Goal: Answer question/provide support: Share knowledge or assist other users

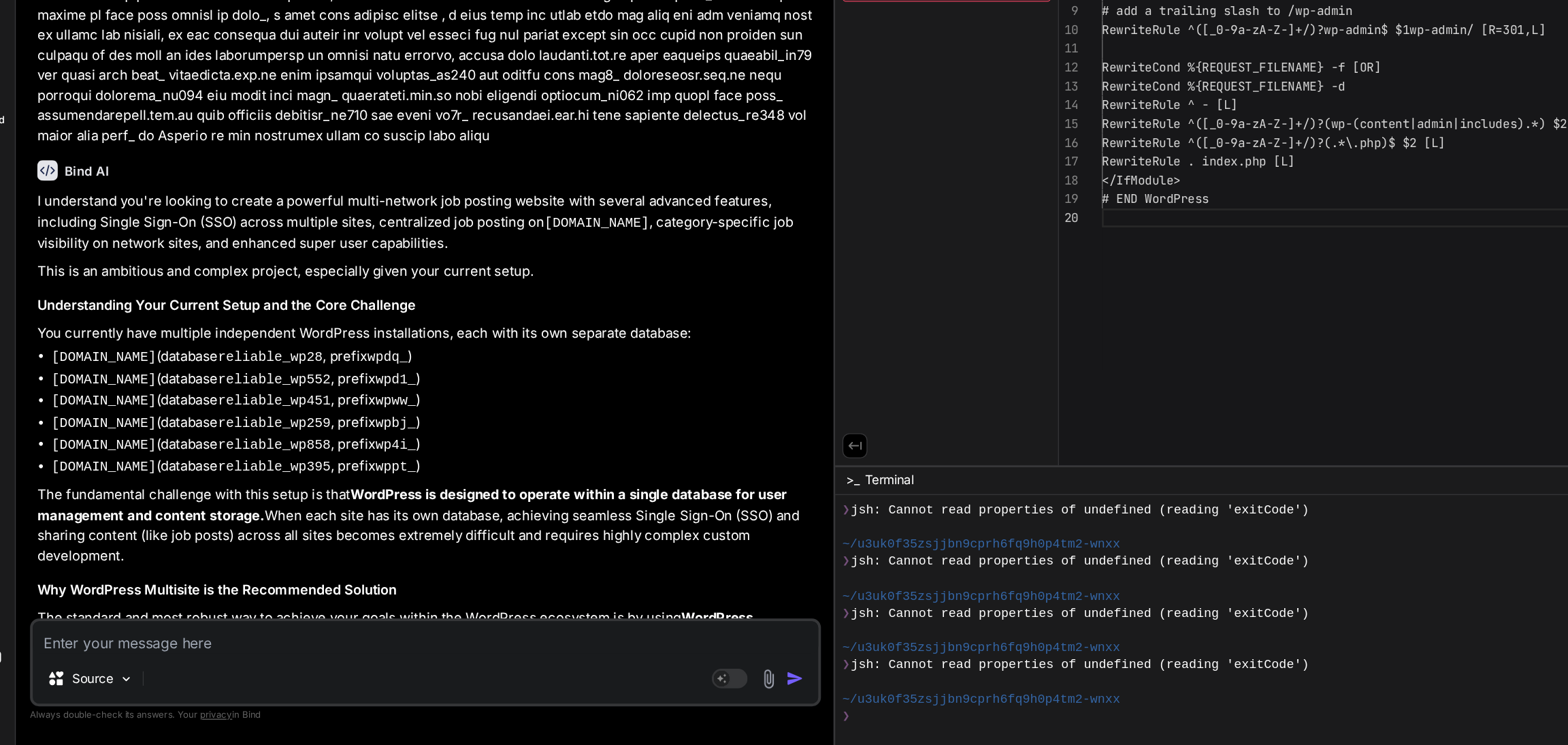
scroll to position [6470, 0]
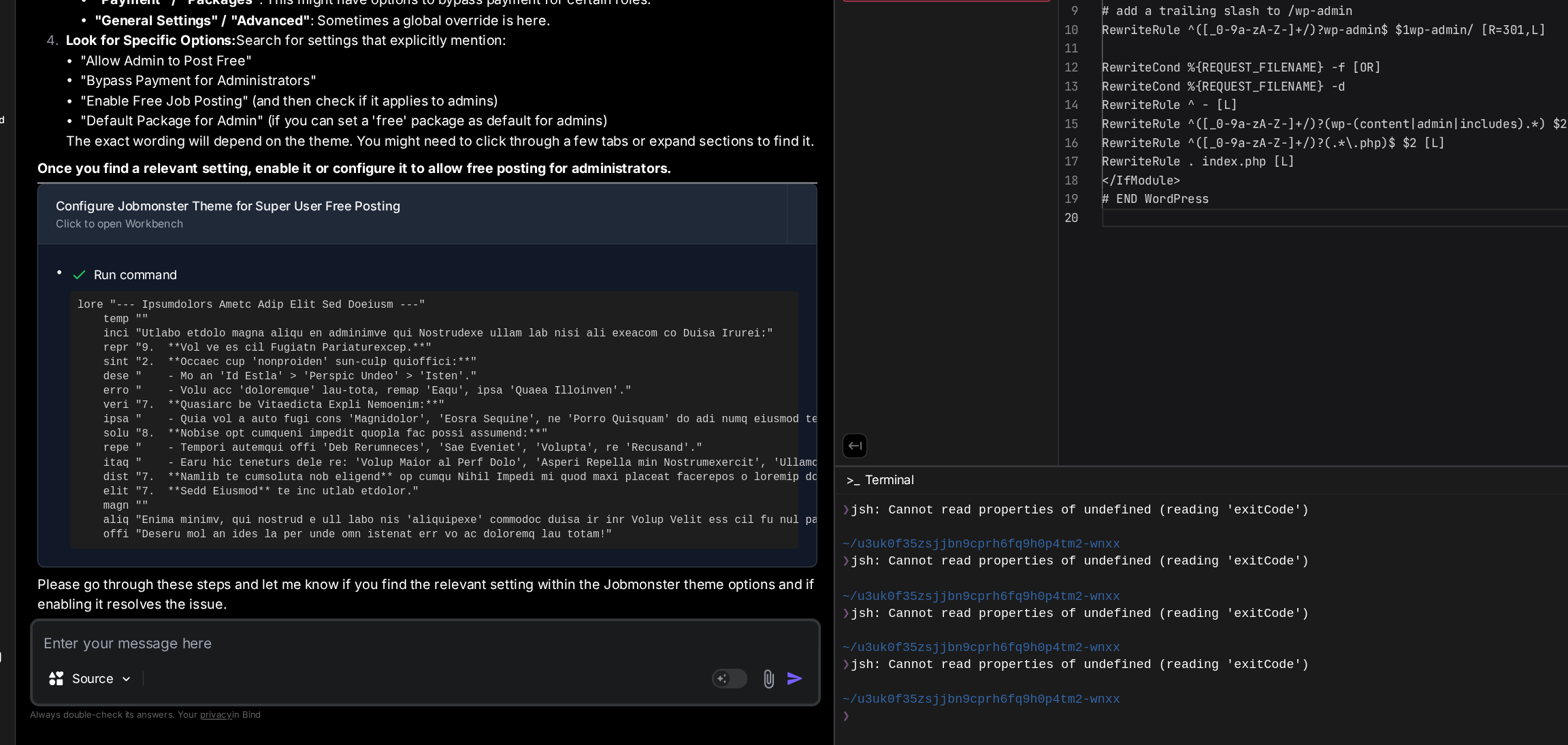
click at [125, 665] on textarea at bounding box center [353, 661] width 597 height 24
type textarea "t"
type textarea "x"
type textarea "th"
type textarea "x"
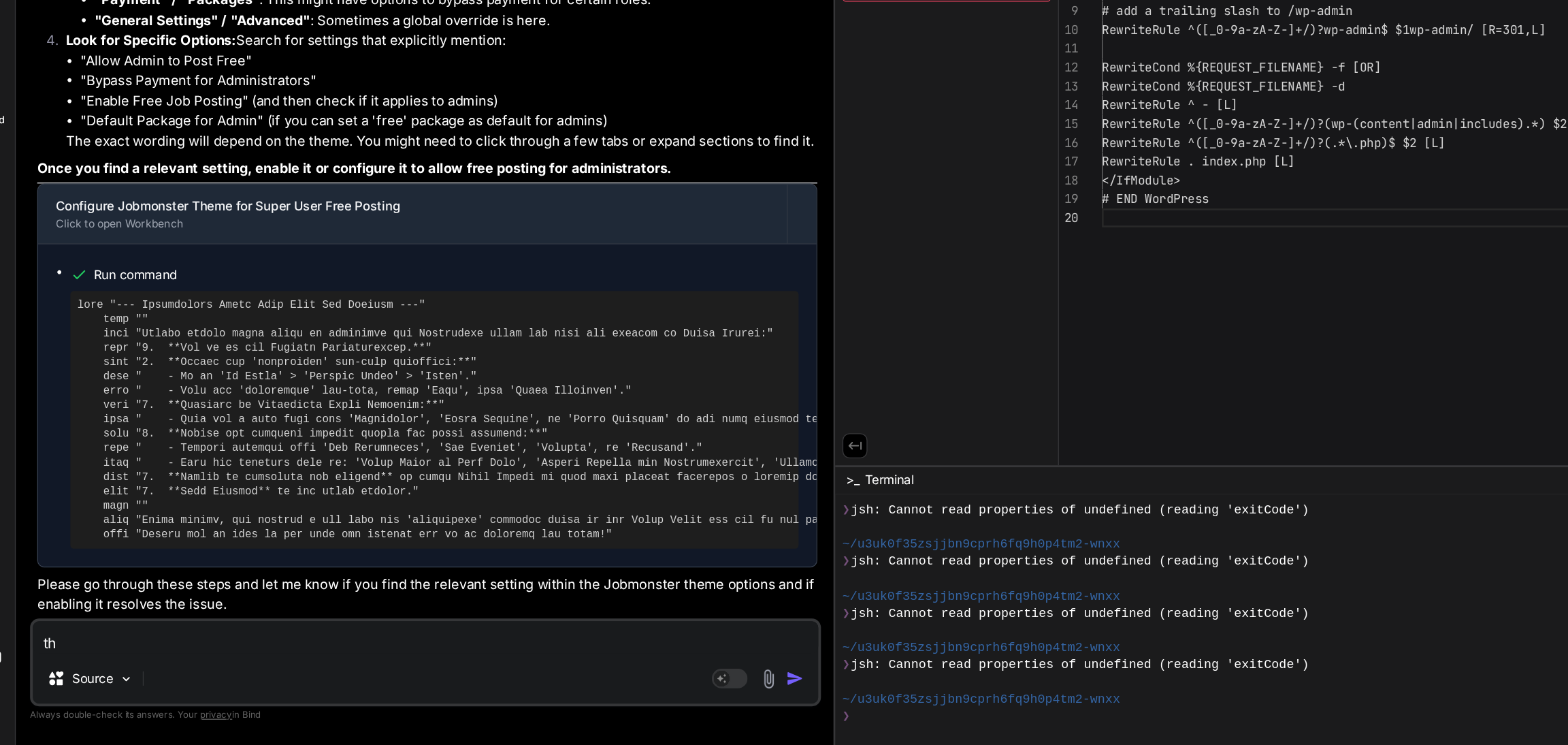
type textarea "the"
type textarea "x"
type textarea "ther"
type textarea "x"
type textarea "there"
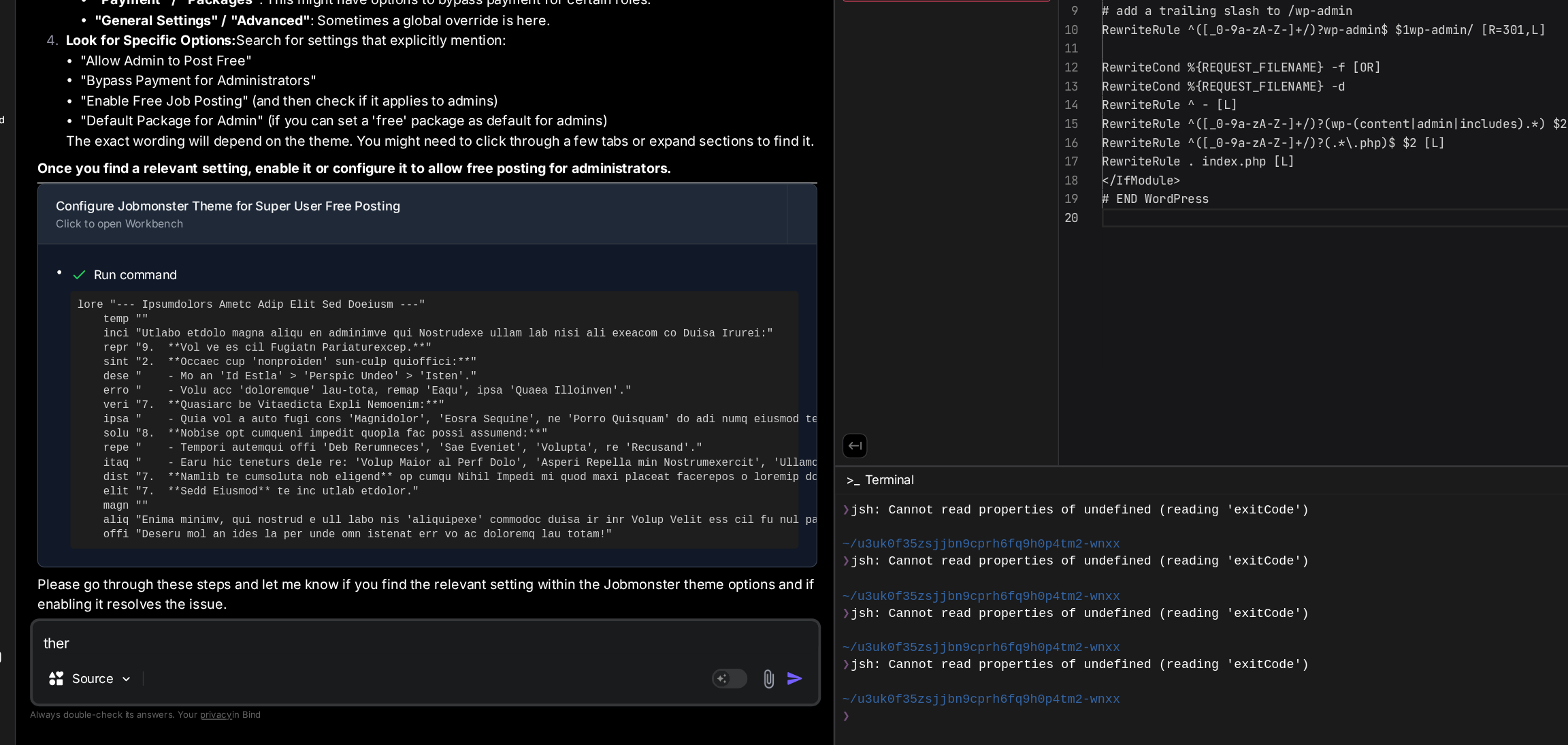
type textarea "x"
type textarea "there"
type textarea "x"
type textarea "there i"
type textarea "x"
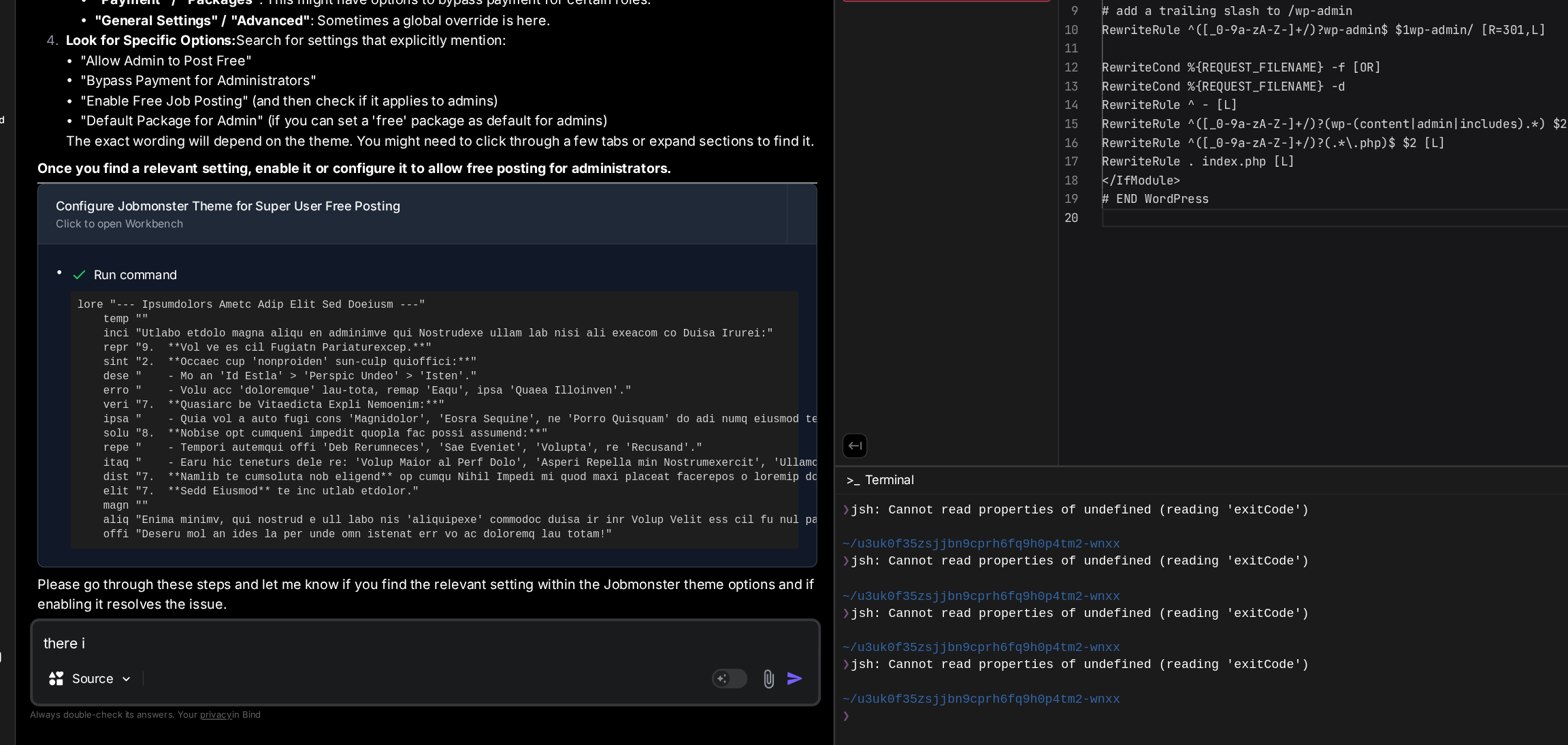
type textarea "there is"
type textarea "x"
type textarea "there is"
type textarea "x"
type textarea "there is n"
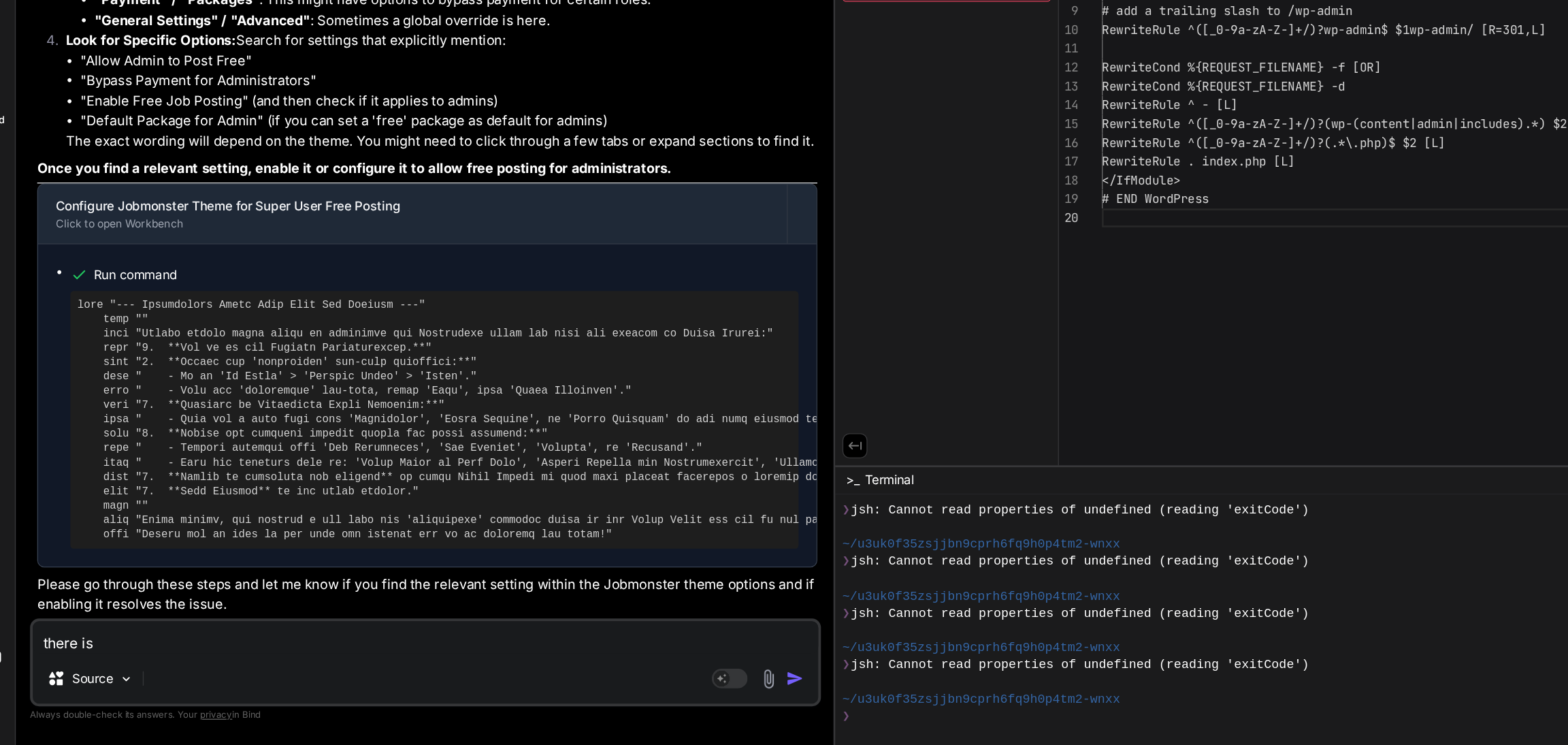
type textarea "x"
type textarea "there is no"
type textarea "x"
type textarea "there is no"
type textarea "x"
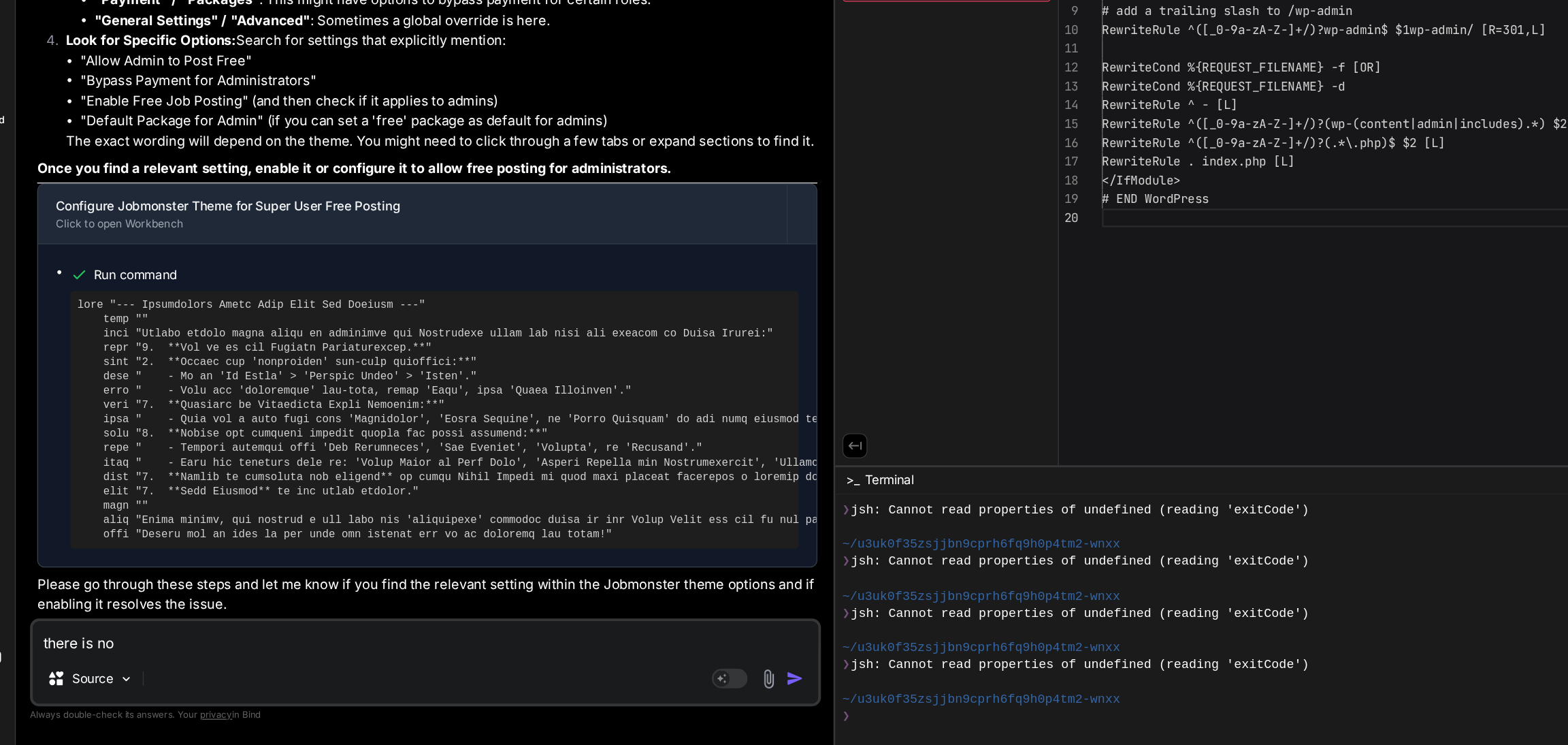
type textarea "there is no o"
type textarea "x"
type textarea "there is no op"
type textarea "x"
type textarea "there is no opt"
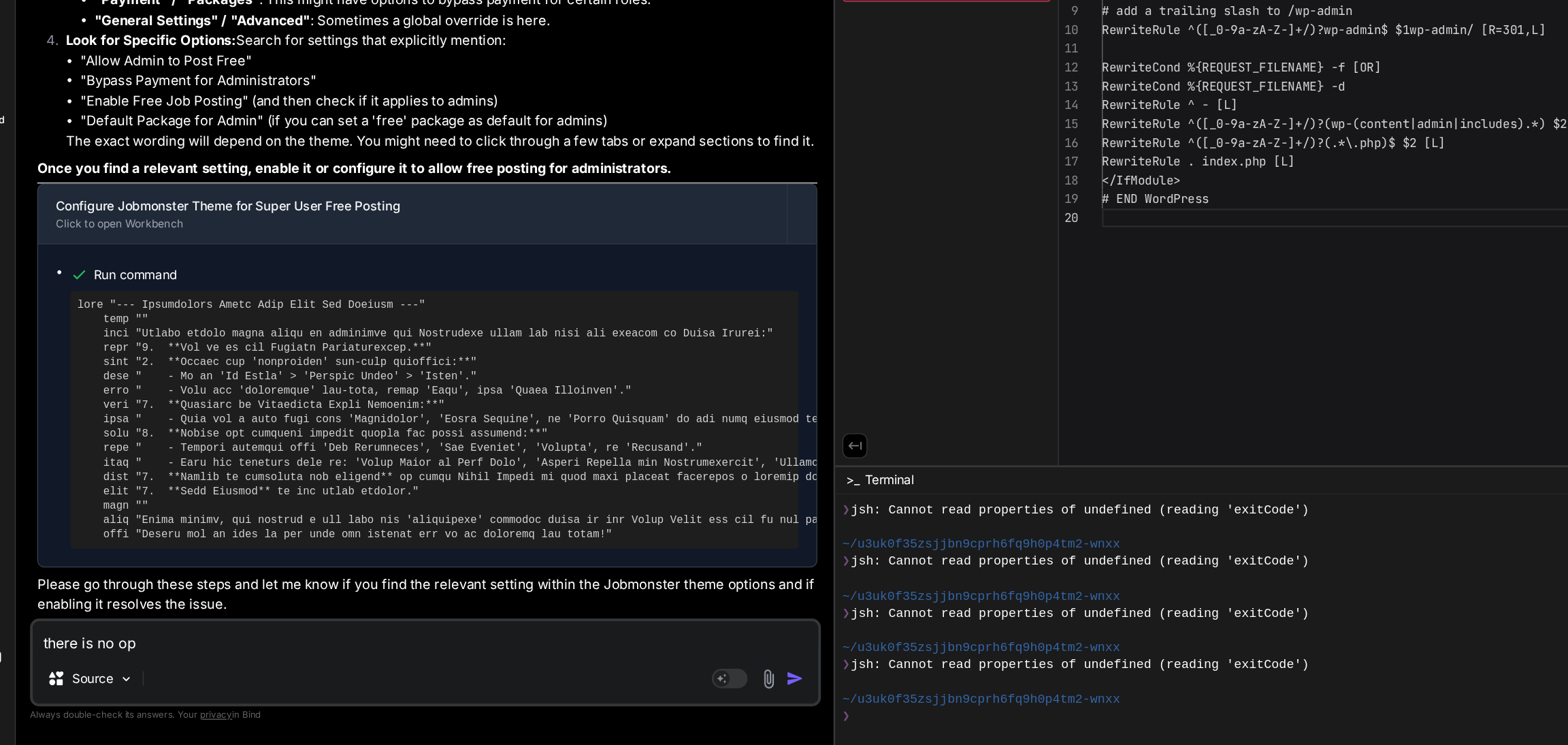
type textarea "x"
type textarea "there is no opti"
type textarea "x"
type textarea "there is no optio"
type textarea "x"
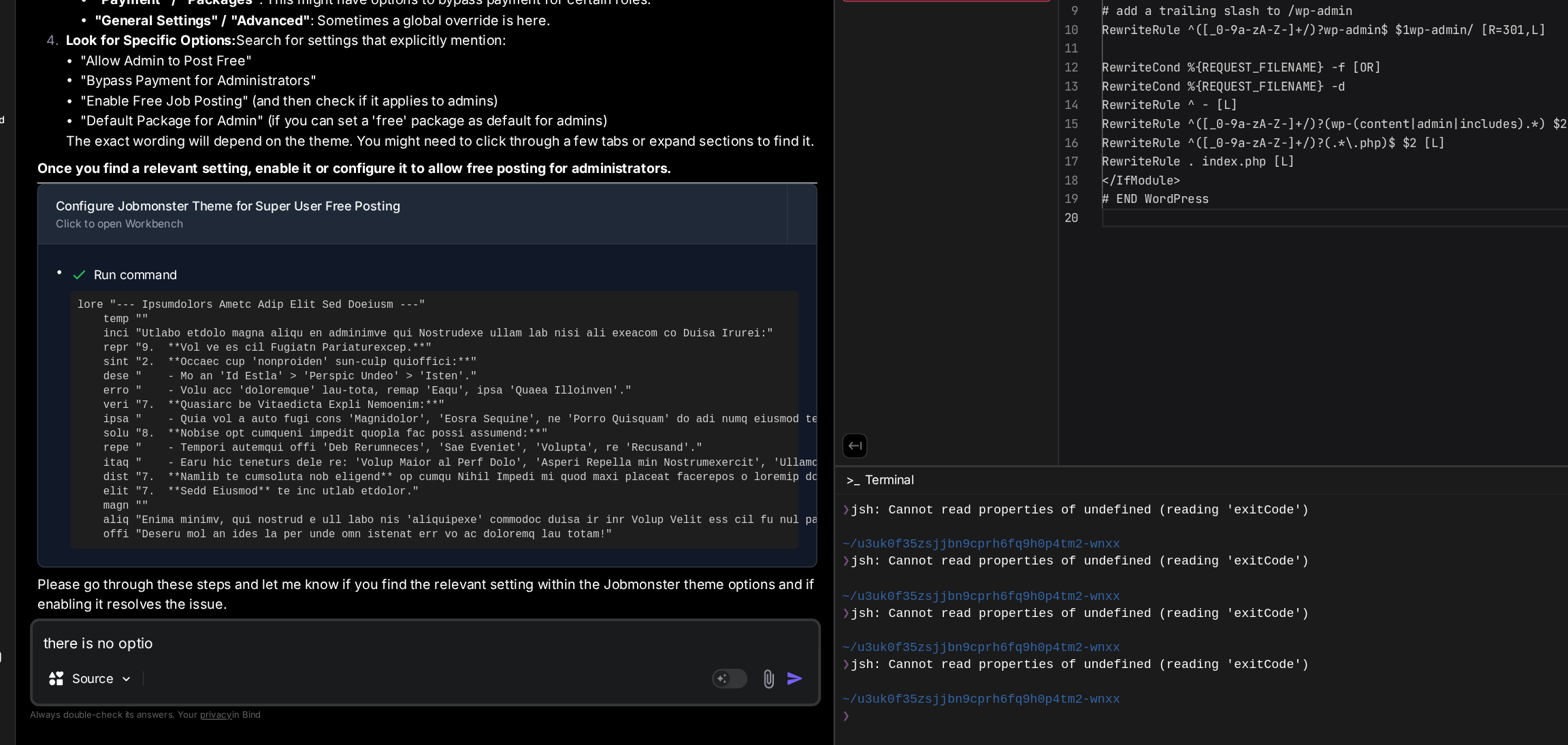
type textarea "there is no option"
type textarea "x"
type textarea "there is no option"
type textarea "x"
type textarea "there is no option i"
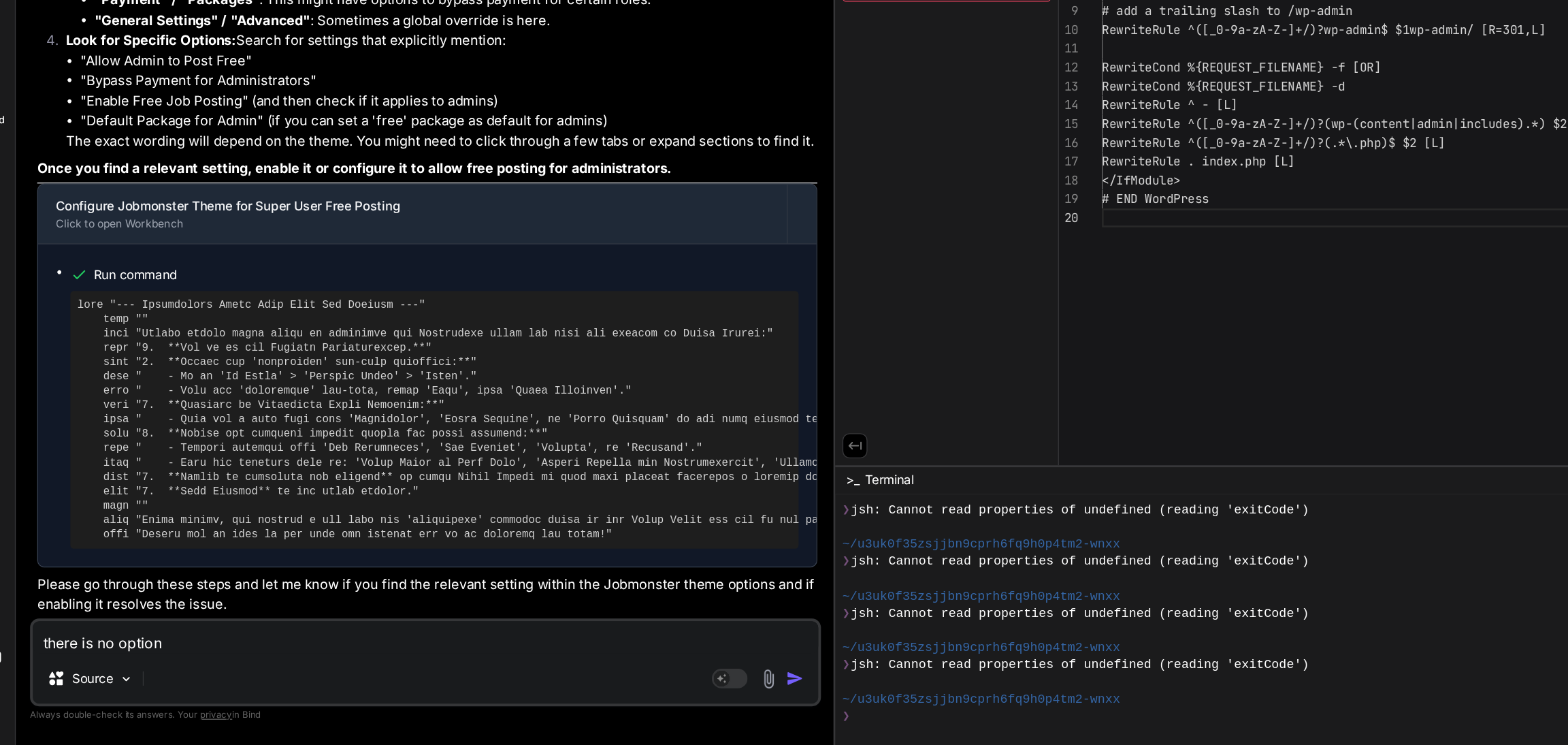
type textarea "x"
type textarea "there is no option in"
type textarea "x"
type textarea "there is no option in"
type textarea "x"
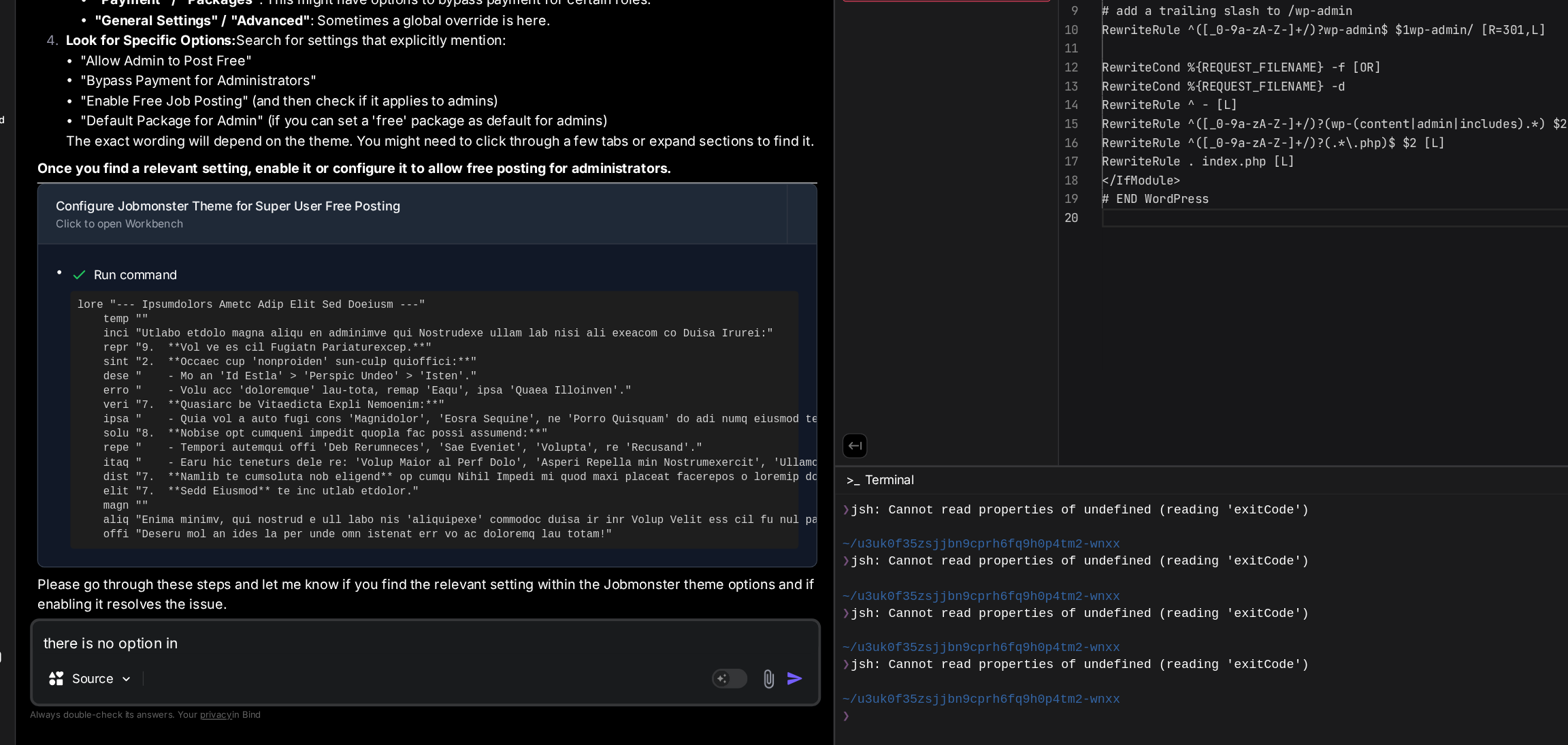
type textarea "there is no option in j"
type textarea "x"
type textarea "there is no option in jo"
type textarea "x"
type textarea "there is no option in job"
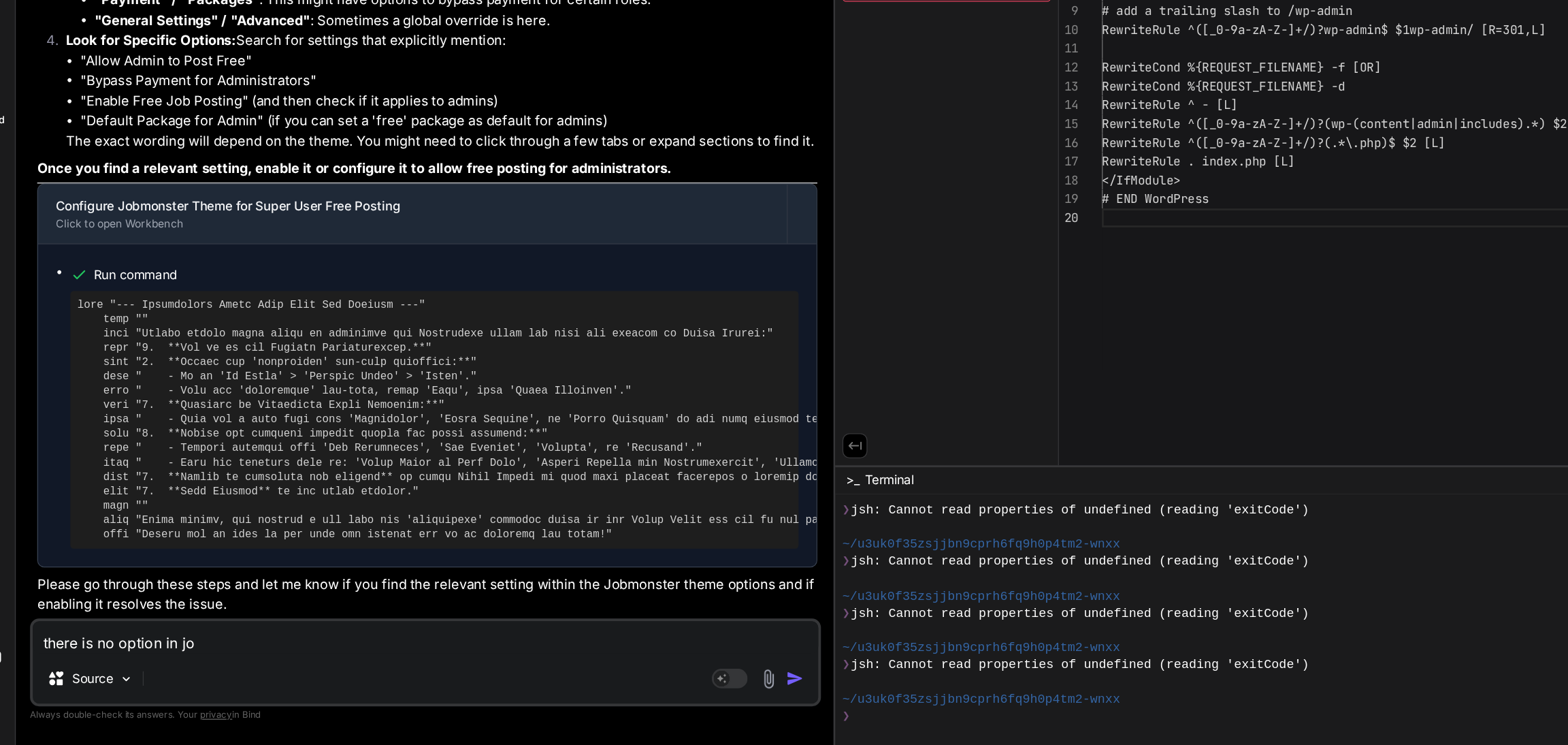
type textarea "x"
type textarea "there is no option in job"
type textarea "x"
type textarea "there is no option in job m"
type textarea "x"
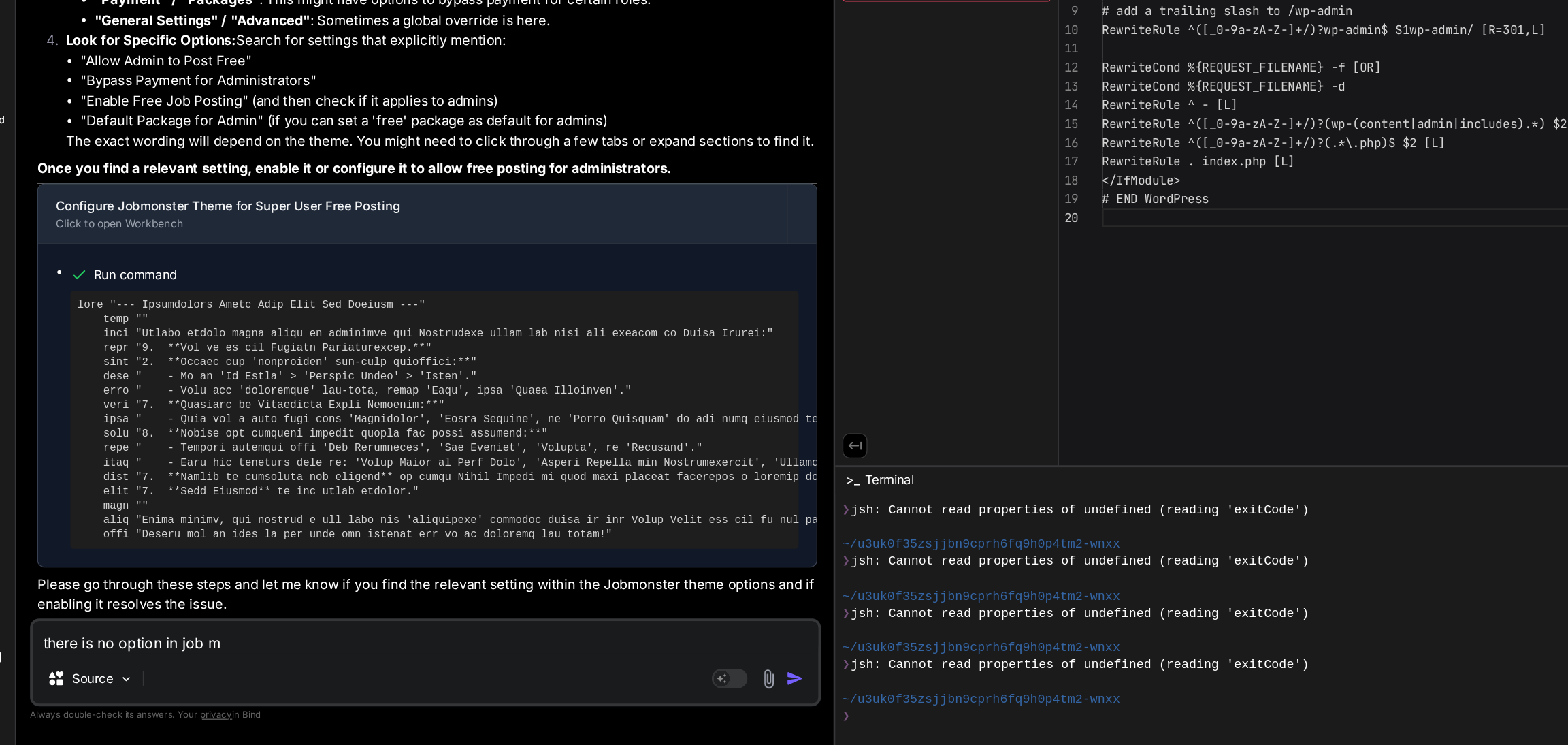
type textarea "there is no option in job mo"
type textarea "x"
type textarea "there is no option in job mon"
type textarea "x"
type textarea "there is no option in job mons"
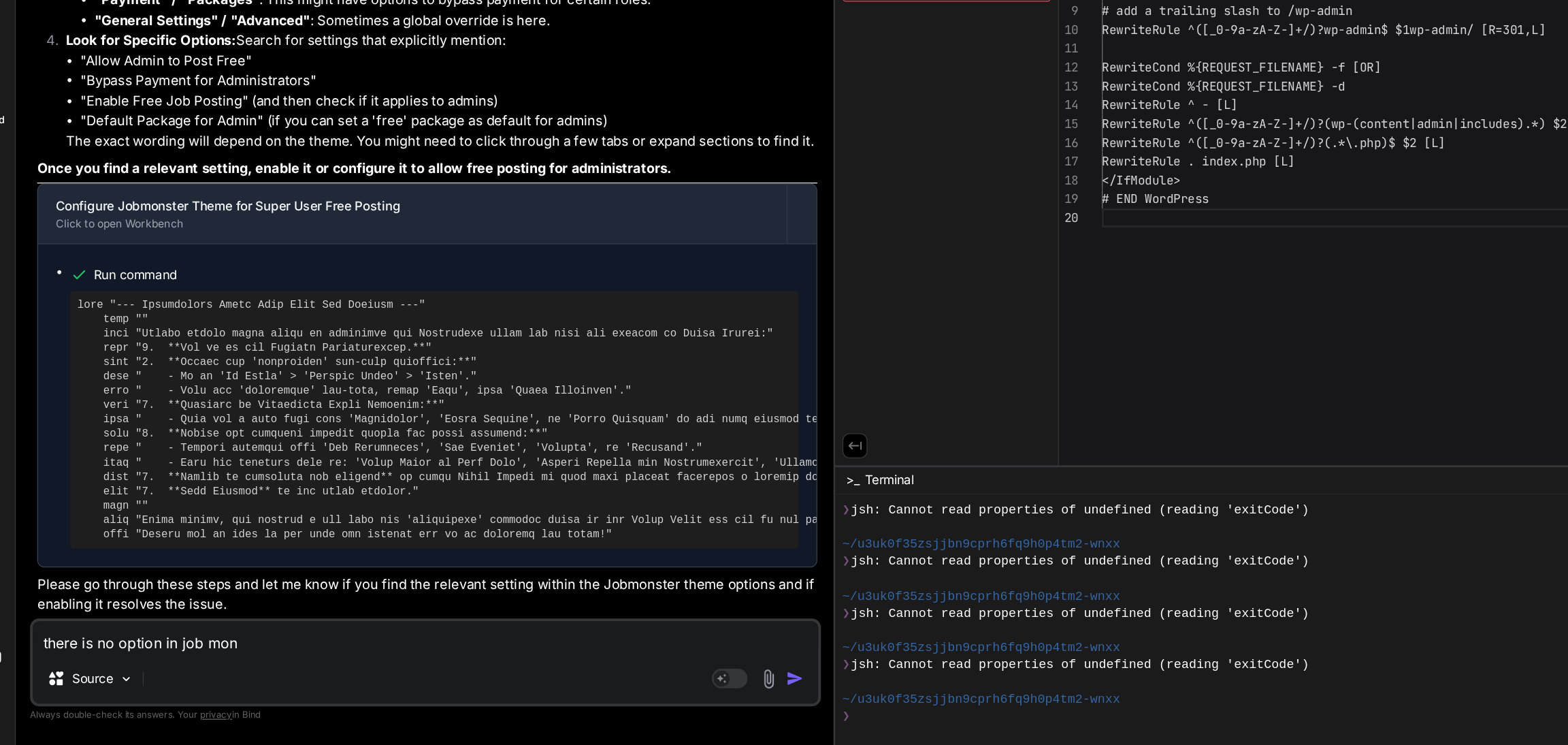
type textarea "x"
type textarea "there is no option in job monst"
type textarea "x"
type textarea "there is no option in job monste"
type textarea "x"
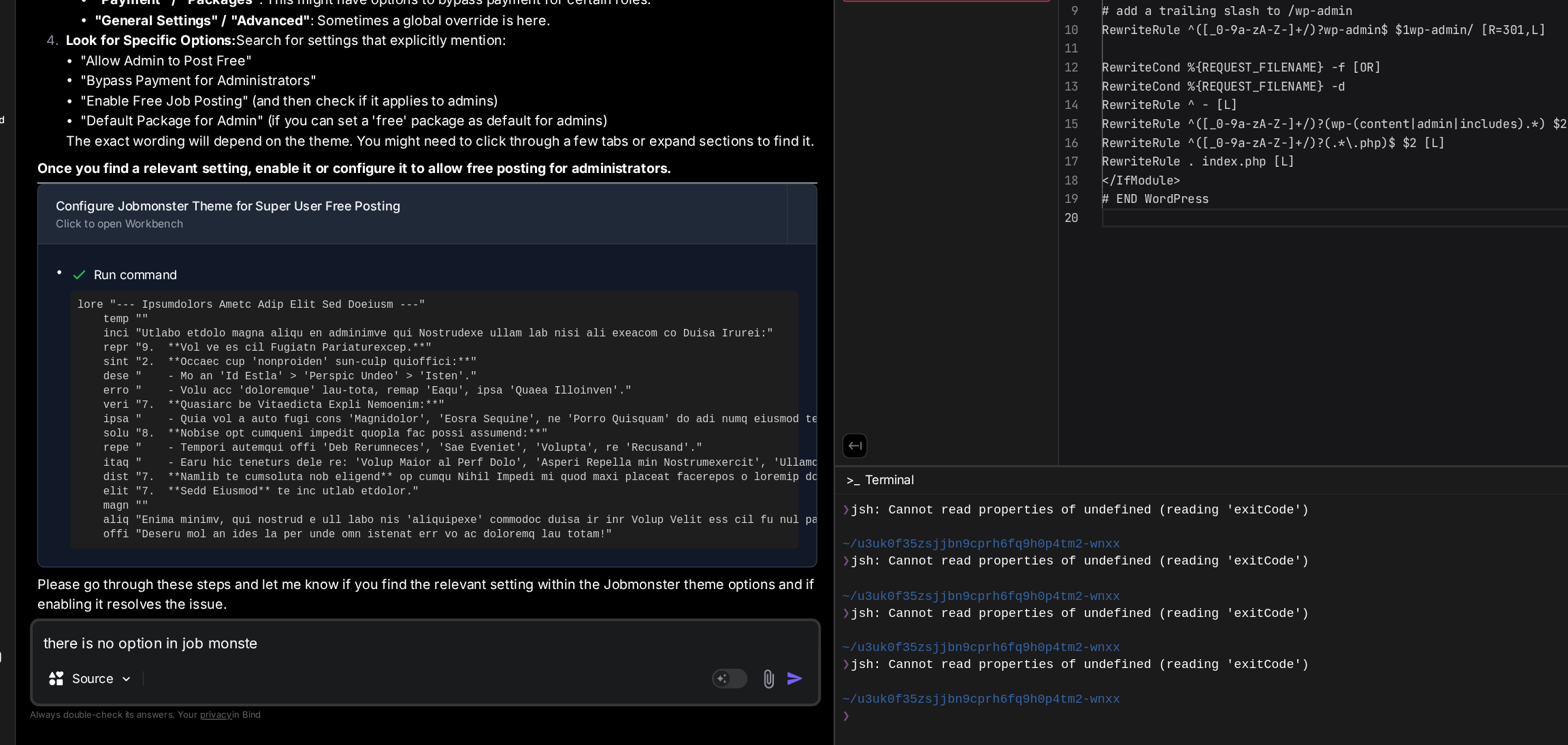
type textarea "there is no option in job monster"
type textarea "x"
type textarea "there is no option in job monster"
type textarea "x"
type textarea "there is no option in job monster t"
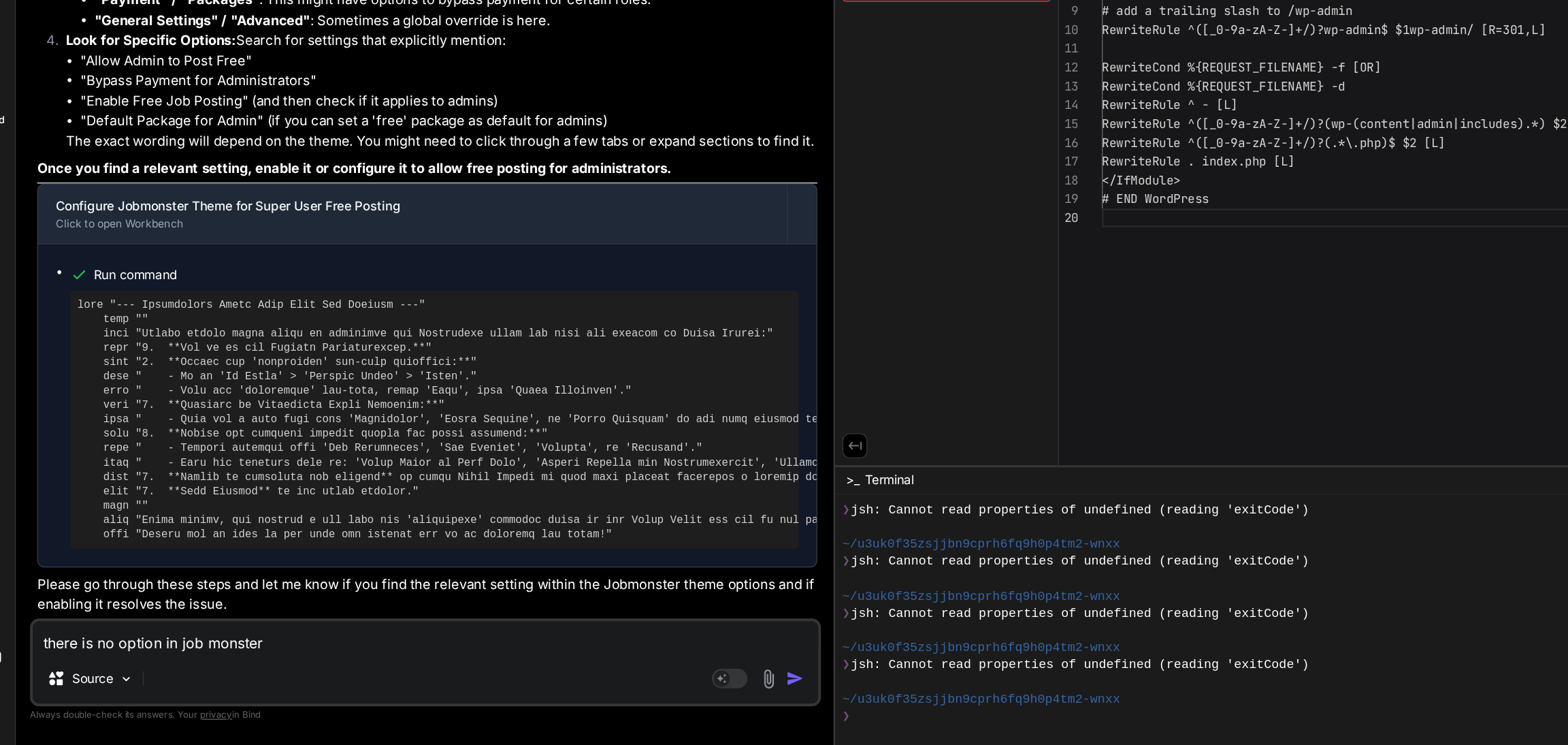
type textarea "x"
type textarea "there is no option in job monster th"
type textarea "x"
type textarea "there is no option in job monster the"
type textarea "x"
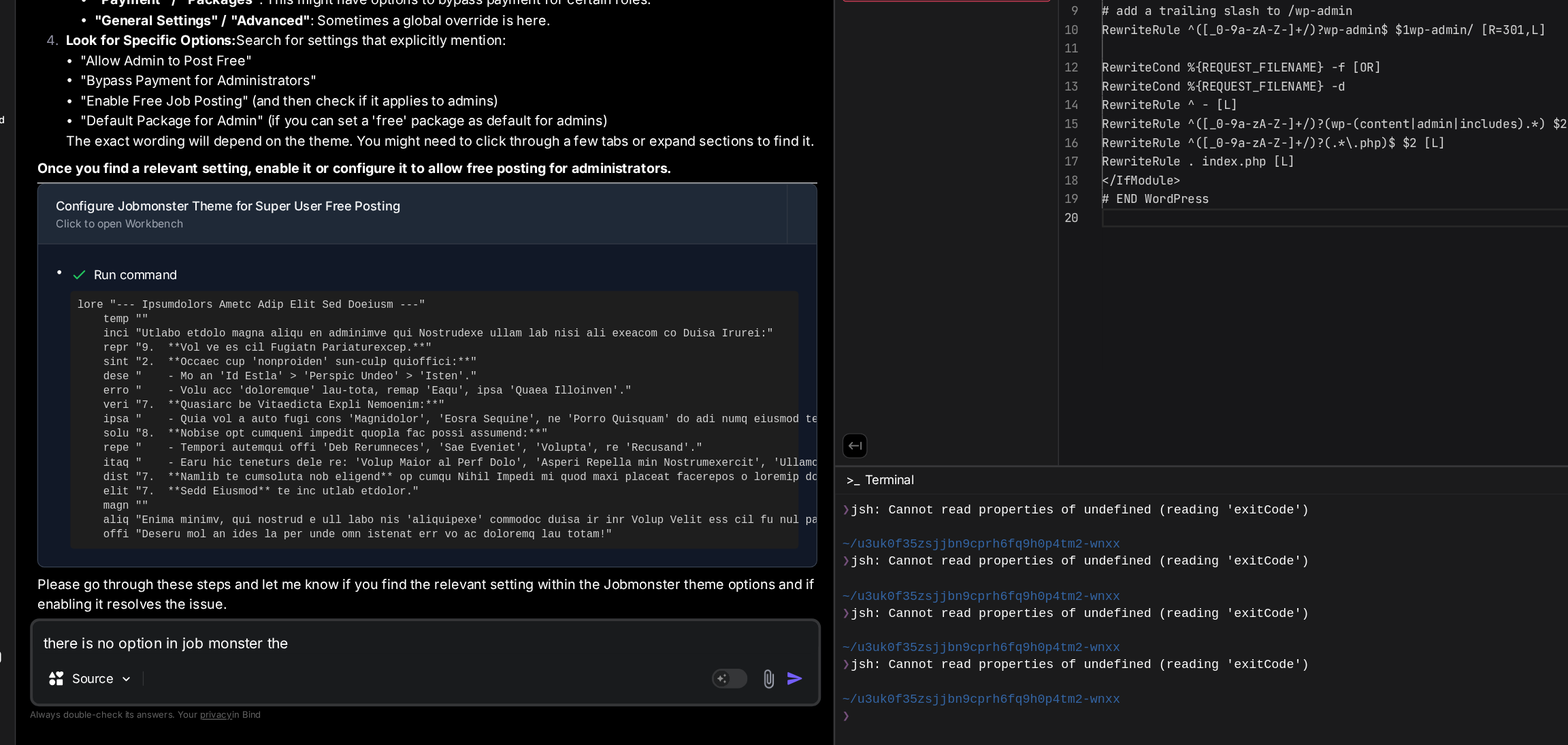
type textarea "there is no option in job monster them"
type textarea "x"
type textarea "there is no option in job monster theme"
type textarea "x"
type textarea "there is no option in job monster theme"
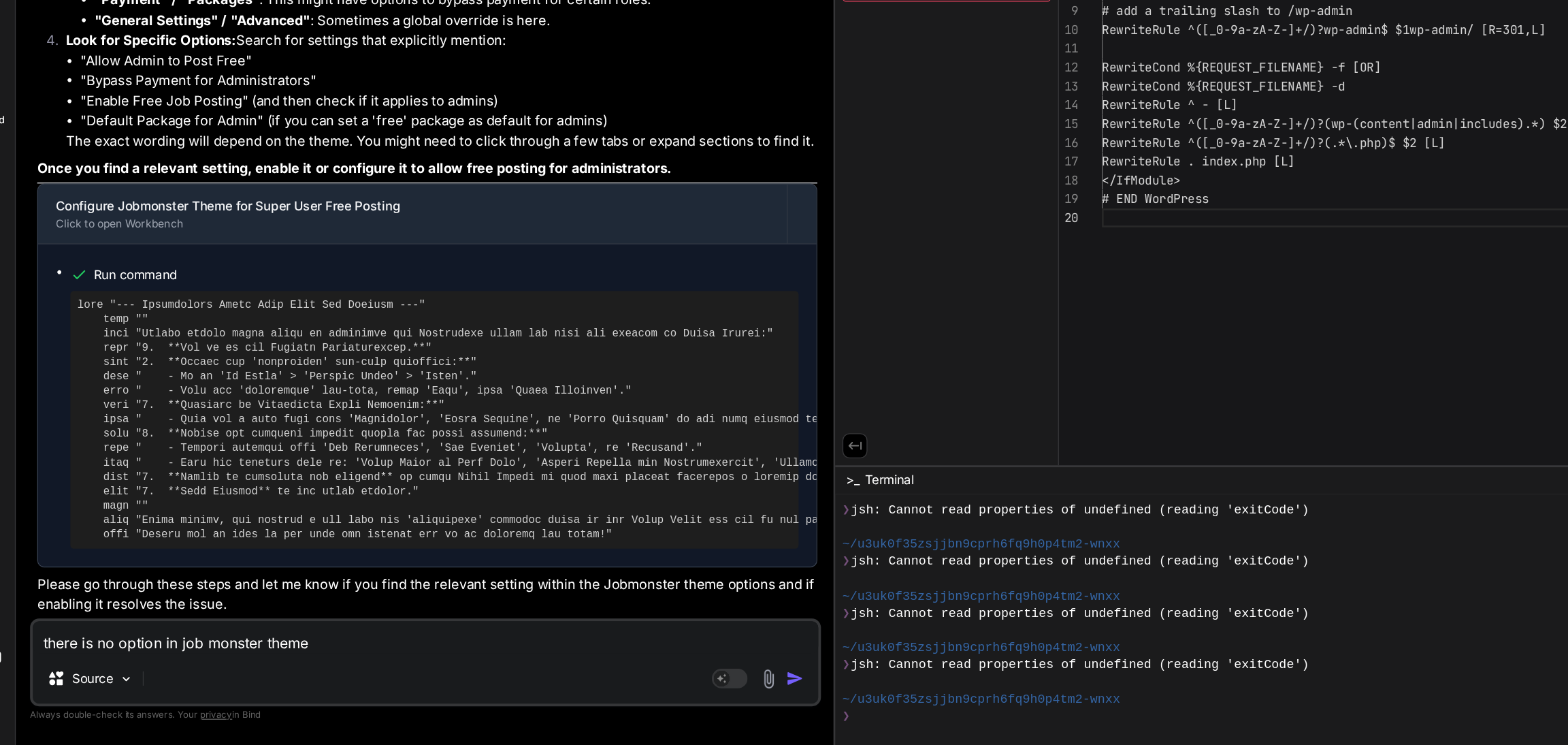
type textarea "x"
type textarea "there is no option in job monster theme s"
type textarea "x"
type textarea "there is no option in job monster theme se"
type textarea "x"
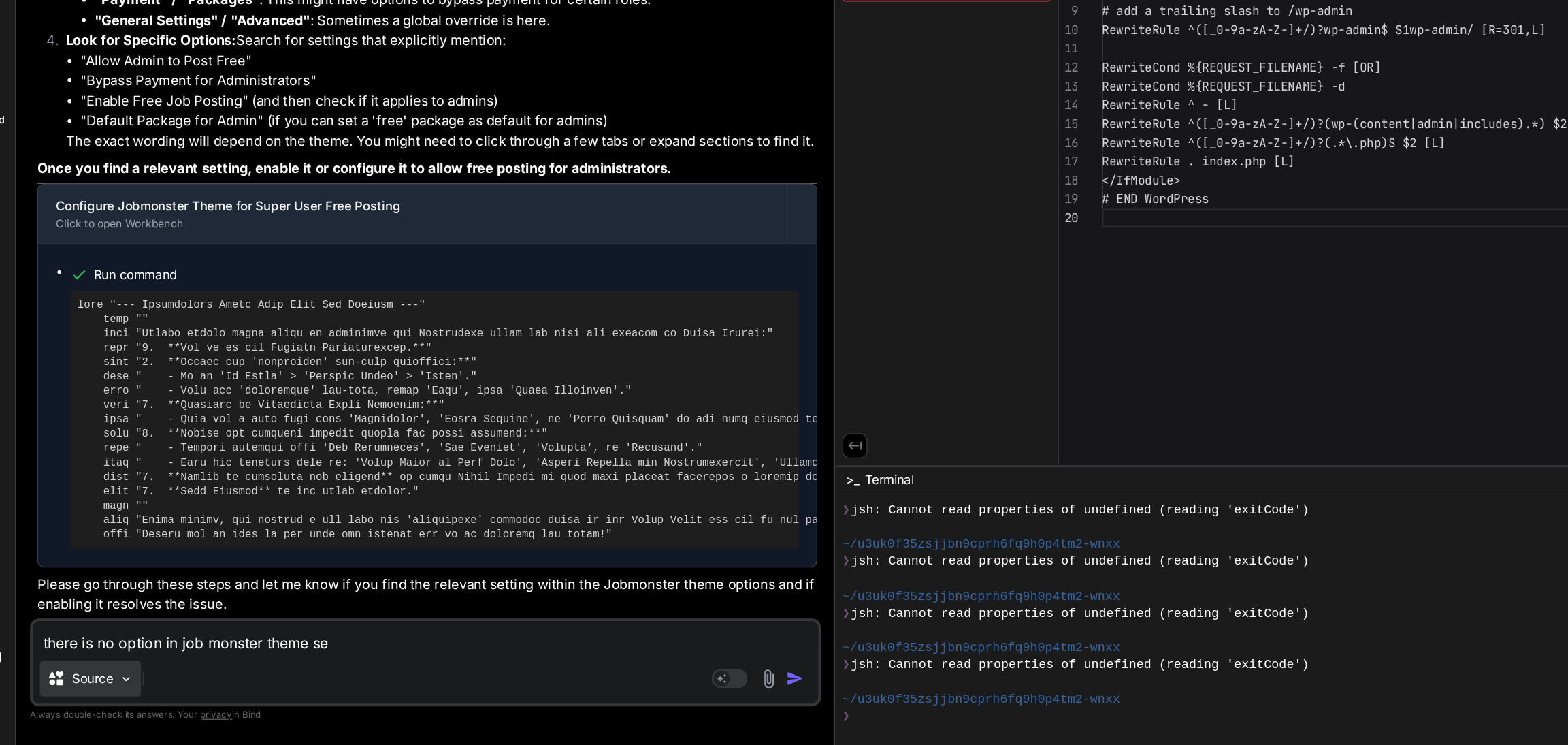
type textarea "there is no option in job monster theme set"
type textarea "x"
type textarea "there is no option in job monster theme sett"
type textarea "x"
type textarea "there is no option in job monster theme setti"
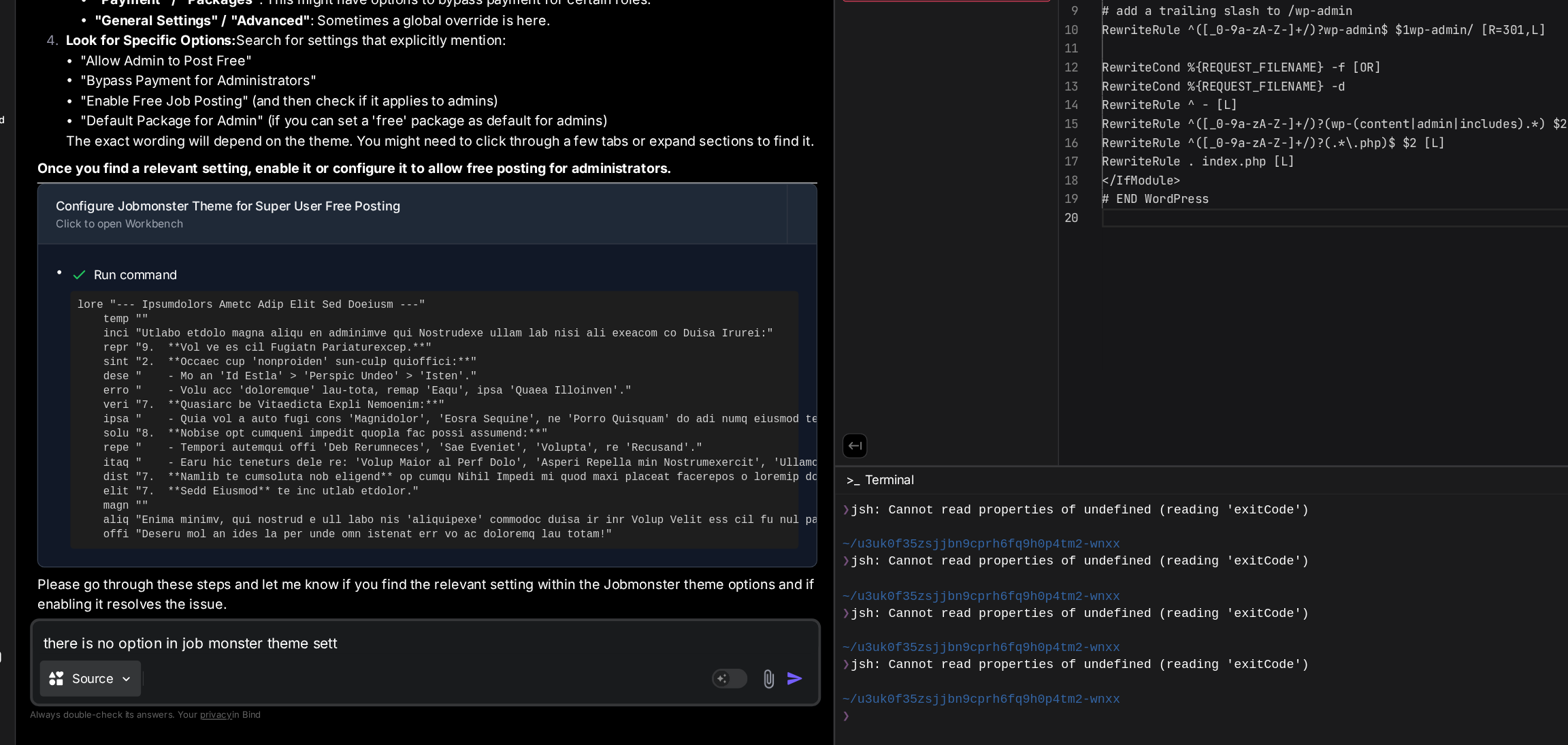
type textarea "x"
type textarea "there is no option in job monster theme settin"
type textarea "x"
type textarea "there is no option in job monster theme setting"
type textarea "x"
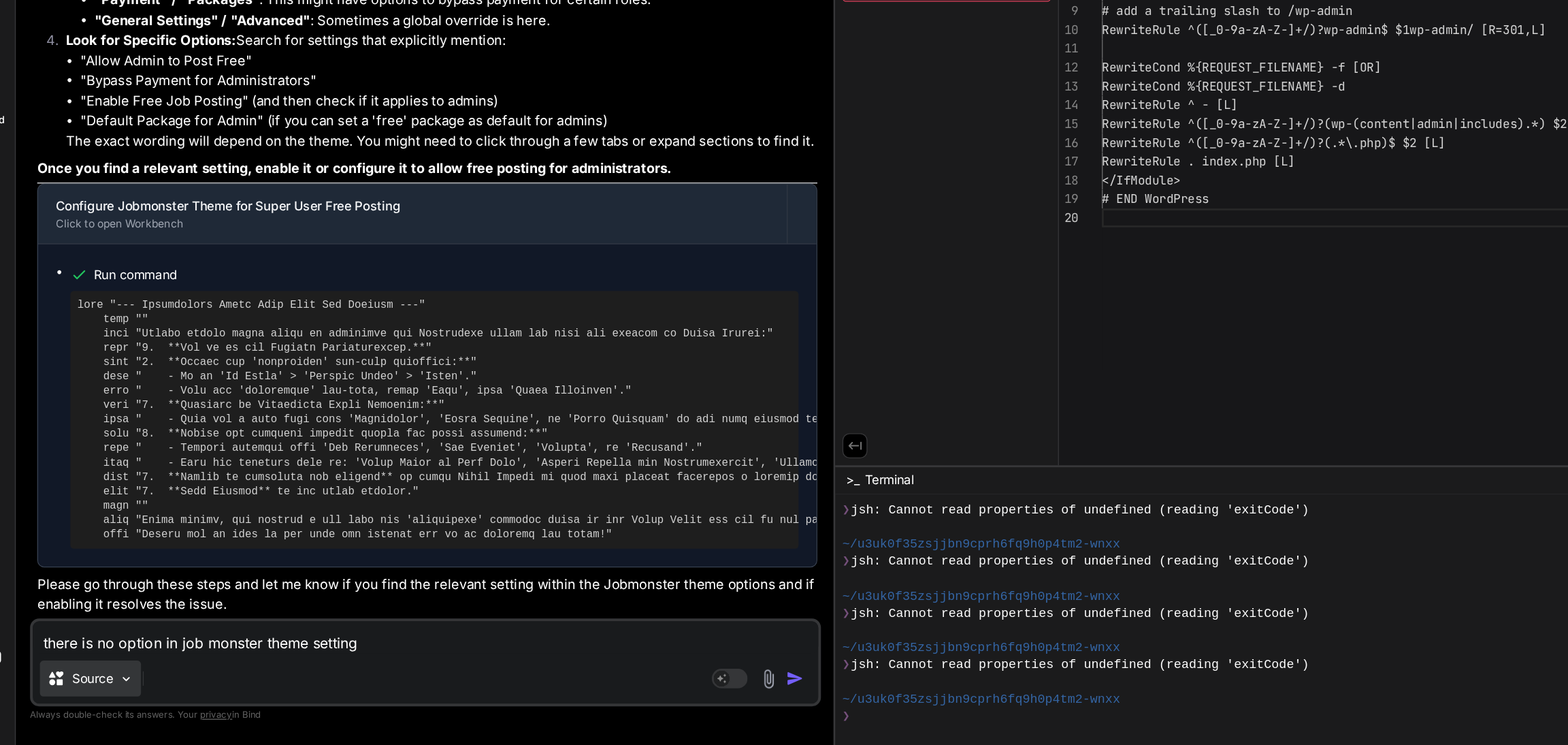
type textarea "there is no option in job monster theme setting"
type textarea "x"
type textarea "there is no option in job monster theme setting w"
type textarea "x"
type textarea "there is no option in job monster theme setting"
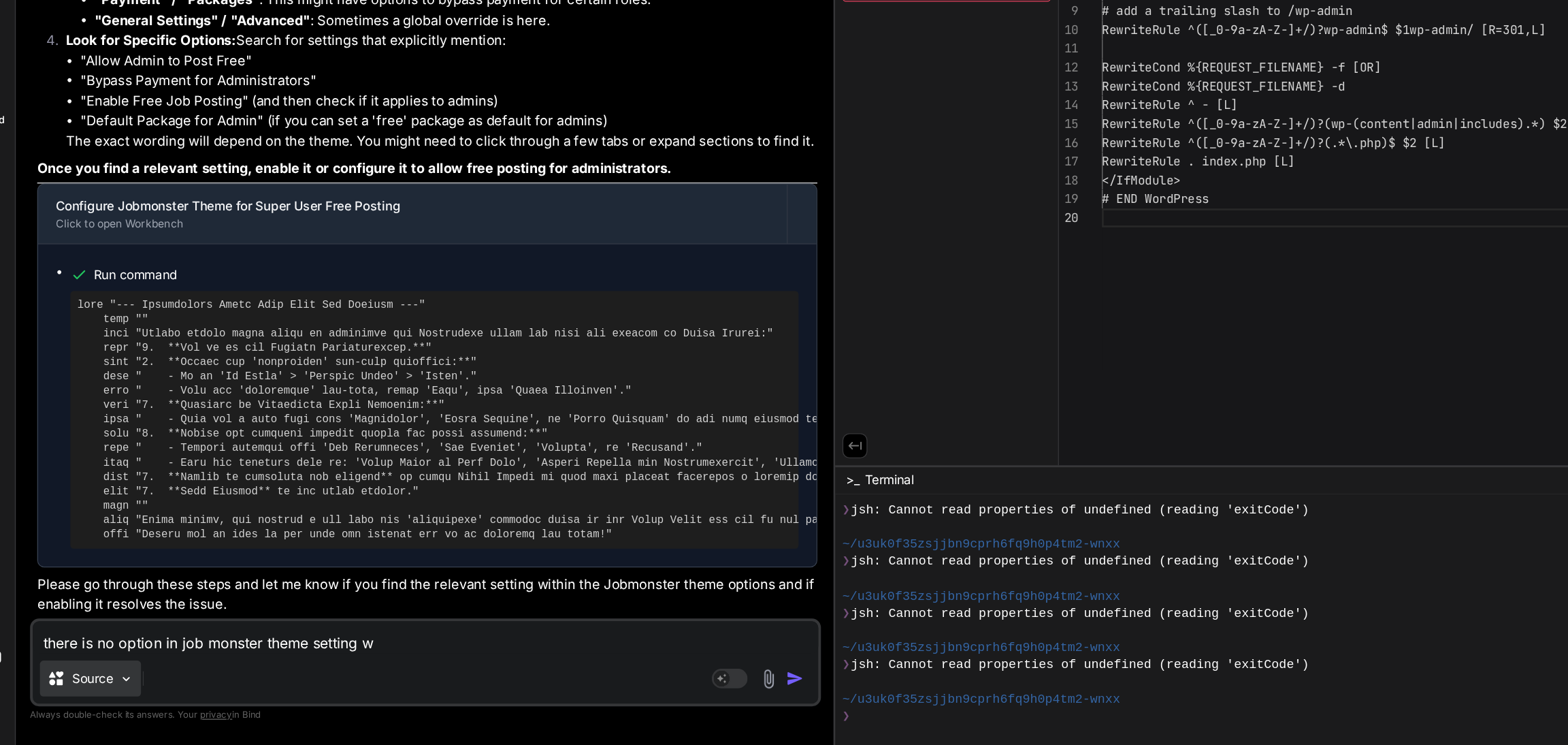
type textarea "x"
type textarea "there is no option in job monster theme setting f"
type textarea "x"
type textarea "there is no option in job monster theme setting fo"
type textarea "x"
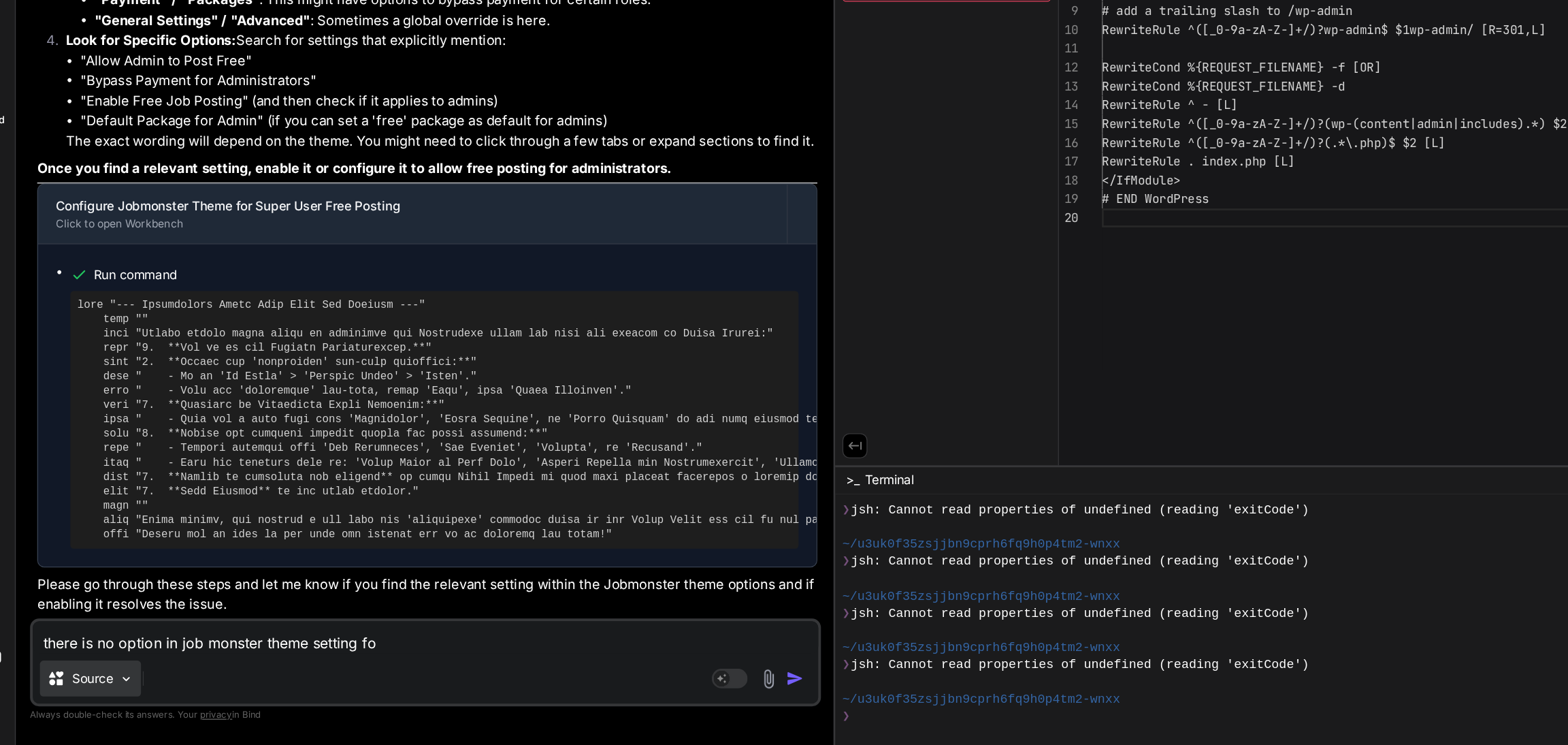
type textarea "there is no option in job monster theme setting for"
type textarea "x"
type textarea "there is no option in job monster theme setting for"
type textarea "x"
type textarea "there is no option in job monster theme setting for s"
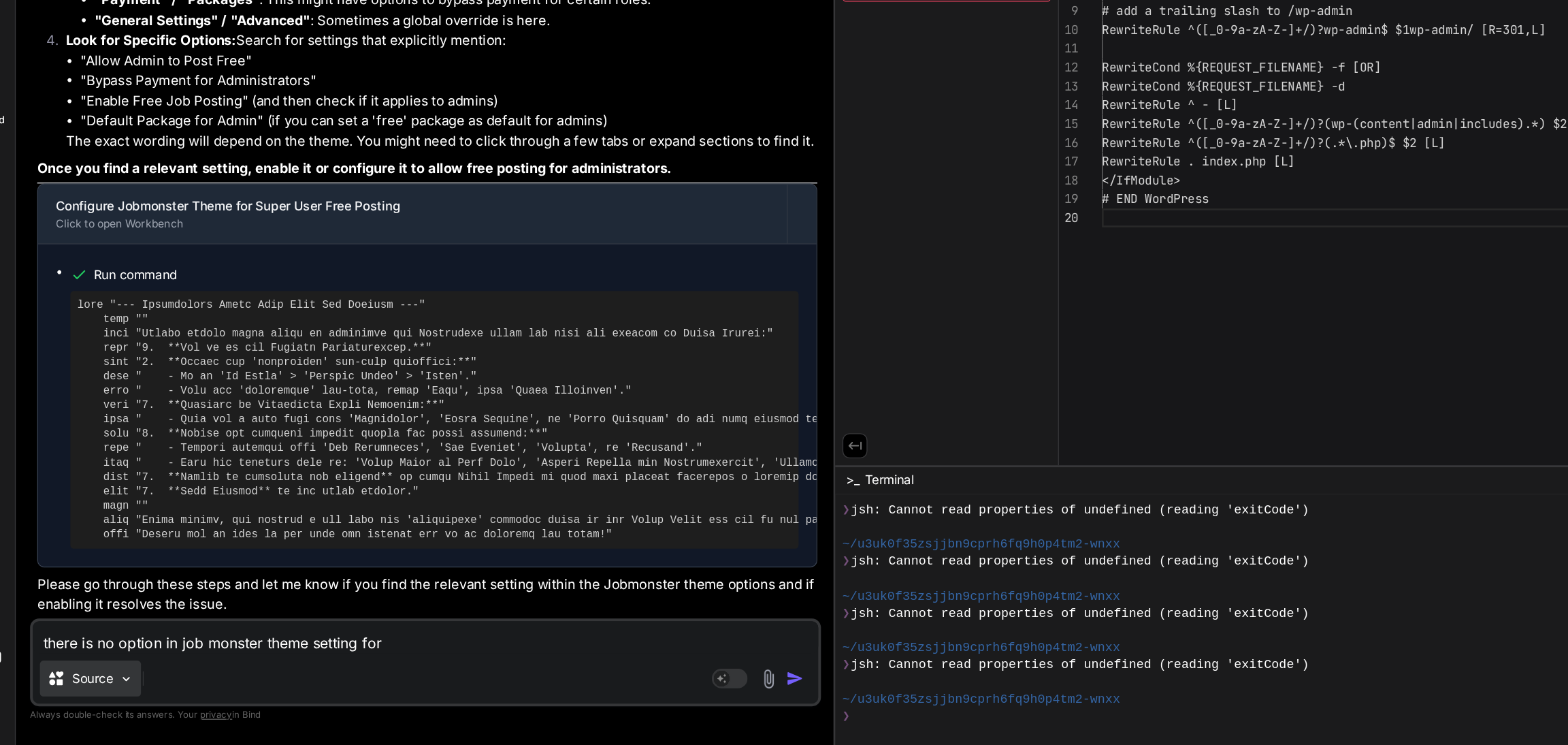
type textarea "x"
type textarea "there is no option in job monster theme setting for su"
type textarea "x"
type textarea "there is no option in job monster theme setting for sup"
type textarea "x"
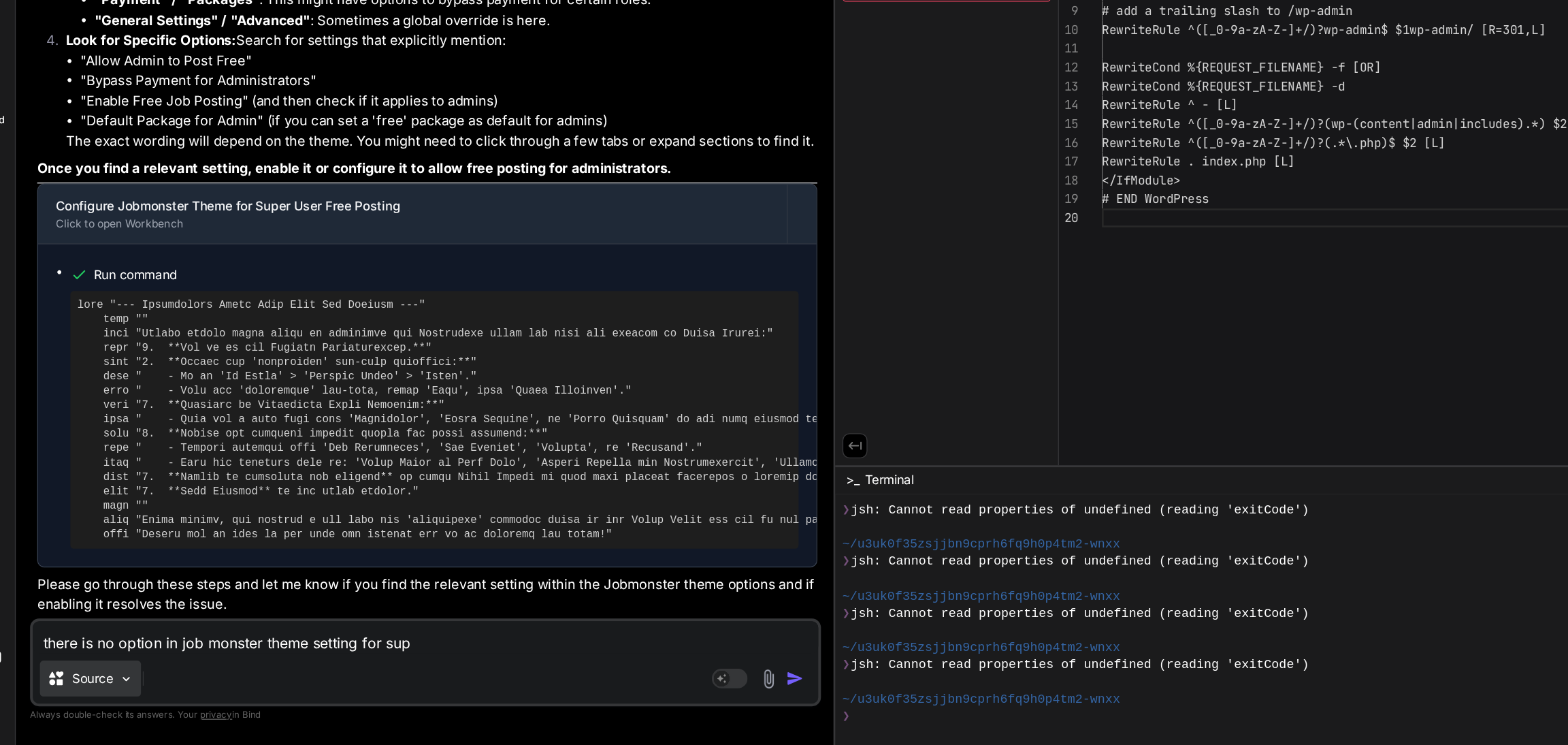
type textarea "there is no option in job monster theme setting for supe"
type textarea "x"
type textarea "there is no option in job monster theme setting for super"
type textarea "x"
type textarea "there is no option in job monster theme setting for super"
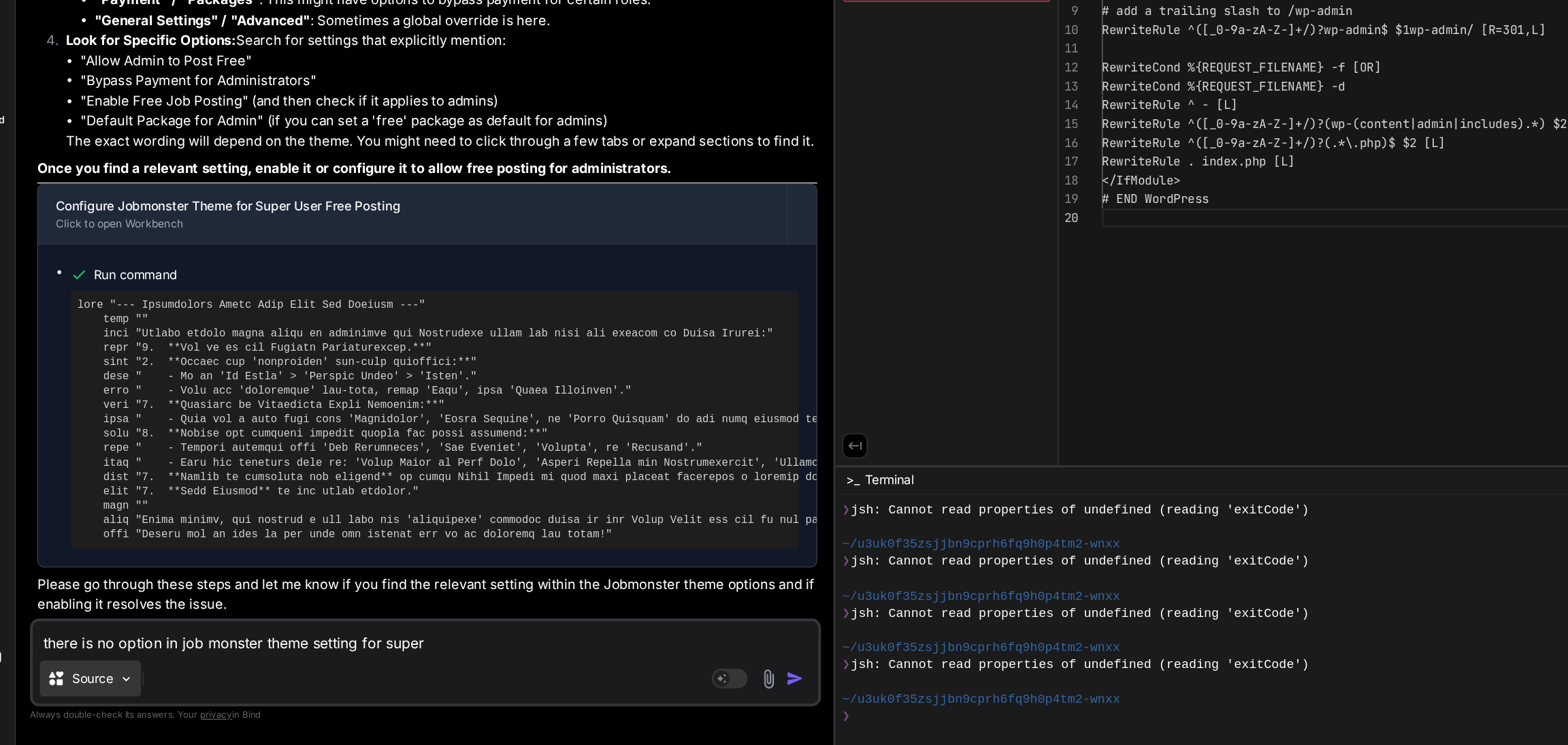
type textarea "x"
type textarea "there is no option in job monster theme setting for super u"
type textarea "x"
type textarea "there is no option in job monster theme setting for super us"
type textarea "x"
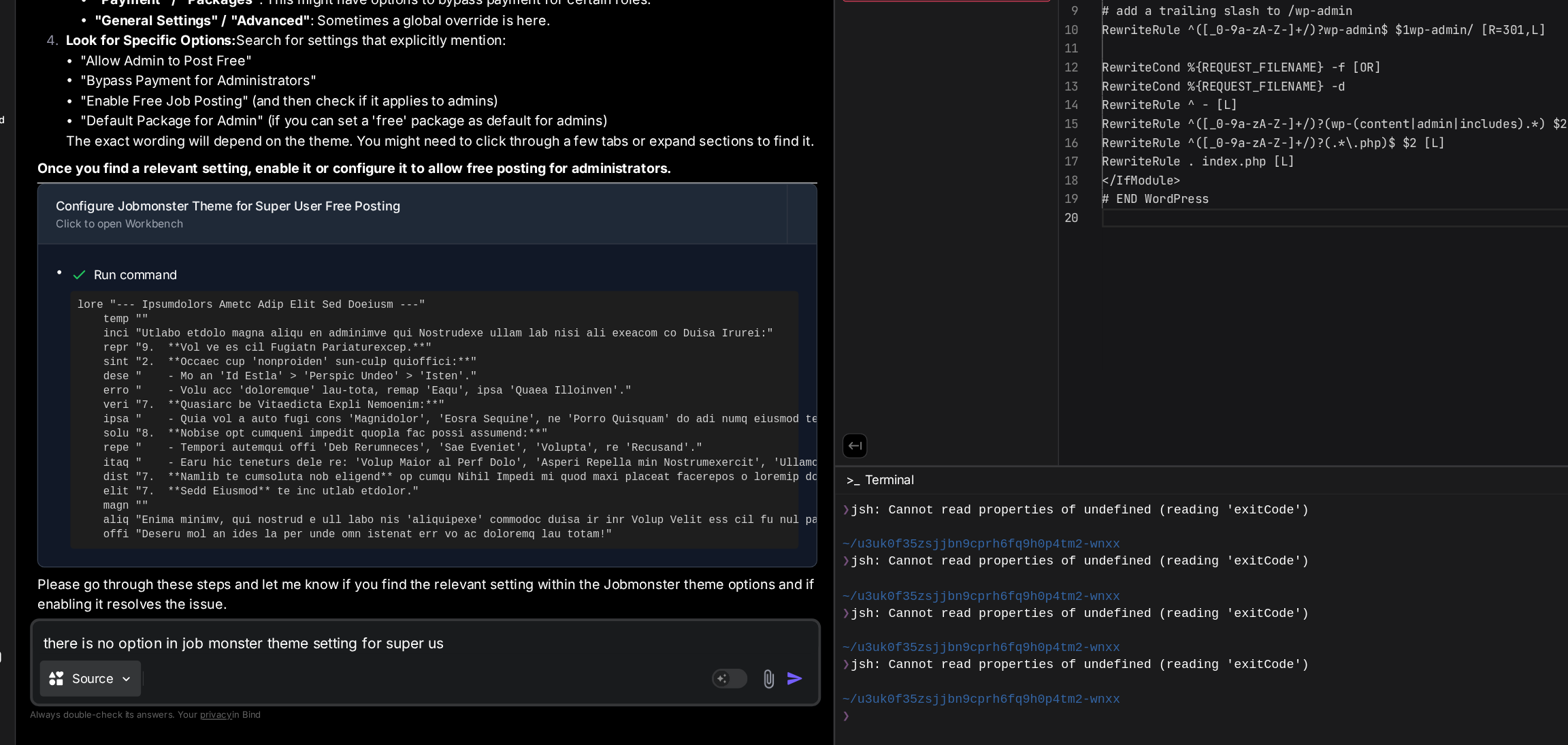
type textarea "there is no option in job monster theme setting for super use"
type textarea "x"
type textarea "there is no option in job monster theme setting for super user"
type textarea "x"
type textarea "there is no option in job monster theme setting for super user"
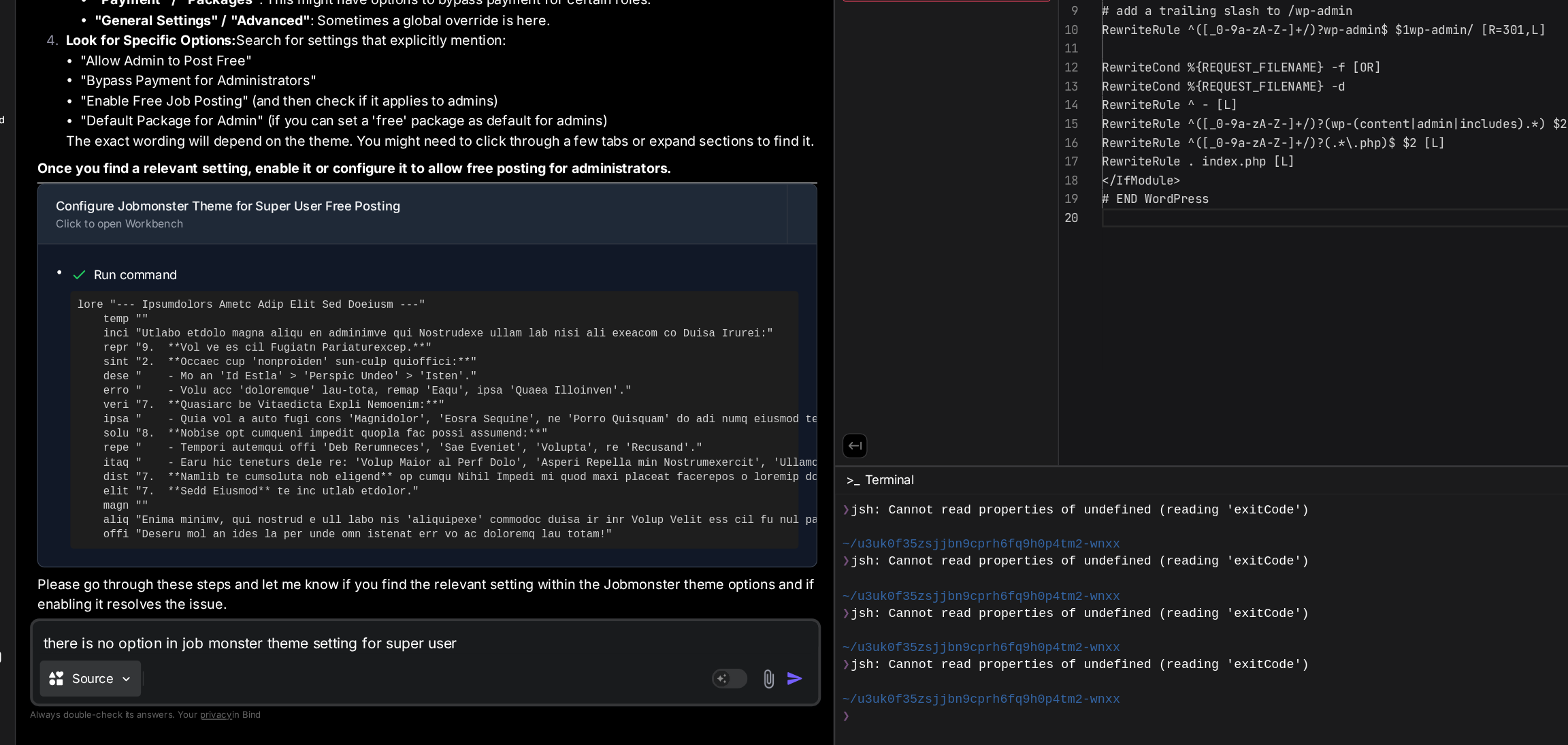
type textarea "x"
type textarea "there is no option in job monster theme setting for super user o"
type textarea "x"
type textarea "there is no option in job monster theme setting for super user or"
type textarea "x"
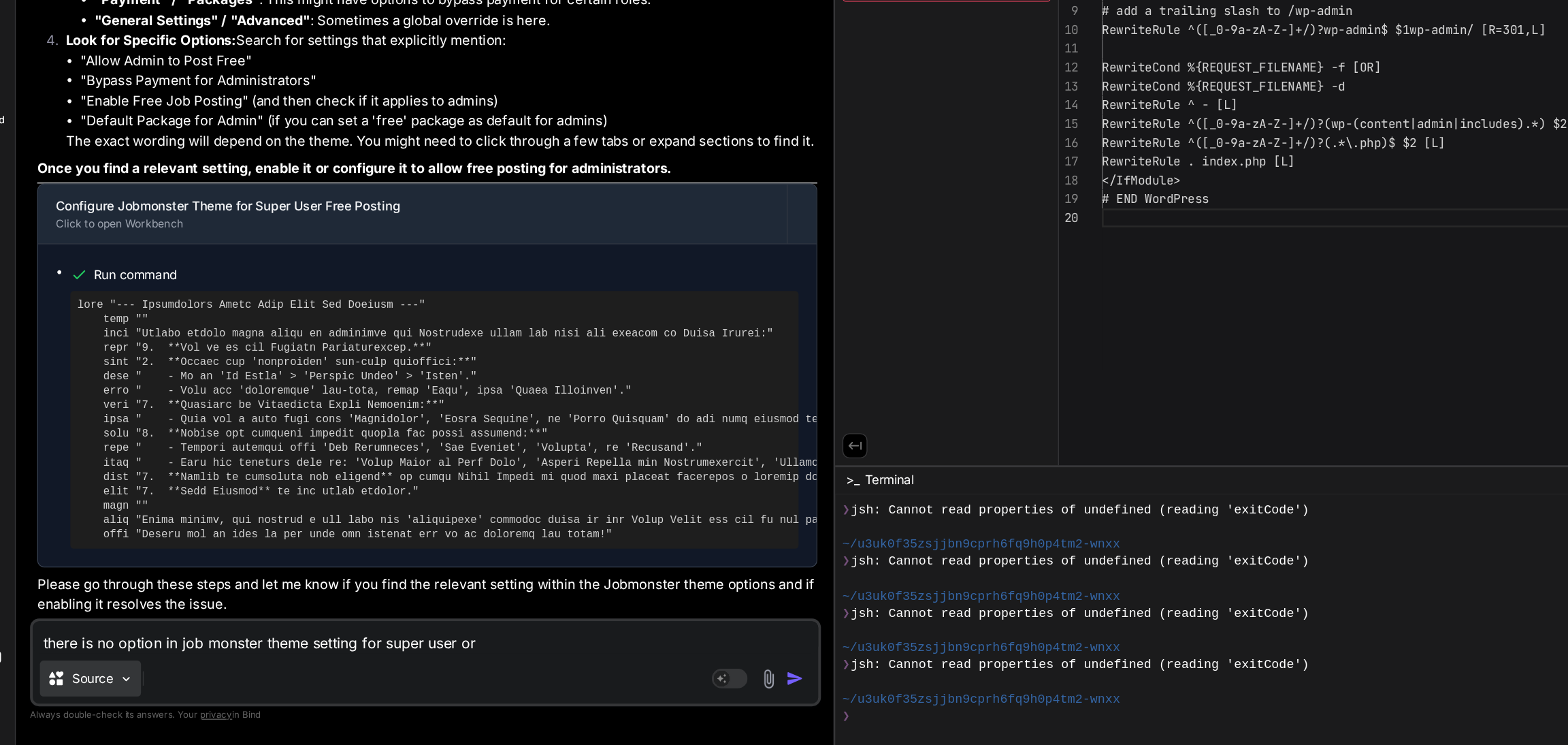
type textarea "there is no option in job monster theme setting for super user or"
type textarea "x"
type textarea "there is no option in job monster theme setting for super user or s"
type textarea "x"
type textarea "there is no option in job monster theme setting for super user or so"
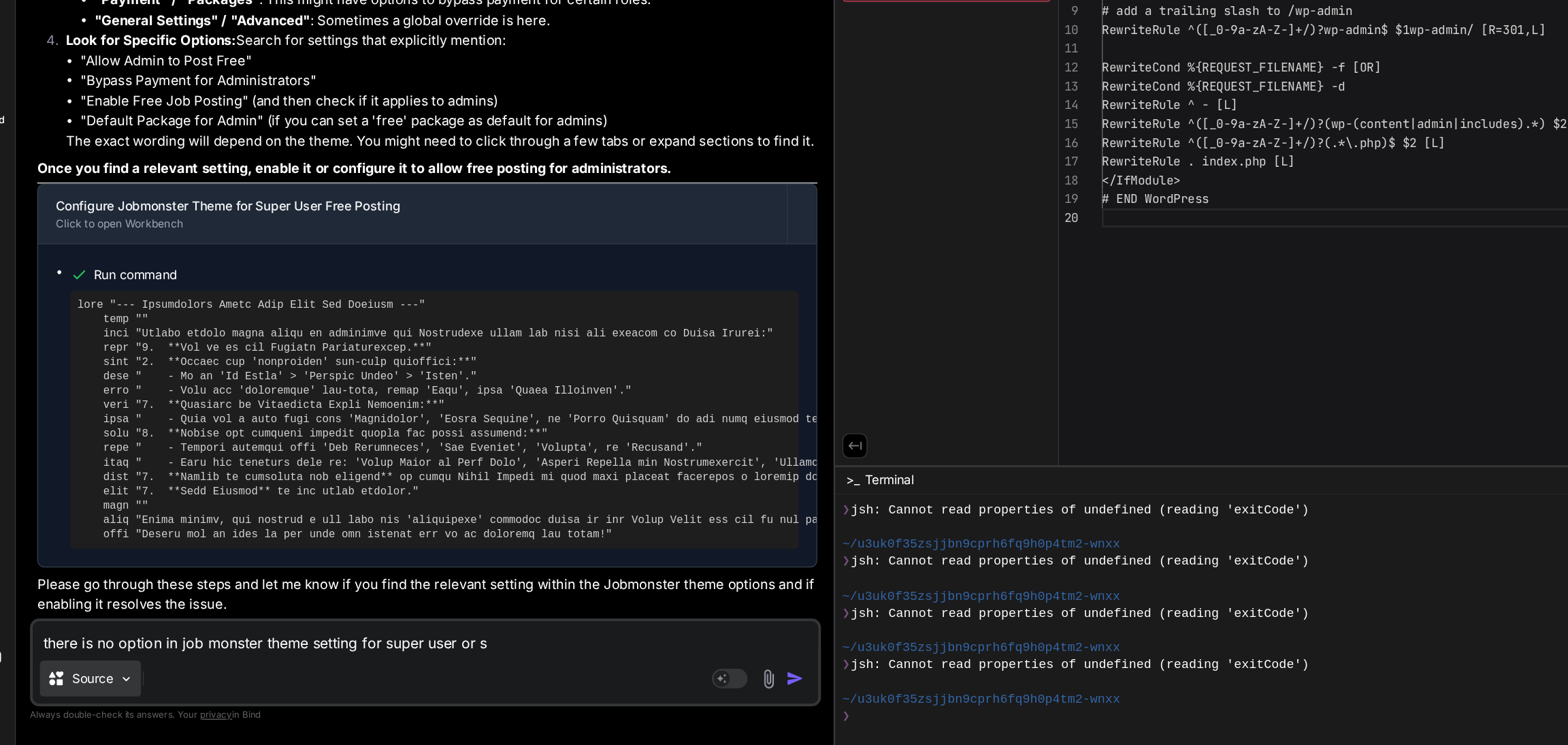
type textarea "x"
type textarea "there is no option in job monster theme setting for super user or som"
type textarea "x"
type textarea "there is no option in job monster theme setting for super user or somt"
type textarea "x"
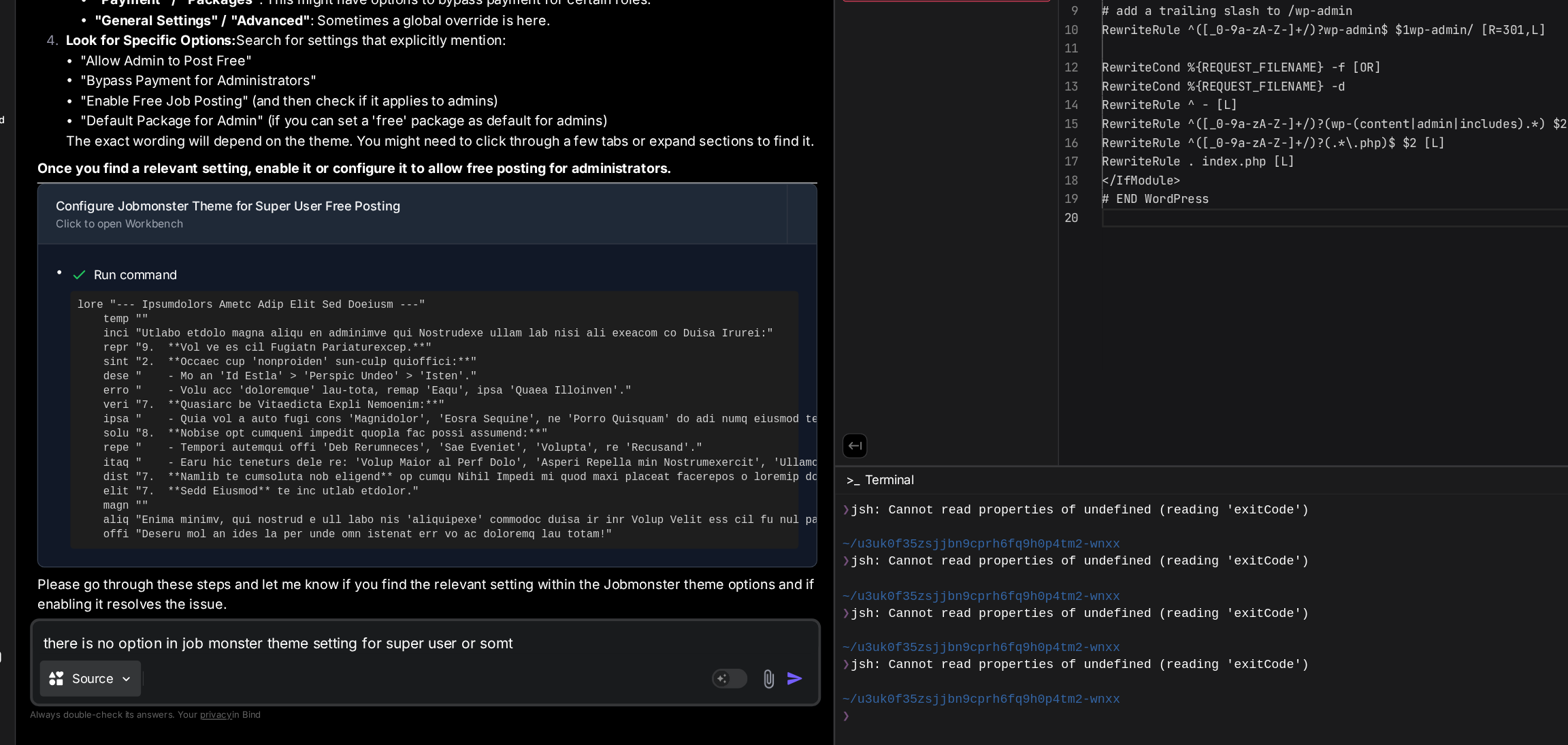
type textarea "there is no option in job monster theme setting for super user or somth"
type textarea "x"
type textarea "there is no option in job monster theme setting for super user or somthi"
type textarea "x"
type textarea "there is no option in job monster theme setting for super user or somthin"
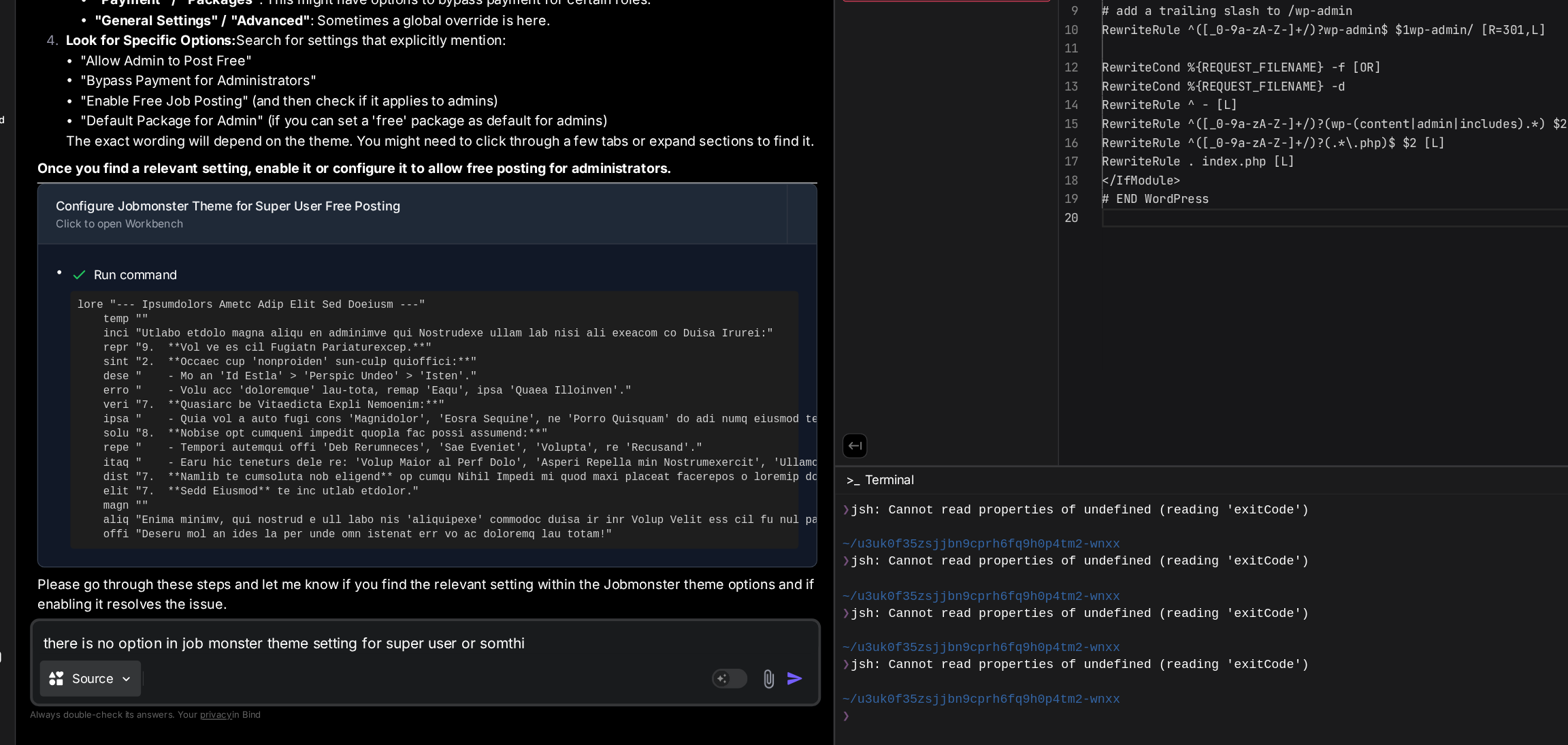
type textarea "x"
type textarea "there is no option in job monster theme setting for super user or somthinf"
type textarea "x"
type textarea "there is no option in job monster theme setting for super user or somthinf"
type textarea "x"
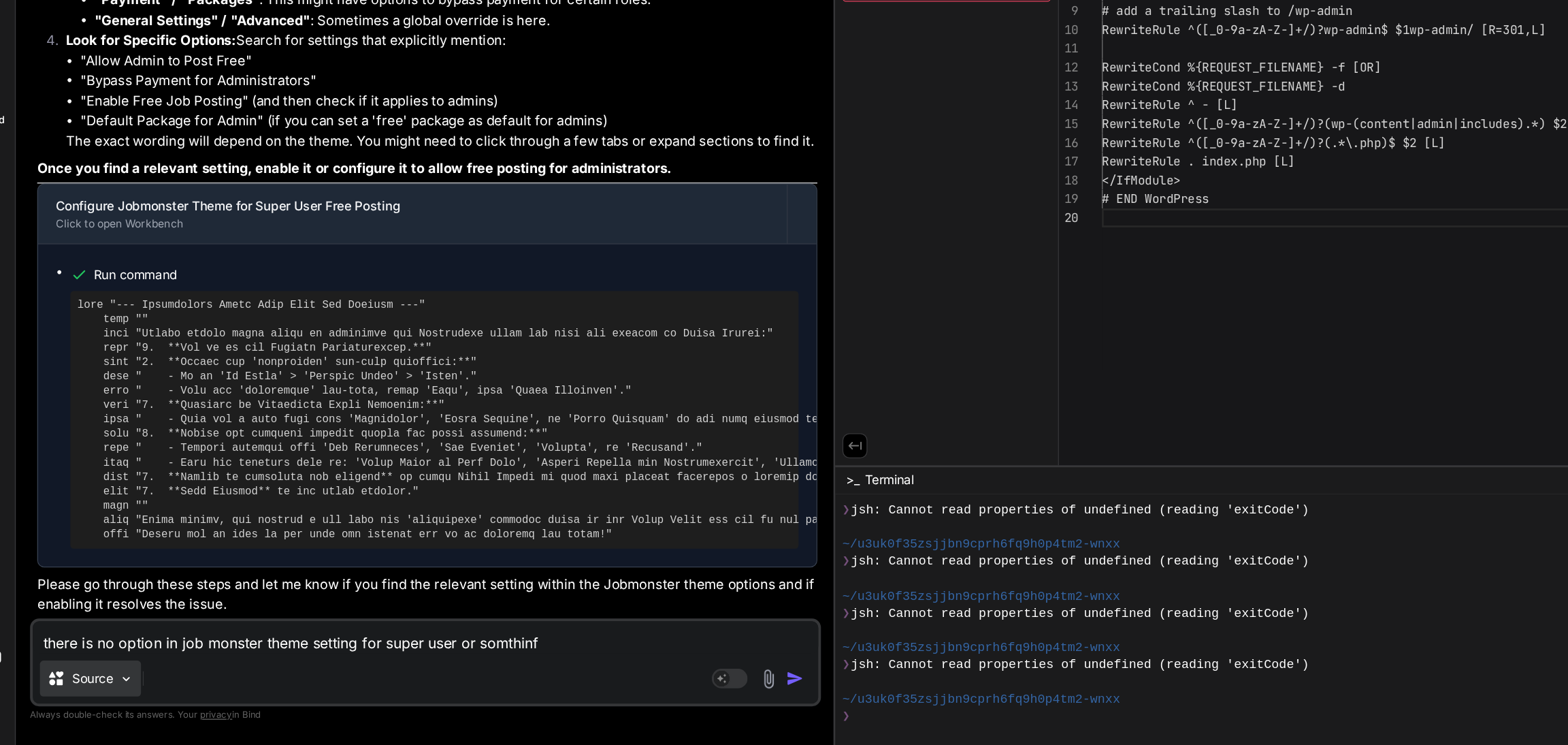
type textarea "there is no option in job monster theme setting for super user or somthinf l"
type textarea "x"
type textarea "there is no option in job monster theme setting for super user or somthinf li"
type textarea "x"
type textarea "there is no option in job monster theme setting for super user or somthinf lik"
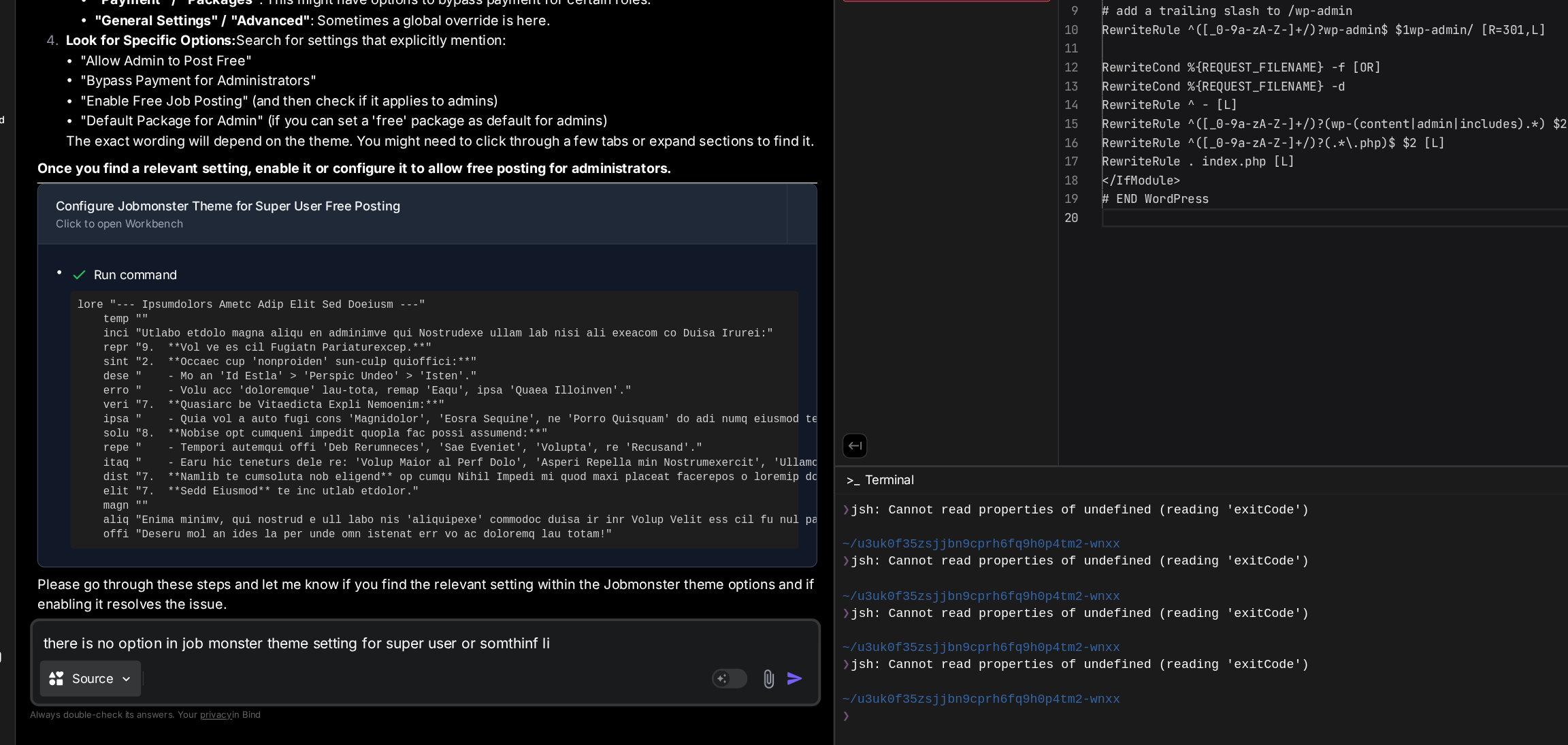
type textarea "x"
type textarea "there is no option in job monster theme setting for super user or somthinf like"
type textarea "x"
type textarea "there is no option in job monster theme setting for super user or somthinf like"
type textarea "x"
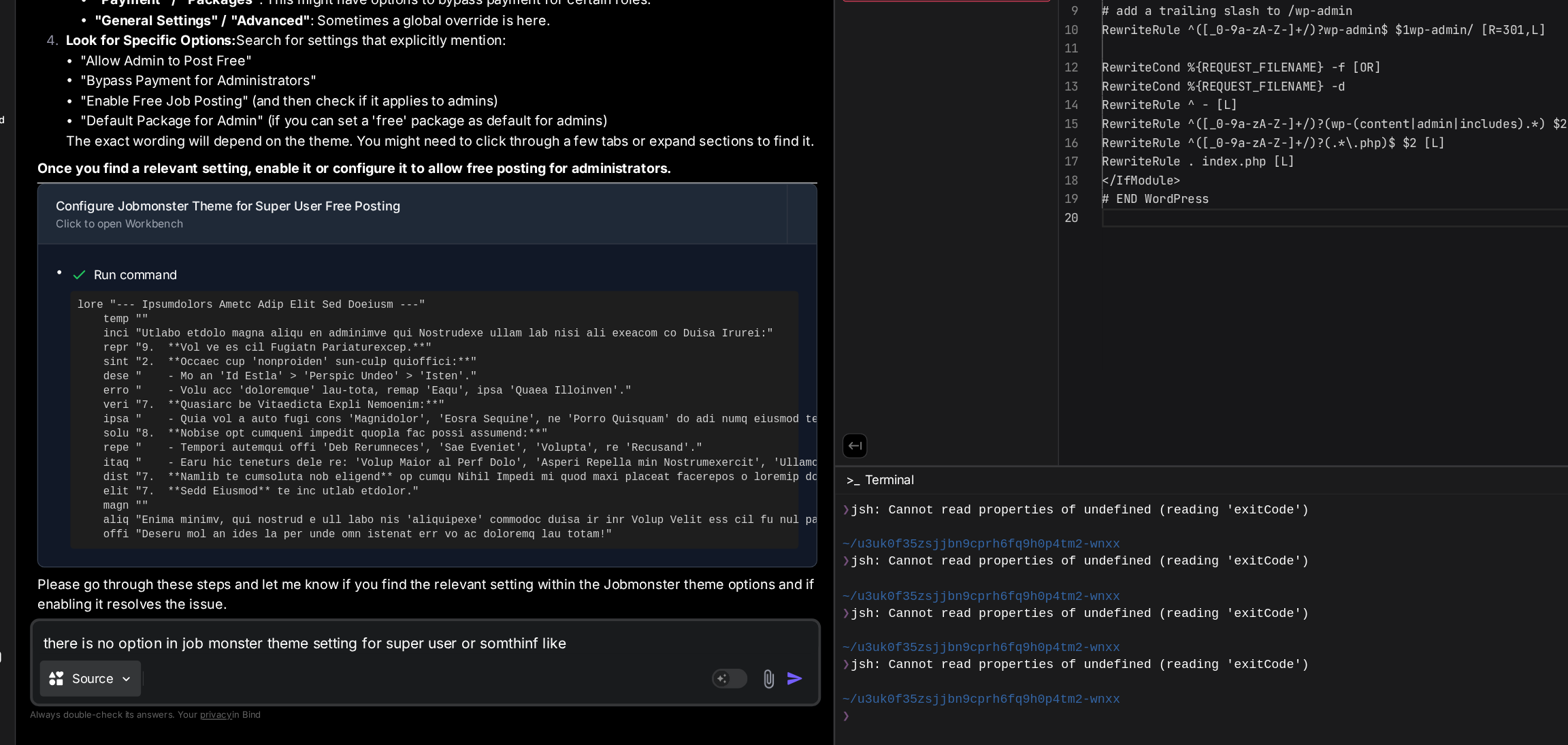
type textarea "there is no option in job monster theme setting for super user or somthinf like…"
type textarea "x"
type textarea "there is no option in job monster theme setting for super user or somthinf like…"
type textarea "x"
type textarea "there is no option in job monster theme setting for super user or somthinf like…"
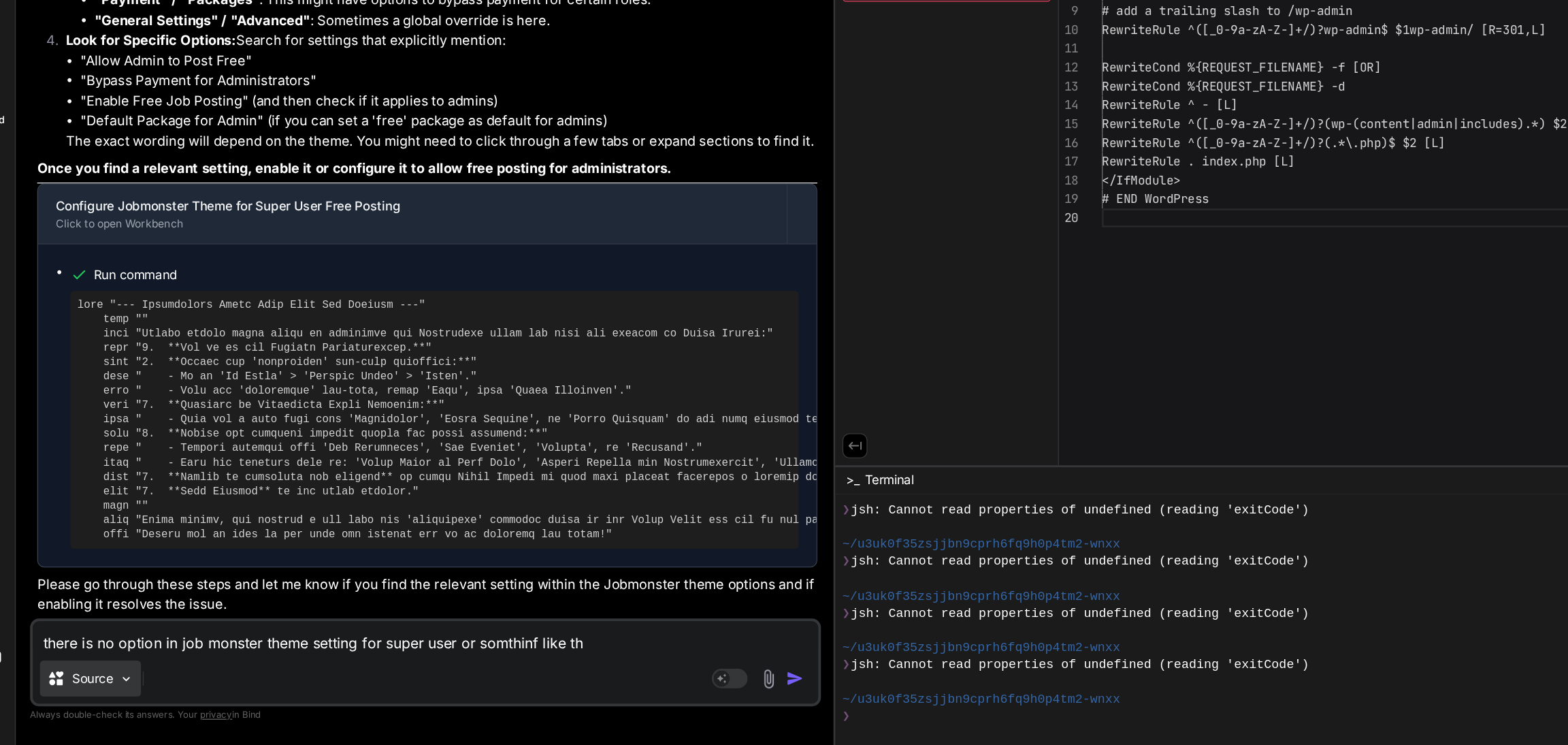
type textarea "x"
type textarea "there is no option in job monster theme setting for super user or somthinf like…"
type textarea "x"
type textarea "there is no option in job monster theme setting for super user or somthinf like…"
type textarea "x"
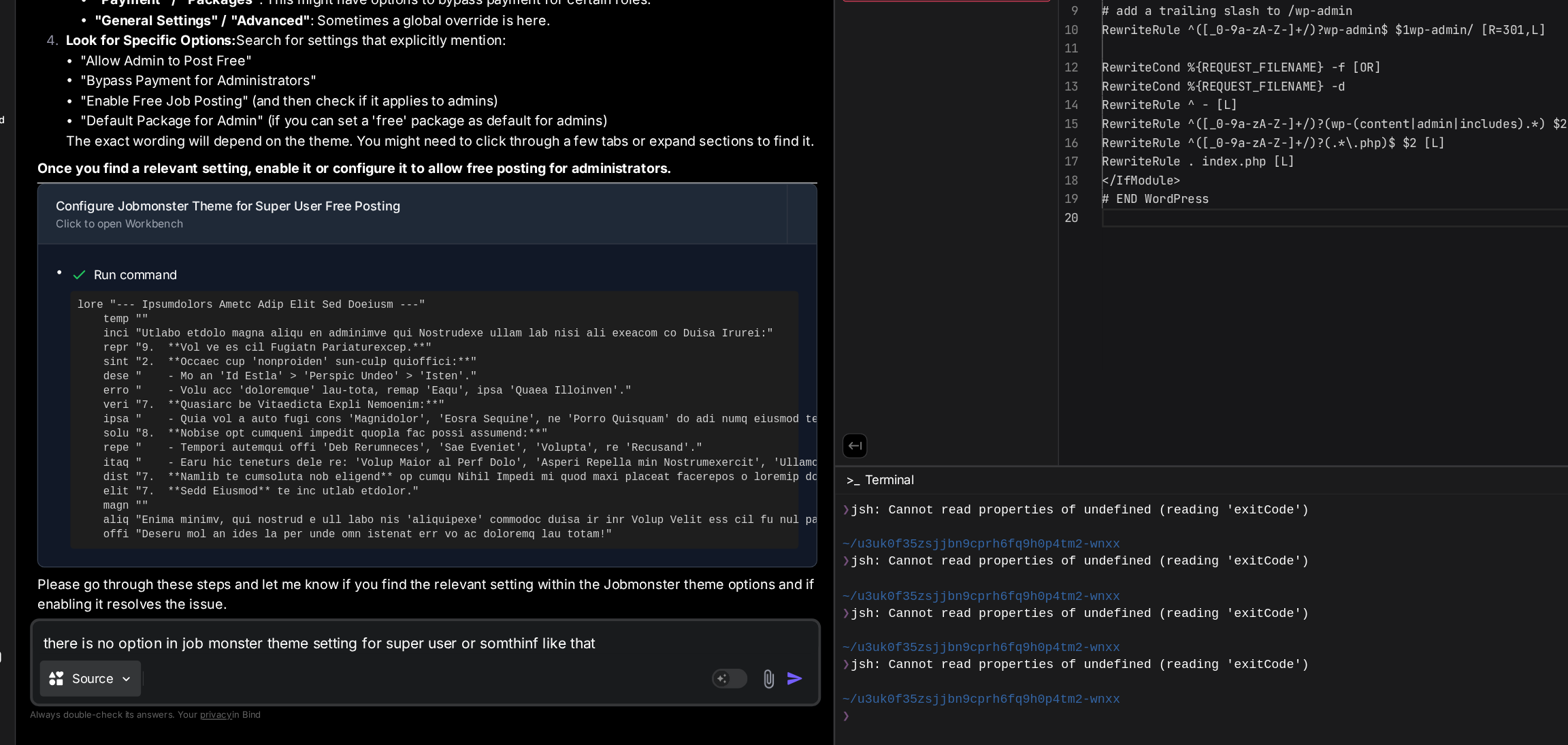
type textarea "there is no option in job monster theme setting for super user or somthinf like…"
type textarea "x"
type textarea "there is no option in job monster theme setting for super user or somthinf like…"
type textarea "x"
type textarea "there is no option in job monster theme setting for super user or somthinf like…"
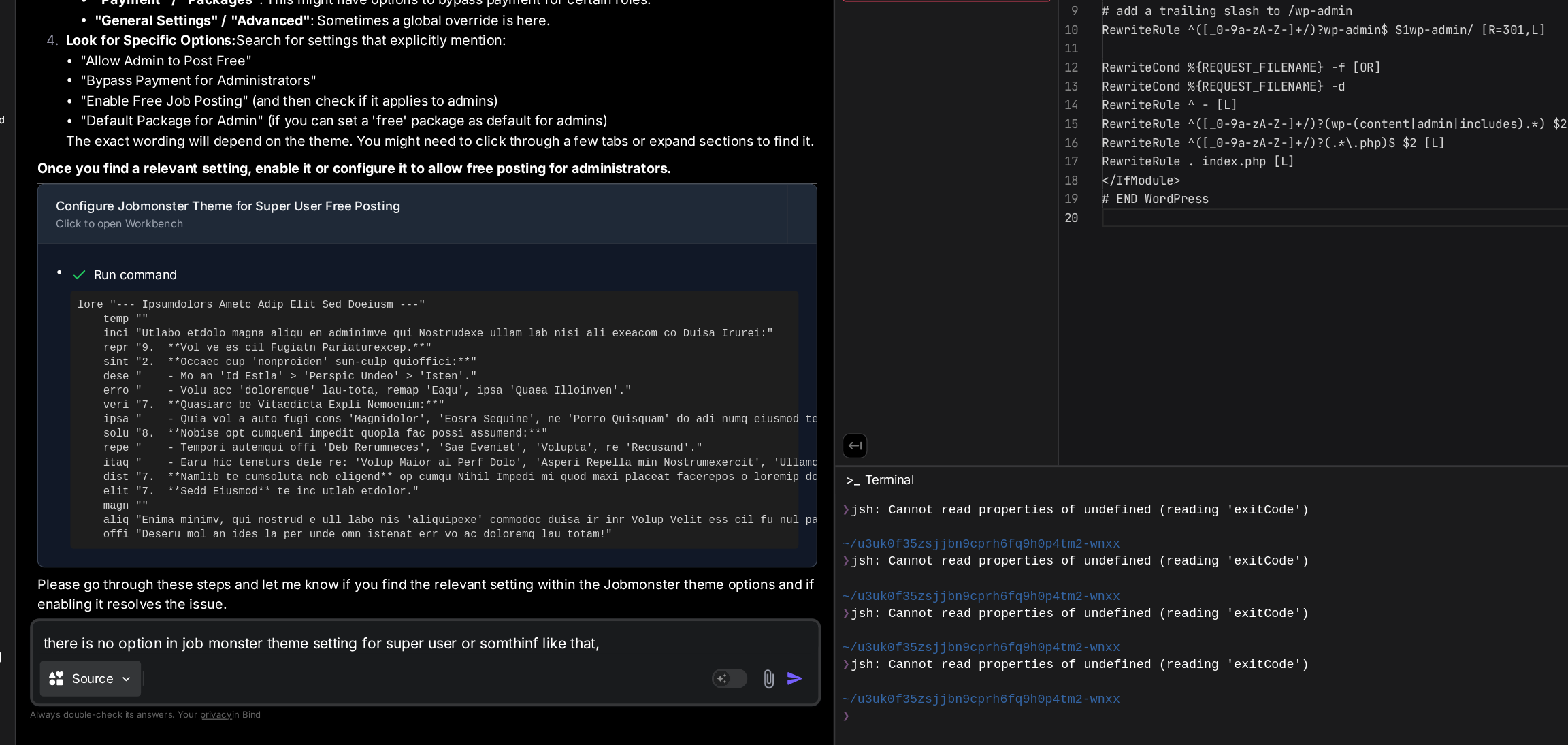
type textarea "x"
type textarea "there is no option in job monster theme setting for super user or somthinf like…"
type textarea "x"
type textarea "there is no option in job monster theme setting for super user or somthinf like…"
type textarea "x"
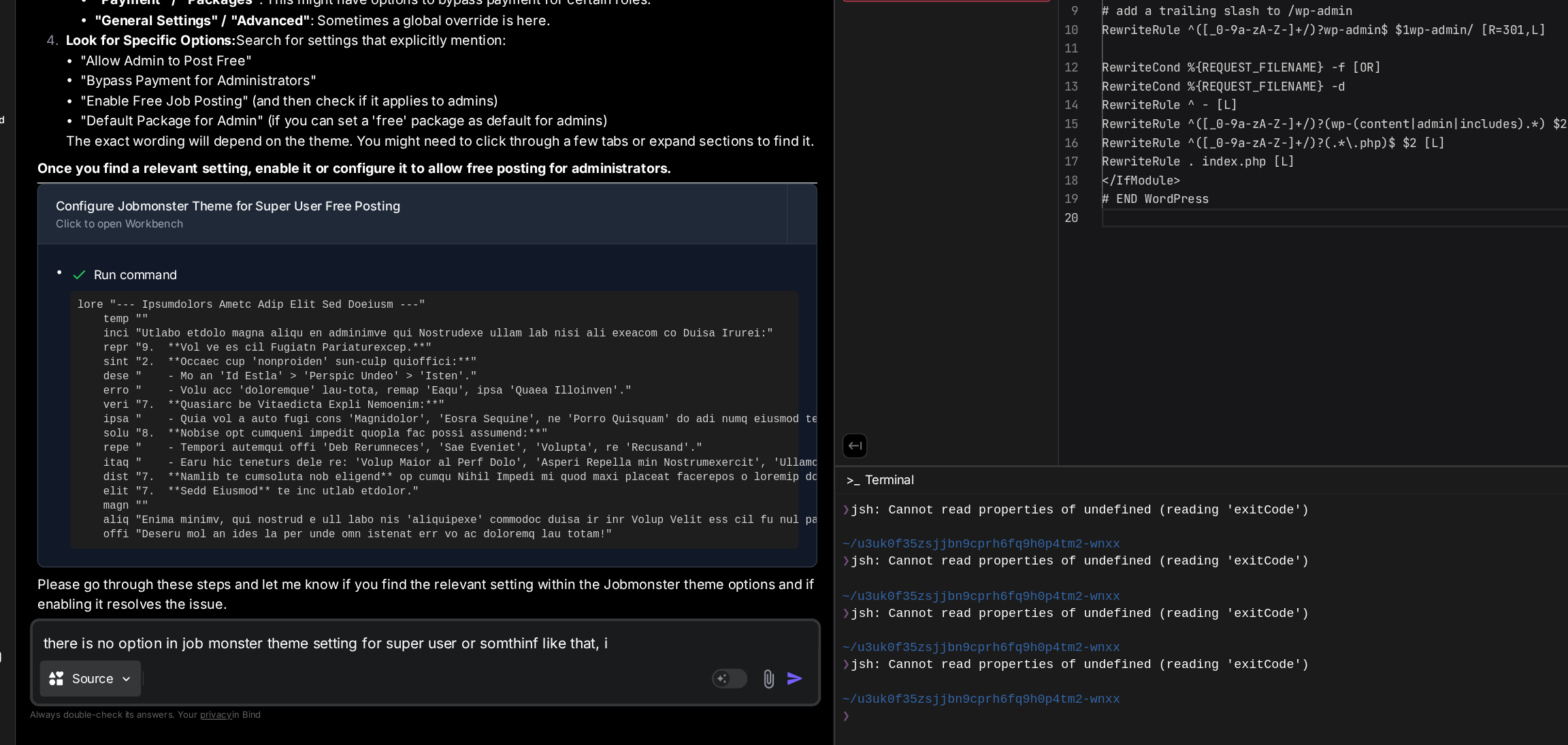
type textarea "there is no option in job monster theme setting for super user or somthinf like…"
type textarea "x"
type textarea "there is no option in job monster theme setting for super user or somthinf like…"
type textarea "x"
type textarea "there is no option in job monster theme setting for super user or somthinf like…"
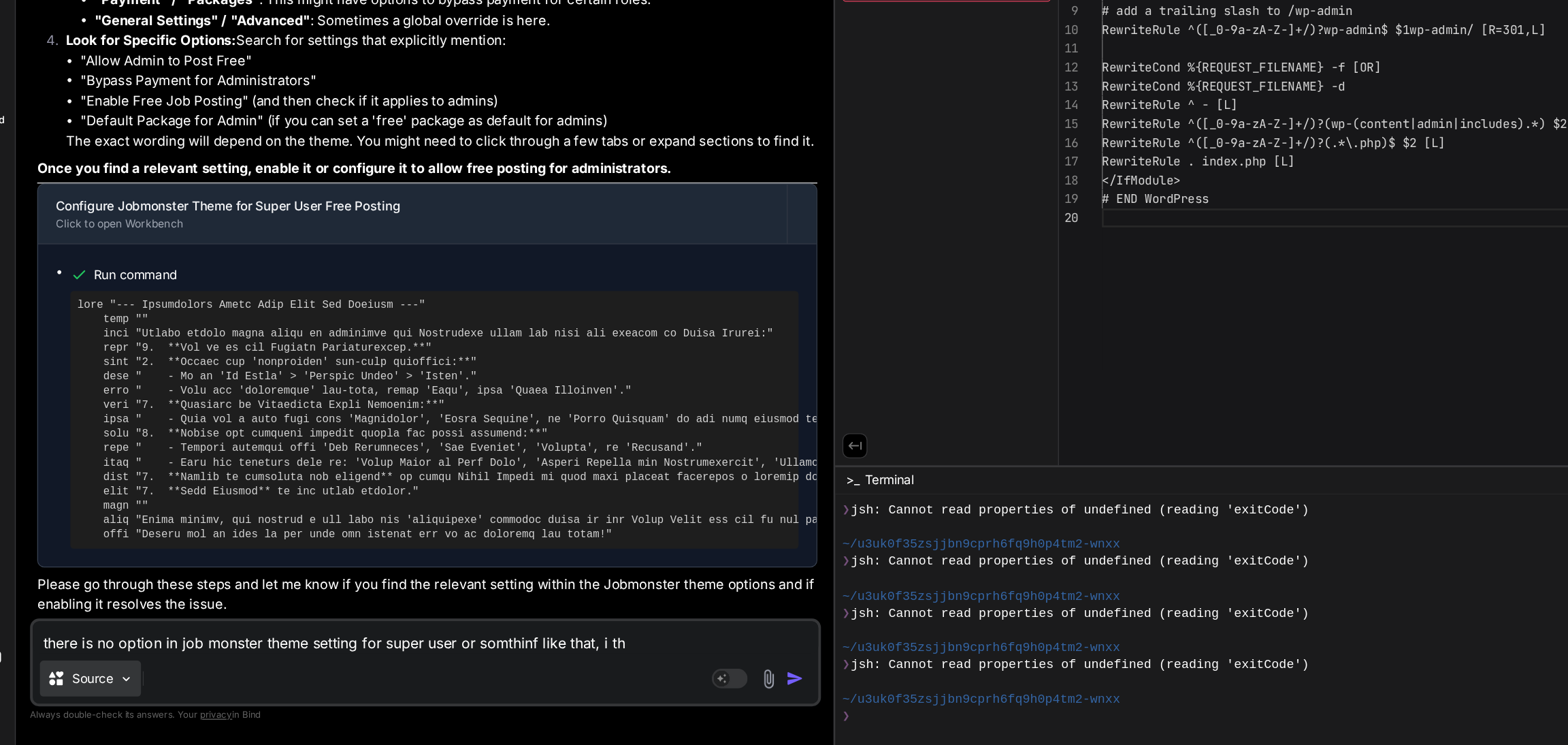
type textarea "x"
type textarea "there is no option in job monster theme setting for super user or somthinf like…"
type textarea "x"
type textarea "there is no option in job monster theme setting for super user or somthinf like…"
type textarea "x"
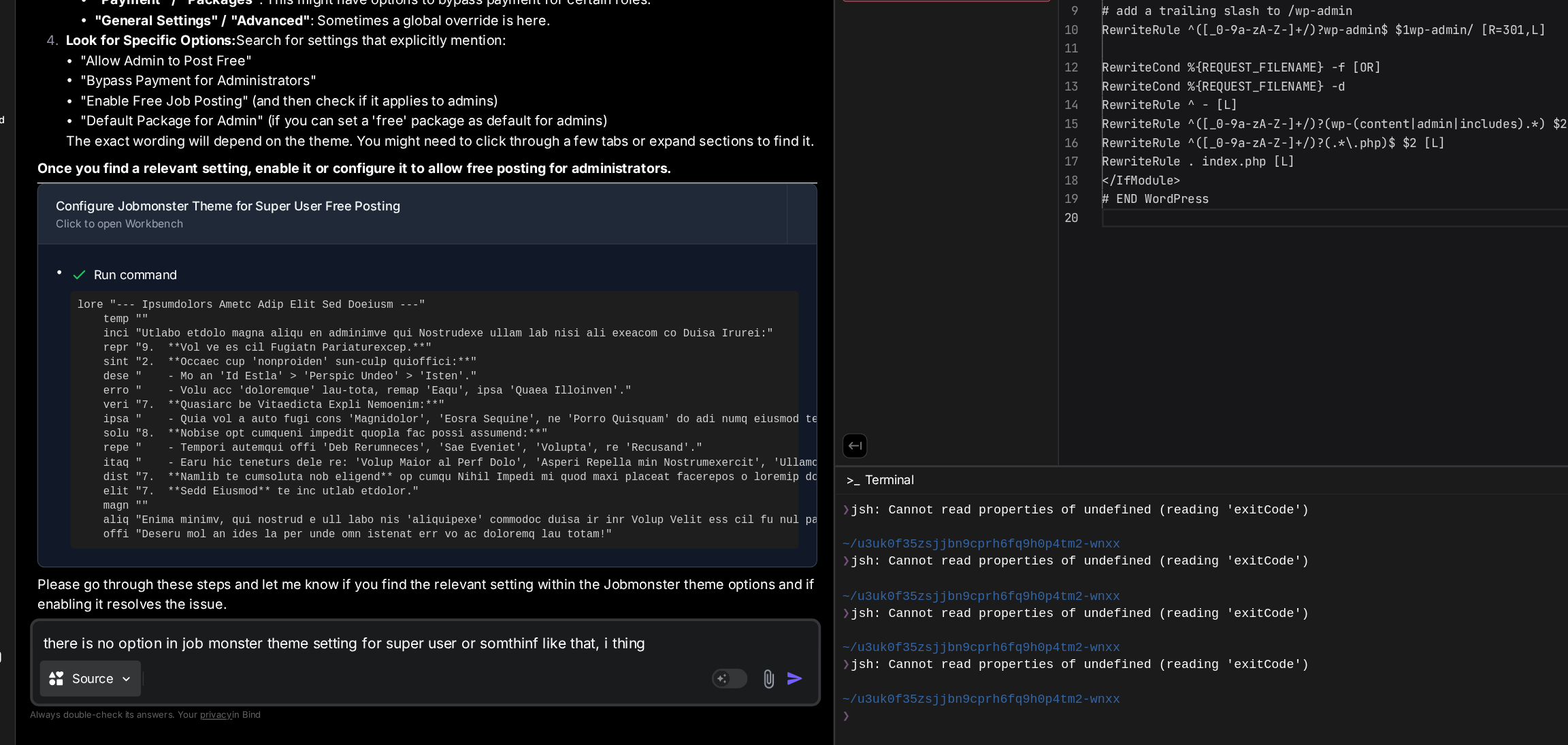
type textarea "there is no option in job monster theme setting for super user or somthinf like…"
type textarea "x"
type textarea "there is no option in job monster theme setting for super user or somthinf like…"
type textarea "x"
type textarea "there is no option in job monster theme setting for super user or somthinf like…"
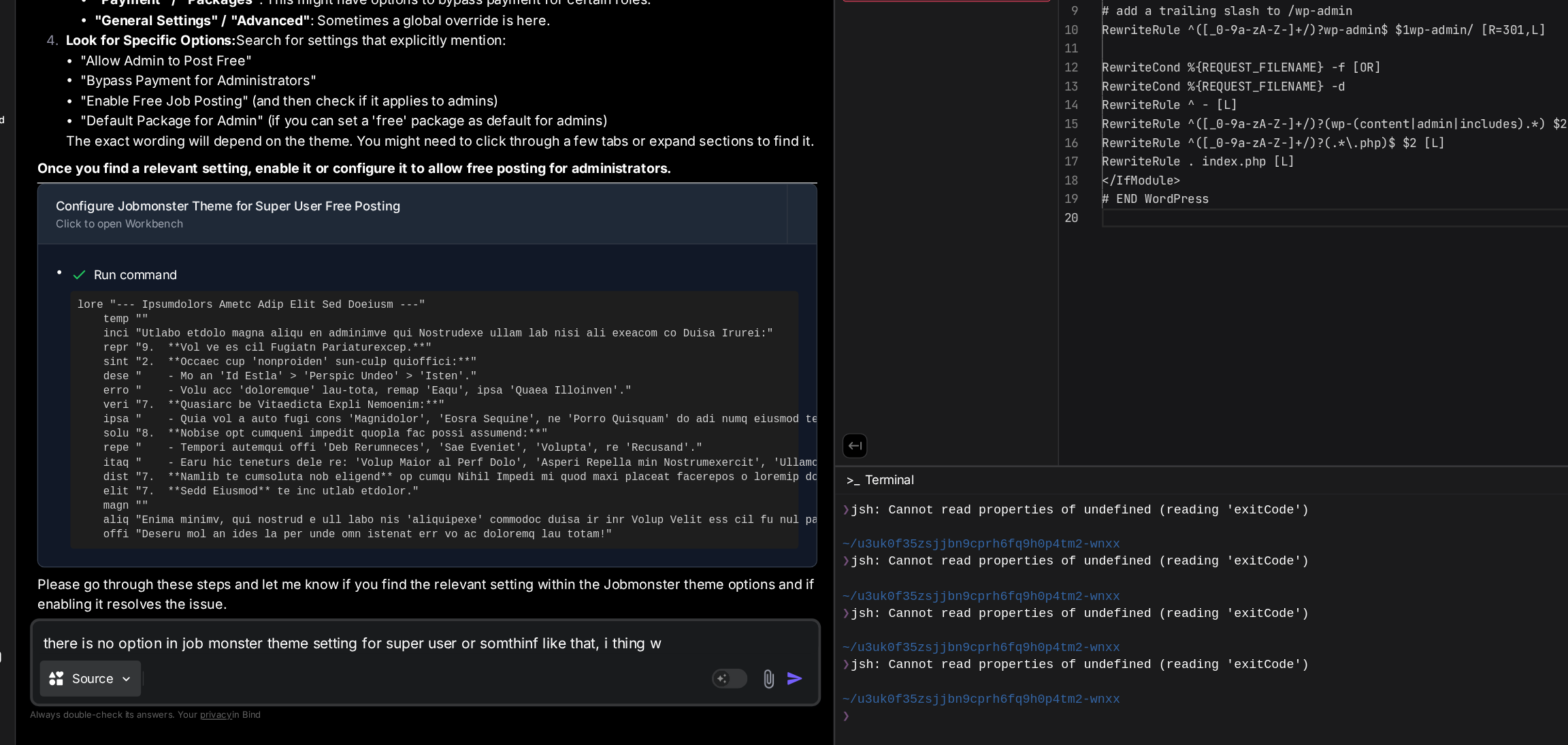
type textarea "x"
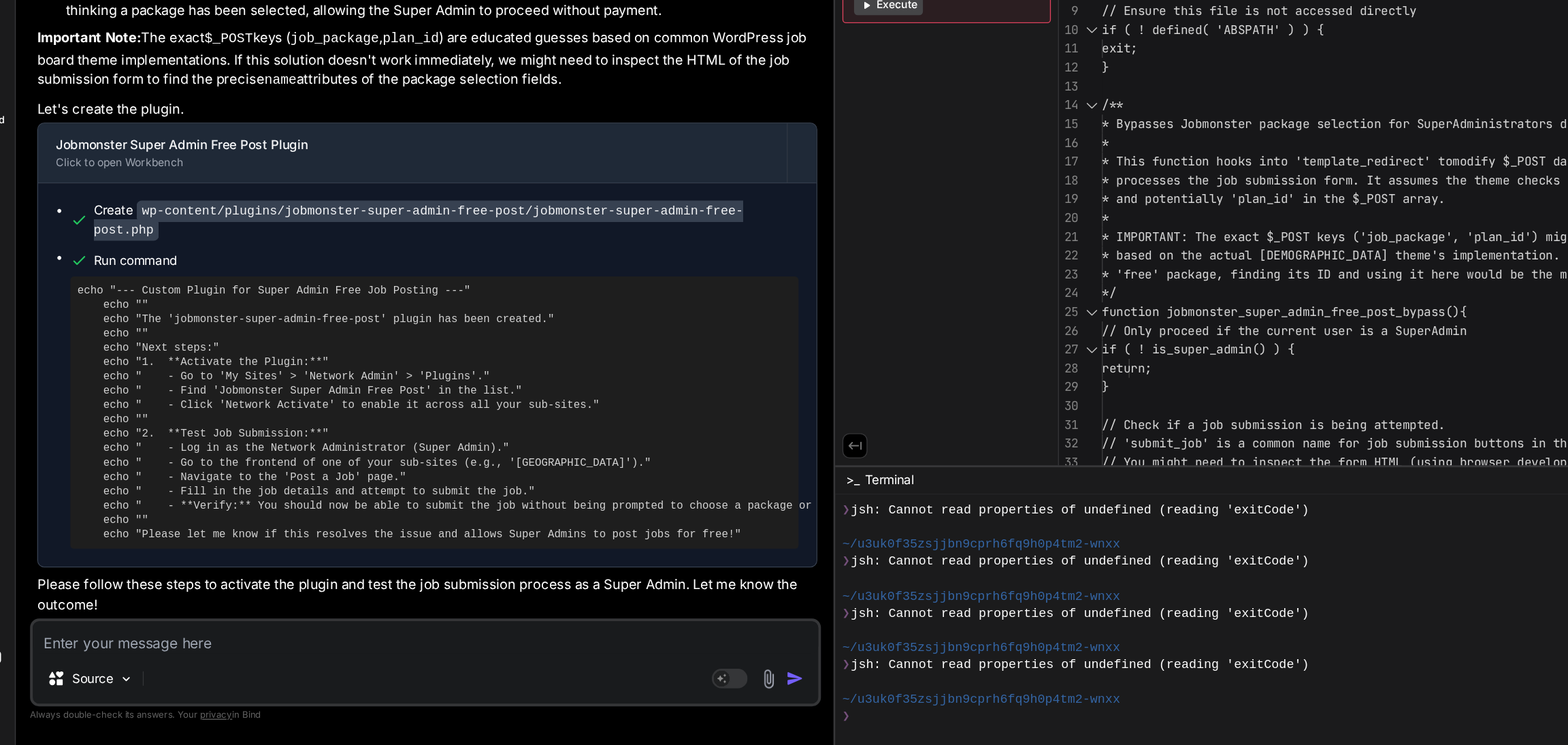
scroll to position [14703, 0]
click at [118, 670] on textarea at bounding box center [353, 661] width 597 height 24
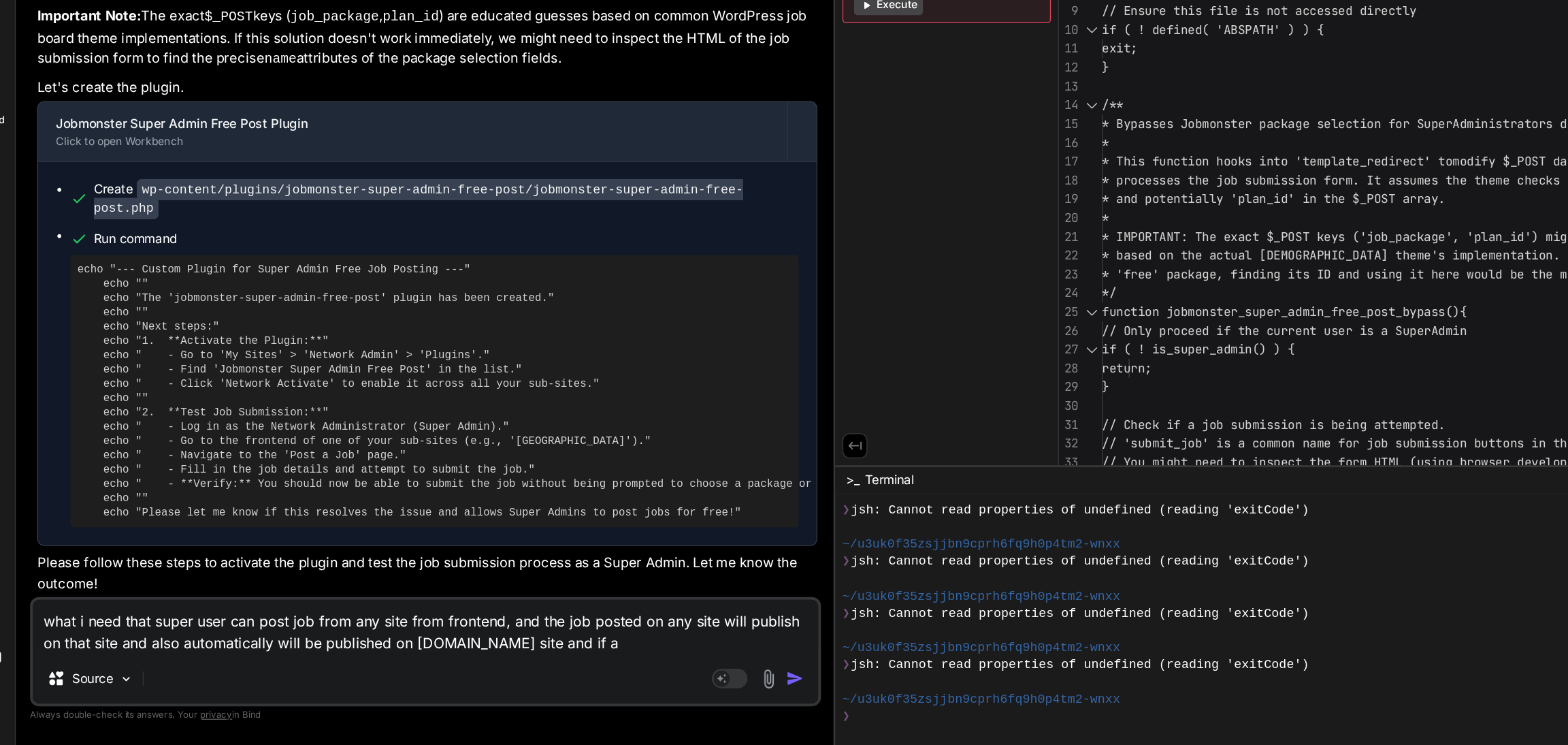
click at [485, 615] on div "You're absolutely right! If there's no direct option in the Jobmonster theme se…" at bounding box center [354, 296] width 593 height 668
click at [537, 670] on textarea "what i need that super user can post job from any site from frontend, and the j…" at bounding box center [353, 655] width 597 height 41
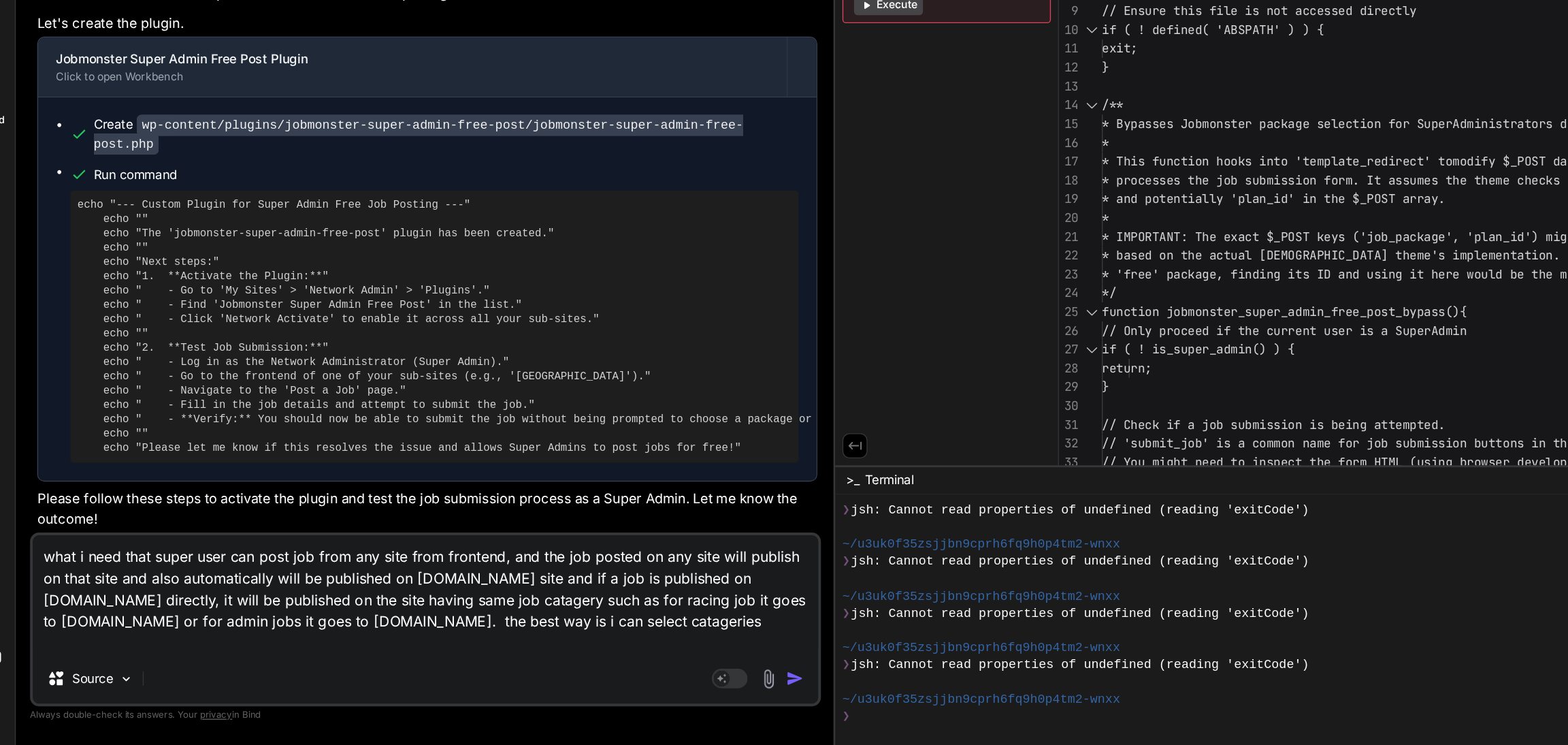
click at [573, 506] on pre "echo "--- Custom Plugin for Super Admin Free Job Posting ---" echo "" echo "The…" at bounding box center [360, 426] width 543 height 196
click at [240, 667] on textarea "what i need that super user can post job from any site from frontend, and the j…" at bounding box center [353, 629] width 597 height 90
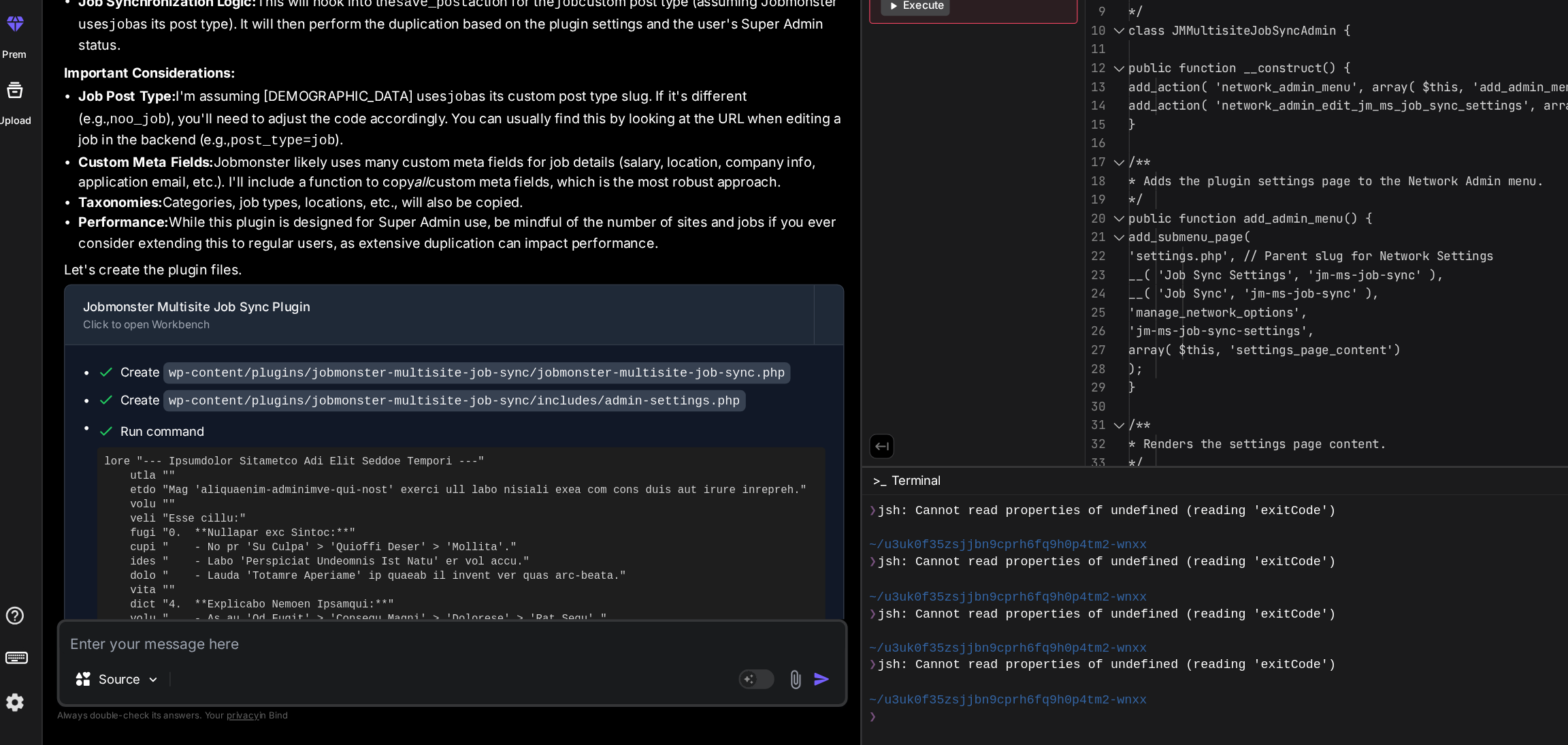
scroll to position [15326, 0]
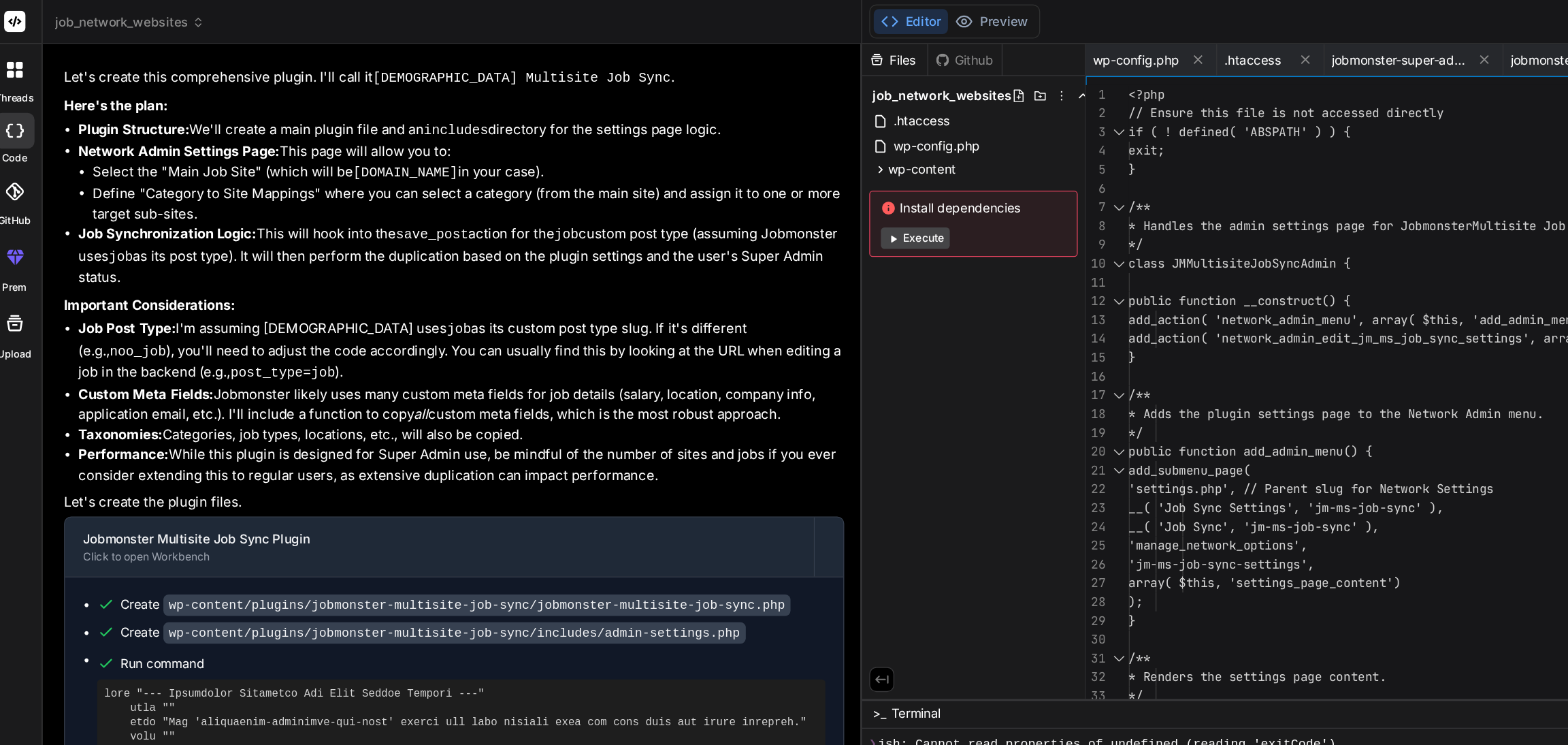
click at [680, 180] on button "Execute" at bounding box center [706, 181] width 52 height 17
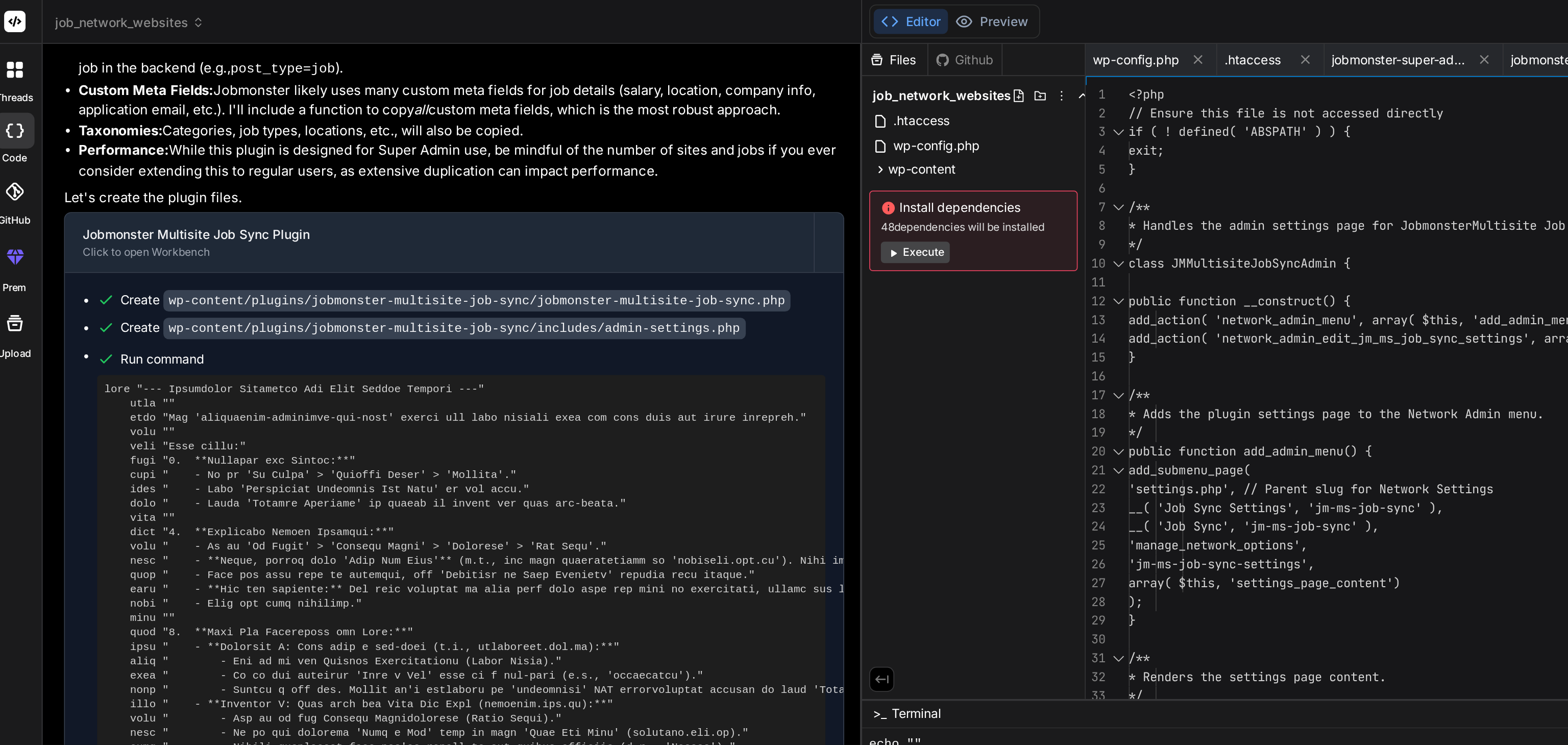
scroll to position [8957, 0]
click at [505, 93] on icon at bounding box center [510, 97] width 9 height 9
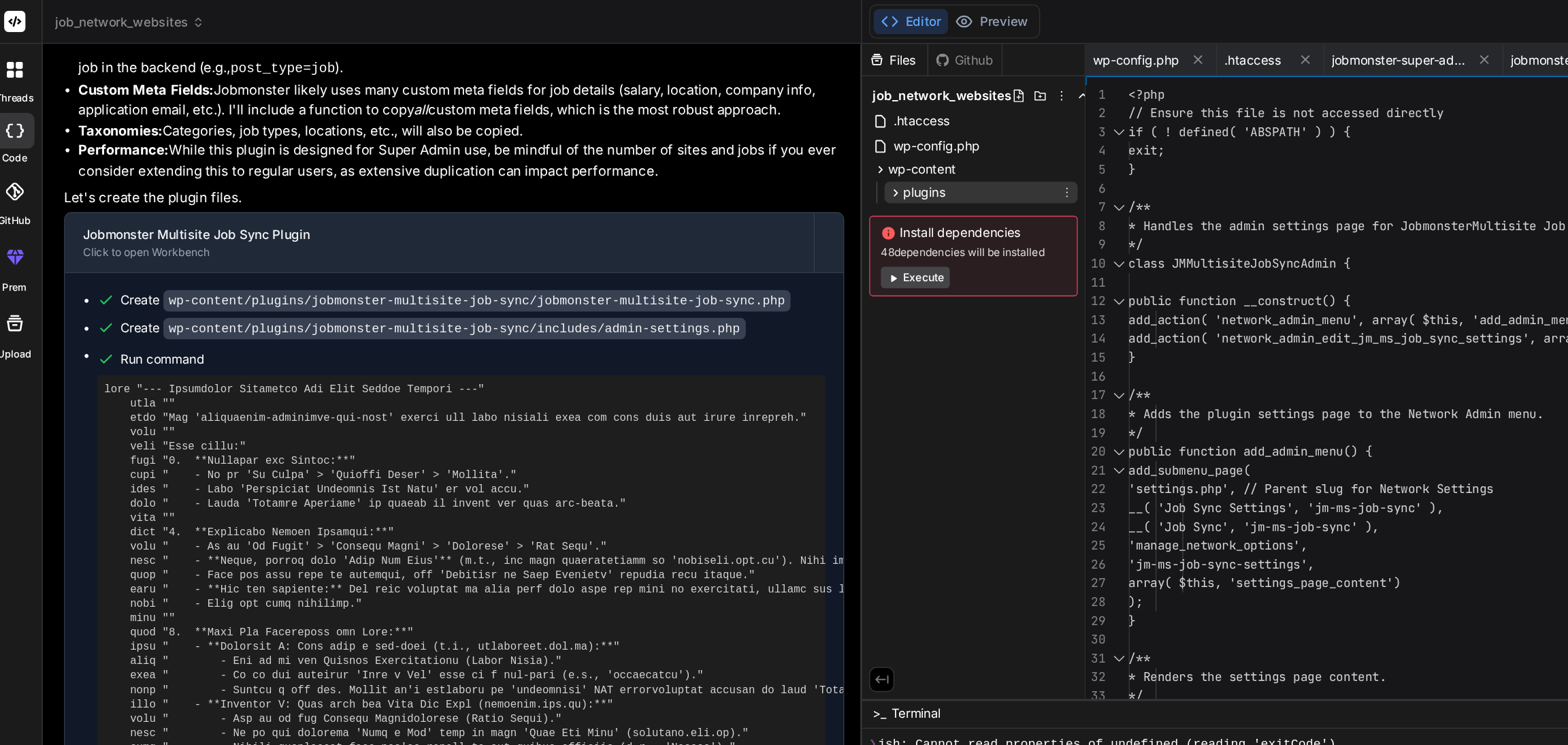
click at [689, 147] on icon at bounding box center [691, 147] width 4 height 6
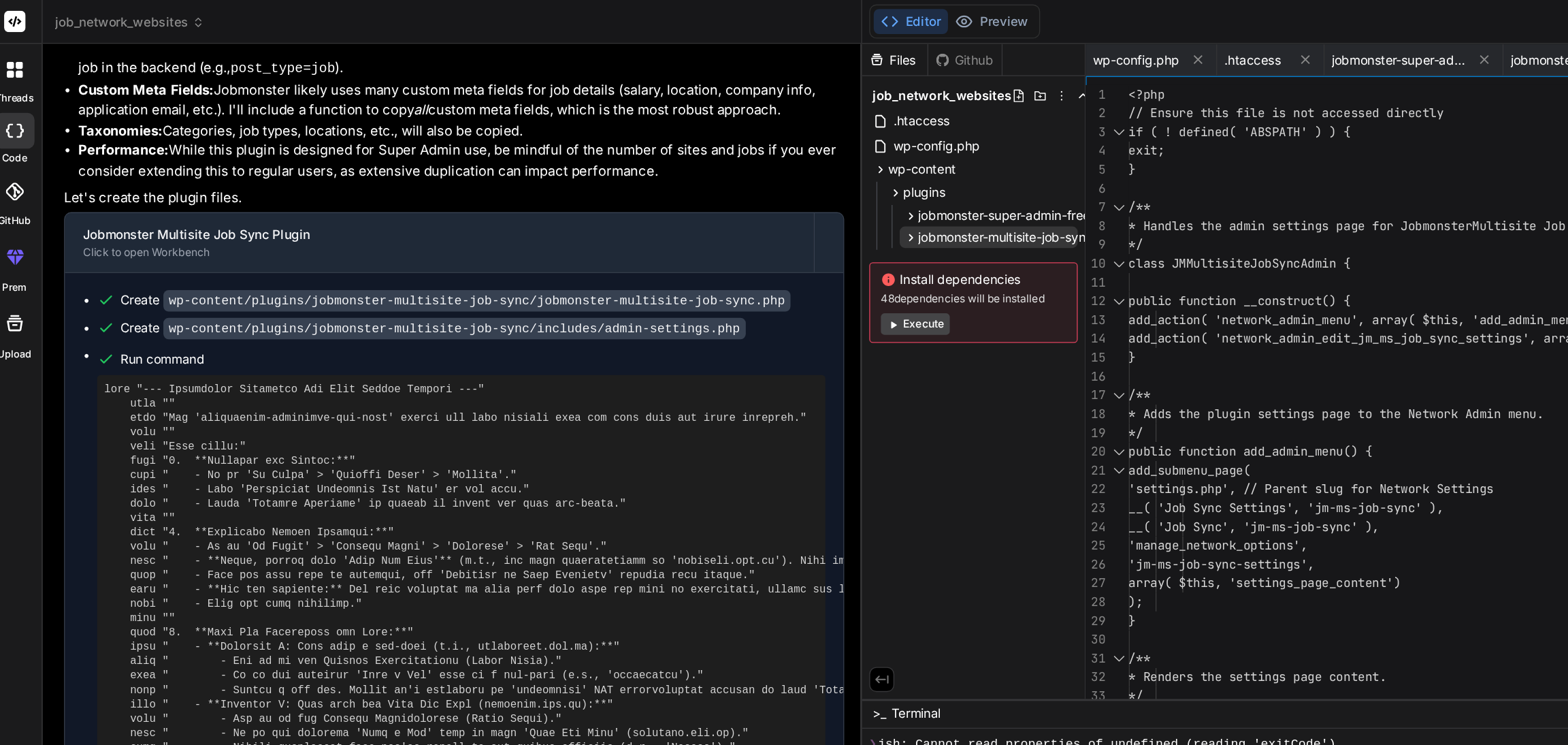
click at [725, 185] on span "jobmonster-multisite-job-sync" at bounding box center [775, 181] width 133 height 14
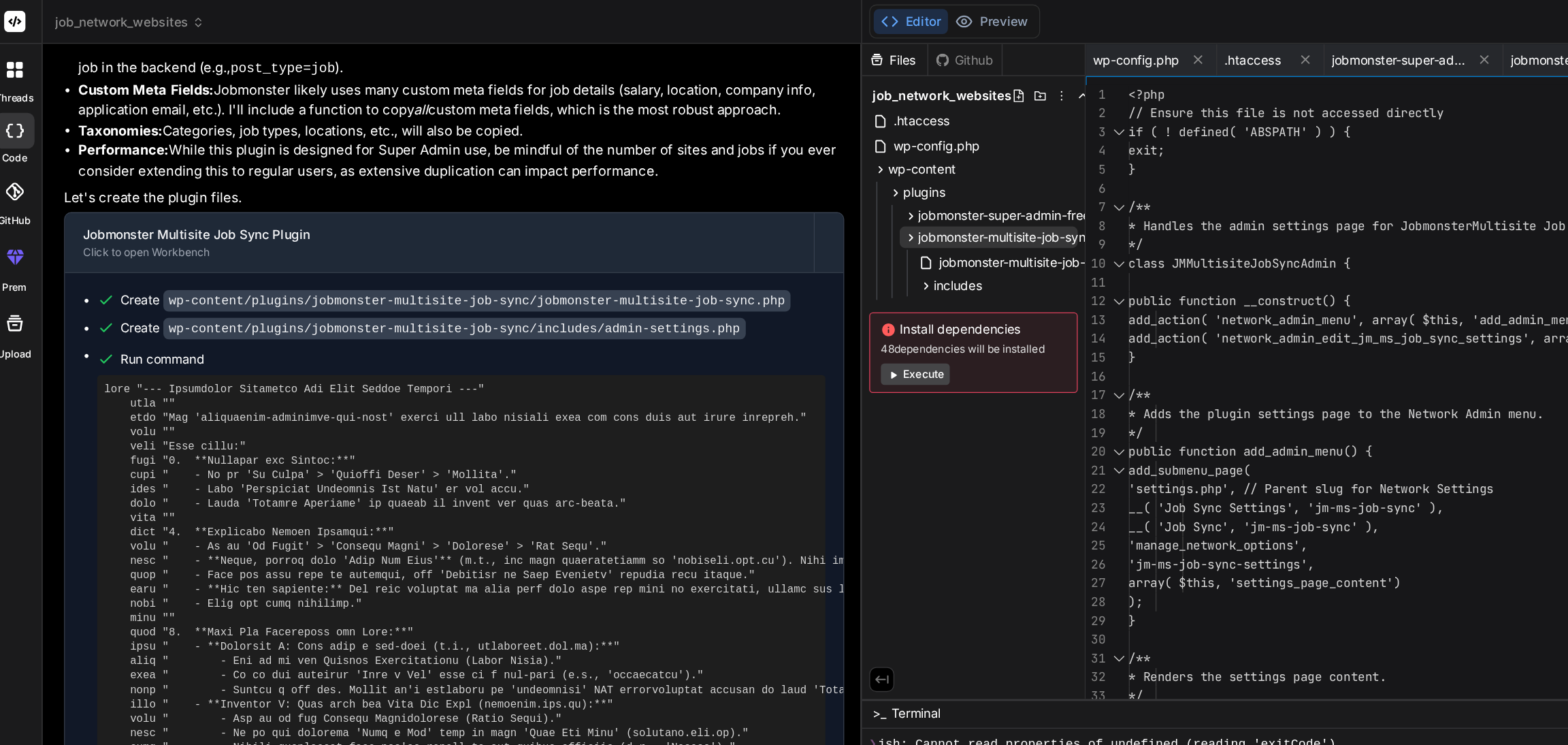
click at [709, 180] on span "jobmonster-multisite-job-sync" at bounding box center [775, 181] width 133 height 14
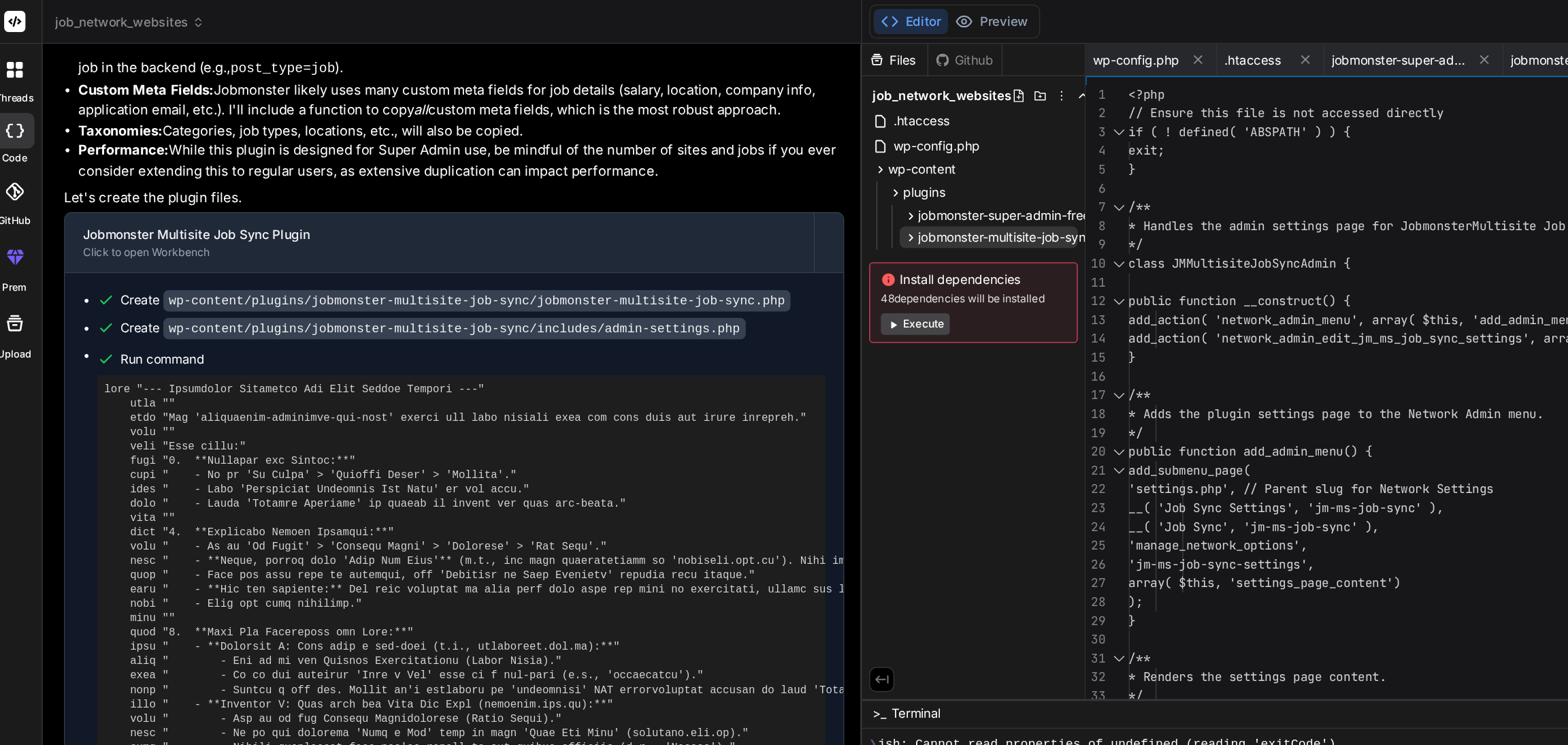
click at [709, 180] on span "jobmonster-multisite-job-sync" at bounding box center [775, 181] width 133 height 14
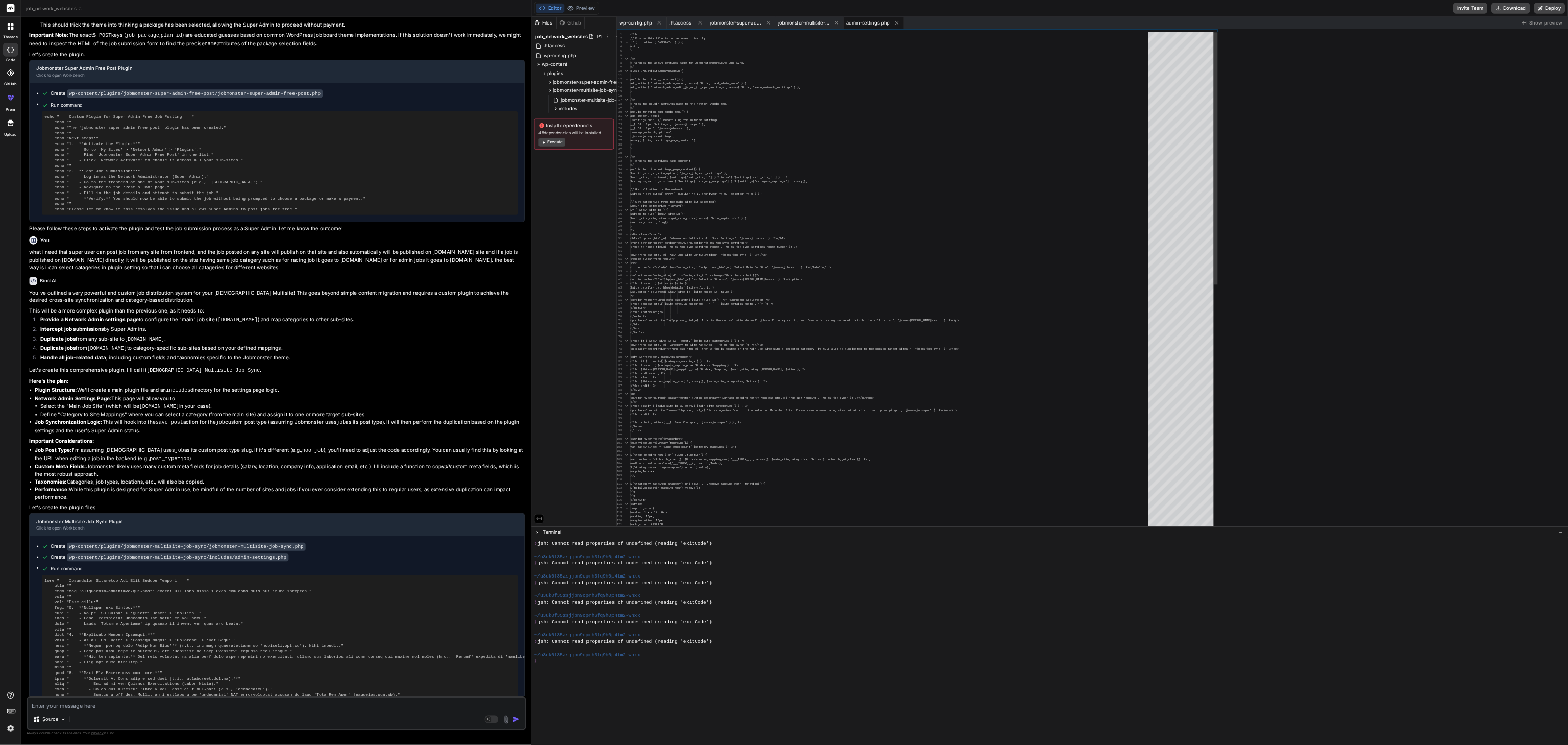
scroll to position [8820, 0]
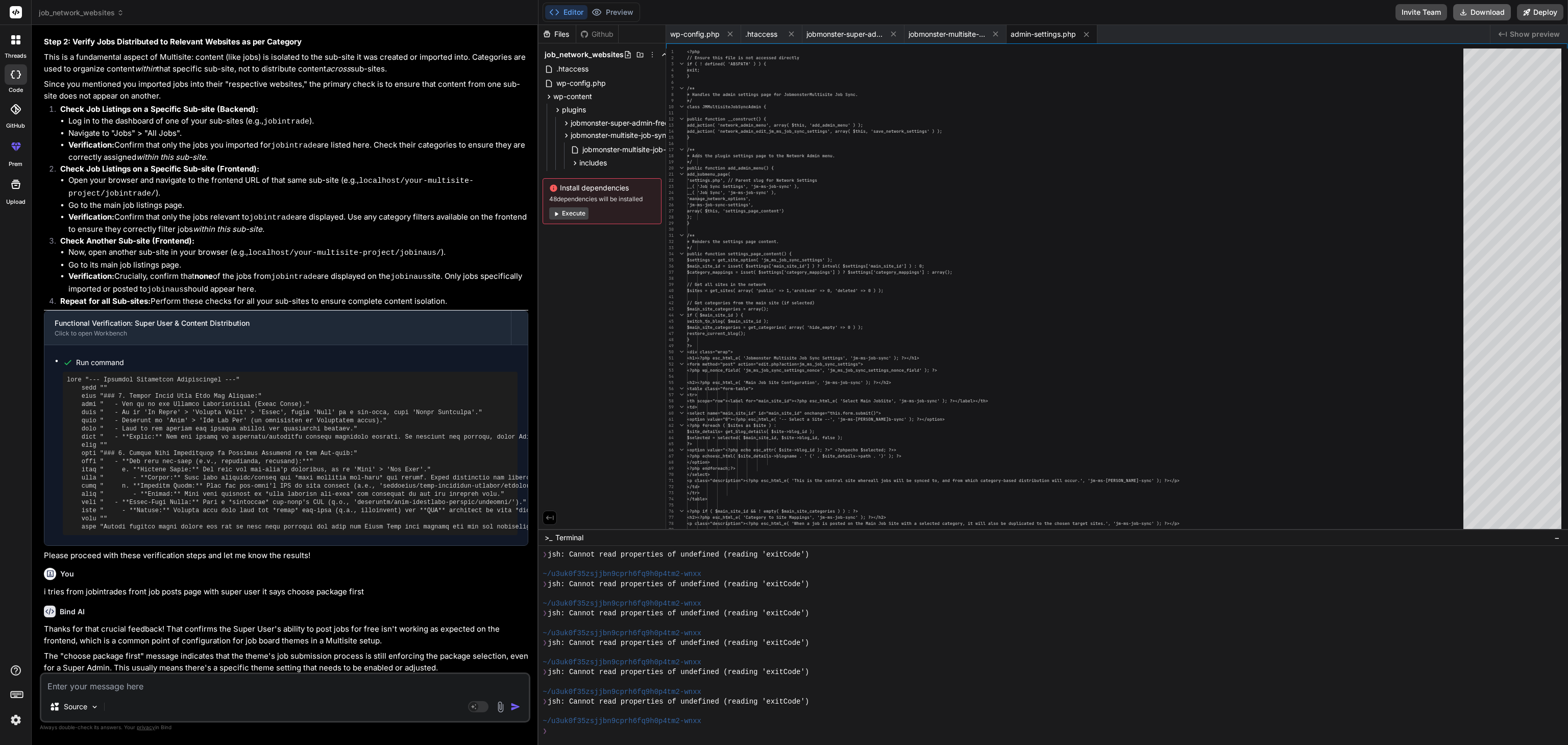
click at [1175, 14] on button "Download" at bounding box center [1481, 12] width 58 height 16
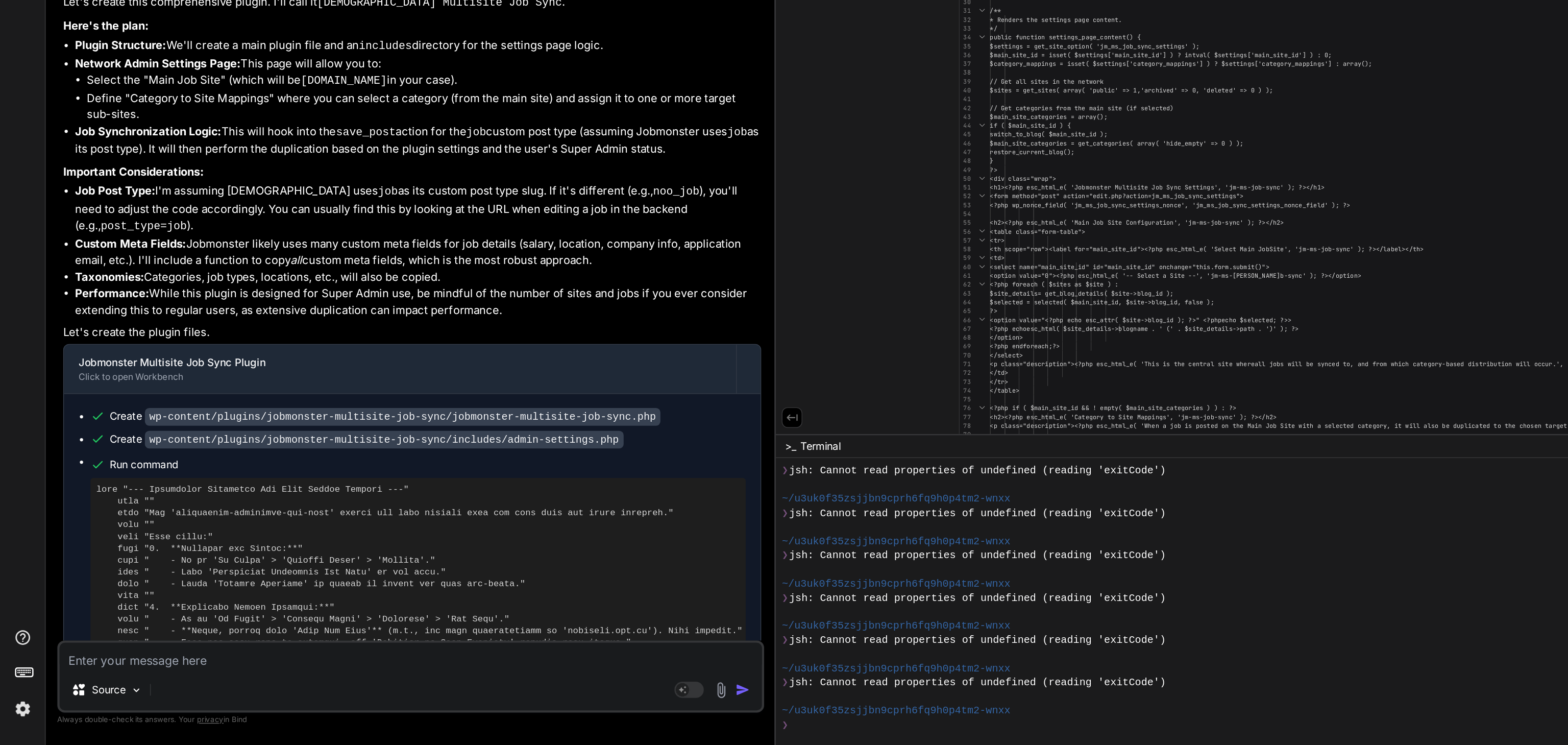
scroll to position [10903, 0]
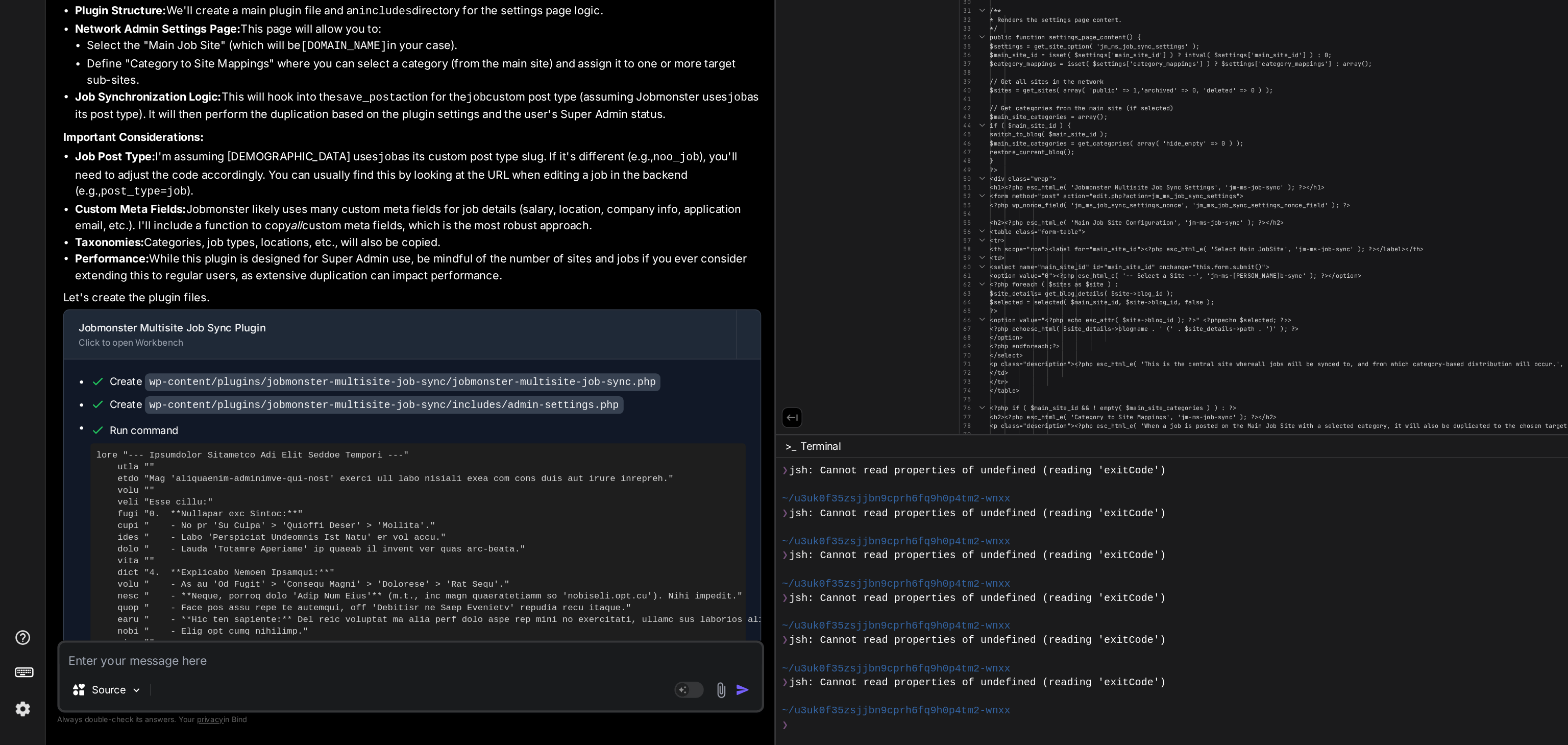
click at [95, 558] on textarea at bounding box center [285, 682] width 487 height 18
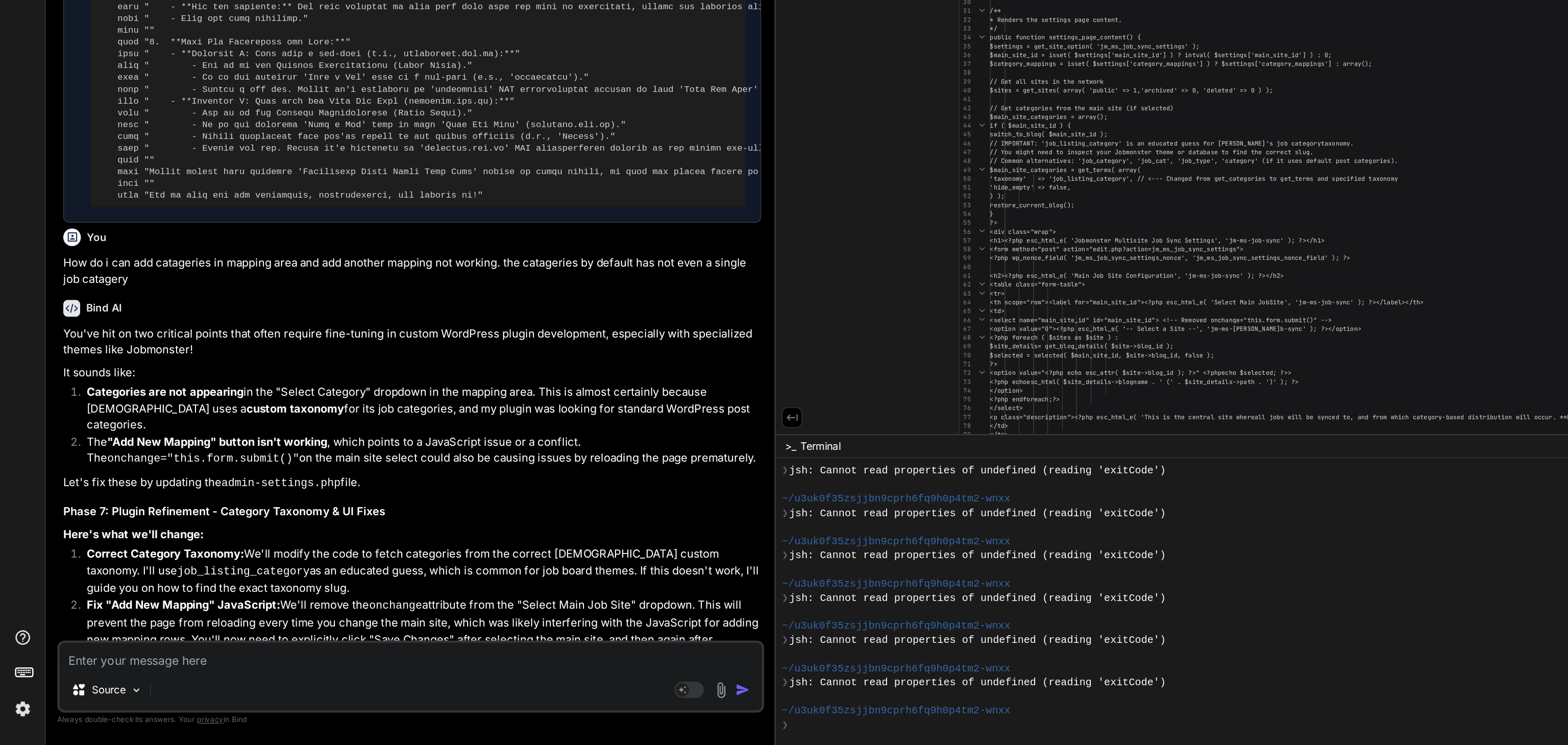
scroll to position [11341, 0]
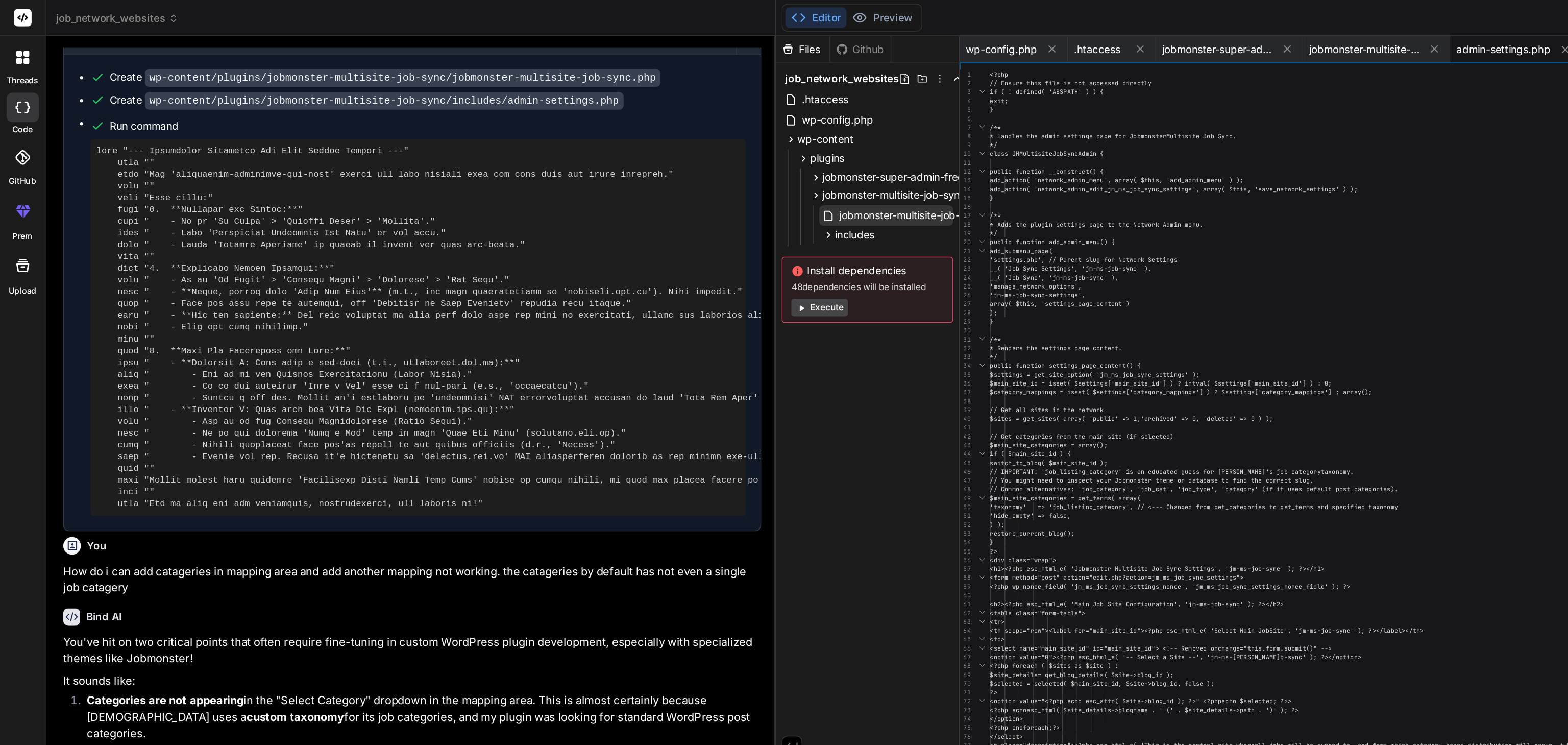
click at [620, 149] on span "jobmonster-multisite-job-sync.php" at bounding box center [639, 149] width 117 height 12
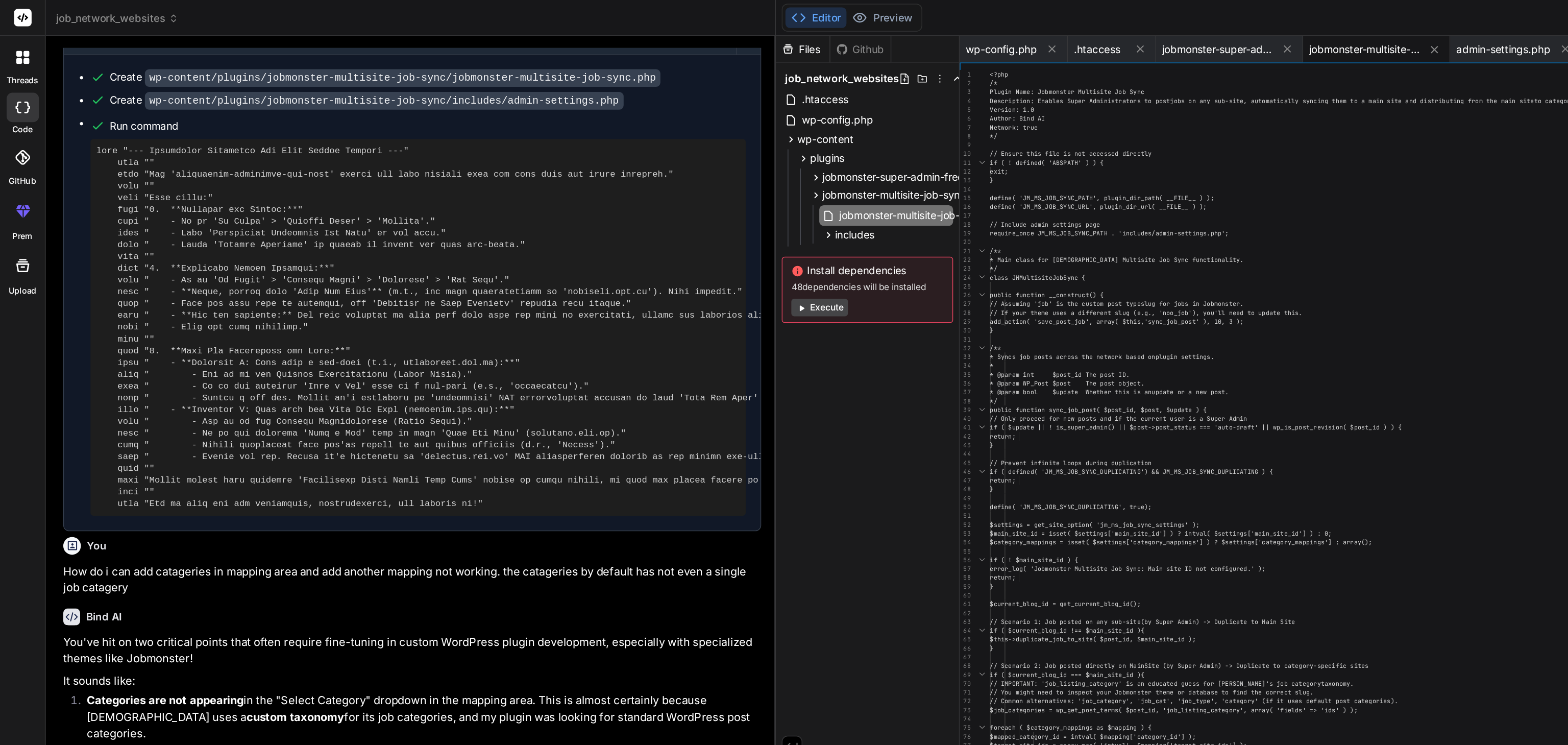
click at [748, 159] on div "exit; } define( 'JM_MS_JOB_SYNC_PATH', plugin_dir_path( __ FILE__ ) ); define( …" at bounding box center [1078, 572] width 782 height 1047
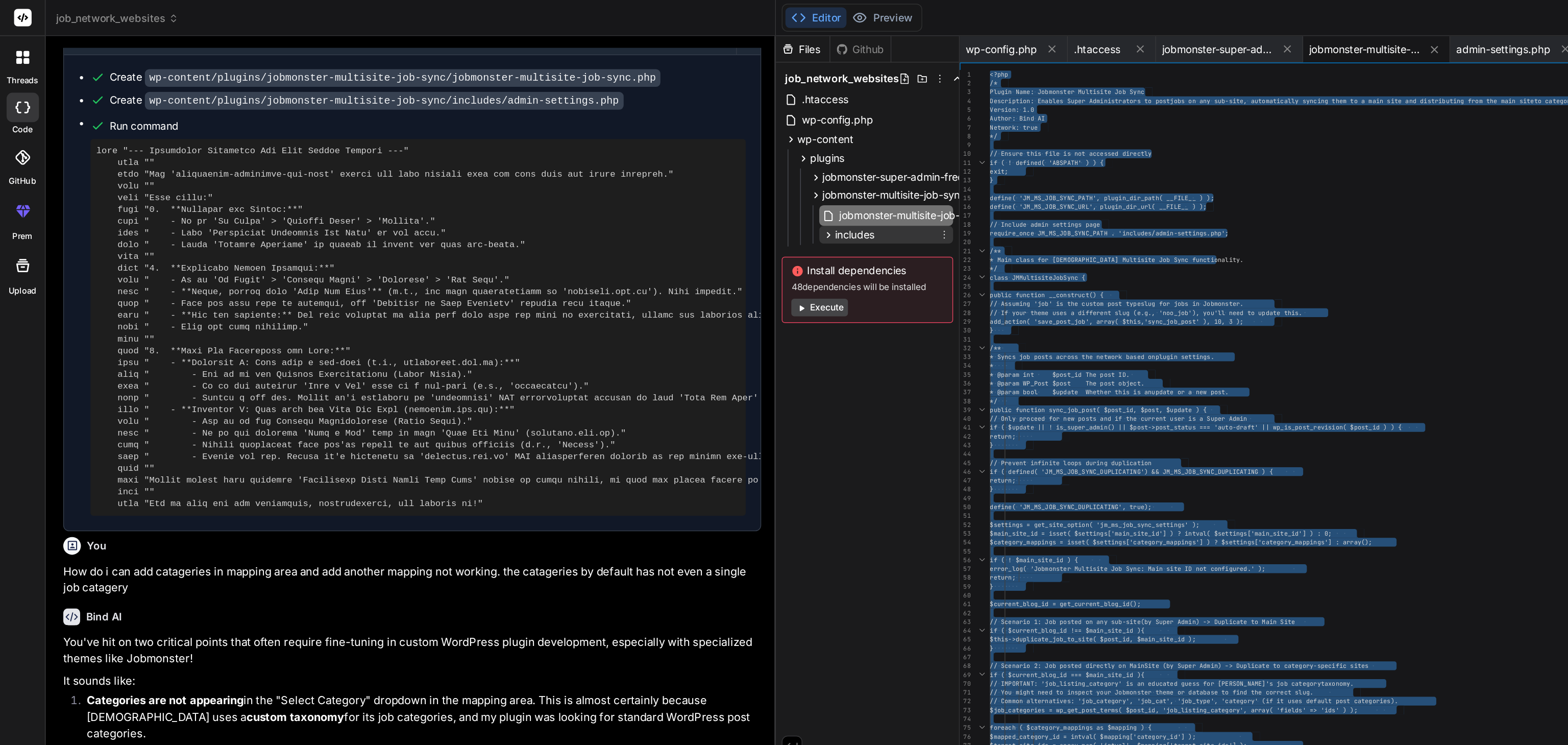
click at [577, 162] on icon at bounding box center [575, 163] width 3 height 4
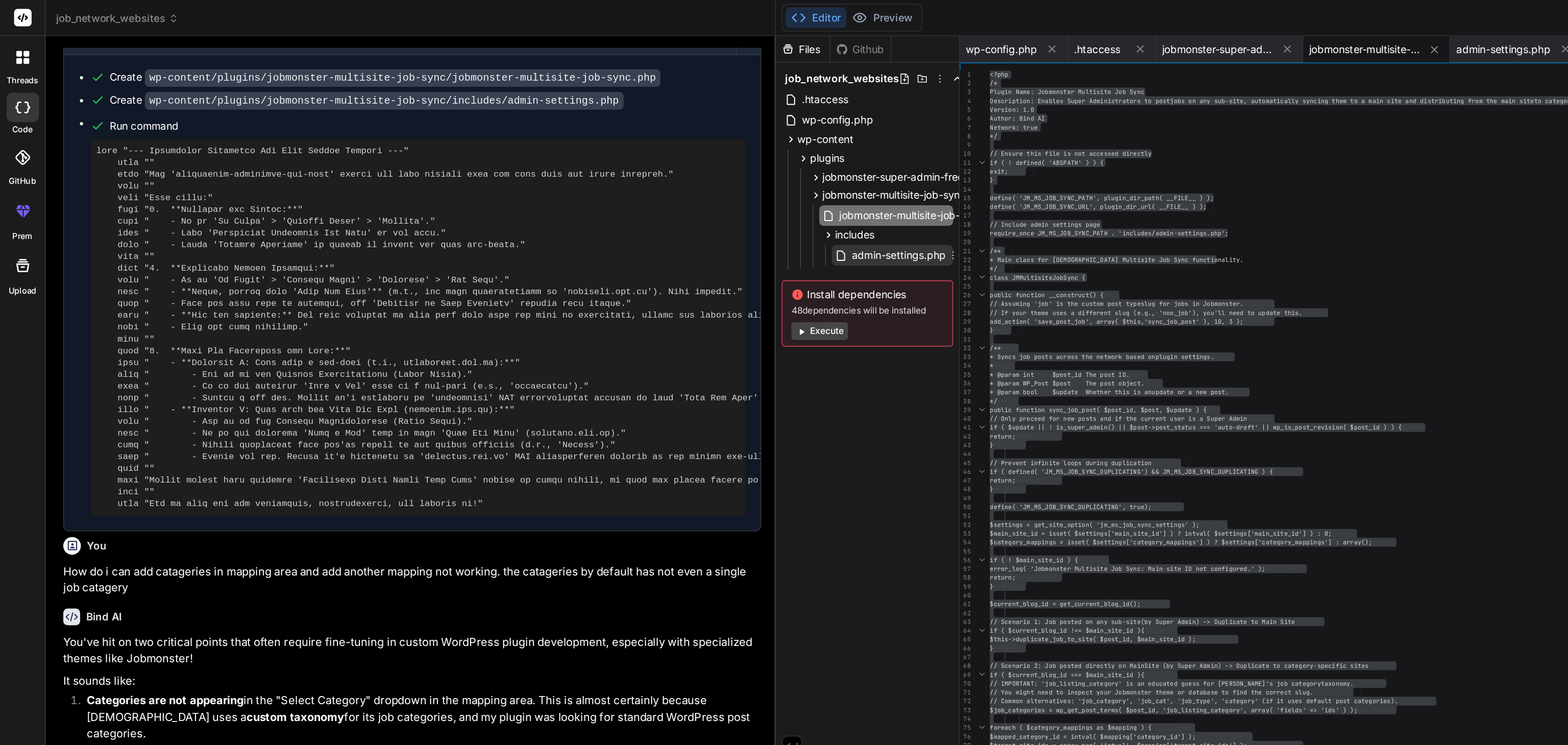
click at [601, 176] on span "admin-settings.php" at bounding box center [623, 177] width 68 height 12
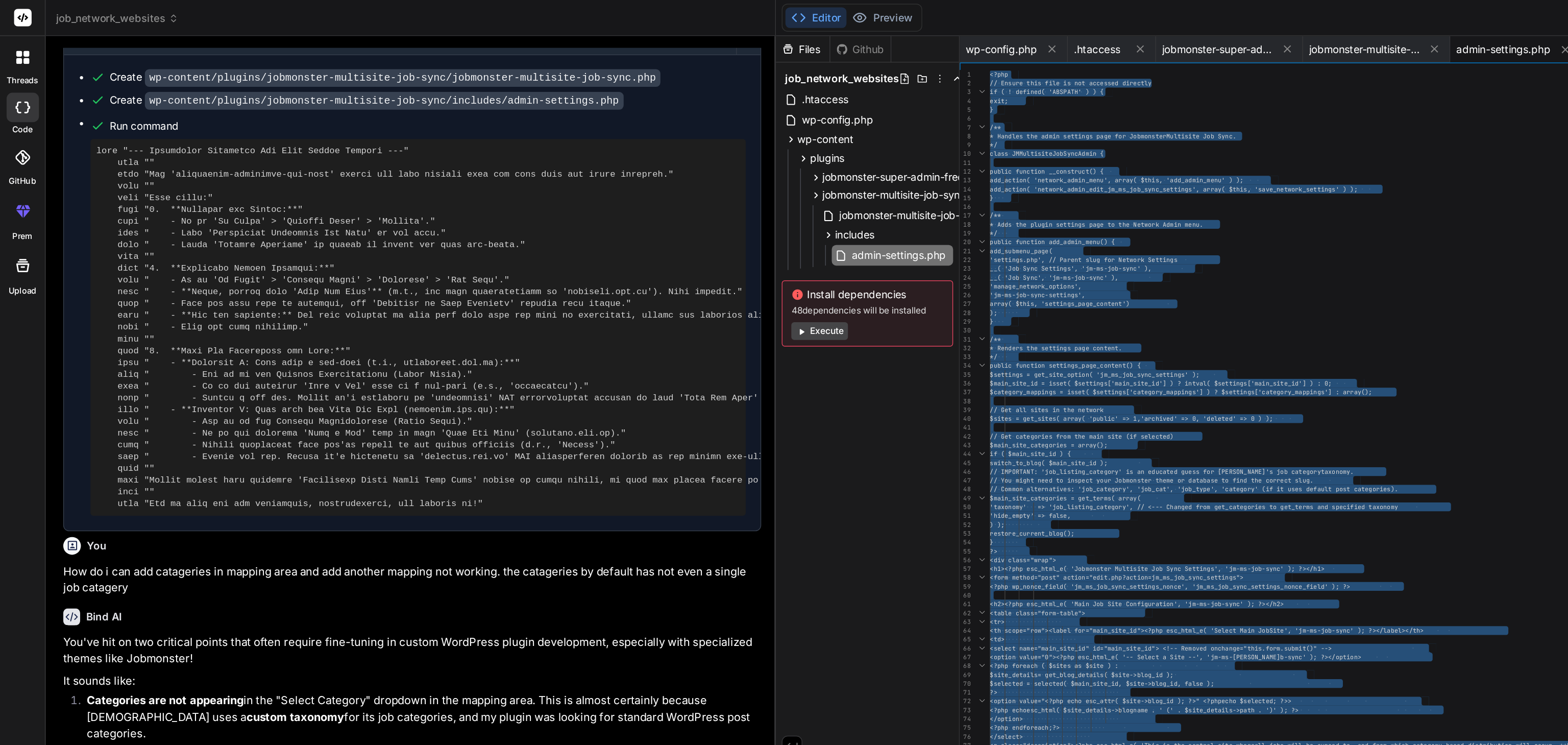
scroll to position [11526, 0]
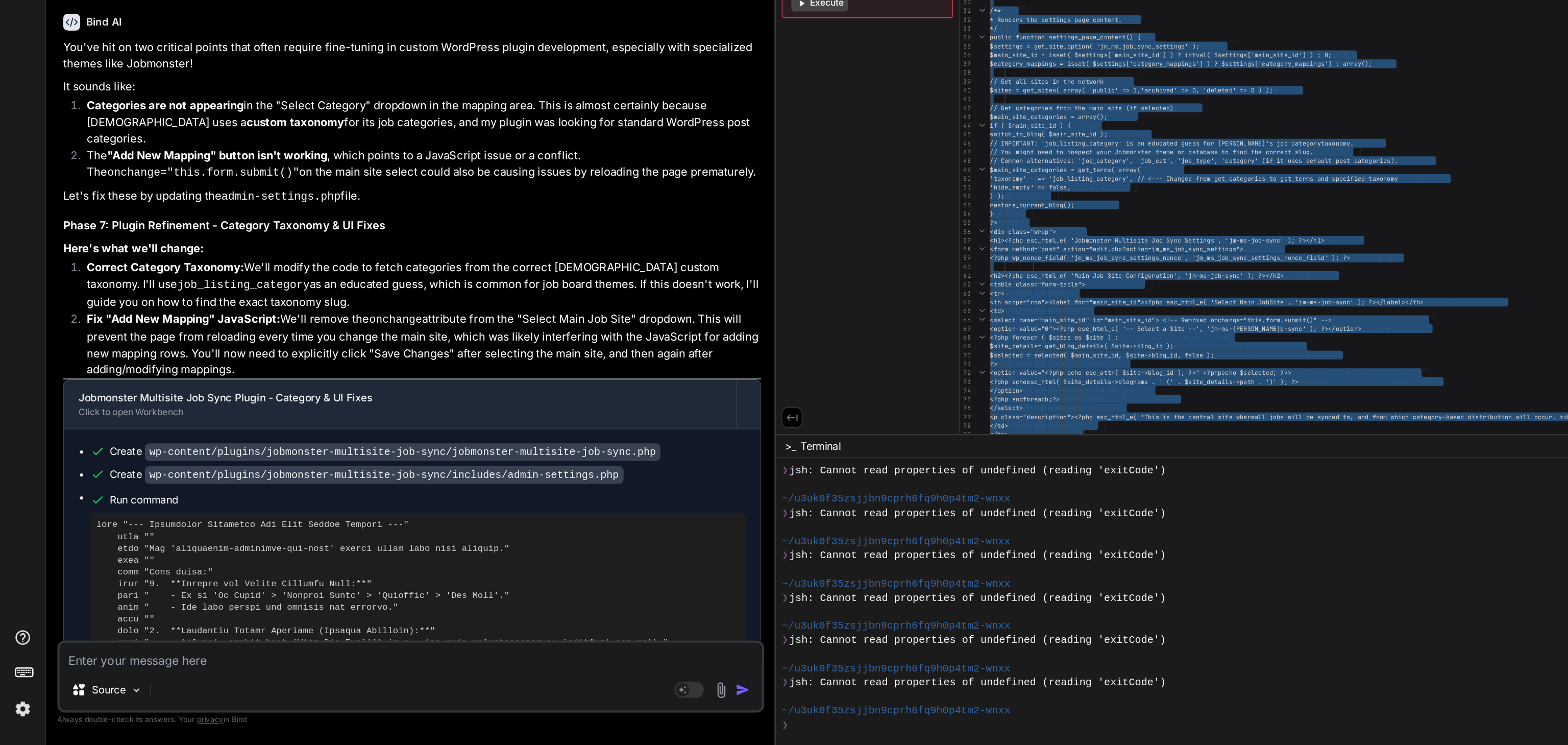
click at [103, 558] on textarea at bounding box center [285, 682] width 487 height 18
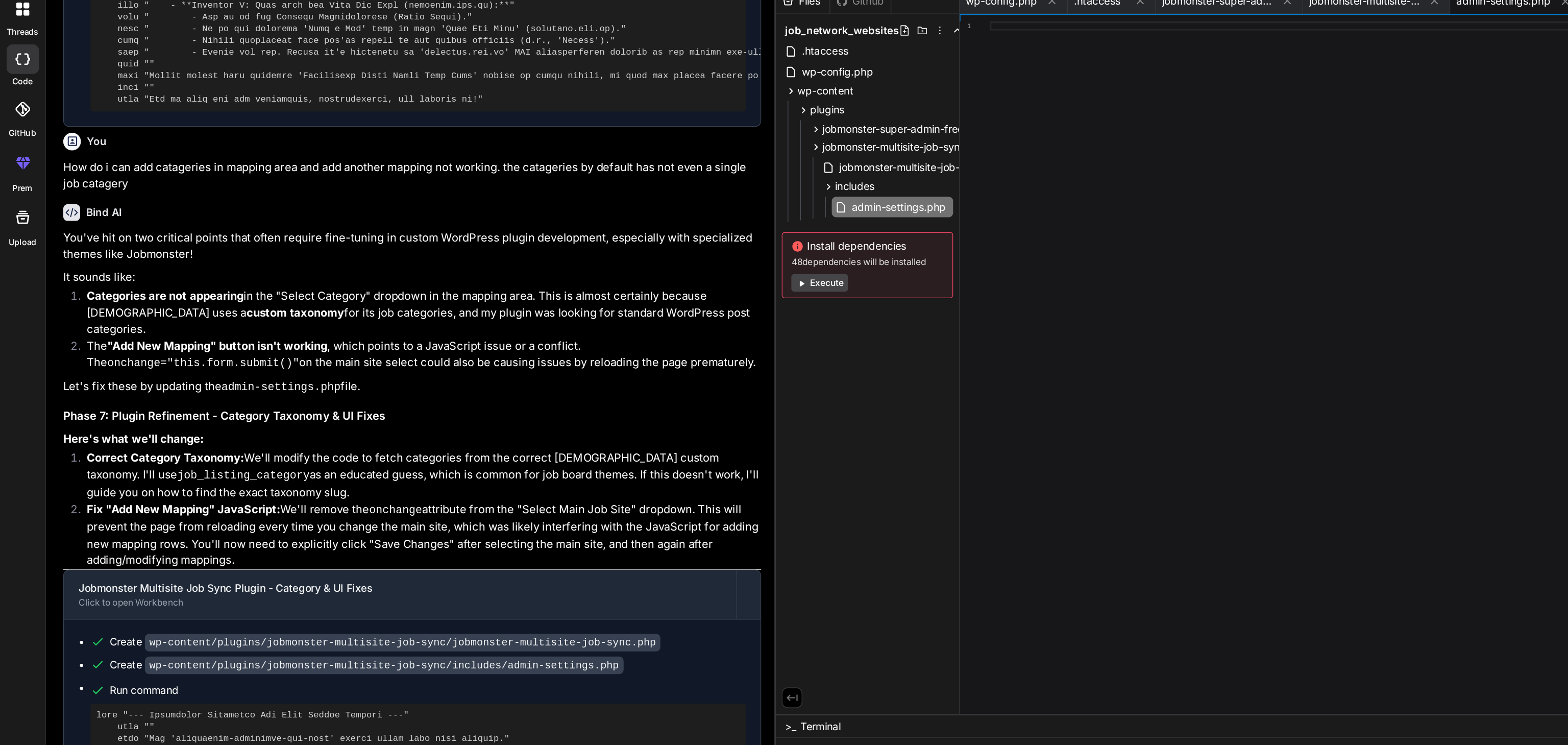
scroll to position [11595, 0]
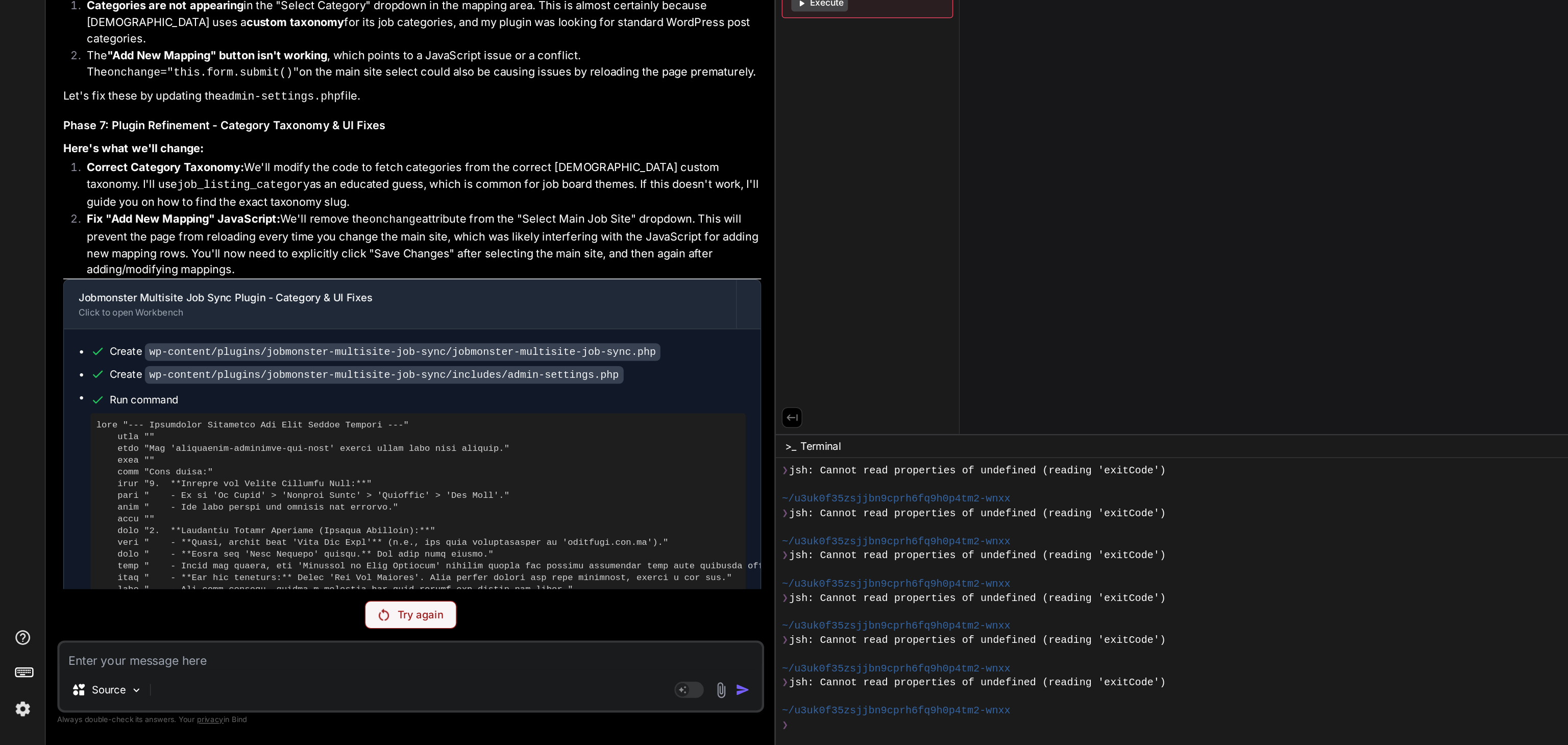
click at [293, 558] on p "Try again" at bounding box center [291, 655] width 31 height 10
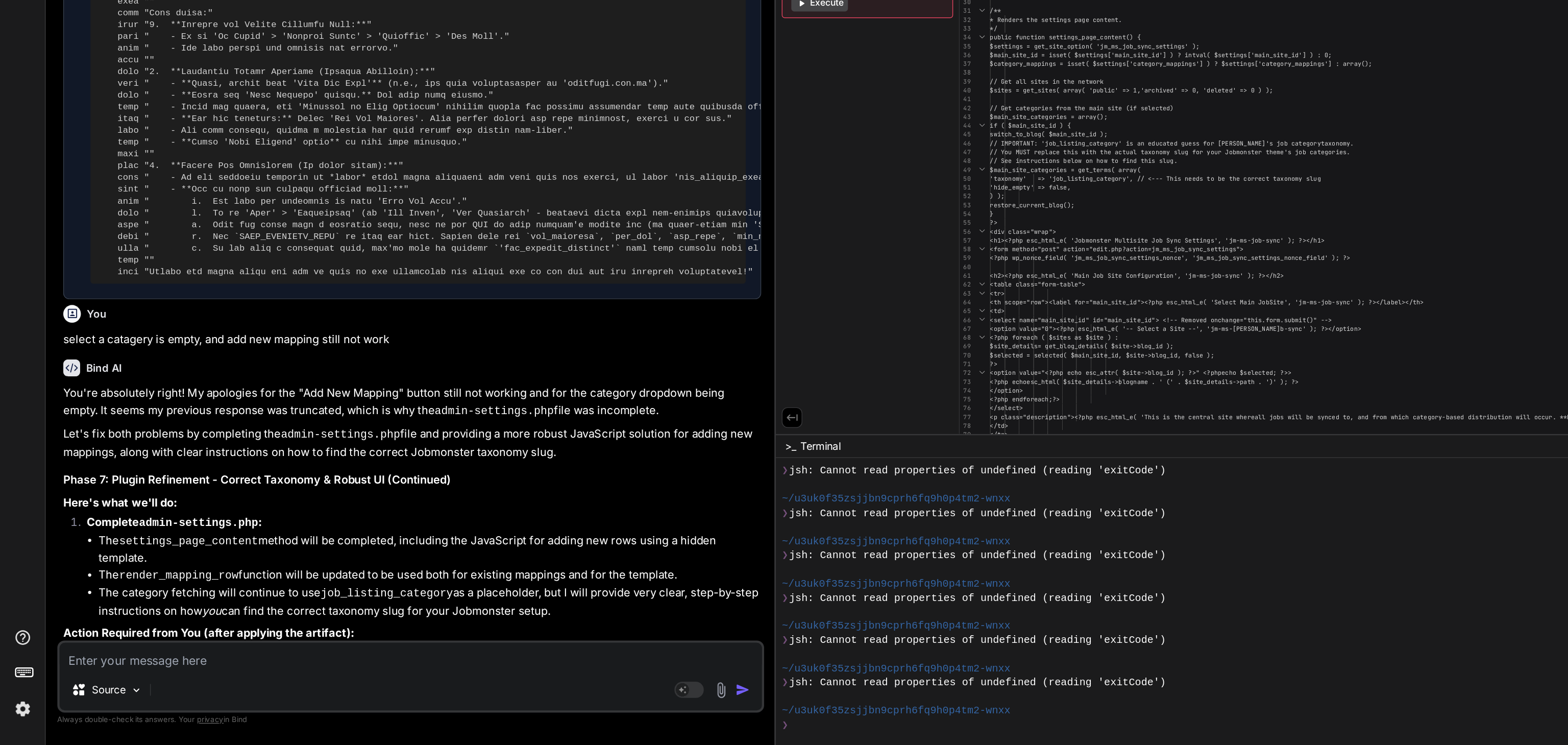
scroll to position [11911, 0]
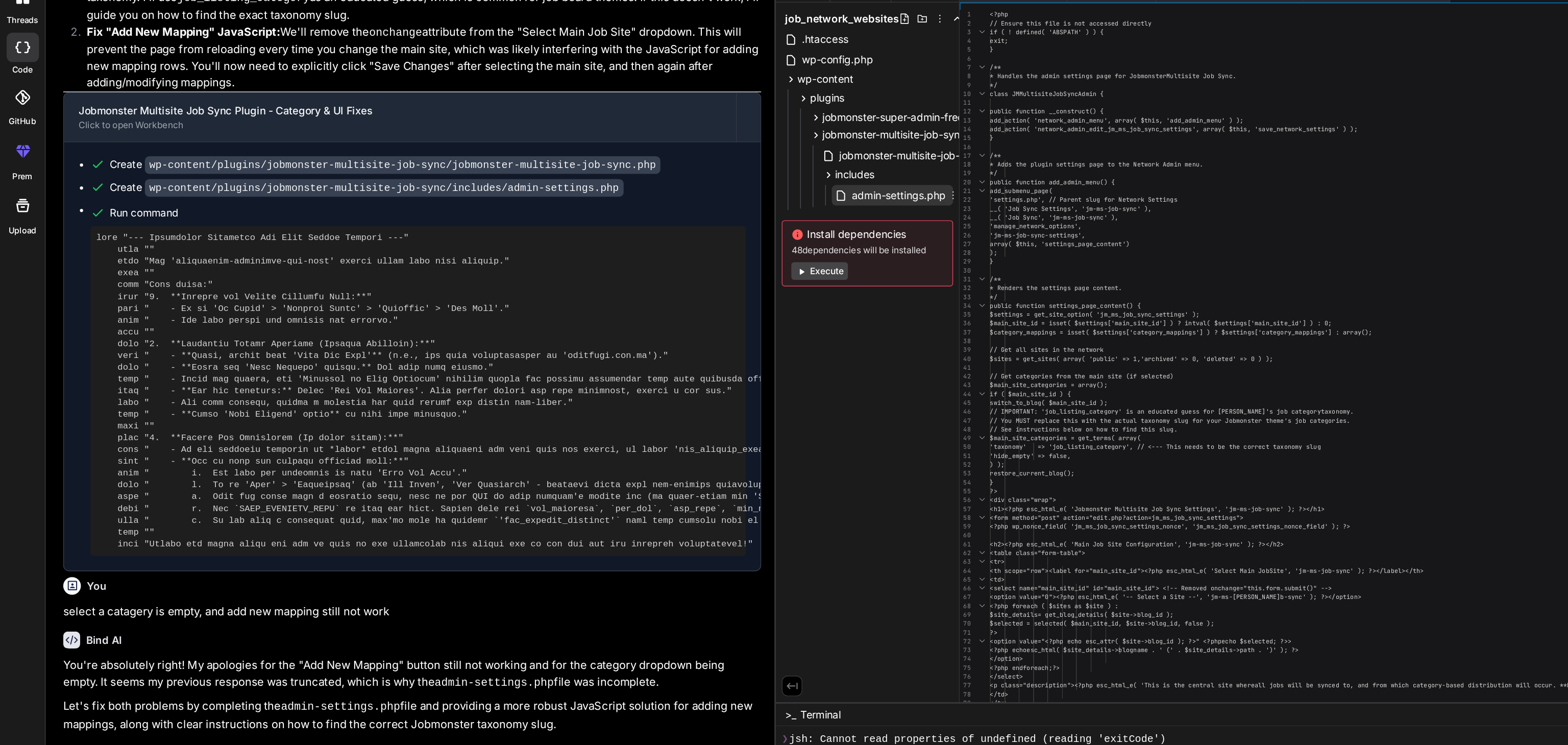
click at [623, 177] on span "admin-settings.php" at bounding box center [623, 177] width 68 height 12
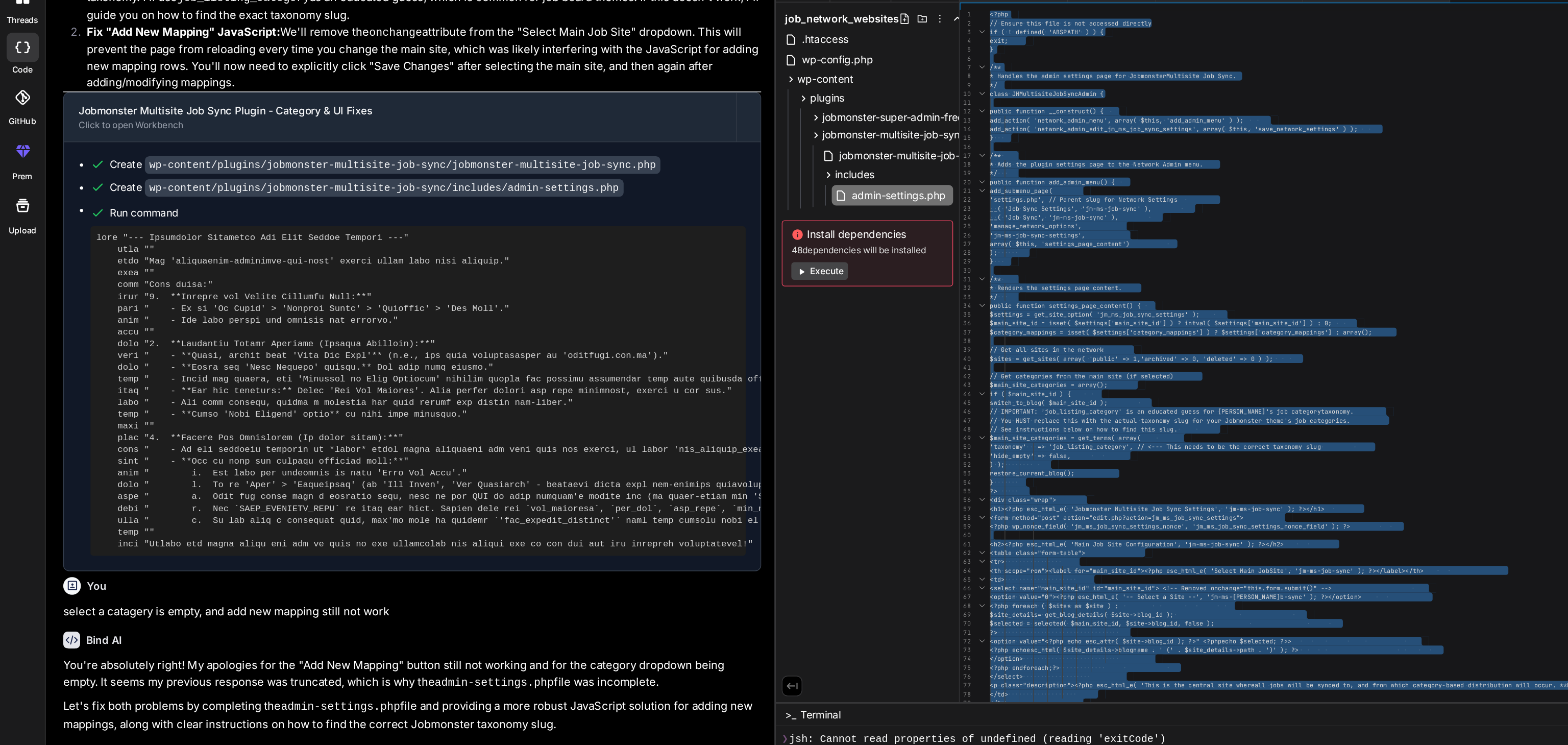
scroll to position [12138, 0]
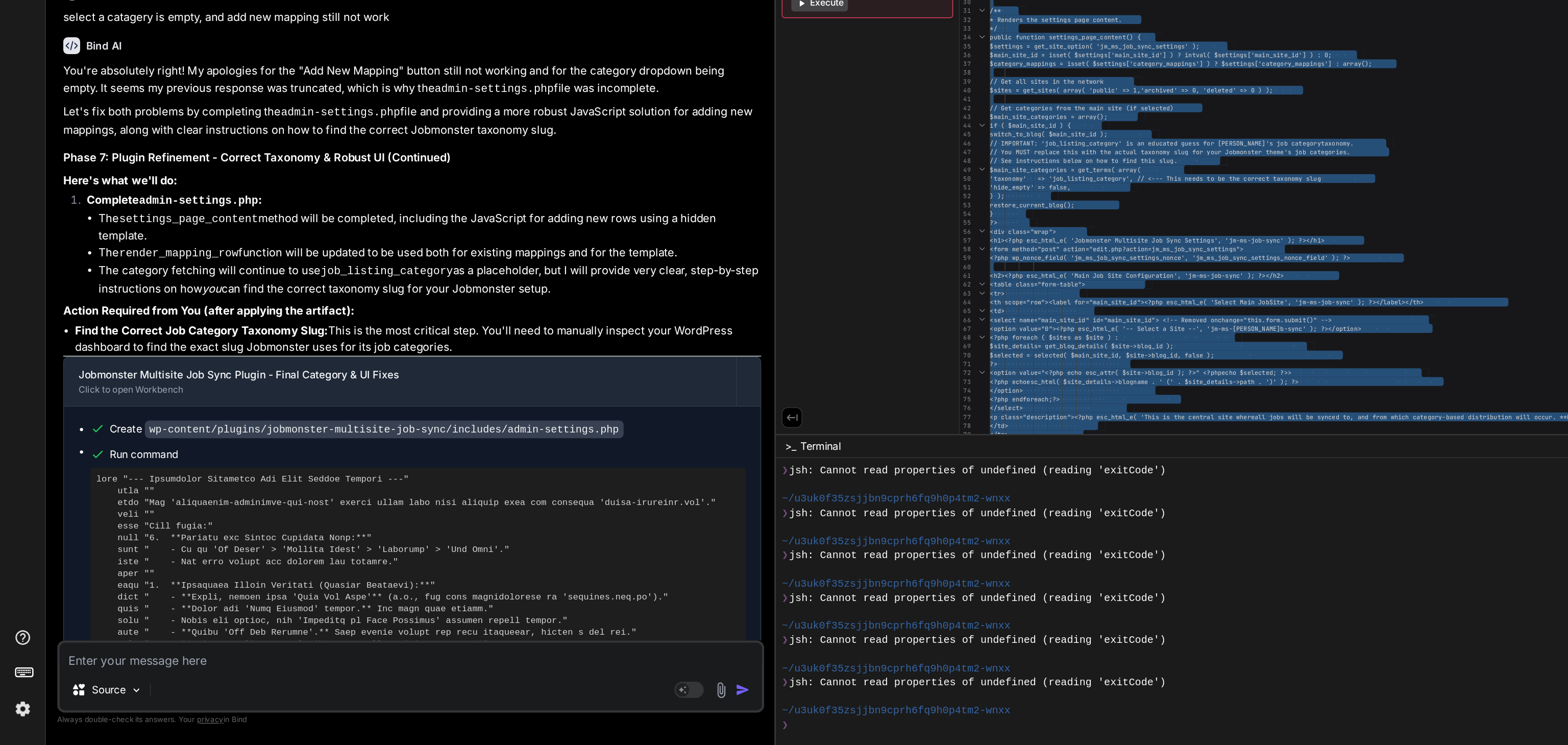
click at [84, 558] on textarea at bounding box center [285, 682] width 487 height 18
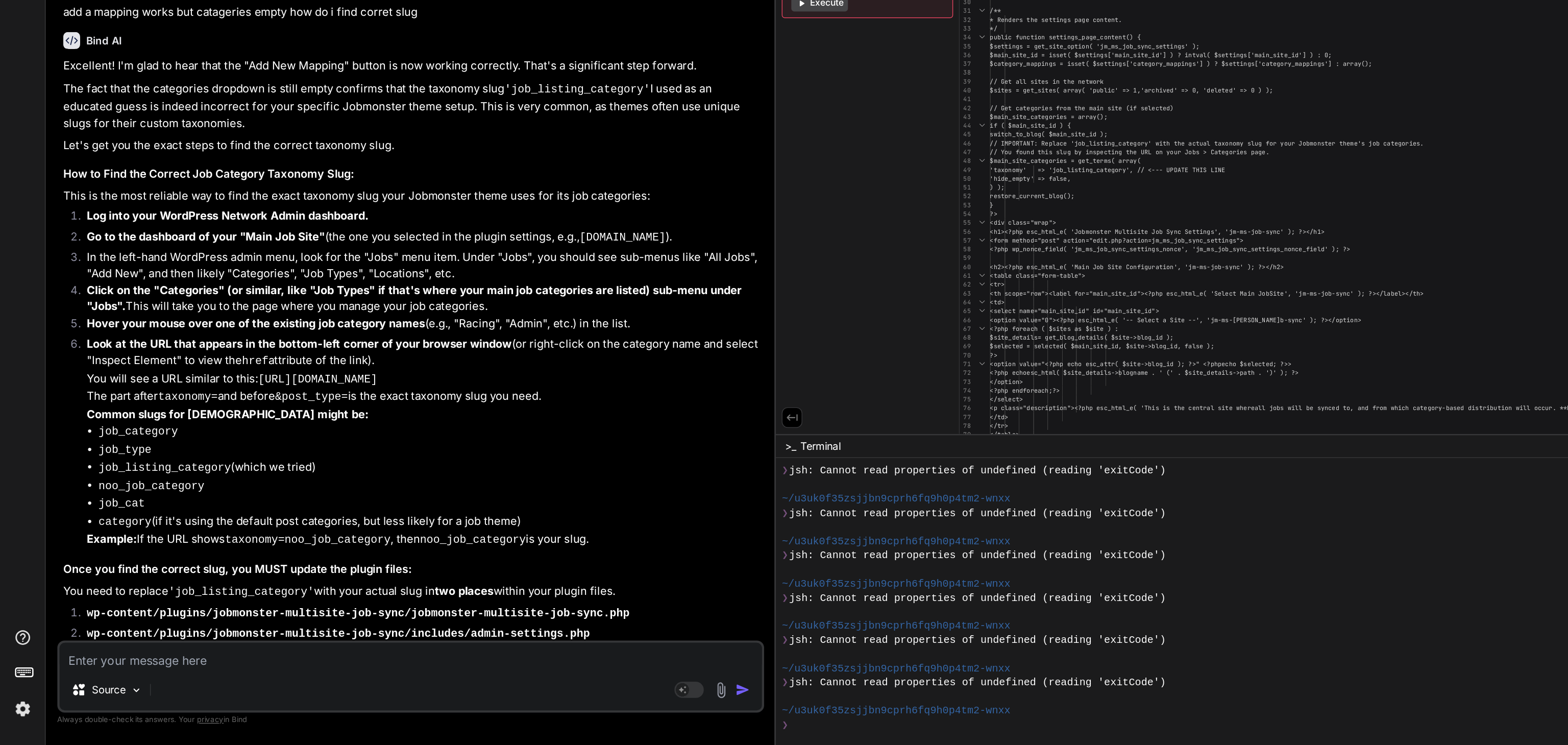
scroll to position [12832, 0]
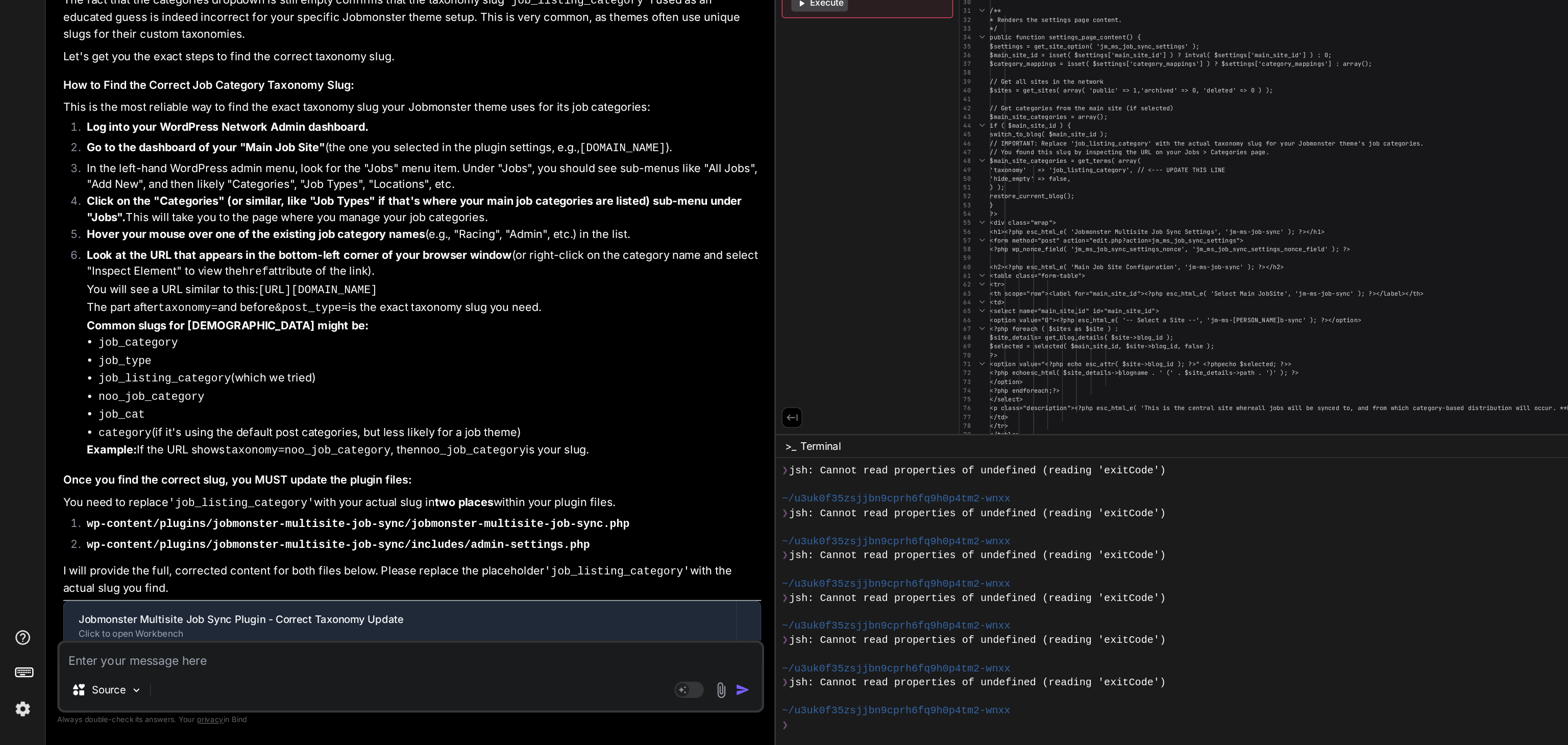
click at [101, 558] on textarea at bounding box center [285, 682] width 487 height 18
paste textarea "[URL]"
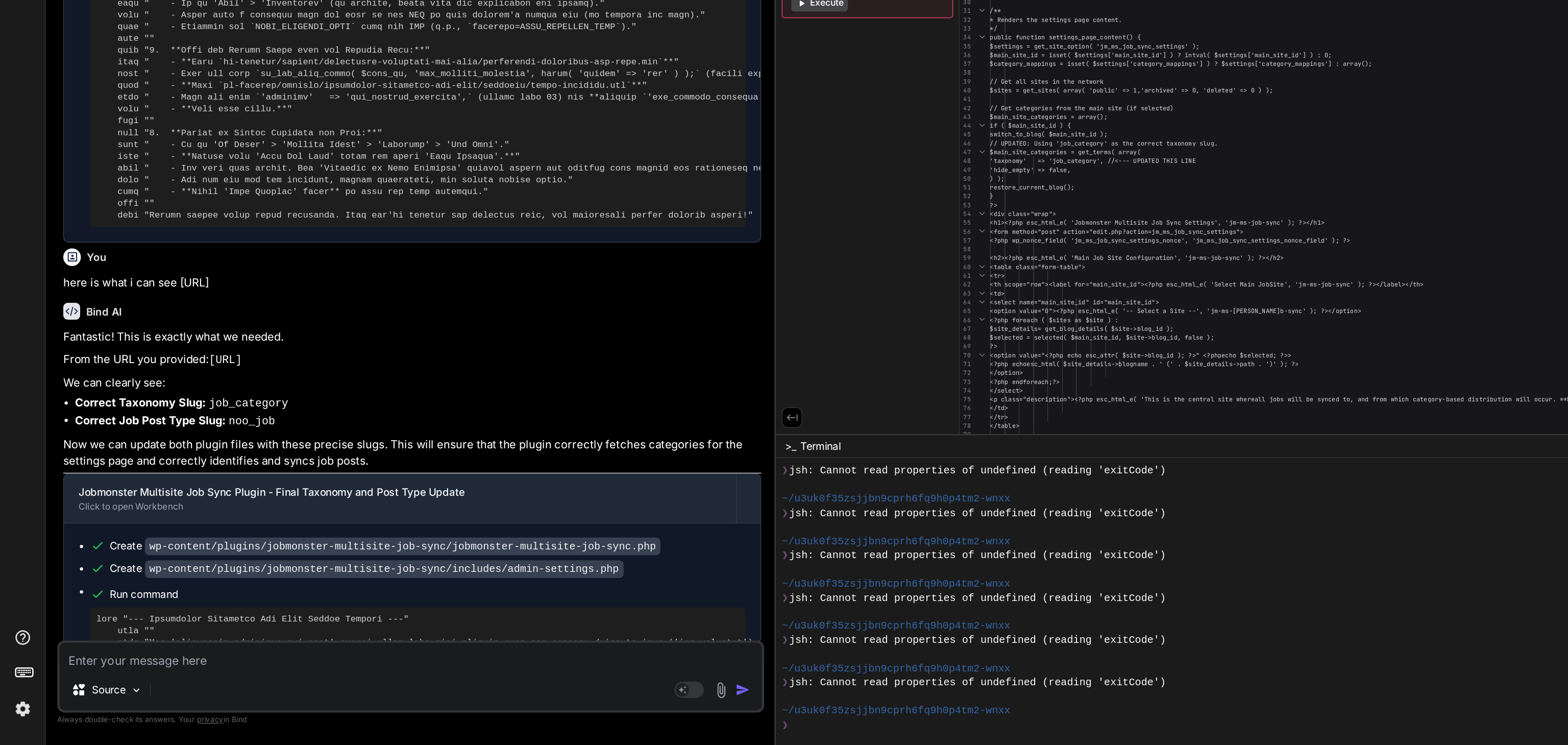
scroll to position [13433, 0]
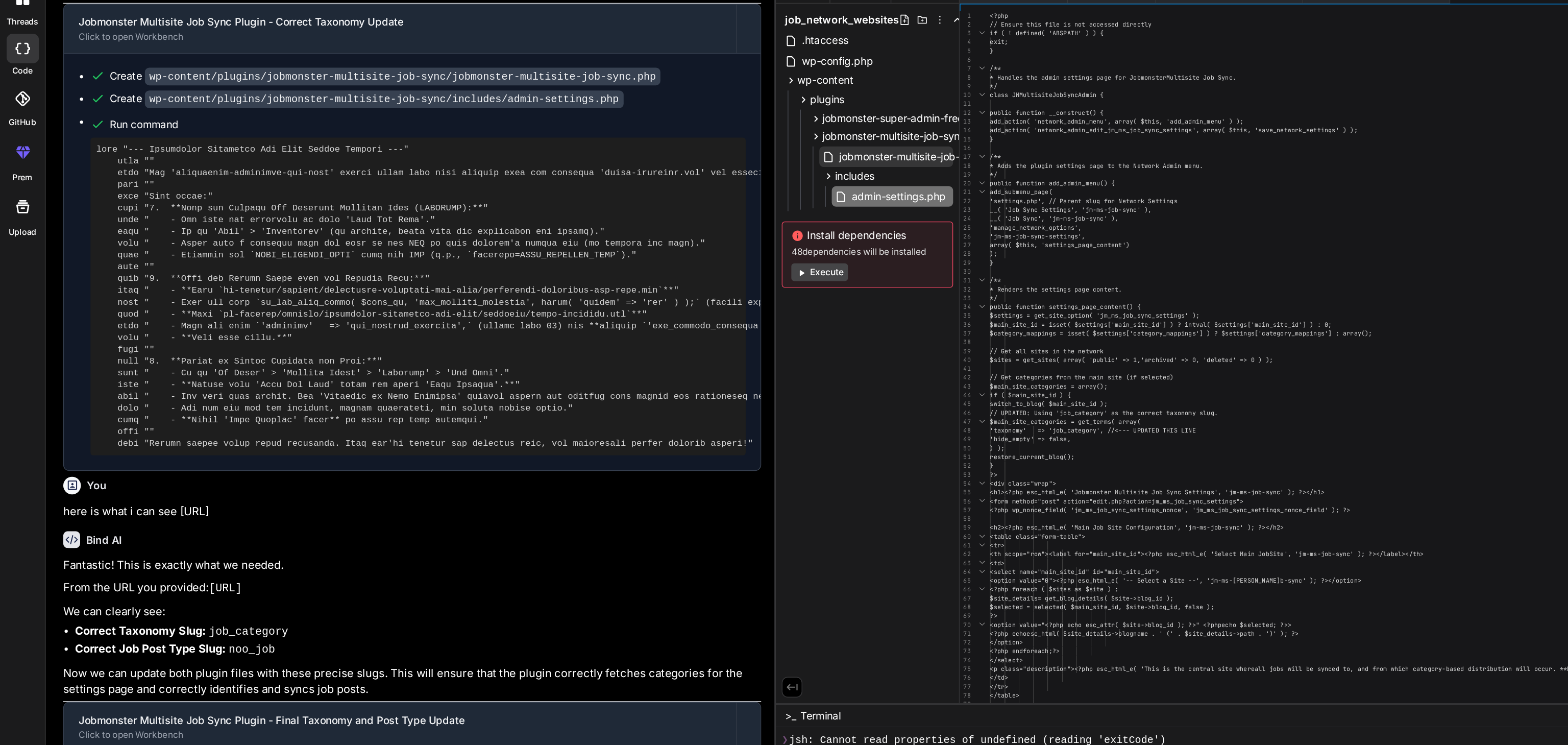
click at [600, 146] on span "jobmonster-multisite-job-sync.php" at bounding box center [639, 149] width 117 height 12
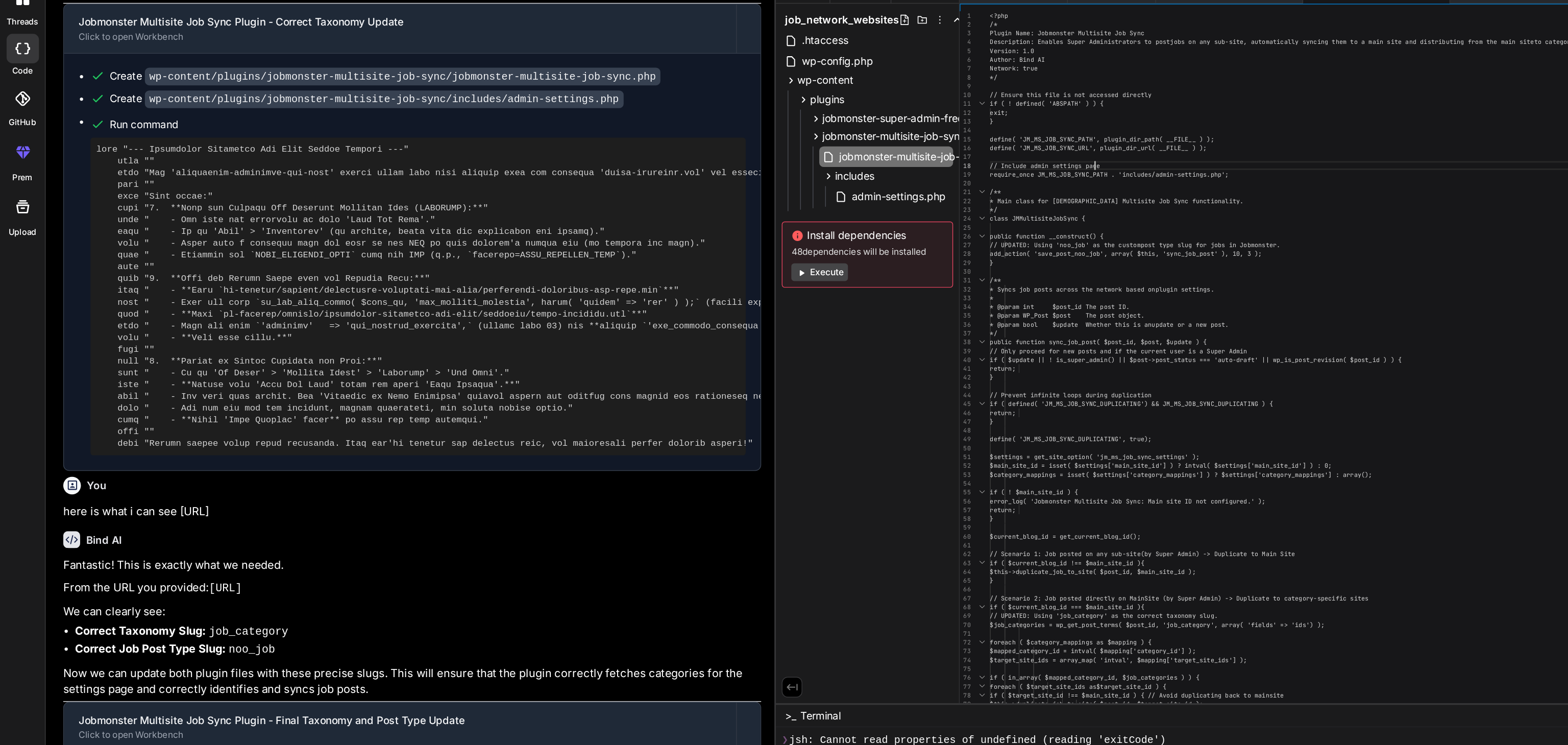
scroll to position [0, 0]
click at [758, 153] on div "<?php /* Plugin Name: Jobmonster Multisite Job Sync Description: Enables Super …" at bounding box center [1078, 569] width 782 height 1041
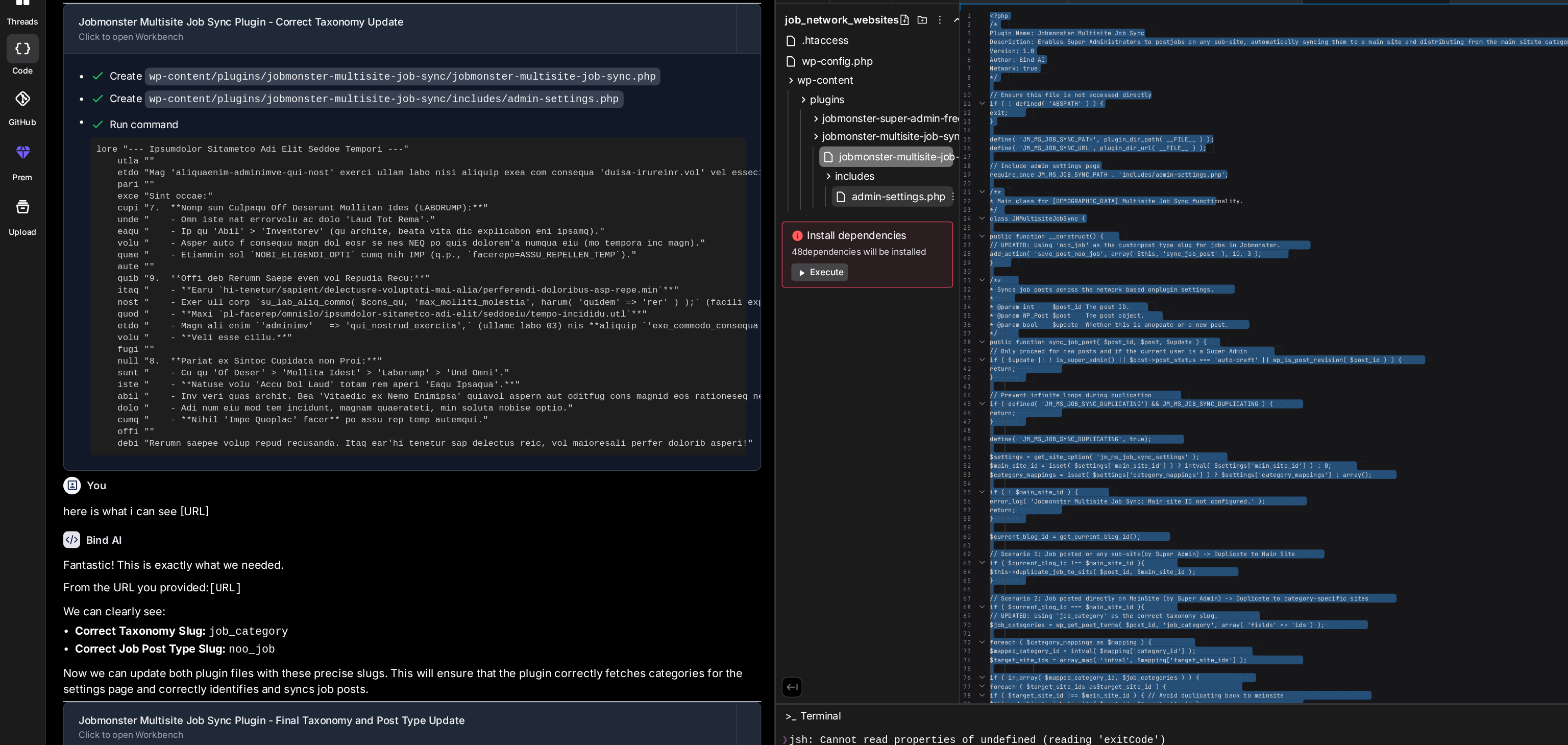
click at [619, 176] on span "admin-settings.php" at bounding box center [623, 177] width 68 height 12
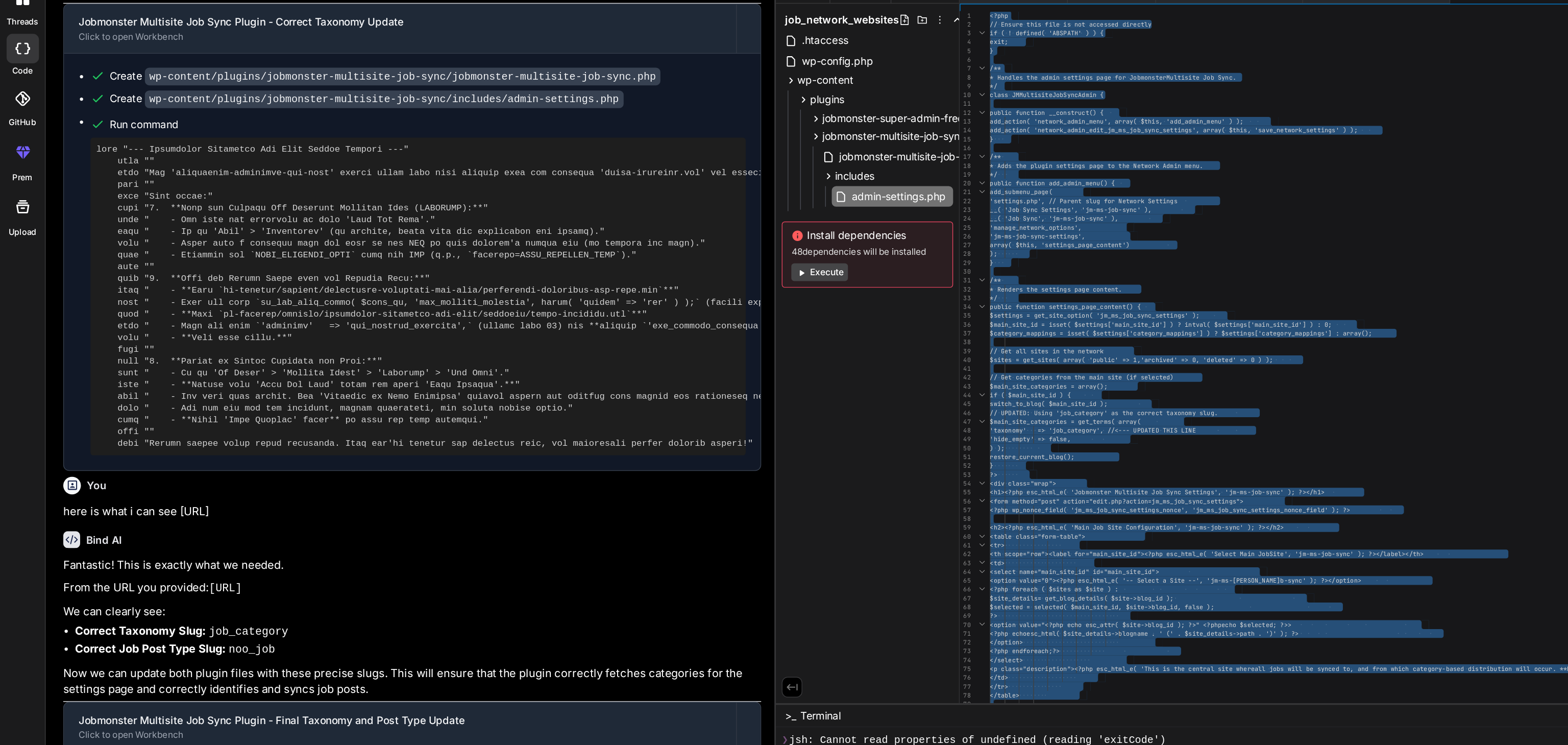
scroll to position [13513, 0]
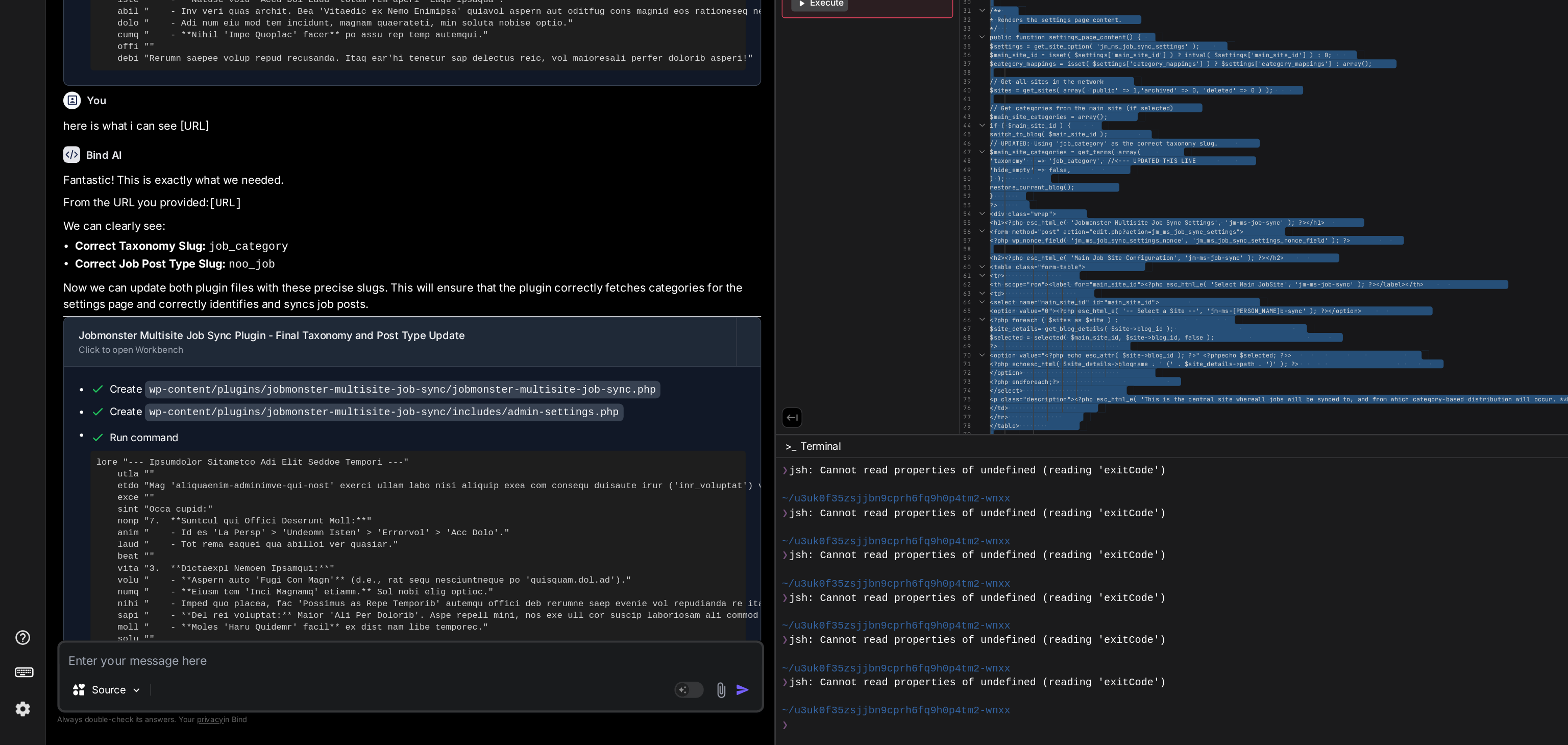
click at [95, 558] on textarea at bounding box center [285, 682] width 487 height 18
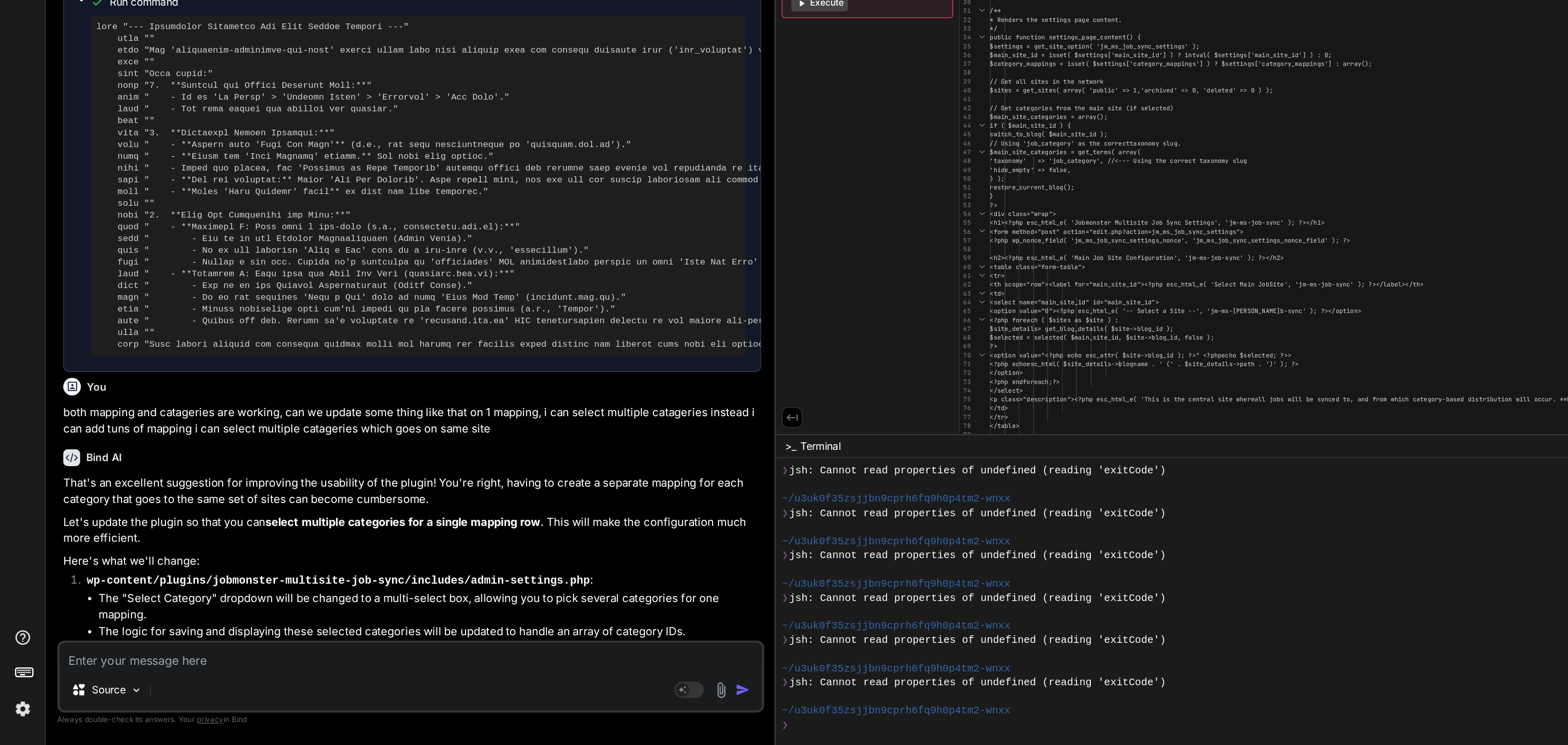
scroll to position [13851, 0]
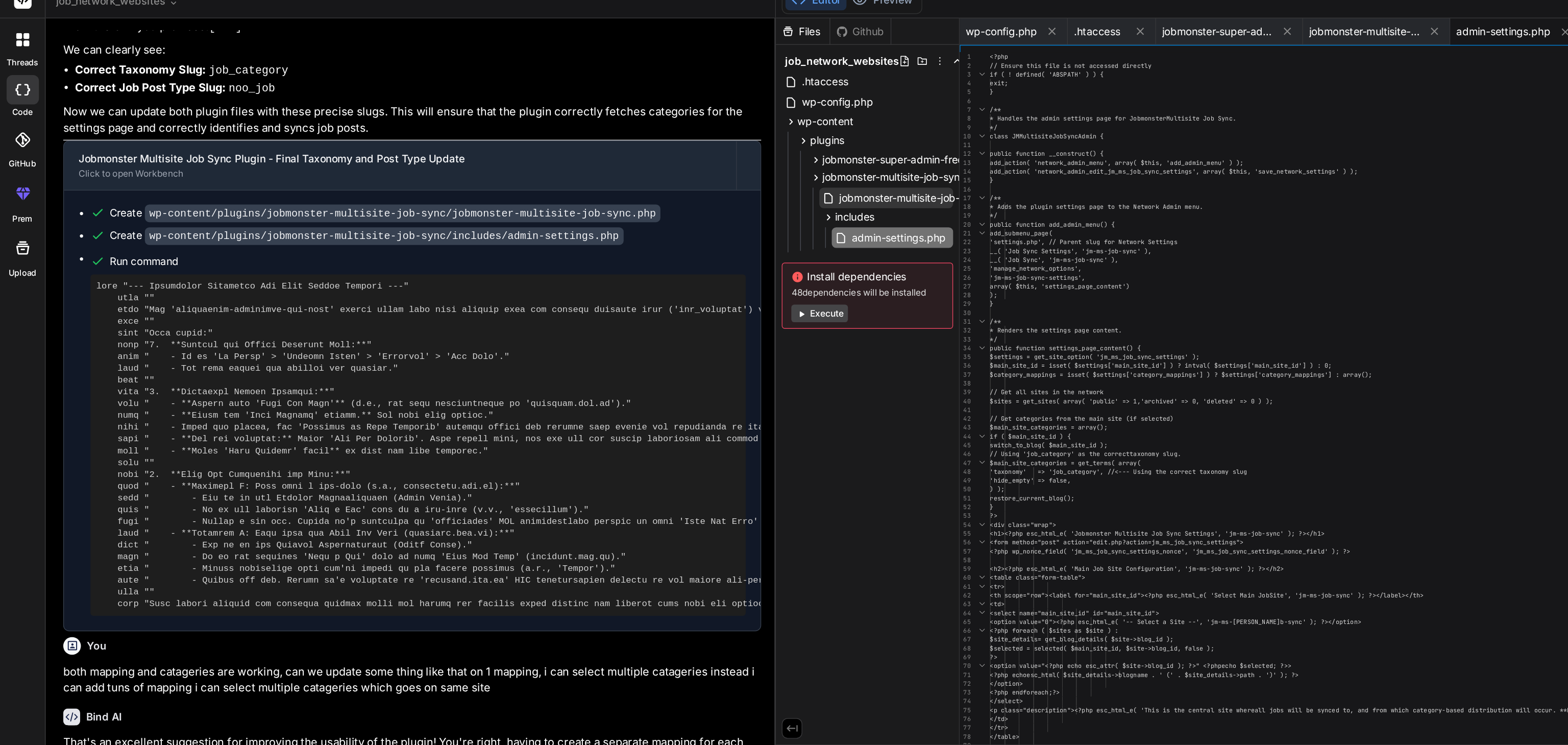
click at [617, 150] on span "jobmonster-multisite-job-sync.php" at bounding box center [639, 149] width 117 height 12
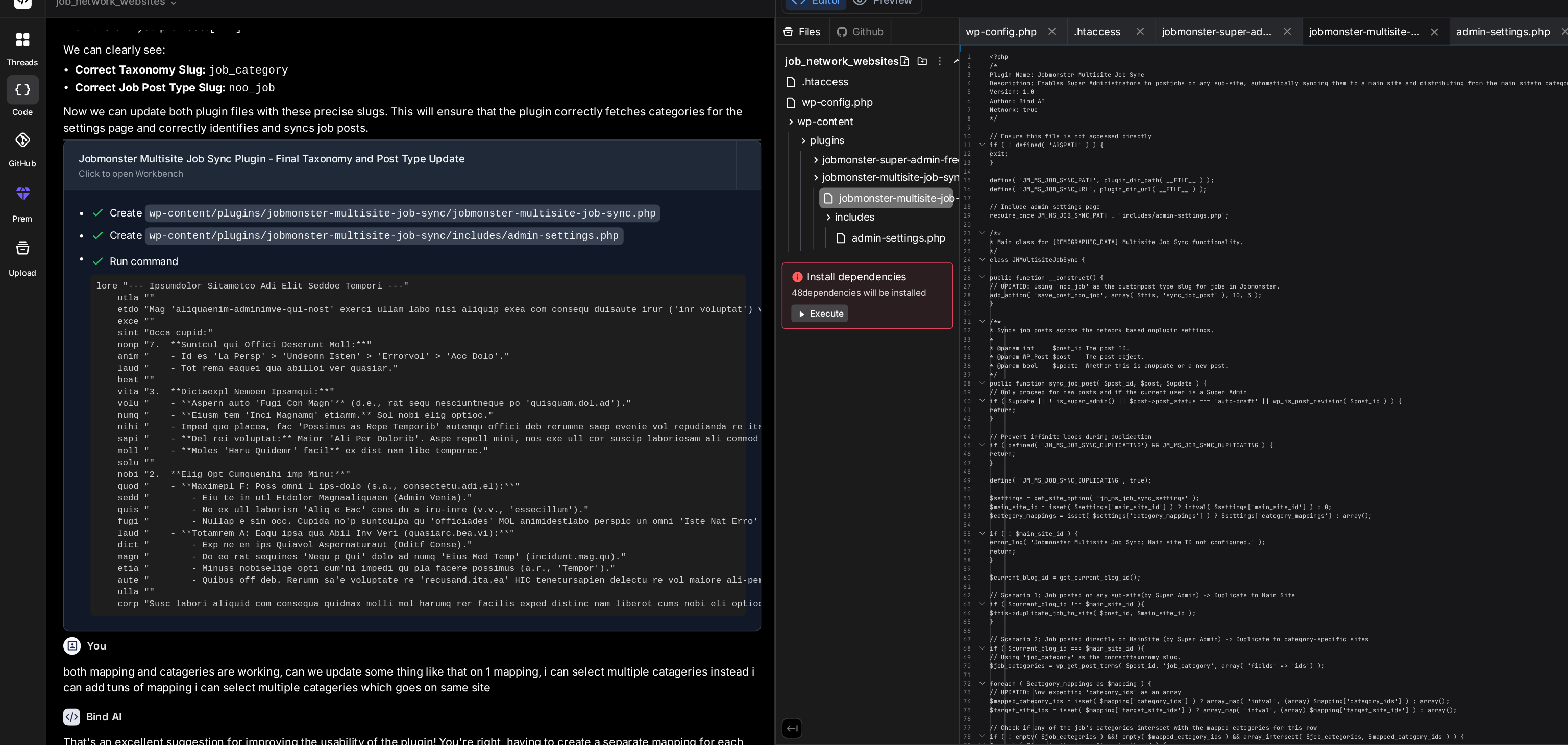
click at [787, 153] on div "<?php /* Plugin Name: Jobmonster Multisite Job Sync Description: Enables Super …" at bounding box center [1078, 575] width 782 height 1054
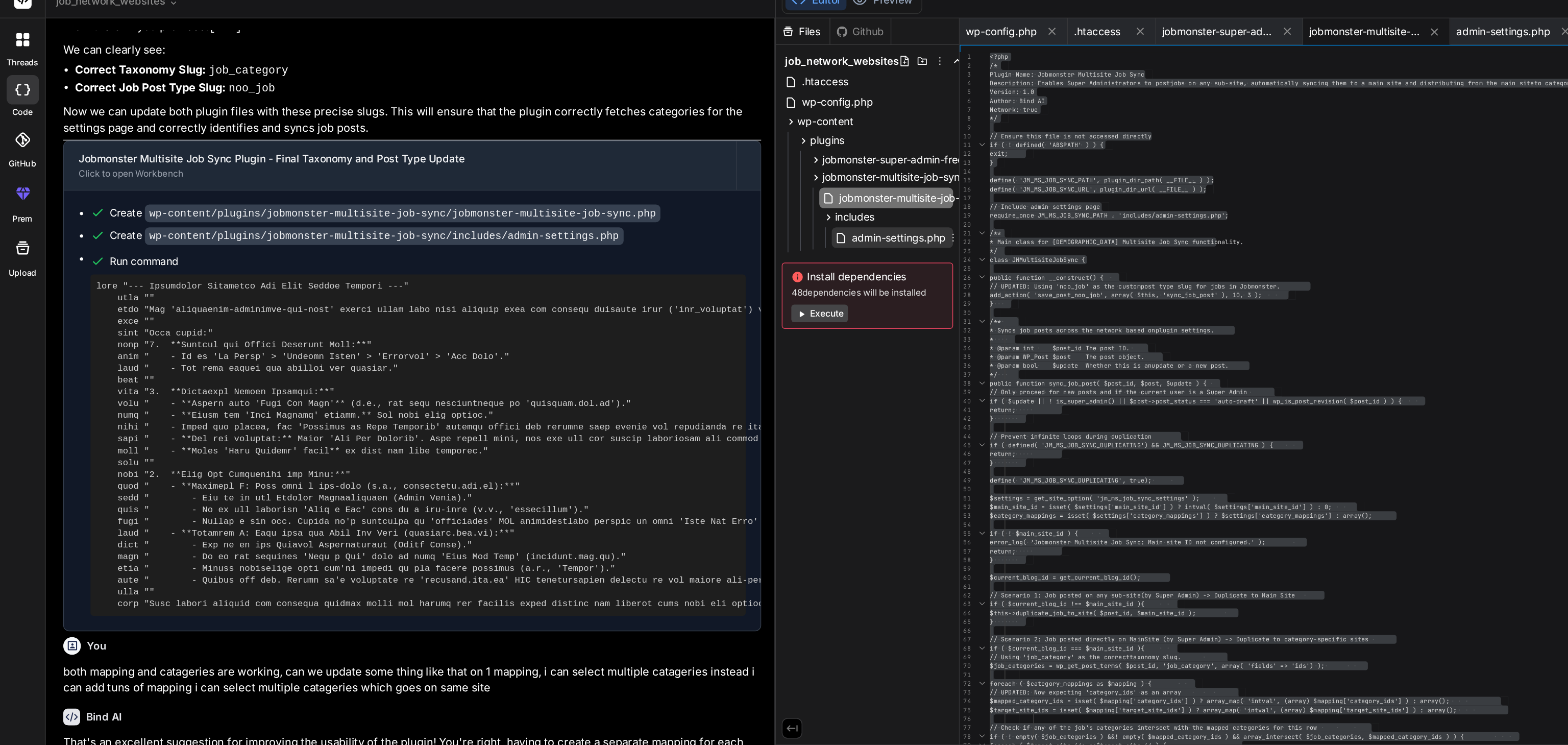
click at [607, 178] on span "admin-settings.php" at bounding box center [623, 177] width 68 height 12
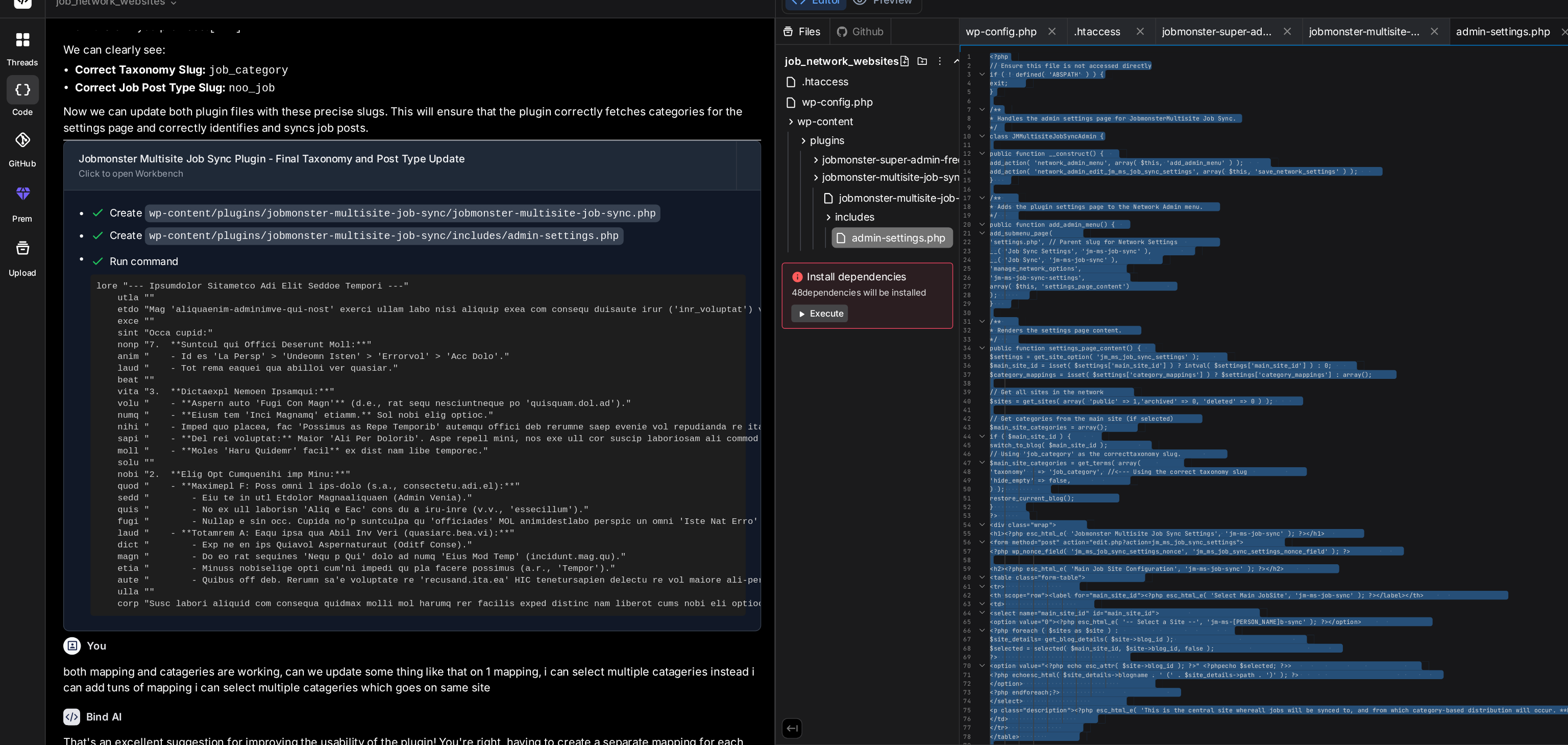
scroll to position [14041, 0]
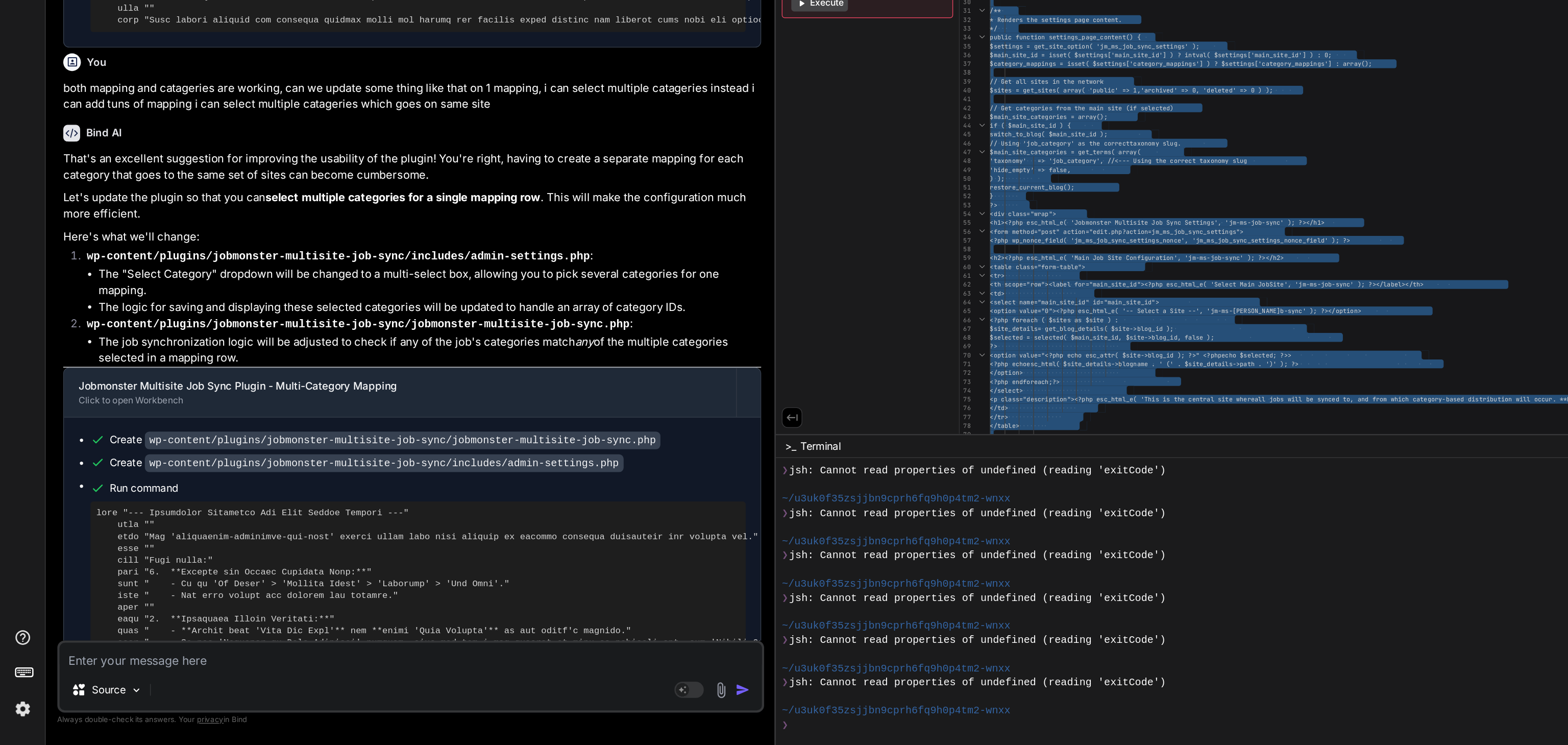
click at [105, 558] on textarea at bounding box center [285, 682] width 487 height 18
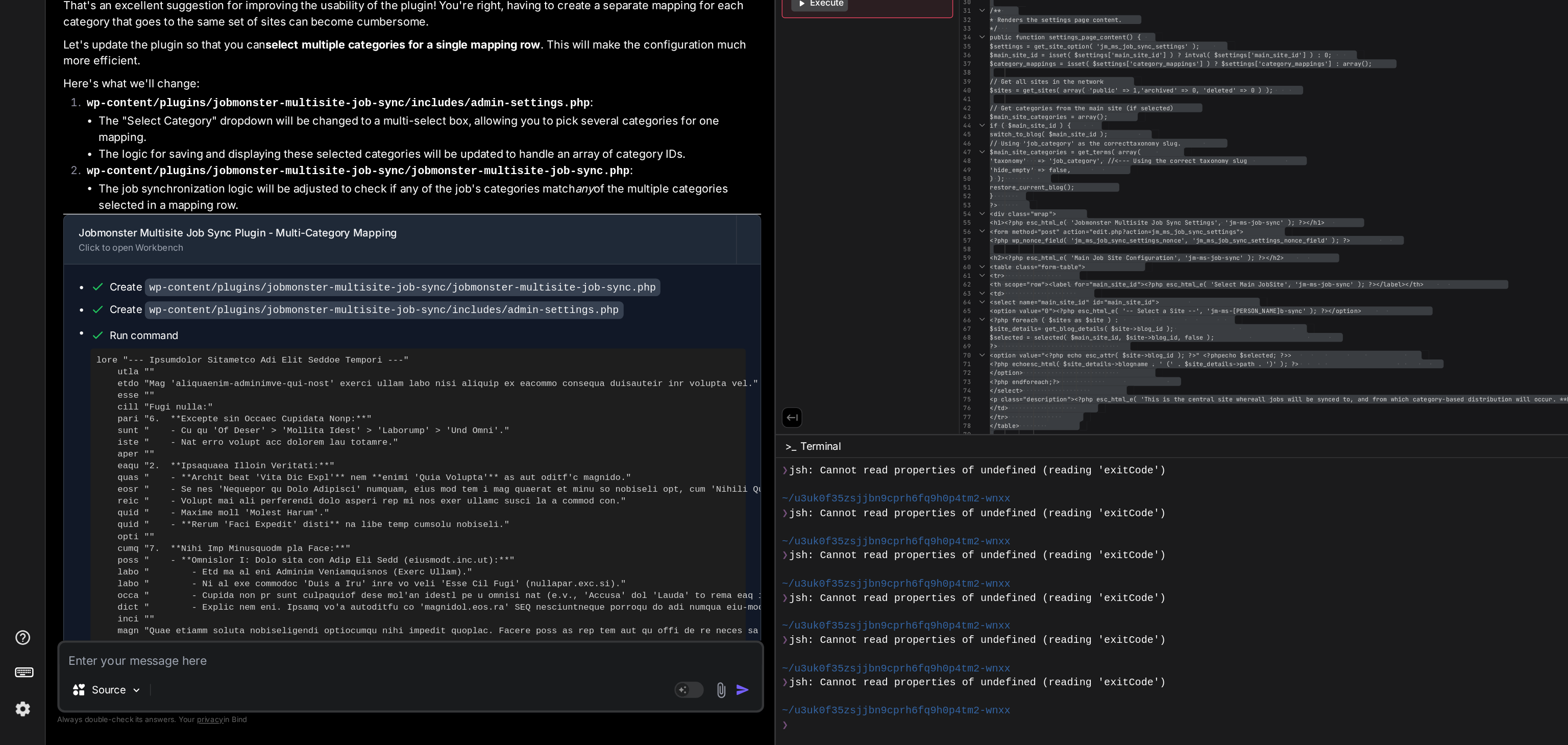
scroll to position [14266, 0]
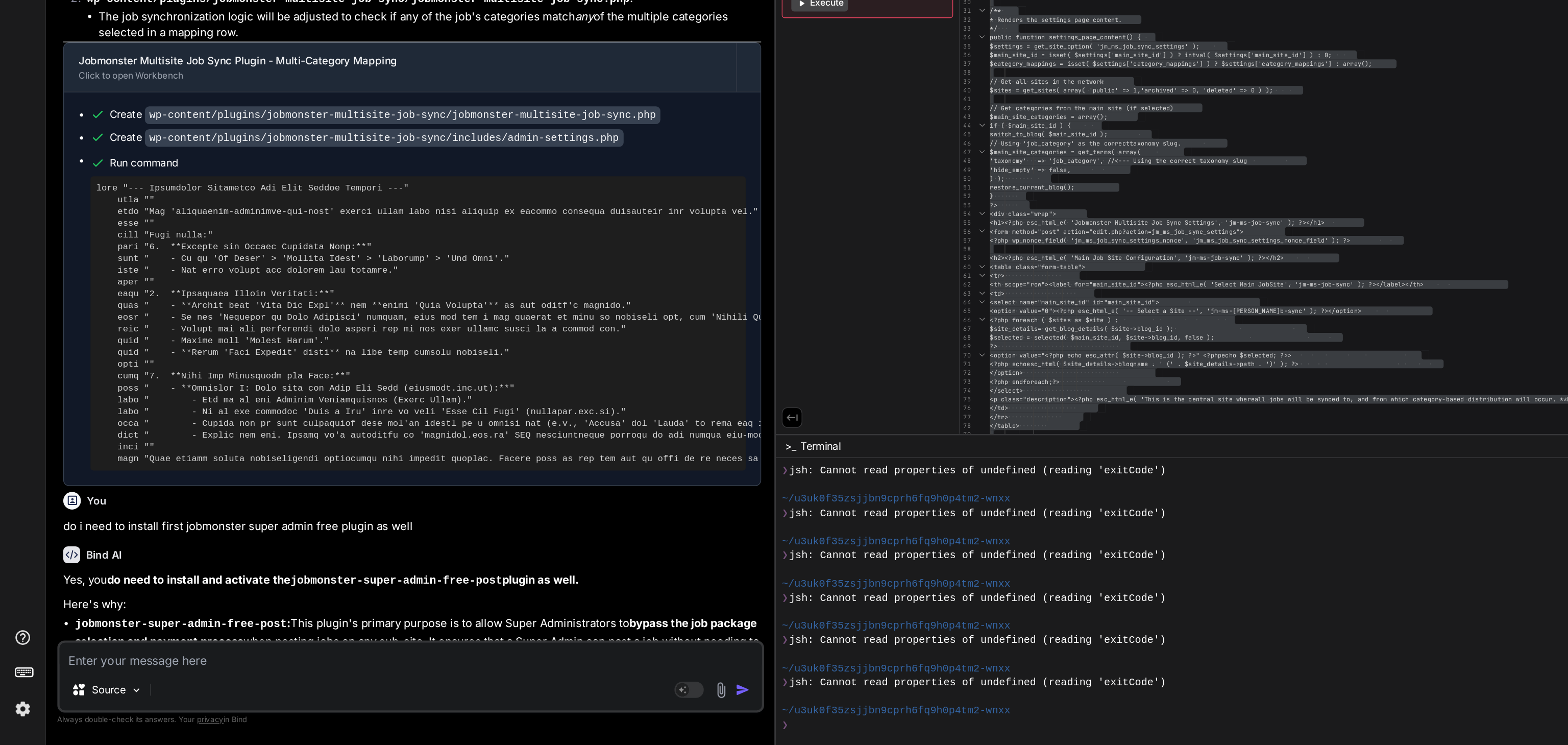
click at [79, 558] on textarea at bounding box center [285, 682] width 487 height 18
click at [78, 558] on textarea at bounding box center [285, 682] width 487 height 18
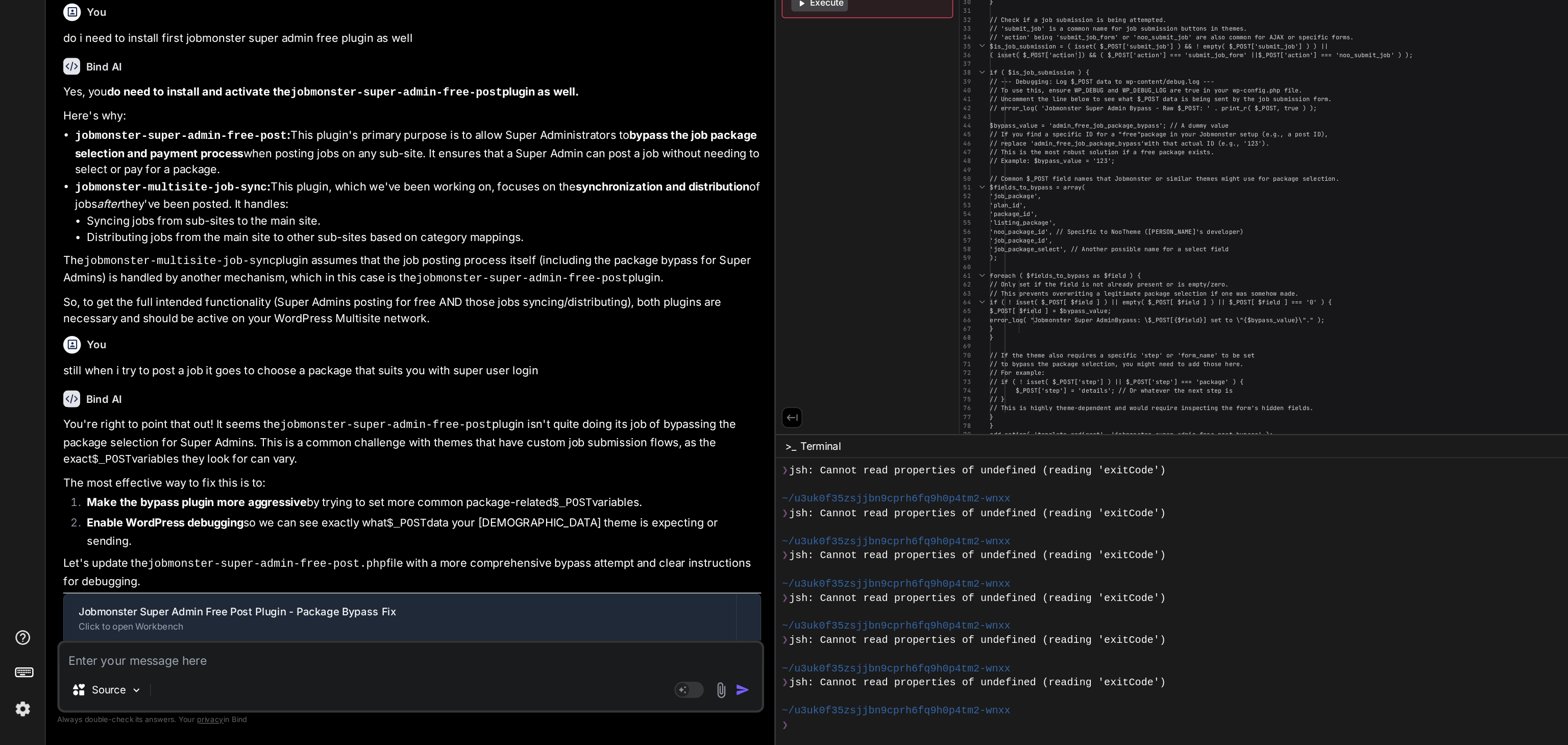
scroll to position [14604, 0]
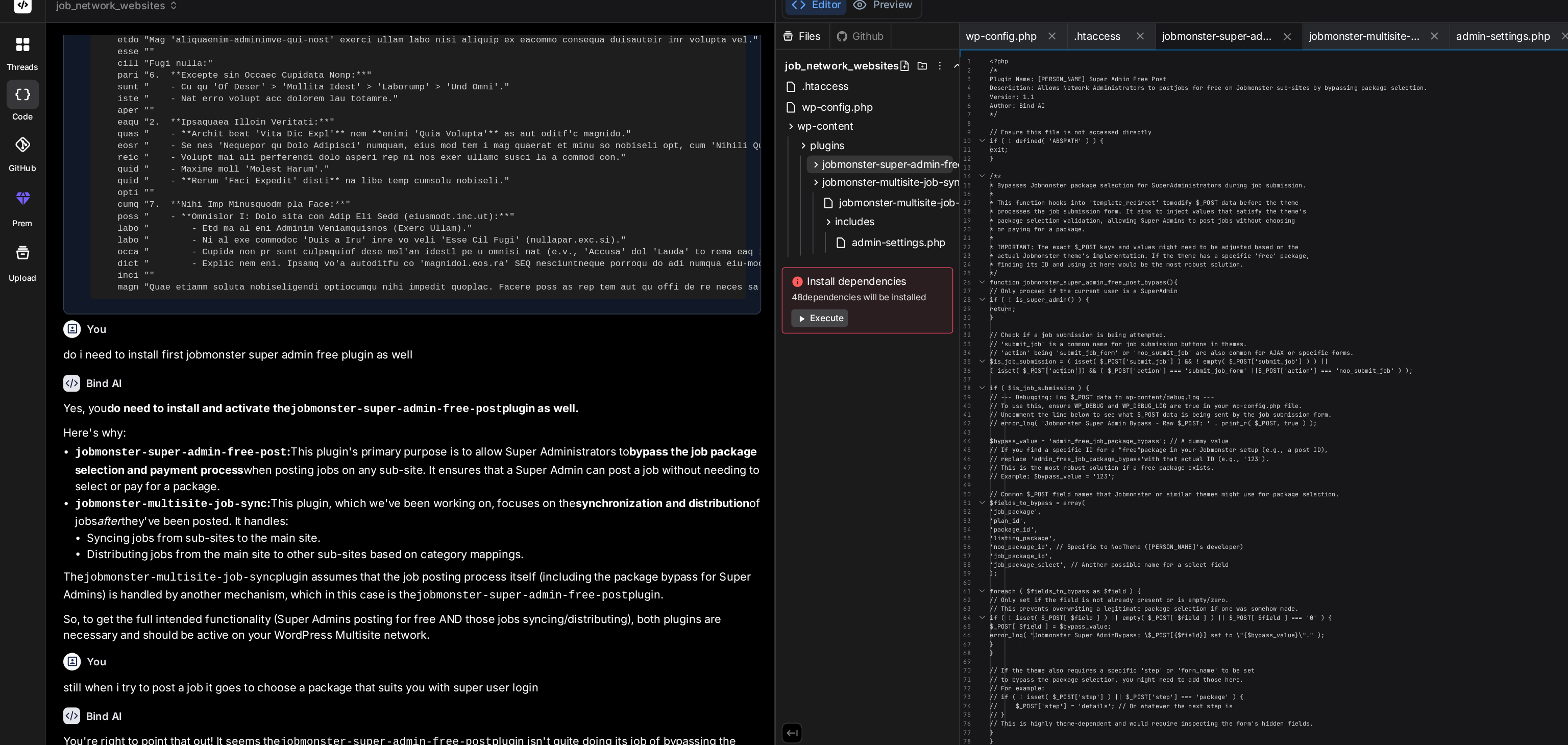
click at [610, 124] on span "jobmonster-super-admin-free-post" at bounding box center [629, 123] width 116 height 10
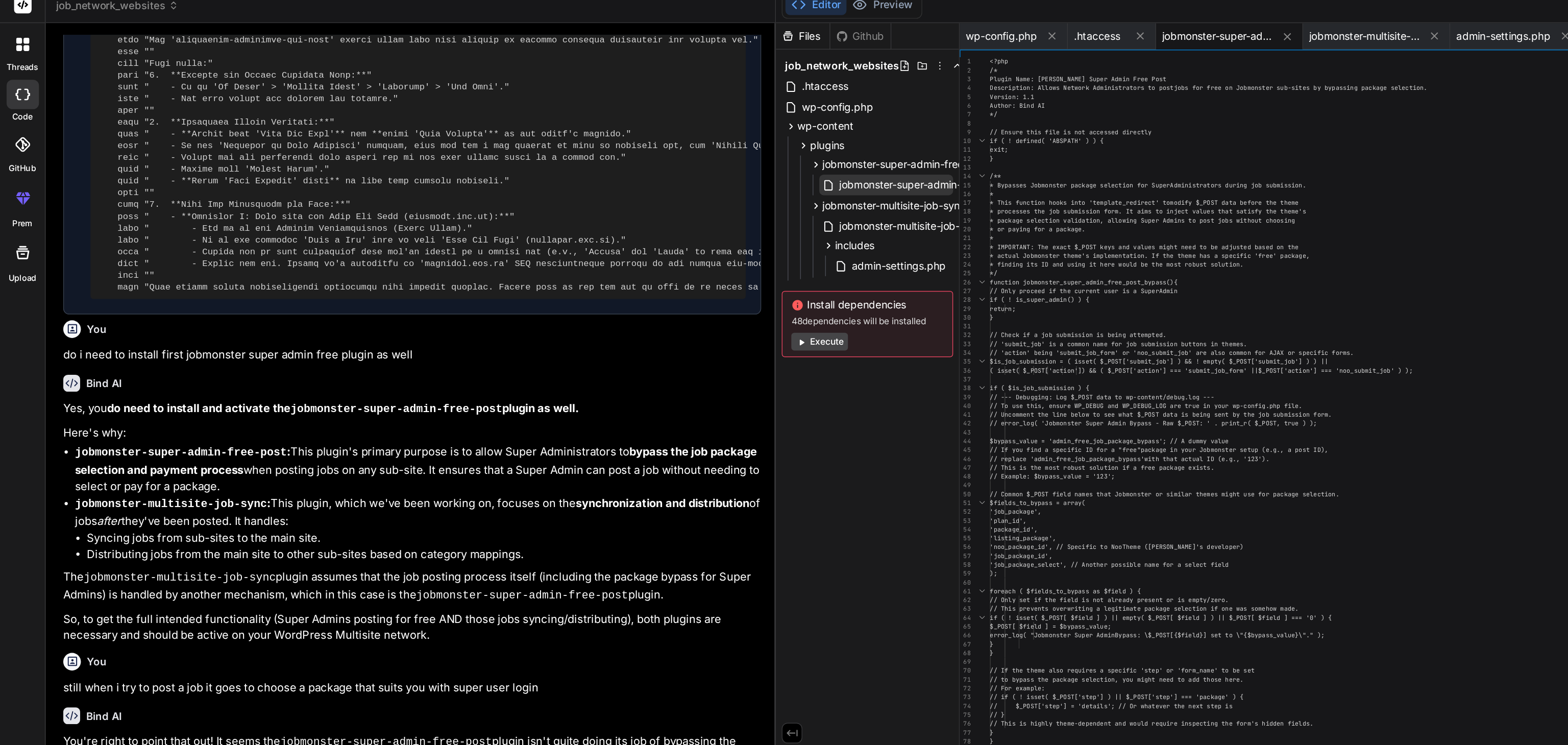
click at [620, 136] on span "jobmonster-super-admin-free-post.php" at bounding box center [647, 137] width 133 height 12
click at [736, 169] on div "<?php /* Plugin Name: Jobmonster Super Admin Free Post Description: Allows Netw…" at bounding box center [1078, 422] width 782 height 746
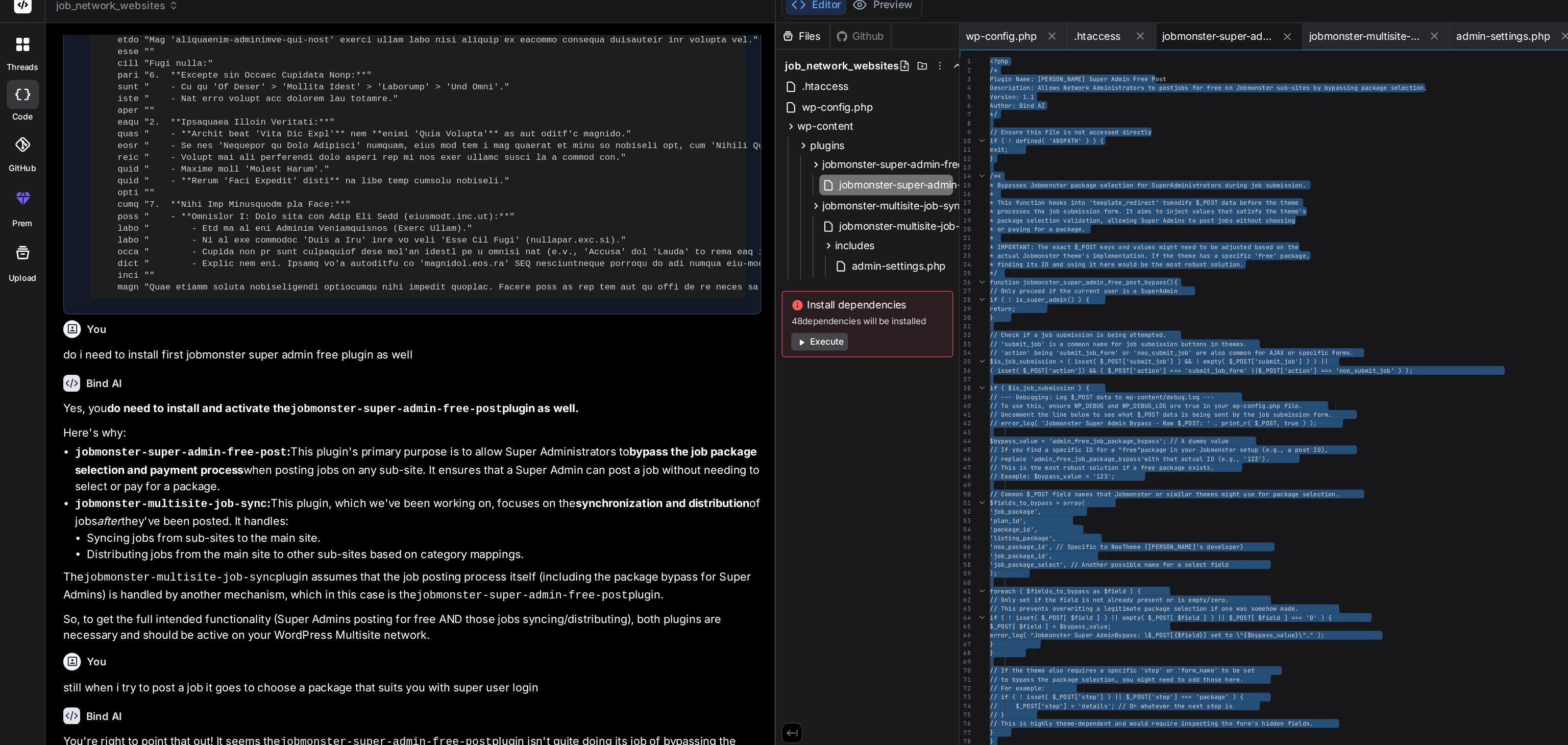
scroll to position [14786, 0]
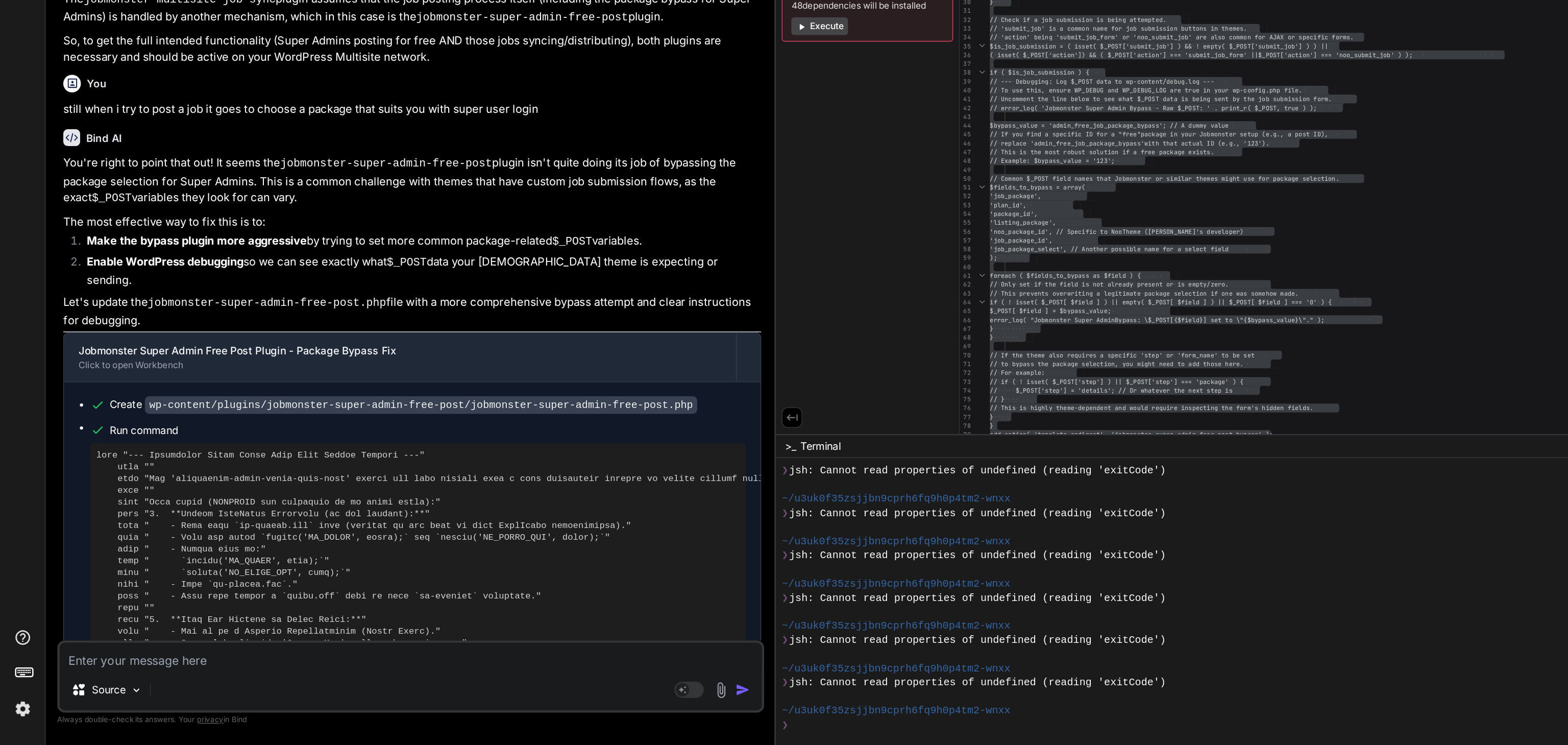
click at [157, 540] on pre at bounding box center [290, 666] width 446 height 253
click at [124, 540] on pre at bounding box center [290, 666] width 446 height 253
drag, startPoint x: 124, startPoint y: 481, endPoint x: 233, endPoint y: 492, distance: 109.6
click at [233, 540] on pre at bounding box center [290, 666] width 446 height 253
copy pre "define('WP_DEBUG', true);`" echo " `define('WP_DEBUG_LOG', true);`""
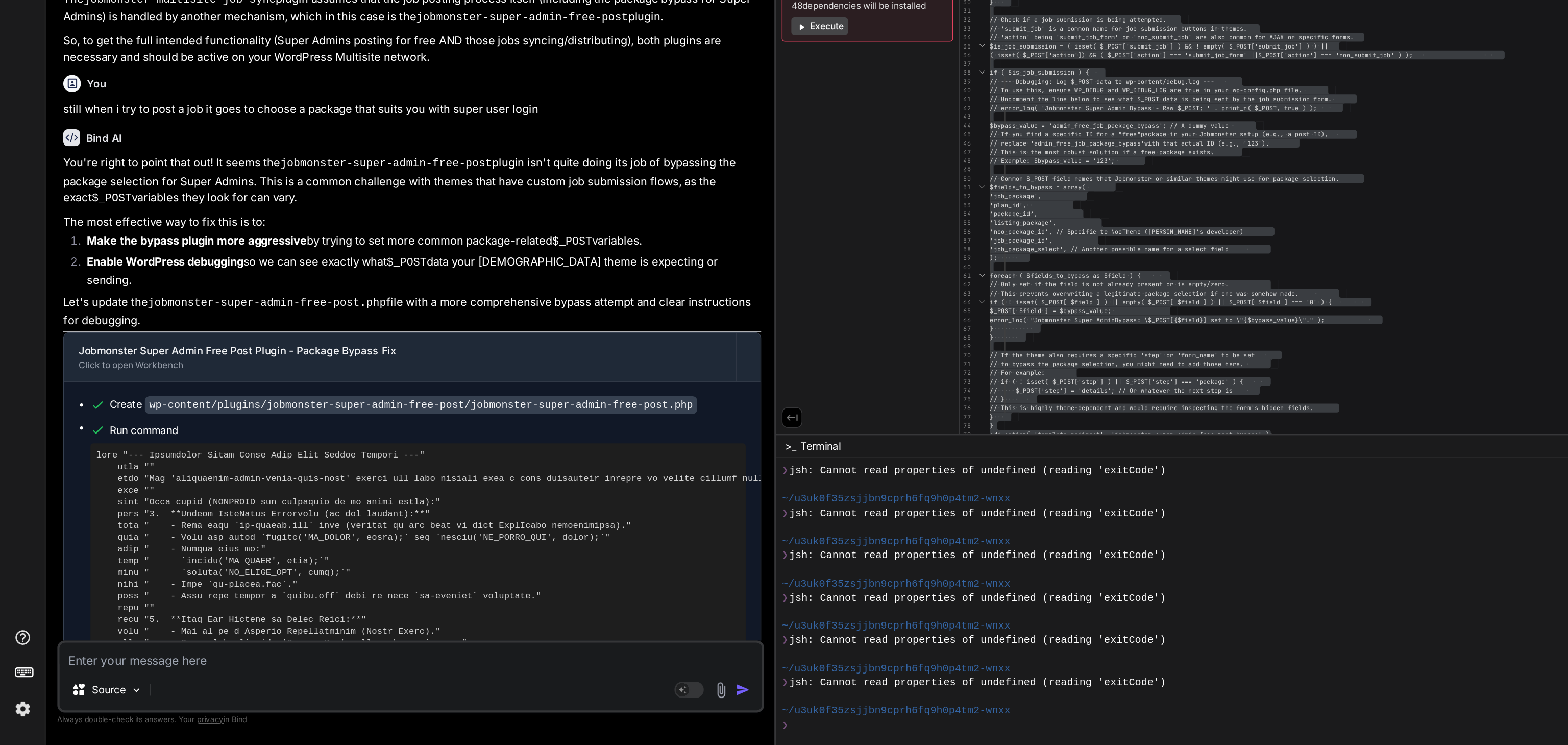
click at [95, 558] on textarea at bounding box center [285, 682] width 487 height 18
paste textarea "[[DATE] 02:38:43 UTC] PHP Fatal error: Maximum execution time of 60 seconds exc…"
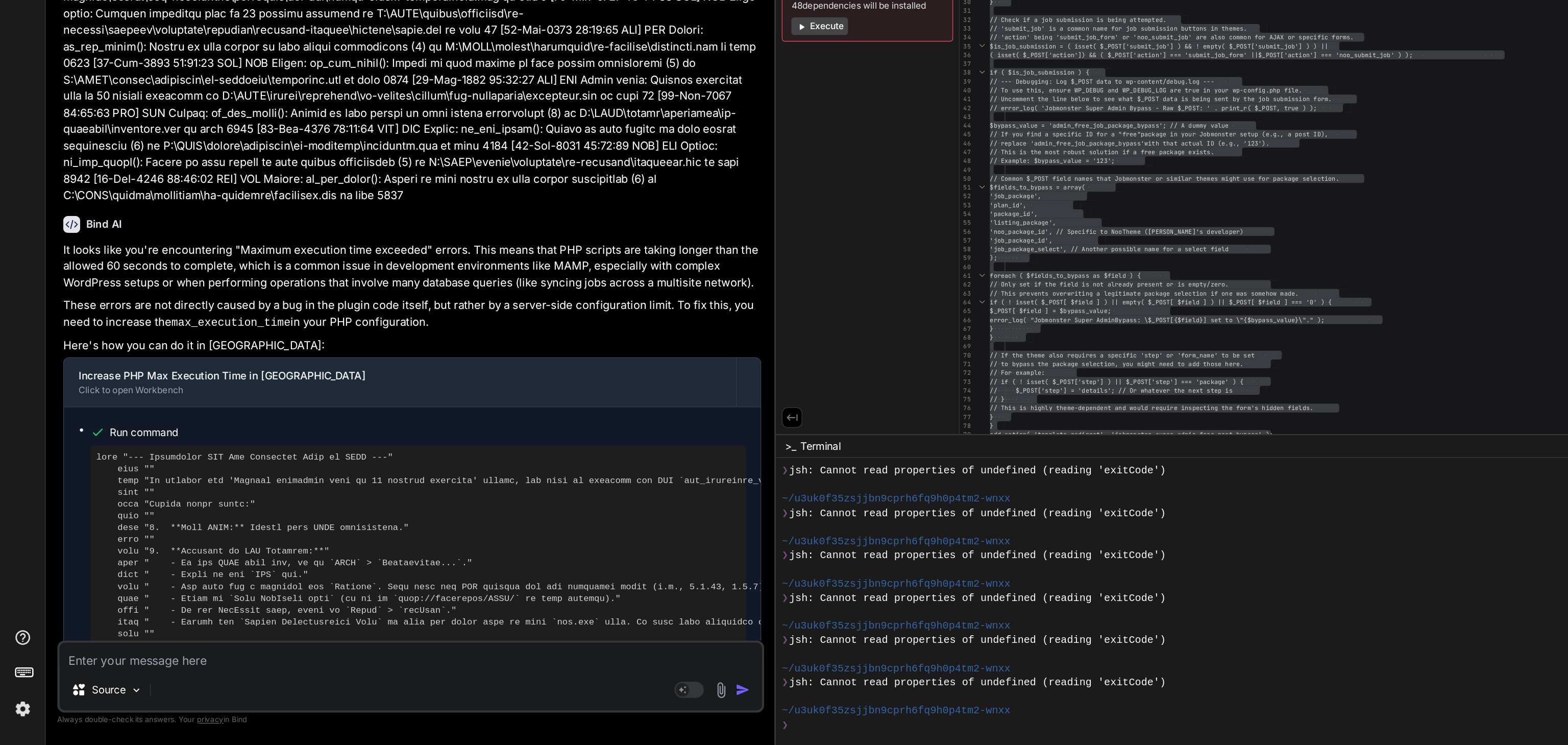
scroll to position [15443, 0]
click at [352, 540] on pre at bounding box center [290, 667] width 446 height 253
click at [441, 540] on pre at bounding box center [290, 667] width 446 height 253
click at [96, 377] on div "Bind AI" at bounding box center [285, 382] width 484 height 12
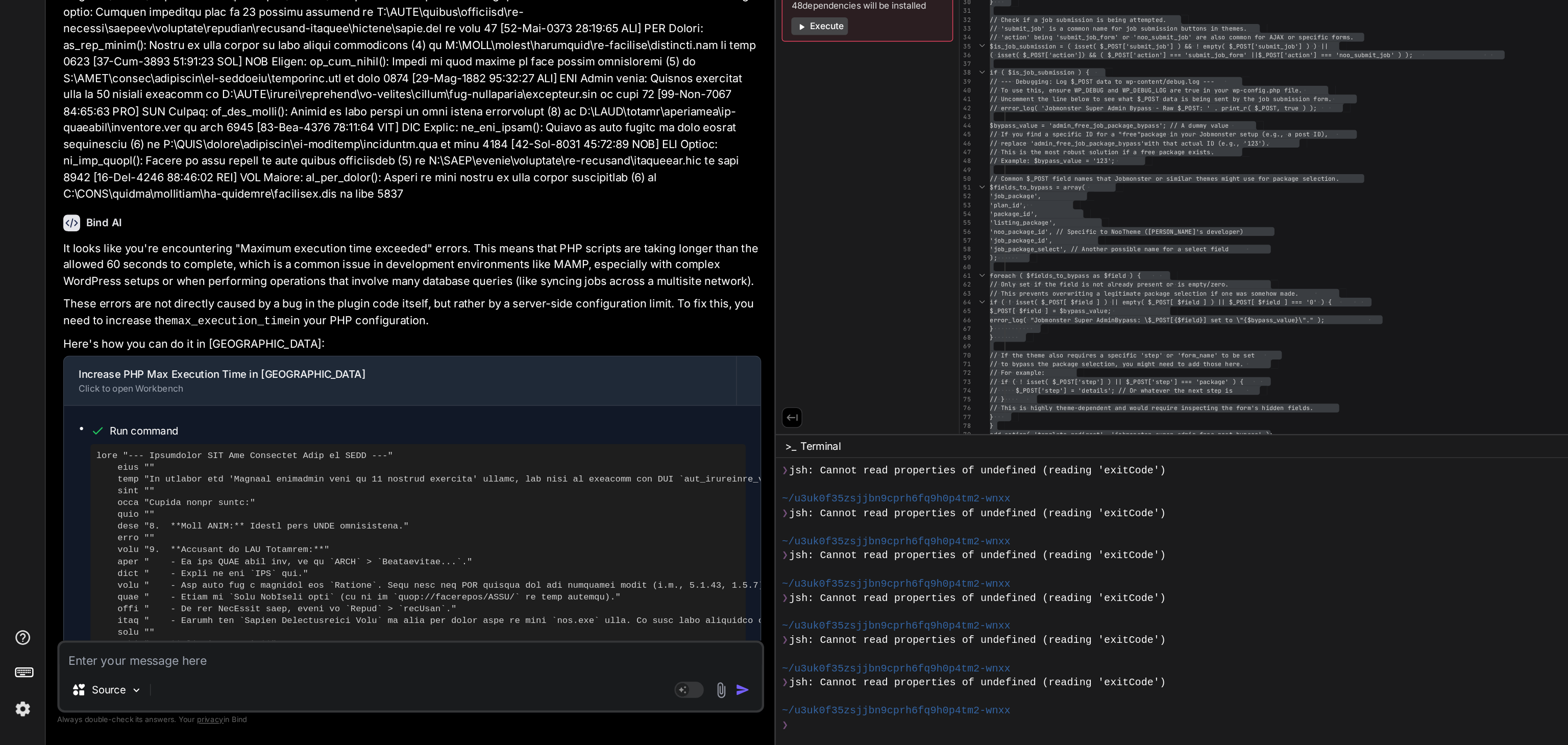
click at [350, 540] on pre at bounding box center [290, 667] width 446 height 253
click at [122, 558] on textarea at bounding box center [285, 682] width 487 height 18
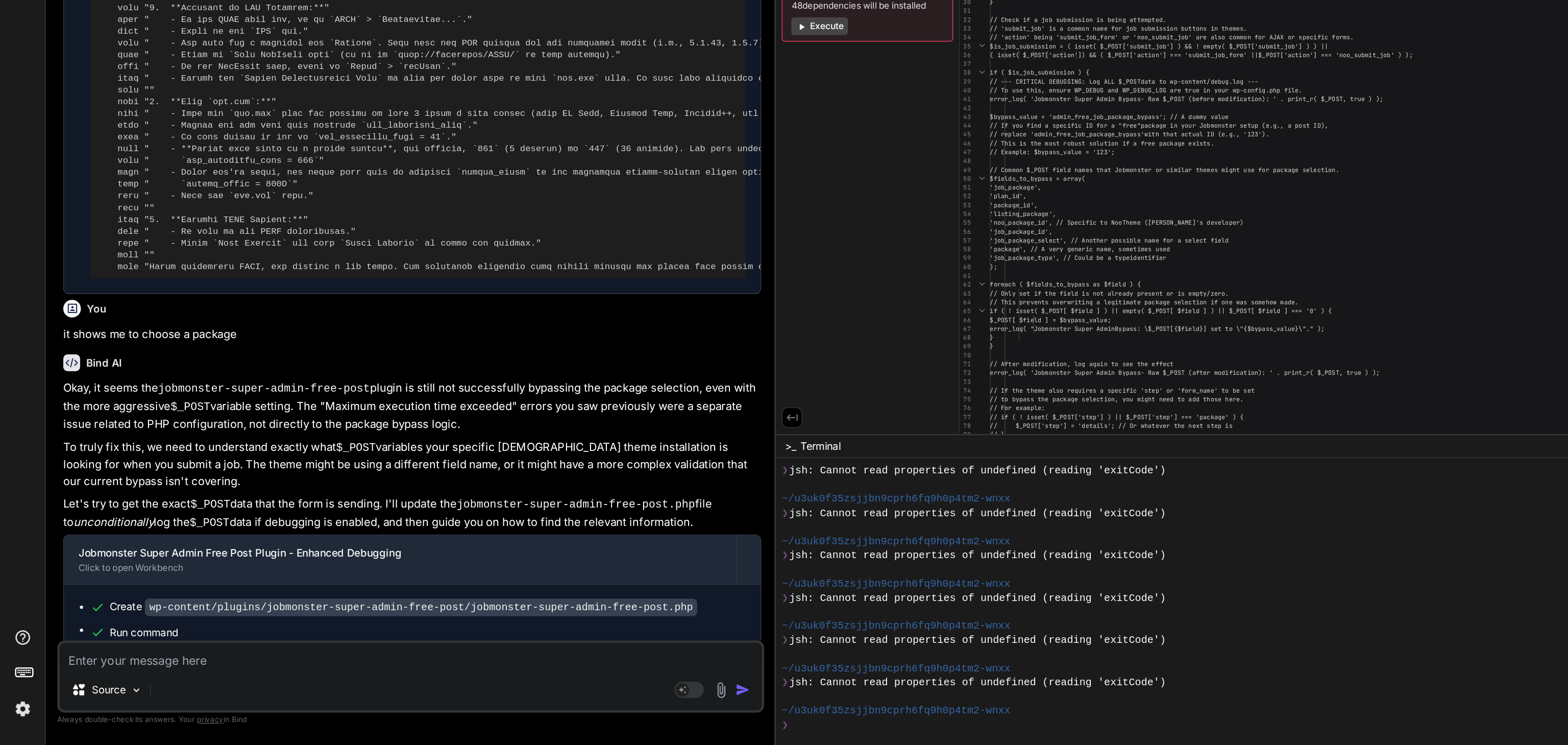
scroll to position [15818, 0]
click at [340, 558] on code "wp-content/plugins/jobmonster-super-admin-free-post/jobmonster-super-admin-free…" at bounding box center [292, 650] width 383 height 12
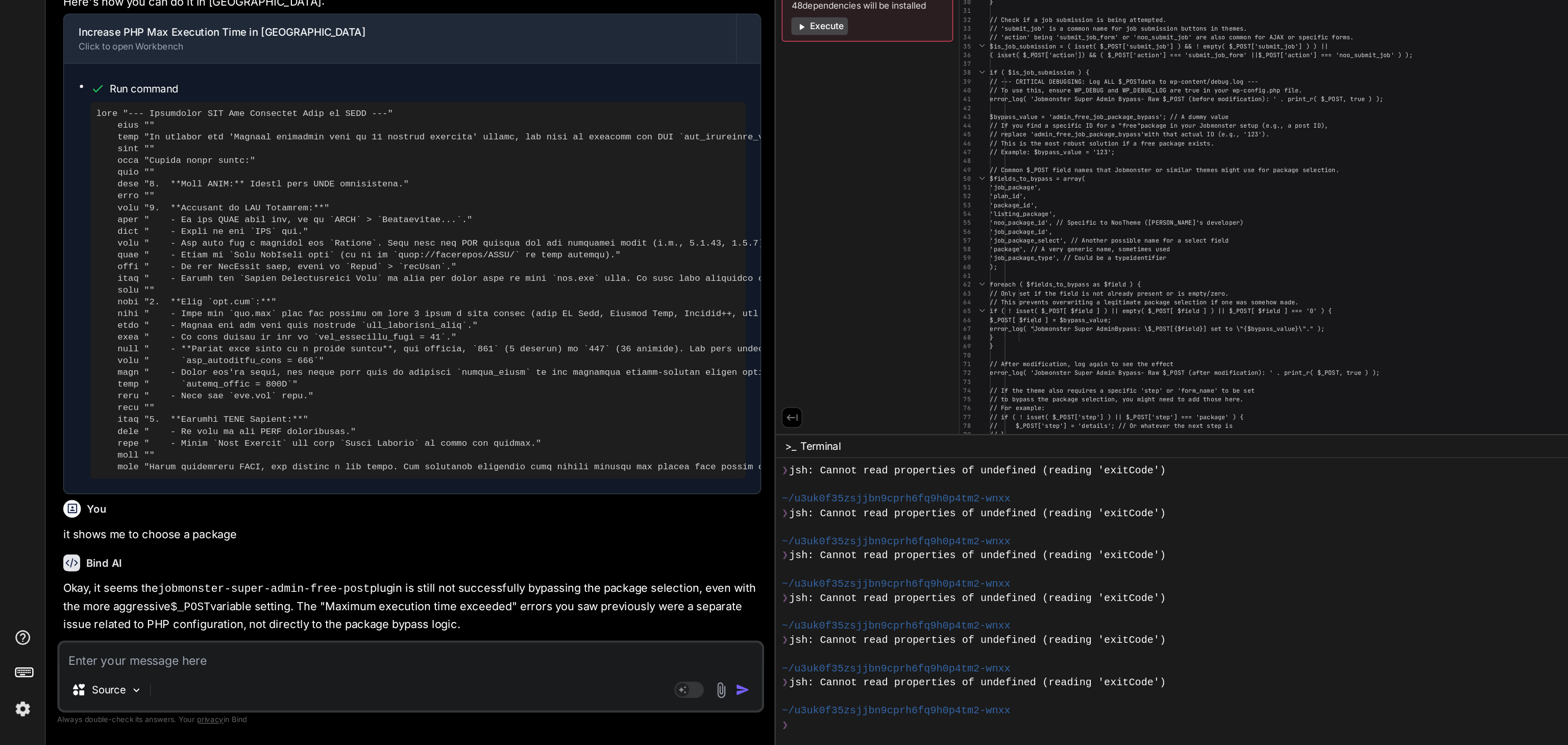
scroll to position [15678, 0]
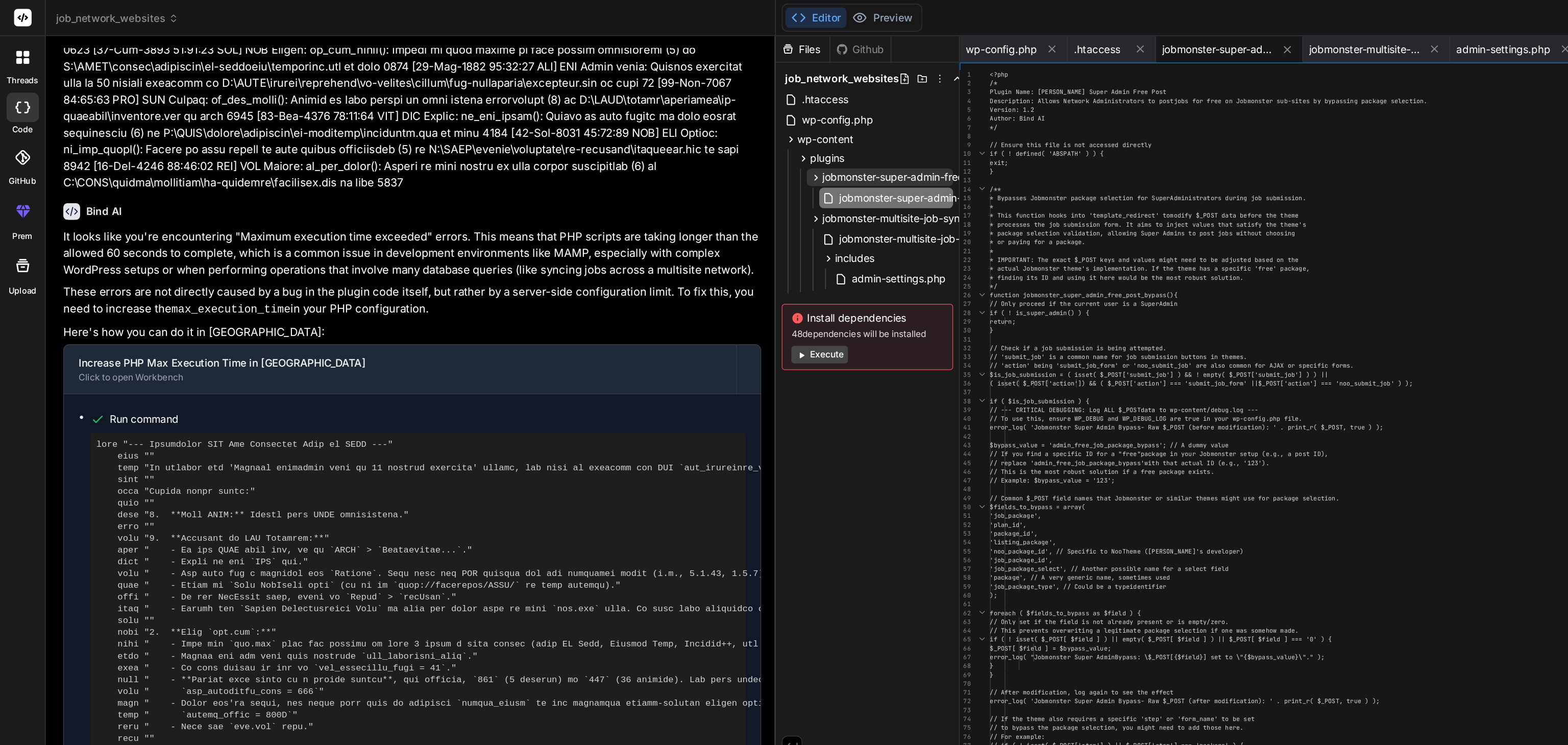
click at [603, 127] on span "jobmonster-super-admin-free-post" at bounding box center [629, 123] width 116 height 10
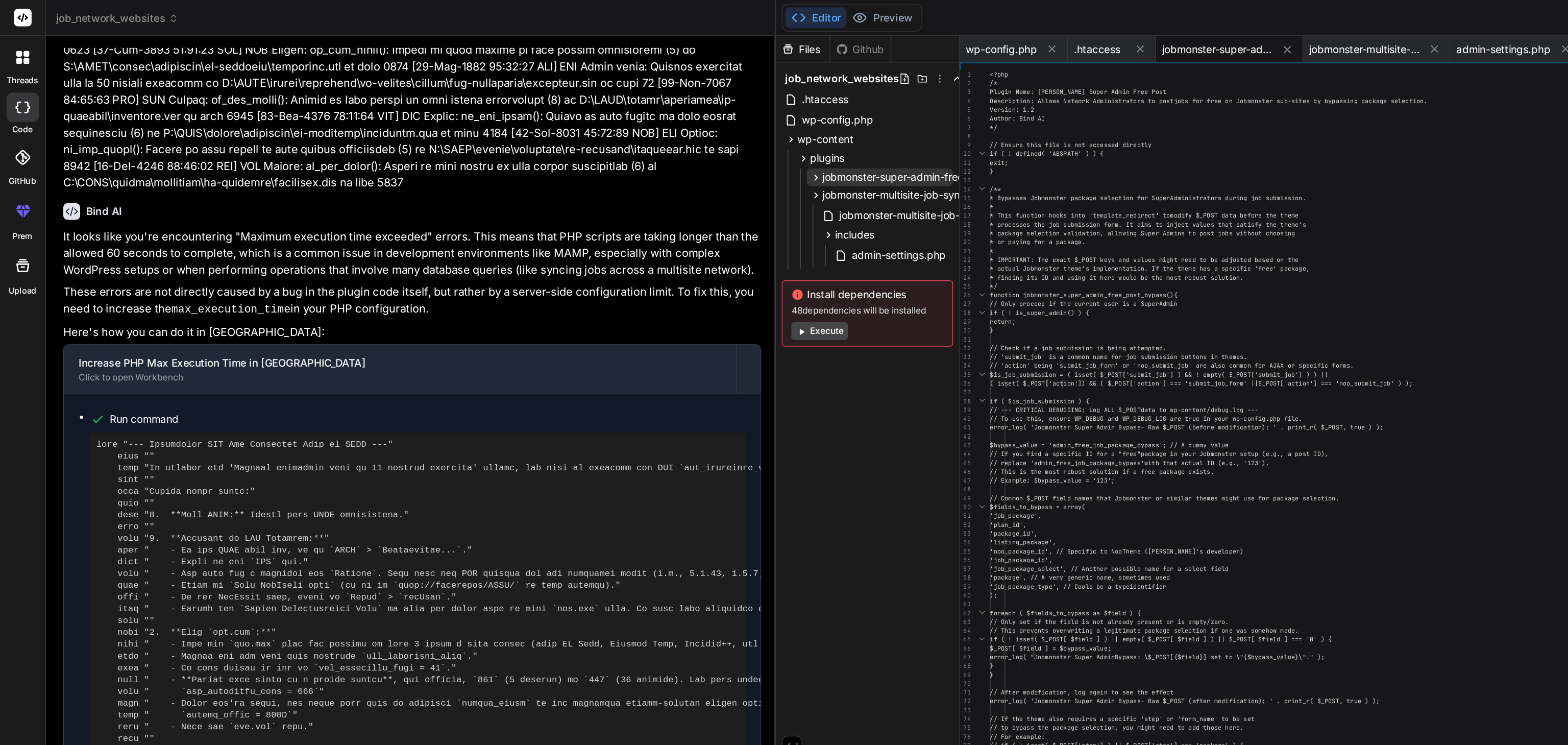
click at [603, 127] on span "jobmonster-super-admin-free-post" at bounding box center [629, 123] width 116 height 10
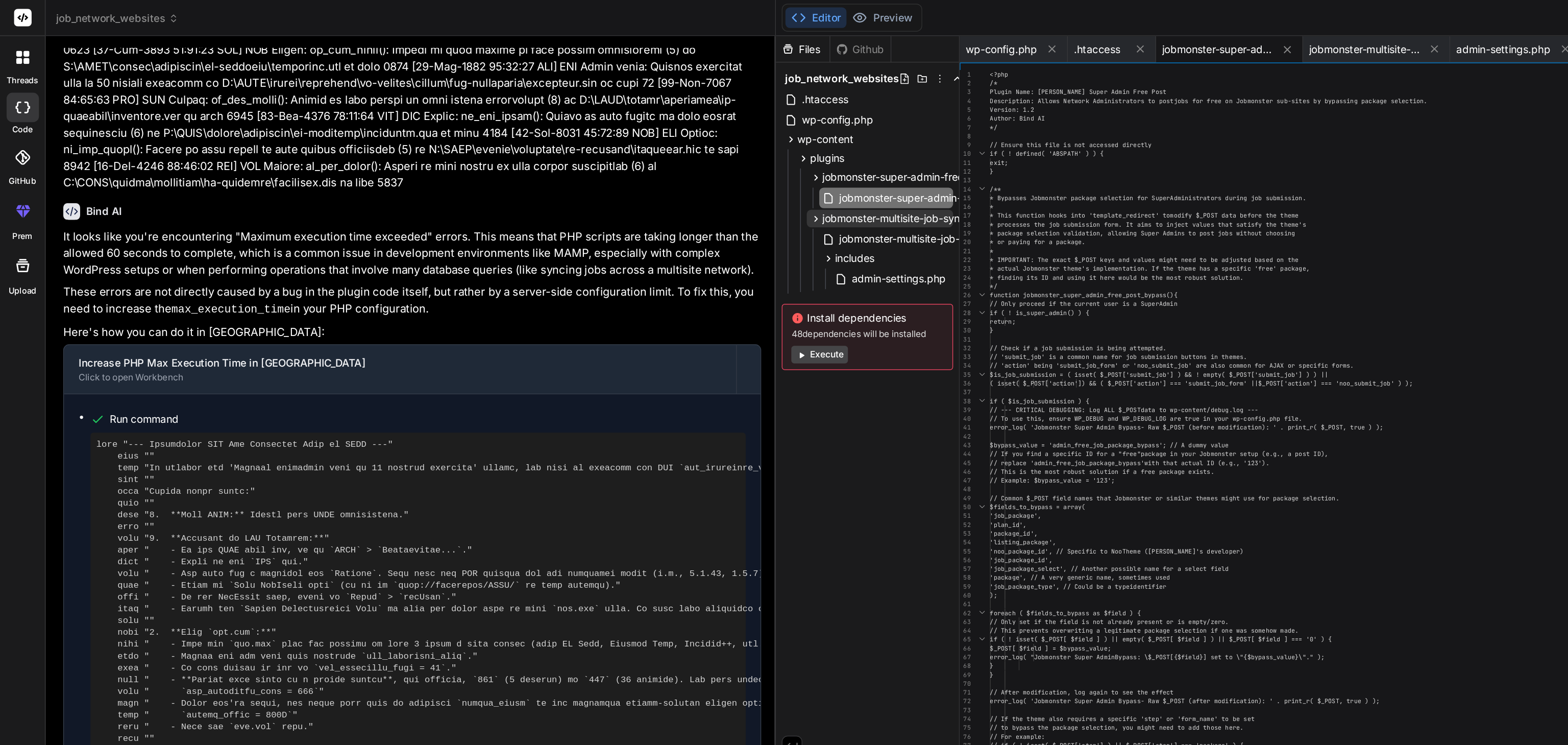
click at [610, 151] on span "jobmonster-multisite-job-sync" at bounding box center [620, 151] width 100 height 10
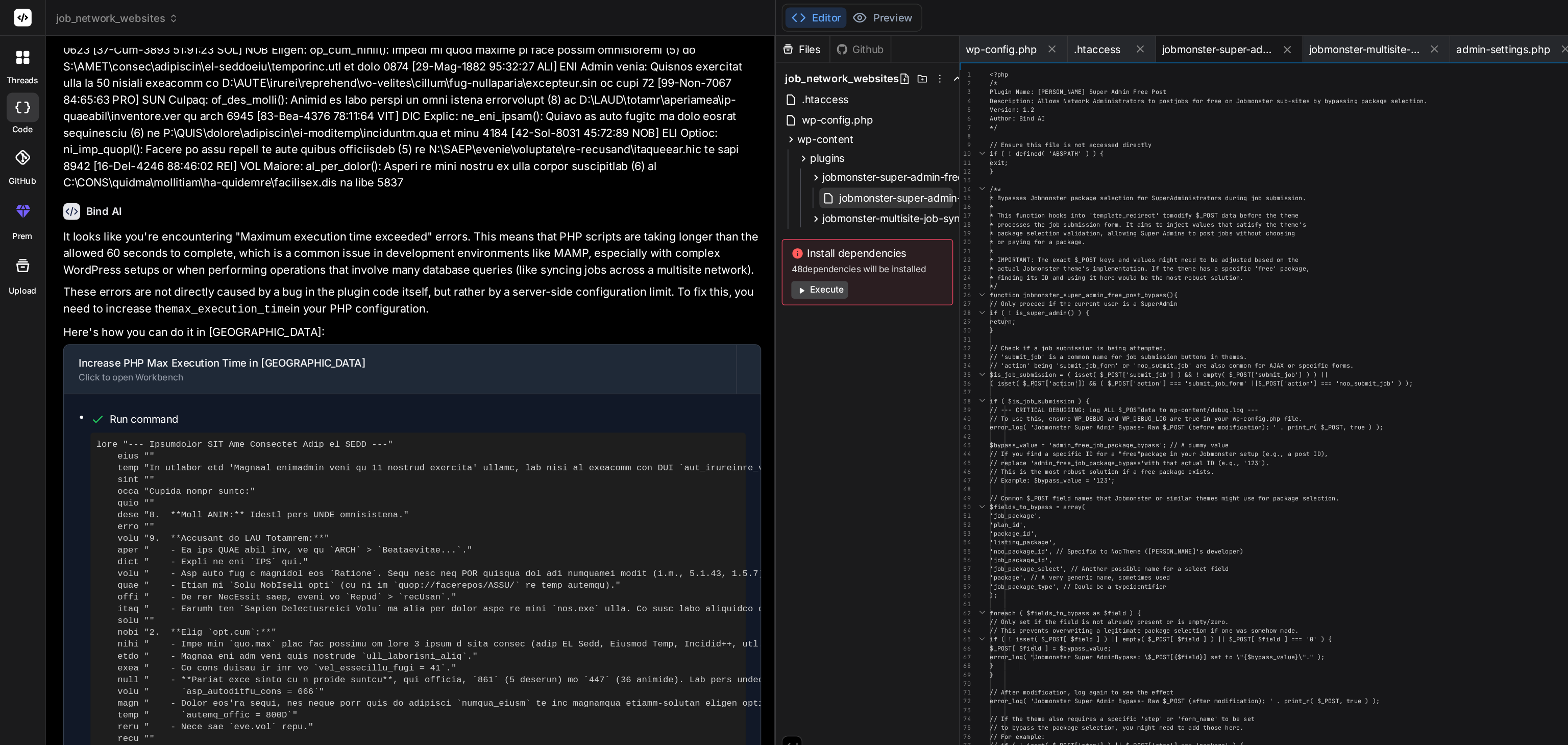
click at [615, 140] on span "jobmonster-super-admin-free-post.php" at bounding box center [647, 137] width 133 height 12
click at [642, 138] on span "jobmonster-super-admin-free-post.php" at bounding box center [647, 137] width 133 height 12
click at [750, 166] on div "<?php /* Plugin Name: Jobmonster Super Admin Free Post Description: Allows Netw…" at bounding box center [1078, 422] width 782 height 746
click at [736, 202] on div "<?php /* Plugin Name: Jobmonster Super Admin Free Post Description: Allows Netw…" at bounding box center [1078, 422] width 782 height 746
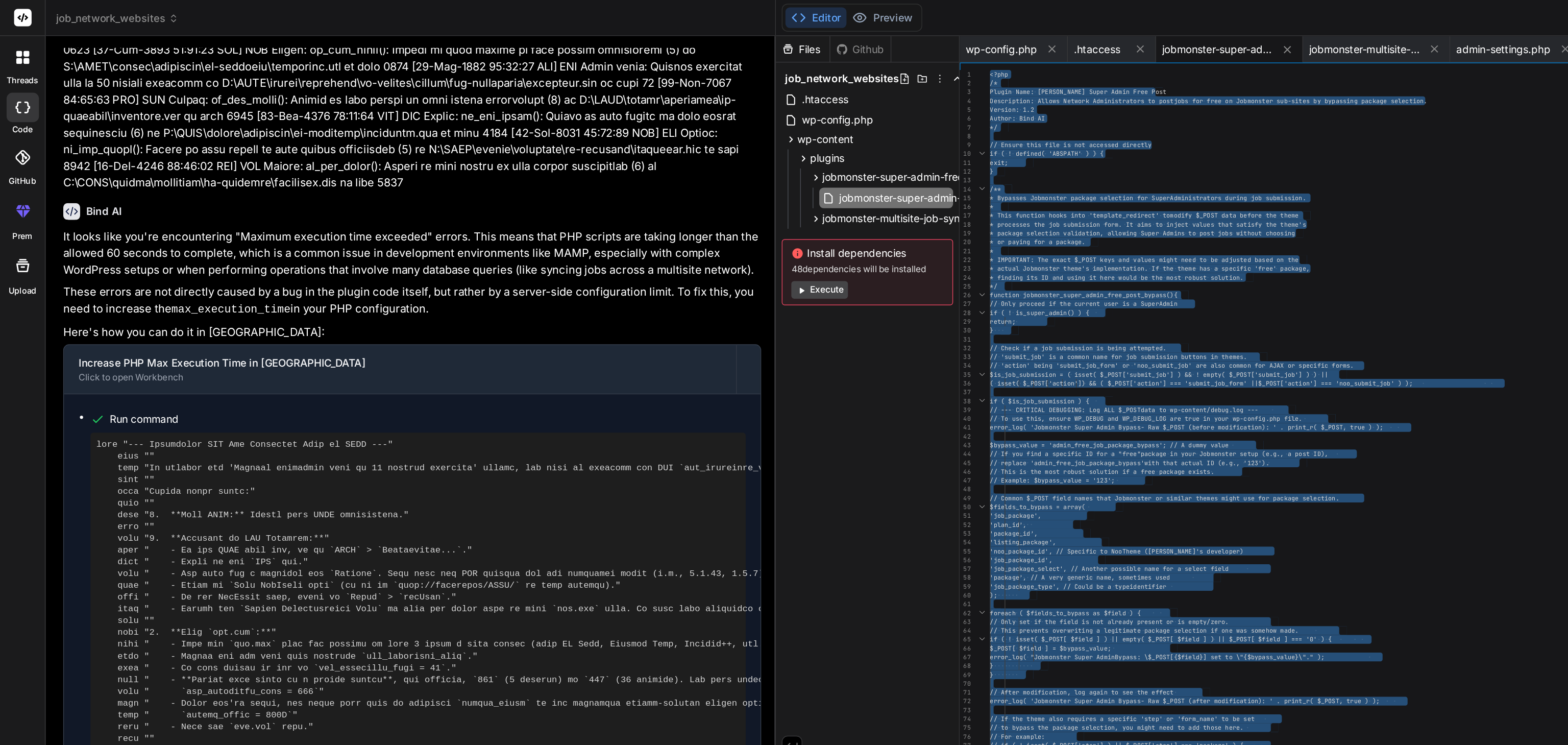
scroll to position [15987, 0]
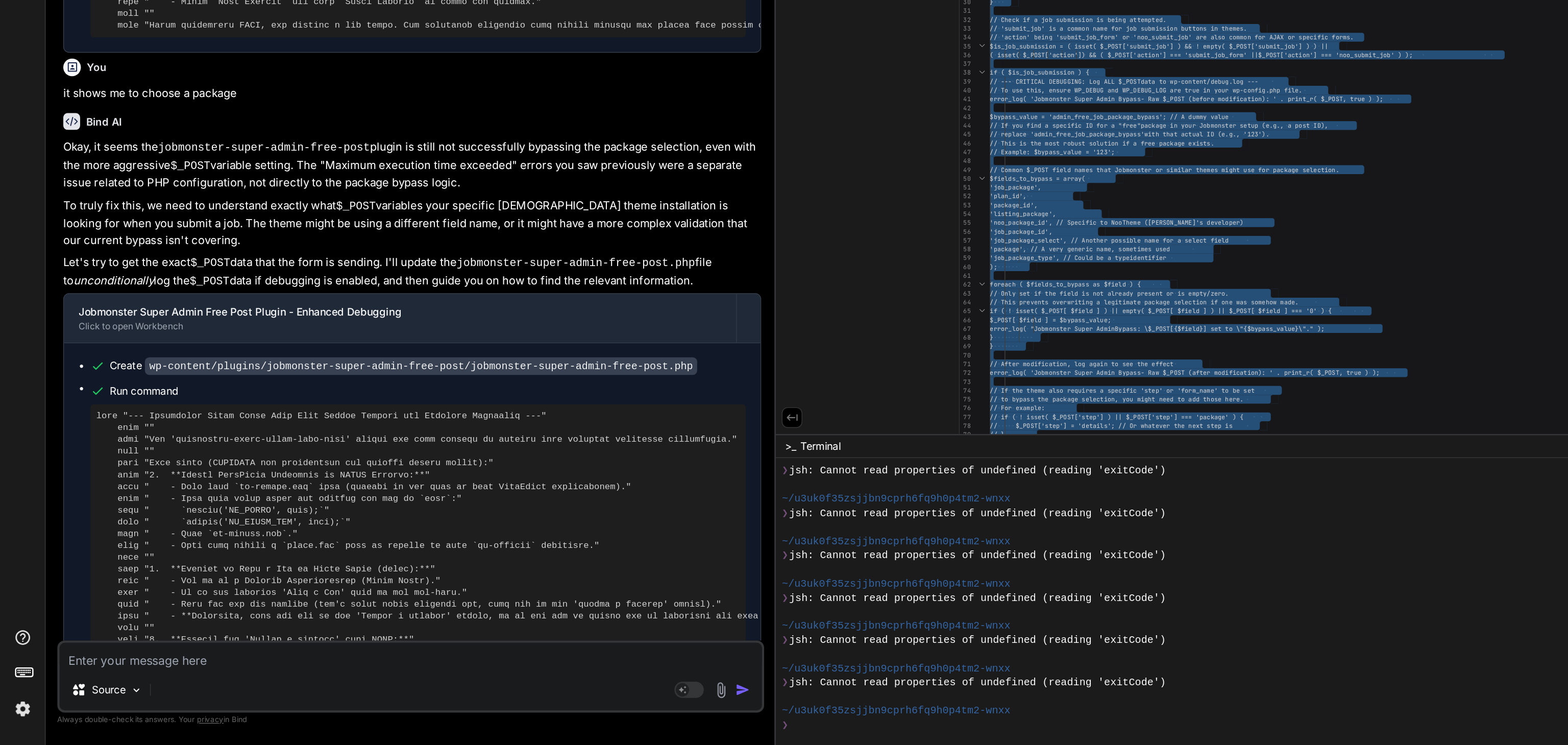
click at [74, 558] on textarea at bounding box center [285, 682] width 487 height 18
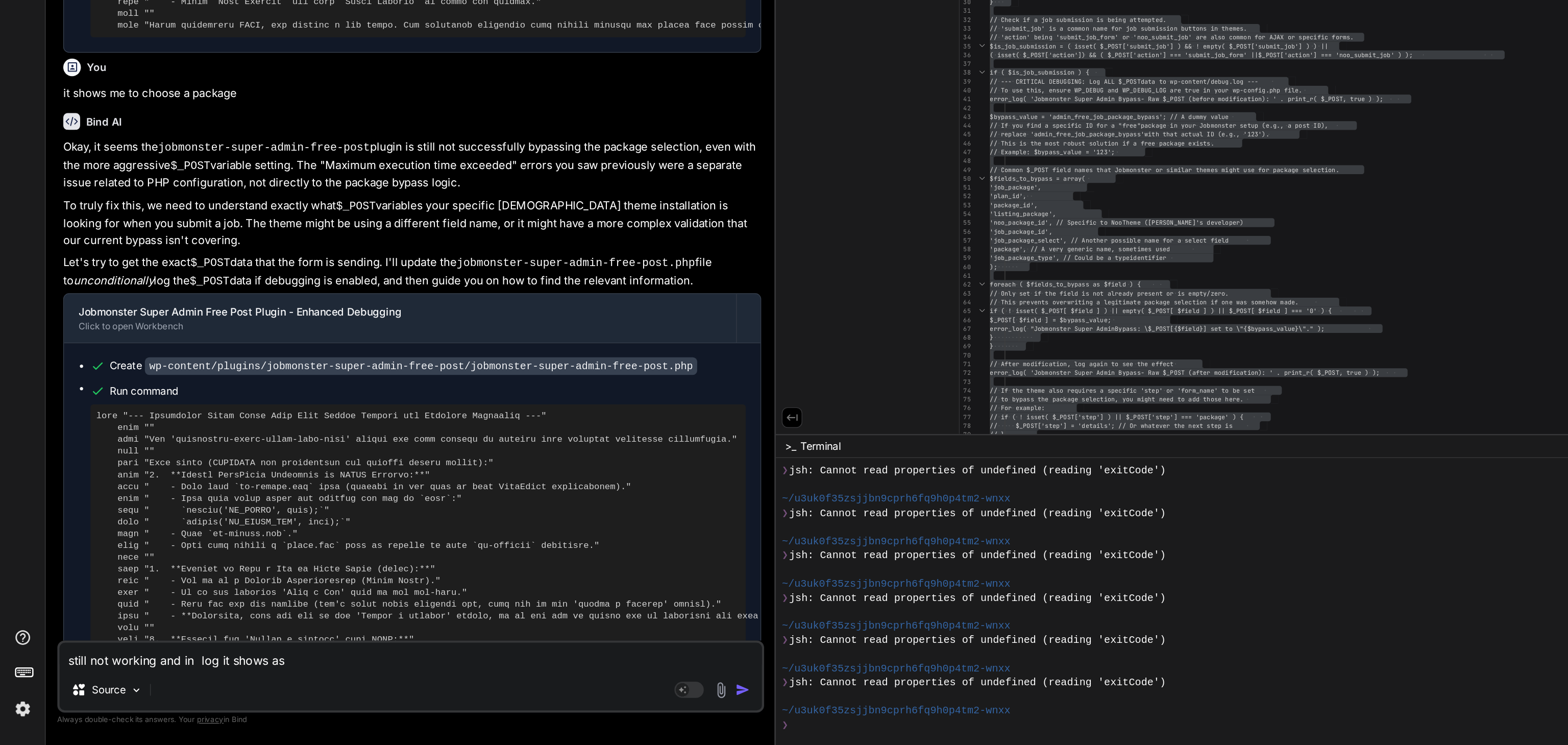
paste textarea "[[DATE] 02:38:43 UTC] PHP Fatal error: Maximum execution time of 60 seconds exc…"
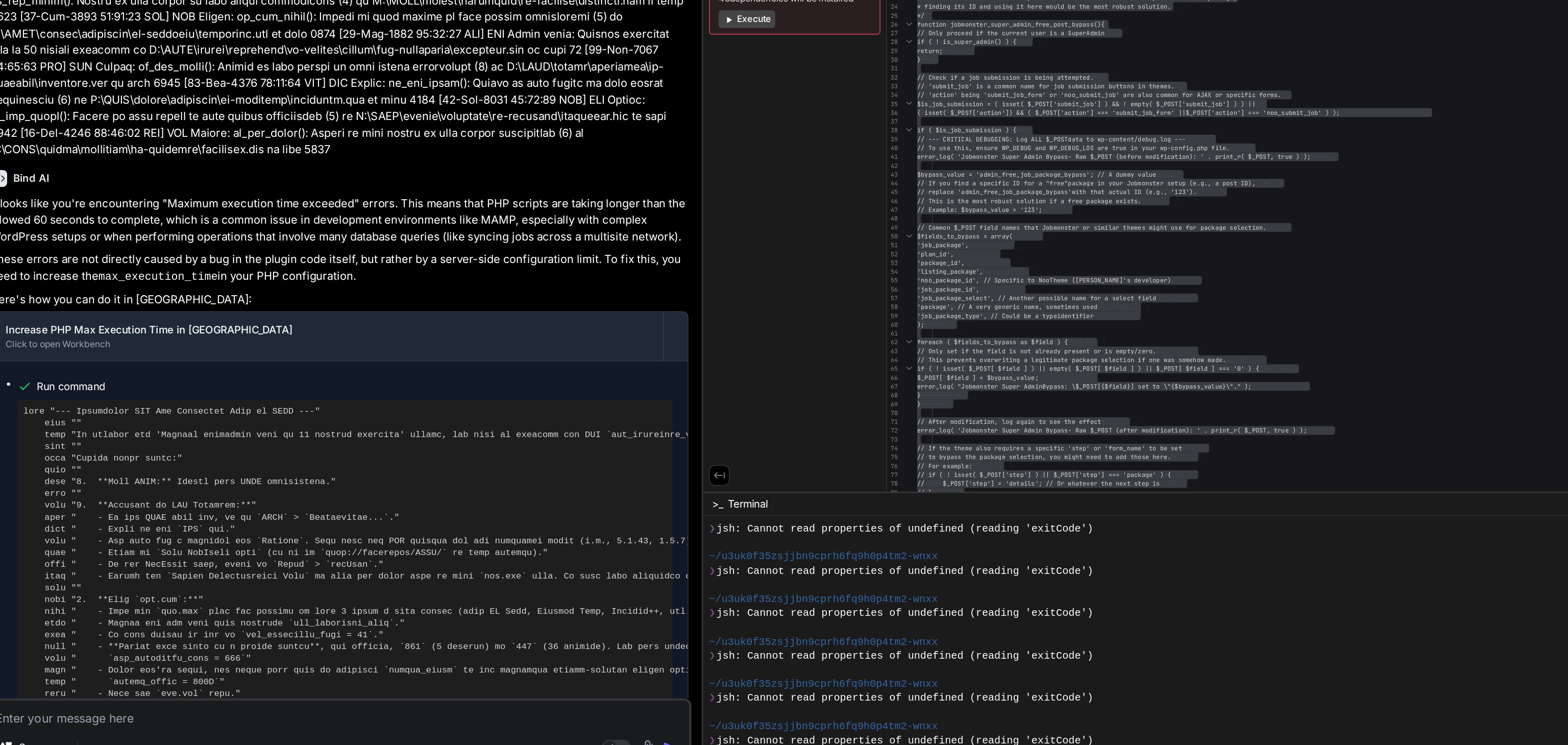
scroll to position [15515, 0]
click at [323, 468] on pre at bounding box center [290, 595] width 446 height 253
drag, startPoint x: 259, startPoint y: 434, endPoint x: 330, endPoint y: 434, distance: 71.0
click at [330, 468] on pre at bounding box center [290, 595] width 446 height 253
copy pre "[URL]"
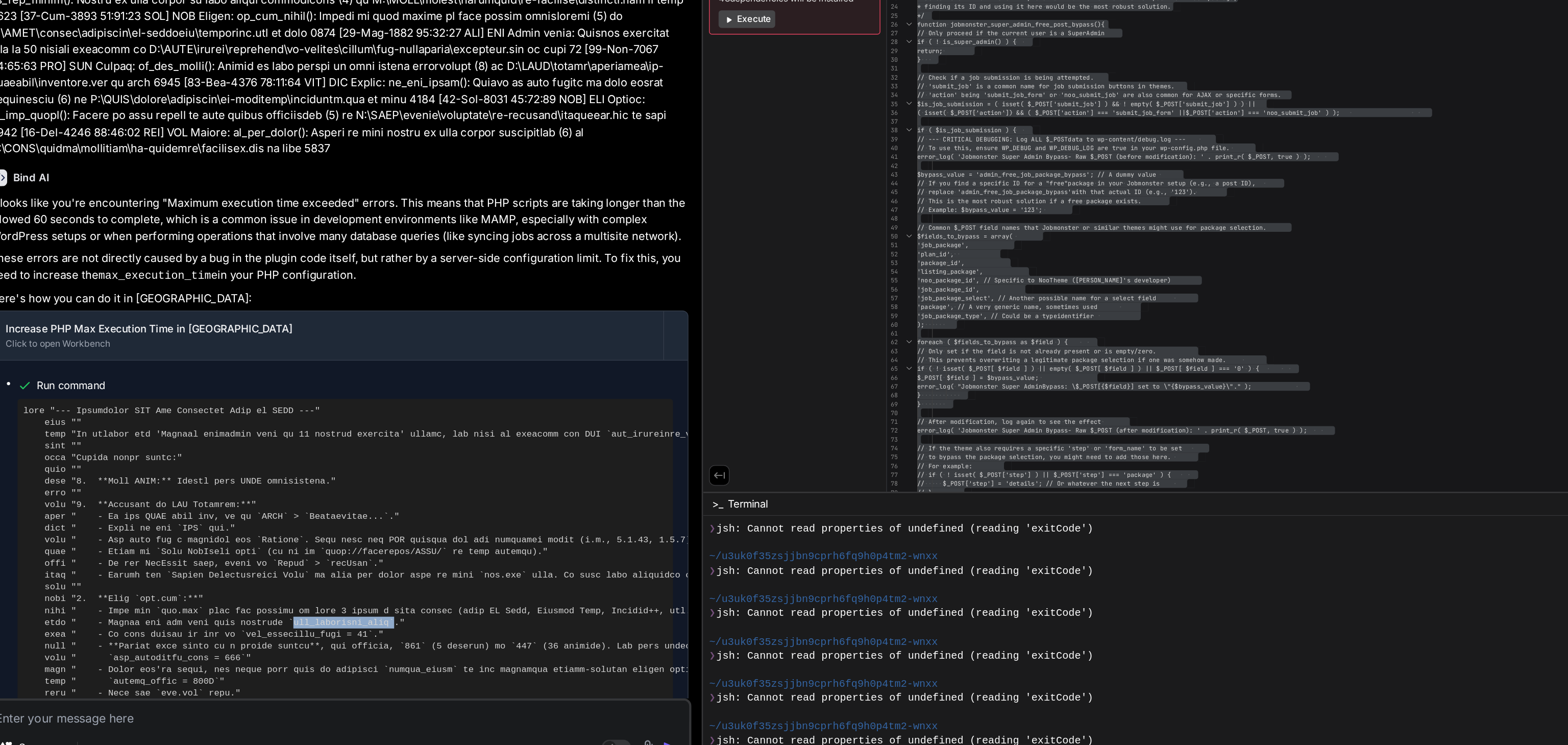
drag, startPoint x: 238, startPoint y: 486, endPoint x: 302, endPoint y: 486, distance: 64.0
click at [302, 486] on pre at bounding box center [290, 595] width 446 height 253
copy pre "max_execution_time"
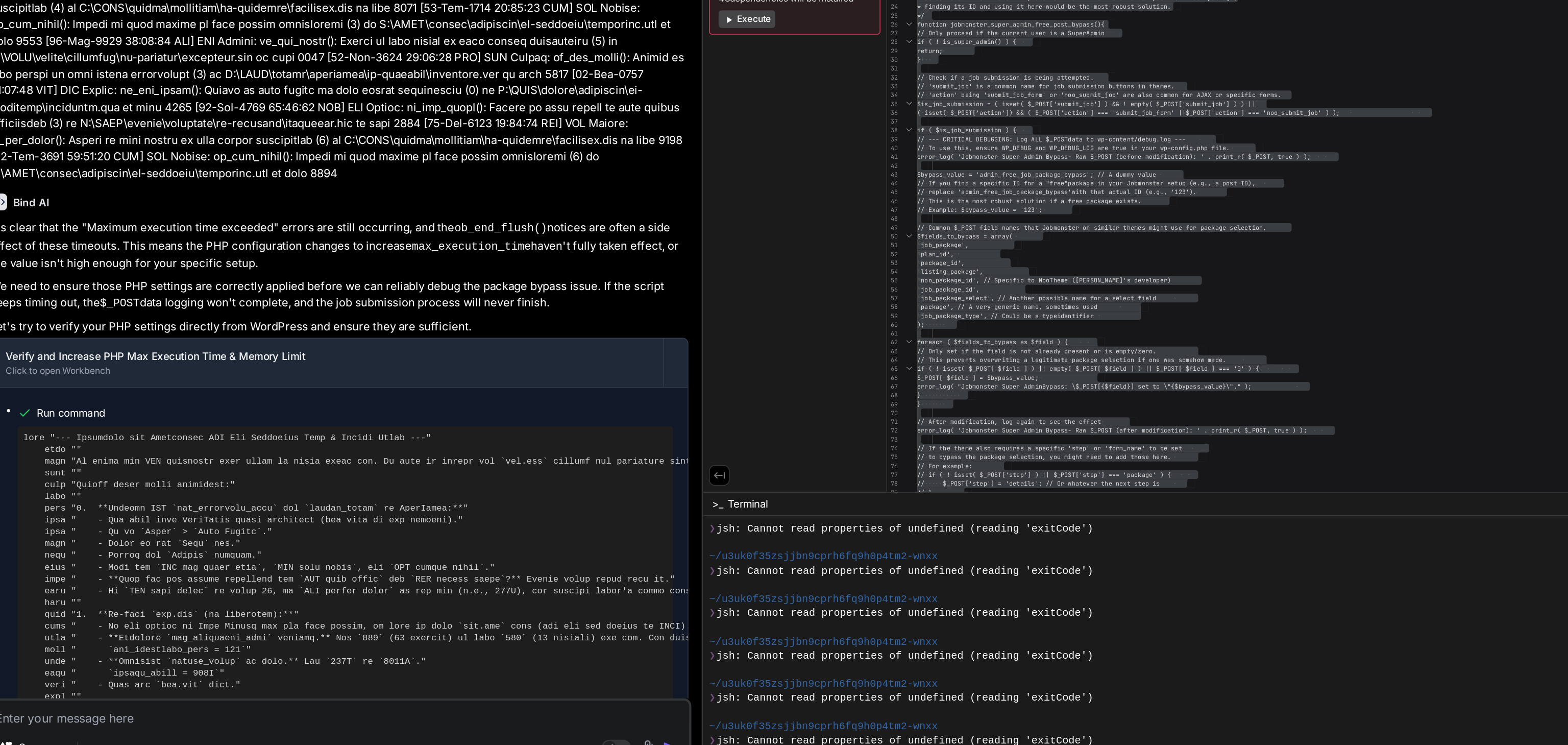
scroll to position [0, 0]
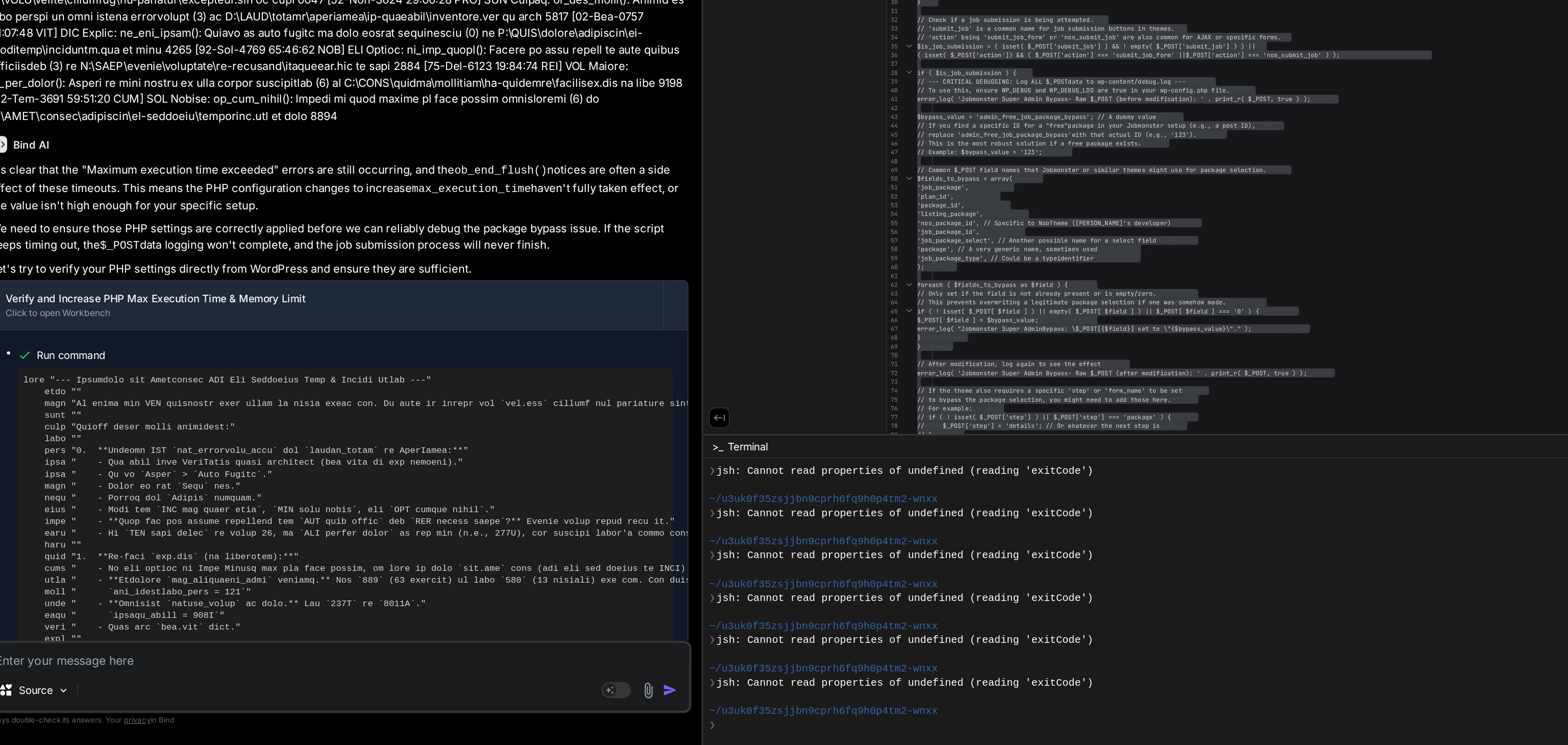
click at [98, 558] on textarea at bounding box center [285, 682] width 487 height 18
click at [127, 558] on textarea at bounding box center [285, 682] width 487 height 18
paste textarea "[[DATE] 03:12:50 UTC] PHP Notice: ob_end_flush(): Failed to send buffer of zlib…"
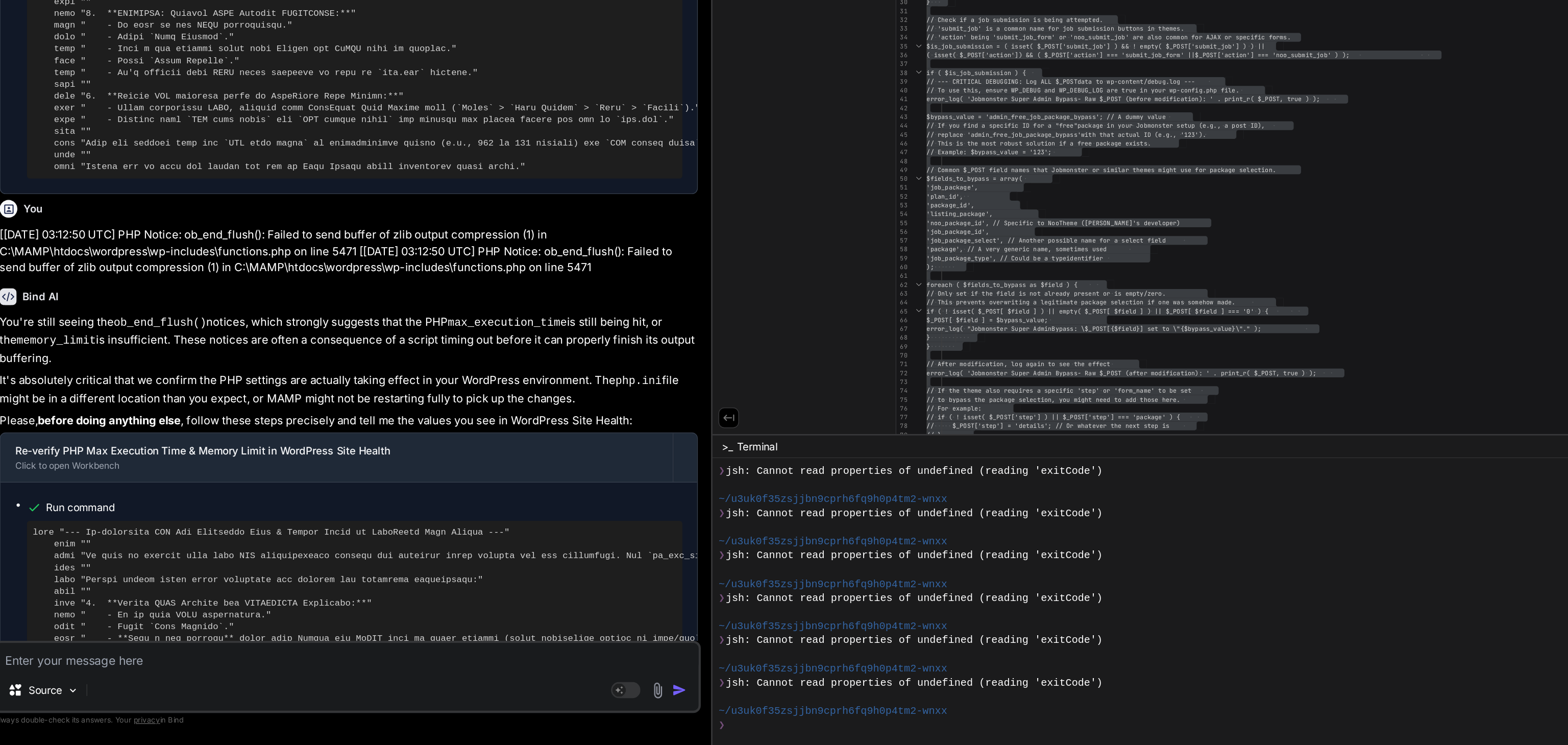
scroll to position [17378, 0]
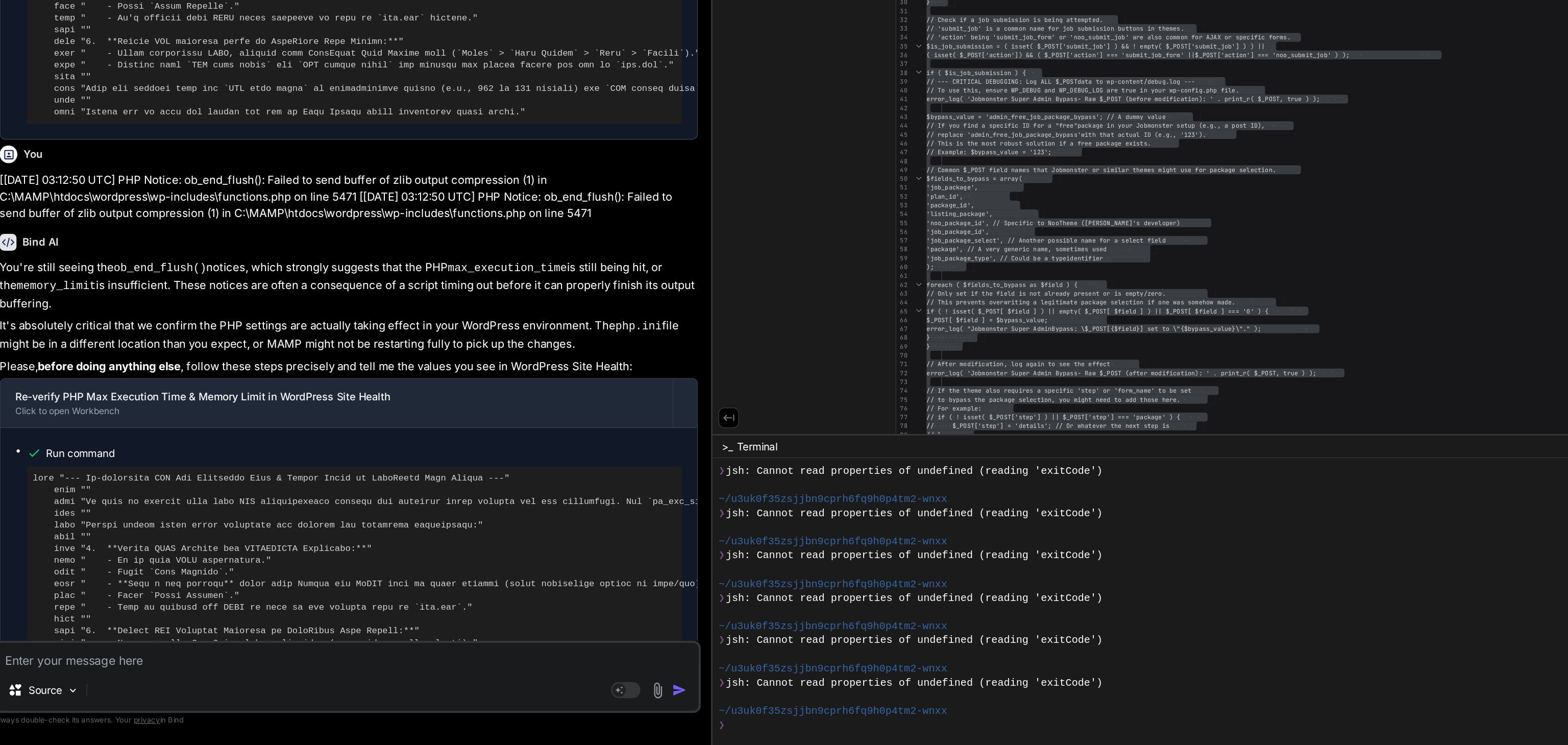
click at [84, 558] on textarea at bounding box center [285, 682] width 487 height 18
paste textarea "[[DATE] 03:15:25 UTC] PHP Notice: ob_end_flush(): Failed to send buffer of zlib…"
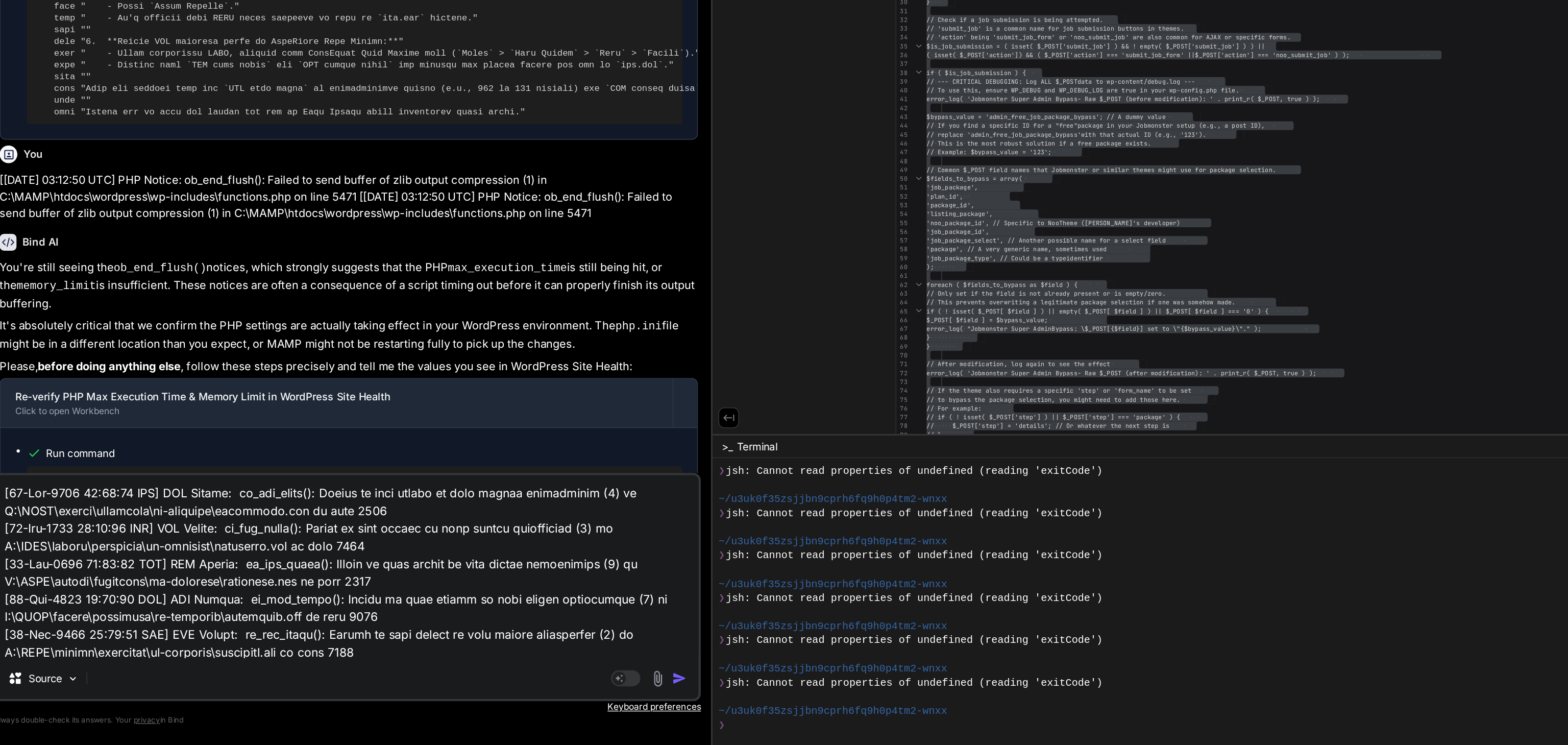
scroll to position [86, 0]
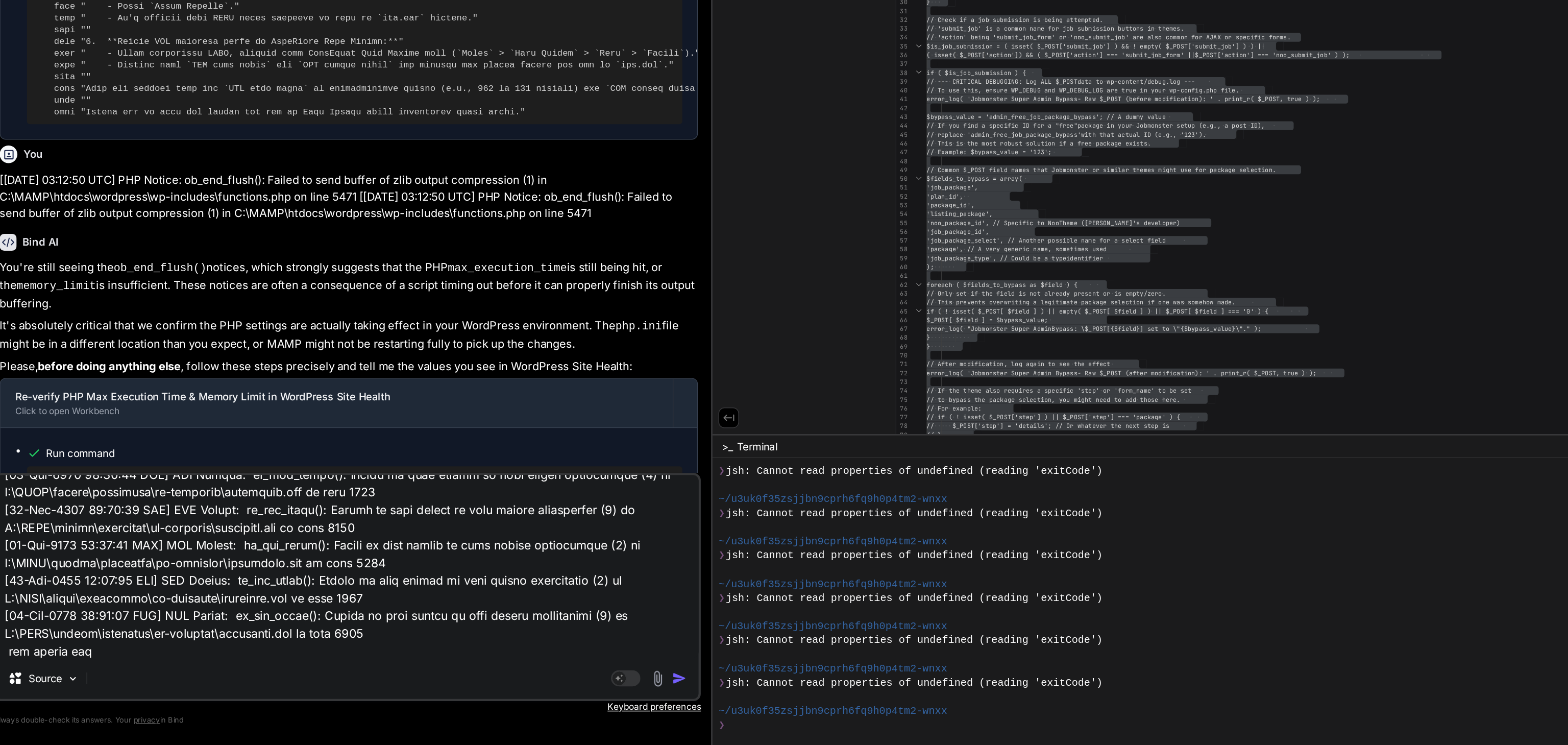
paste textarea "max_execution_time = 900 ; Maximum execution time of each script, in seconds ma…"
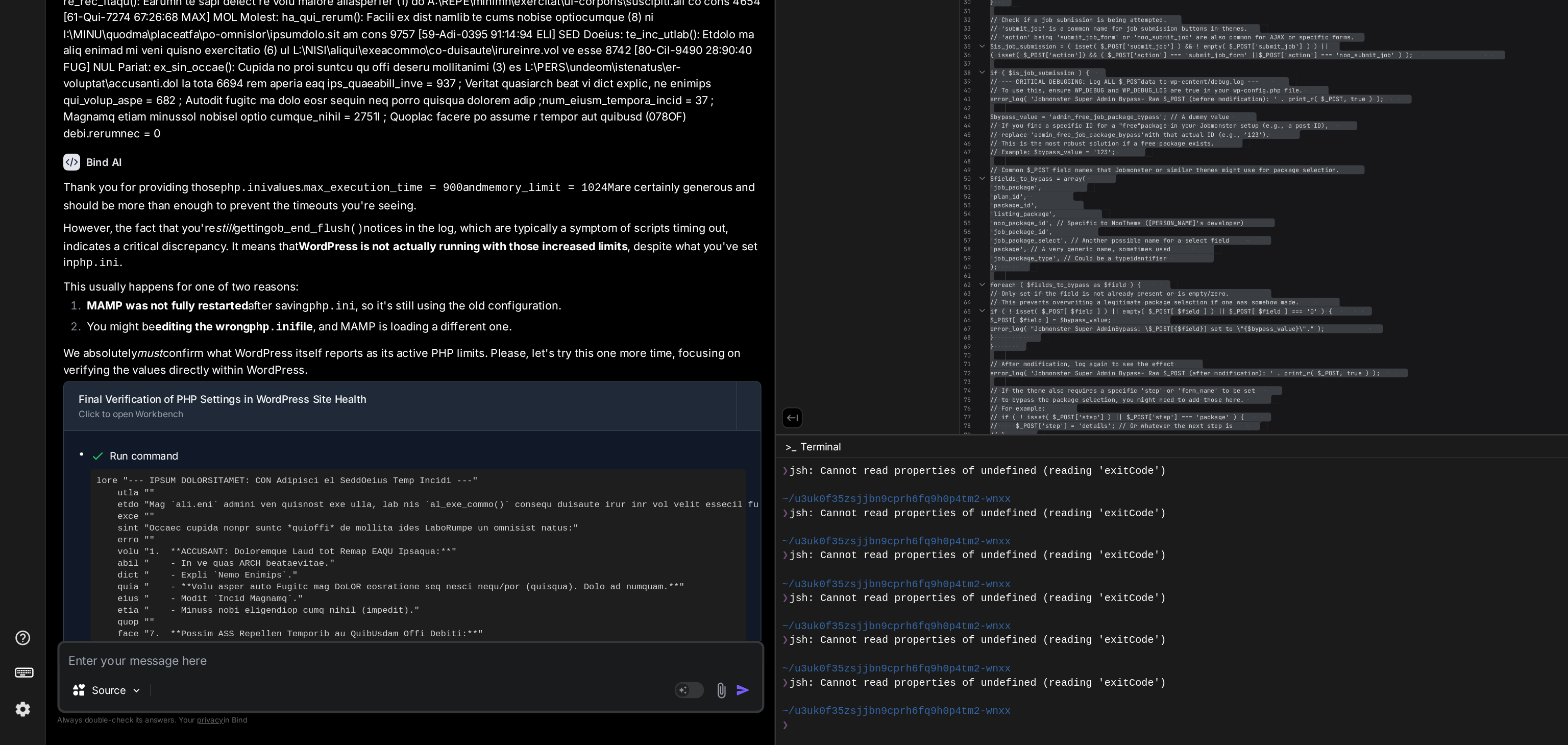
scroll to position [18052, 0]
click at [124, 558] on div "Source Agent Mode. When this toggle is activated, AI automatically makes decisi…" at bounding box center [285, 697] width 491 height 50
click at [114, 558] on textarea at bounding box center [285, 682] width 487 height 18
paste textarea "PHP max input variables 1000 PHP time limit 900 PHP memory limit 1024M Max inpu…"
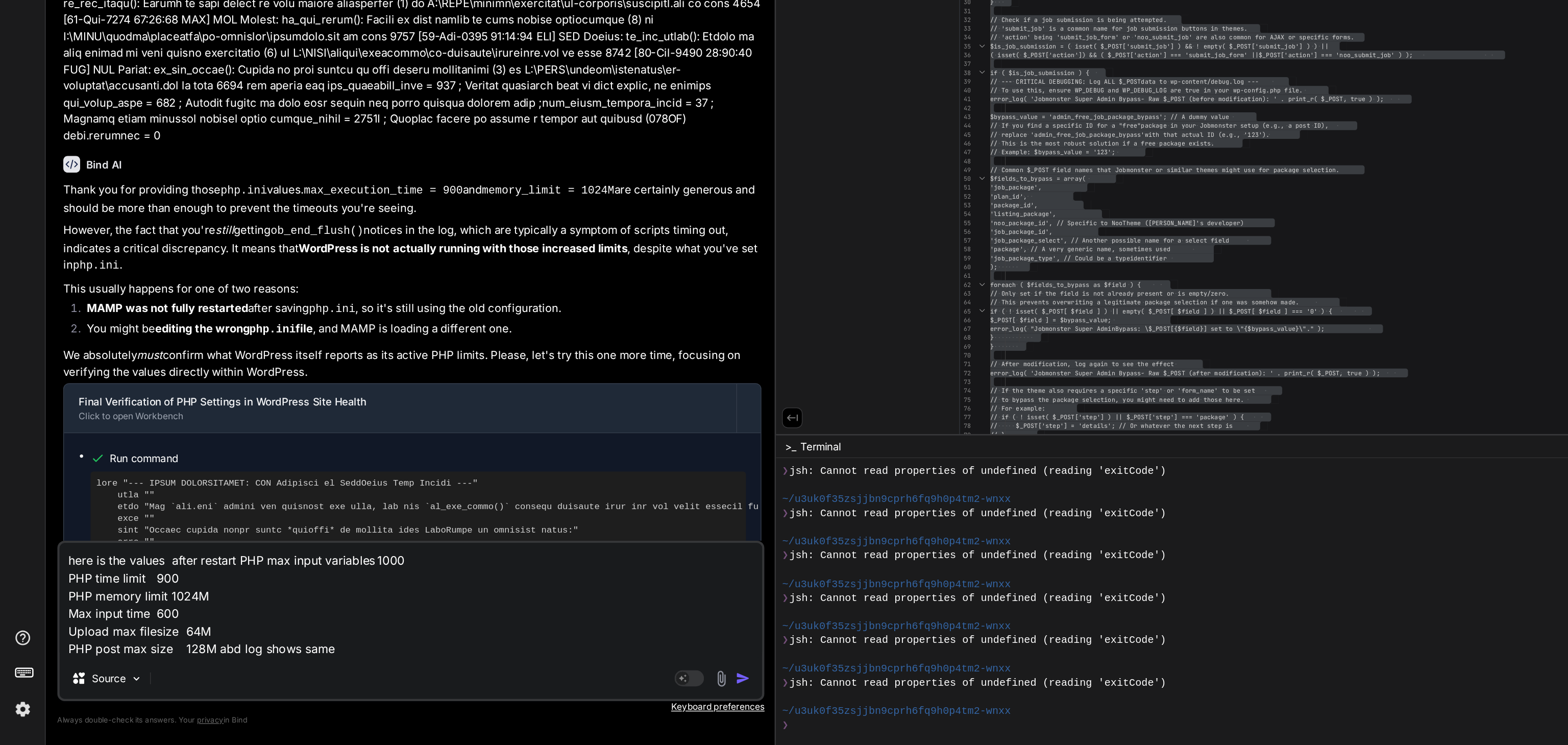
paste textarea "[[DATE] 03:19:25 UTC] PHP Notice: ob_end_flush(): Failed to send buffer of zlib…"
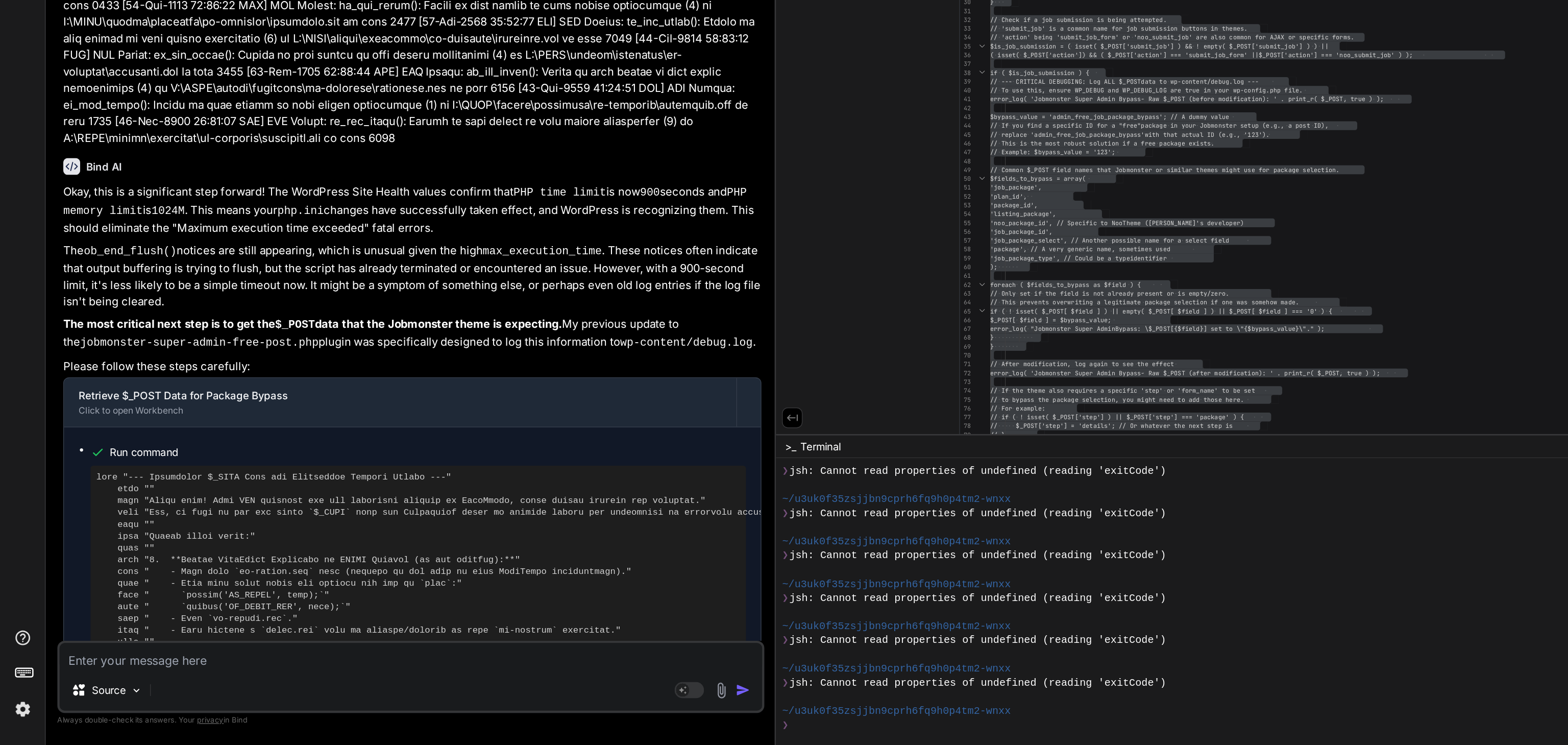
scroll to position [18766, 0]
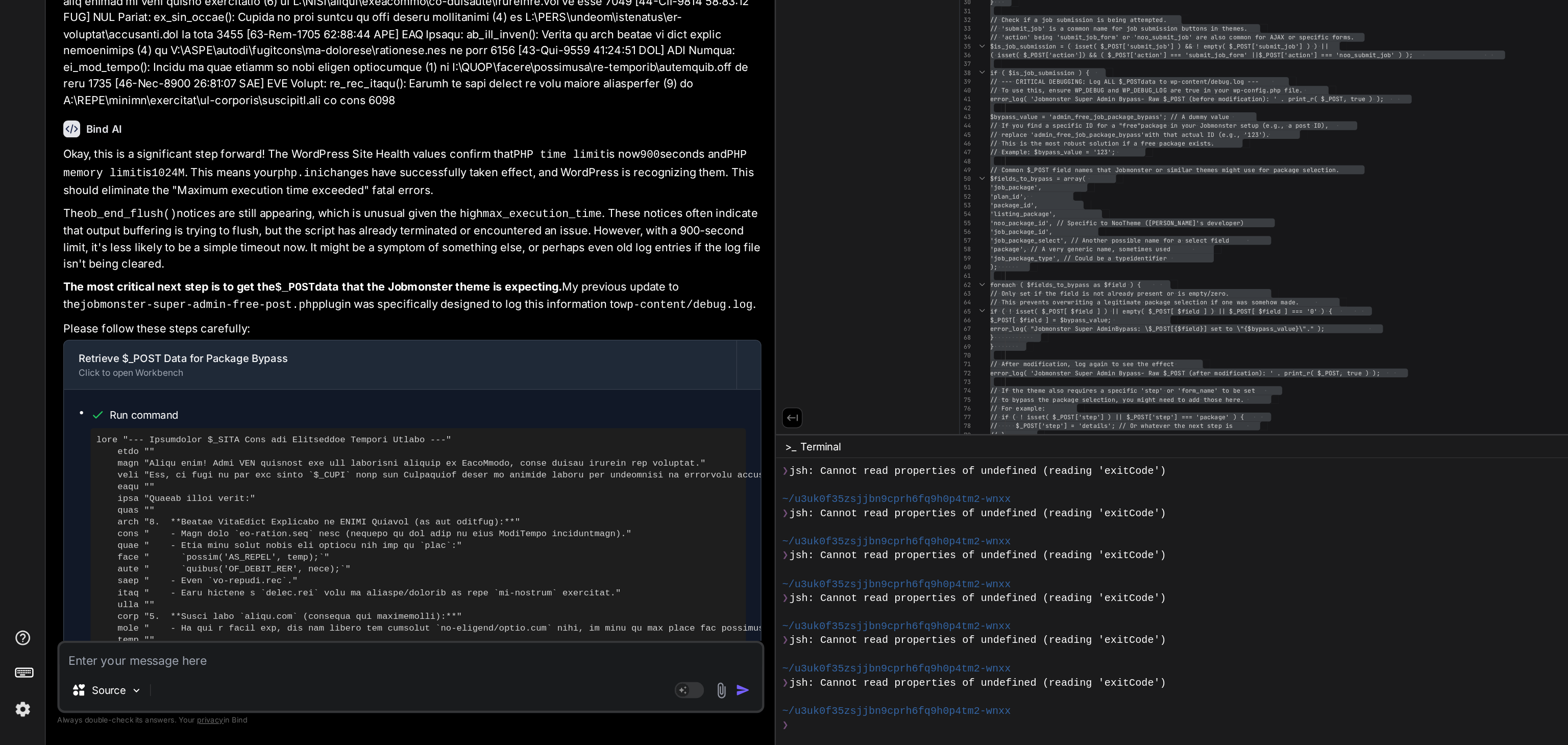
click at [115, 558] on textarea at bounding box center [285, 682] width 487 height 18
paste textarea "[URL]"
paste textarea "[[DATE] 03:23:58 UTC] PHP Notice: ob_end_flush(): Failed to send buffer of zlib…"
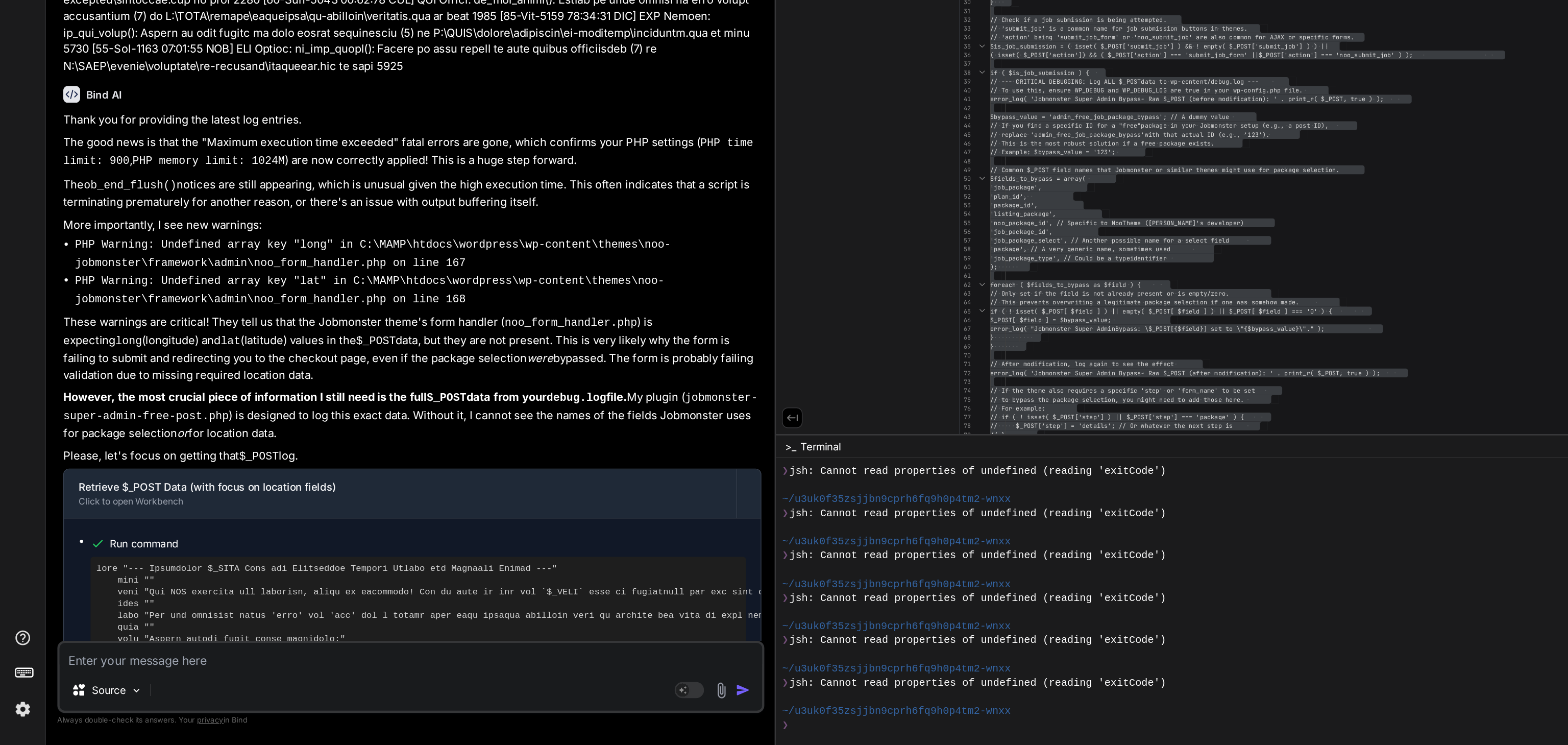
scroll to position [19776, 0]
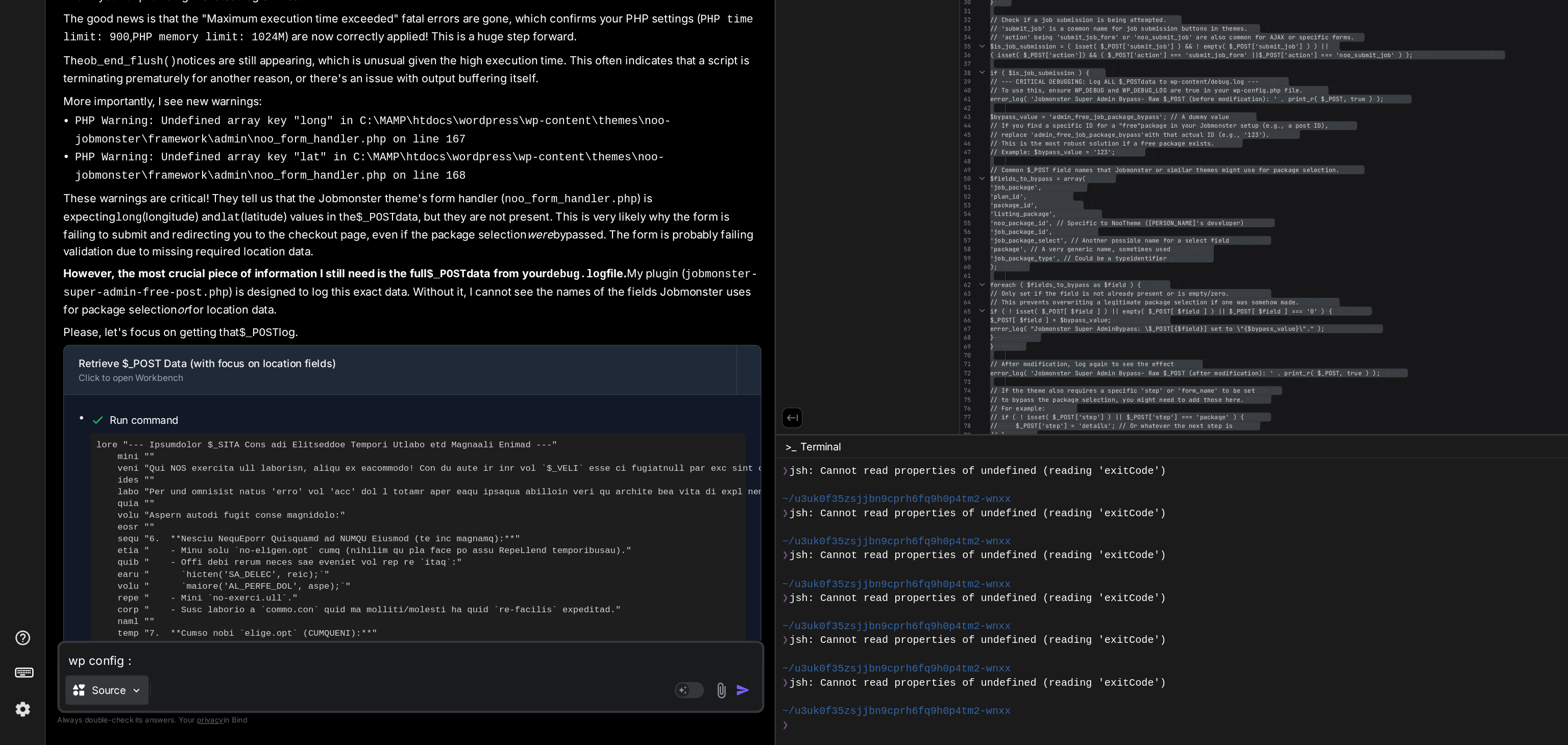
paste textarea "<?php /** * The base configuration for WordPress * * The wp-config.php creation…"
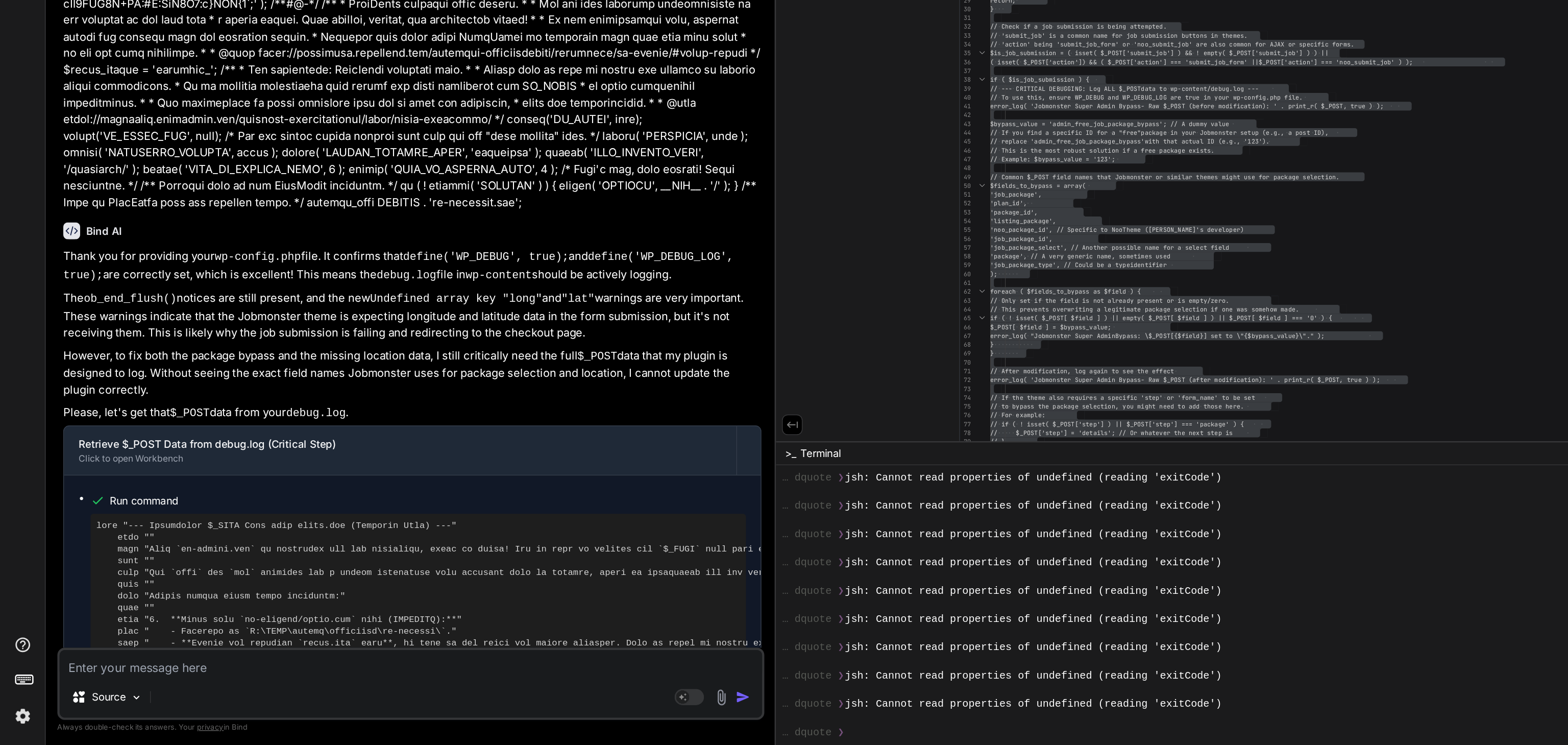
scroll to position [0, 0]
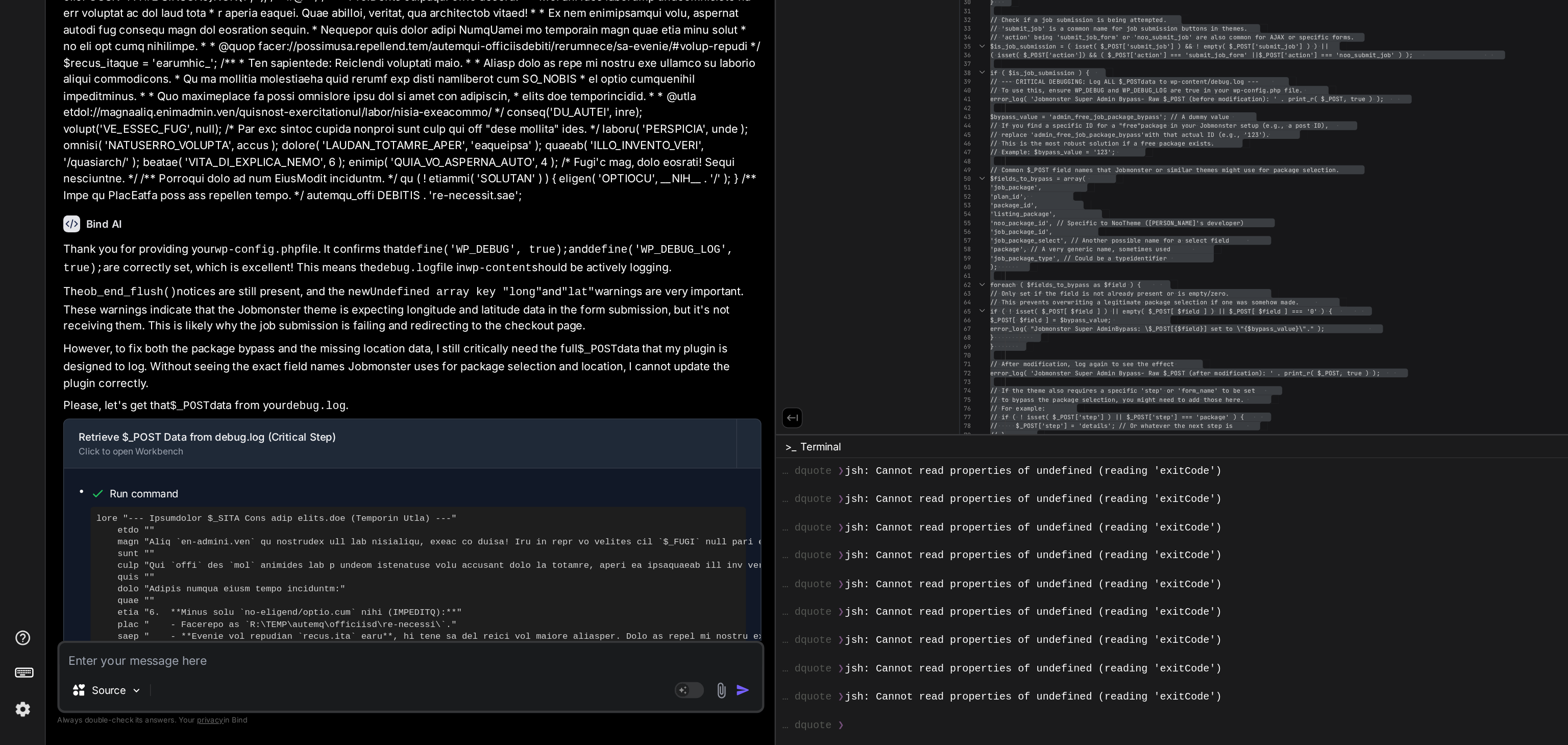
click at [88, 558] on textarea at bounding box center [285, 682] width 487 height 18
paste textarea "[[DATE] 03:33:32 UTC] PHP Notice: ob_end_flush(): Failed to send buffer of zlib…"
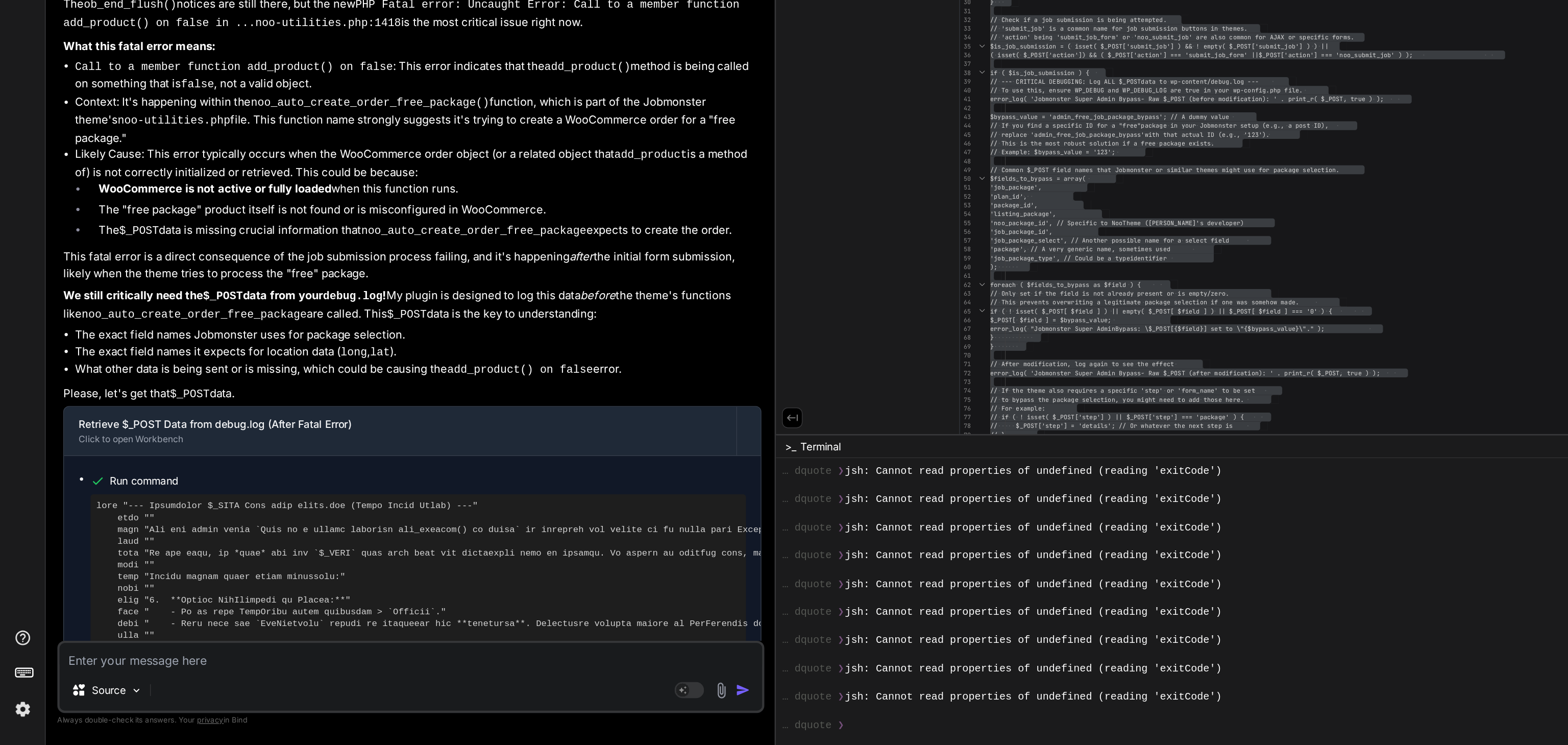
scroll to position [22084, 0]
paste textarea "[[DATE] 03:51:26 UTC] missing_token Unable to send request to WooCommerce Tax s…"
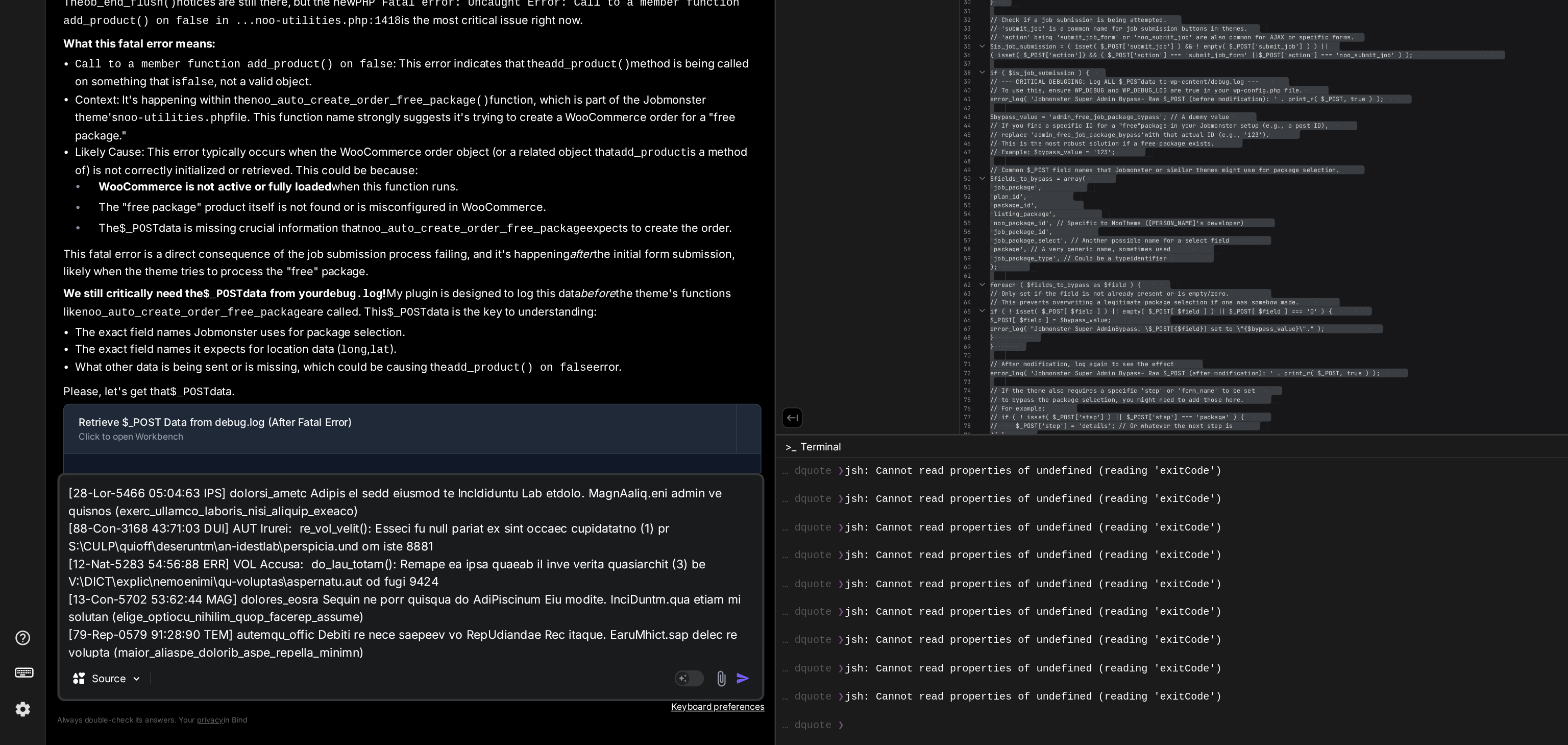
scroll to position [821, 0]
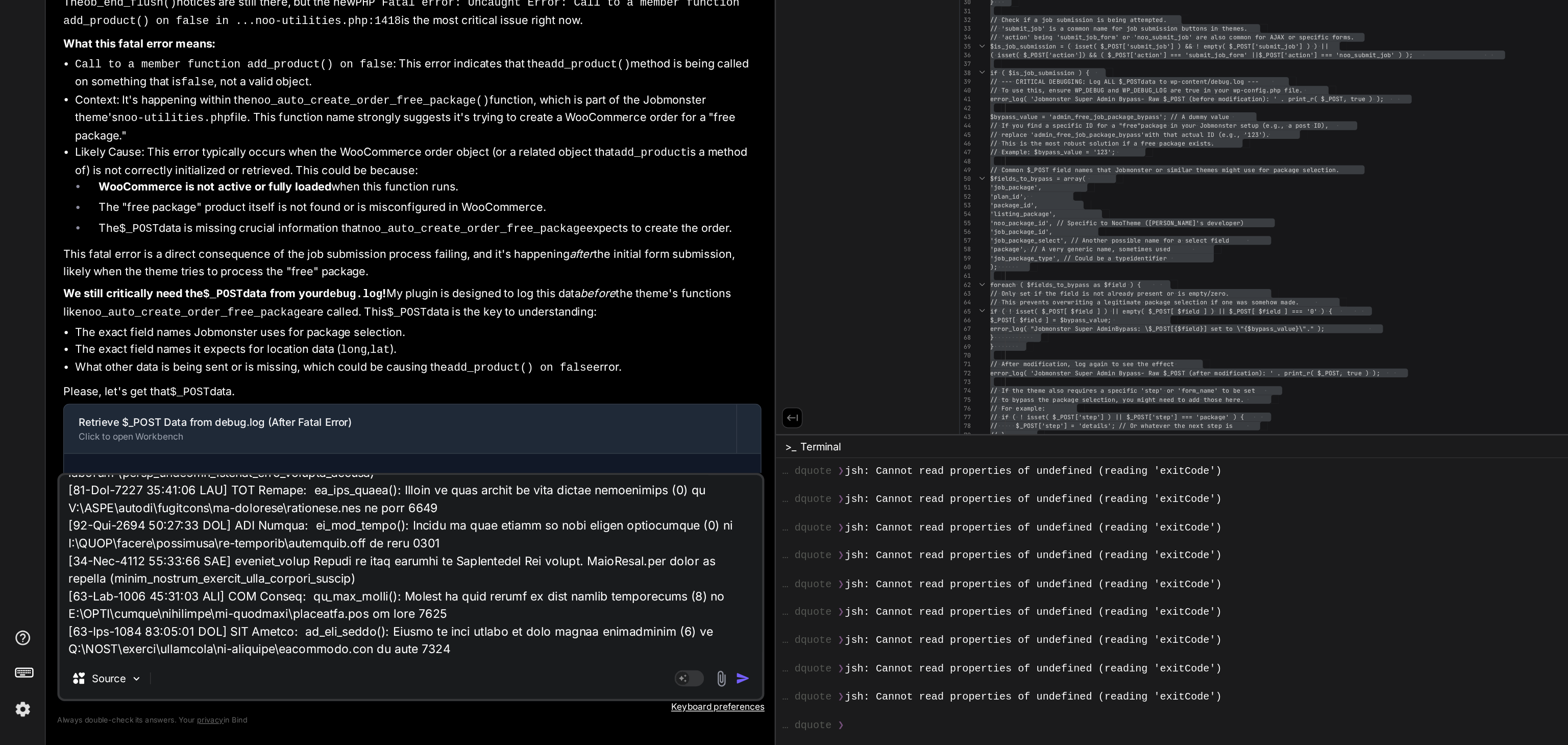
click at [147, 558] on textarea at bounding box center [285, 620] width 487 height 127
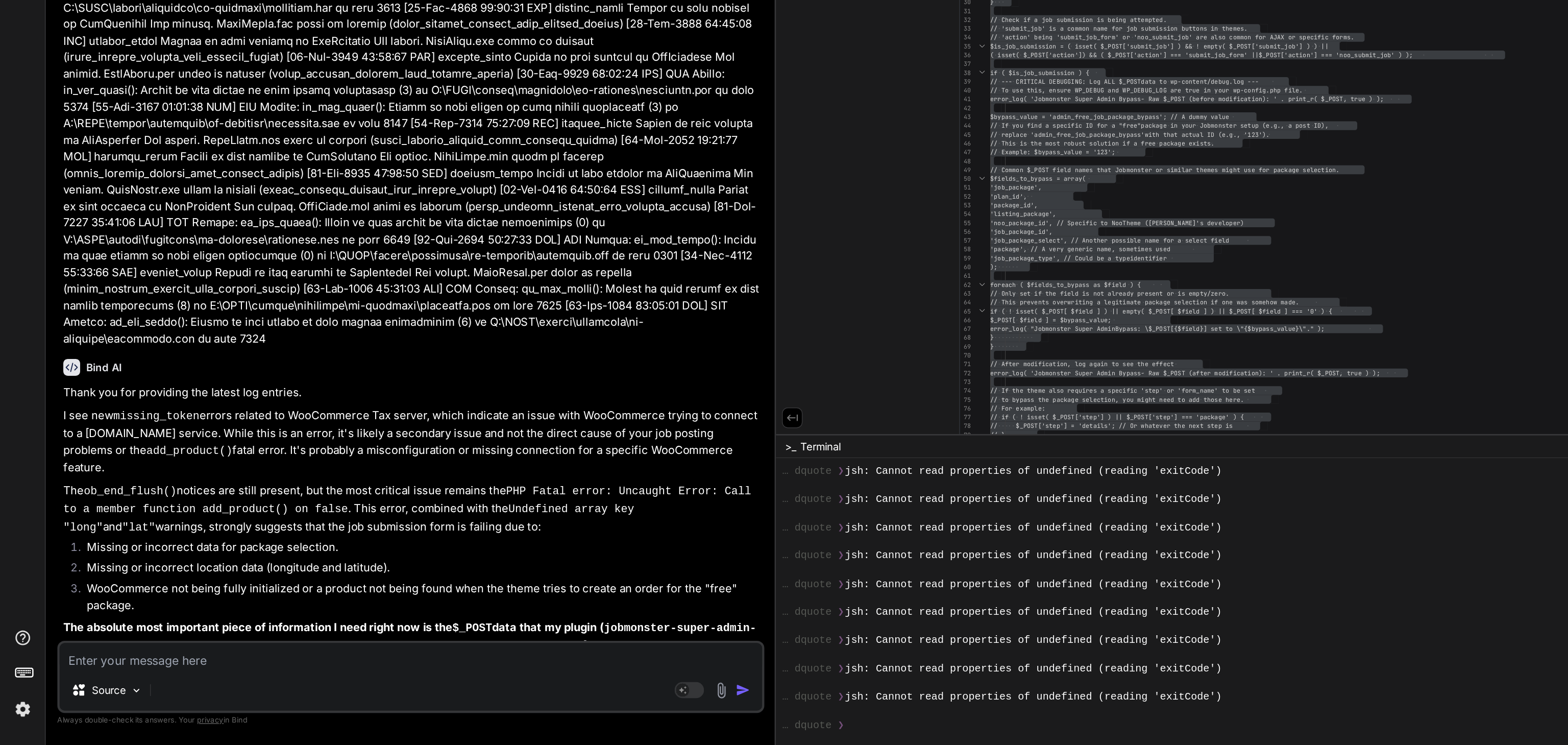
scroll to position [23273, 0]
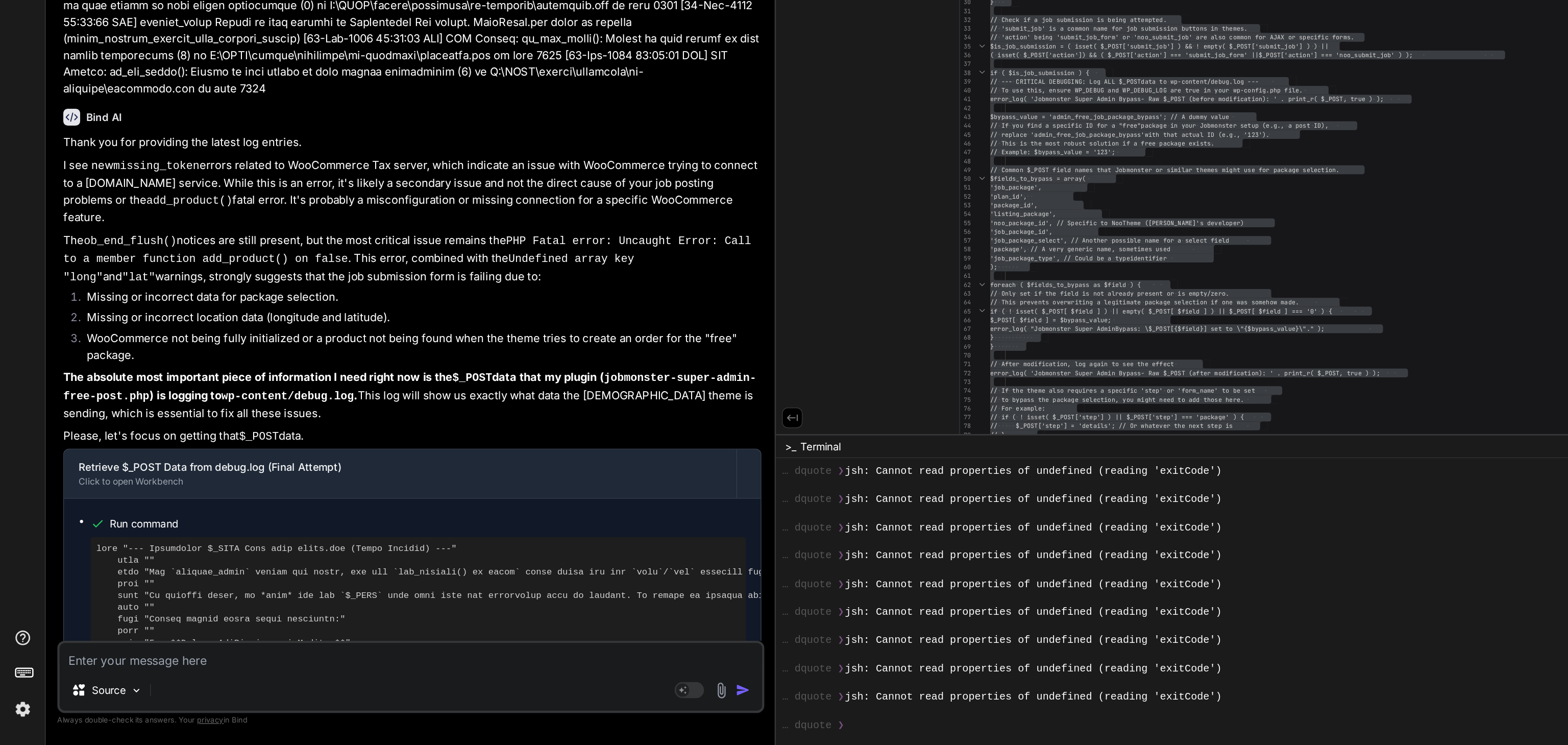
click at [83, 558] on textarea at bounding box center [285, 682] width 487 height 18
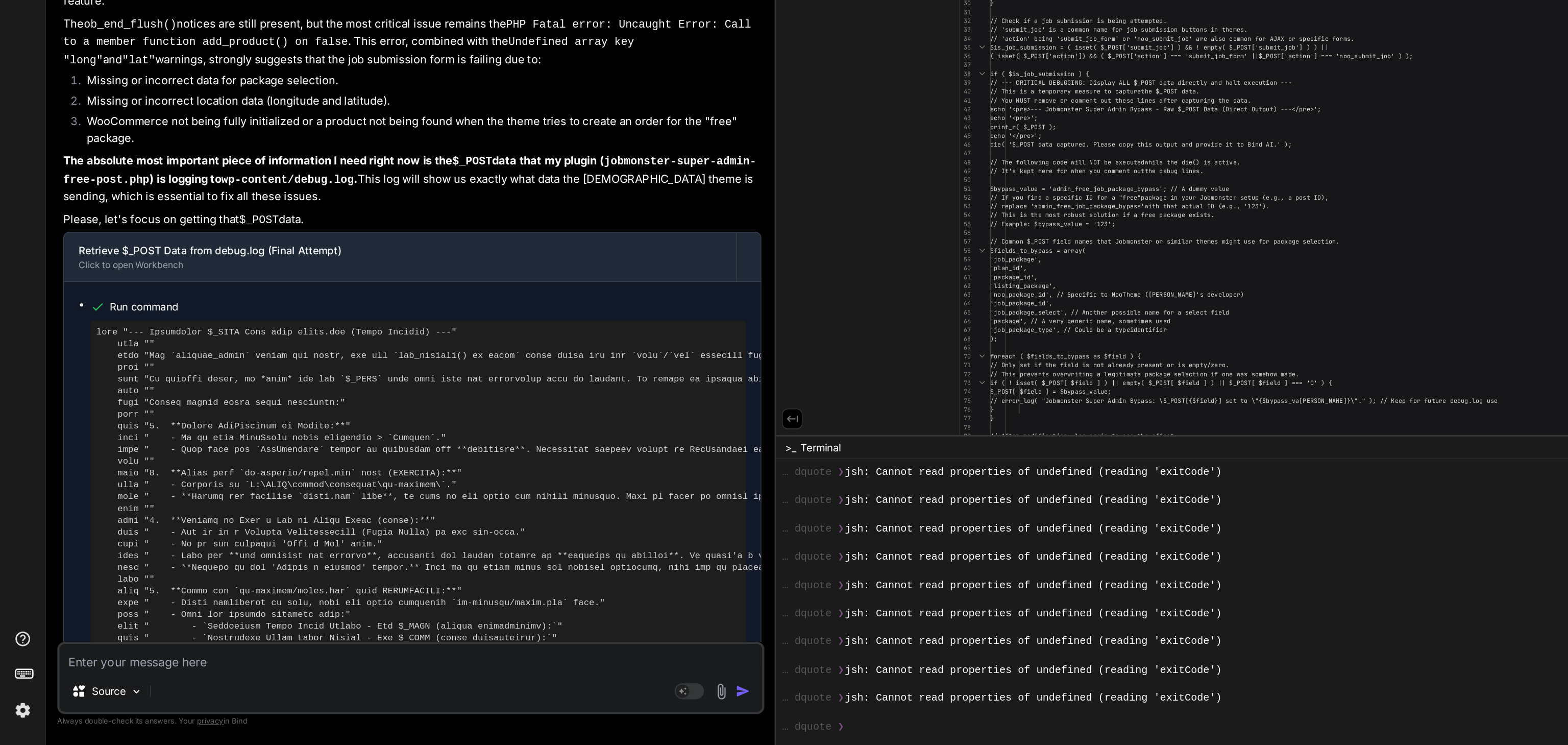
scroll to position [23544, 0]
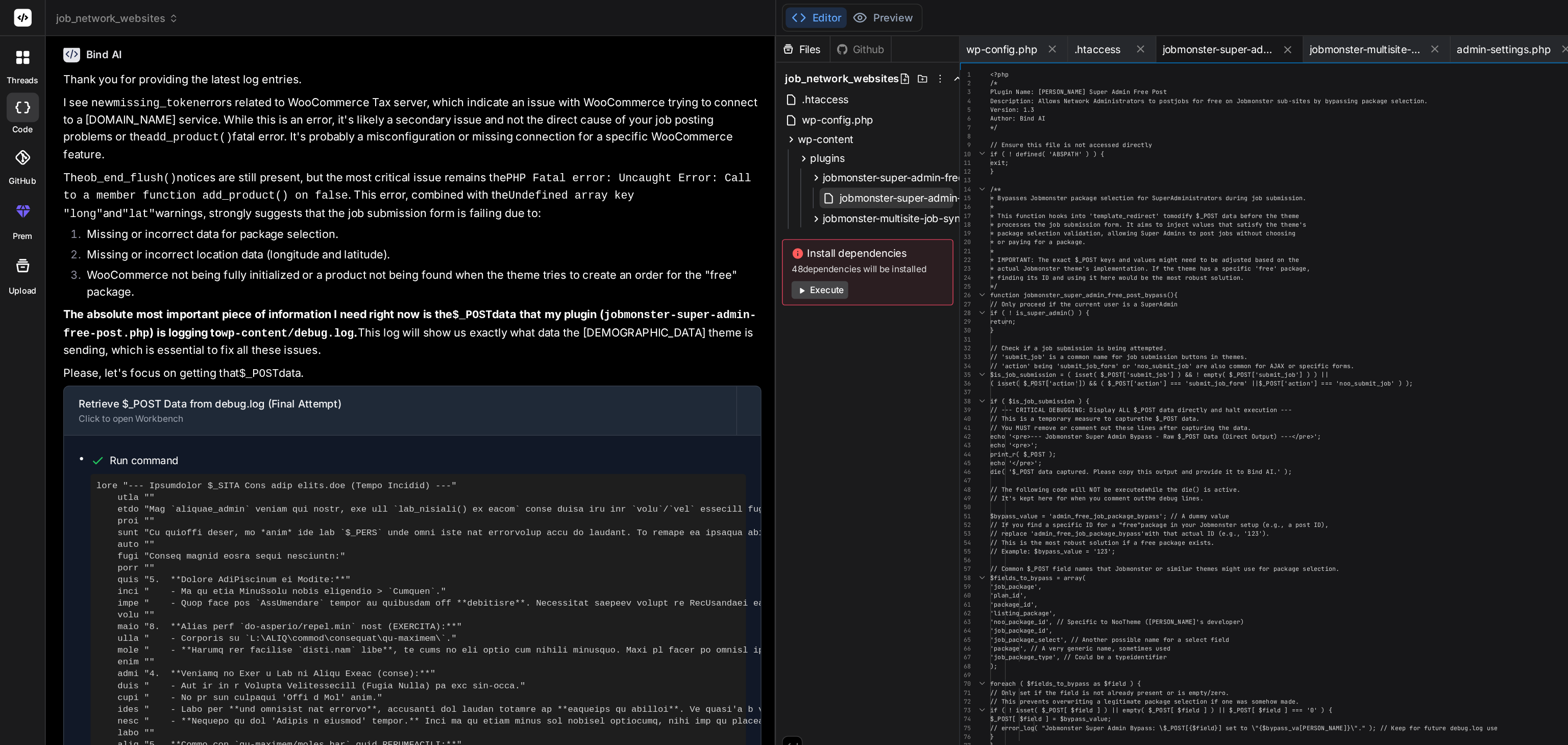
click at [636, 137] on span "jobmonster-super-admin-free-post.php" at bounding box center [647, 137] width 133 height 12
click at [737, 162] on div "<?php /* Plugin Name: Jobmonster Super Admin Free Post Description: Allows Netw…" at bounding box center [1078, 422] width 782 height 746
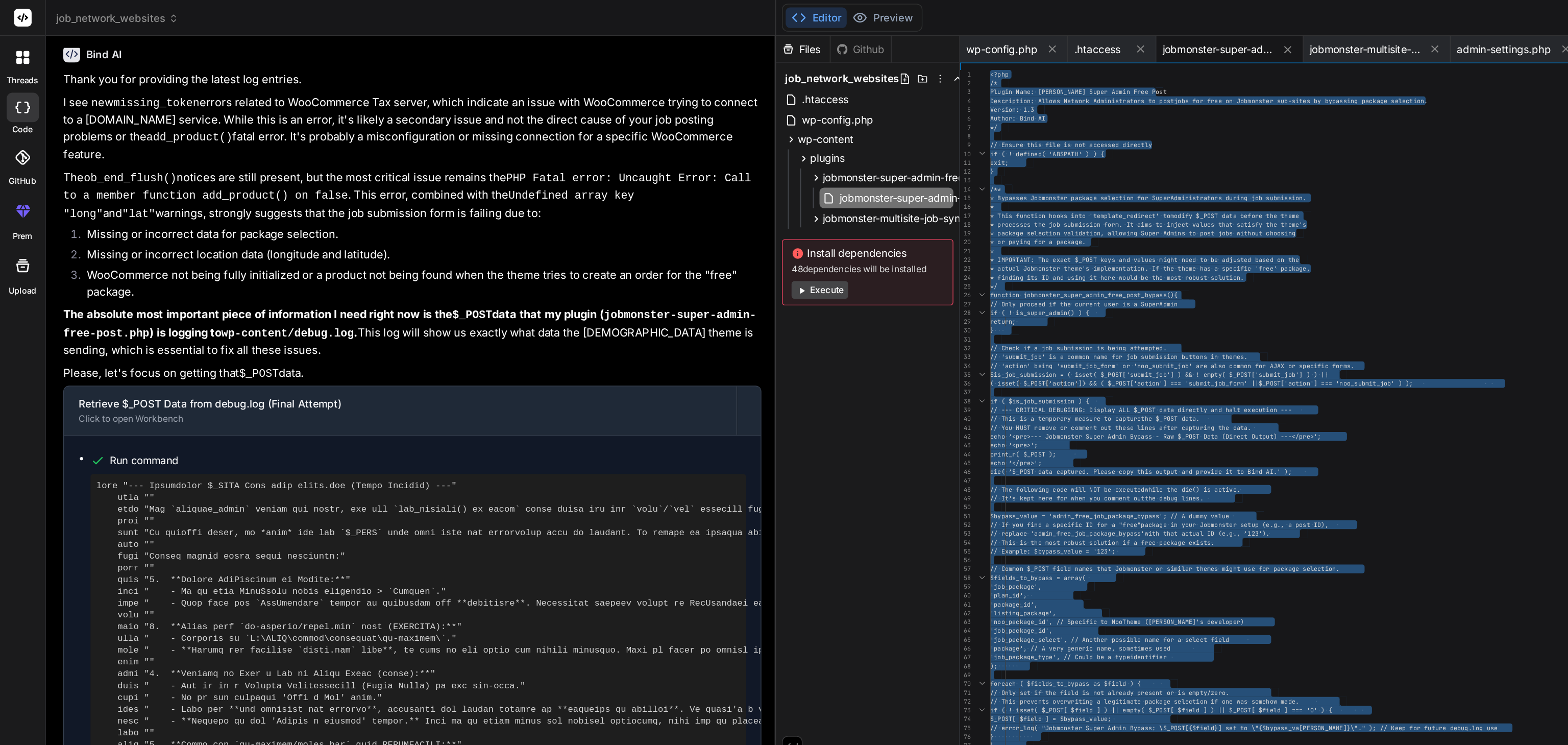
scroll to position [0, 0]
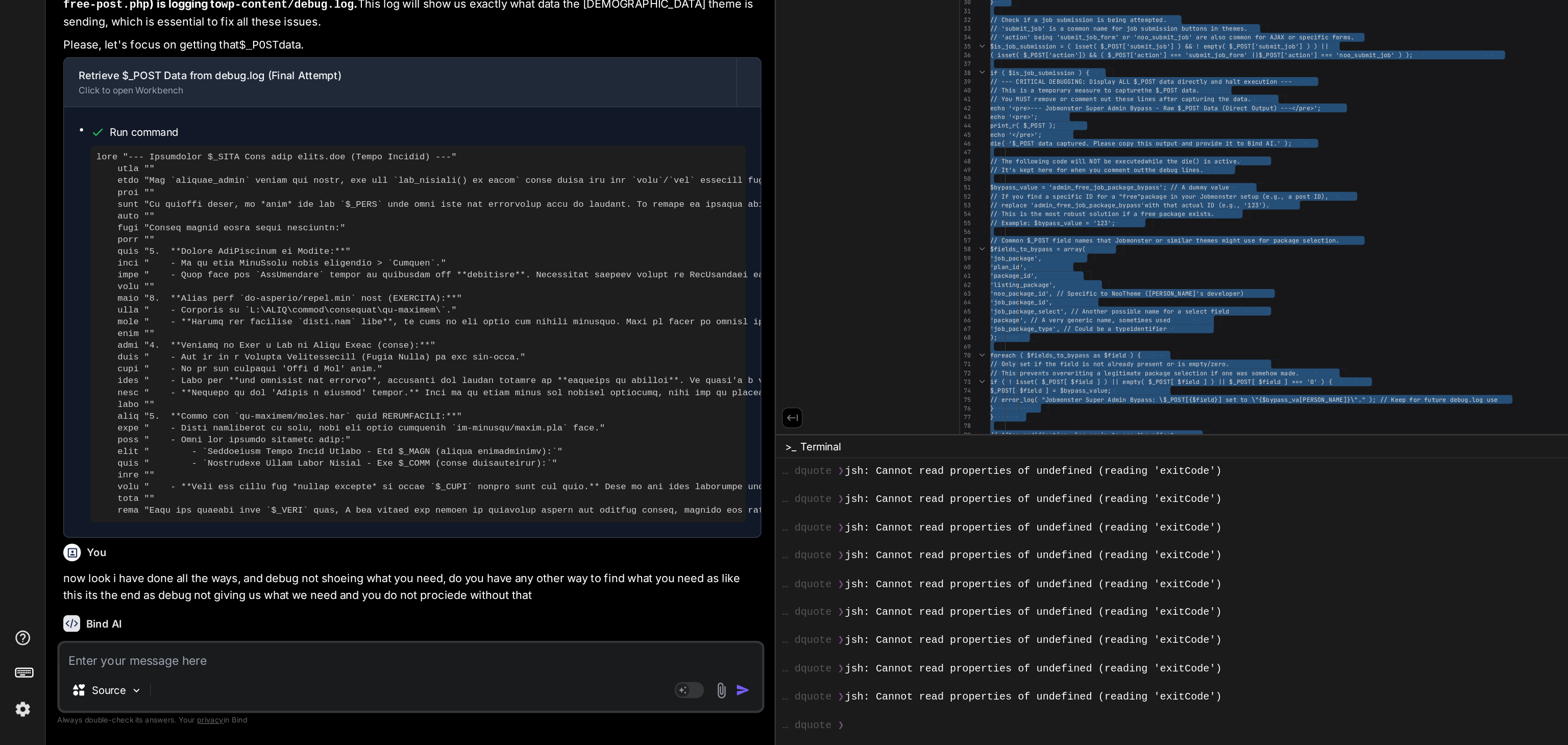
click at [106, 558] on textarea at bounding box center [285, 682] width 487 height 18
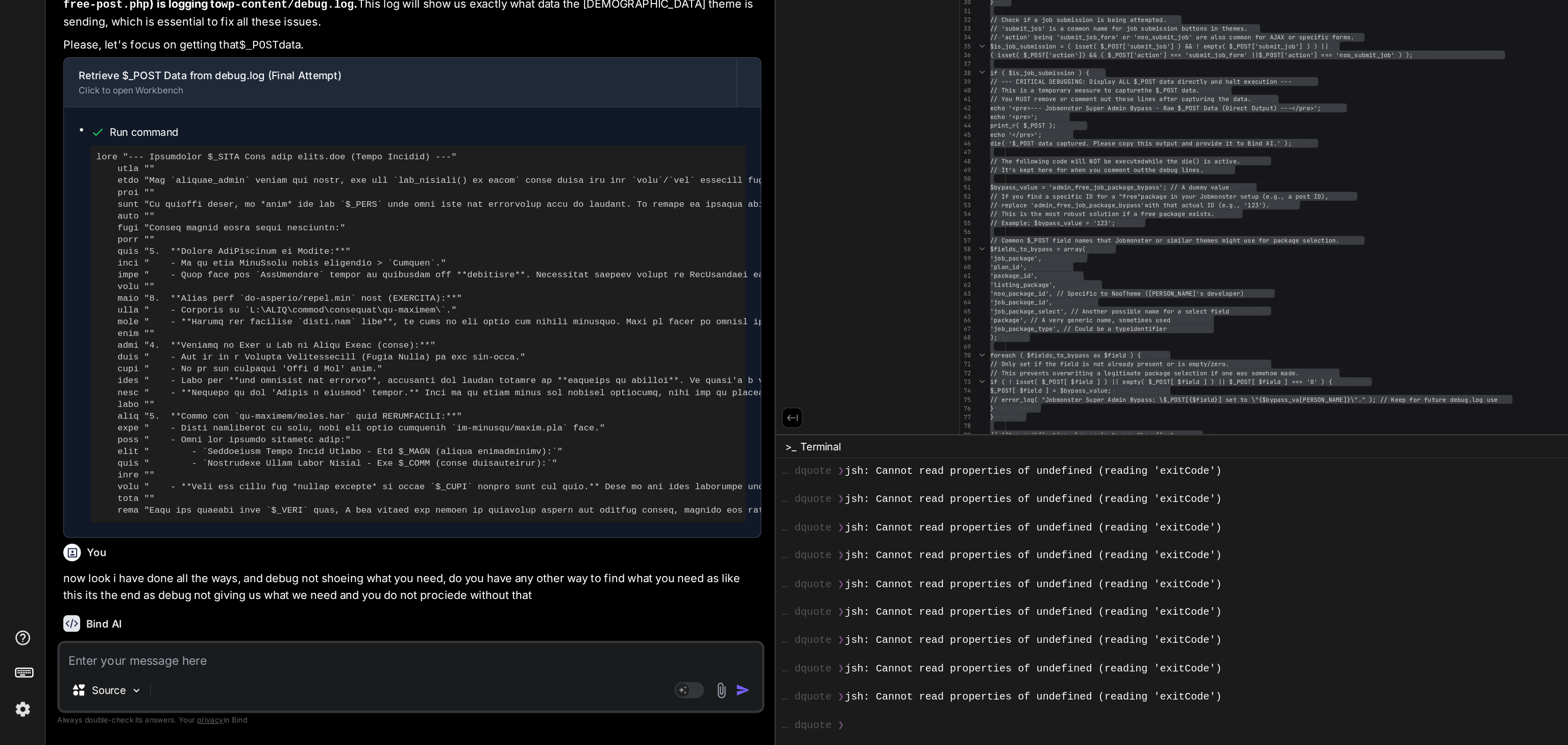
paste textarea "Notice: ob_end_flush(): Failed to send buffer of zlib output compression (1) in…"
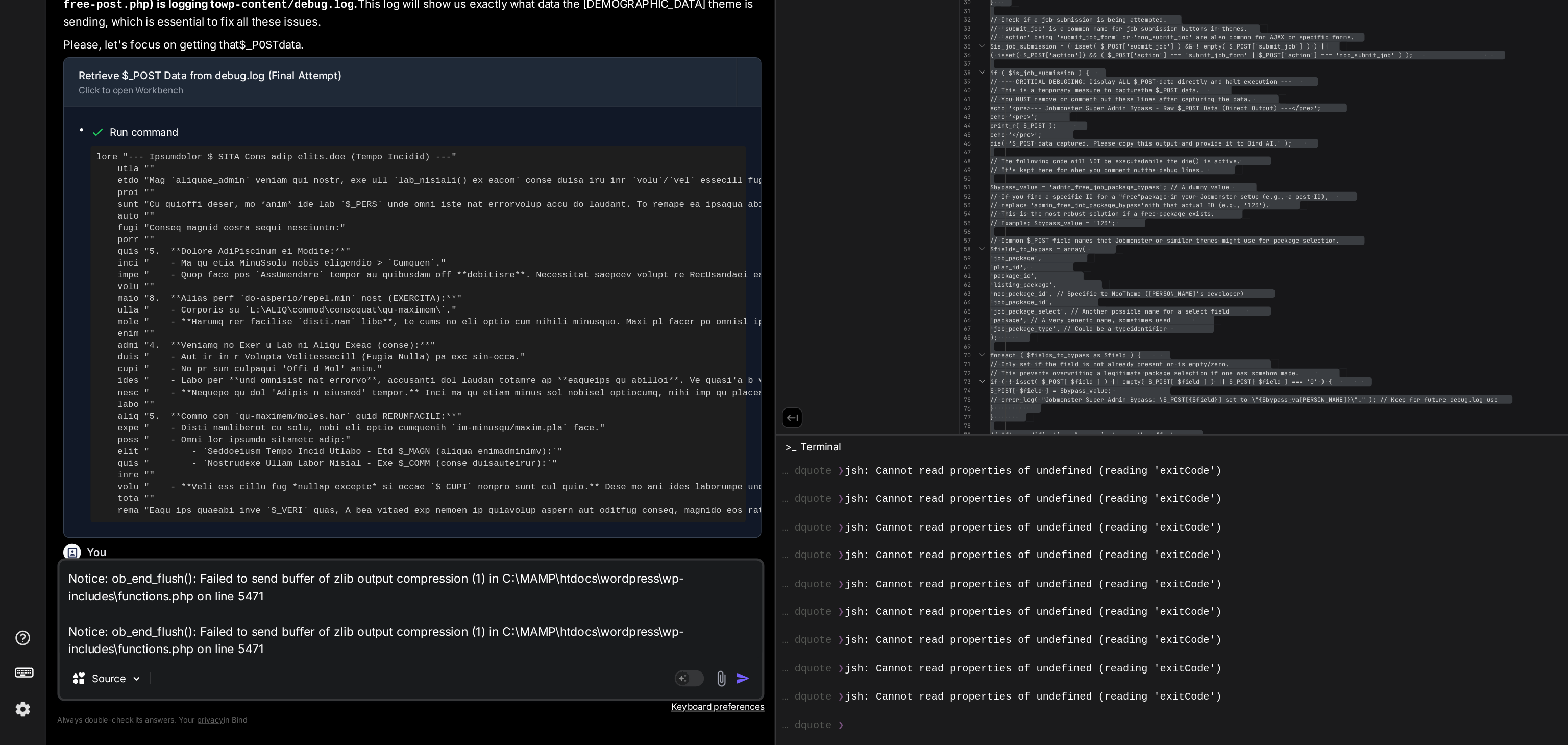
click at [106, 558] on div "Notice: ob_end_flush(): Failed to send buffer of zlib output compression (1) in…" at bounding box center [285, 665] width 491 height 99
click at [141, 558] on div "Source" at bounding box center [285, 701] width 487 height 25
click at [76, 558] on p "Keyboard preferences" at bounding box center [285, 718] width 491 height 8
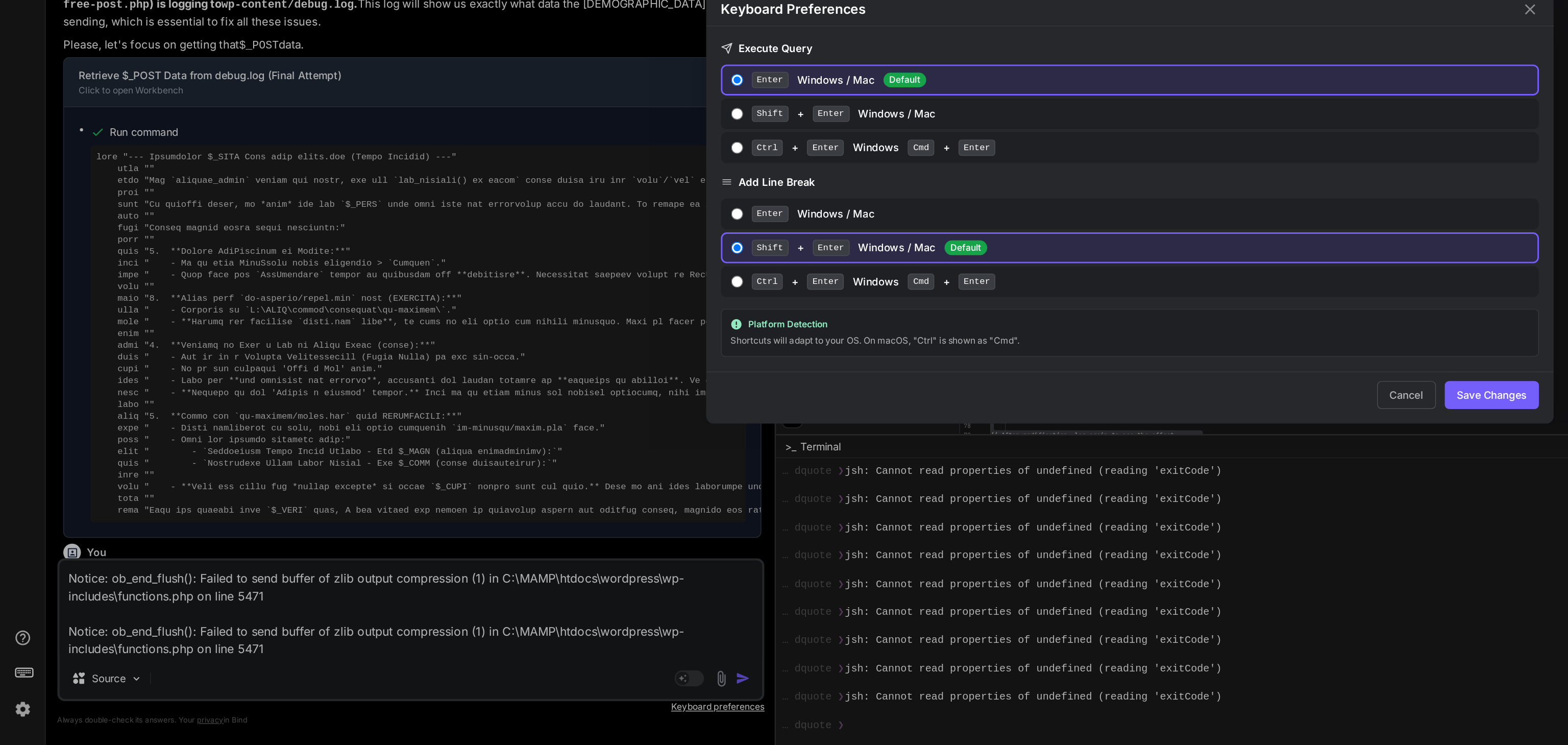
click at [161, 558] on div "Keyboard Preferences Execute Query Enter Windows / Mac Default Shift + Enter Wi…" at bounding box center [784, 372] width 1568 height 745
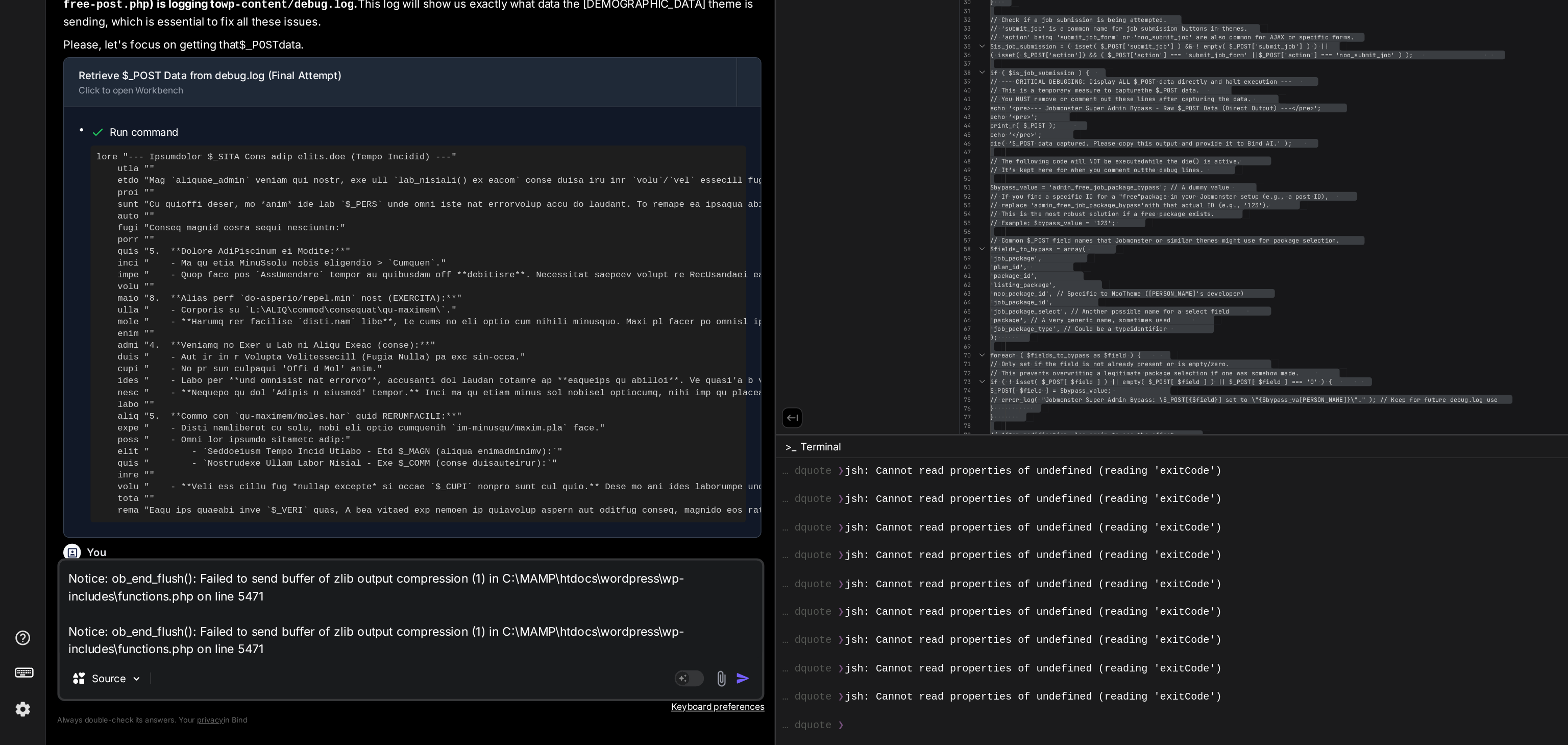
click at [130, 558] on p "Always double-check its answers. Your privacy in [GEOGRAPHIC_DATA]" at bounding box center [285, 727] width 491 height 9
click at [184, 558] on div "Source" at bounding box center [285, 701] width 487 height 25
click at [382, 558] on div "Source" at bounding box center [285, 701] width 487 height 25
click at [138, 558] on p "Since the debug.log isn't cooperating, we need a more direct and aggressive way…" at bounding box center [285, 737] width 484 height 48
click at [146, 558] on div "Source" at bounding box center [285, 701] width 487 height 25
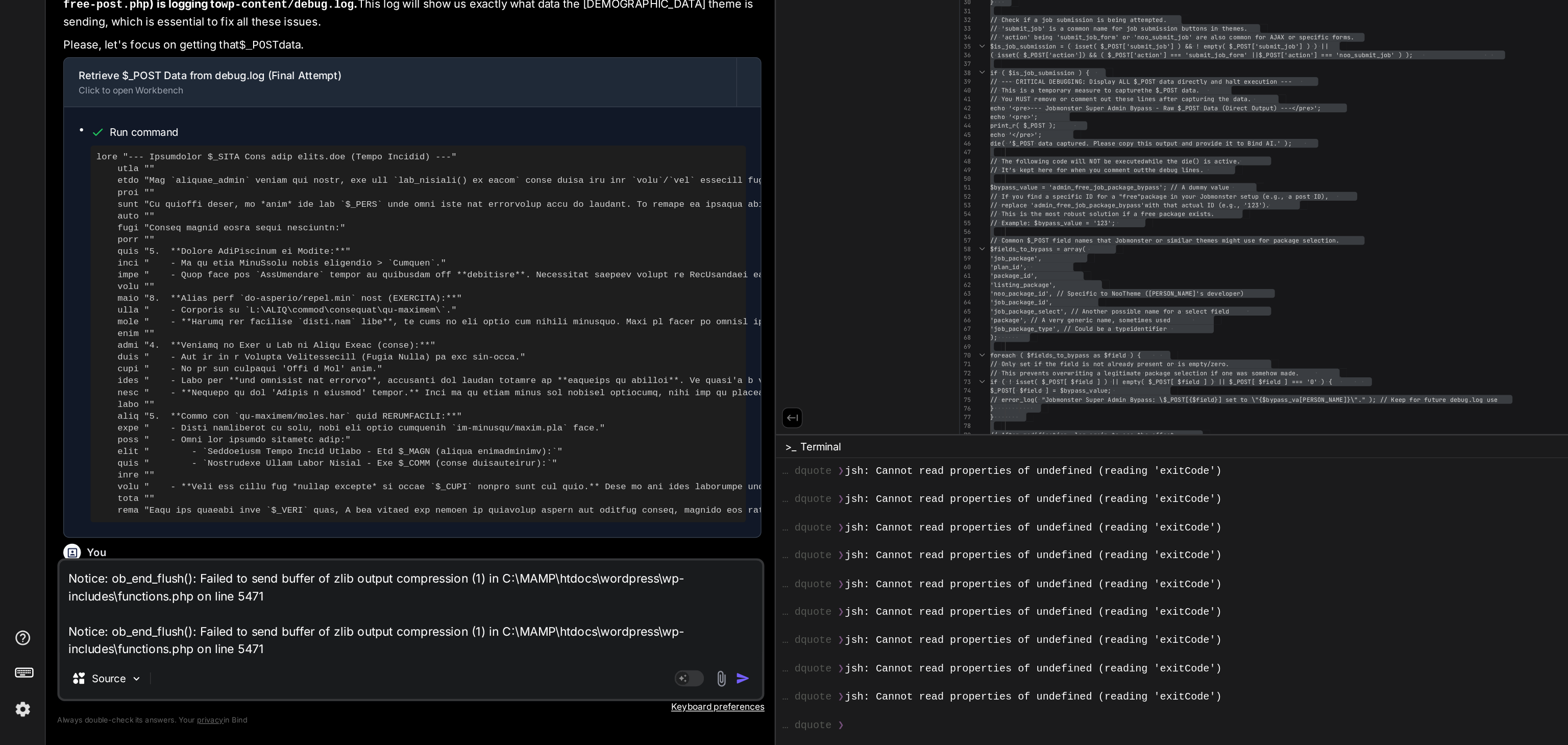
click at [146, 558] on div "Source" at bounding box center [285, 701] width 487 height 25
click at [216, 558] on div "Source" at bounding box center [285, 701] width 487 height 25
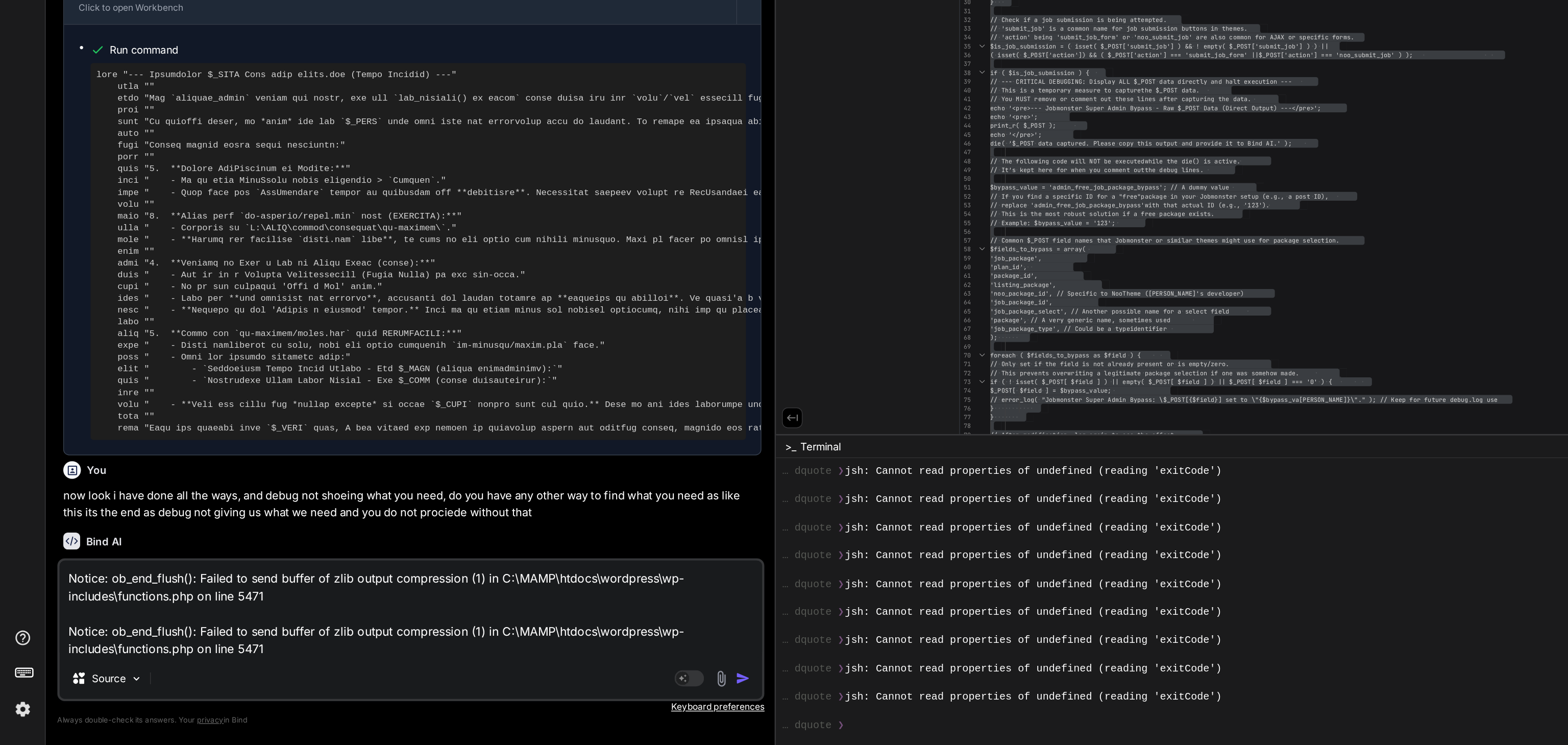
click at [177, 558] on div "Source" at bounding box center [285, 701] width 487 height 25
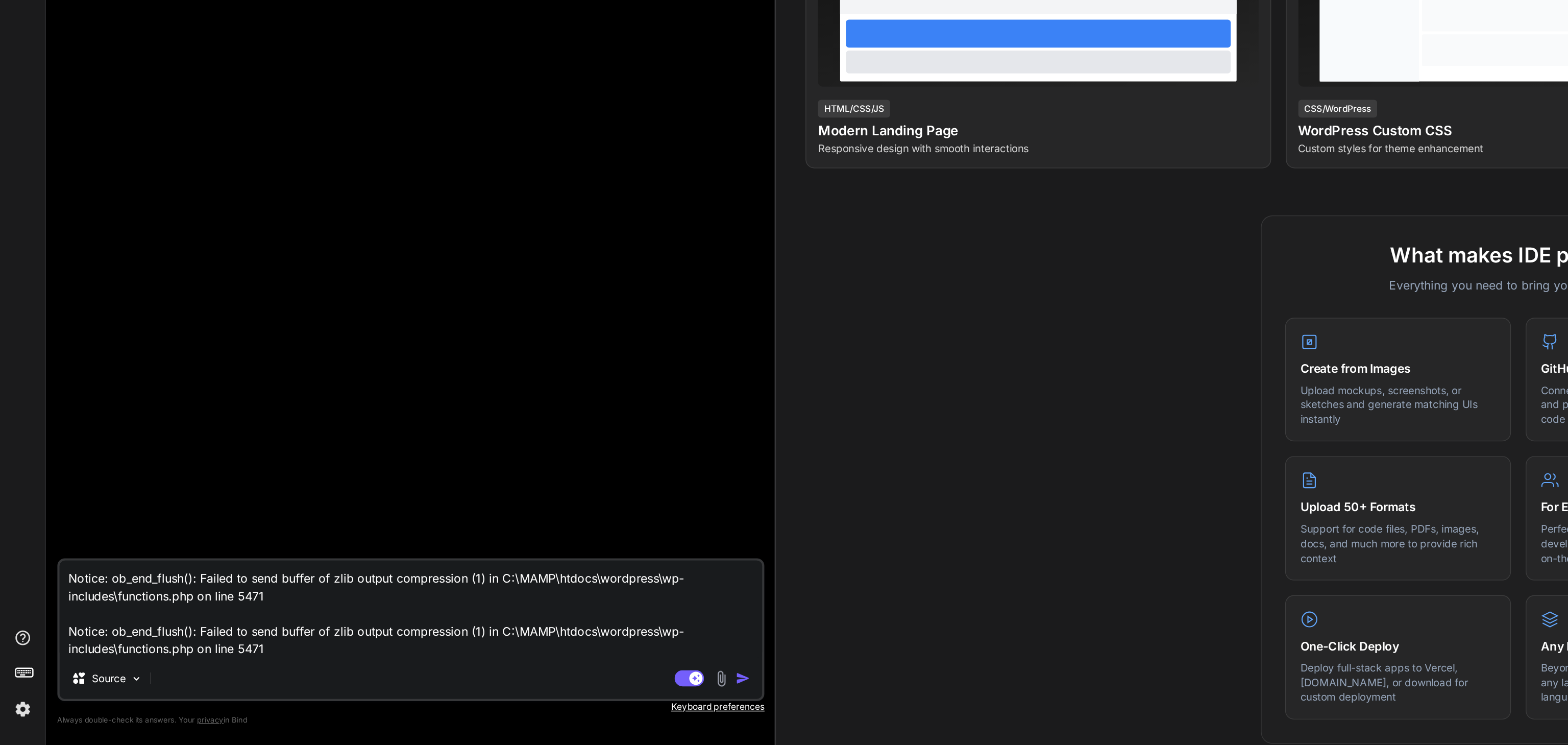
click at [189, 677] on textarea "Notice: ob_end_flush(): Failed to send buffer of zlib output compression (1) in…" at bounding box center [285, 650] width 487 height 68
type textarea "x"
type textarea "Notice: ob_end_flush(): Failed to send buffer of zlib output compression (1) in…"
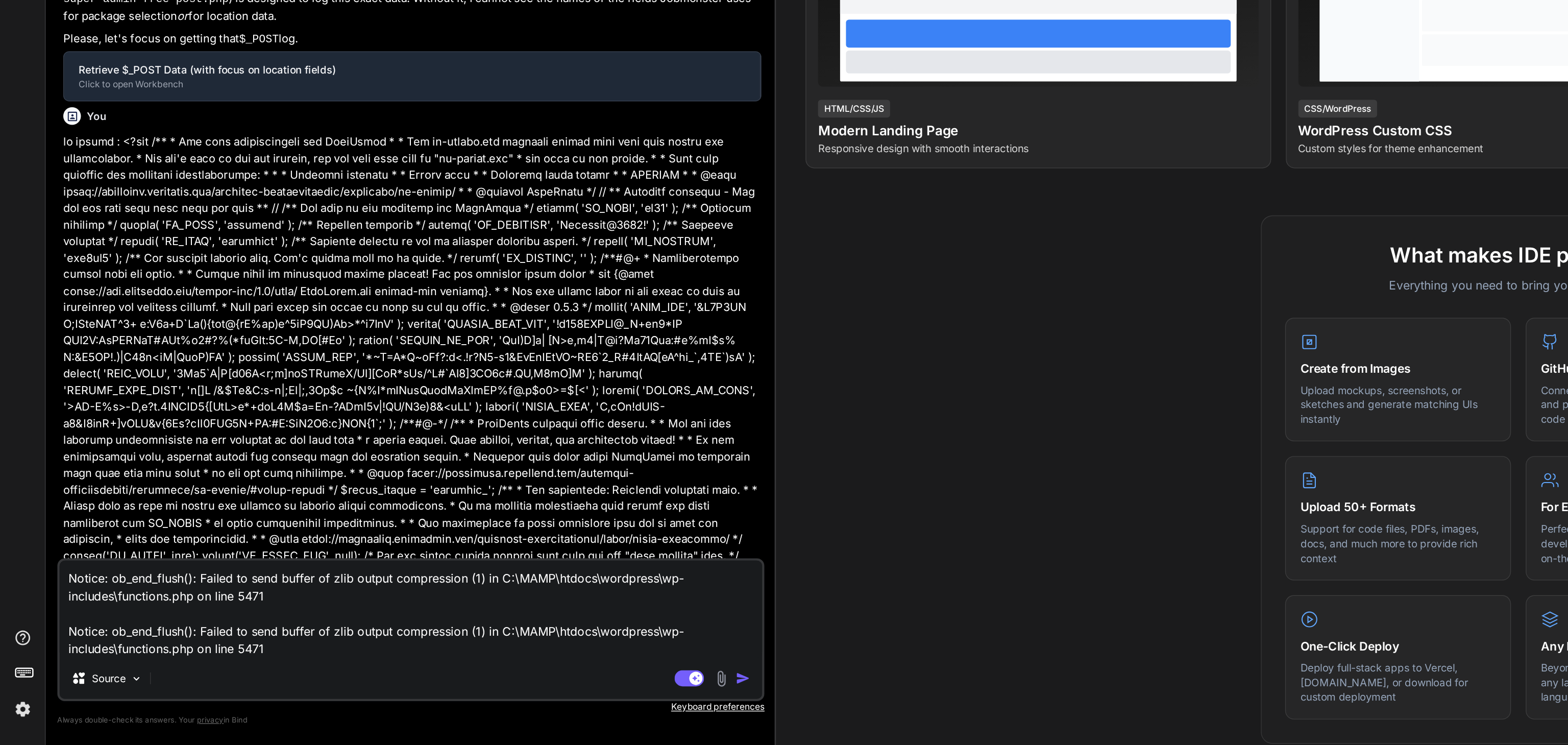
type textarea "x"
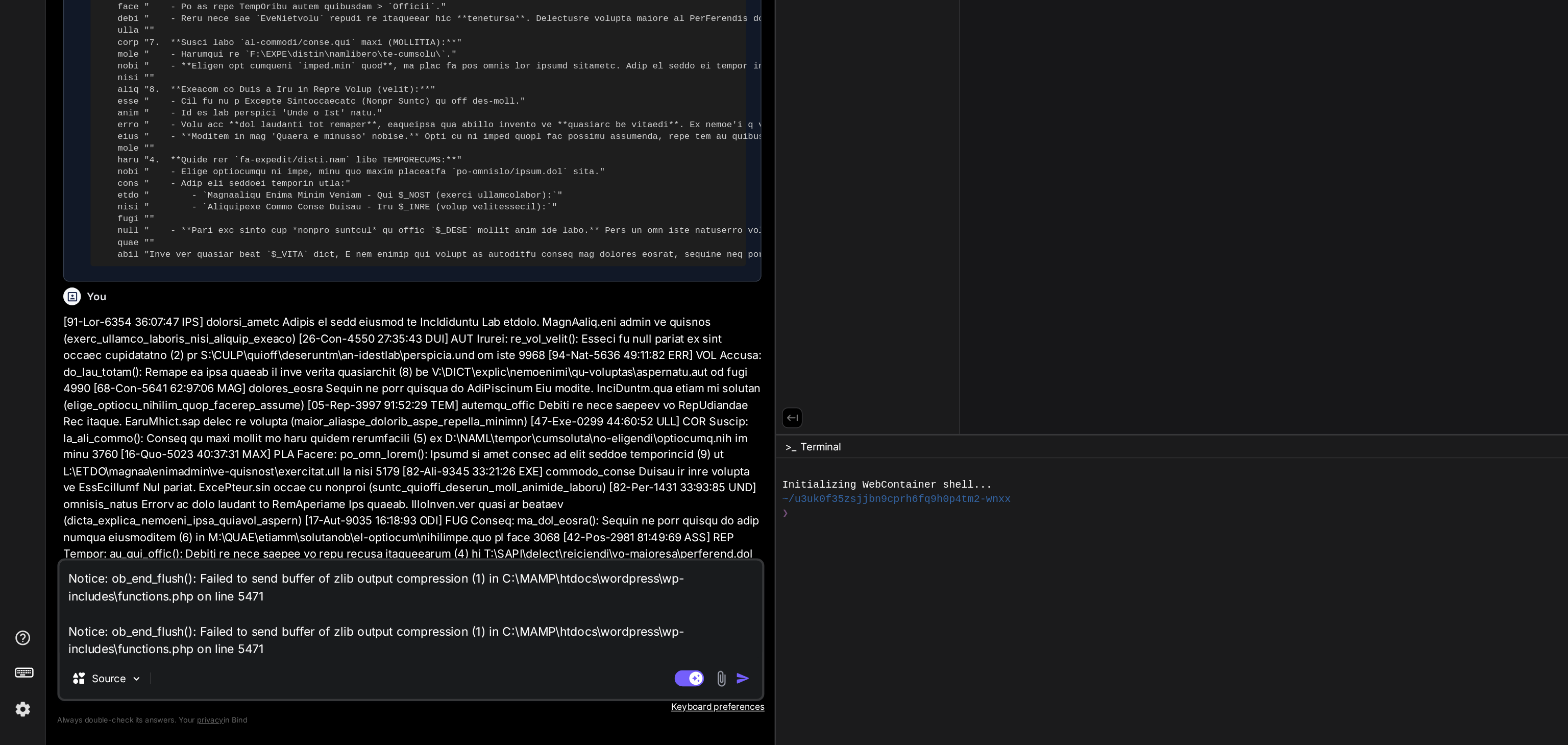
scroll to position [2979, 0]
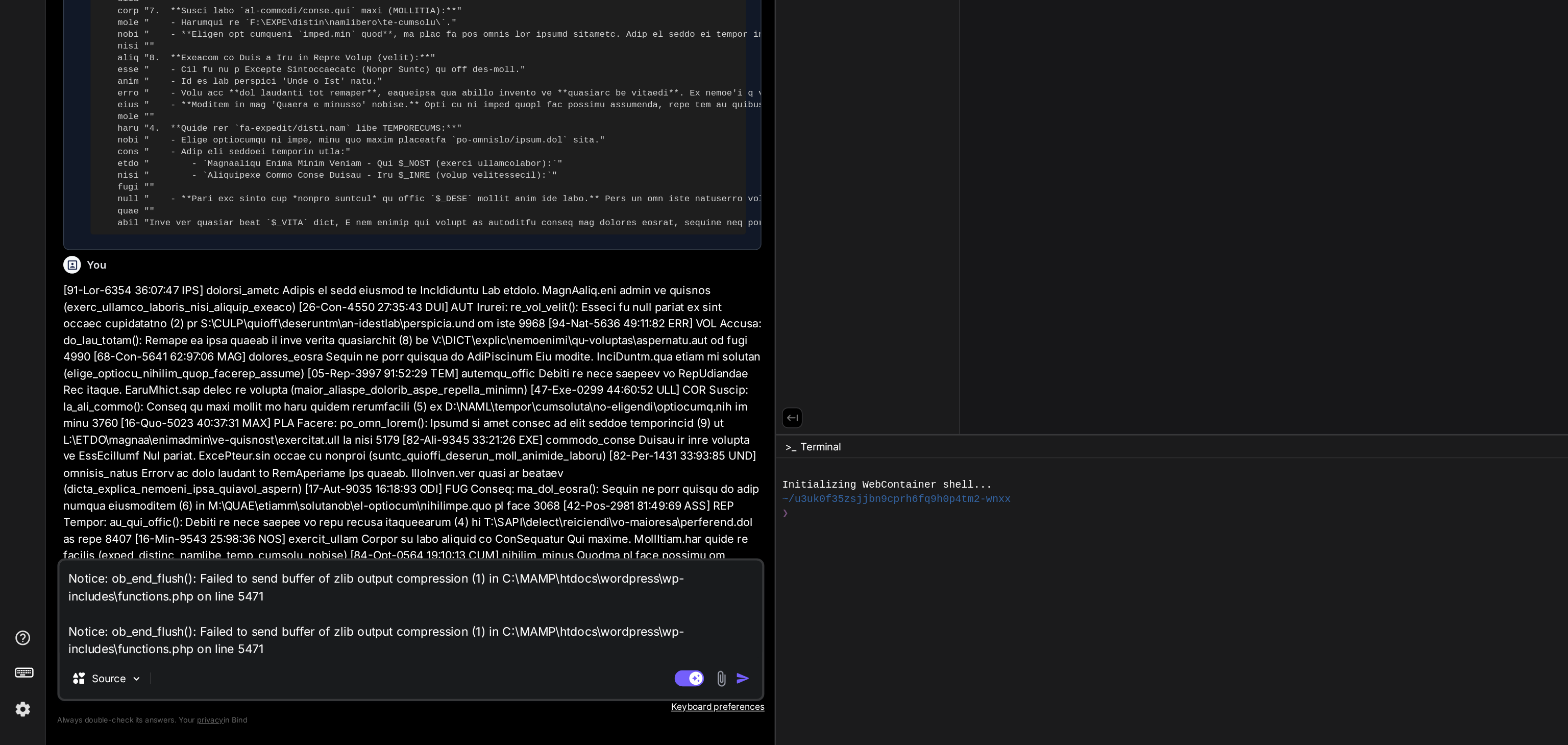
type textarea "Notice: ob_end_flush(): Failed to send buffer of zlib output compression (1) in…"
type textarea "x"
type textarea "Notice: ob_end_flush(): Failed to send buffer of zlib output compression (1) in…"
type textarea "x"
type textarea "Notice: ob_end_flush(): Failed to send buffer of zlib output compression (1) in…"
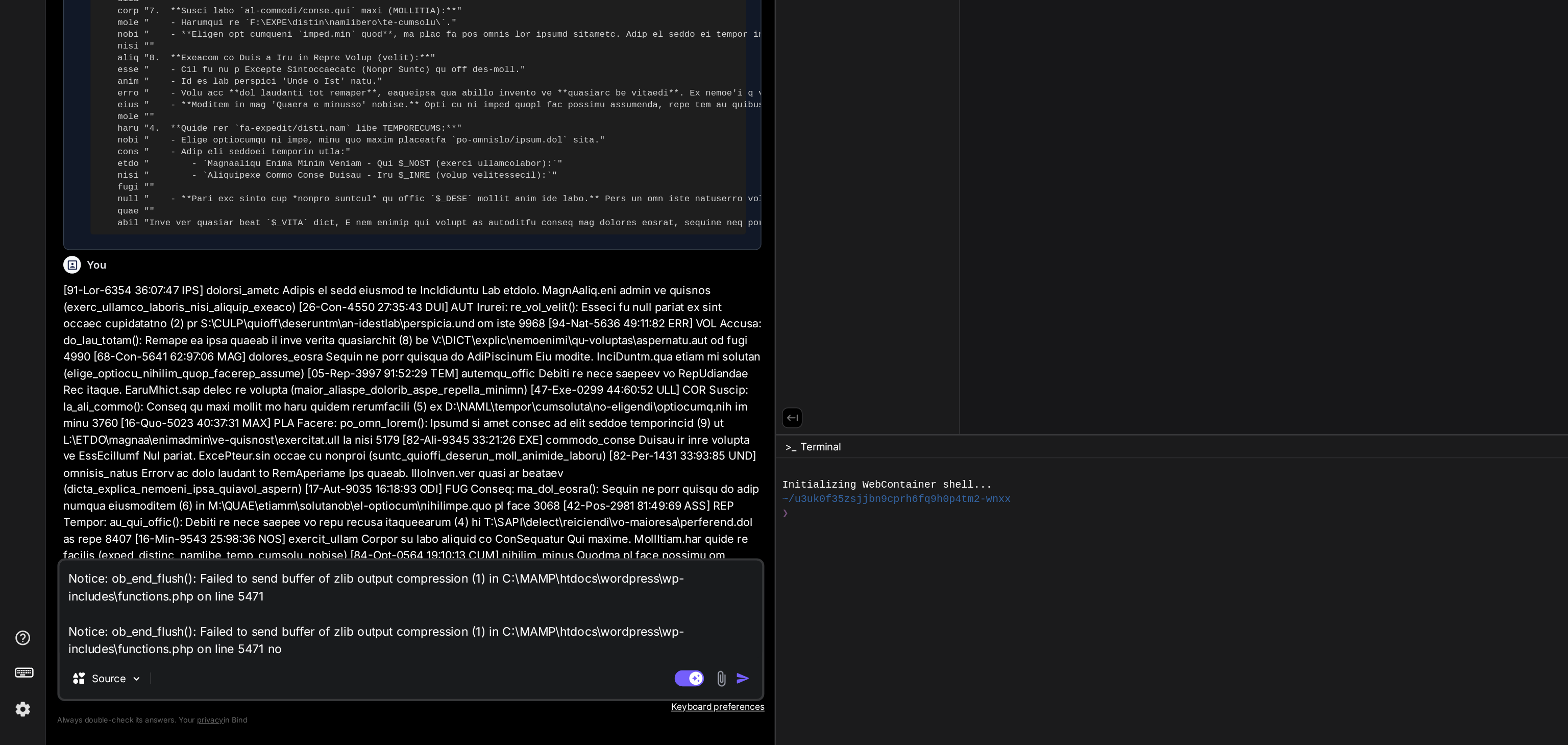
type textarea "x"
type textarea "Notice: ob_end_flush(): Failed to send buffer of zlib output compression (1) in…"
type textarea "x"
type textarea "Notice: ob_end_flush(): Failed to send buffer of zlib output compression (1) in…"
type textarea "x"
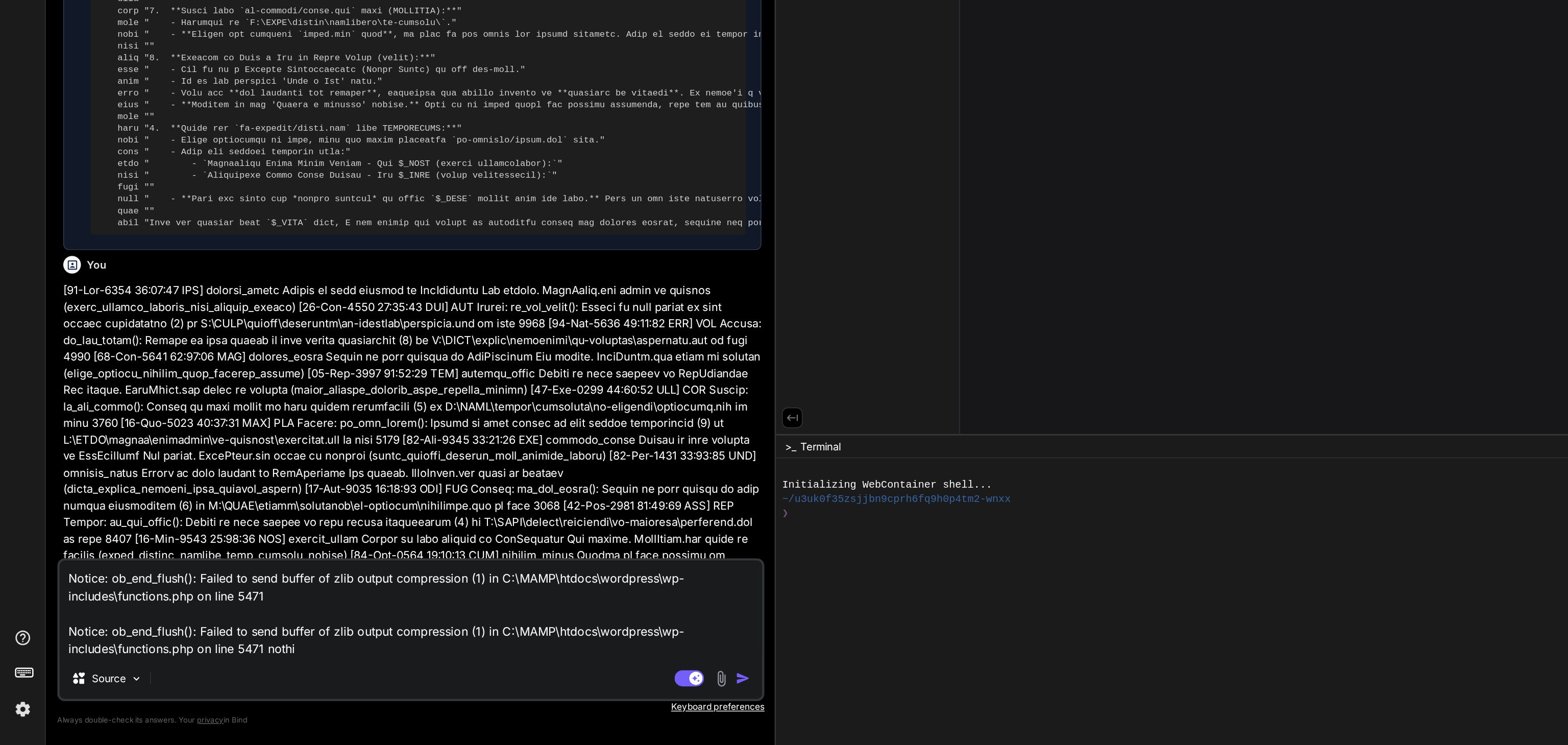
type textarea "Notice: ob_end_flush(): Failed to send buffer of zlib output compression (1) in…"
type textarea "x"
type textarea "Notice: ob_end_flush(): Failed to send buffer of zlib output compression (1) in…"
type textarea "x"
type textarea "Notice: ob_end_flush(): Failed to send buffer of zlib output compression (1) in…"
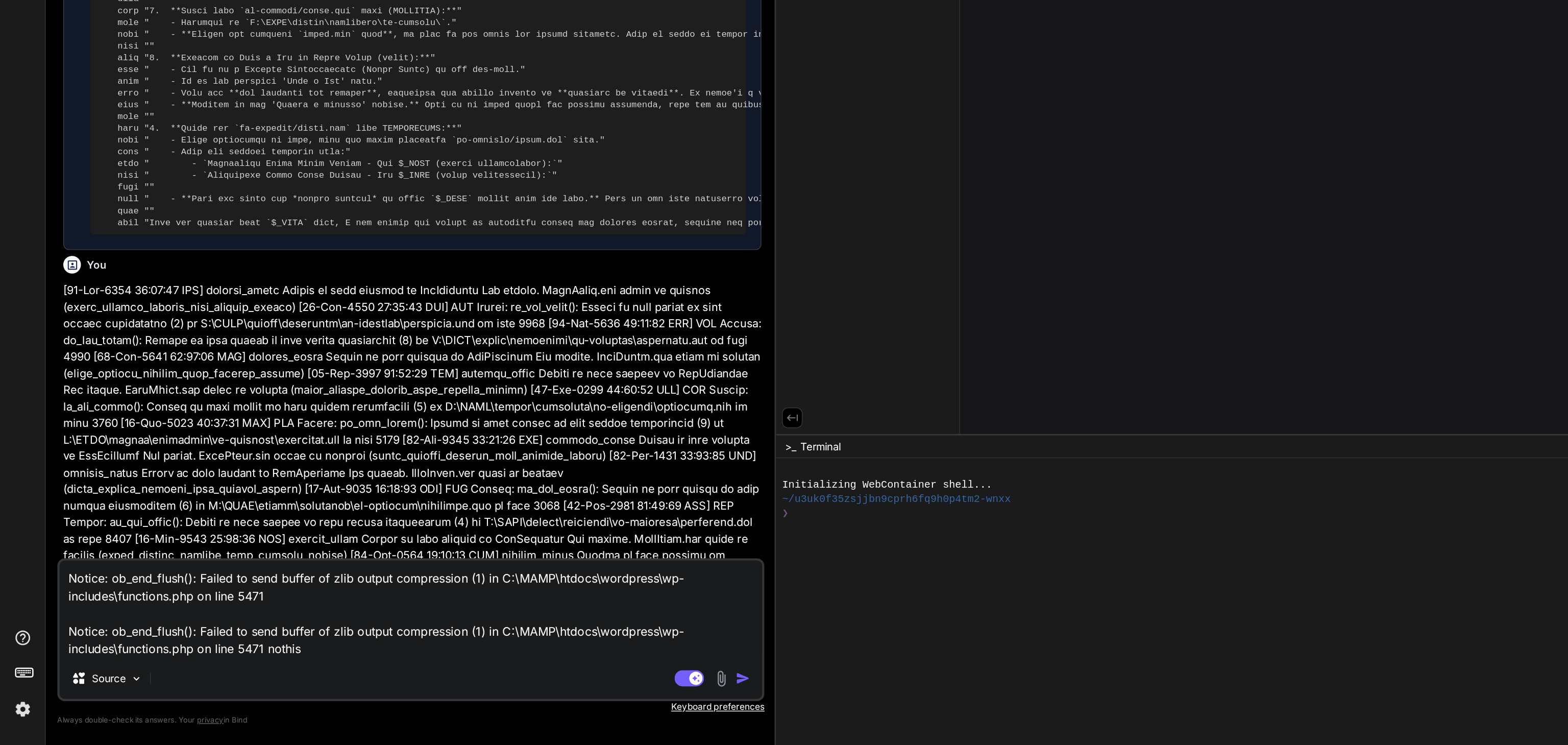
type textarea "x"
type textarea "Notice: ob_end_flush(): Failed to send buffer of zlib output compression (1) in…"
type textarea "x"
type textarea "Notice: ob_end_flush(): Failed to send buffer of zlib output compression (1) in…"
type textarea "x"
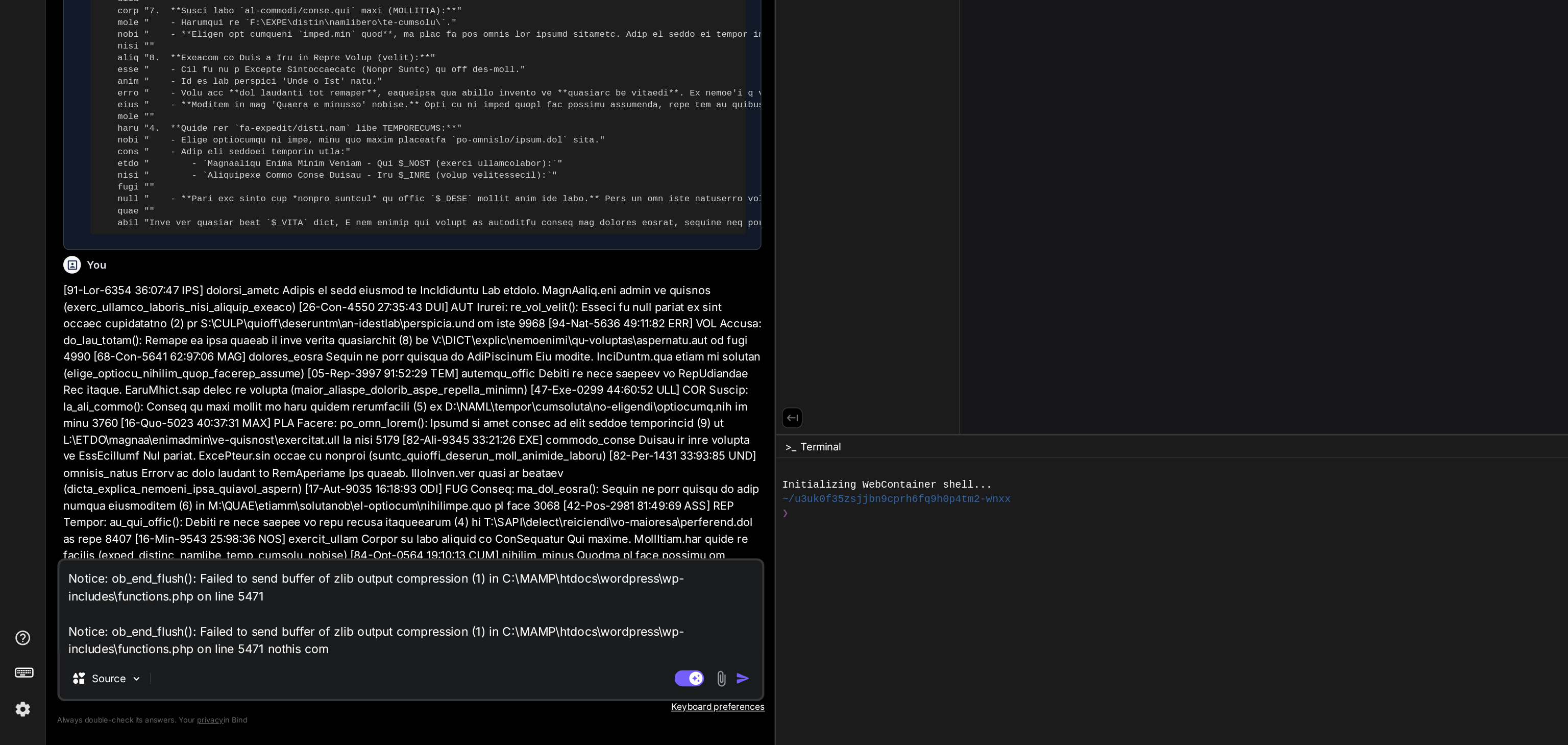
type textarea "Notice: ob_end_flush(): Failed to send buffer of zlib output compression (1) in…"
type textarea "x"
type textarea "Notice: ob_end_flush(): Failed to send buffer of zlib output compression (1) in…"
type textarea "x"
type textarea "Notice: ob_end_flush(): Failed to send buffer of zlib output compression (1) in…"
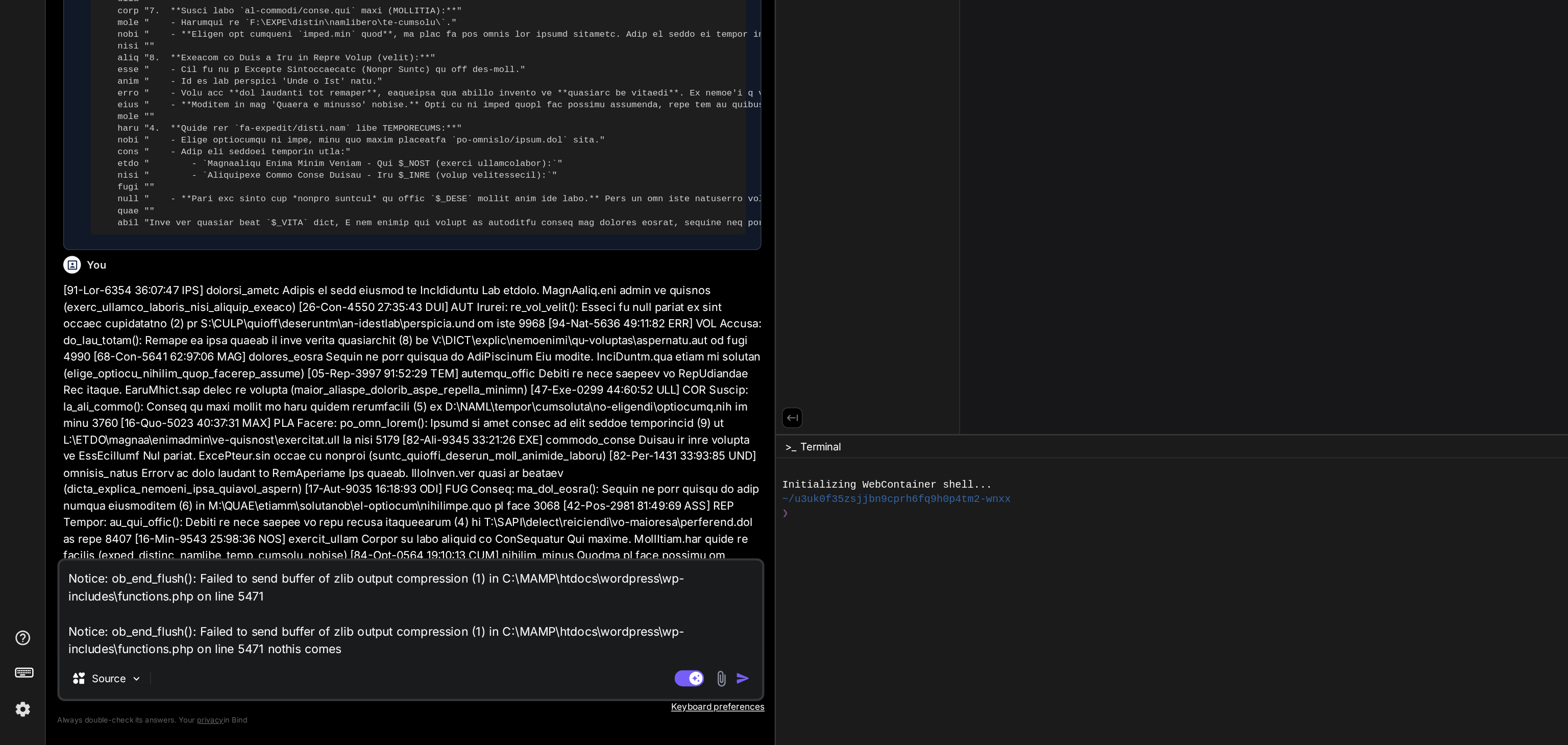
type textarea "x"
type textarea "Notice: ob_end_flush(): Failed to send buffer of zlib output compression (1) in…"
type textarea "x"
type textarea "Notice: ob_end_flush(): Failed to send buffer of zlib output compression (1) in…"
type textarea "x"
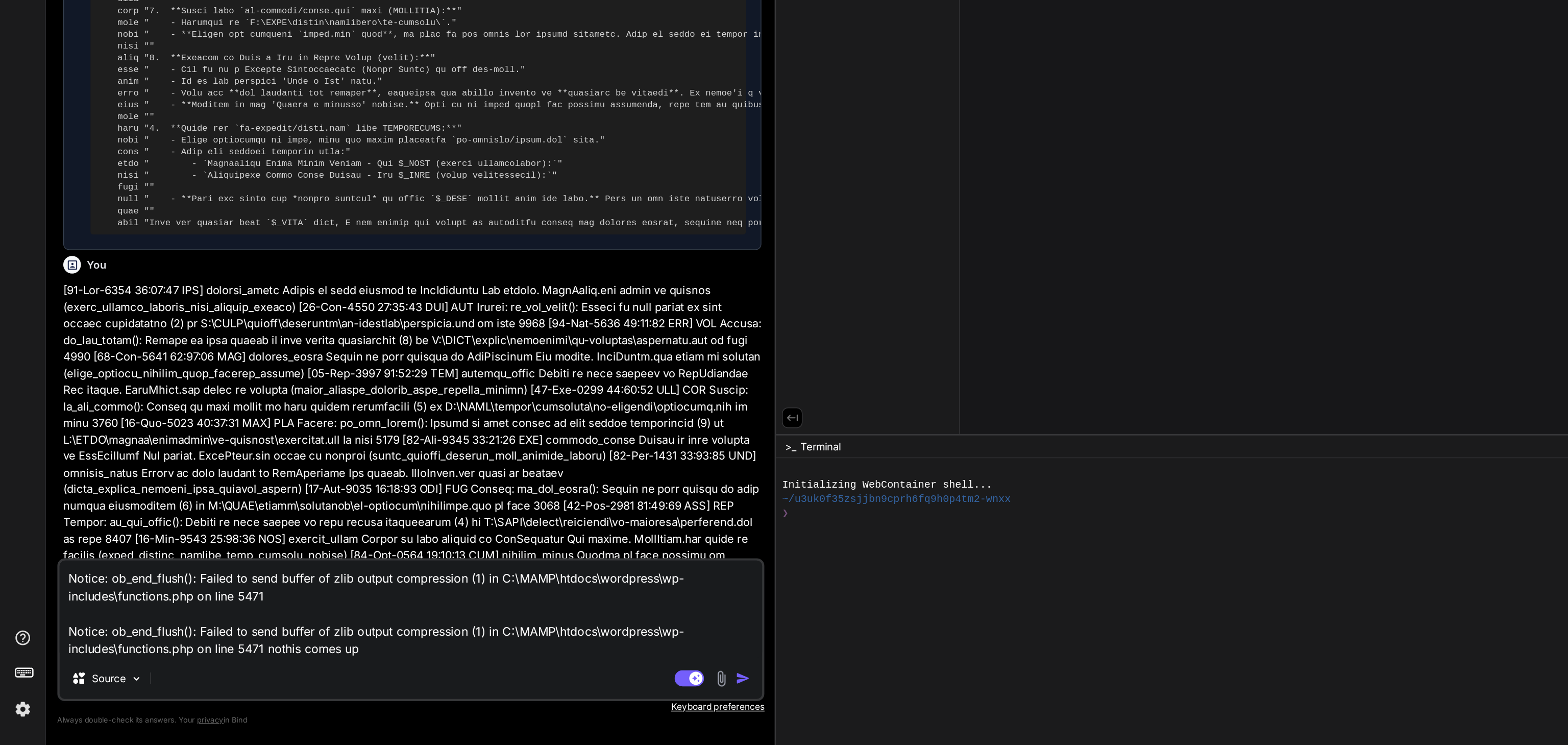
type textarea "Notice: ob_end_flush(): Failed to send buffer of zlib output compression (1) in…"
type textarea "x"
type textarea "Notice: ob_end_flush(): Failed to send buffer of zlib output compression (1) in…"
type textarea "x"
type textarea "Notice: ob_end_flush(): Failed to send buffer of zlib output compression (1) in…"
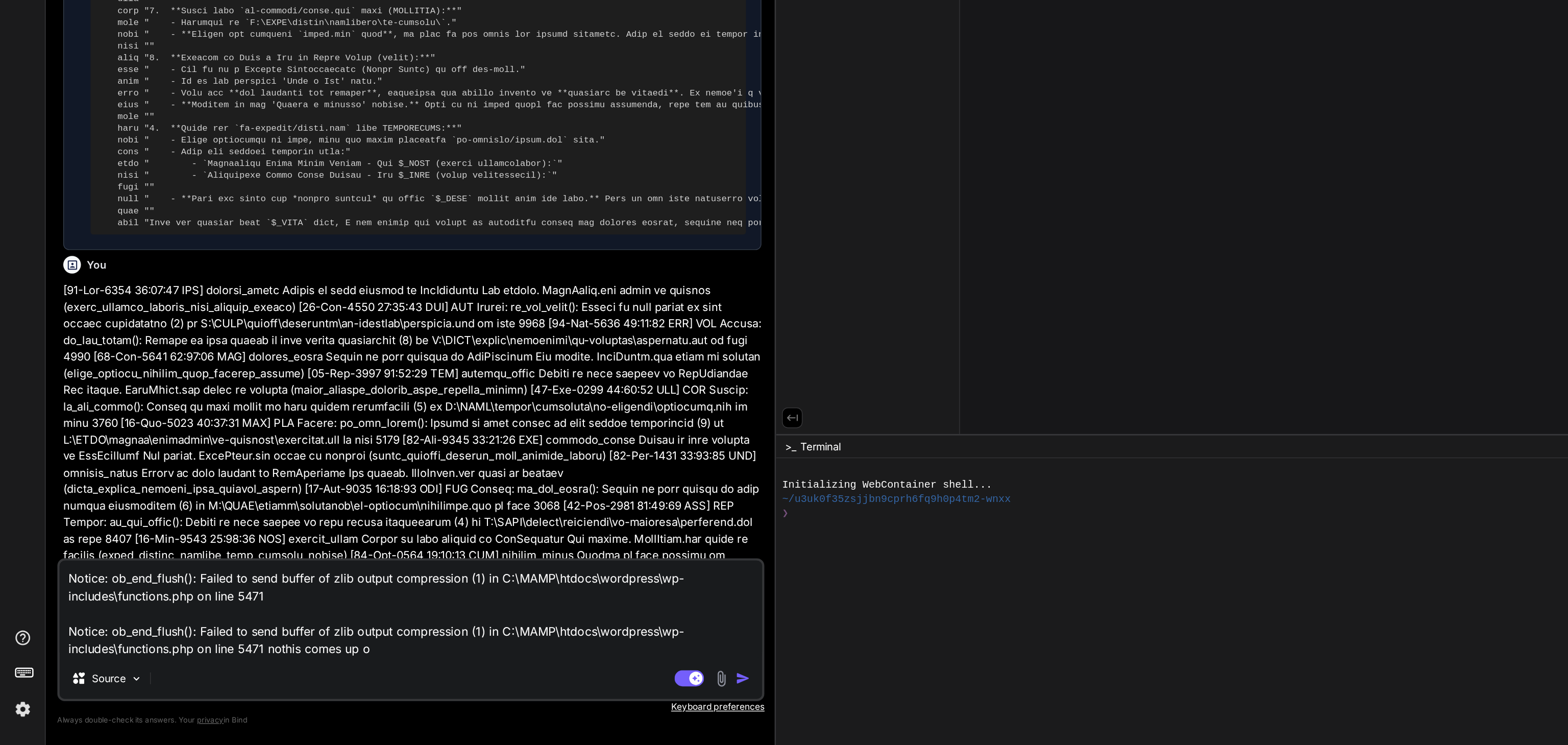
type textarea "x"
type textarea "Notice: ob_end_flush(): Failed to send buffer of zlib output compression (1) in…"
type textarea "x"
type textarea "Notice: ob_end_flush(): Failed to send buffer of zlib output compression (1) in…"
type textarea "x"
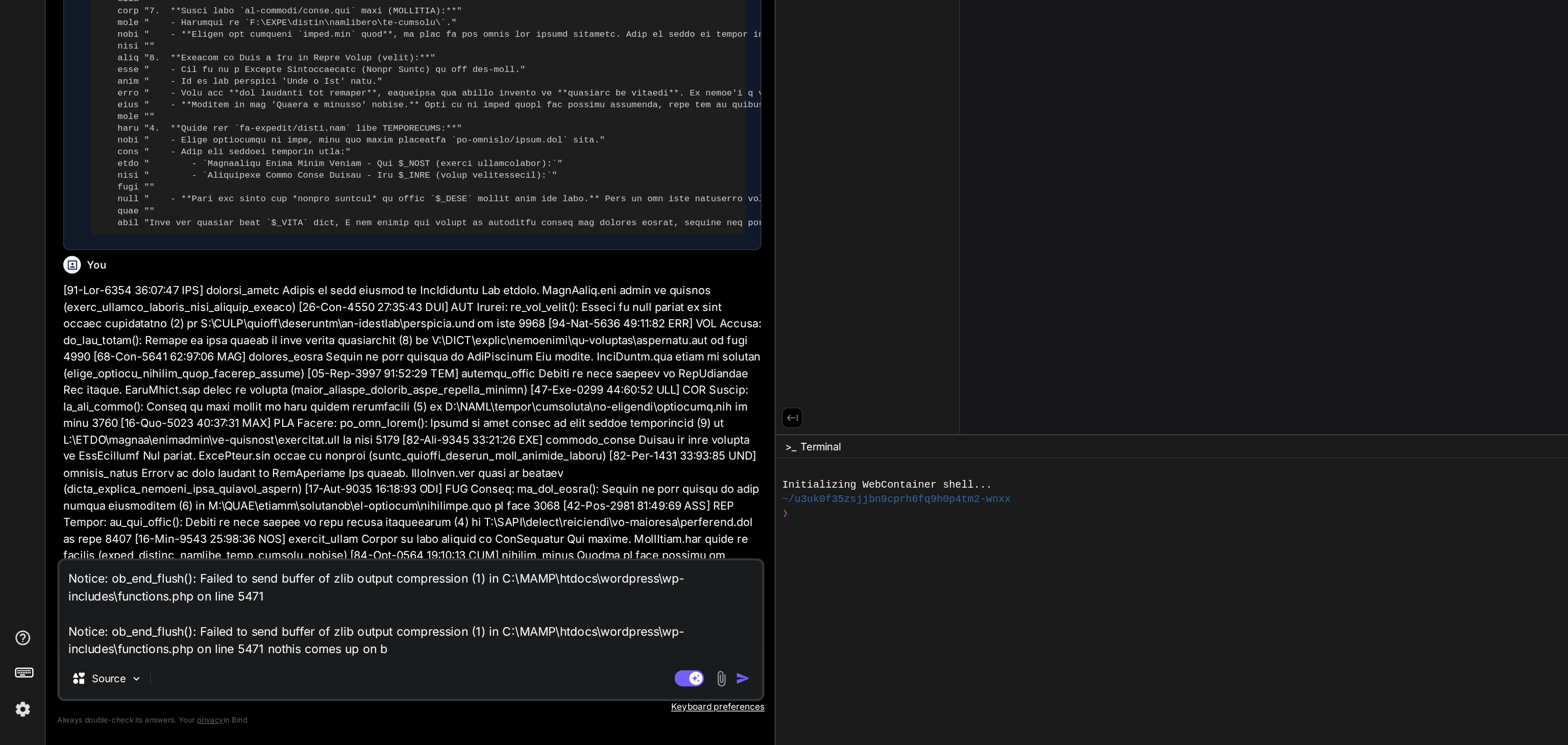
type textarea "Notice: ob_end_flush(): Failed to send buffer of zlib output compression (1) in…"
type textarea "x"
type textarea "Notice: ob_end_flush(): Failed to send buffer of zlib output compression (1) in…"
type textarea "x"
type textarea "Notice: ob_end_flush(): Failed to send buffer of zlib output compression (1) in…"
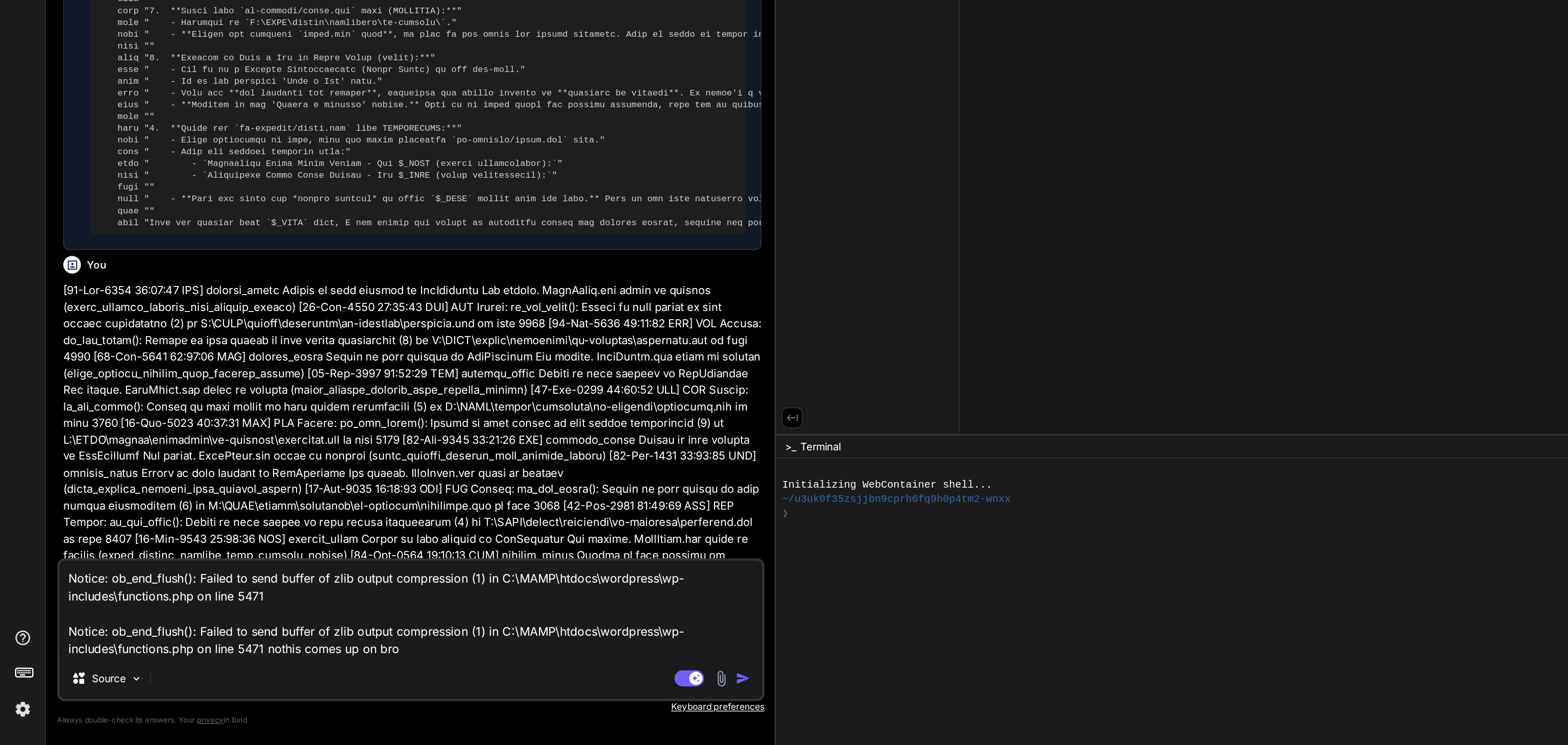
type textarea "x"
type textarea "Notice: ob_end_flush(): Failed to send buffer of zlib output compression (1) in…"
type textarea "x"
type textarea "Notice: ob_end_flush(): Failed to send buffer of zlib output compression (1) in…"
type textarea "x"
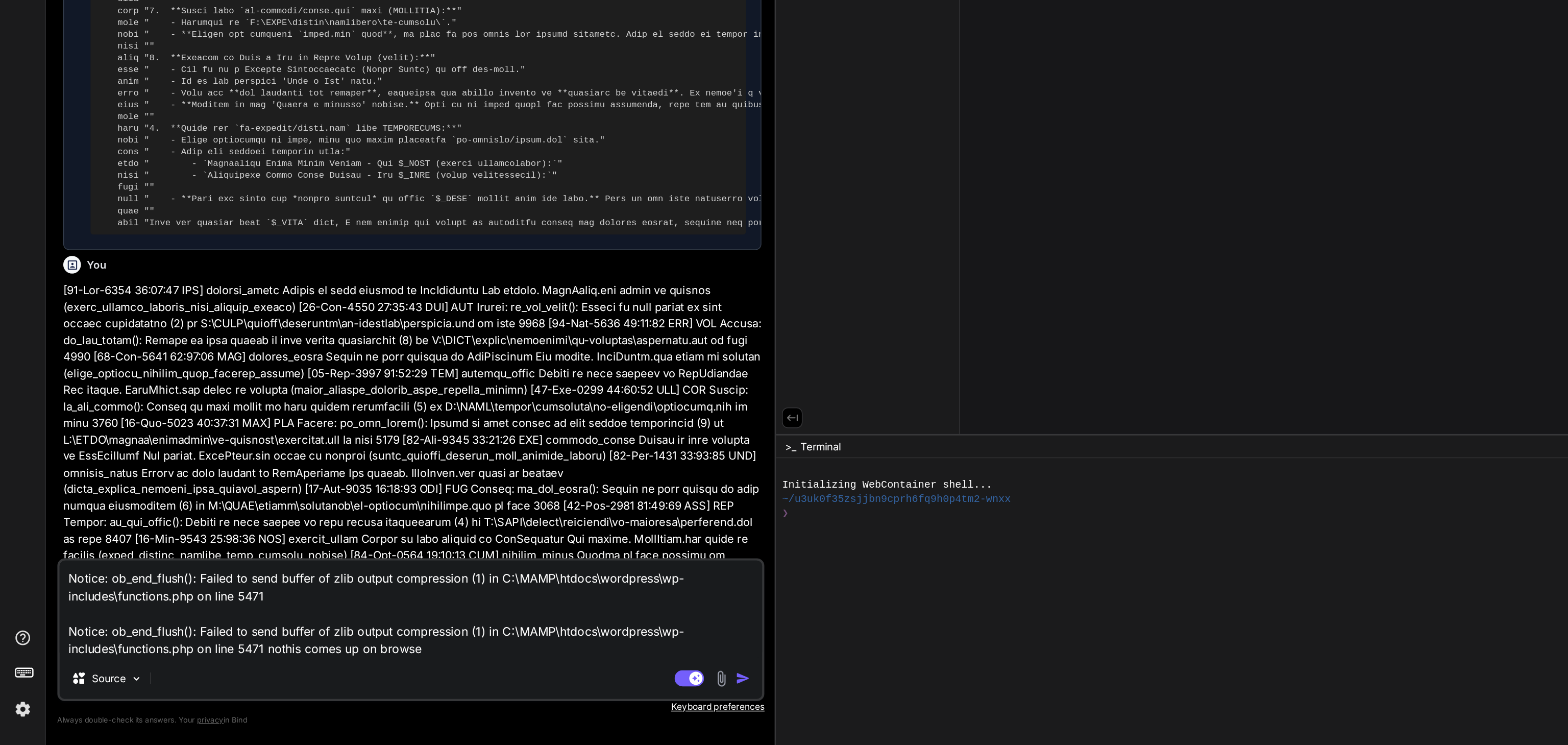
type textarea "Notice: ob_end_flush(): Failed to send buffer of zlib output compression (1) in…"
type textarea "x"
type textarea "Notice: ob_end_flush(): Failed to send buffer of zlib output compression (1) in…"
type textarea "x"
type textarea "Notice: ob_end_flush(): Failed to send buffer of zlib output compression (1) in…"
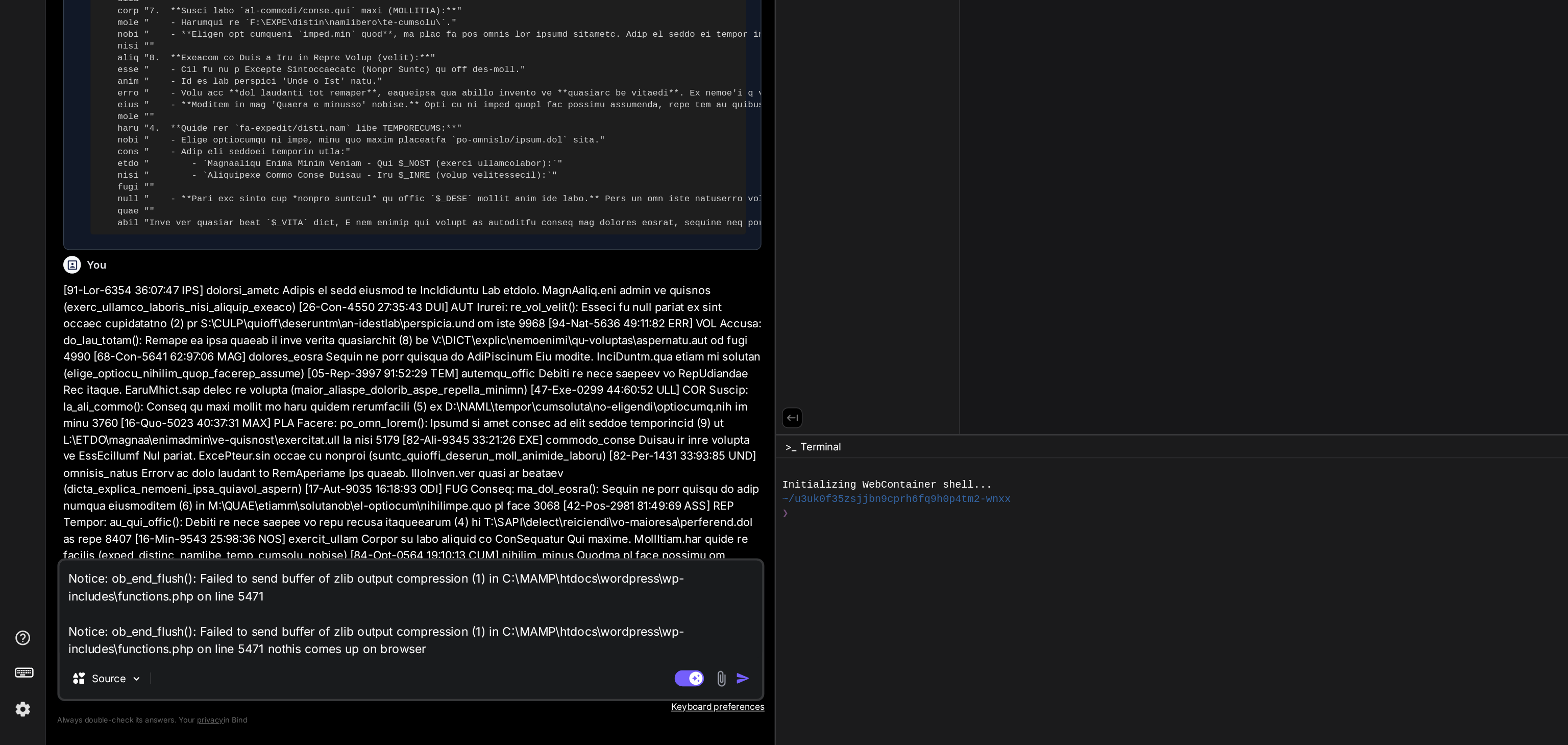
type textarea "x"
type textarea "Notice: ob_end_flush(): Failed to send buffer of zlib output compression (1) in…"
type textarea "x"
type textarea "Notice: ob_end_flush(): Failed to send buffer of zlib output compression (1) in…"
type textarea "x"
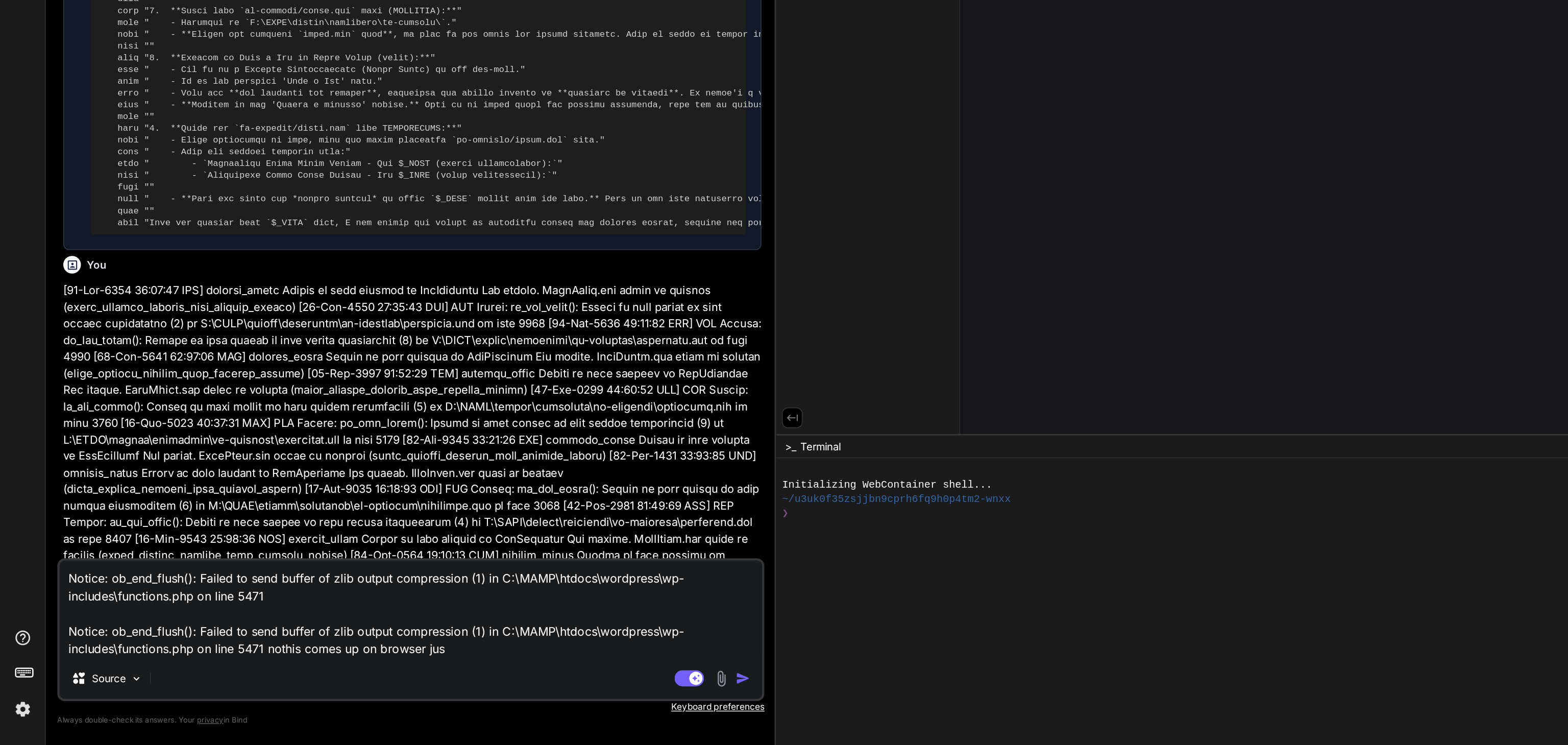
type textarea "Notice: ob_end_flush(): Failed to send buffer of zlib output compression (1) in…"
type textarea "x"
type textarea "Notice: ob_end_flush(): Failed to send buffer of zlib output compression (1) in…"
type textarea "x"
type textarea "Notice: ob_end_flush(): Failed to send buffer of zlib output compression (1) in…"
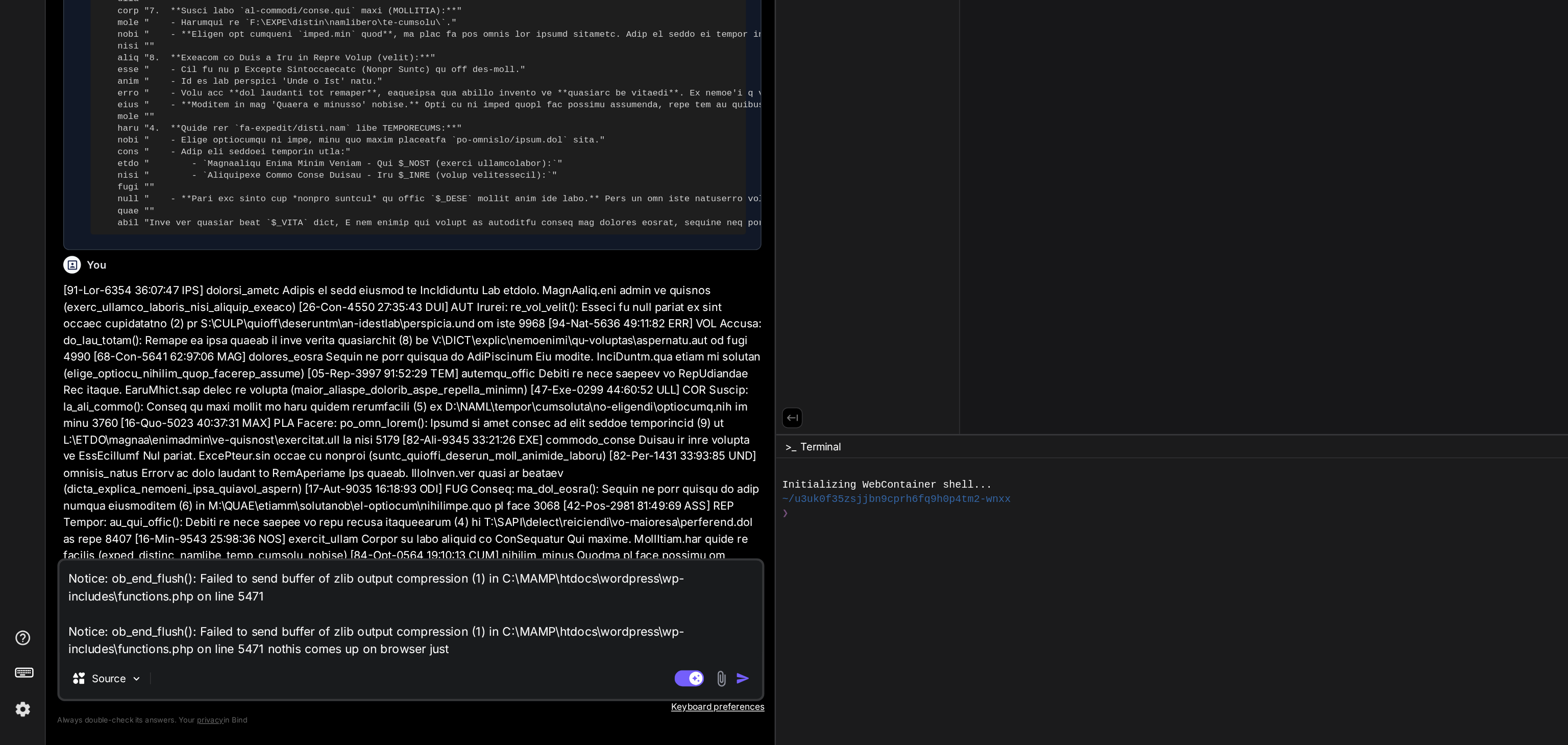
type textarea "x"
type textarea "Notice: ob_end_flush(): Failed to send buffer of zlib output compression (1) in…"
type textarea "x"
type textarea "Notice: ob_end_flush(): Failed to send buffer of zlib output compression (1) in…"
type textarea "x"
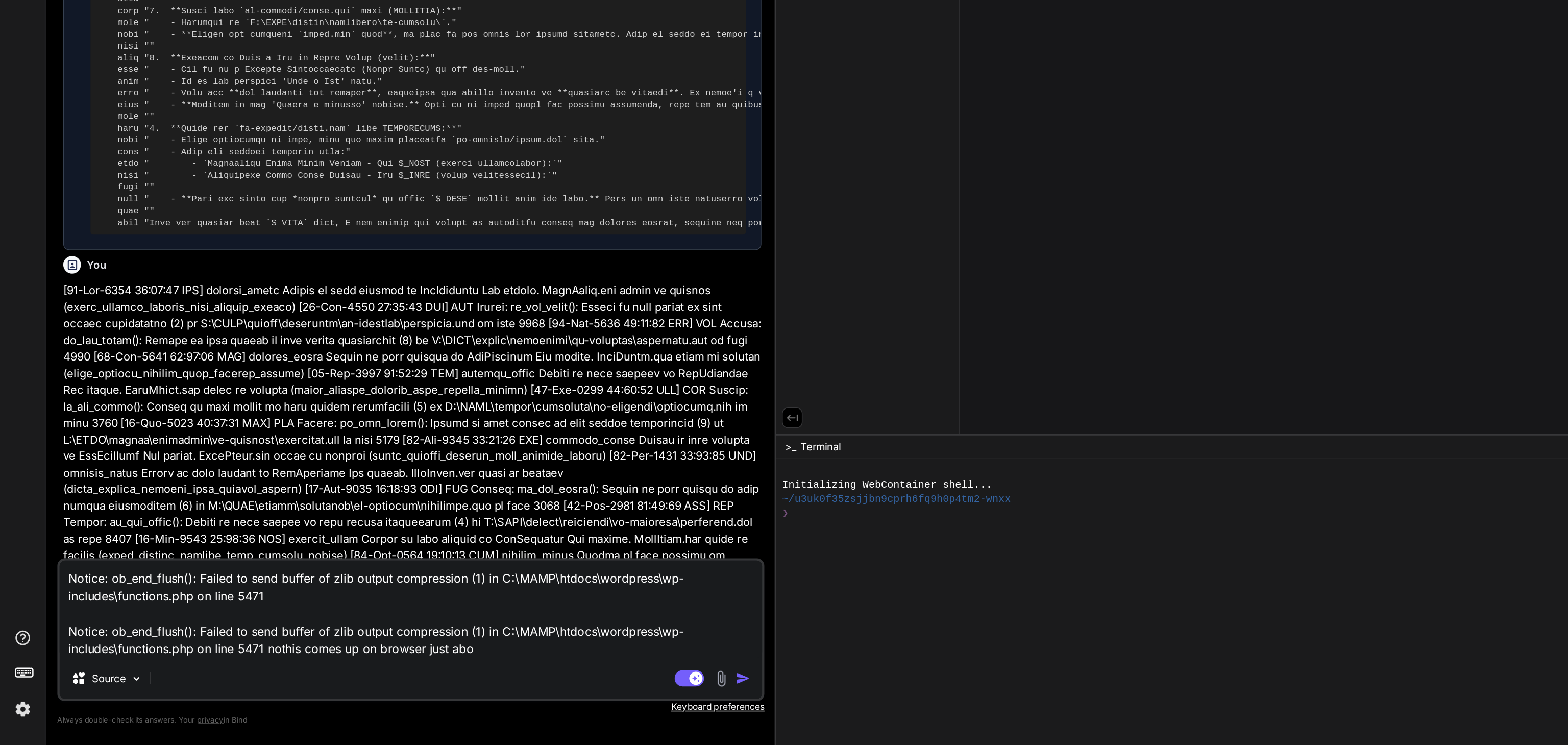
type textarea "Notice: ob_end_flush(): Failed to send buffer of zlib output compression (1) in…"
type textarea "x"
type textarea "Notice: ob_end_flush(): Failed to send buffer of zlib output compression (1) in…"
type textarea "x"
type textarea "Notice: ob_end_flush(): Failed to send buffer of zlib output compression (1) in…"
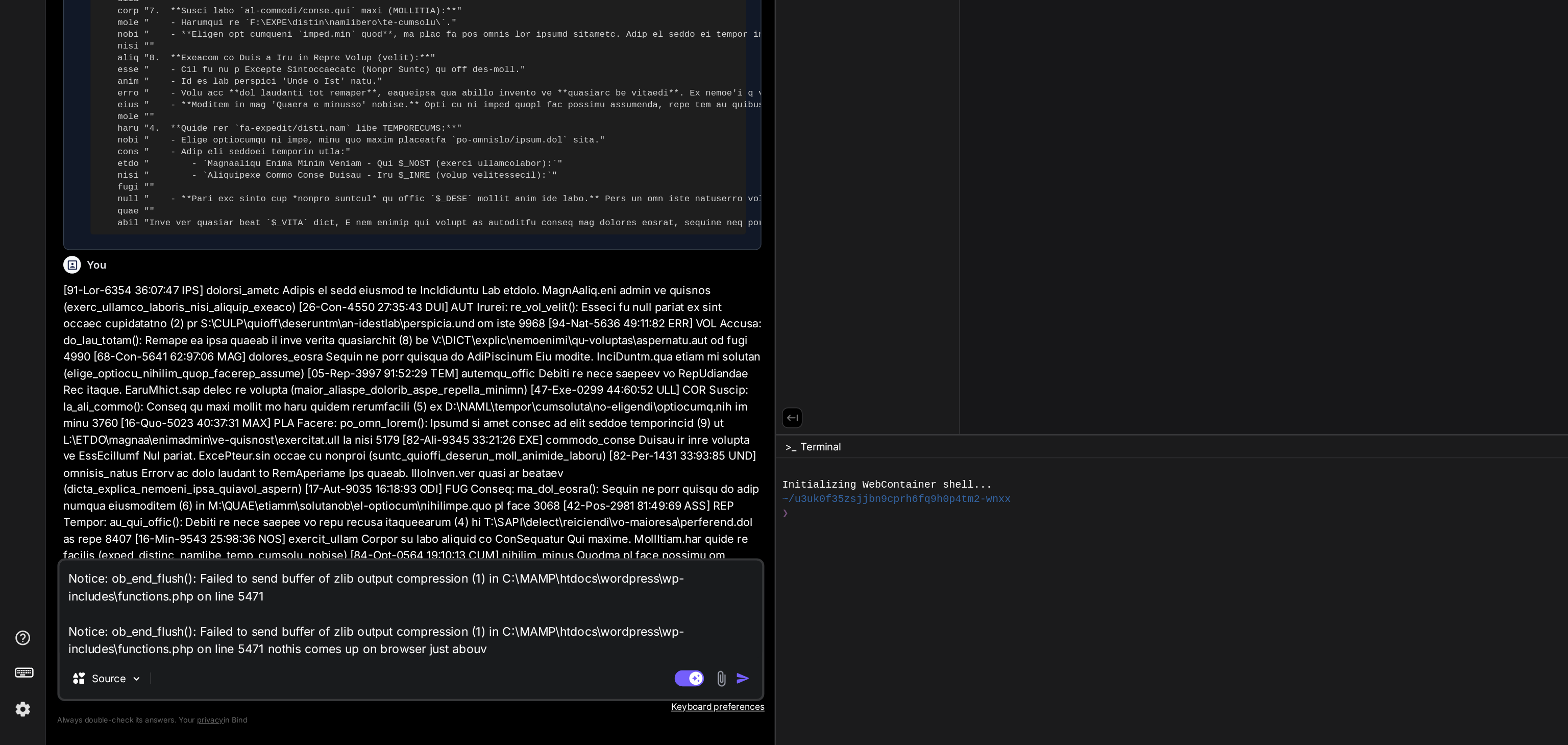
type textarea "x"
type textarea "Notice: ob_end_flush(): Failed to send buffer of zlib output compression (1) in…"
type textarea "x"
type textarea "Notice: ob_end_flush(): Failed to send buffer of zlib output compression (1) in…"
type textarea "x"
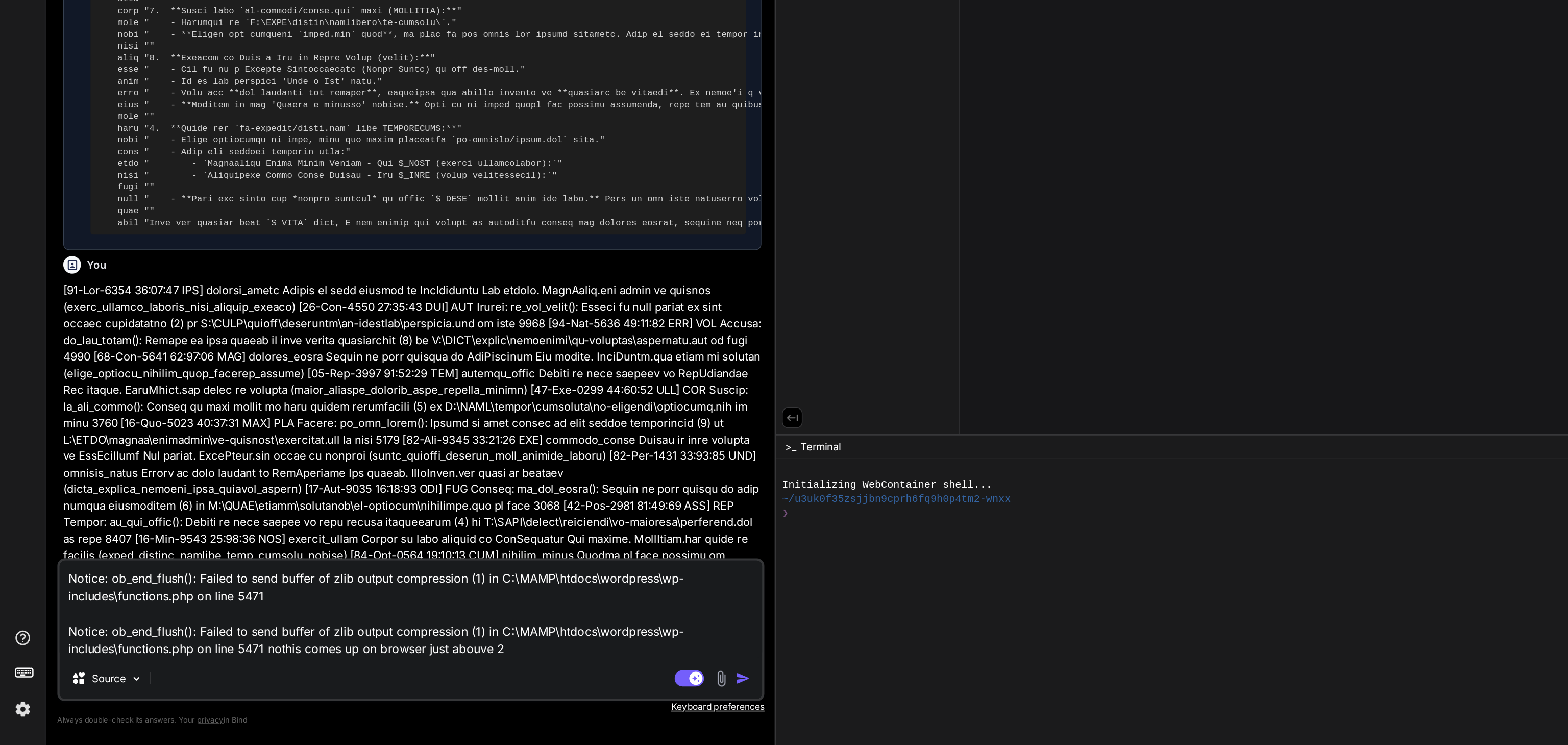
type textarea "Notice: ob_end_flush(): Failed to send buffer of zlib output compression (1) in…"
type textarea "x"
type textarea "Notice: ob_end_flush(): Failed to send buffer of zlib output compression (1) in…"
type textarea "x"
type textarea "Notice: ob_end_flush(): Failed to send buffer of zlib output compression (1) in…"
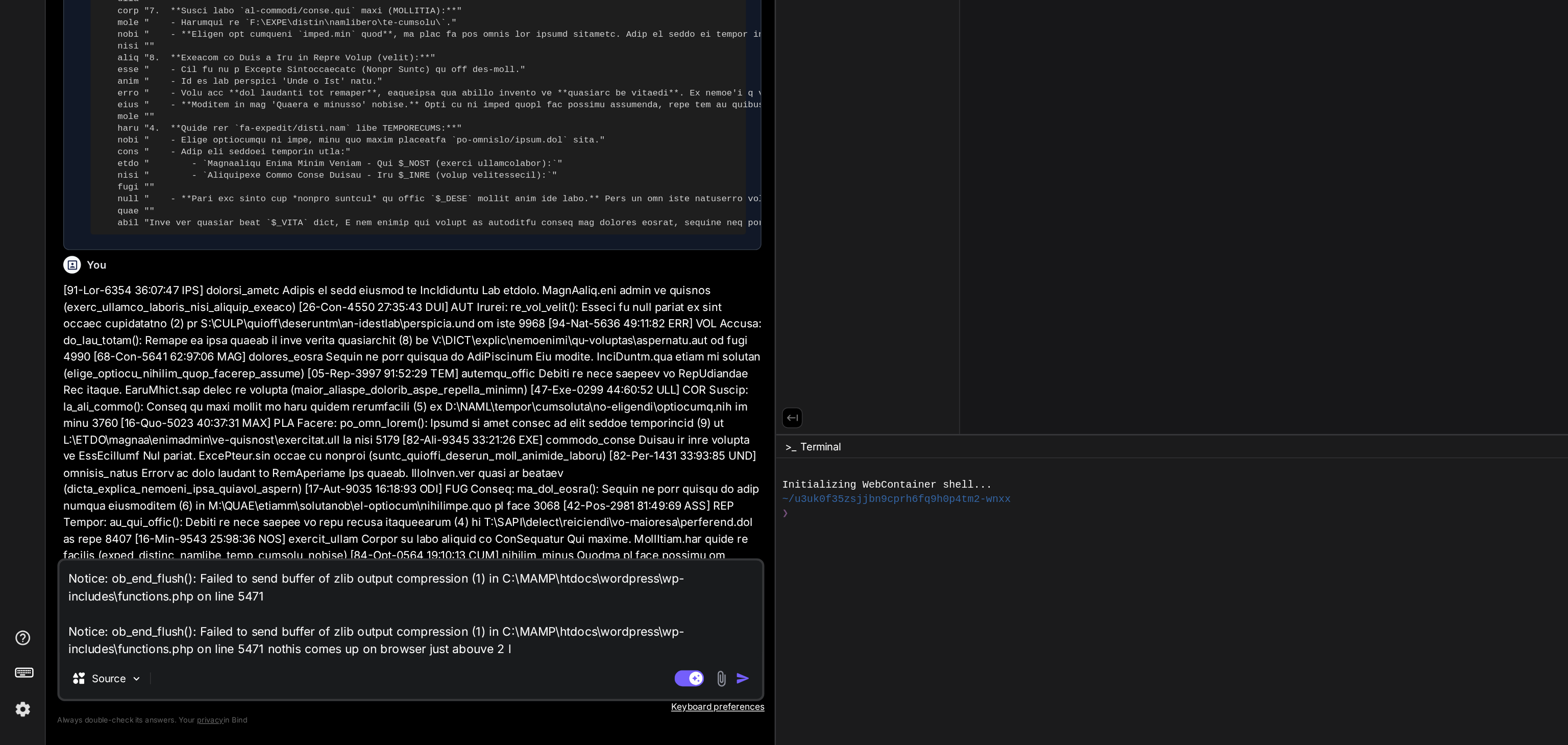
type textarea "x"
type textarea "Notice: ob_end_flush(): Failed to send buffer of zlib output compression (1) in…"
type textarea "x"
type textarea "Notice: ob_end_flush(): Failed to send buffer of zlib output compression (1) in…"
type textarea "x"
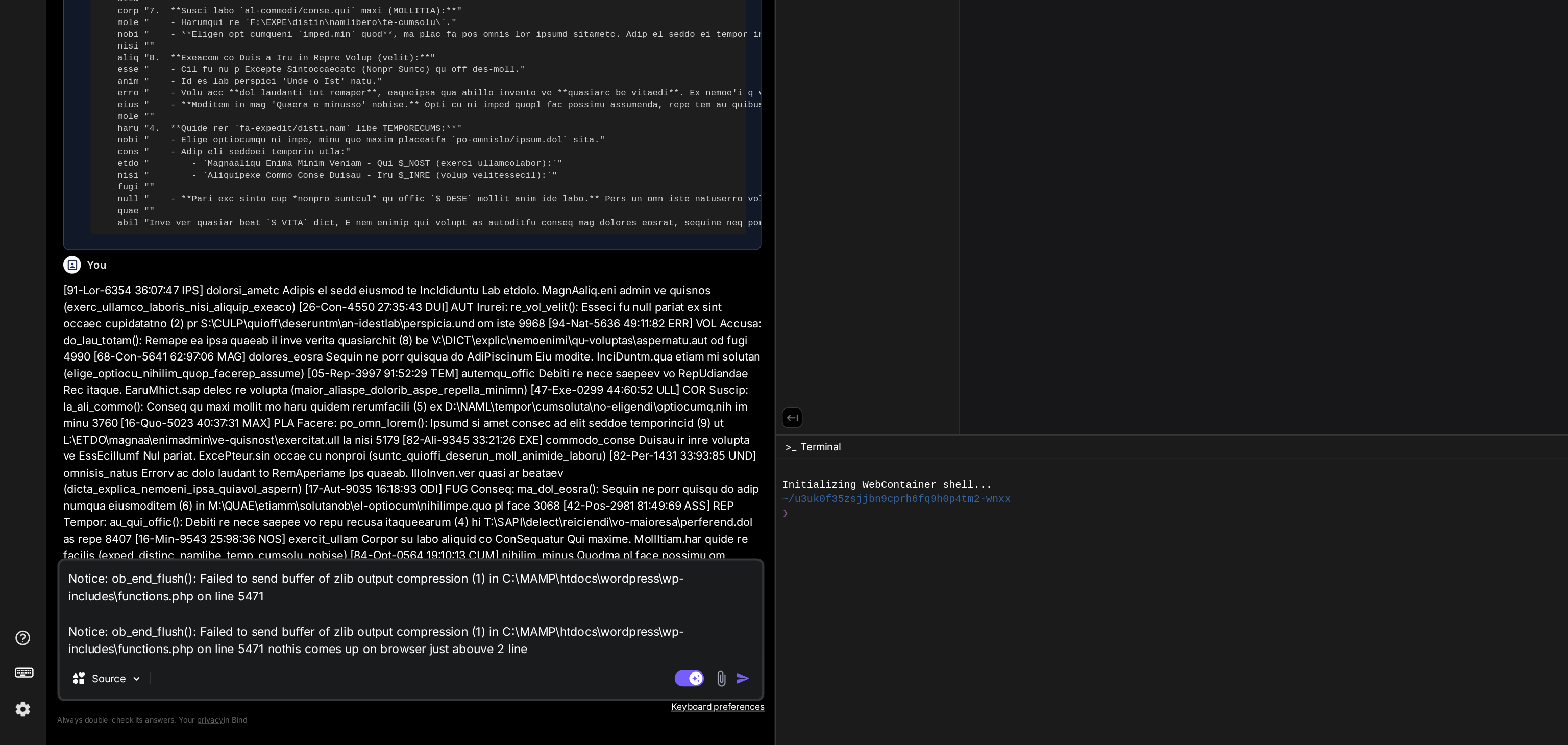
type textarea "Notice: ob_end_flush(): Failed to send buffer of zlib output compression (1) in…"
type textarea "x"
type textarea "Notice: ob_end_flush(): Failed to send buffer of zlib output compression (1) in…"
type textarea "x"
type textarea "Notice: ob_end_flush(): Failed to send buffer of zlib output compression (1) in…"
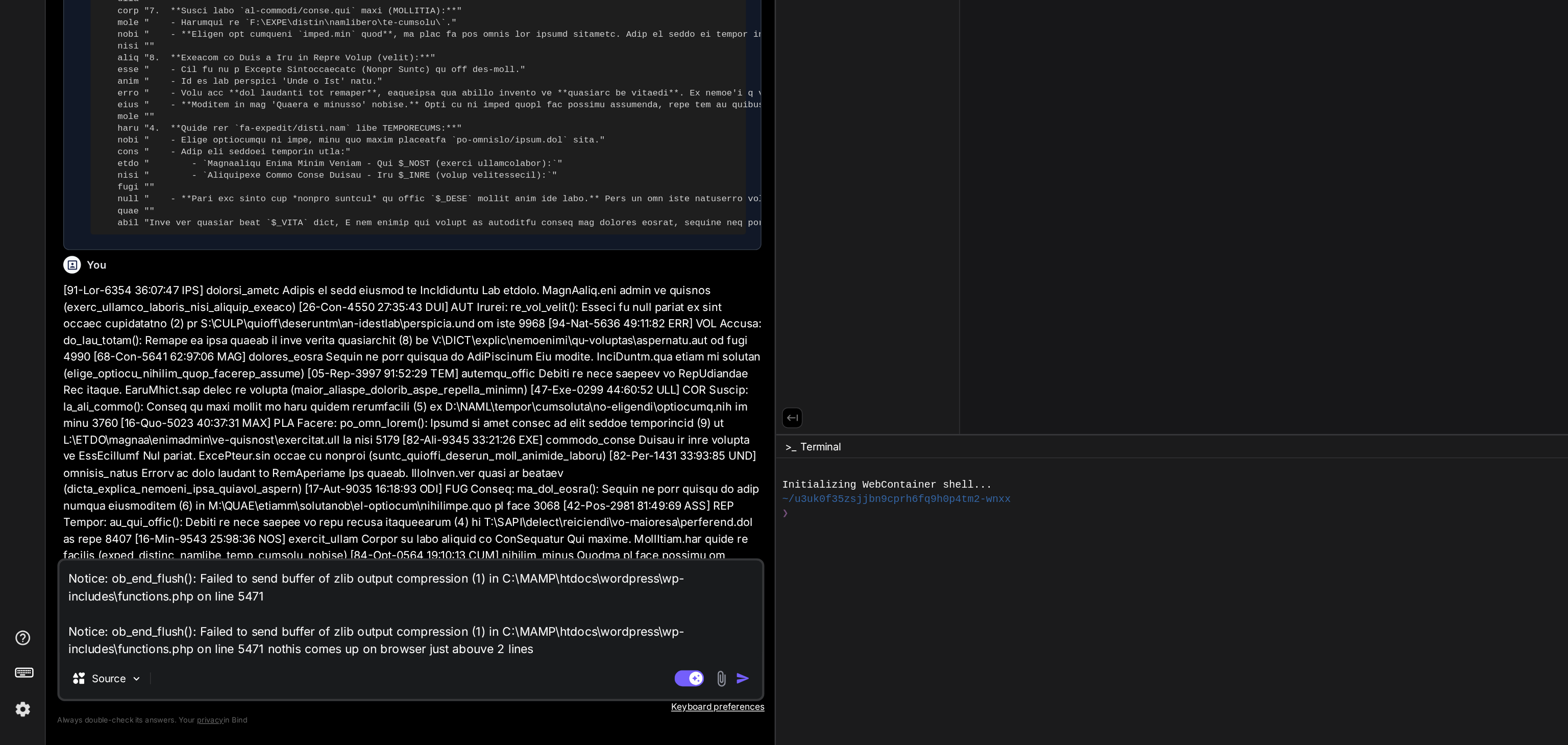
type textarea "x"
type textarea "Notice: ob_end_flush(): Failed to send buffer of zlib output compression (1) in…"
type textarea "x"
type textarea "Notice: ob_end_flush(): Failed to send buffer of zlib output compression (1) in…"
type textarea "x"
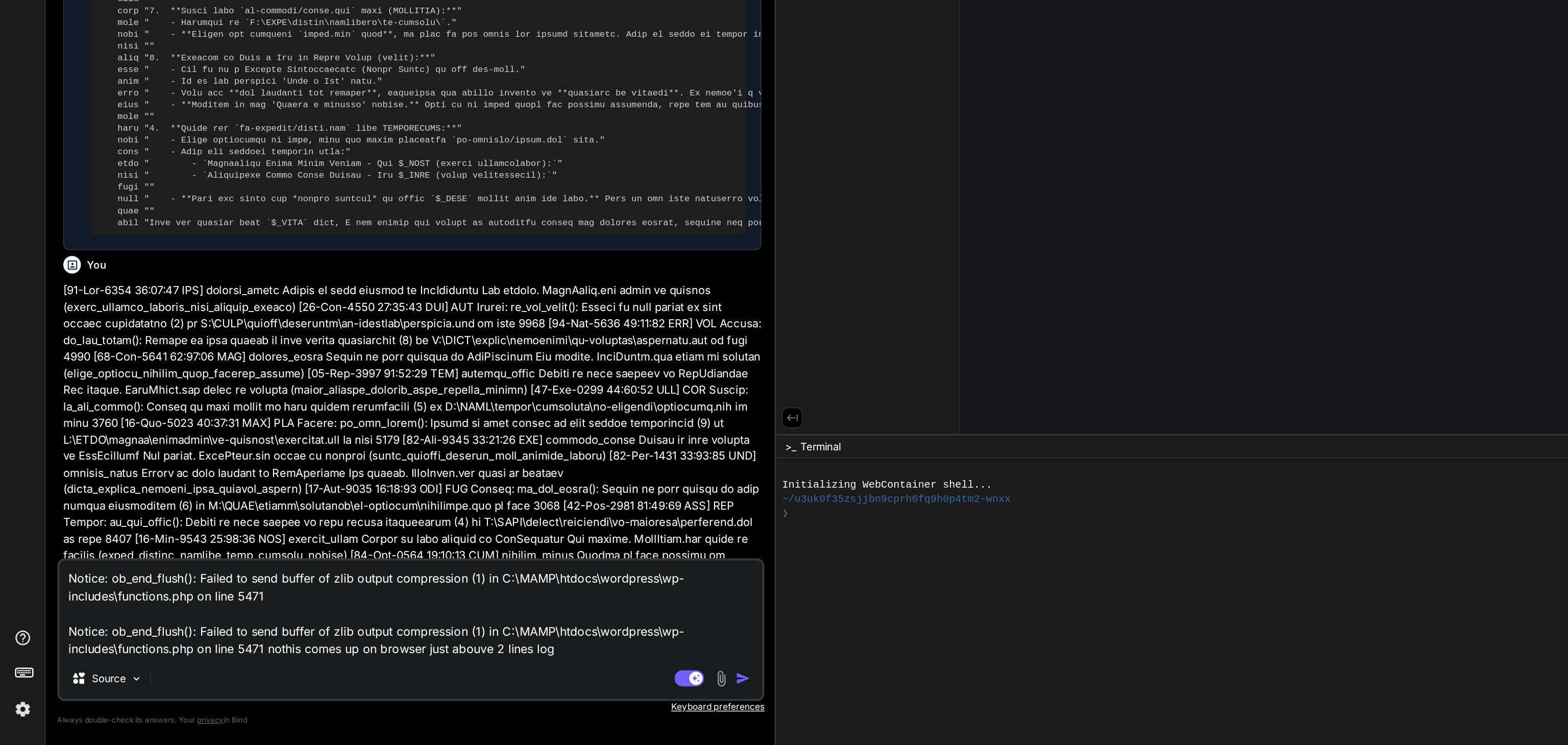
type textarea "Notice: ob_end_flush(): Failed to send buffer of zlib output compression (1) in…"
type textarea "x"
type textarea "Notice: ob_end_flush(): Failed to send buffer of zlib output compression (1) in…"
type textarea "x"
type textarea "Notice: ob_end_flush(): Failed to send buffer of zlib output compression (1) in…"
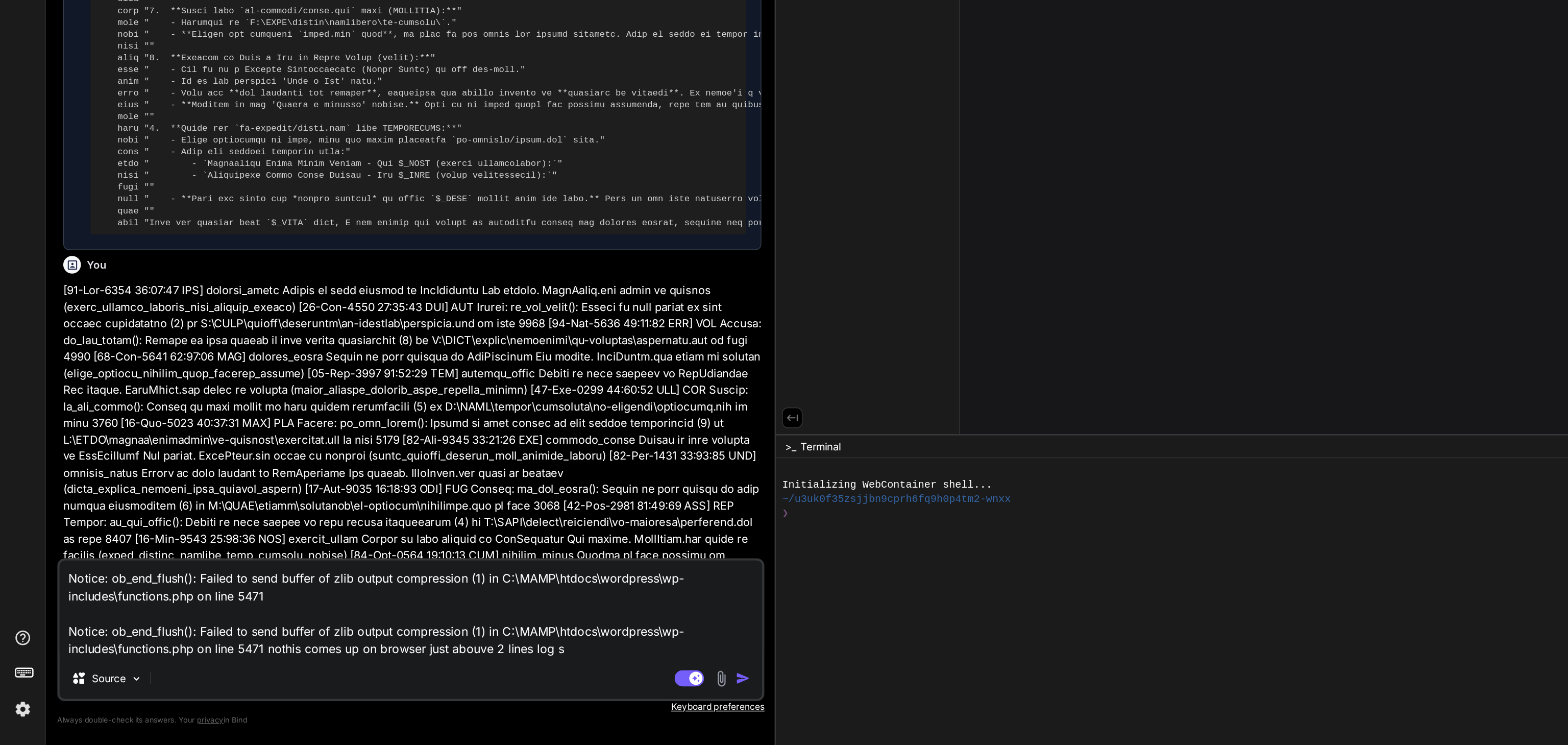
type textarea "x"
type textarea "Notice: ob_end_flush(): Failed to send buffer of zlib output compression (1) in…"
type textarea "x"
type textarea "Notice: ob_end_flush(): Failed to send buffer of zlib output compression (1) in…"
type textarea "x"
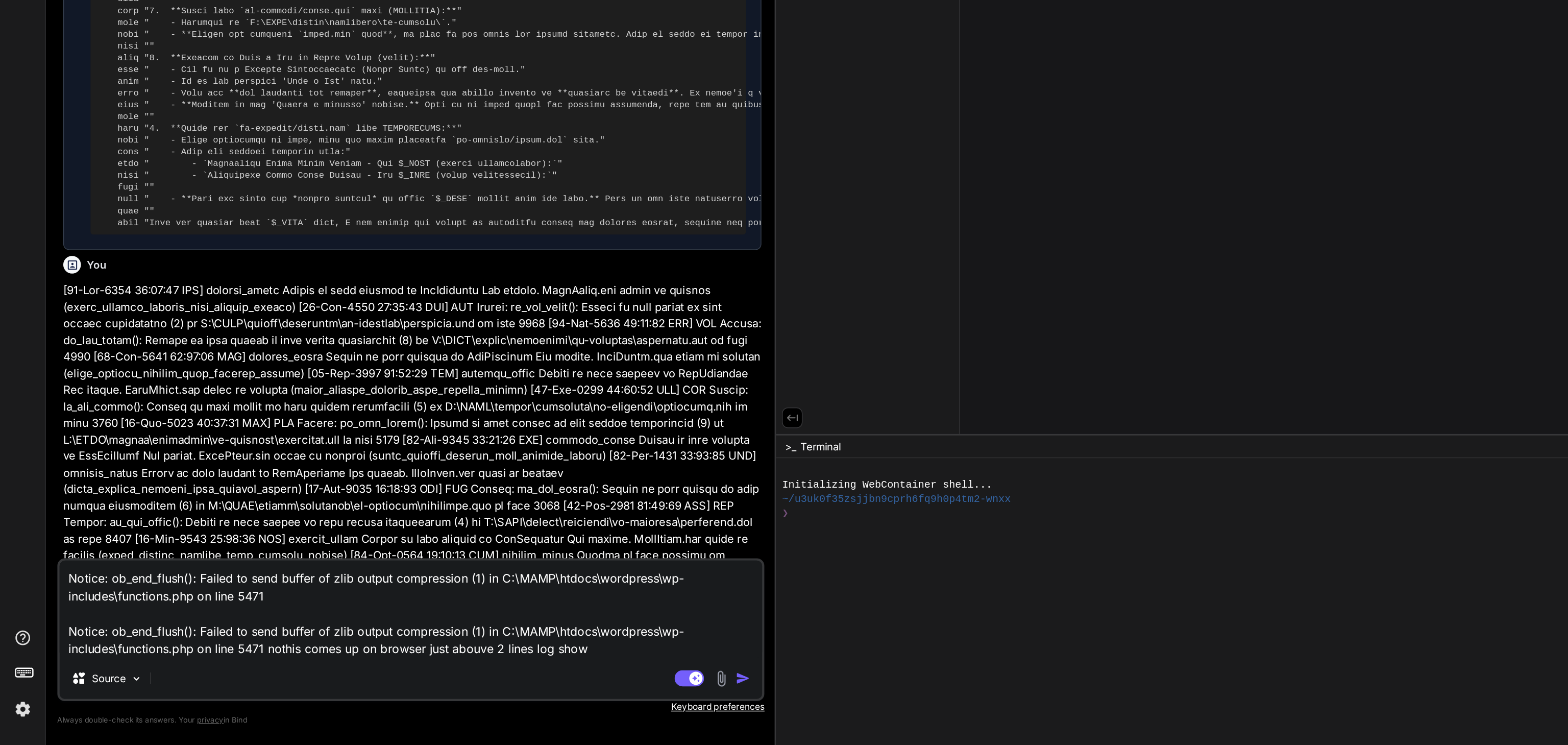
type textarea "Notice: ob_end_flush(): Failed to send buffer of zlib output compression (1) in…"
type textarea "x"
type textarea "Notice: ob_end_flush(): Failed to send buffer of zlib output compression (1) in…"
type textarea "x"
type textarea "Notice: ob_end_flush(): Failed to send buffer of zlib output compression (1) in…"
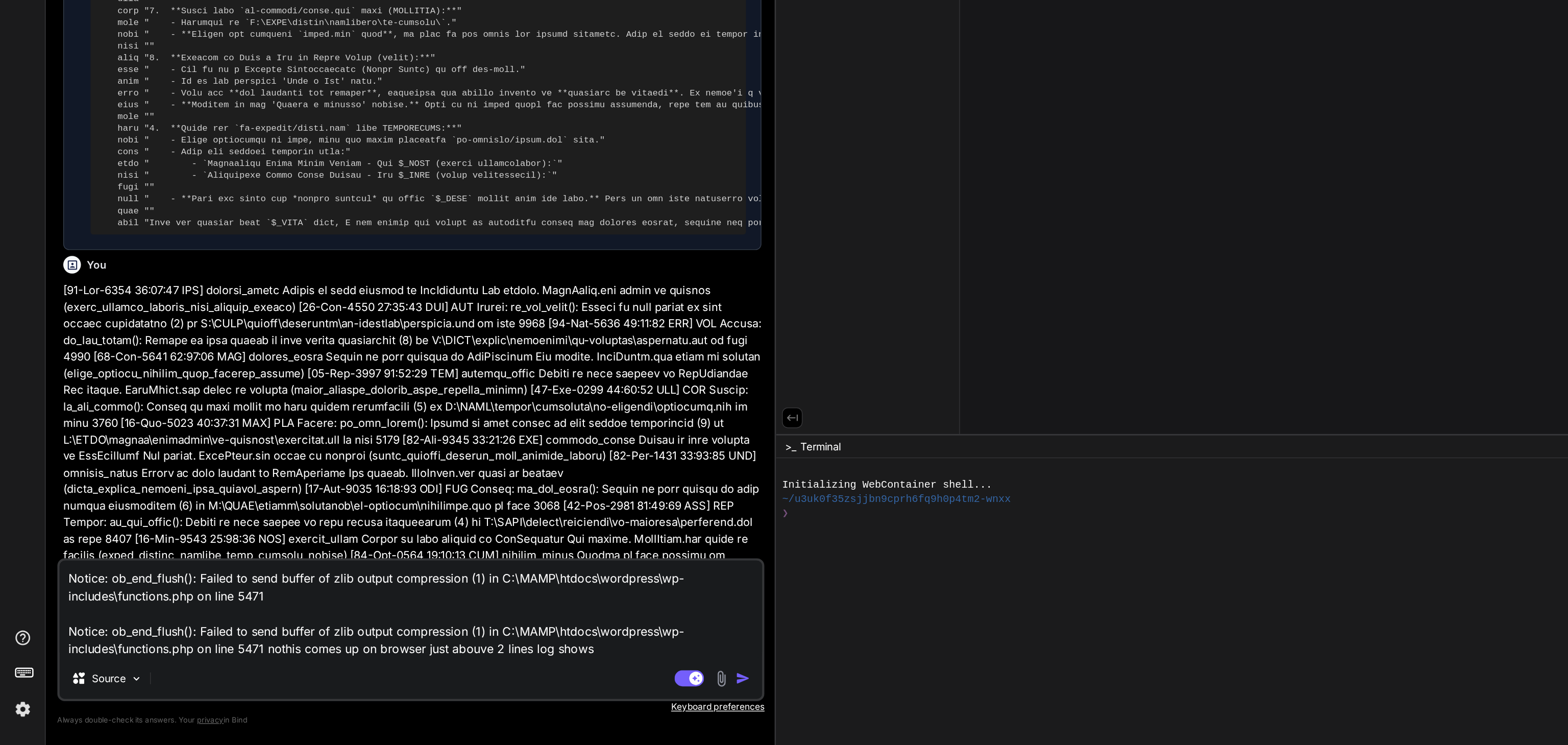
type textarea "x"
type textarea "Notice: ob_end_flush(): Failed to send buffer of zlib output compression (1) in…"
type textarea "x"
type textarea "Notice: ob_end_flush(): Failed to send buffer of zlib output compression (1) in…"
type textarea "x"
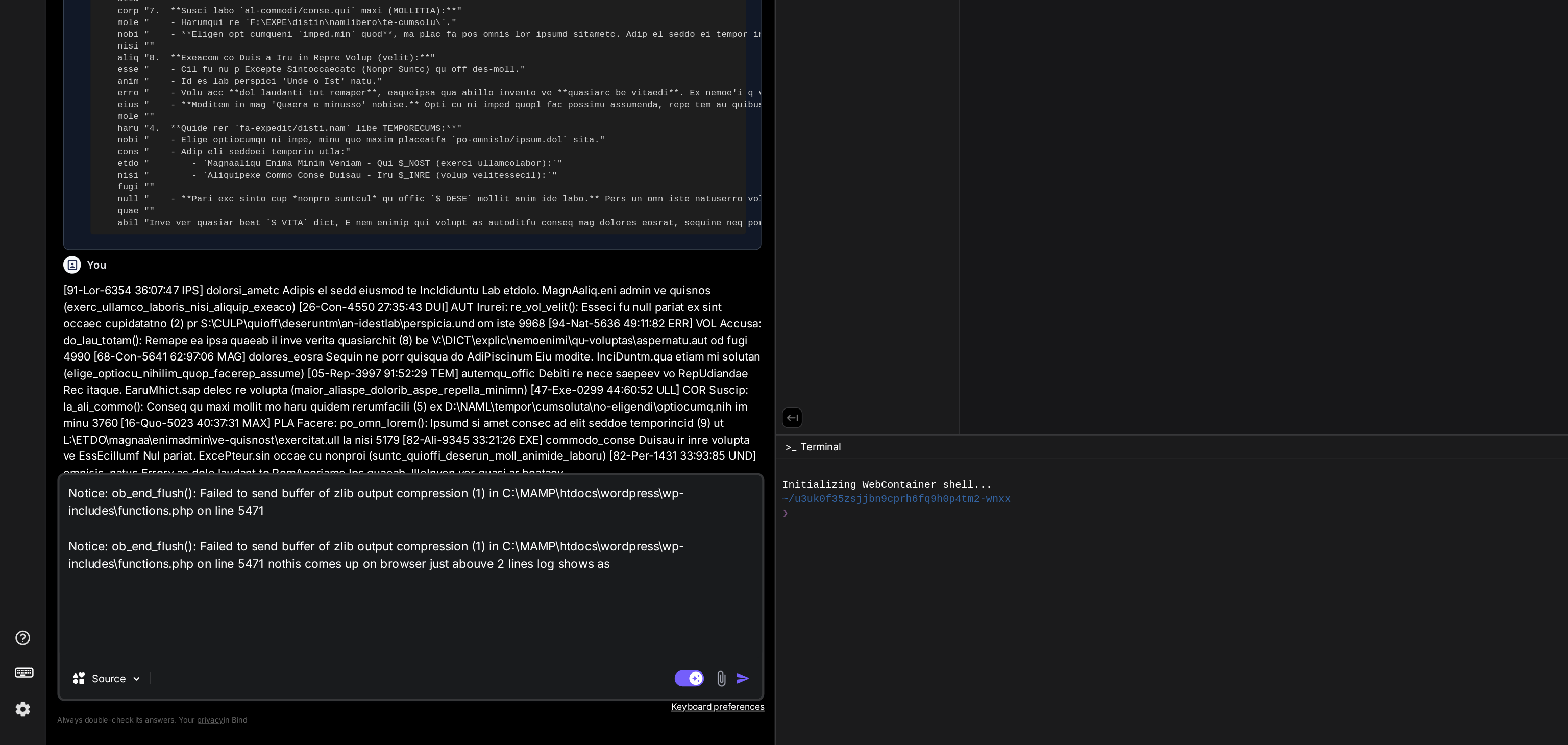
type textarea "Notice: ob_end_flush(): Failed to send buffer of zlib output compression (1) in…"
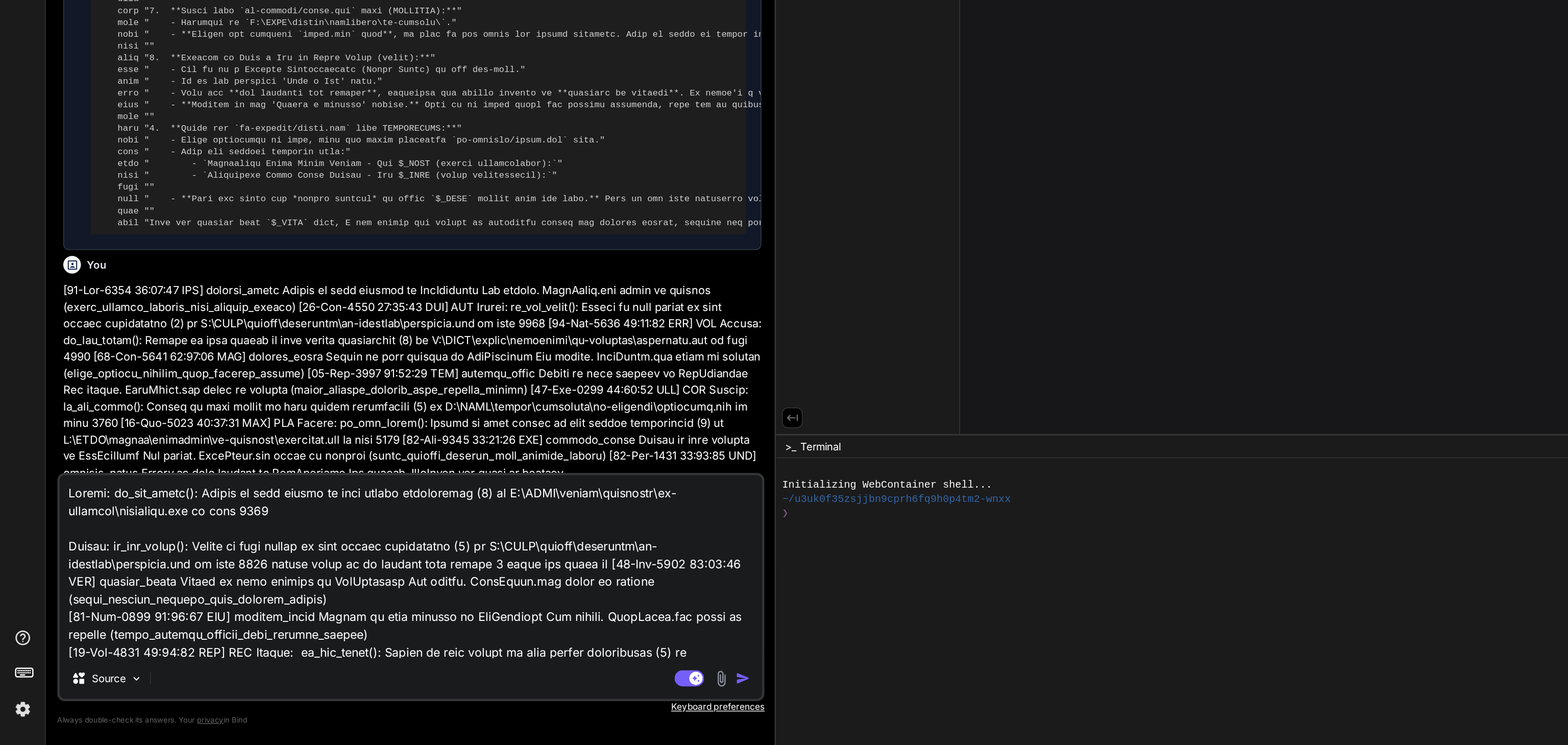
scroll to position [613, 0]
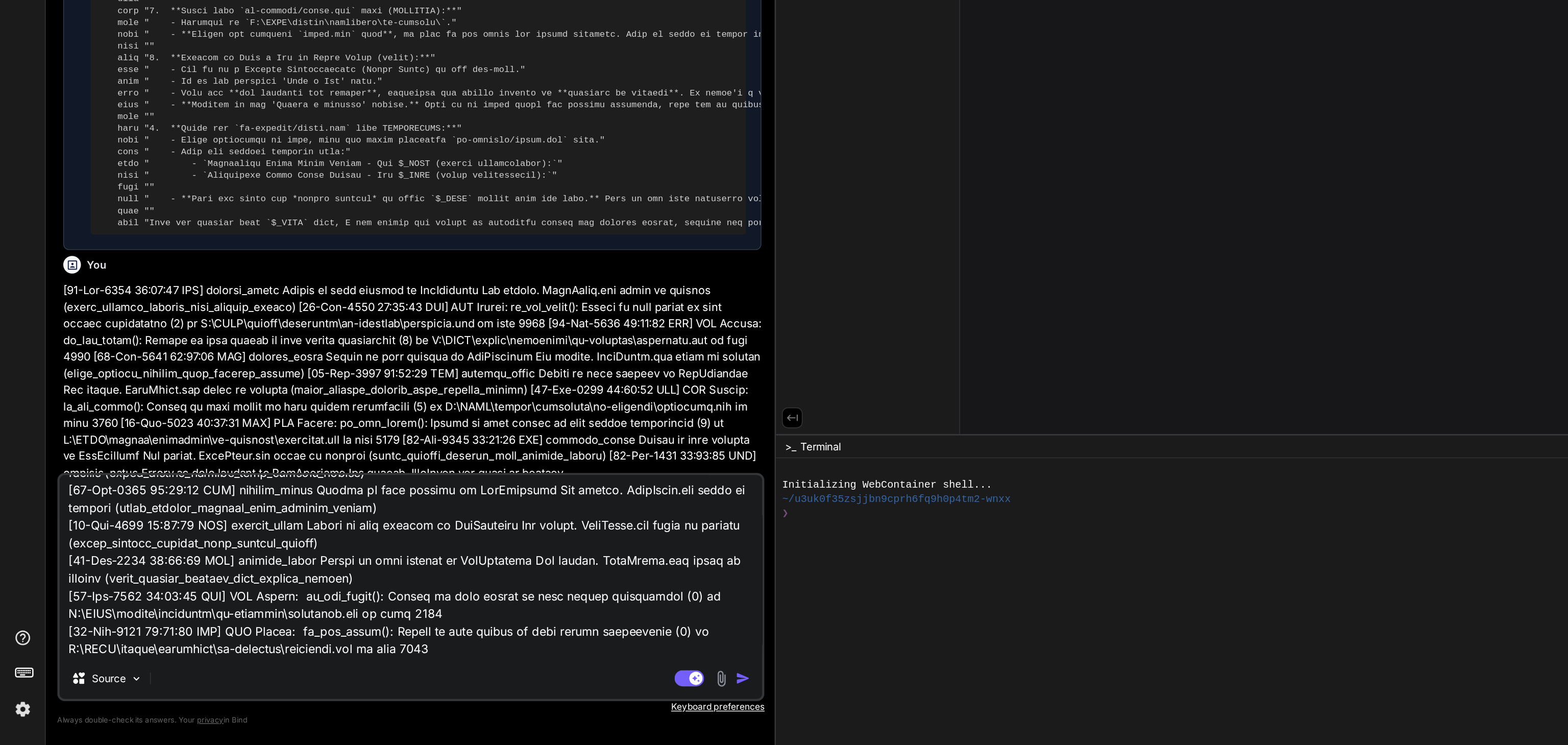
type textarea "x"
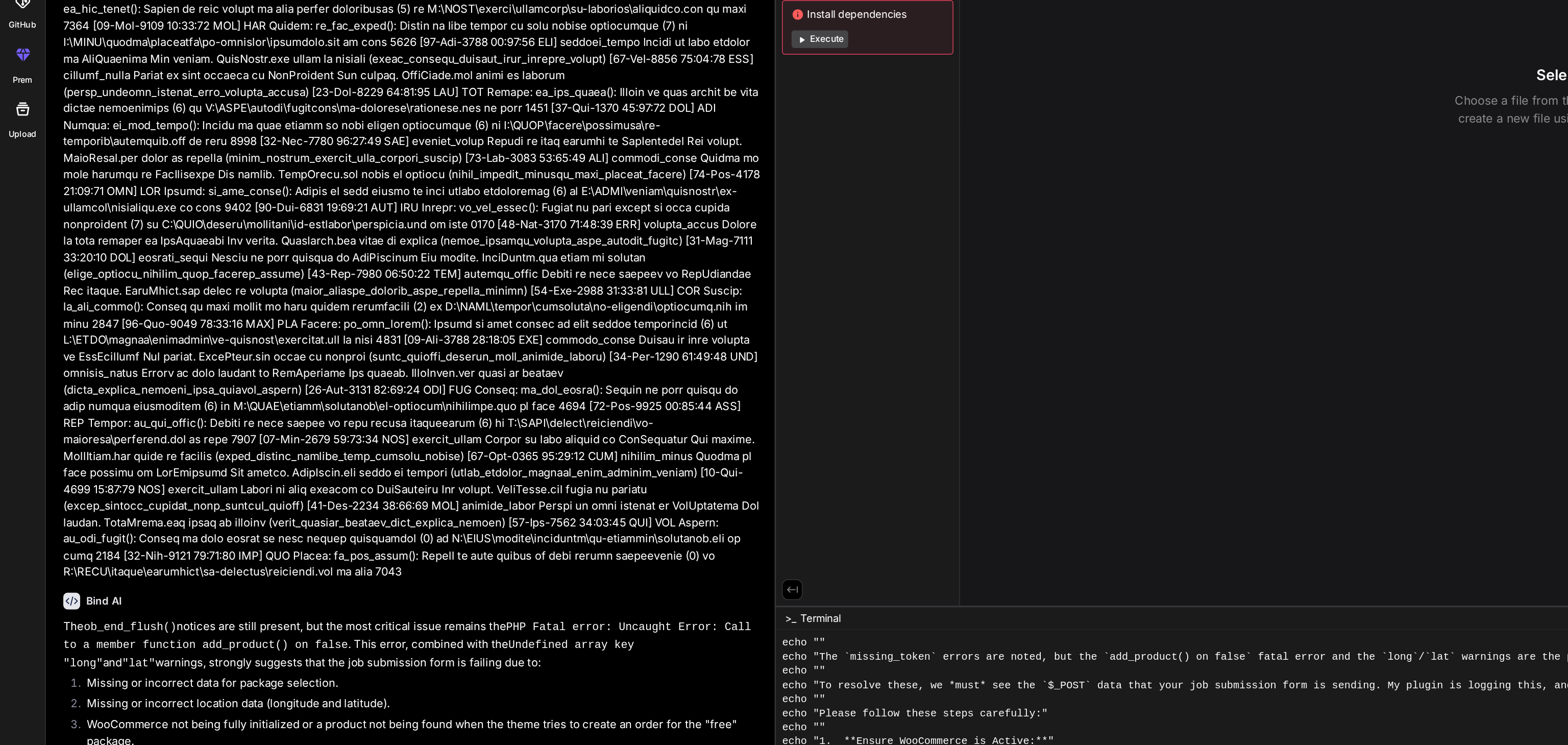
scroll to position [1078, 0]
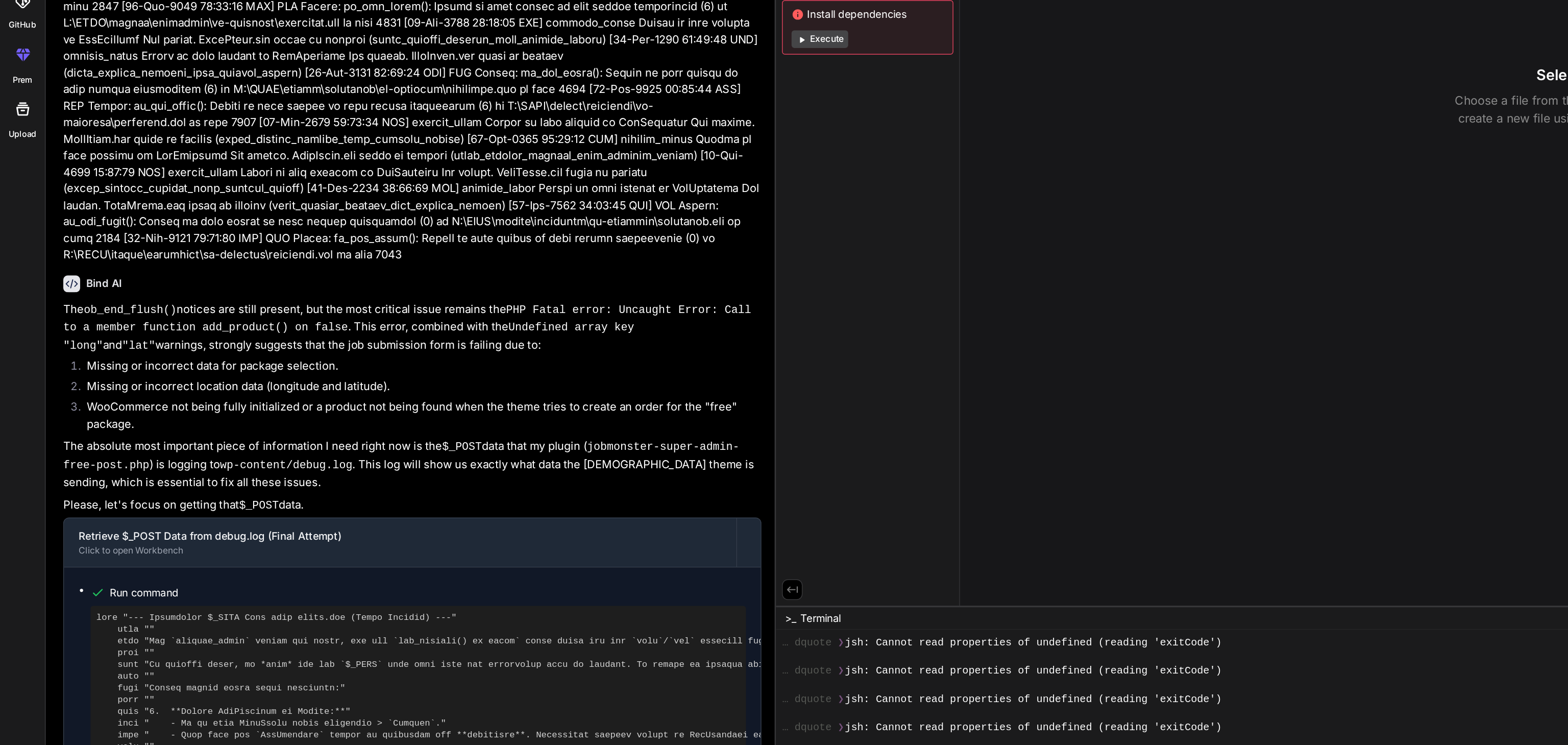
type textarea "x"
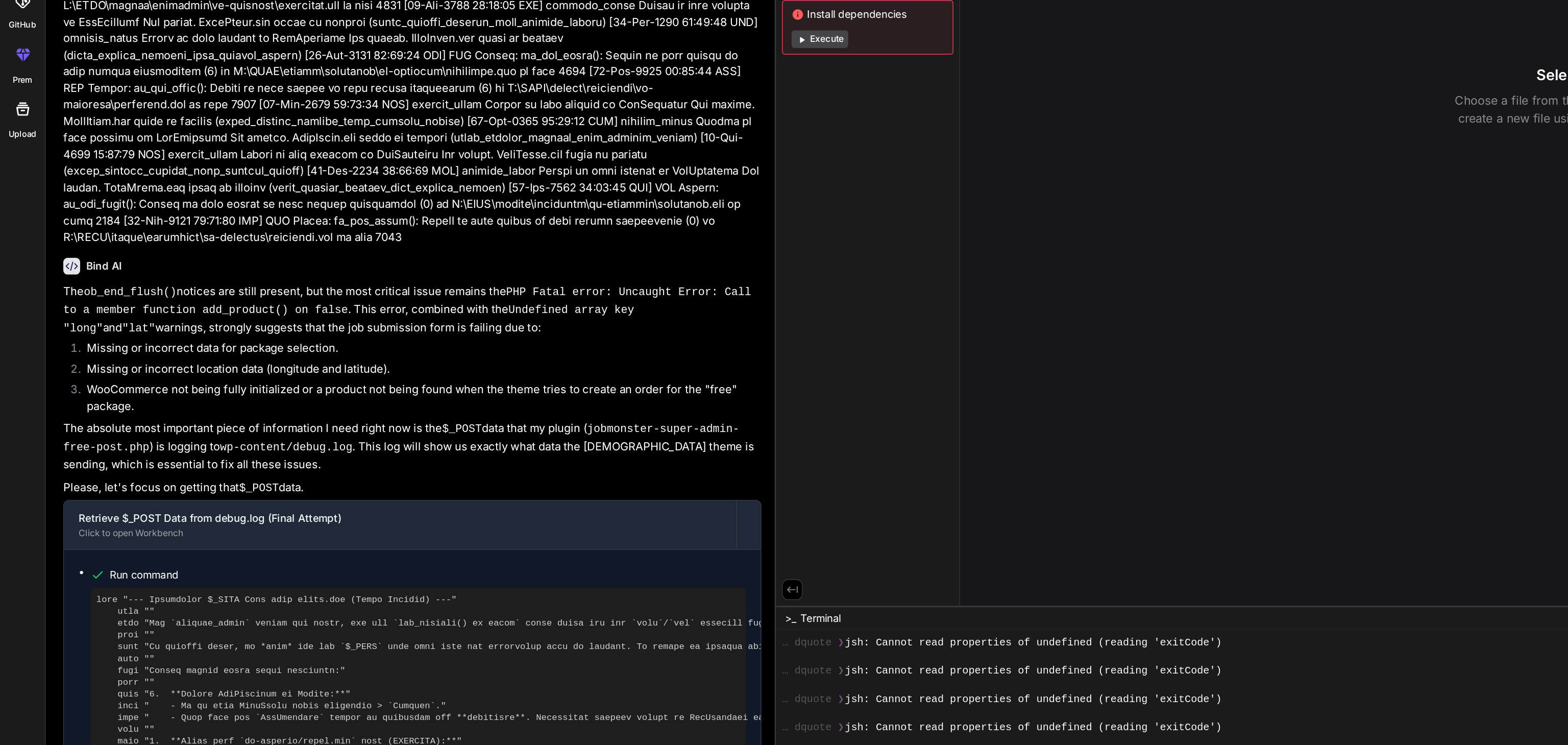
scroll to position [5135, 0]
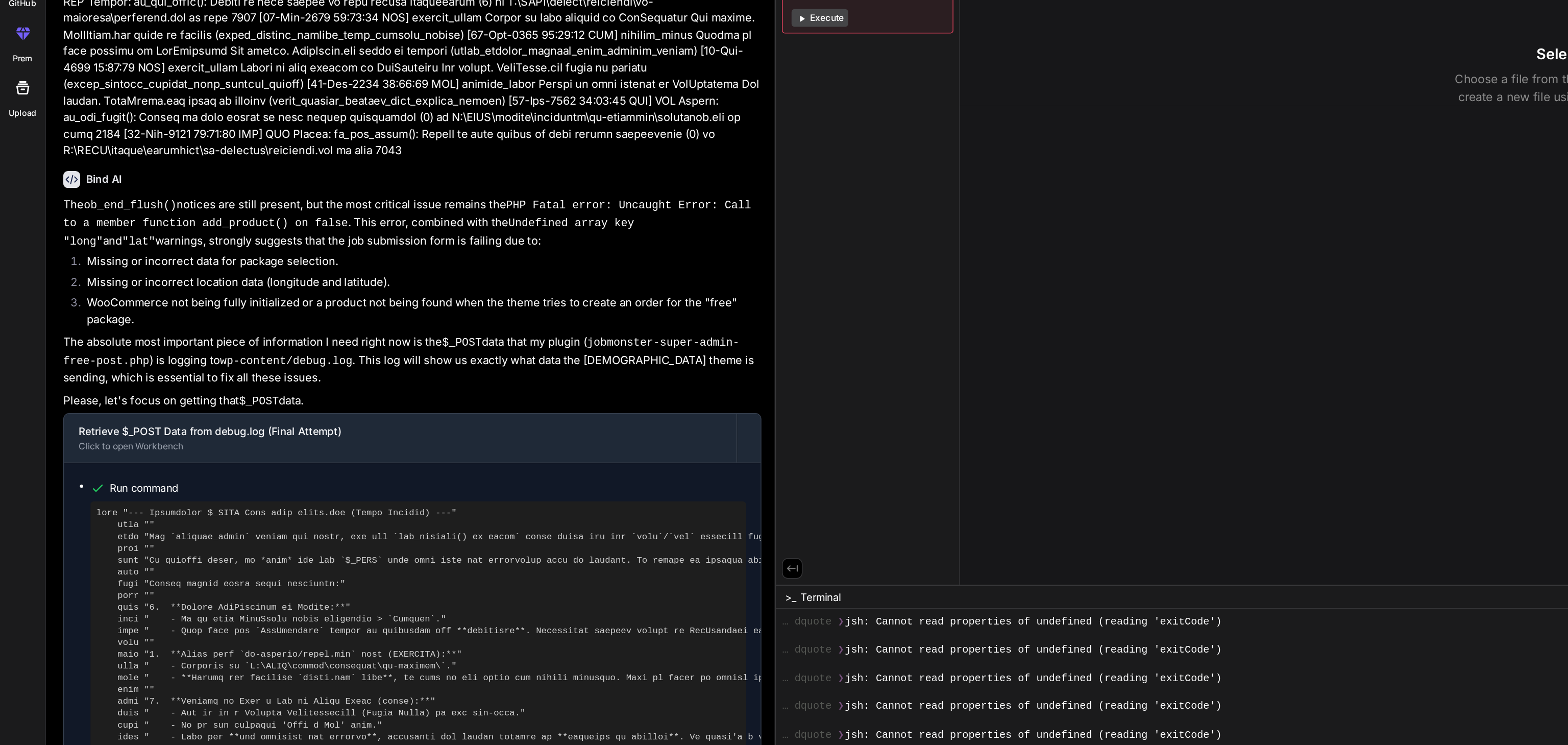
drag, startPoint x: 69, startPoint y: 331, endPoint x: 218, endPoint y: 337, distance: 149.1
click at [218, 395] on p "Please, let's focus on getting that $_POST data." at bounding box center [285, 402] width 484 height 13
copy p "let's focus on getting that $_POST data."
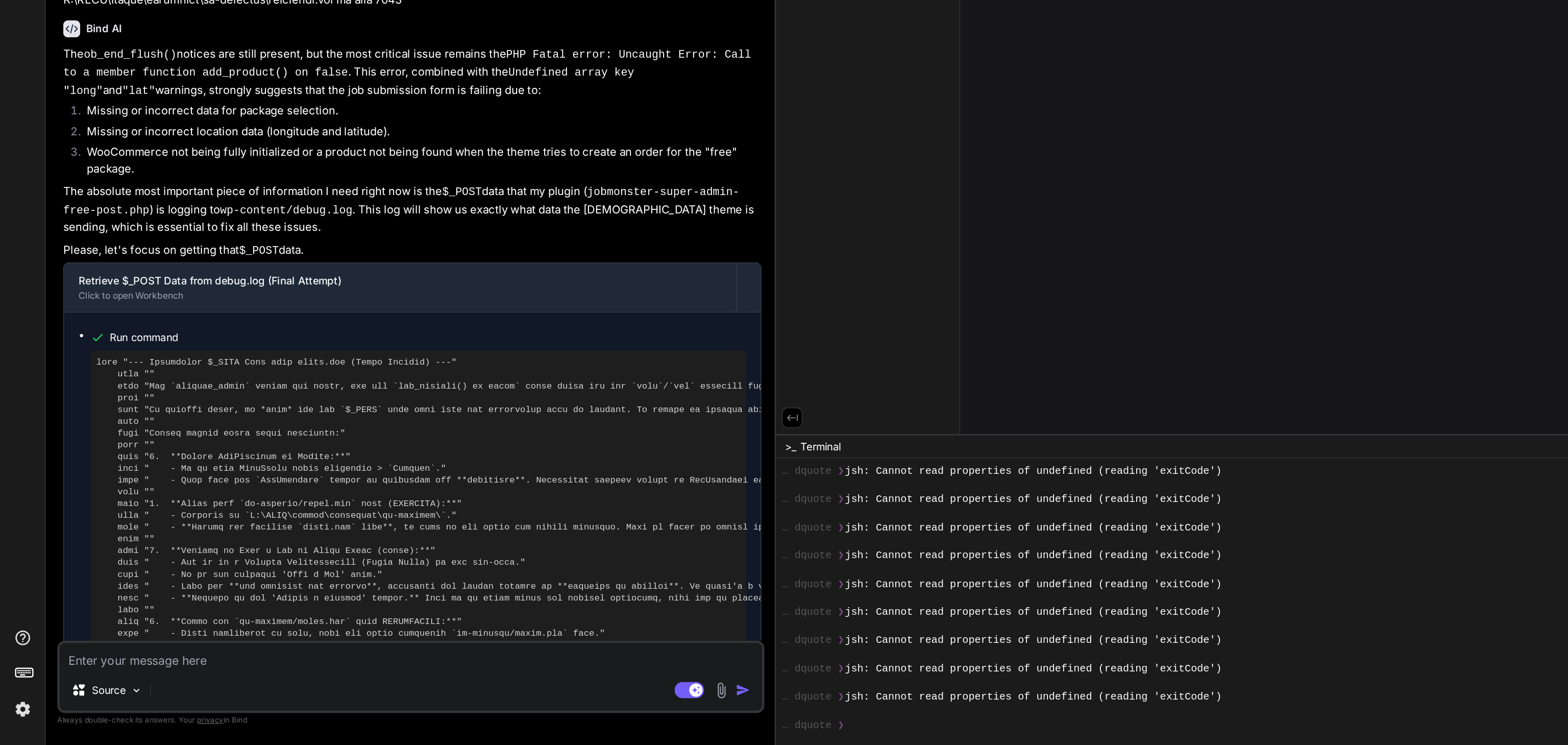
click at [86, 685] on textarea at bounding box center [285, 682] width 487 height 18
type textarea "h"
type textarea "x"
type textarea "ho"
type textarea "x"
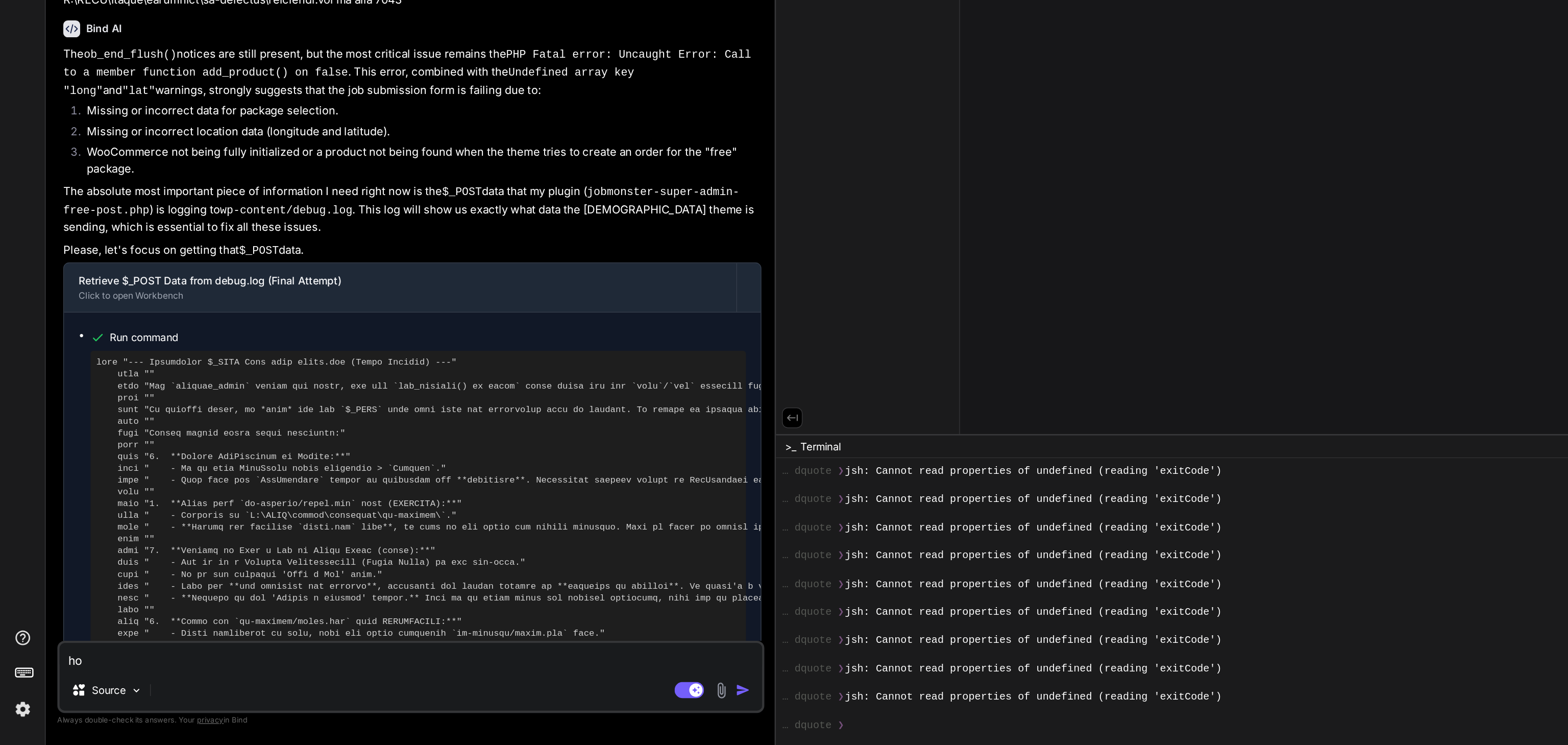
type textarea "how"
type textarea "x"
type textarea "how"
type textarea "x"
type textarea "how d"
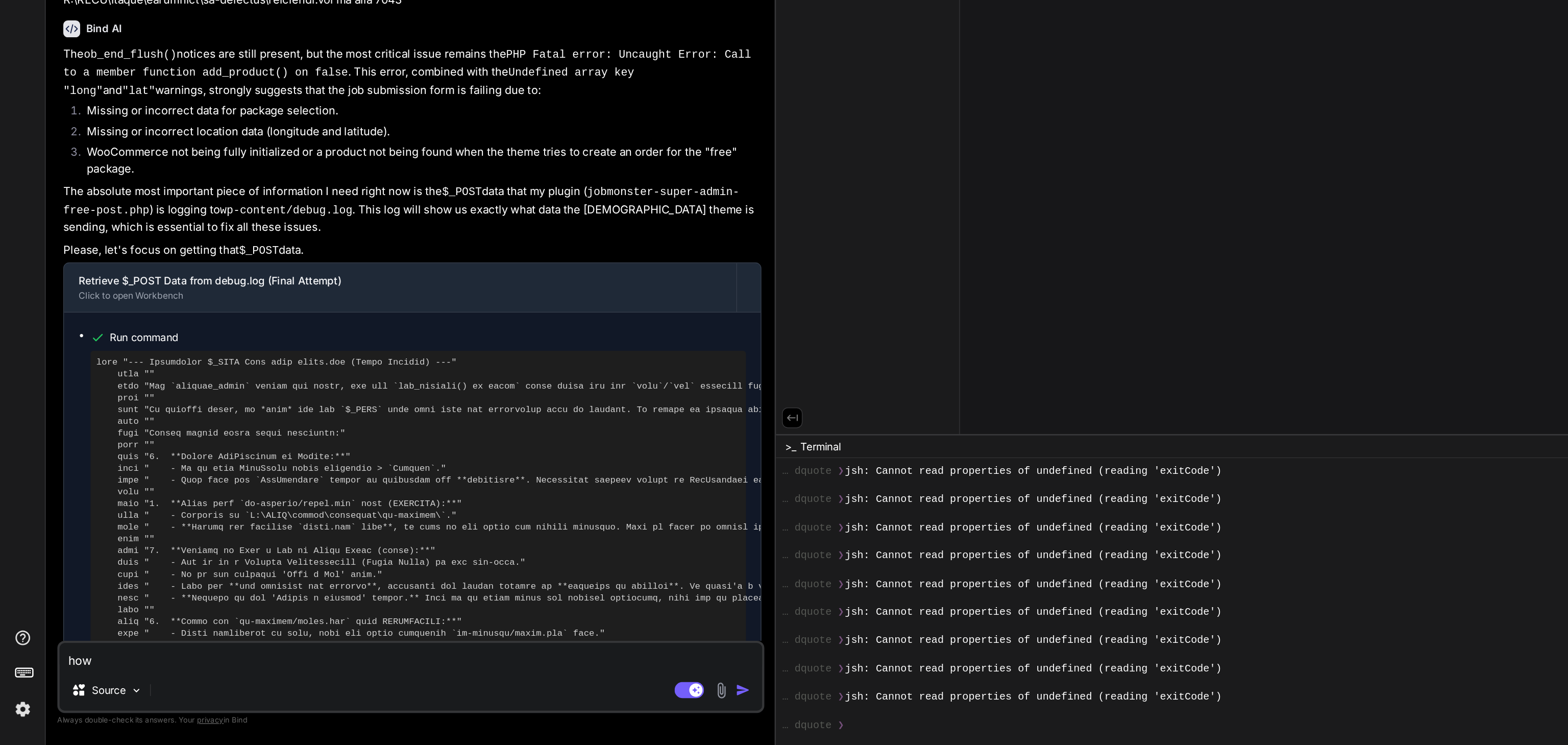
type textarea "x"
type textarea "how d"
type textarea "x"
type textarea "how d"
type textarea "x"
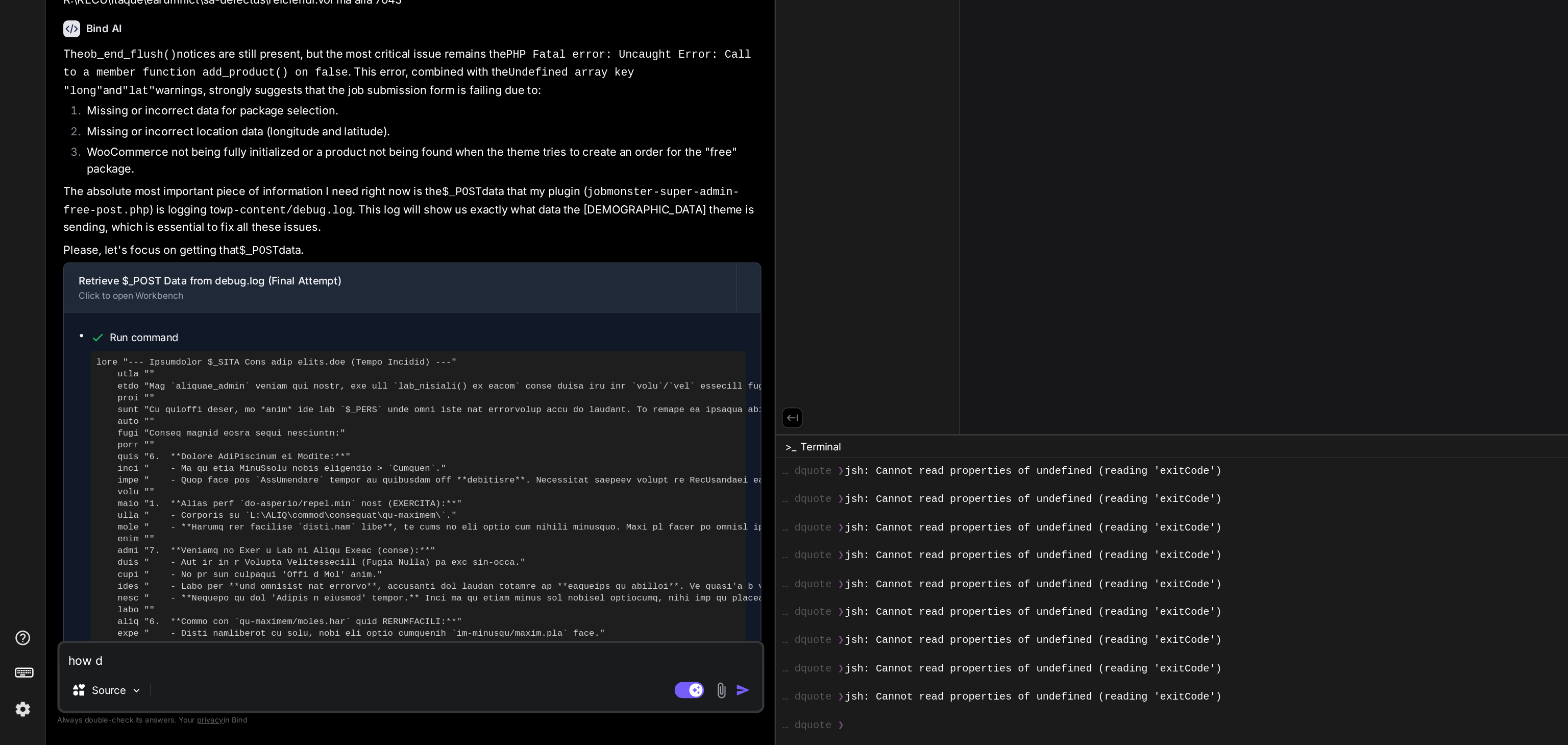
type textarea "how do"
type textarea "x"
type textarea "how do"
type textarea "x"
type textarea "how do i"
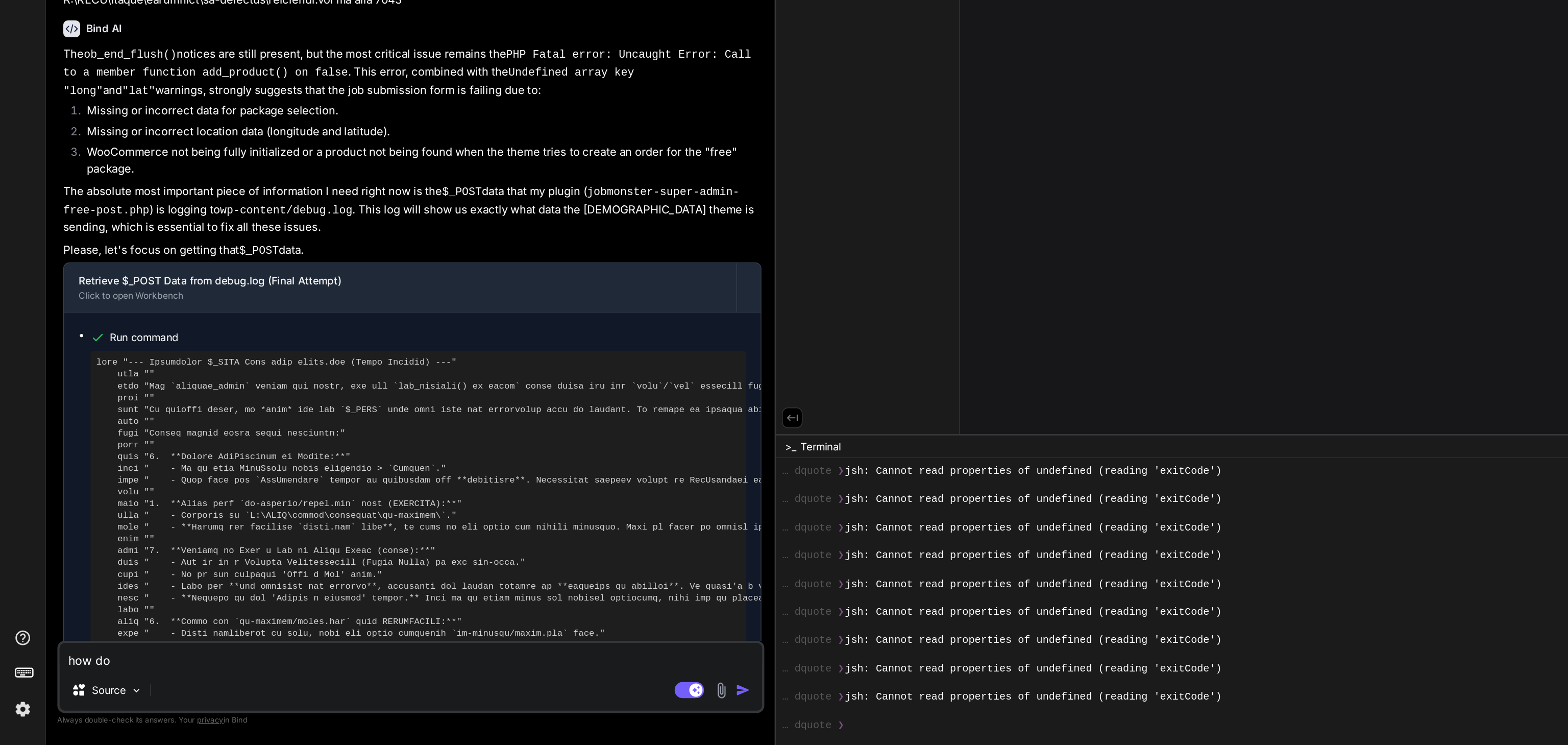
type textarea "x"
type textarea "how do i"
type textarea "x"
type textarea "how do i f"
type textarea "x"
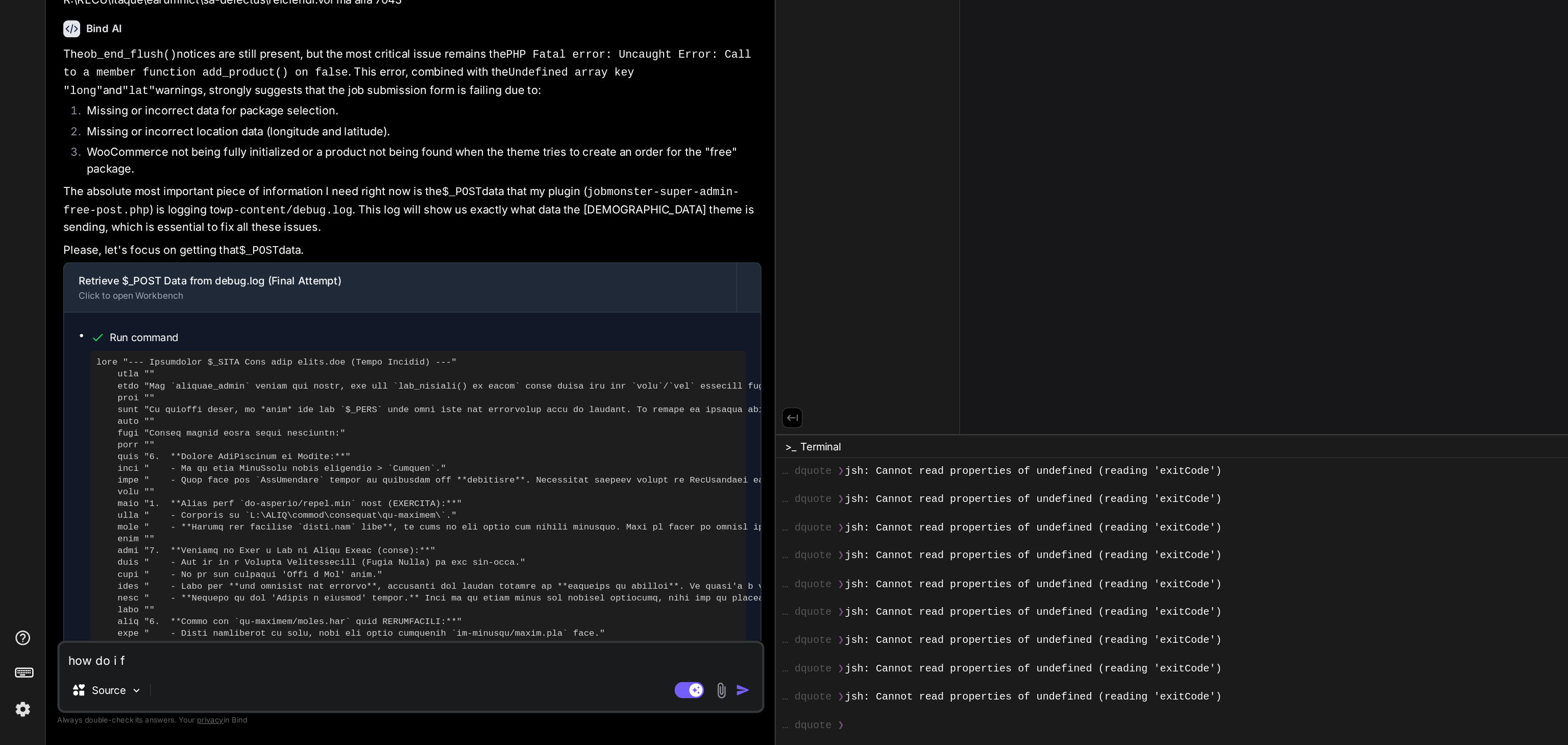
type textarea "how do i fo"
type textarea "x"
type textarea "how do i foc"
type textarea "x"
type textarea "how do i focu"
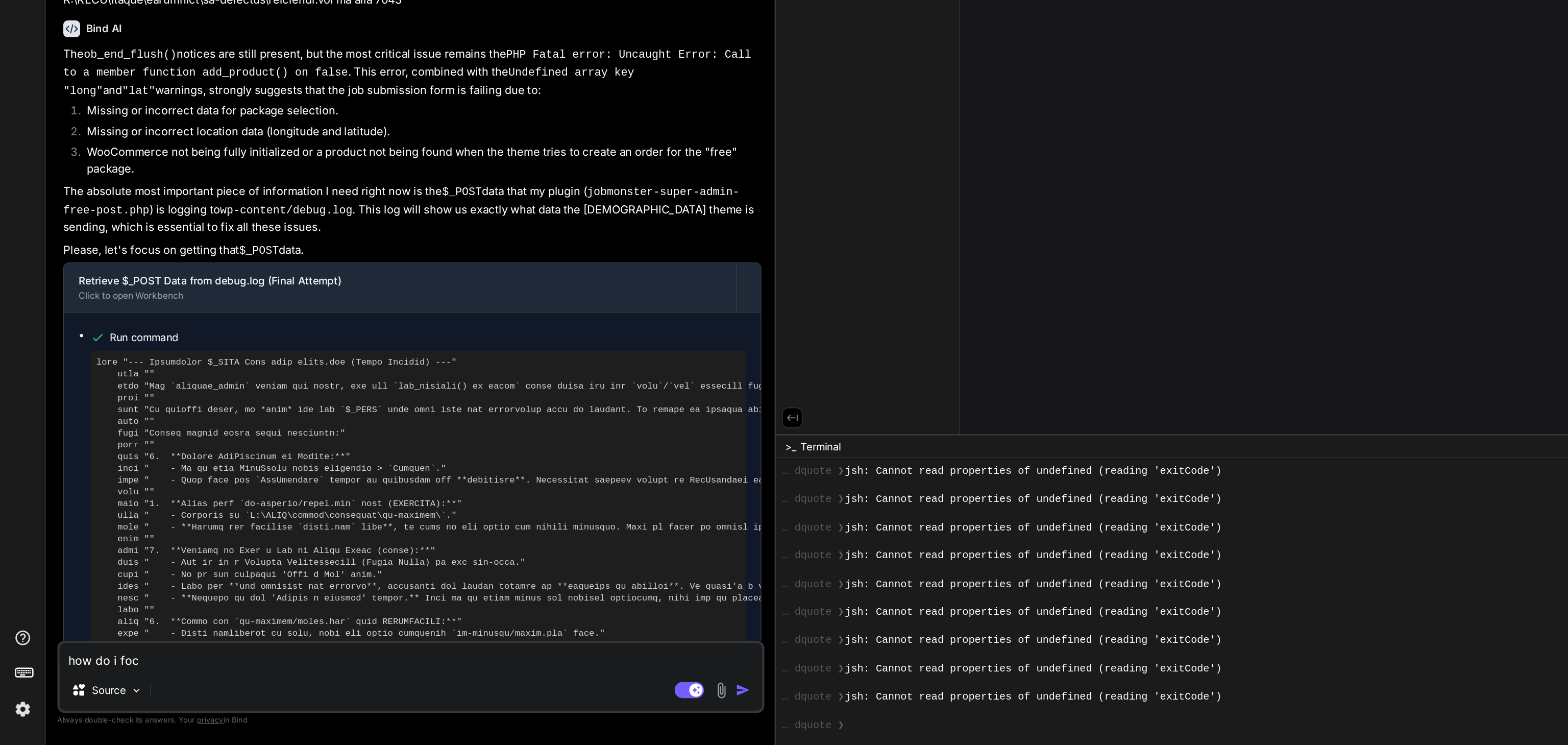
type textarea "x"
type textarea "how do i focus"
type textarea "x"
type textarea "how do i focus"
type textarea "x"
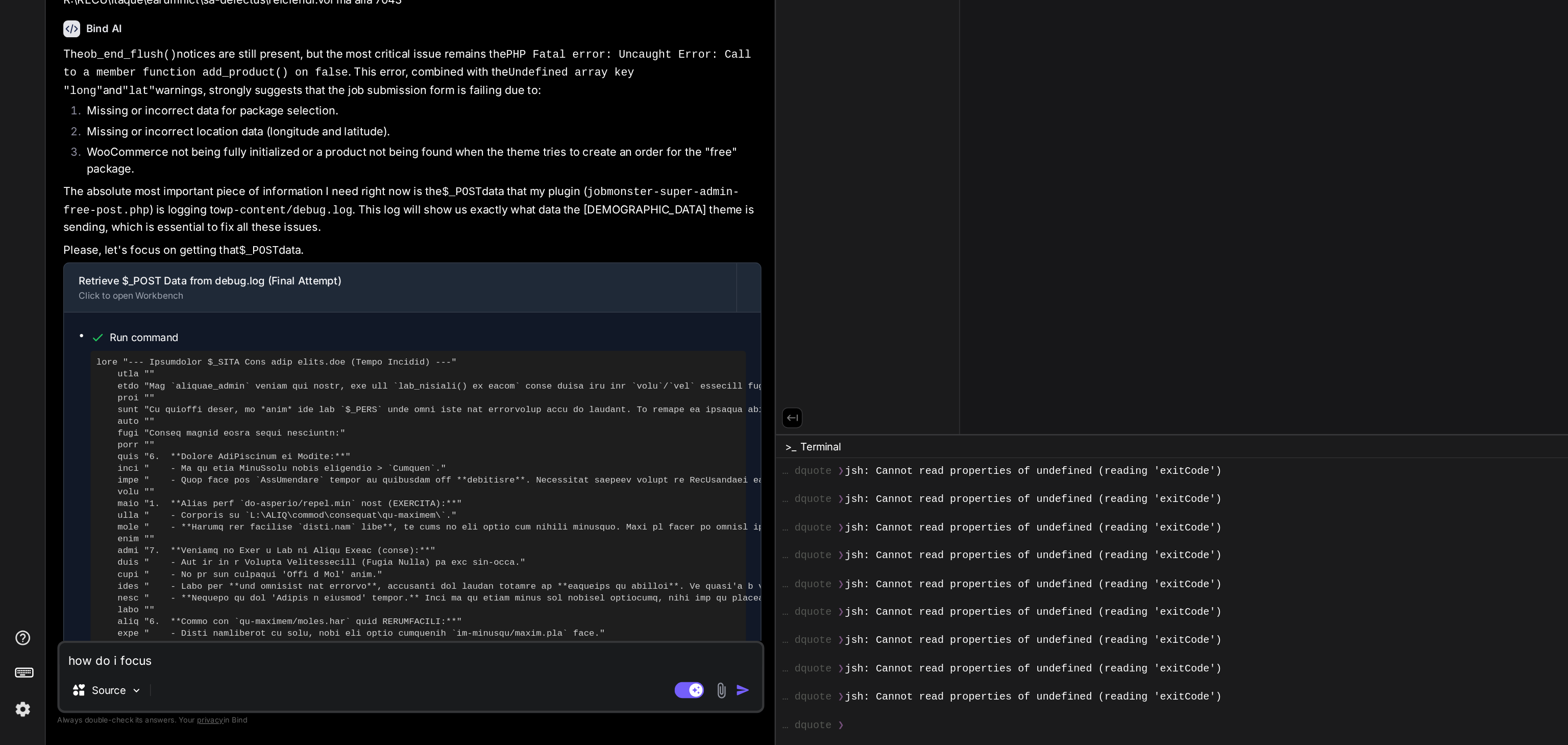
paste textarea "let's focus on getting that $_POST data."
type textarea "how do i focus let's focus on getting that $_POST data."
type textarea "x"
type textarea "how do i focus let'sfocus on getting that $_POST data."
type textarea "x"
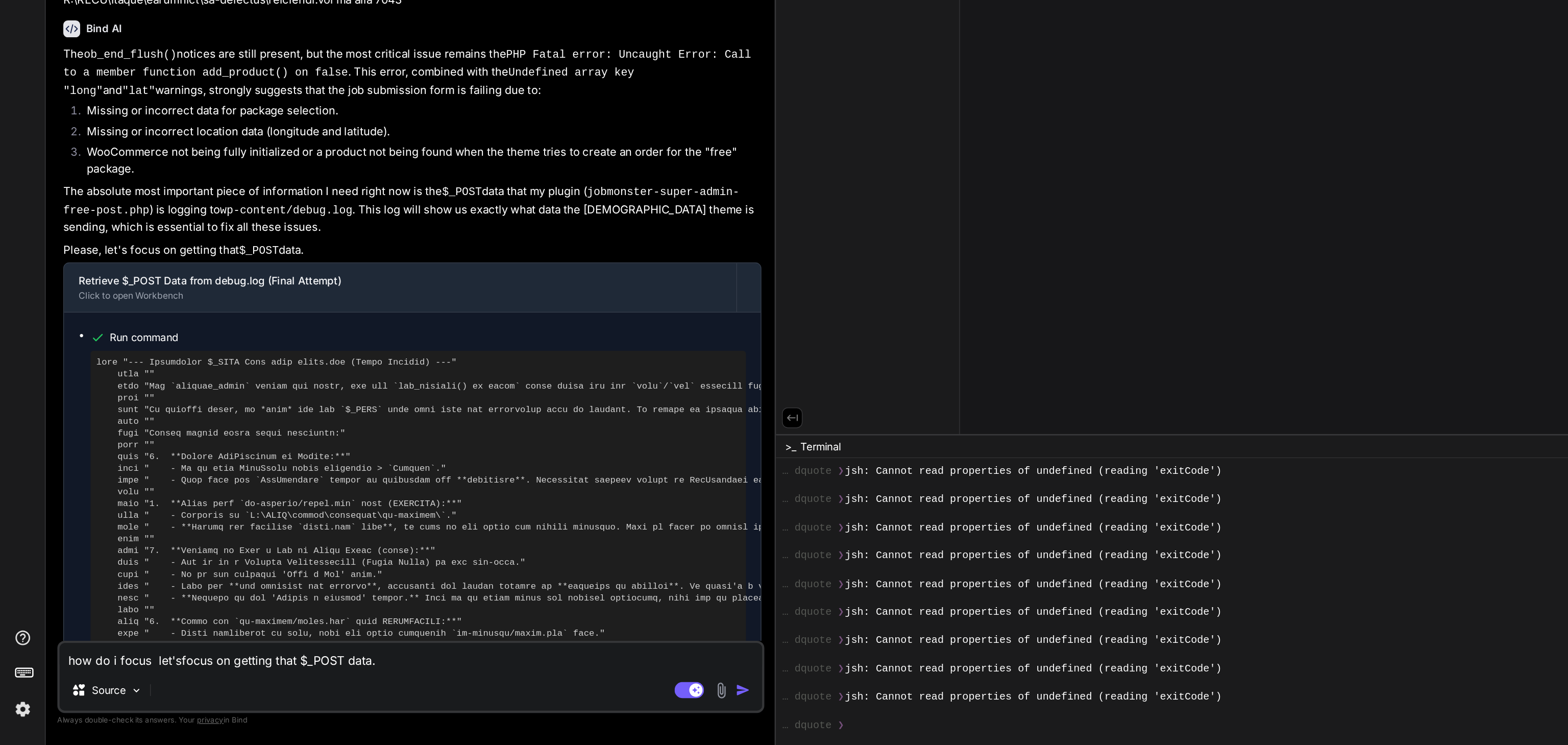
type textarea "how do i focus let'focus on getting that $_POST data."
type textarea "x"
type textarea "how do i focus letfocus on getting that $_POST data."
type textarea "x"
type textarea "how do i focus lefocus on getting that $_POST data."
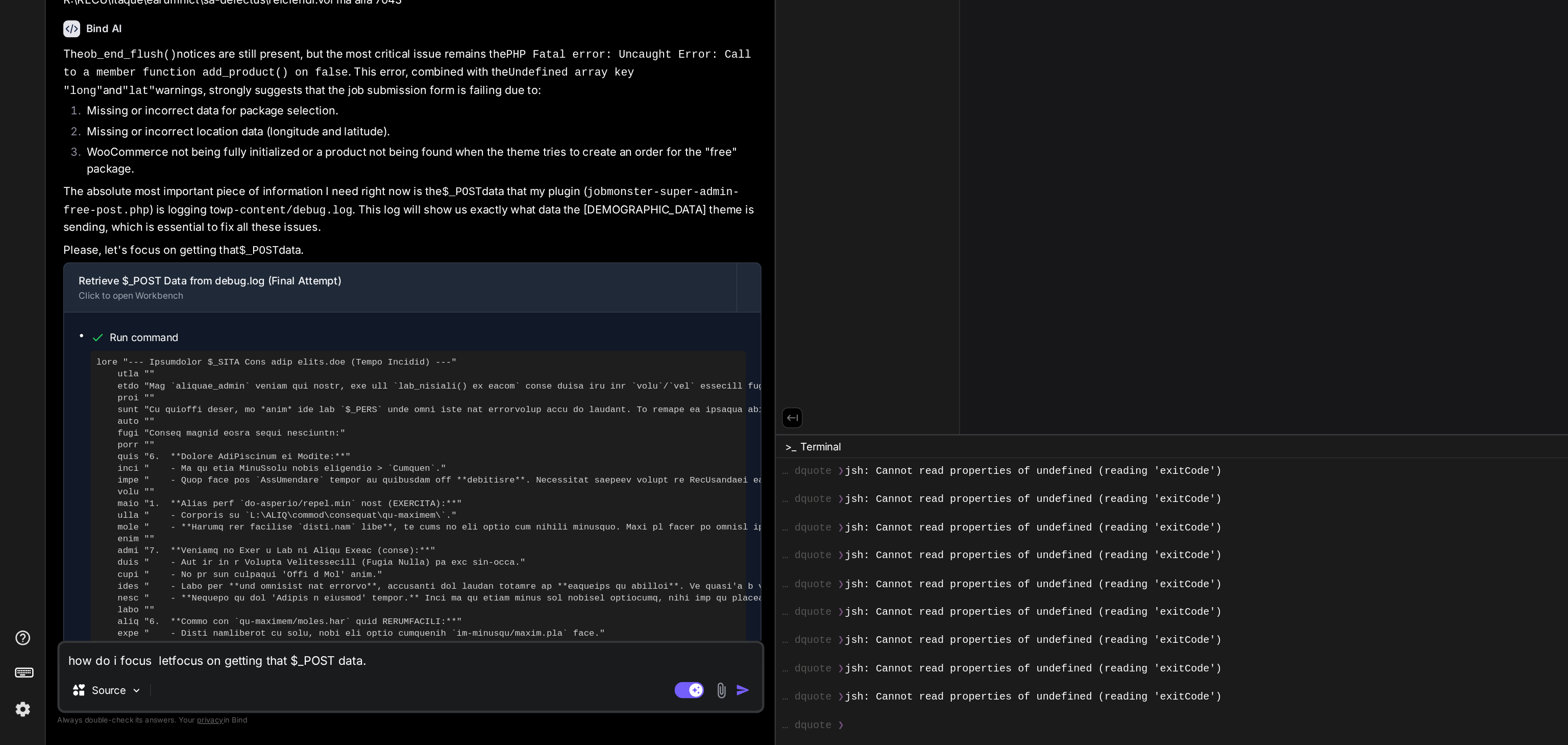
type textarea "x"
type textarea "how do i focus lfocus on getting that $_POST data."
type textarea "x"
type textarea "how do i focus focus on getting that $_POST data."
type textarea "x"
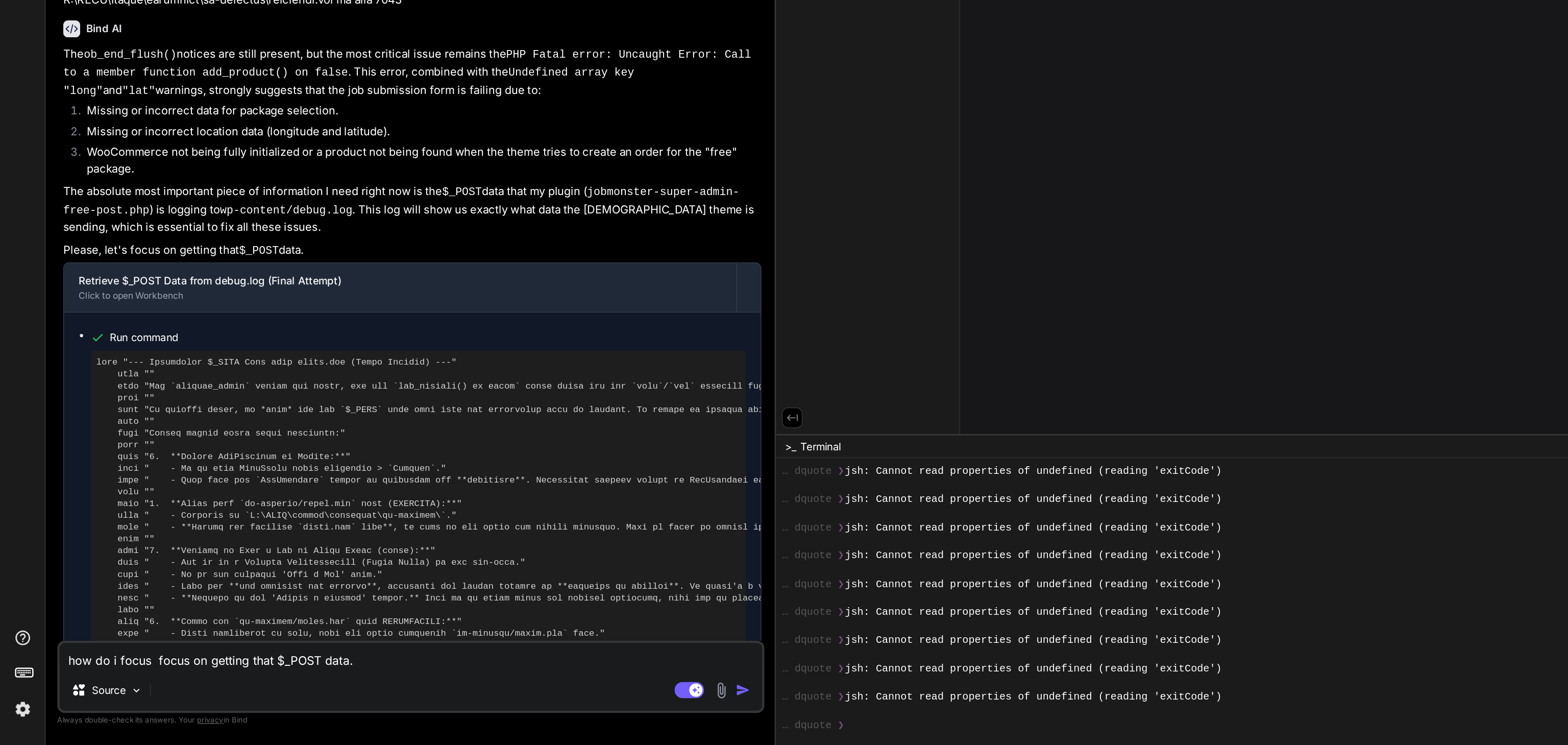
type textarea "how do i focus focus on getting that $_POST data."
type textarea "x"
type textarea "how do i focusfocus on getting that $_POST data."
type textarea "x"
type textarea "how do i focufocus on getting that $_POST data."
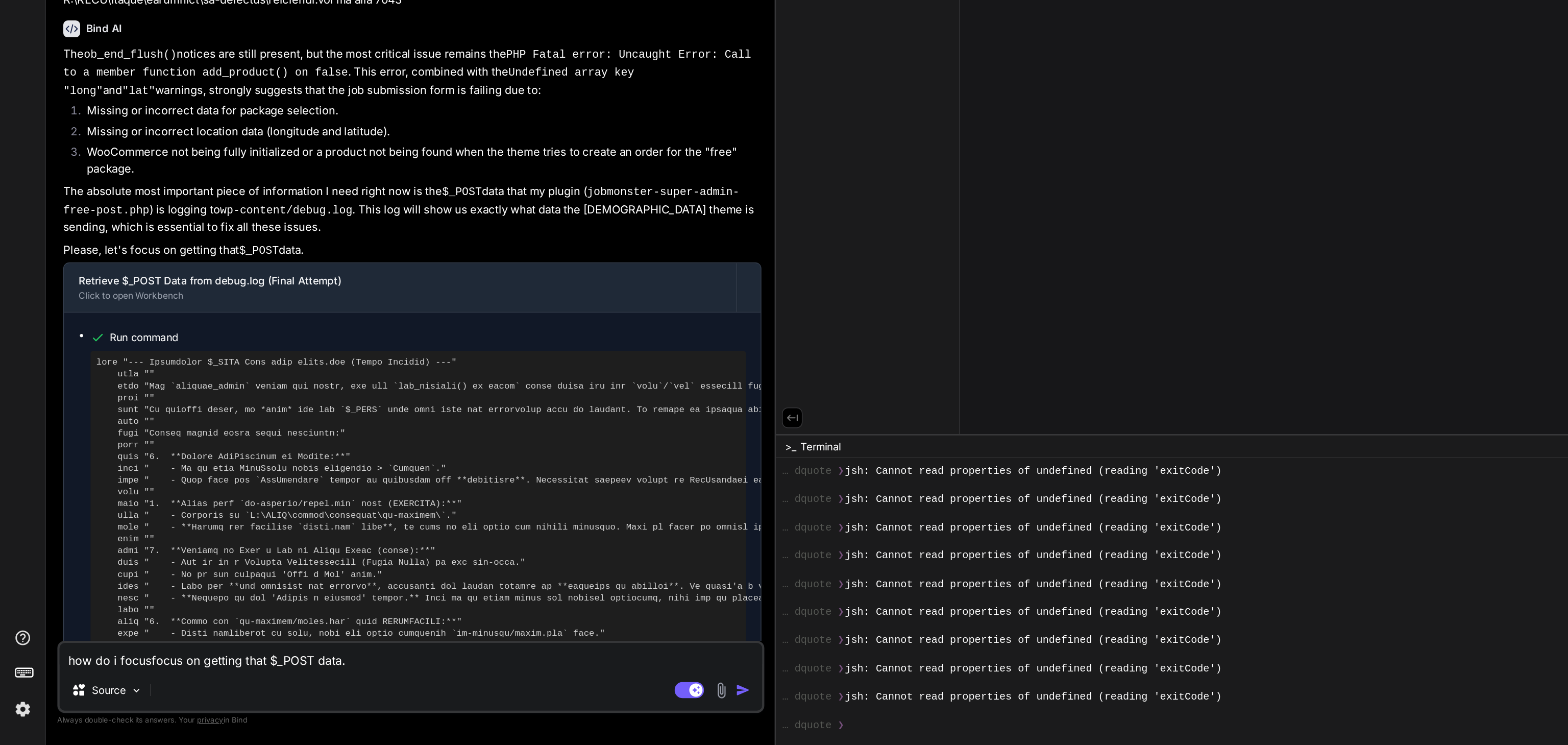
type textarea "x"
type textarea "how do i focfocus on getting that $_POST data."
type textarea "x"
type textarea "how do i fofocus on getting that $_POST data."
type textarea "x"
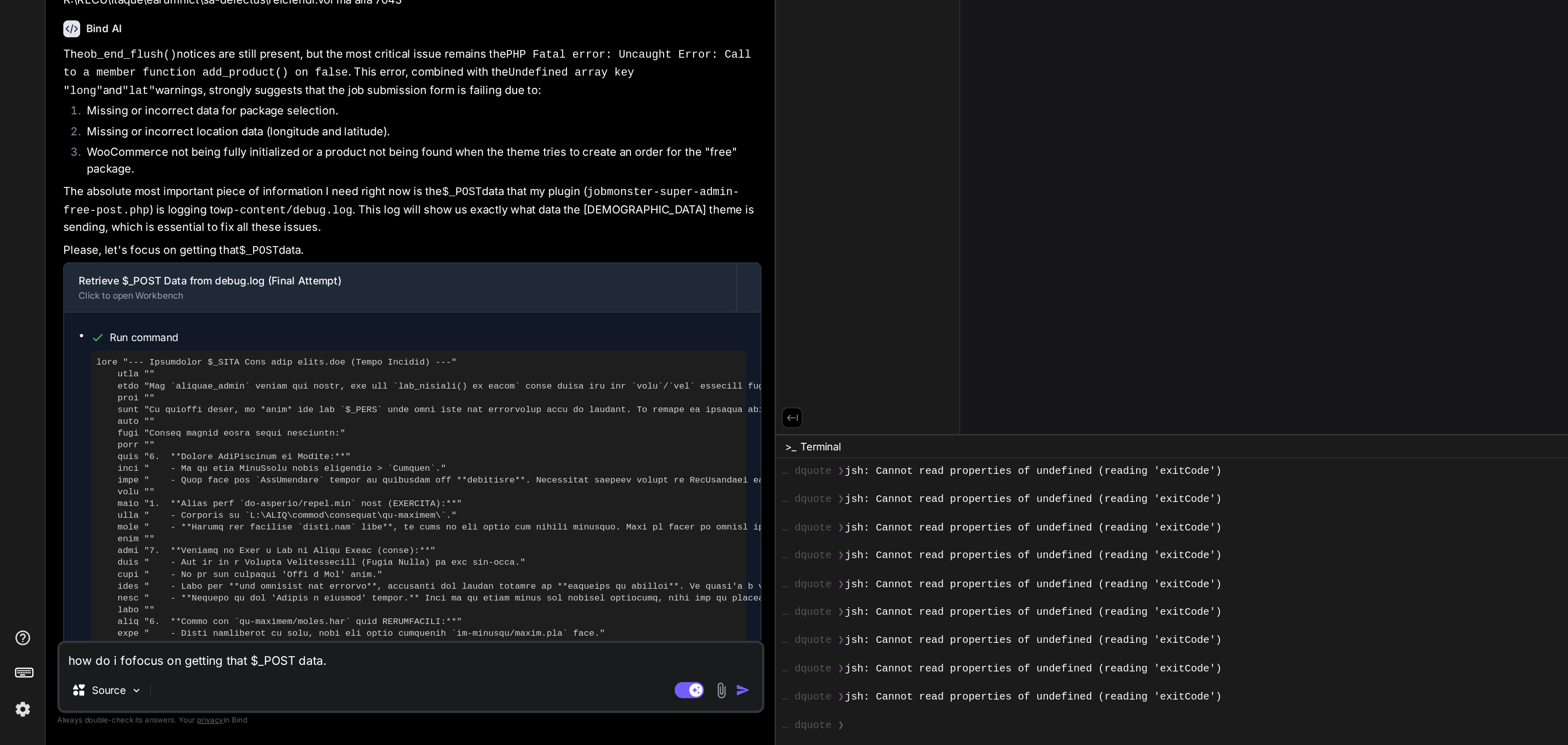
type textarea "how do i ffocus on getting that $_POST data."
type textarea "x"
type textarea "how do i focus on getting that $_POST data."
type textarea "x"
click at [235, 690] on textarea "how do i focus on getting that $_POST data." at bounding box center [285, 682] width 487 height 18
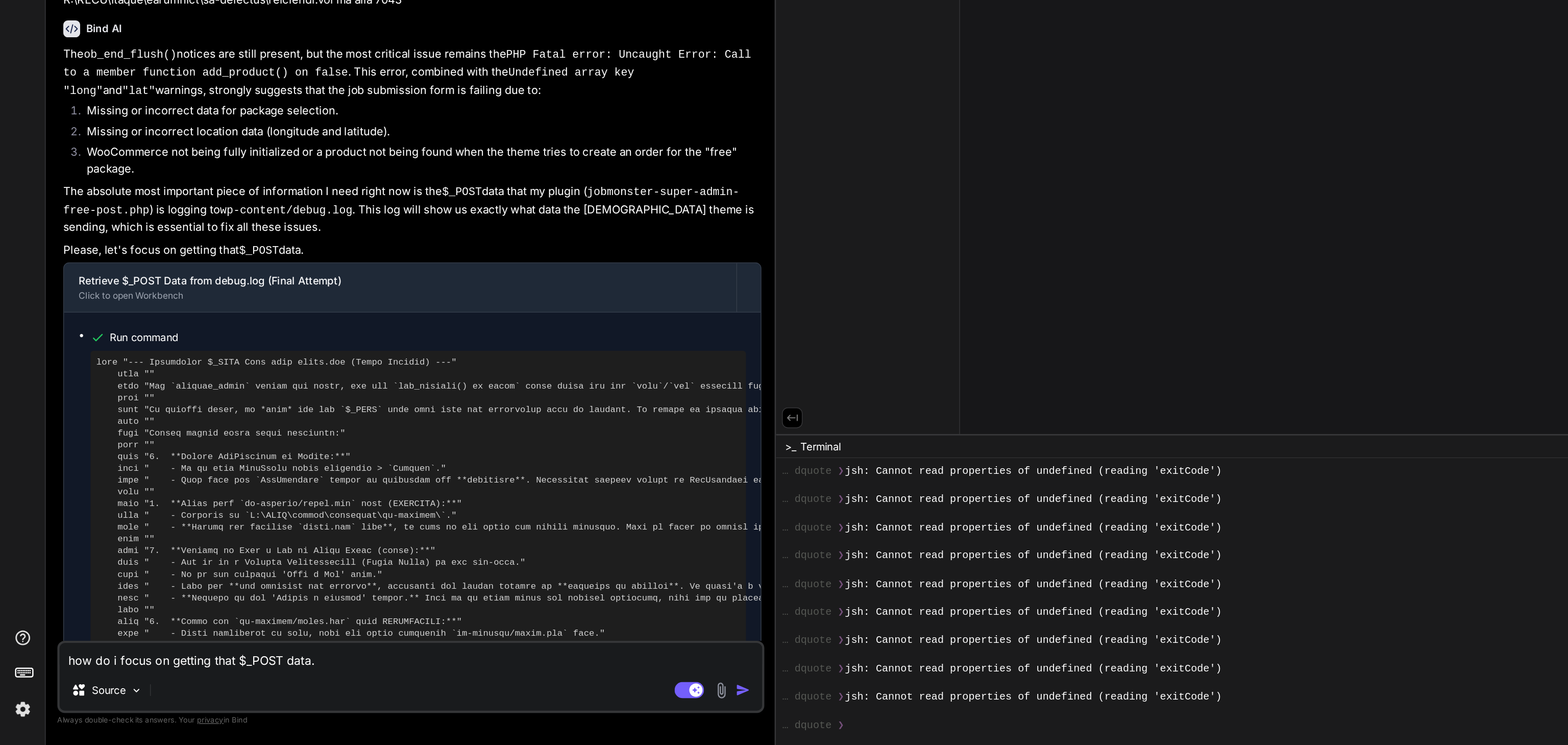
type textarea "how do i focus on getting that $_POST data."
type textarea "x"
type textarea "how do i focus on getting that $_POST data. i"
type textarea "x"
type textarea "how do i focus on getting that $_POST data. if"
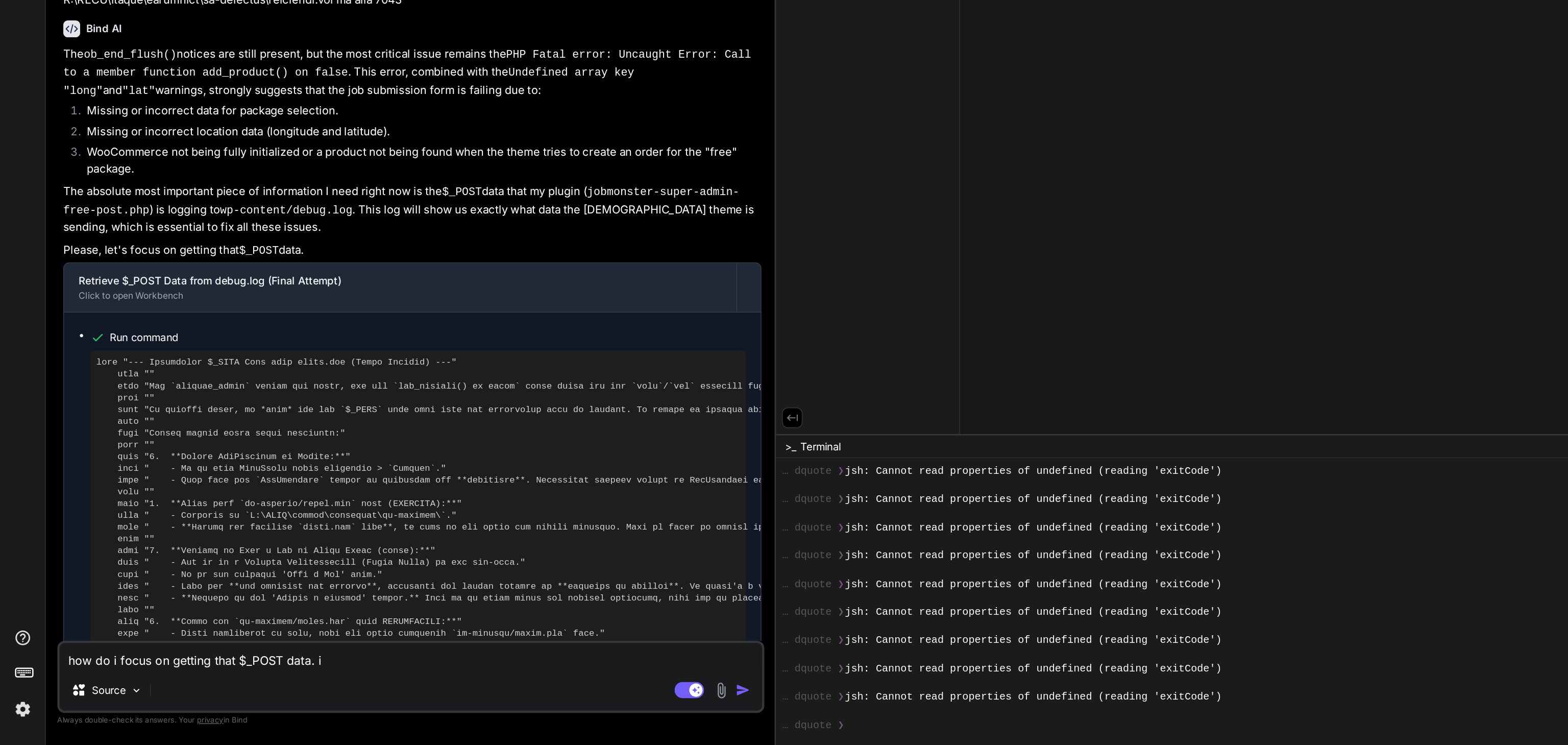
type textarea "x"
type textarea "how do i focus on getting that $_POST data. if"
type textarea "x"
type textarea "how do i focus on getting that $_POST data. if l"
type textarea "x"
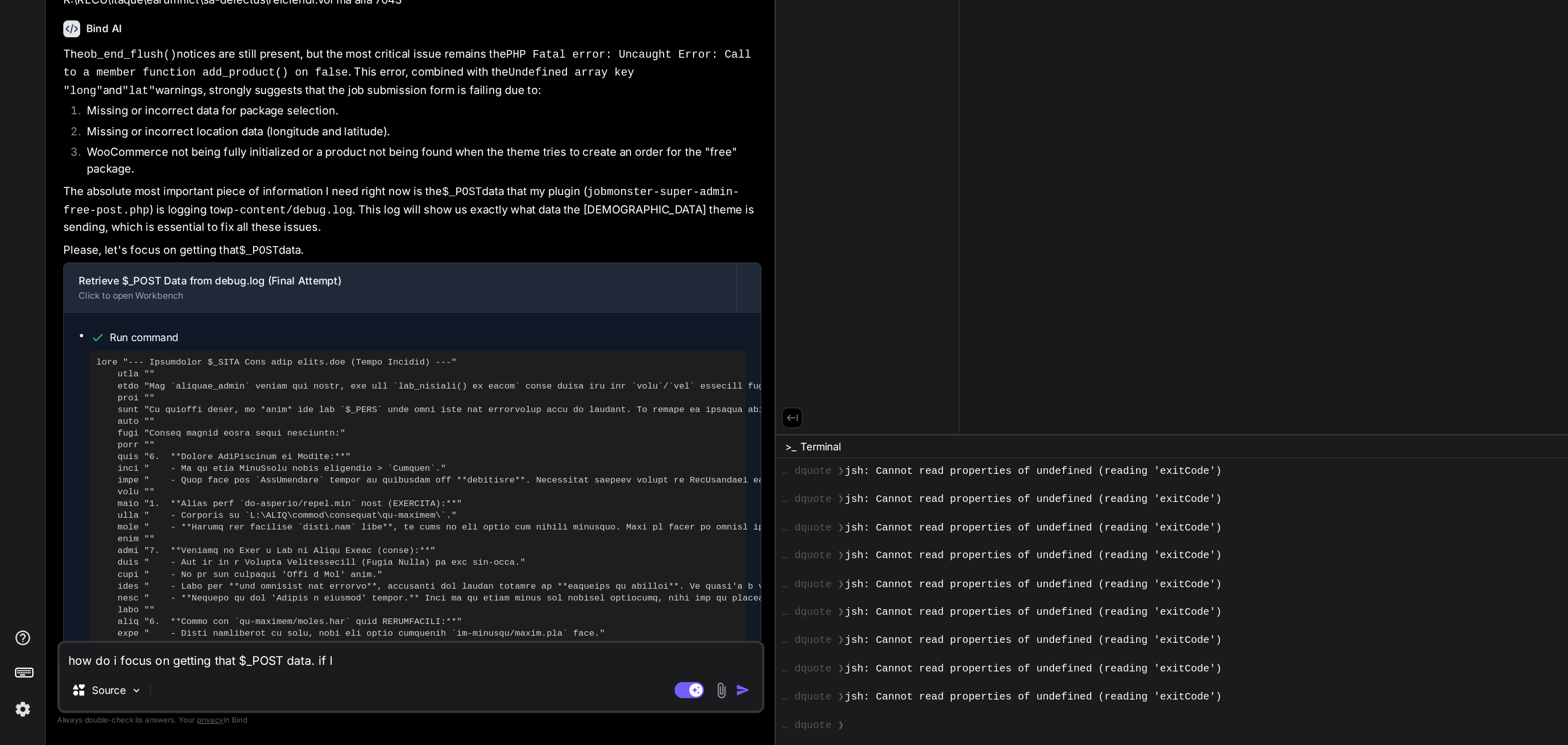
type textarea "how do i focus on getting that $_POST data. if lo"
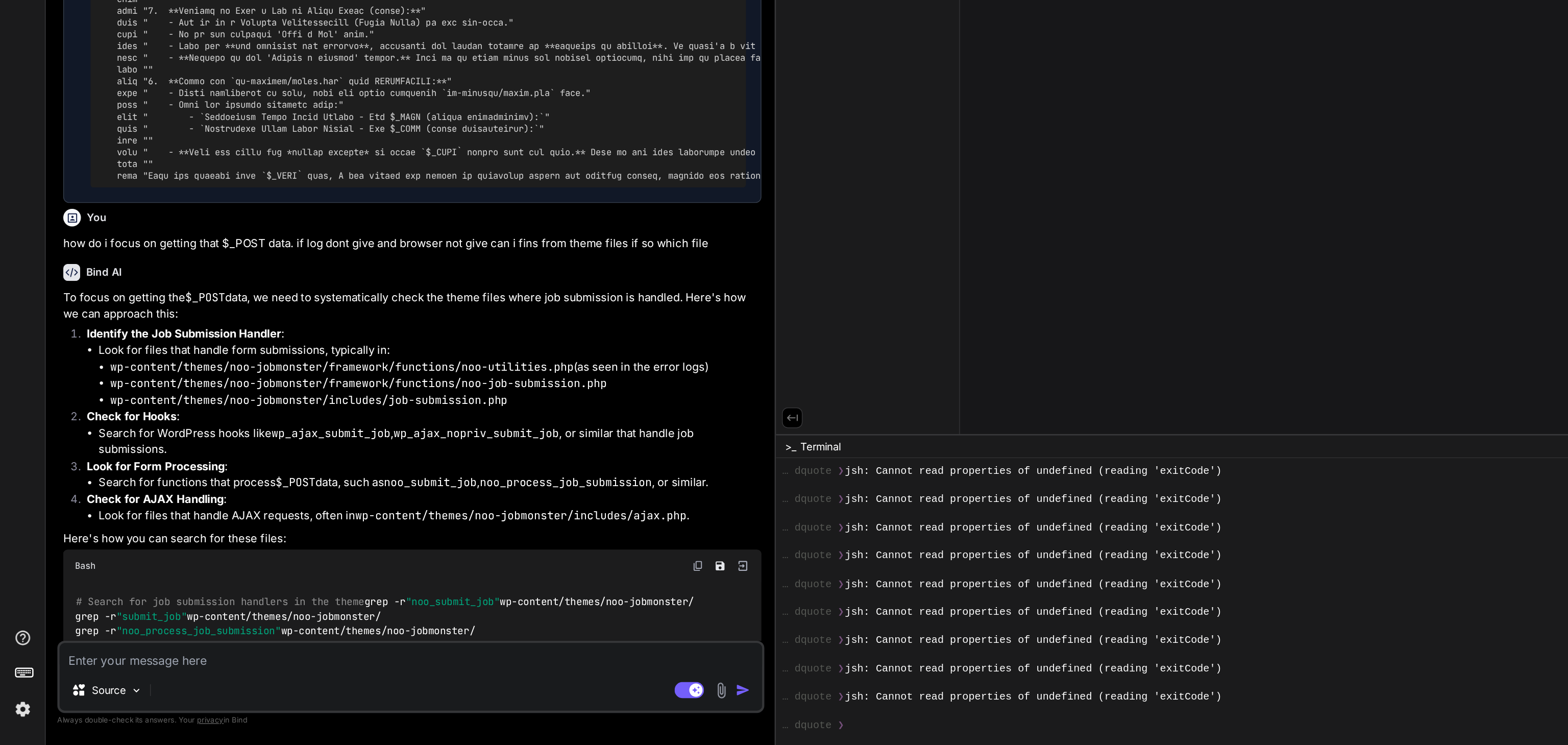
scroll to position [5461, 0]
drag, startPoint x: 320, startPoint y: 476, endPoint x: 399, endPoint y: 476, distance: 79.0
click at [399, 476] on li "wp-content/themes/noo-jobmonster/framework/functions/noo-utilities.php (as seen…" at bounding box center [302, 481] width 452 height 12
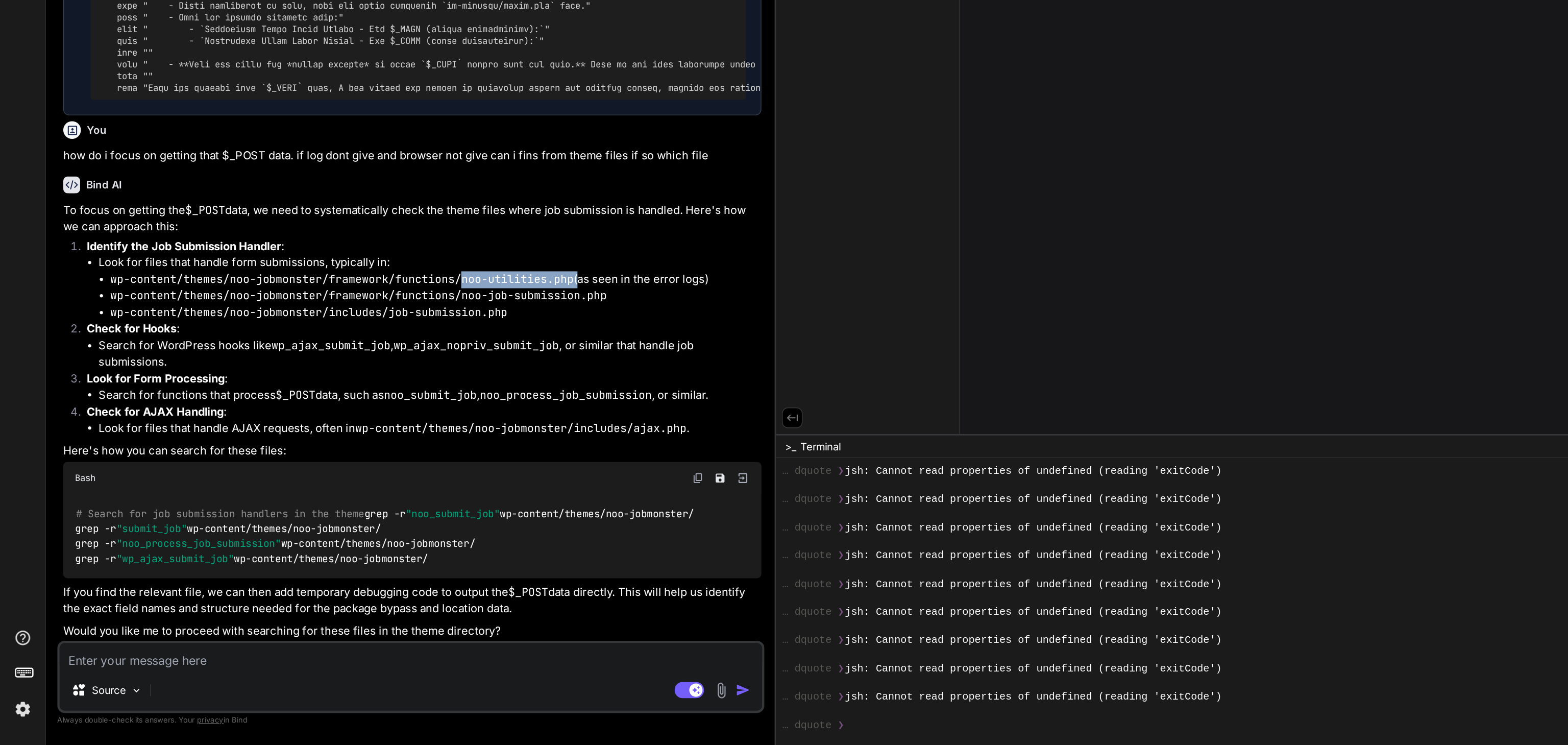
scroll to position [5522, 0]
click at [114, 685] on textarea at bounding box center [285, 682] width 487 height 18
paste textarea "<?php /** * Utilities Functions for NOO Framework. * This file contains various…"
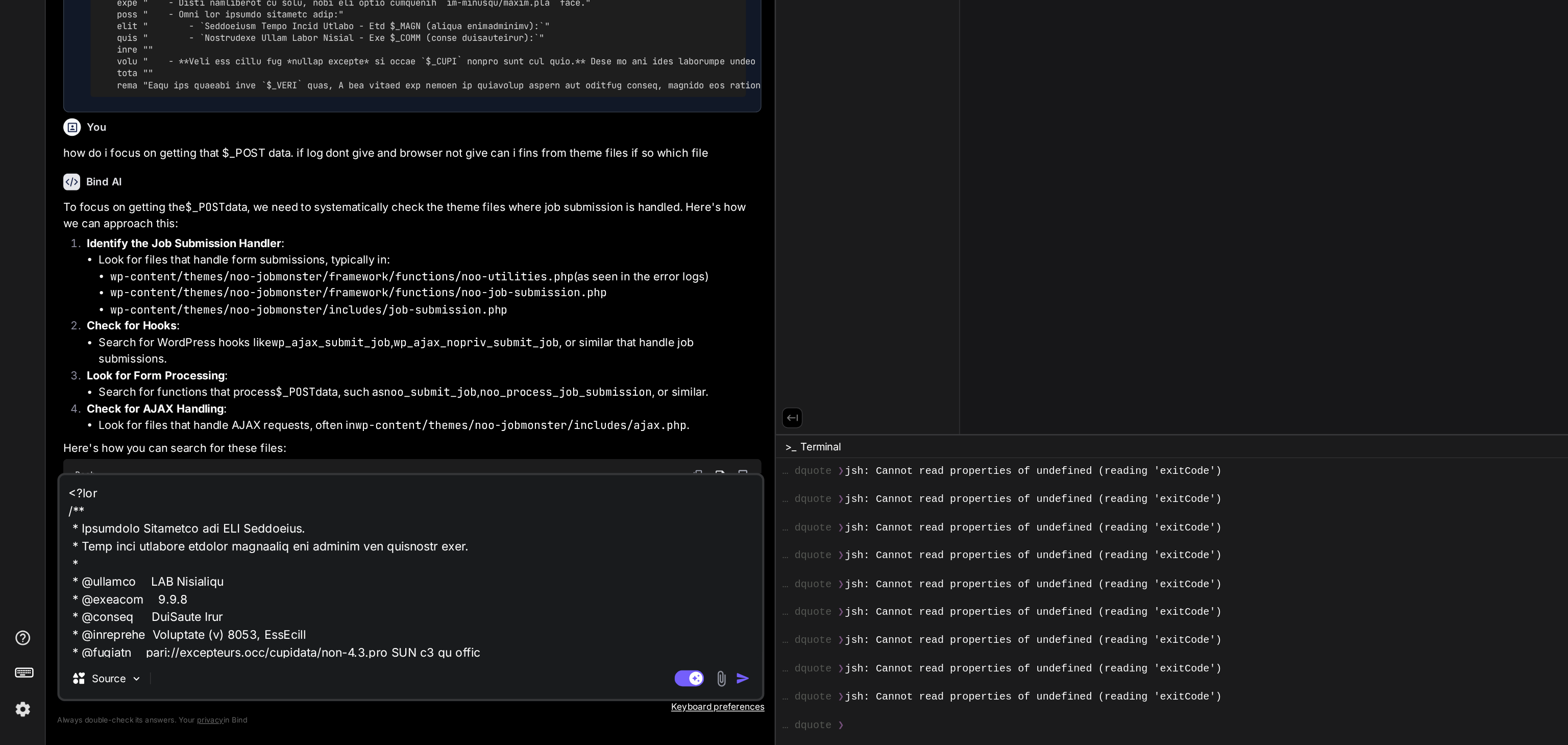
scroll to position [31042, 0]
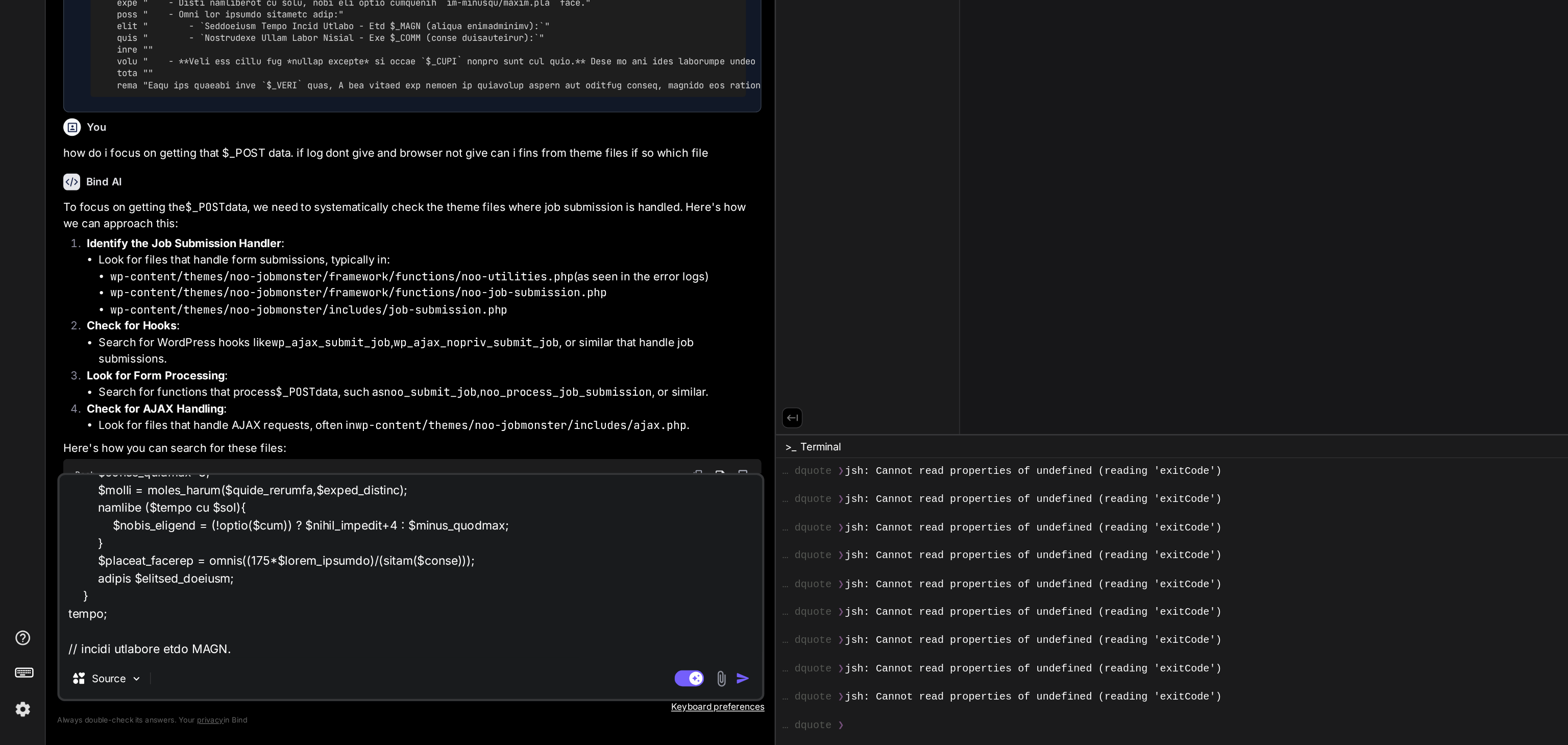
click at [189, 685] on div "Source Agent Mode. When this toggle is activated, AI automatically makes decisi…" at bounding box center [285, 634] width 491 height 158
click at [171, 676] on textarea at bounding box center [285, 620] width 487 height 127
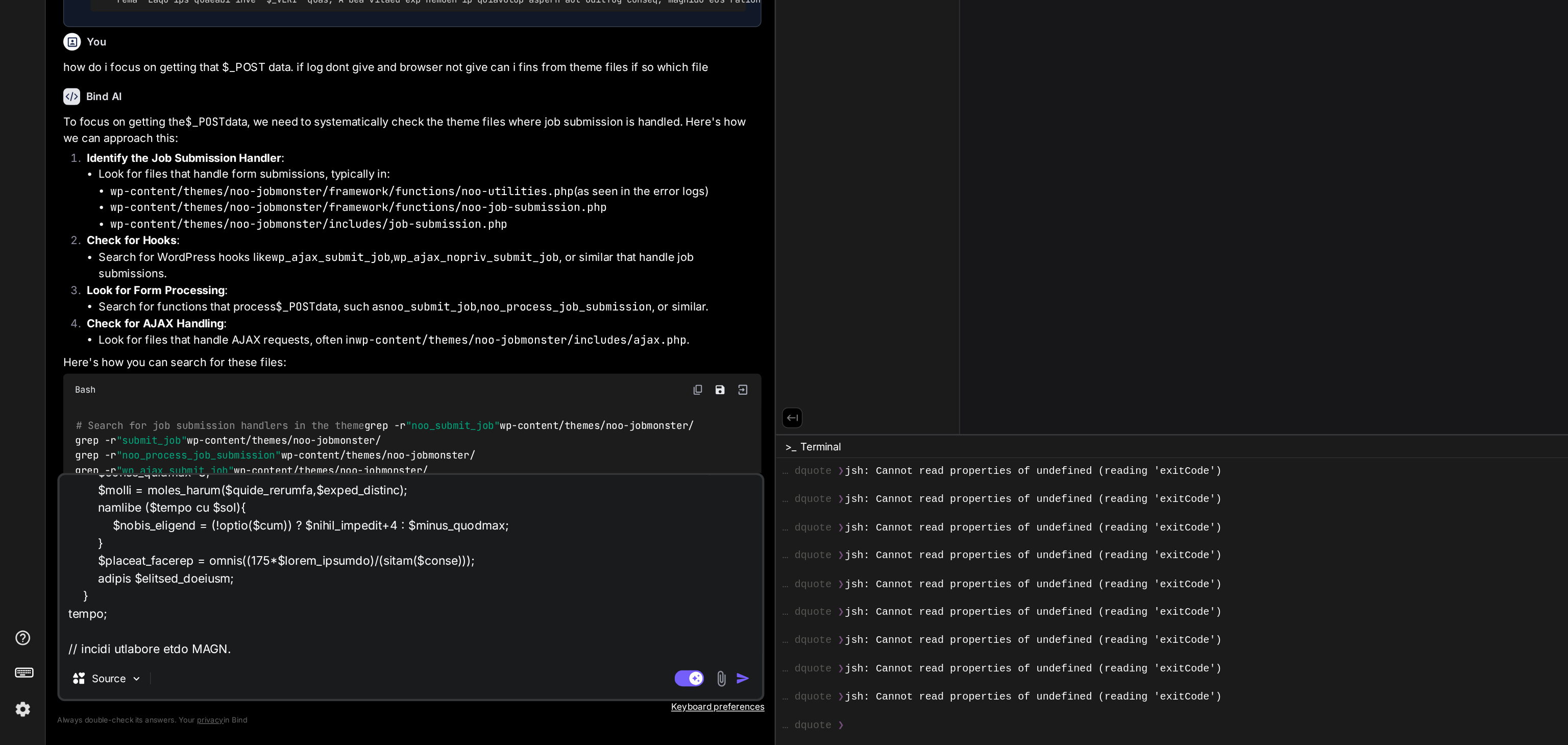
scroll to position [5582, 0]
drag, startPoint x: 273, startPoint y: 593, endPoint x: 200, endPoint y: 668, distance: 104.7
click at [200, 668] on textarea at bounding box center [285, 620] width 487 height 127
click at [202, 675] on textarea at bounding box center [285, 620] width 487 height 127
drag, startPoint x: 320, startPoint y: 363, endPoint x: 422, endPoint y: 364, distance: 102.0
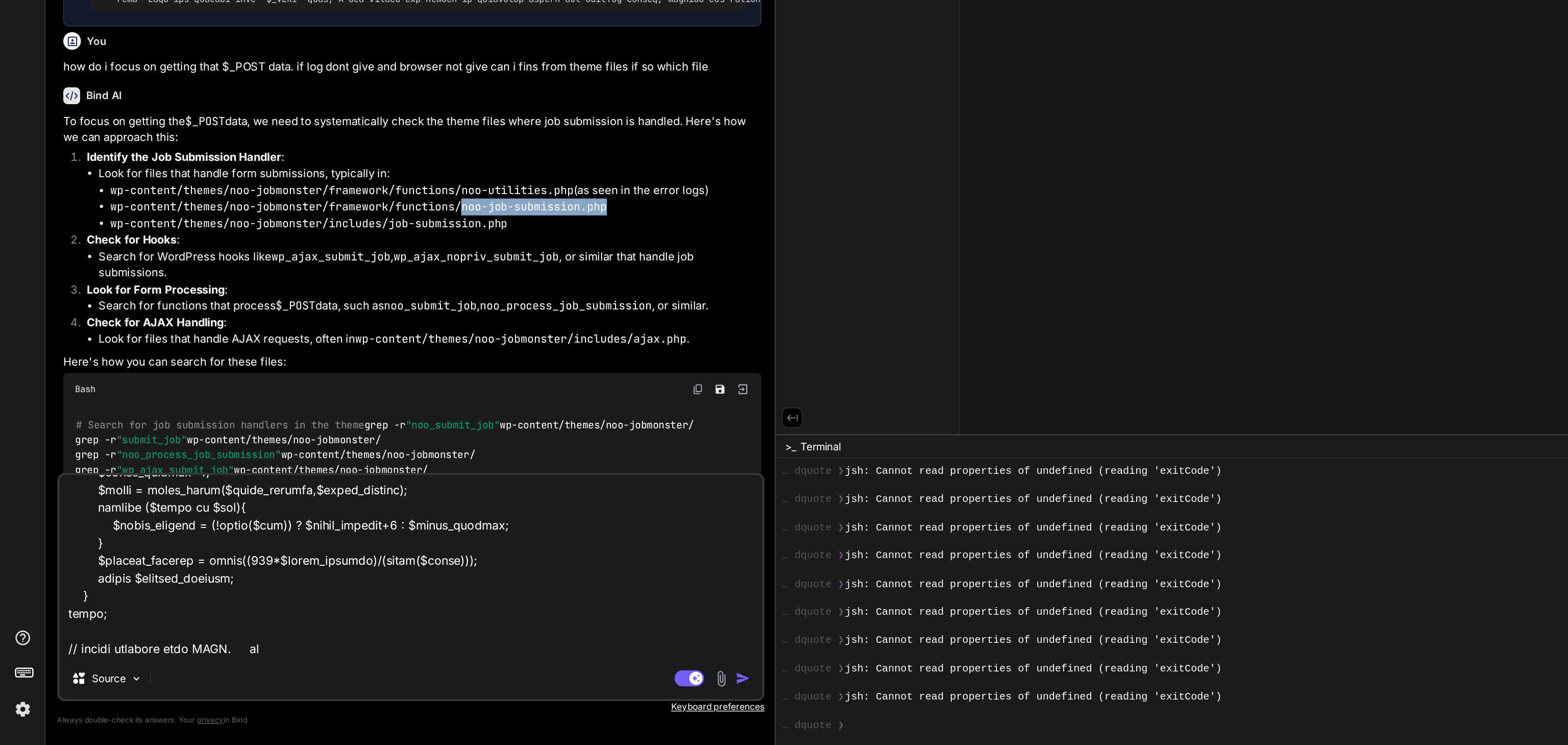
click at [422, 366] on li "wp-content/themes/noo-jobmonster/framework/functions/noo-job-submission.php" at bounding box center [302, 371] width 452 height 12
copy code "noo-job-submission.php"
click at [199, 678] on textarea at bounding box center [285, 620] width 487 height 127
paste textarea "noo-job-submission.php"
click at [262, 378] on code "wp-content/themes/noo-jobmonster/includes/job-submission.php" at bounding box center [214, 383] width 275 height 10
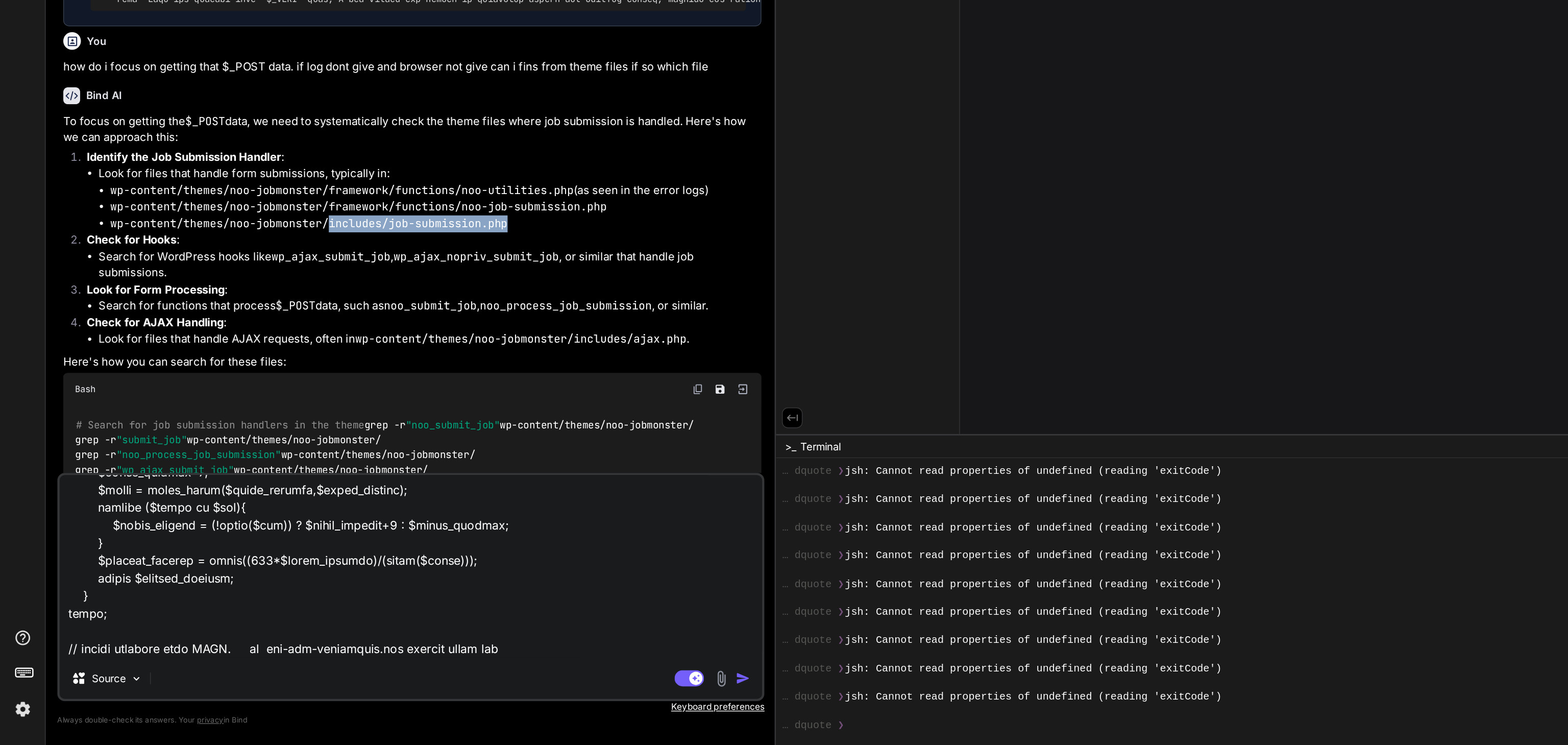
drag, startPoint x: 227, startPoint y: 373, endPoint x: 354, endPoint y: 374, distance: 127.0
click at [354, 377] on li "wp-content/themes/noo-jobmonster/includes/job-submission.php" at bounding box center [302, 383] width 452 height 12
copy code "includes/job-submission.php"
click at [367, 677] on textarea at bounding box center [285, 620] width 487 height 127
paste textarea "includes/job-submission.php"
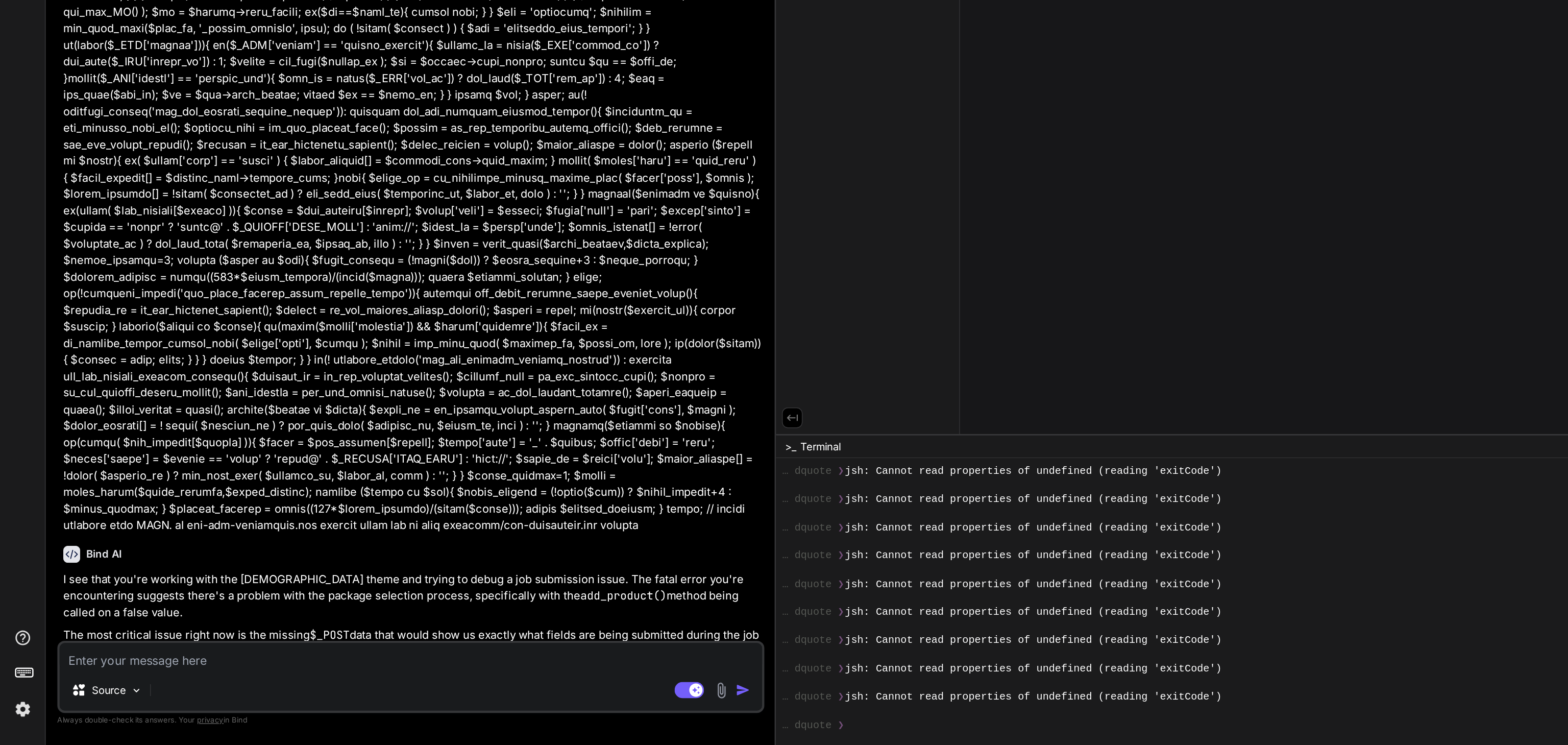
scroll to position [12441, 0]
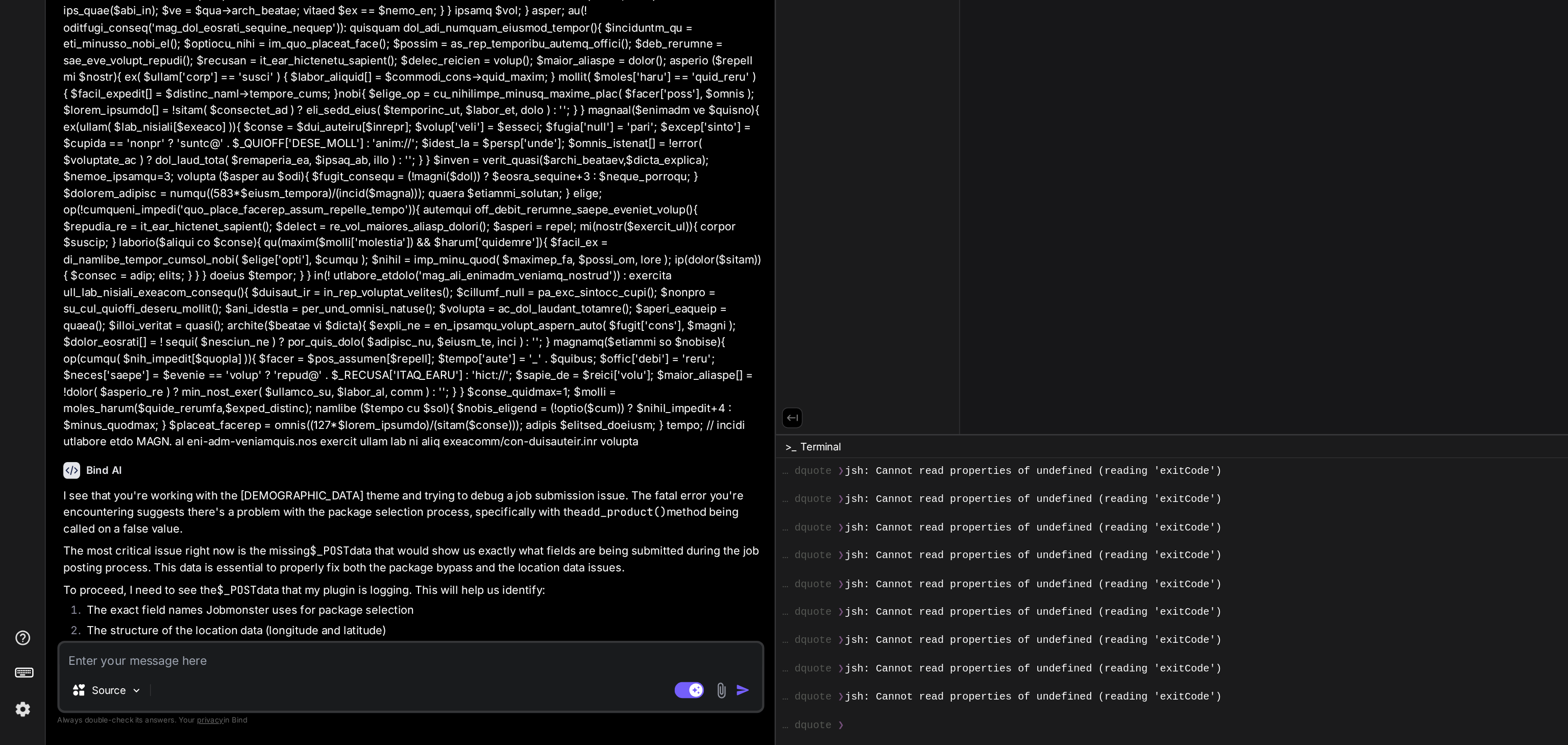
click at [105, 692] on textarea at bounding box center [285, 682] width 487 height 18
click at [95, 682] on textarea at bounding box center [285, 682] width 487 height 18
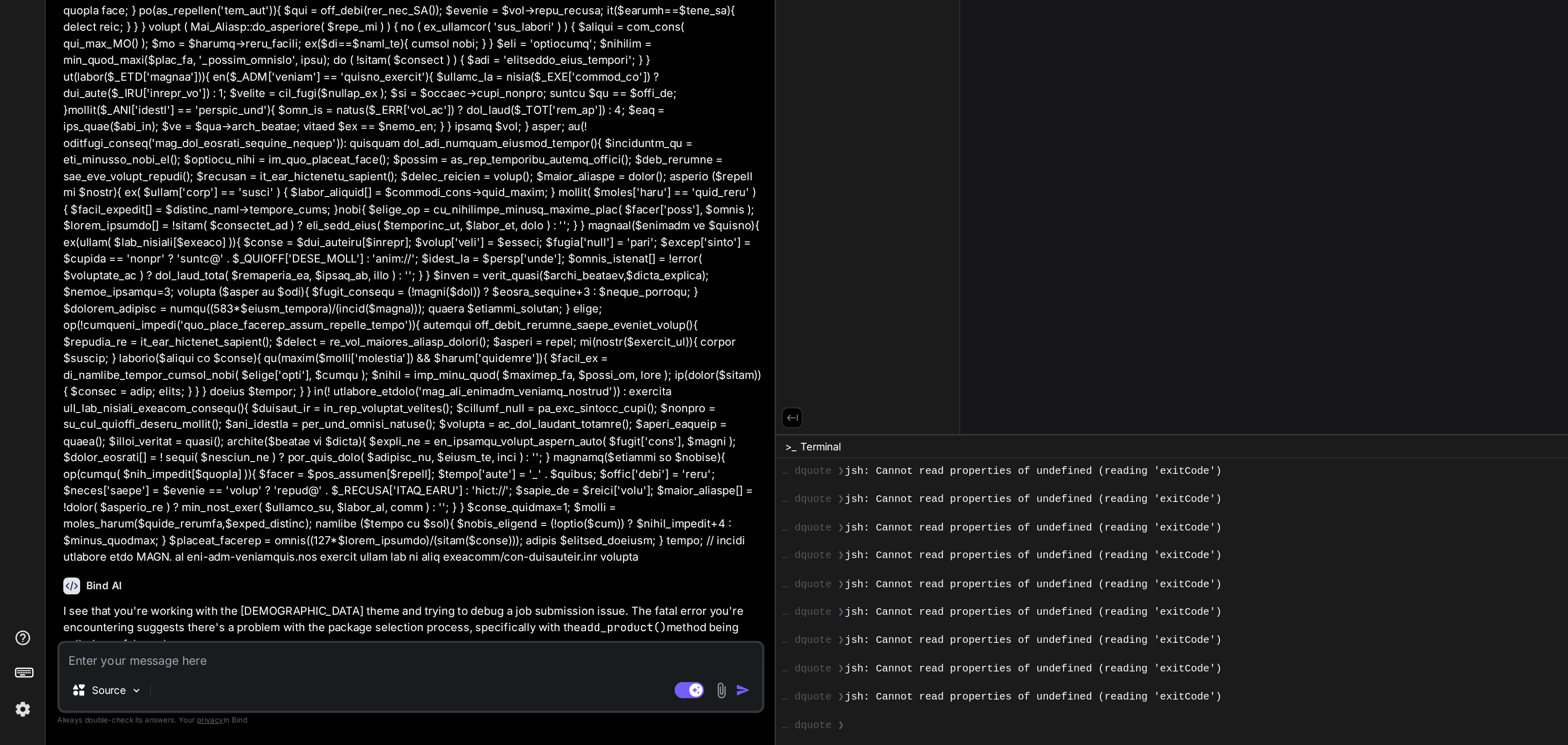
scroll to position [12547, 0]
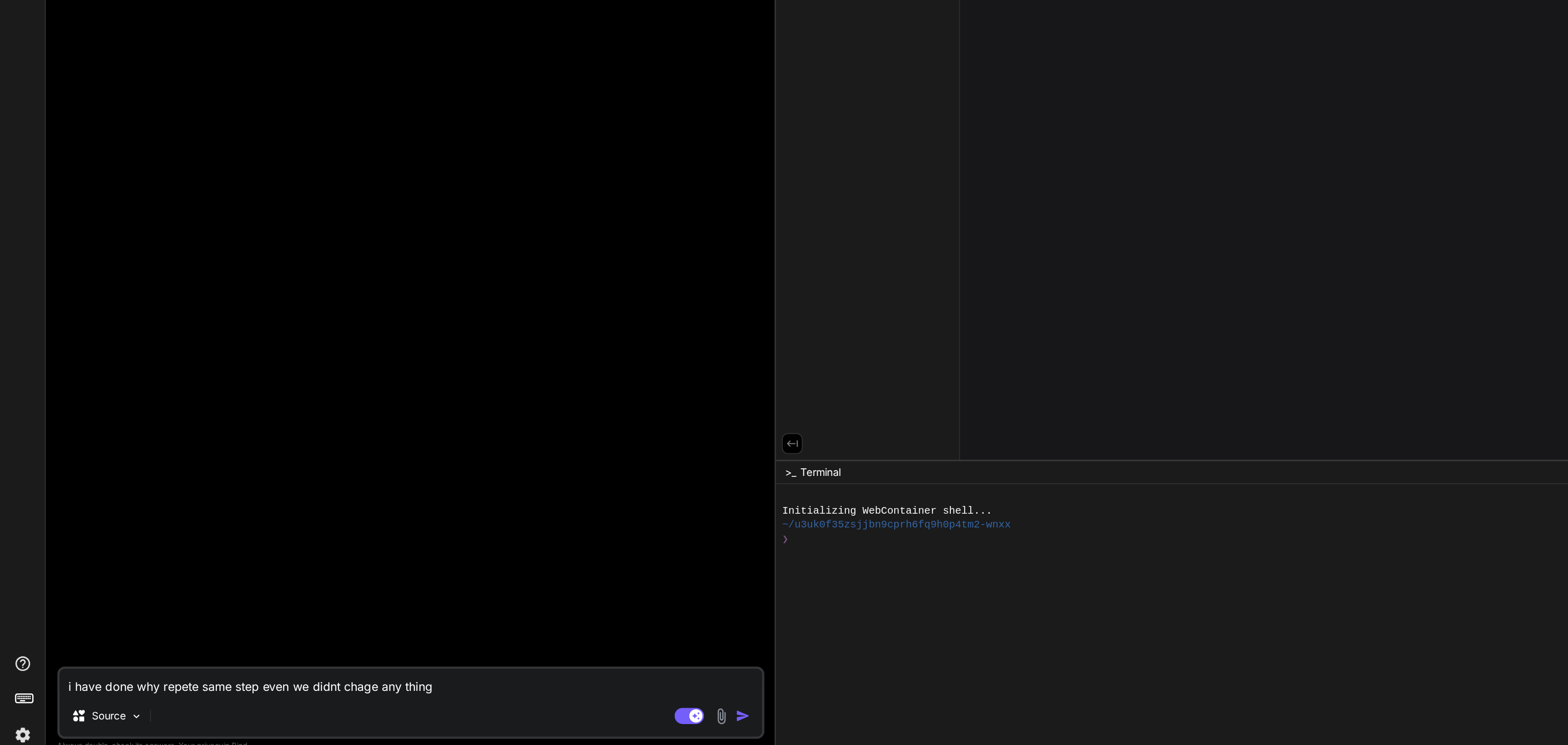
click at [307, 687] on textarea "i have done why repete same step even we didnt chage any thing" at bounding box center [285, 682] width 487 height 18
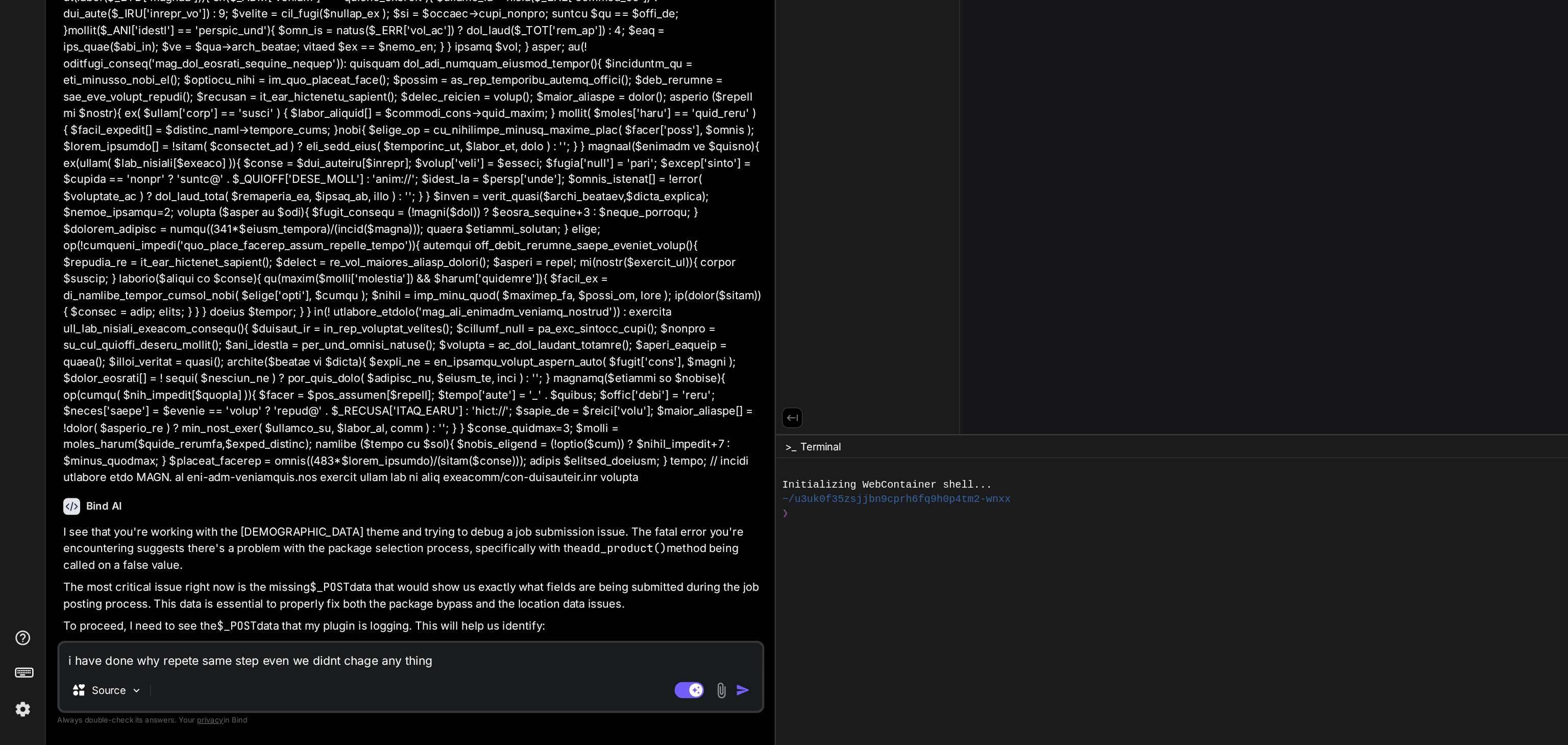
type textarea "x"
type textarea "i have done why repete same step even we didnt chage any thing"
type textarea "x"
type textarea "i have done why repete same step even we didnt chage any thing"
type textarea "x"
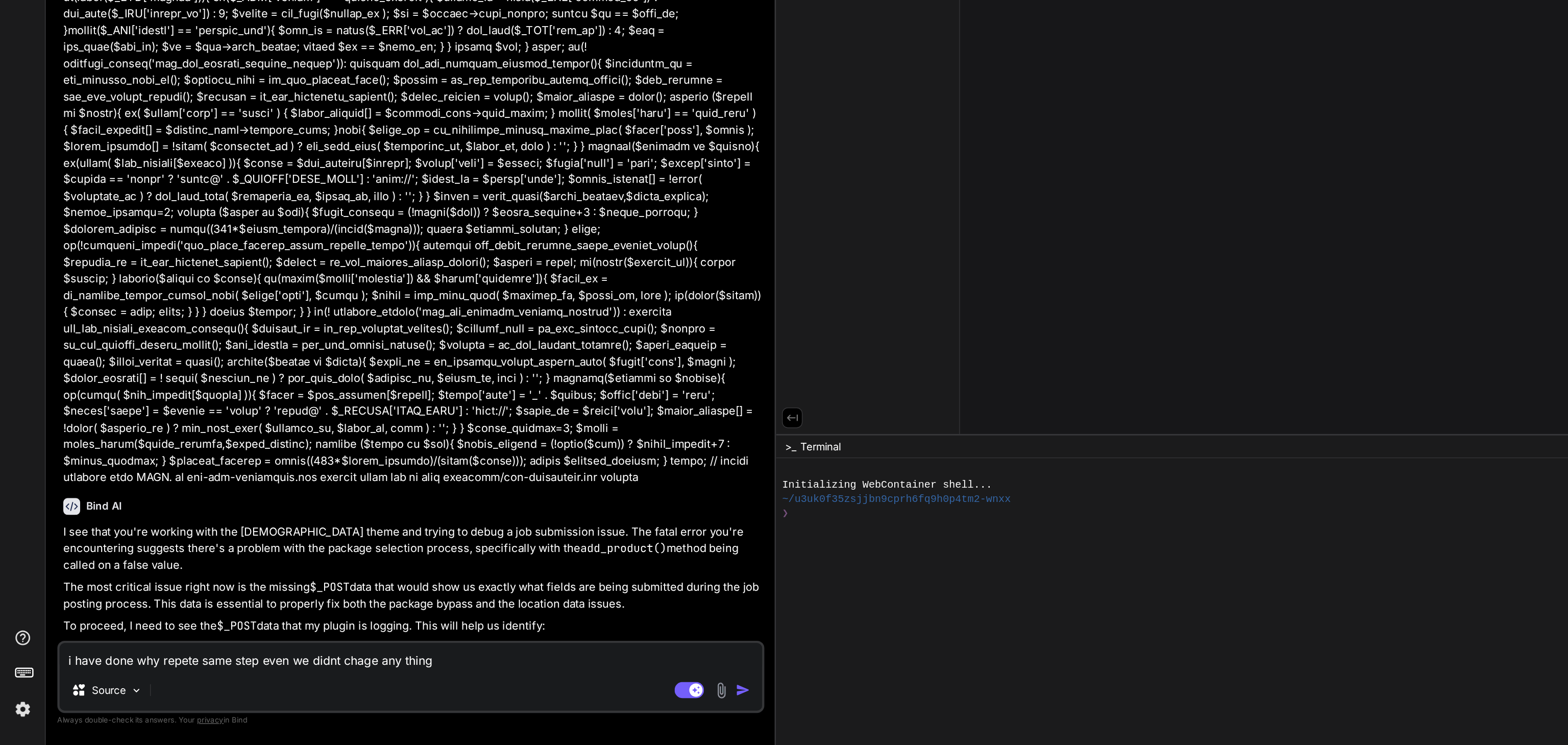
type textarea "i have done why repete same step even we didnt chage any thing ,"
type textarea "x"
type textarea "i have done why repete same step even we didnt chage any thing ,"
type textarea "x"
type textarea "i have done why repete same step even we didnt chage any thing , y"
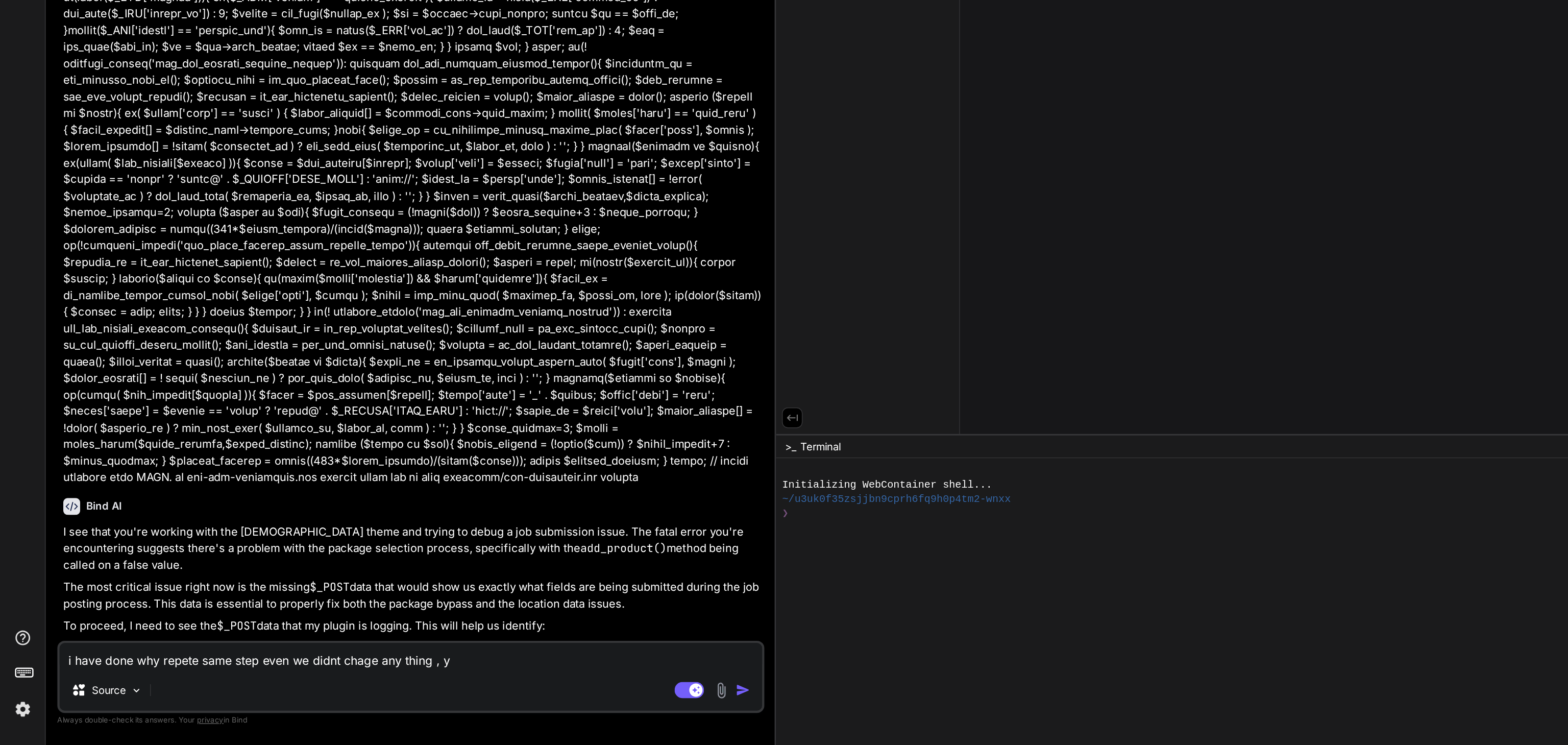
type textarea "x"
type textarea "i have done why repete same step even we didnt chage any thing , yo"
type textarea "x"
type textarea "i have done why repete same step even we didnt chage any thing , you"
type textarea "x"
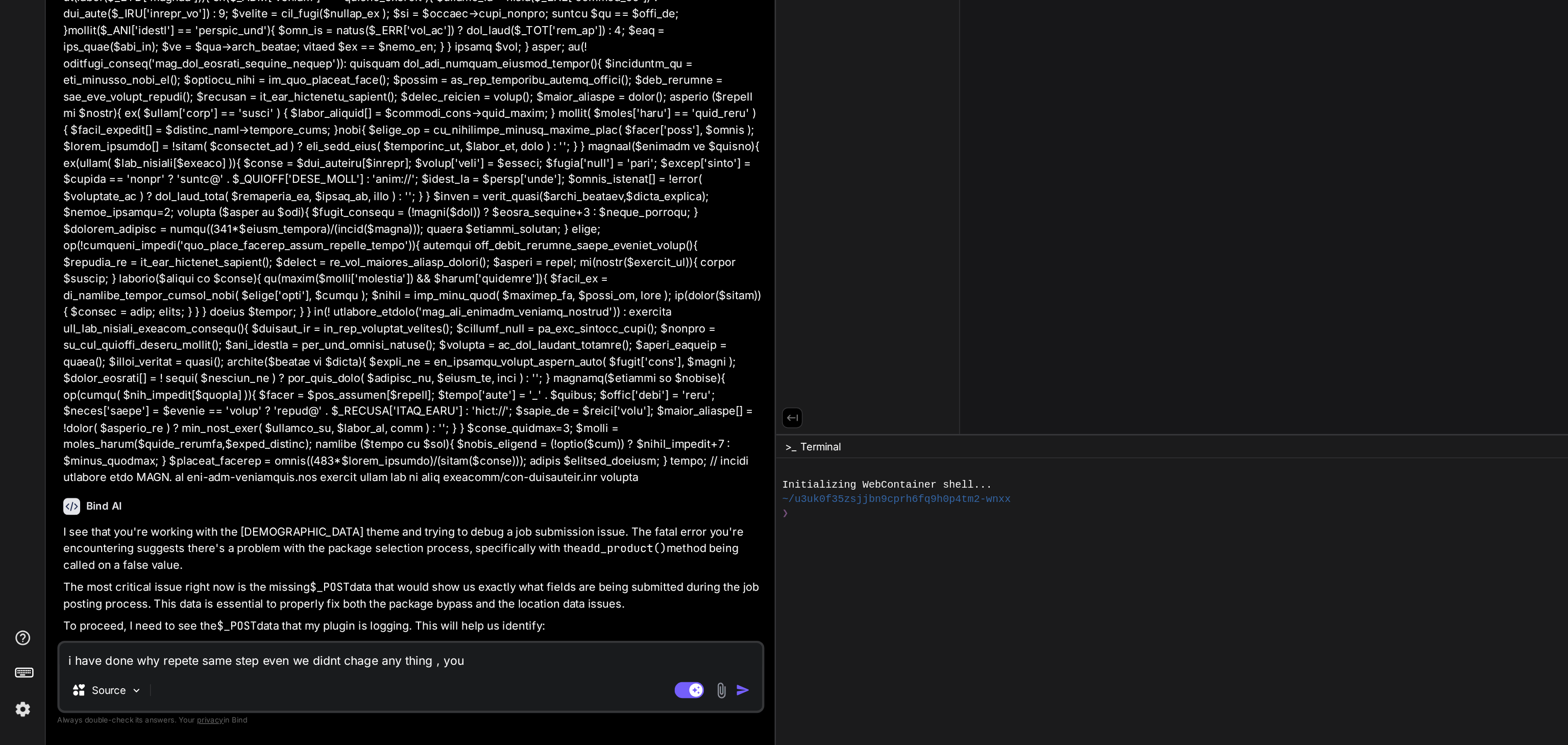
type textarea "i have done why repete same step even we didnt chage any thing , you"
type textarea "x"
type textarea "i have done why repete same step even we didnt chage any thing , you a"
type textarea "x"
type textarea "i have done why repete same step even we didnt chage any thing , you as"
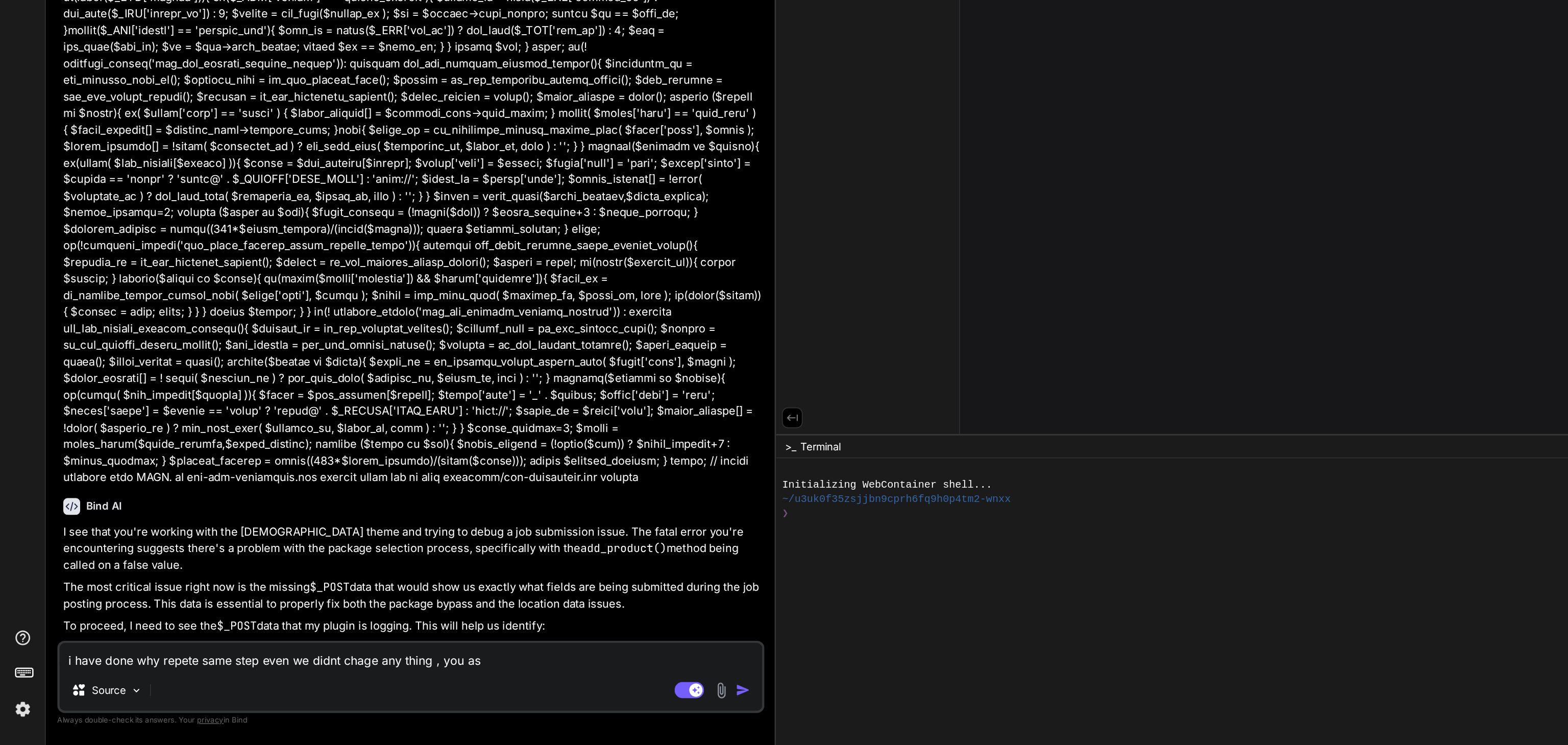
type textarea "x"
type textarea "i have done why repete same step even we didnt chage any thing , you as"
type textarea "x"
type textarea "i have done why repete same step even we didnt chage any thing , you as f"
type textarea "x"
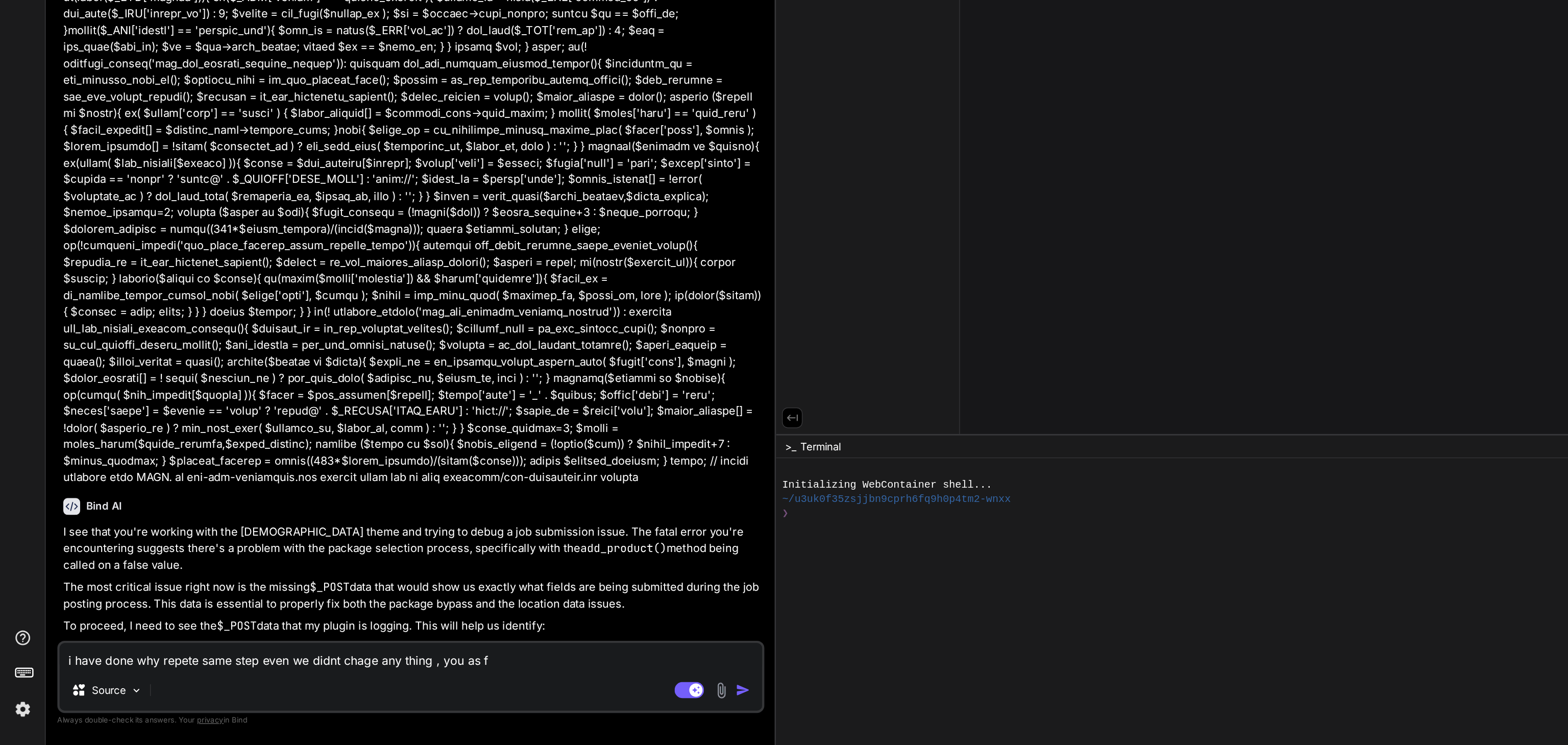
type textarea "i have done why repete same step even we didnt chage any thing , you as fo"
type textarea "x"
type textarea "i have done why repete same step even we didnt chage any thing , you as for"
type textarea "x"
type textarea "i have done why repete same step even we didnt chage any thing , you as for"
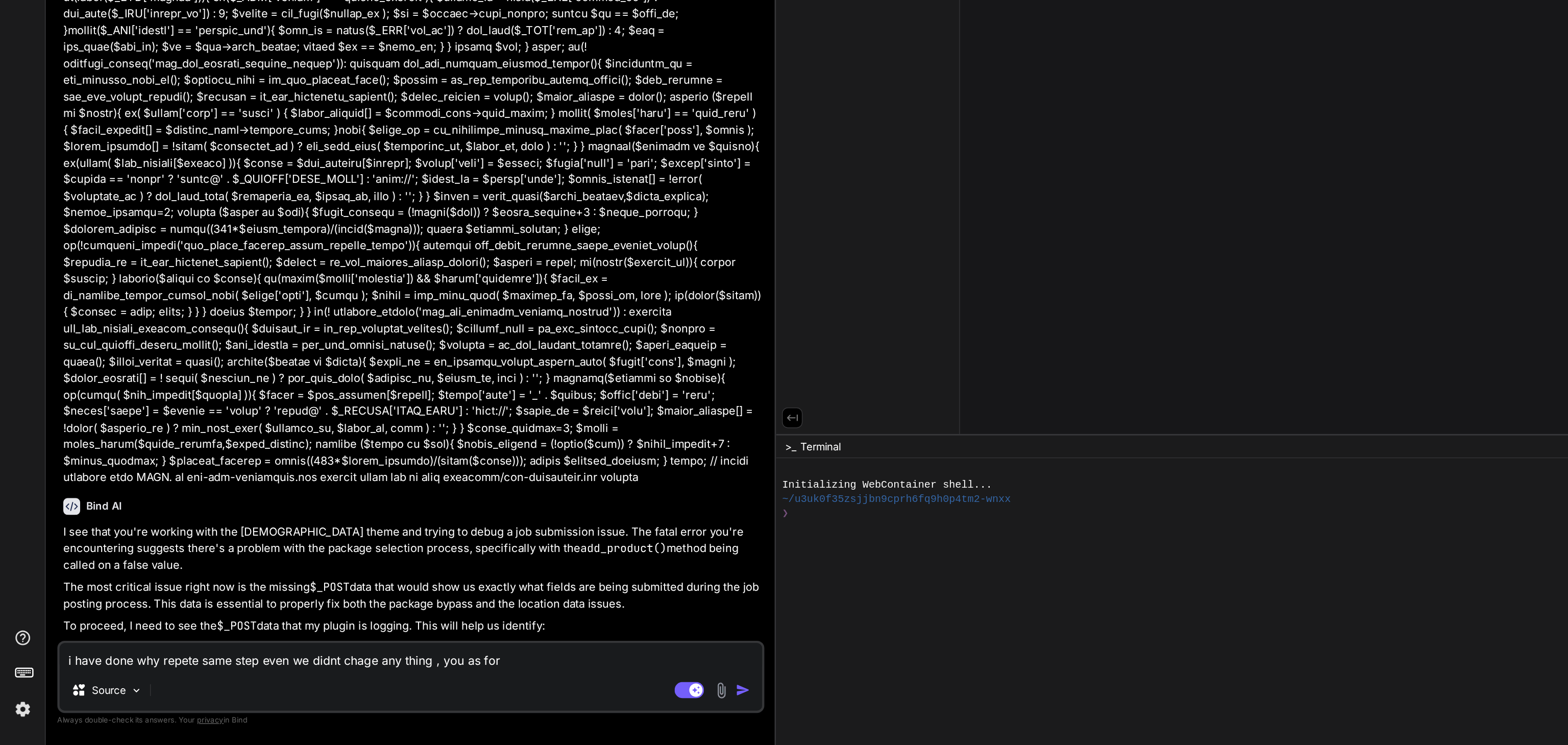
type textarea "x"
type textarea "i have done why repete same step even we didnt chage any thing , you as for f"
type textarea "x"
type textarea "i have done why repete same step even we didnt chage any thing , you as for fi"
type textarea "x"
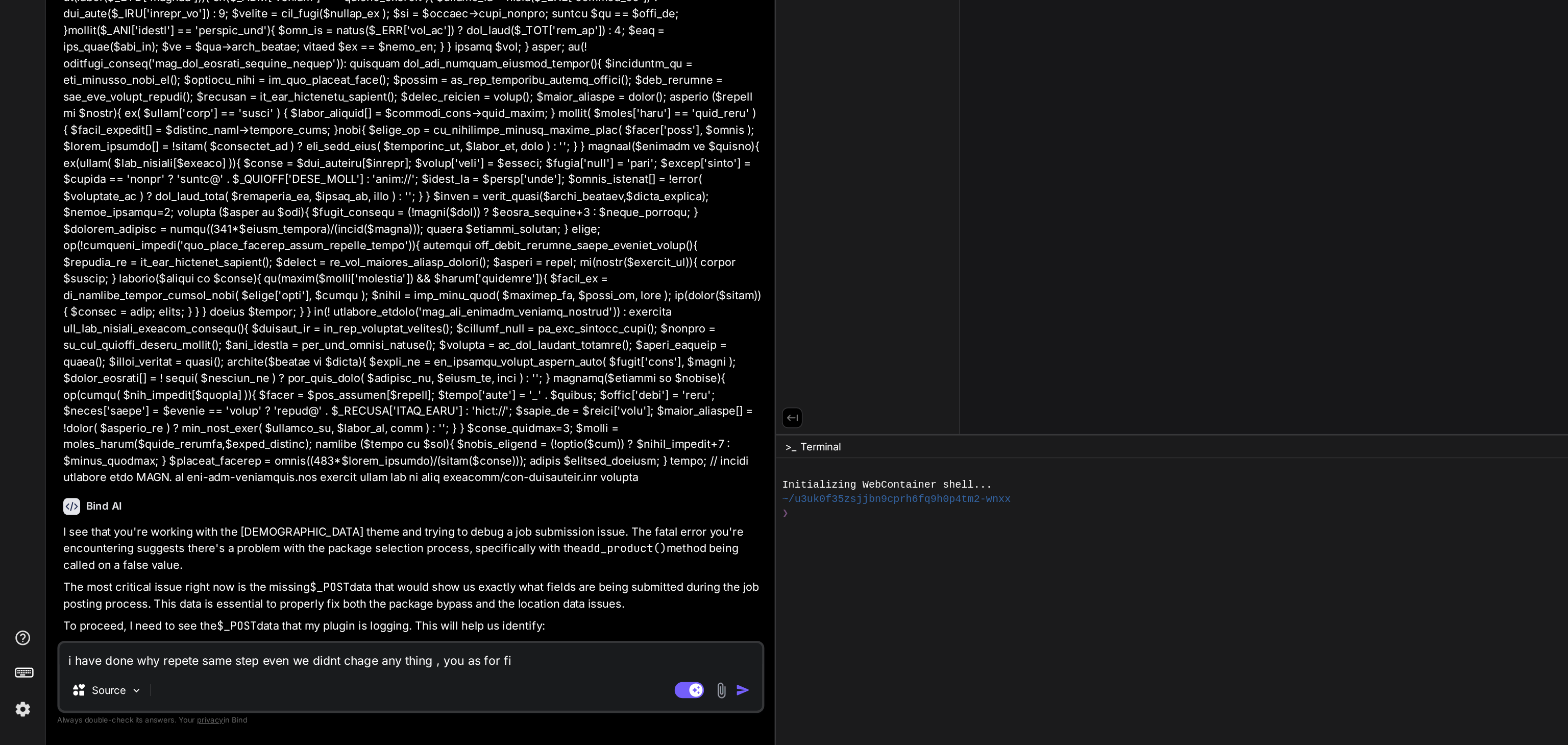
type textarea "i have done why repete same step even we didnt chage any thing , you as for fil"
type textarea "x"
type textarea "i have done why repete same step even we didnt chage any thing , you as for file"
type textarea "x"
type textarea "i have done why repete same step even we didnt chage any thing , you as for file"
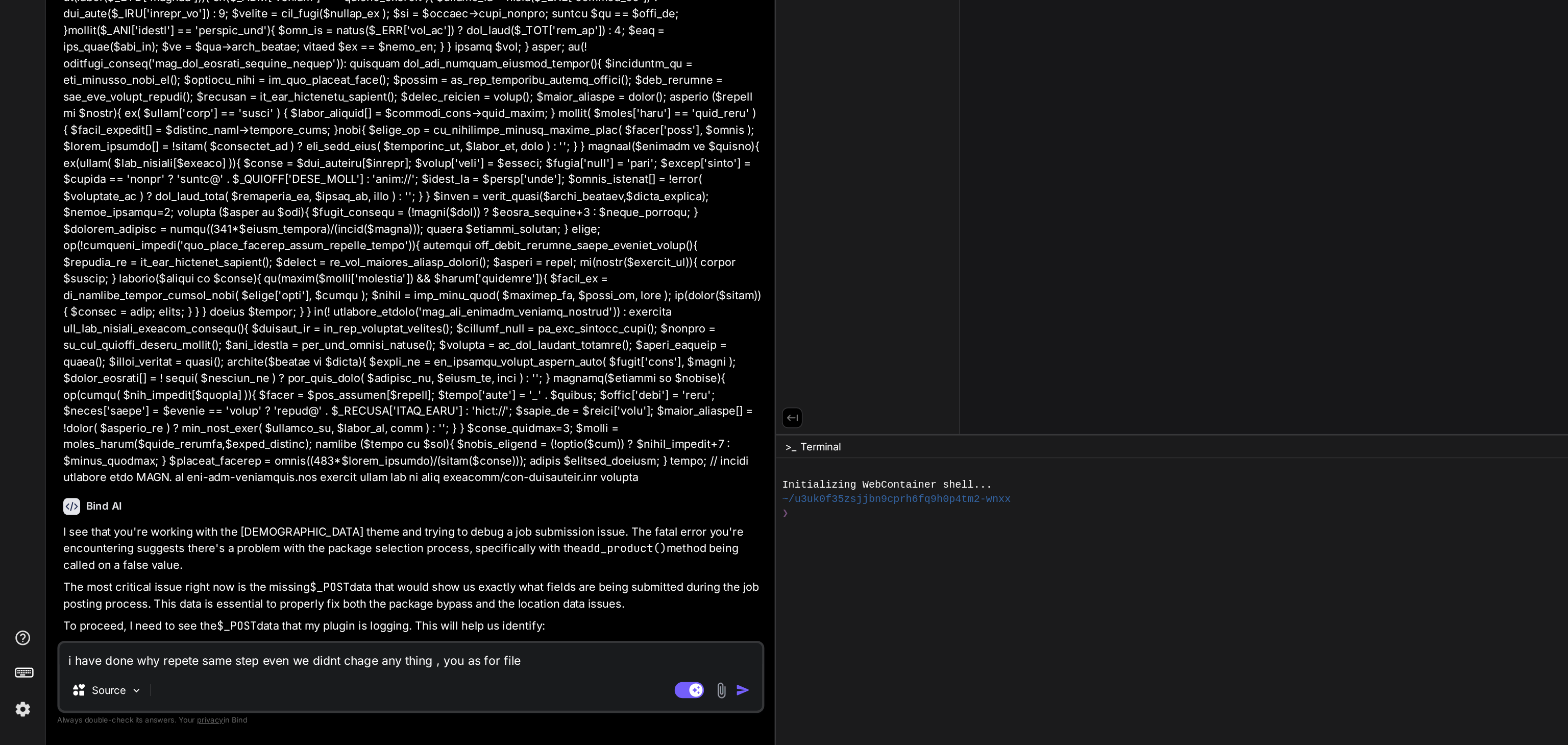
type textarea "x"
type textarea "i have done why repete same step even we didnt chage any thing , you as for fil…"
type textarea "x"
type textarea "i have done why repete same step even we didnt chage any thing , you as for fil…"
type textarea "x"
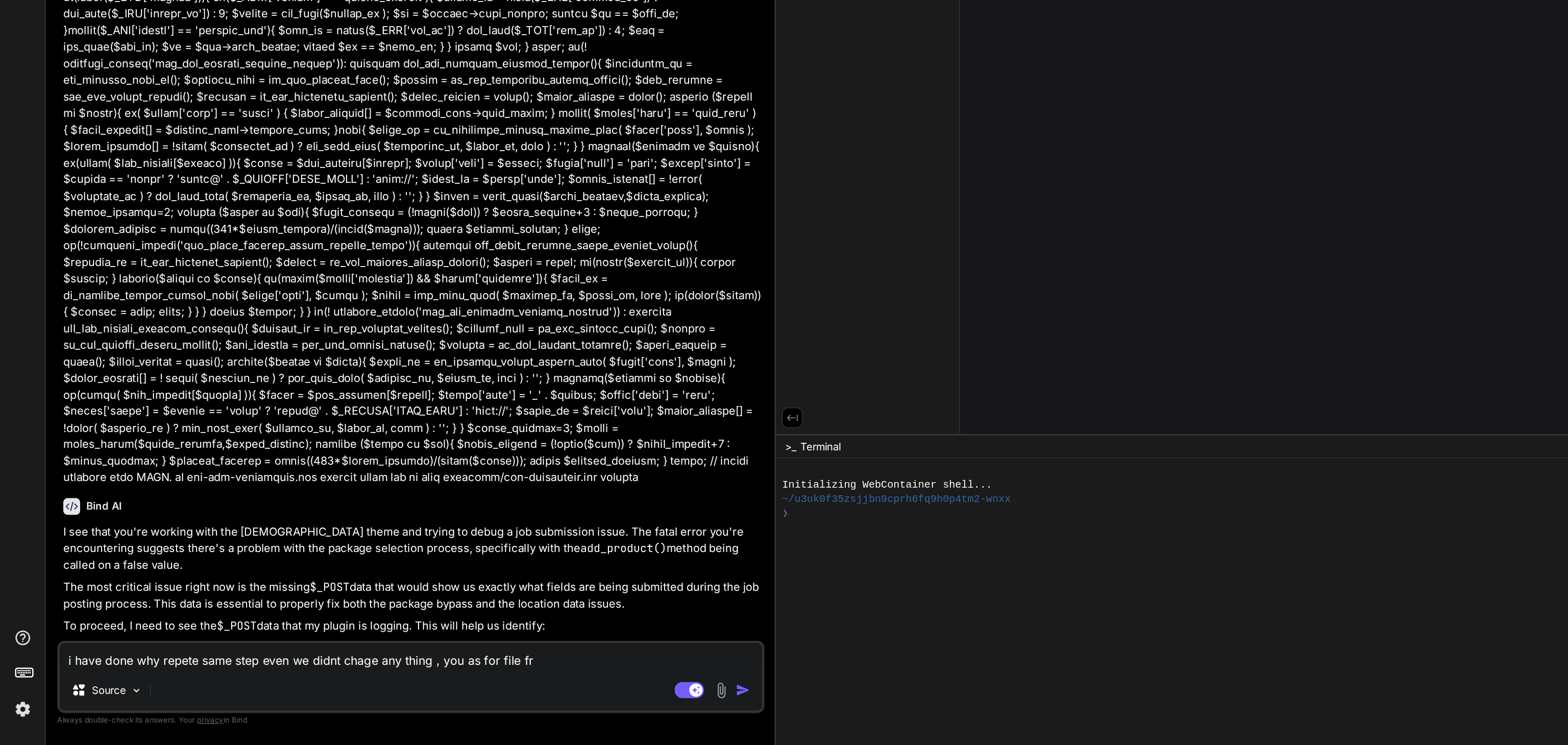
type textarea "i have done why repete same step even we didnt chage any thing , you as for fil…"
type textarea "x"
type textarea "i have done why repete same step even we didnt chage any thing , you as for fil…"
type textarea "x"
type textarea "i have done why repete same step even we didnt chage any thing , you as for fil…"
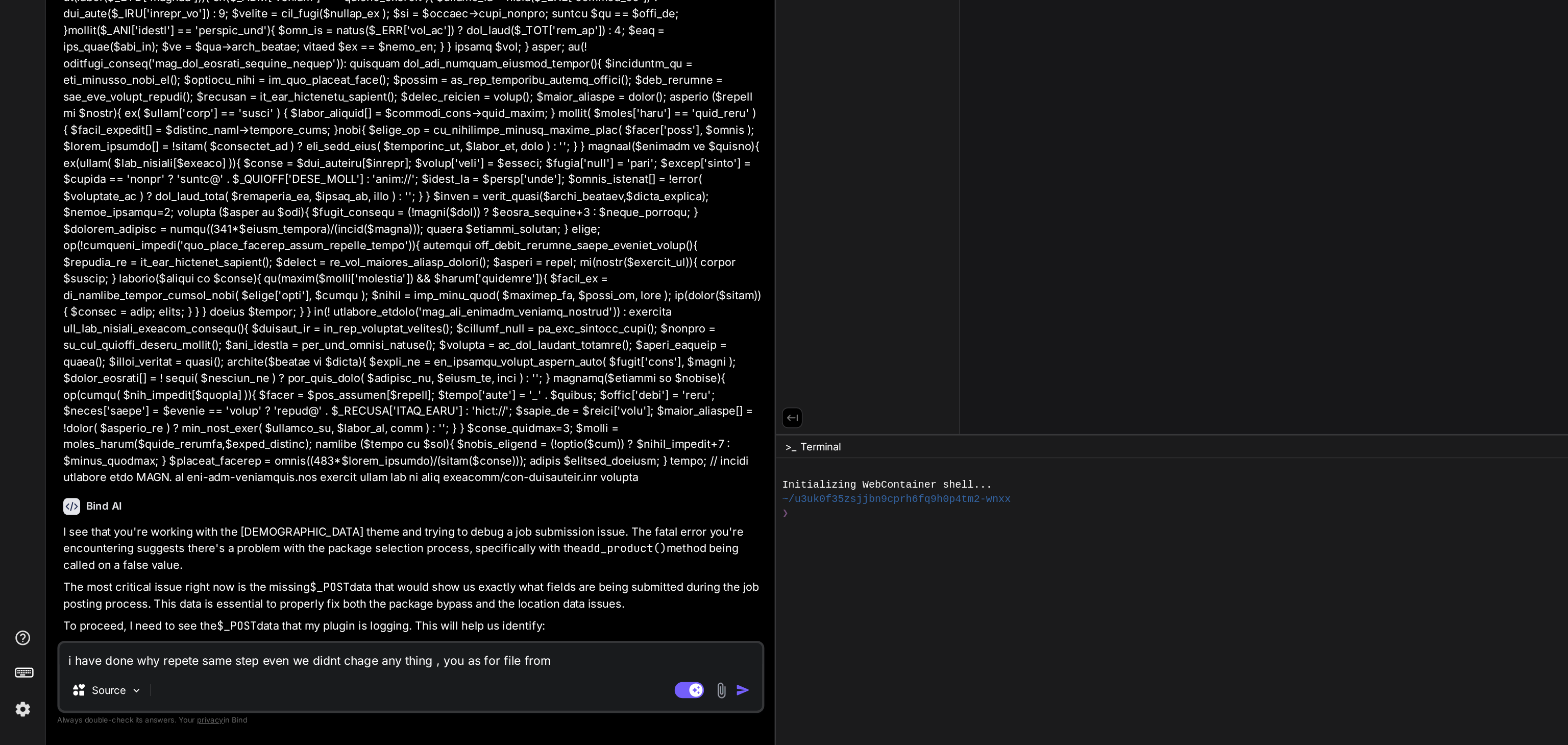
type textarea "x"
type textarea "i have done why repete same step even we didnt chage any thing , you as for fil…"
type textarea "x"
type textarea "i have done why repete same step even we didnt chage any thing , you as for fil…"
type textarea "x"
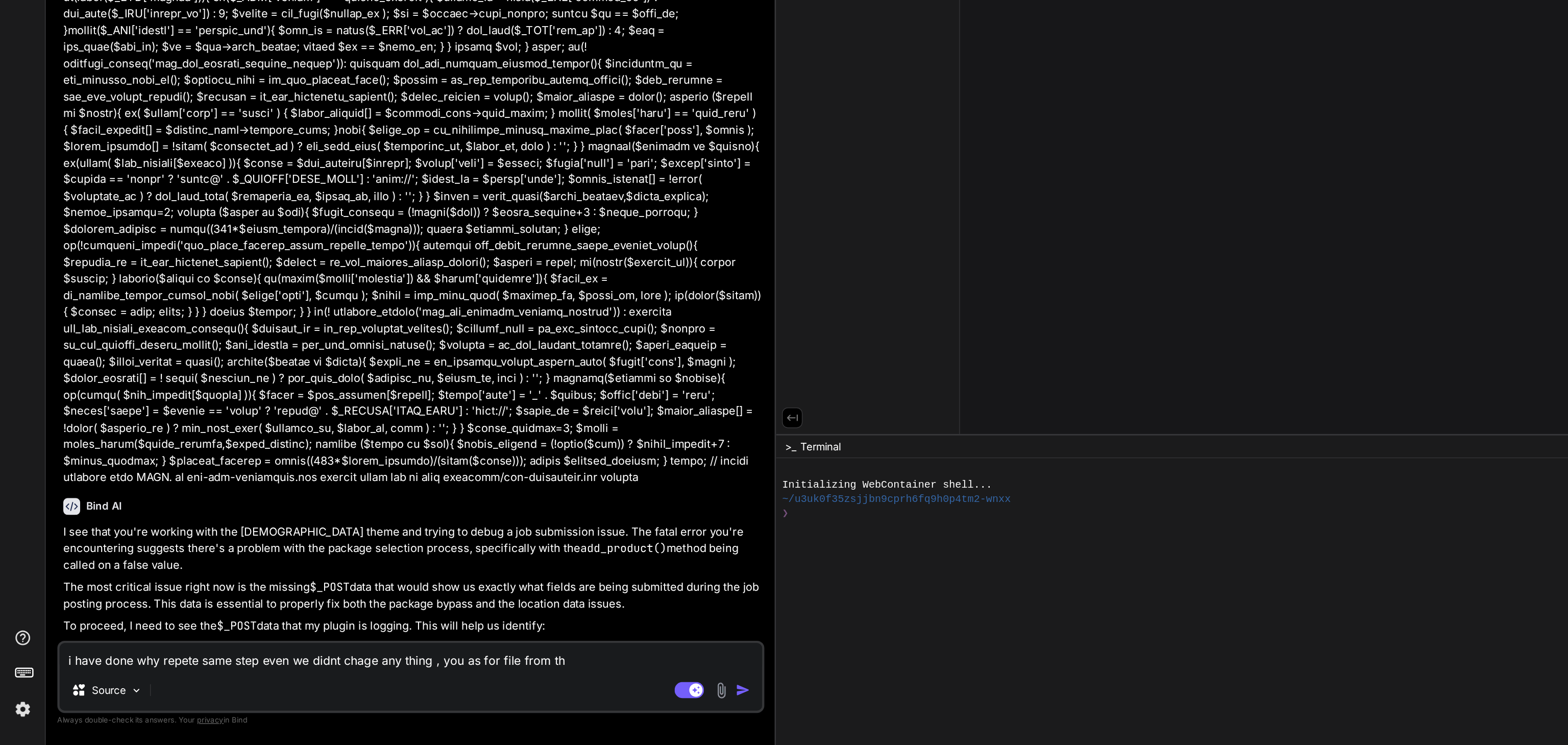
type textarea "i have done why repete same step even we didnt chage any thing , you as for fil…"
type textarea "x"
type textarea "i have done why repete same step even we didnt chage any thing , you as for fil…"
type textarea "x"
type textarea "i have done why repete same step even we didnt chage any thing , you as for fil…"
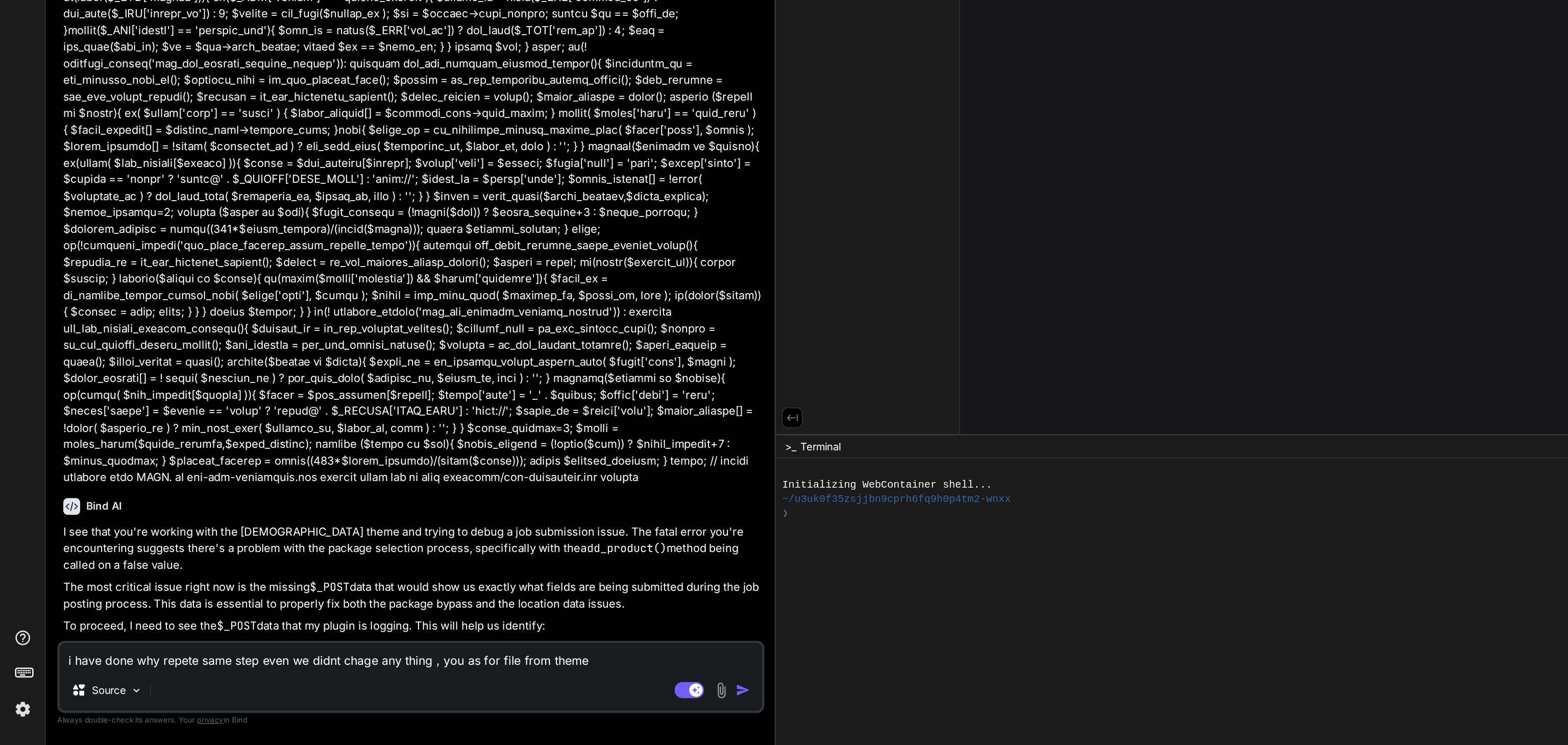
type textarea "x"
type textarea "i have done why repete same step even we didnt chage any thing , you as for fil…"
type textarea "x"
type textarea "i have done why repete same step even we didnt chage any thing , you as for fil…"
type textarea "x"
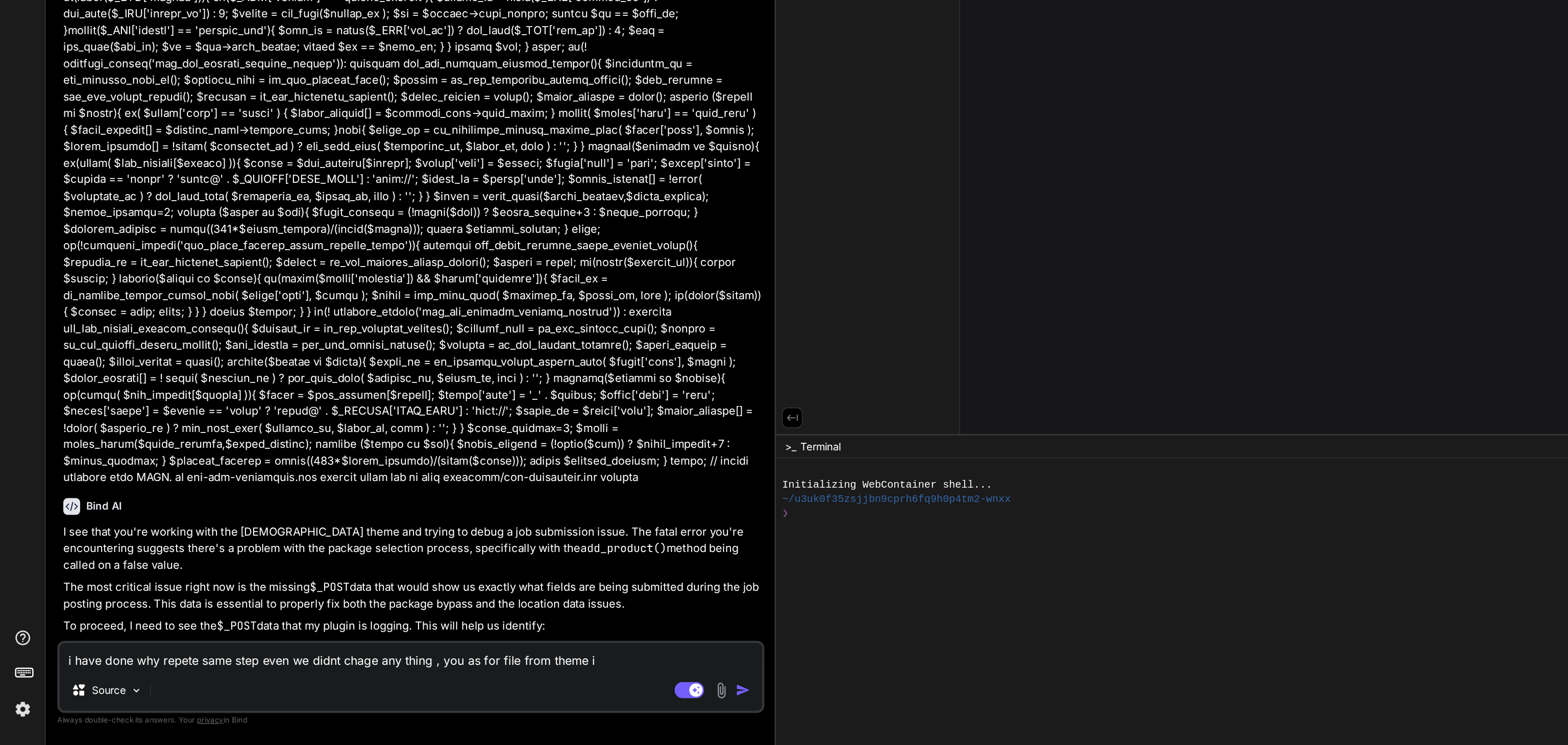
type textarea "i have done why repete same step even we didnt chage any thing , you as for fil…"
type textarea "x"
type textarea "i have done why repete same step even we didnt chage any thing , you as for fil…"
type textarea "x"
type textarea "i have done why repete same step even we didnt chage any thing , you as for fil…"
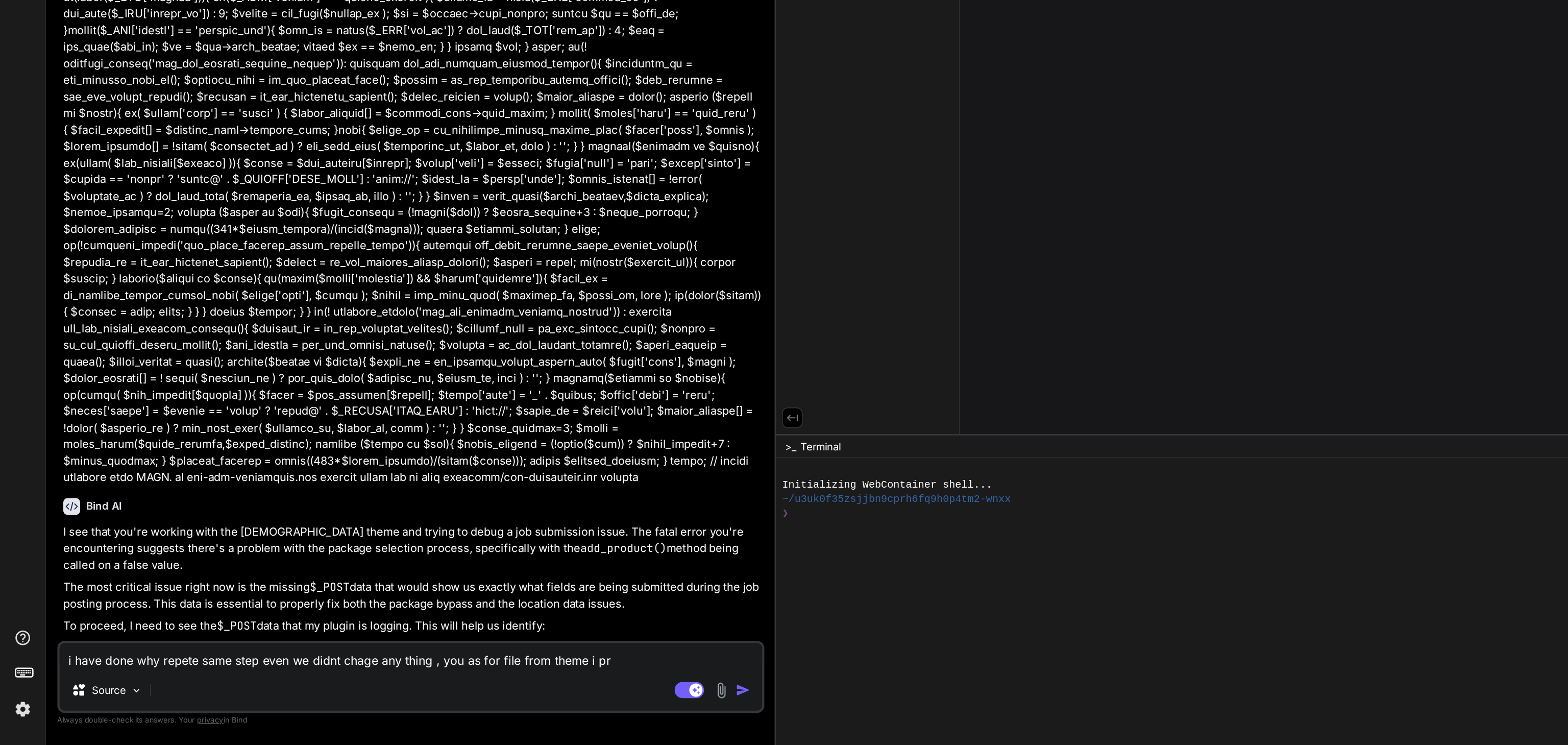
type textarea "x"
type textarea "i have done why repete same step even we didnt chage any thing , you as for fil…"
type textarea "x"
type textarea "i have done why repete same step even we didnt chage any thing , you as for fil…"
type textarea "x"
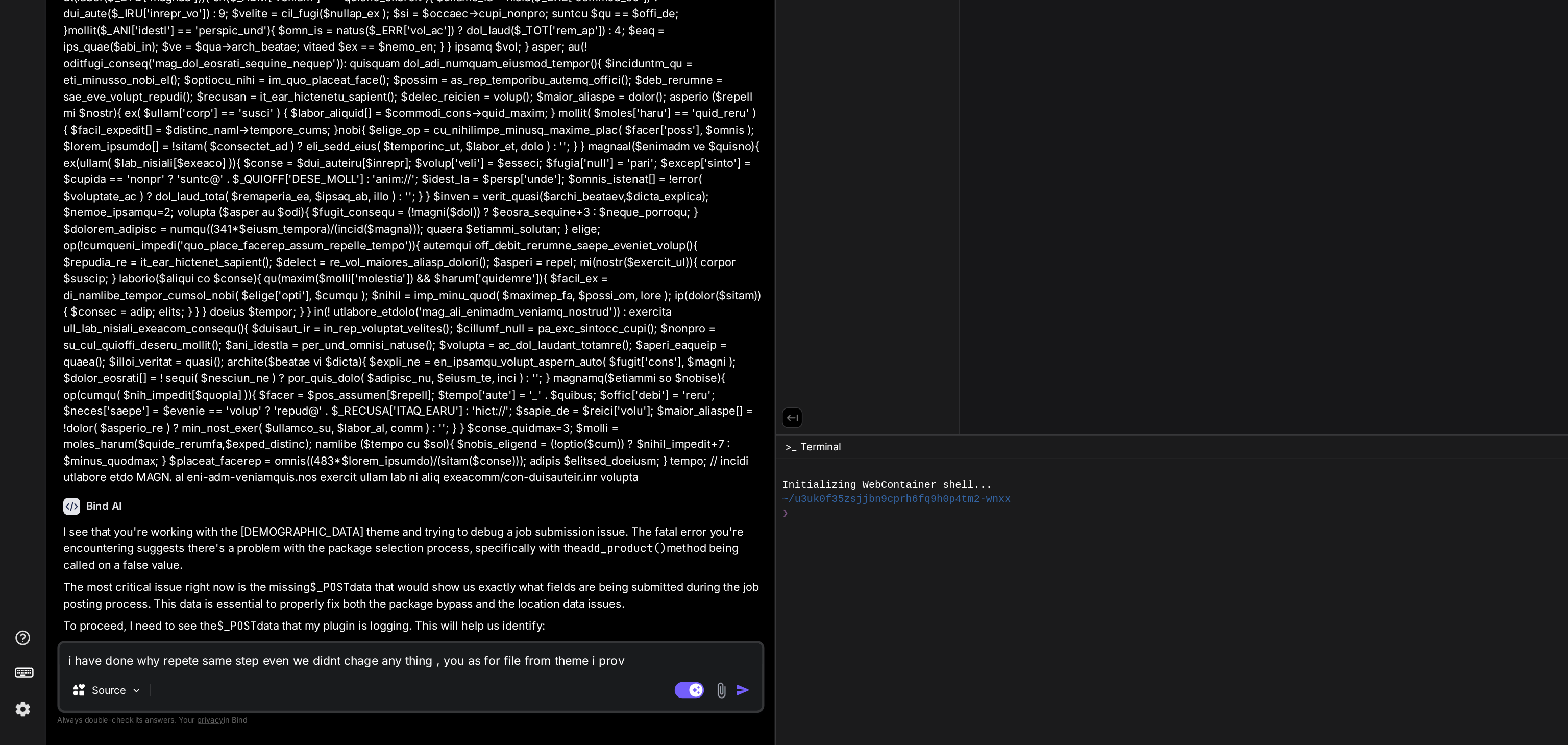
type textarea "i have done why repete same step even we didnt chage any thing , you as for fil…"
type textarea "x"
type textarea "i have done why repete same step even we didnt chage any thing , you as for fil…"
type textarea "x"
type textarea "i have done why repete same step even we didnt chage any thing , you as for fil…"
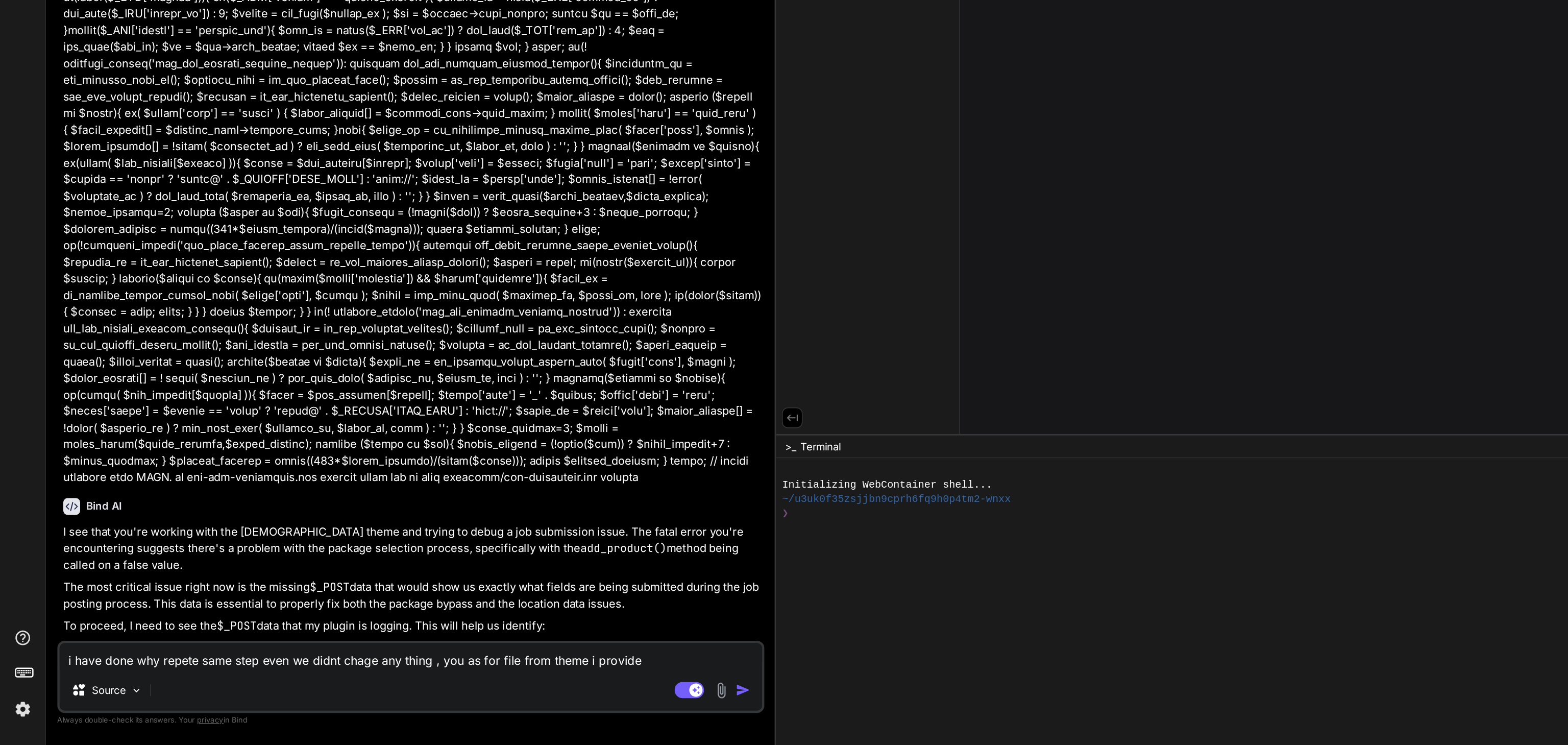
type textarea "x"
type textarea "i have done why repete same step even we didnt chage any thing , you as for fil…"
type textarea "x"
type textarea "i have done why repete same step even we didnt chage any thing , you as for fil…"
type textarea "x"
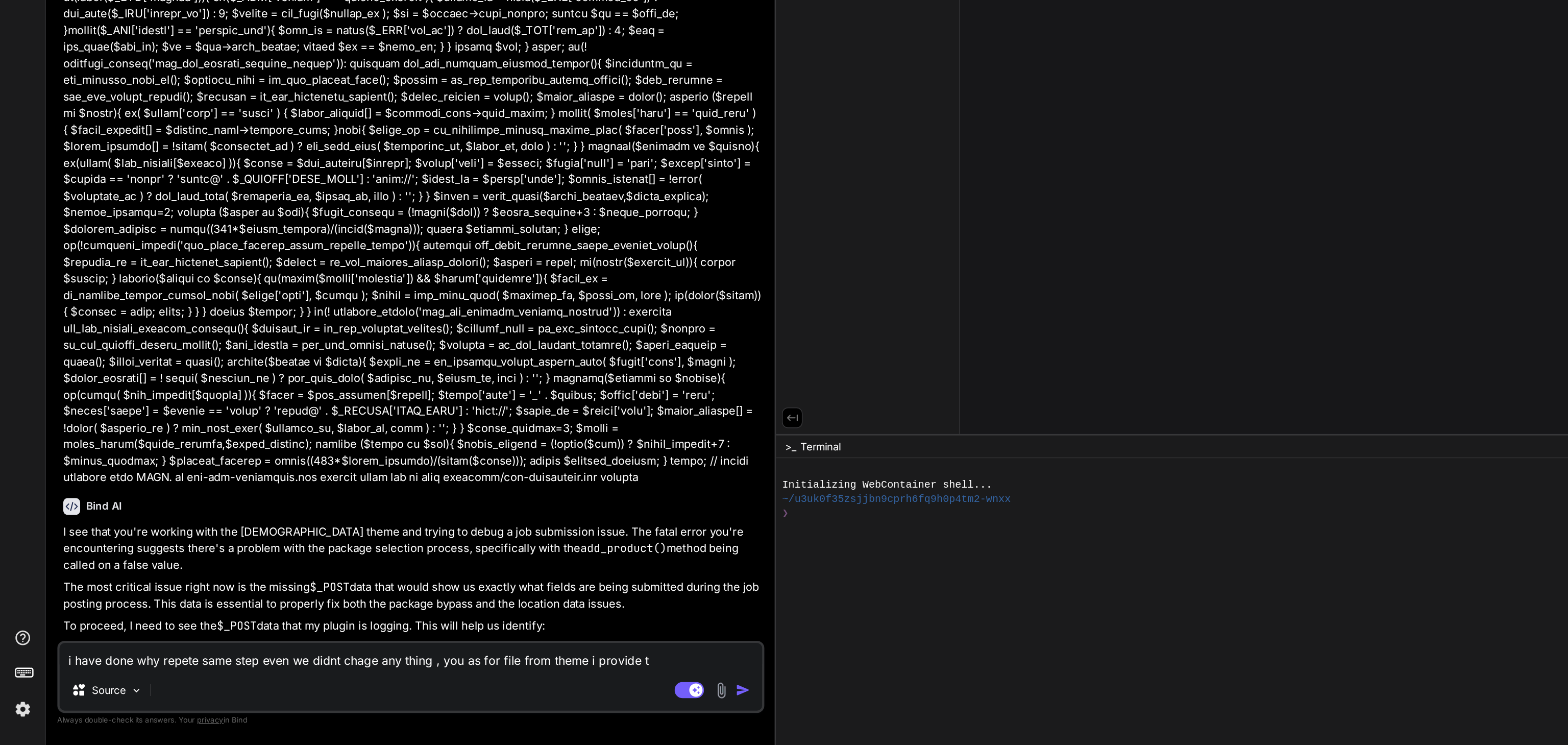
type textarea "i have done why repete same step even we didnt chage any thing , you as for fil…"
type textarea "x"
type textarea "i have done why repete same step even we didnt chage any thing , you as for fil…"
type textarea "x"
type textarea "i have done why repete same step even we didnt chage any thing , you as for fil…"
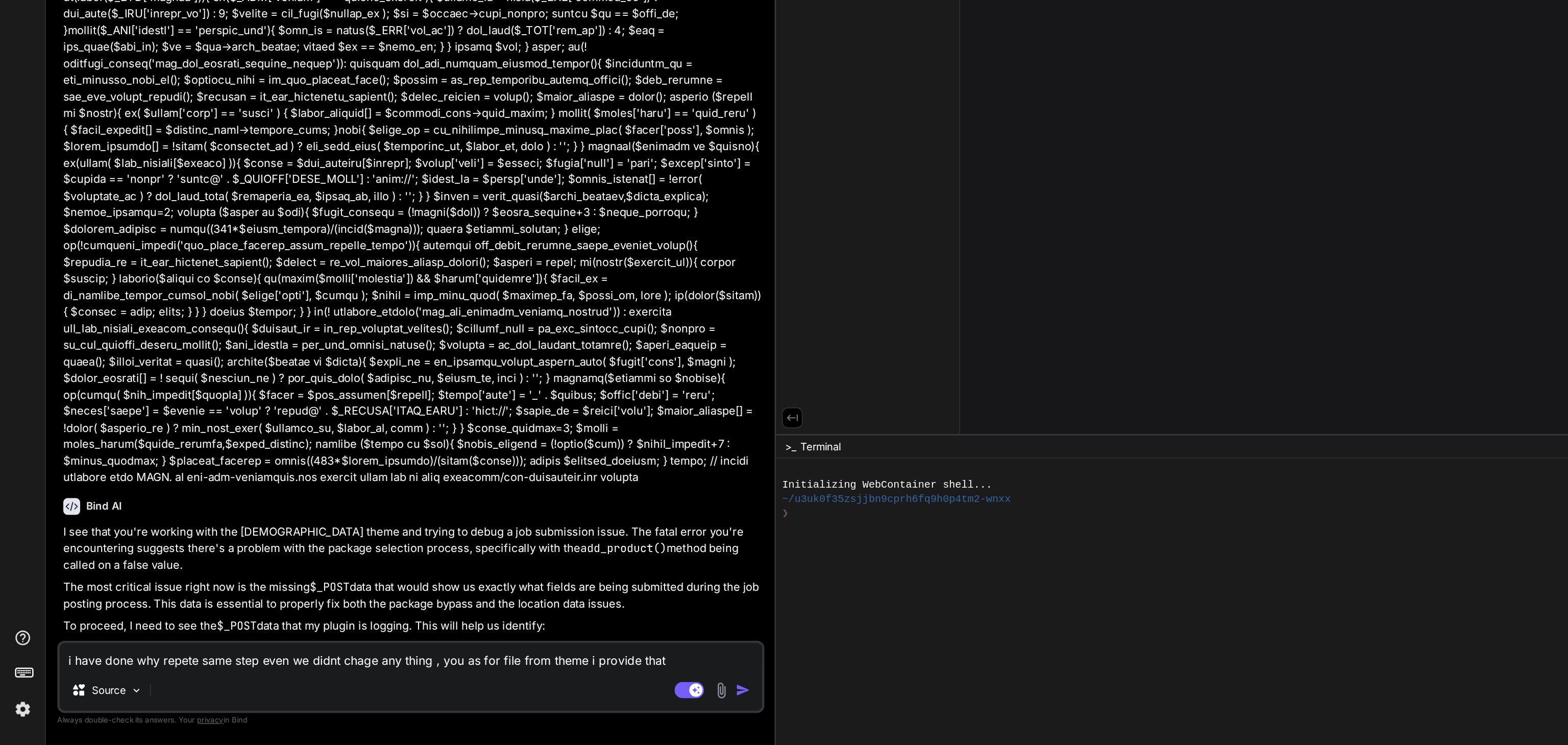
type textarea "x"
type textarea "i have done why repete same step even we didnt chage any thing , you as for fil…"
type textarea "x"
type textarea "i have done why repete same step even we didnt chage any thing , you as for fil…"
type textarea "x"
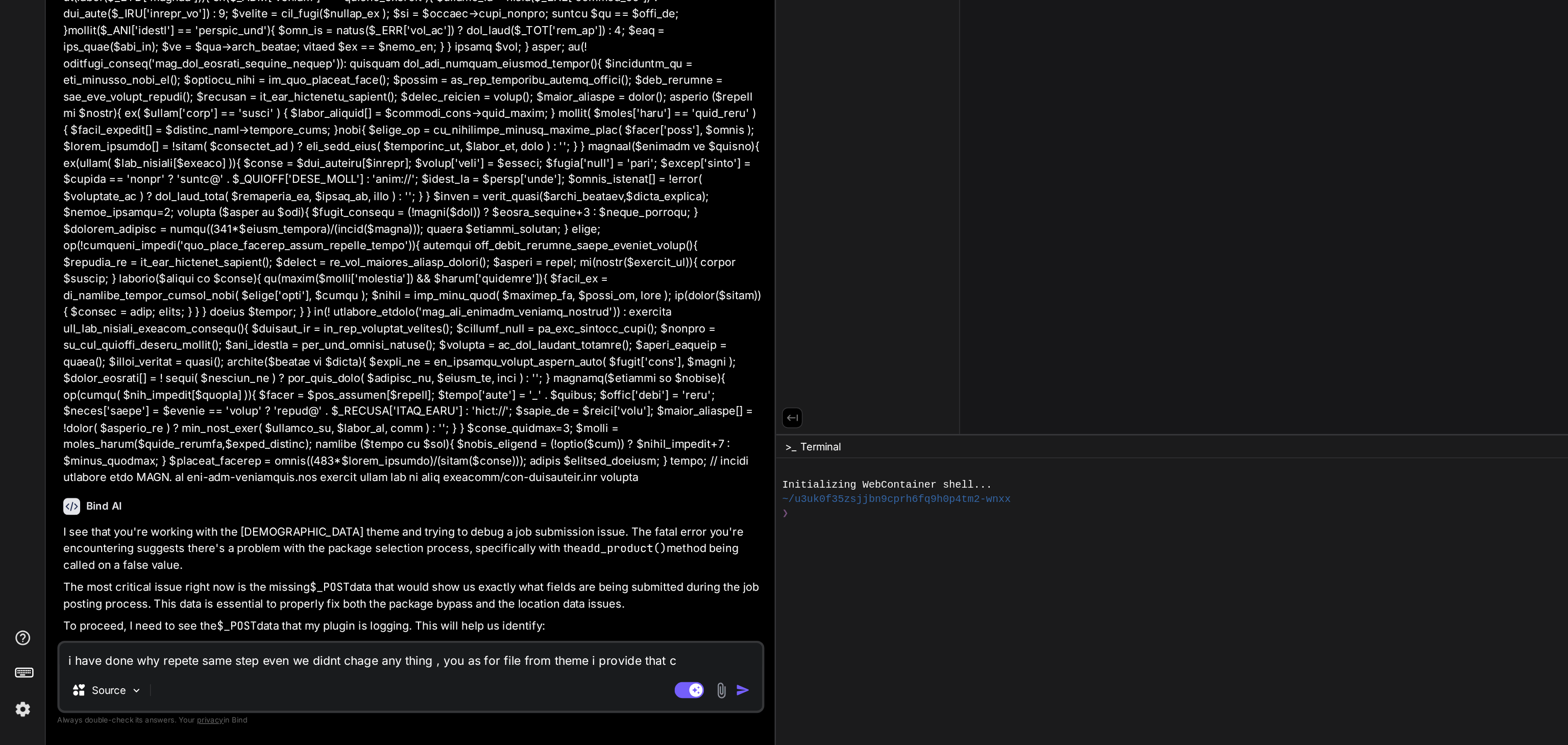
type textarea "i have done why repete same step even we didnt chage any thing , you as for fil…"
type textarea "x"
type textarea "i have done why repete same step even we didnt chage any thing , you as for fil…"
type textarea "x"
type textarea "i have done why repete same step even we didnt chage any thing , you as for fil…"
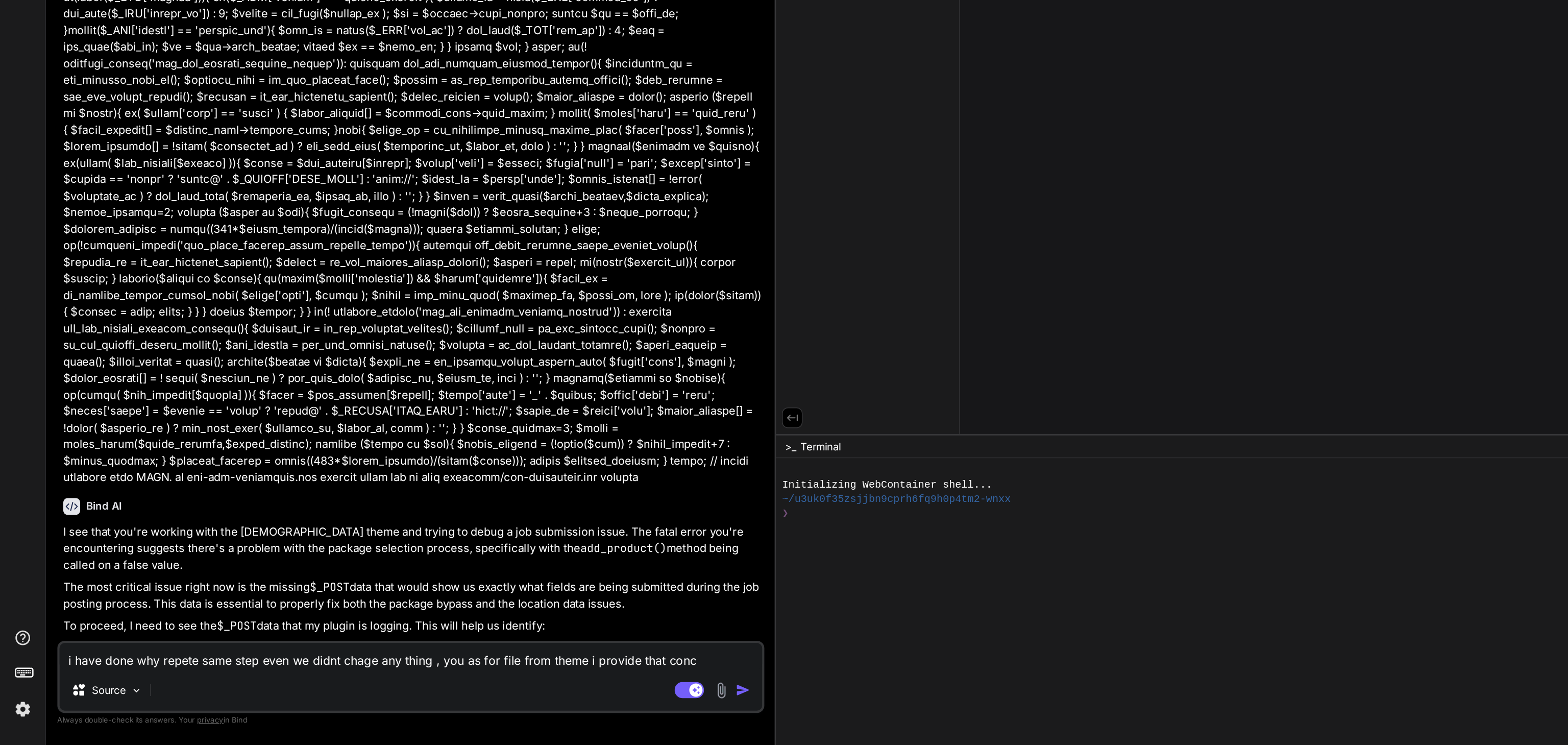
type textarea "x"
type textarea "i have done why repete same step even we didnt chage any thing , you as for fil…"
type textarea "x"
type textarea "i have done why repete same step even we didnt chage any thing , you as for fil…"
type textarea "x"
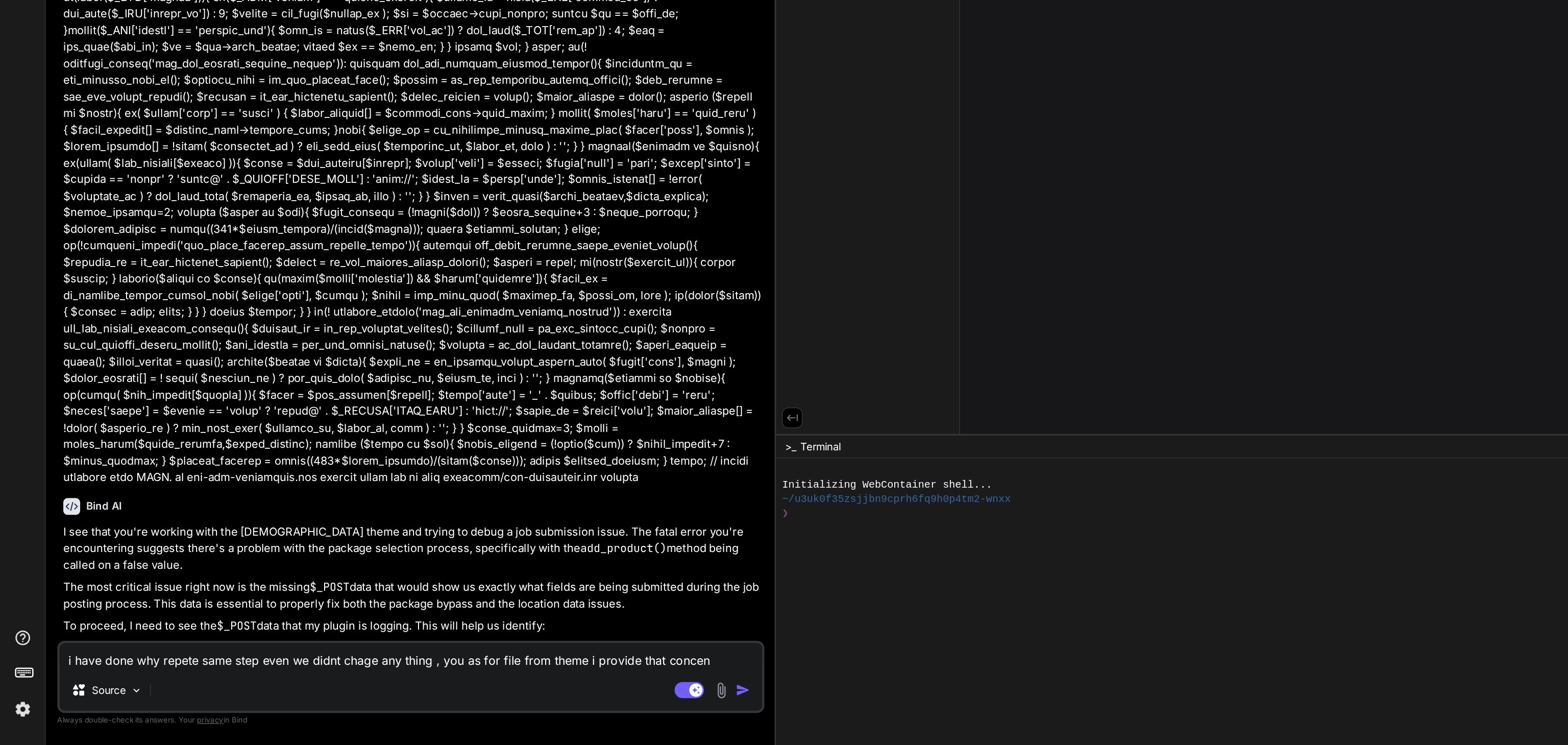
type textarea "i have done why repete same step even we didnt chage any thing , you as for fil…"
type textarea "x"
type textarea "i have done why repete same step even we didnt chage any thing , you as for fil…"
type textarea "x"
type textarea "i have done why repete same step even we didnt chage any thing , you as for fil…"
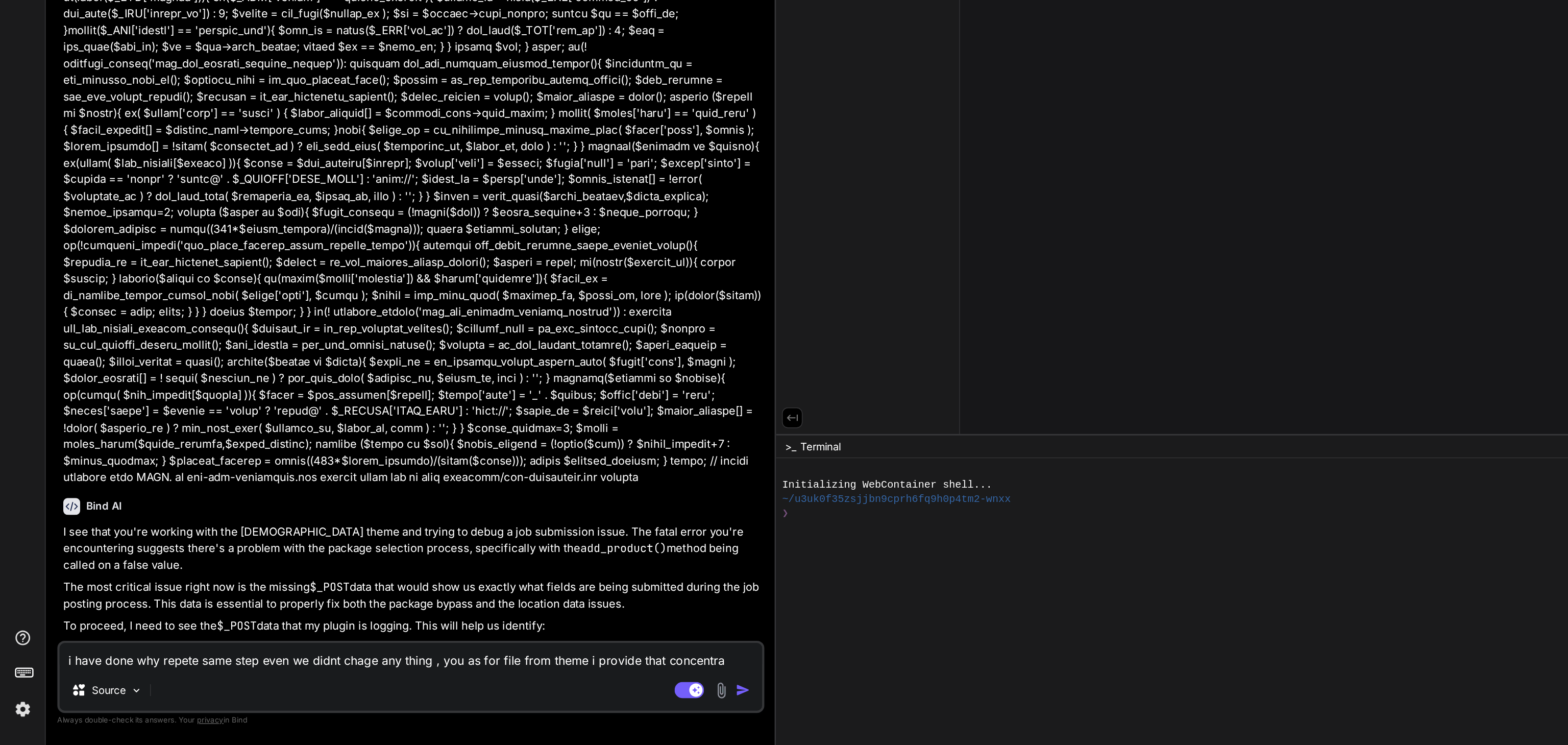
type textarea "x"
type textarea "i have done why repete same step even we didnt chage any thing , you as for fil…"
type textarea "x"
type textarea "i have done why repete same step even we didnt chage any thing , you as for fil…"
type textarea "x"
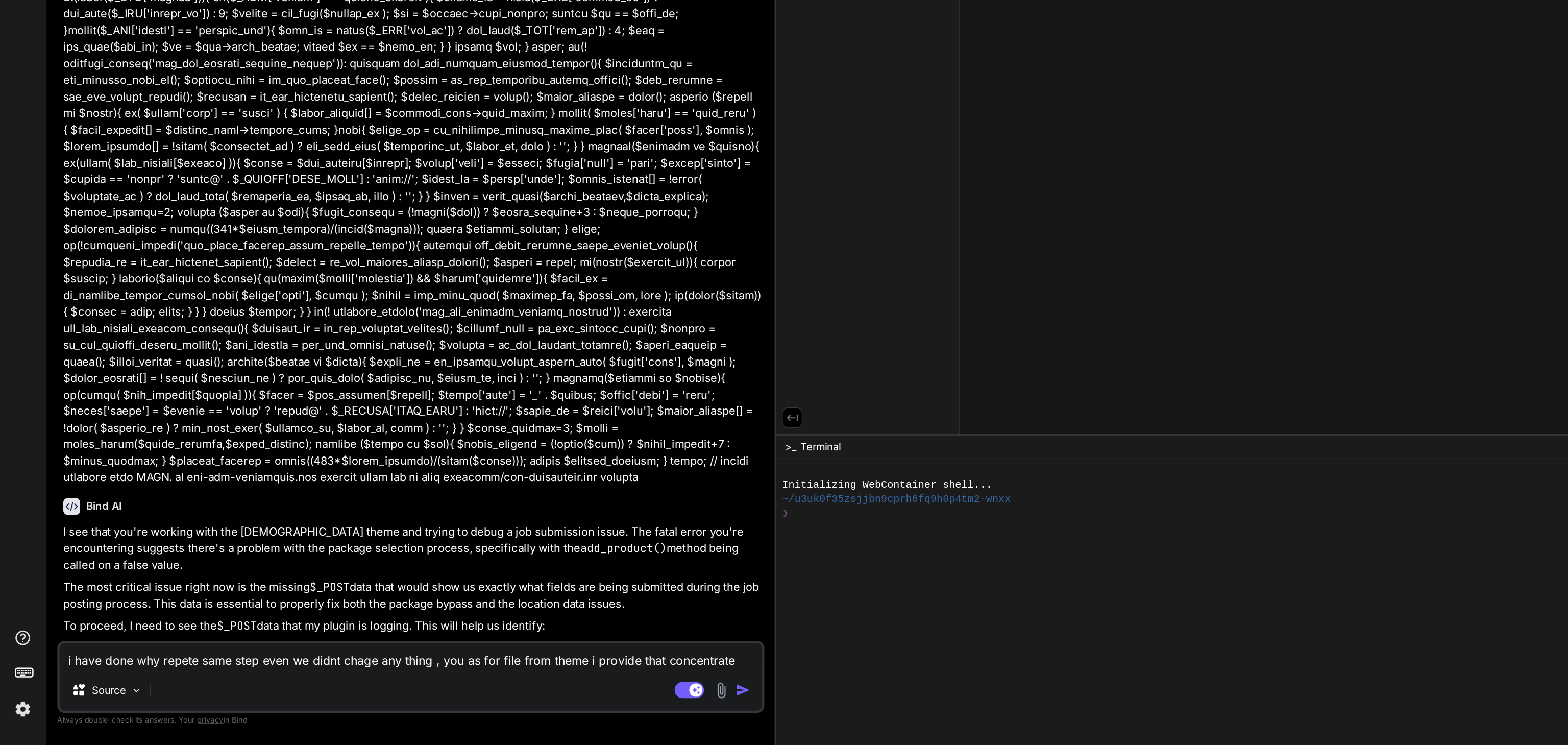
type textarea "i have done why repete same step even we didnt chage any thing , you as for fil…"
type textarea "x"
type textarea "i have done why repete same step even we didnt chage any thing , you as for fil…"
type textarea "x"
type textarea "i have done why repete same step even we didnt chage any thing , you as for fil…"
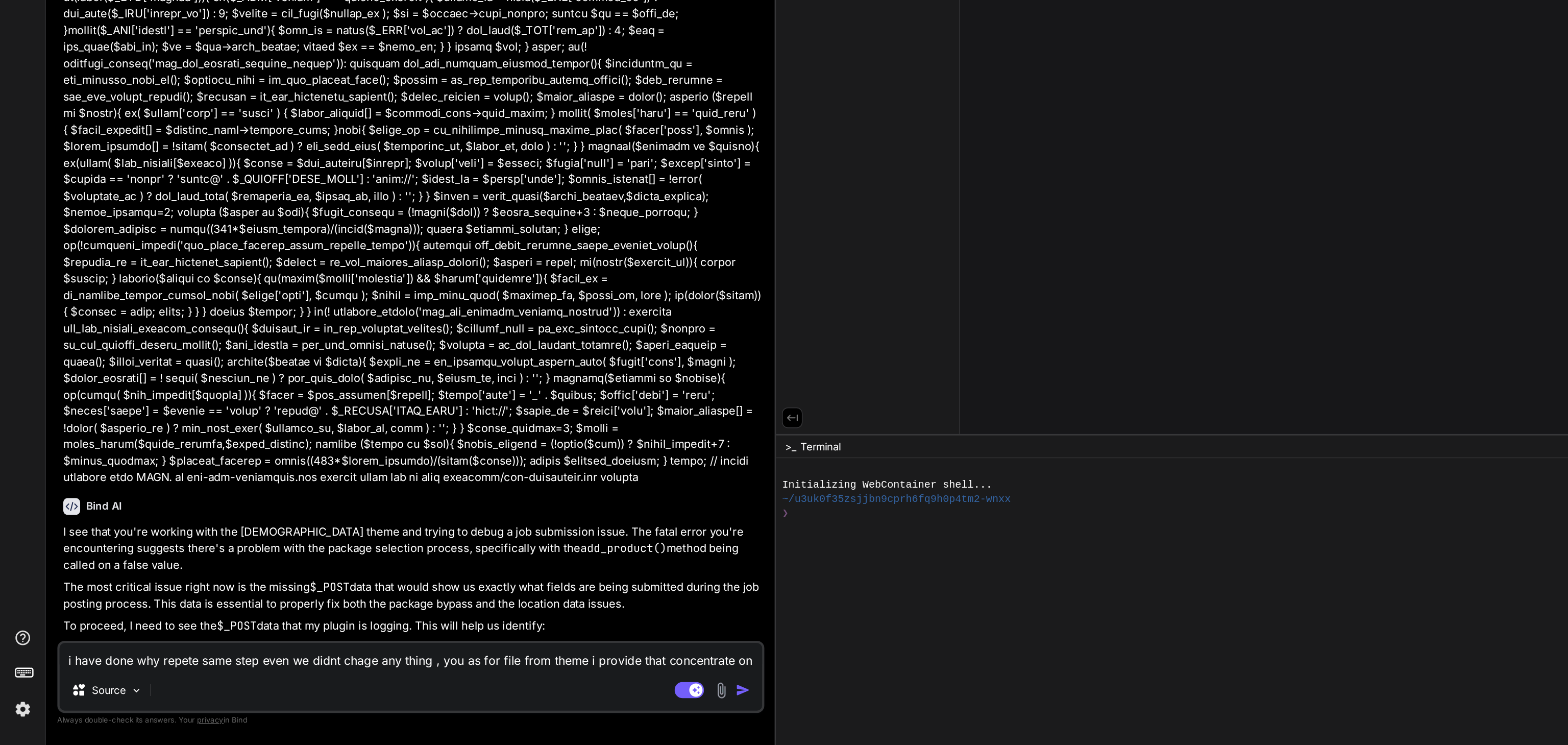
type textarea "x"
type textarea "i have done why repete same step even we didnt chage any thing , you as for fil…"
type textarea "x"
type textarea "i have done why repete same step even we didnt chage any thing , you as for fil…"
type textarea "x"
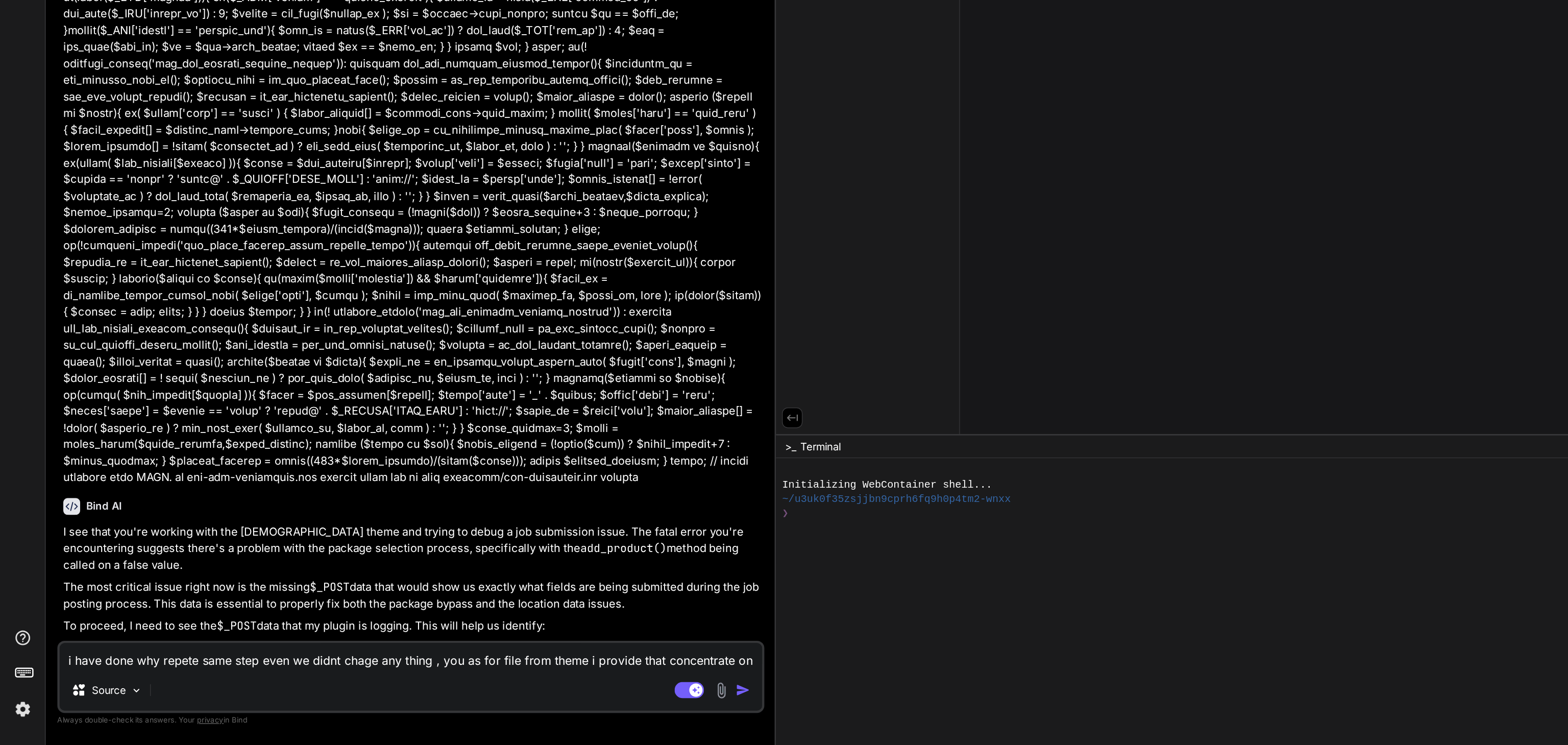
type textarea "i have done why repete same step even we didnt chage any thing , you as for fil…"
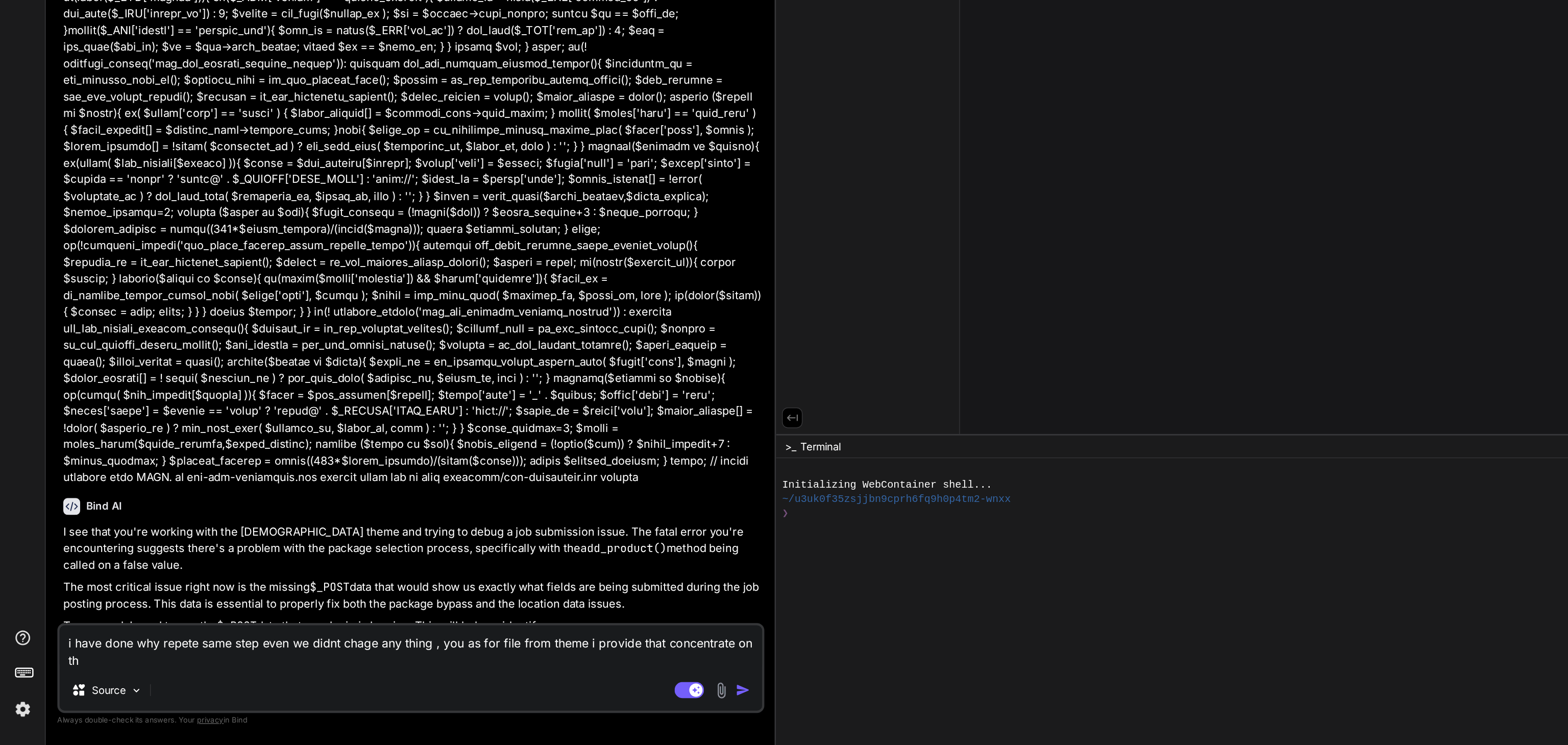
type textarea "x"
type textarea "i have done why repete same step even we didnt chage any thing , you as for fil…"
type textarea "x"
type textarea "i have done why repete same step even we didnt chage any thing , you as for fil…"
type textarea "x"
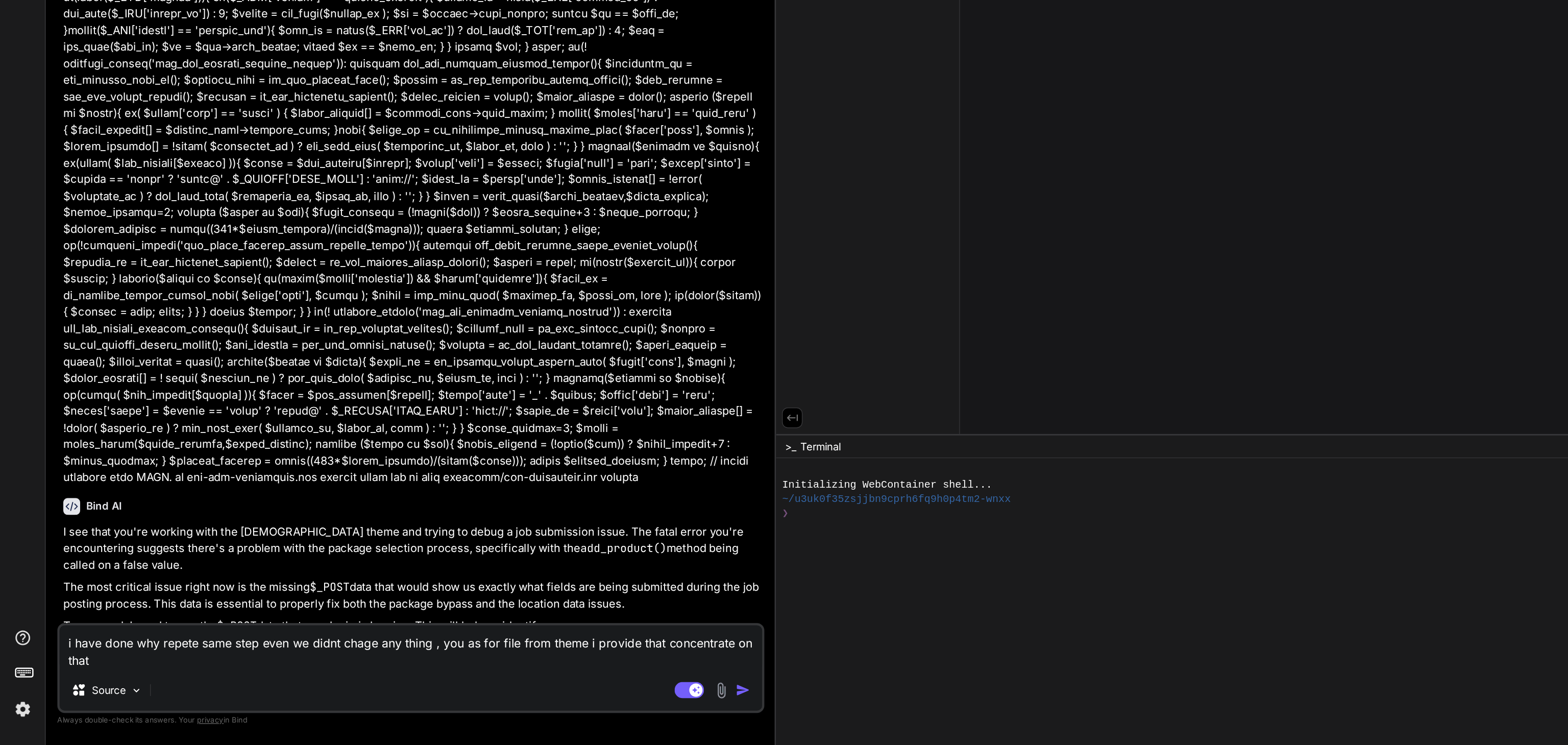
type textarea "i have done why repete same step even we didnt chage any thing , you as for fil…"
type textarea "x"
type textarea "i have done why repete same step even we didnt chage any thing , you as for fil…"
type textarea "x"
type textarea "i have done why repete same step even we didnt chage any thing , you as for fil…"
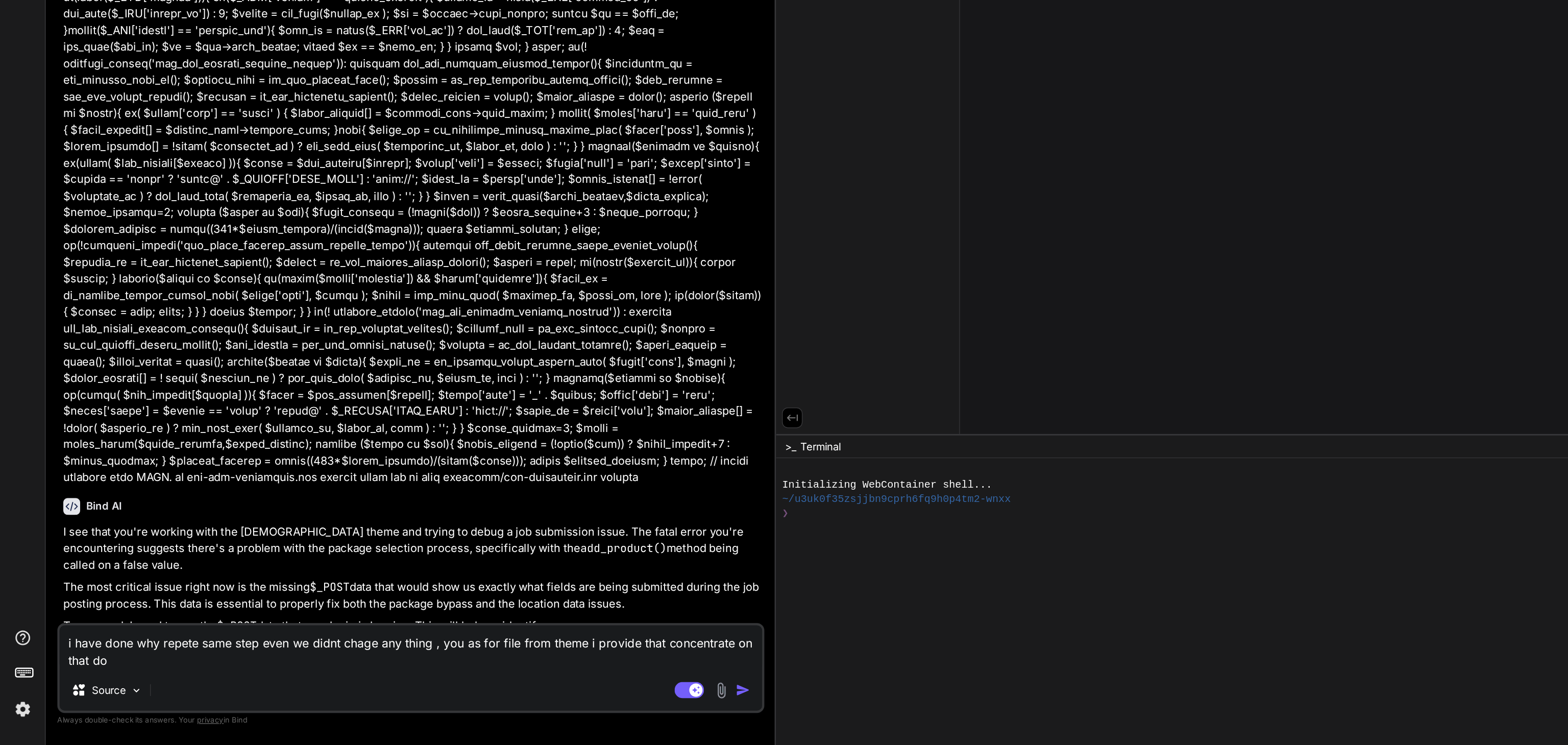
type textarea "x"
type textarea "i have done why repete same step even we didnt chage any thing , you as for fil…"
type textarea "x"
type textarea "i have done why repete same step even we didnt chage any thing , you as for fil…"
type textarea "x"
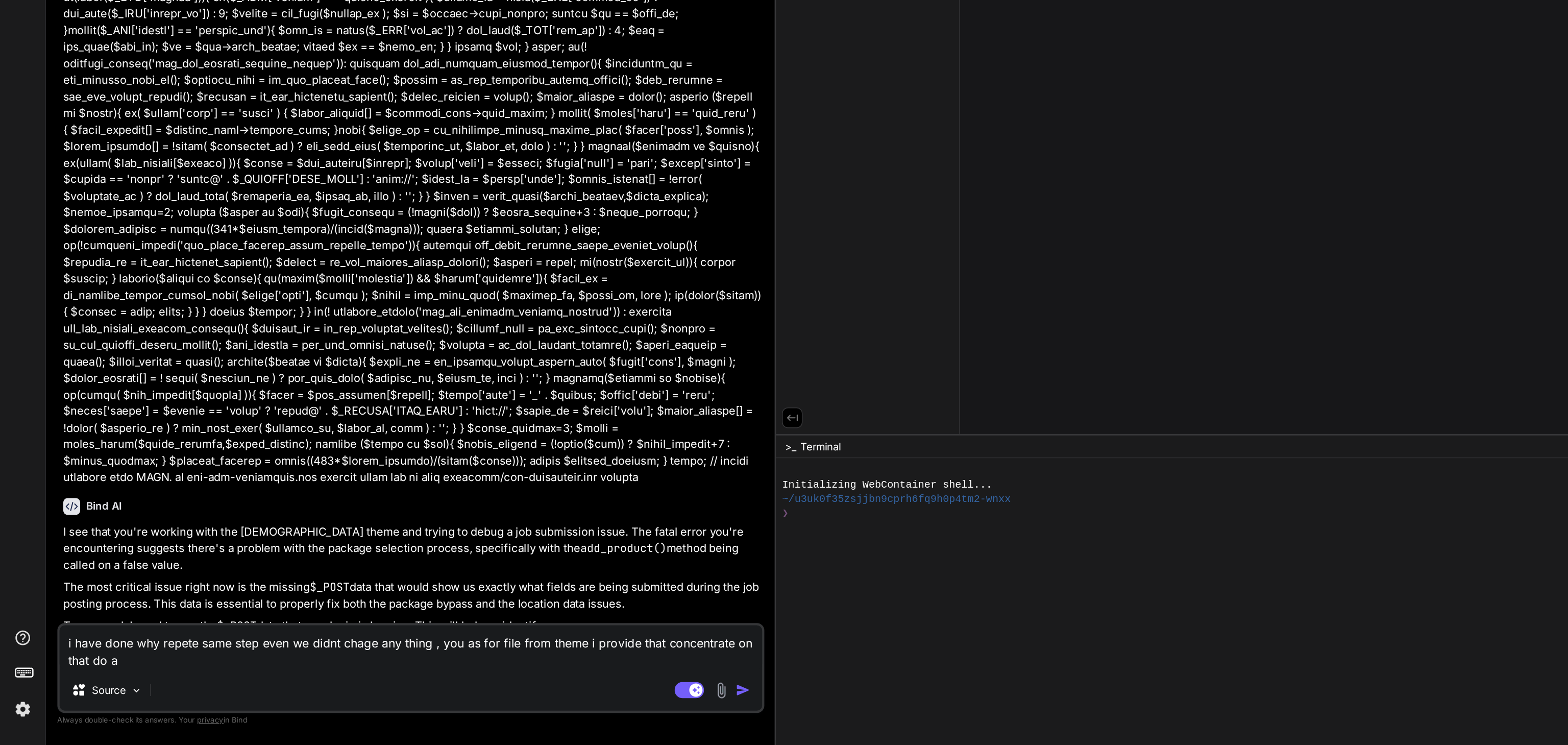
type textarea "i have done why repete same step even we didnt chage any thing , you as for fil…"
type textarea "x"
type textarea "i have done why repete same step even we didnt chage any thing , you as for fil…"
type textarea "x"
type textarea "i have done why repete same step even we didnt chage any thing , you as for fil…"
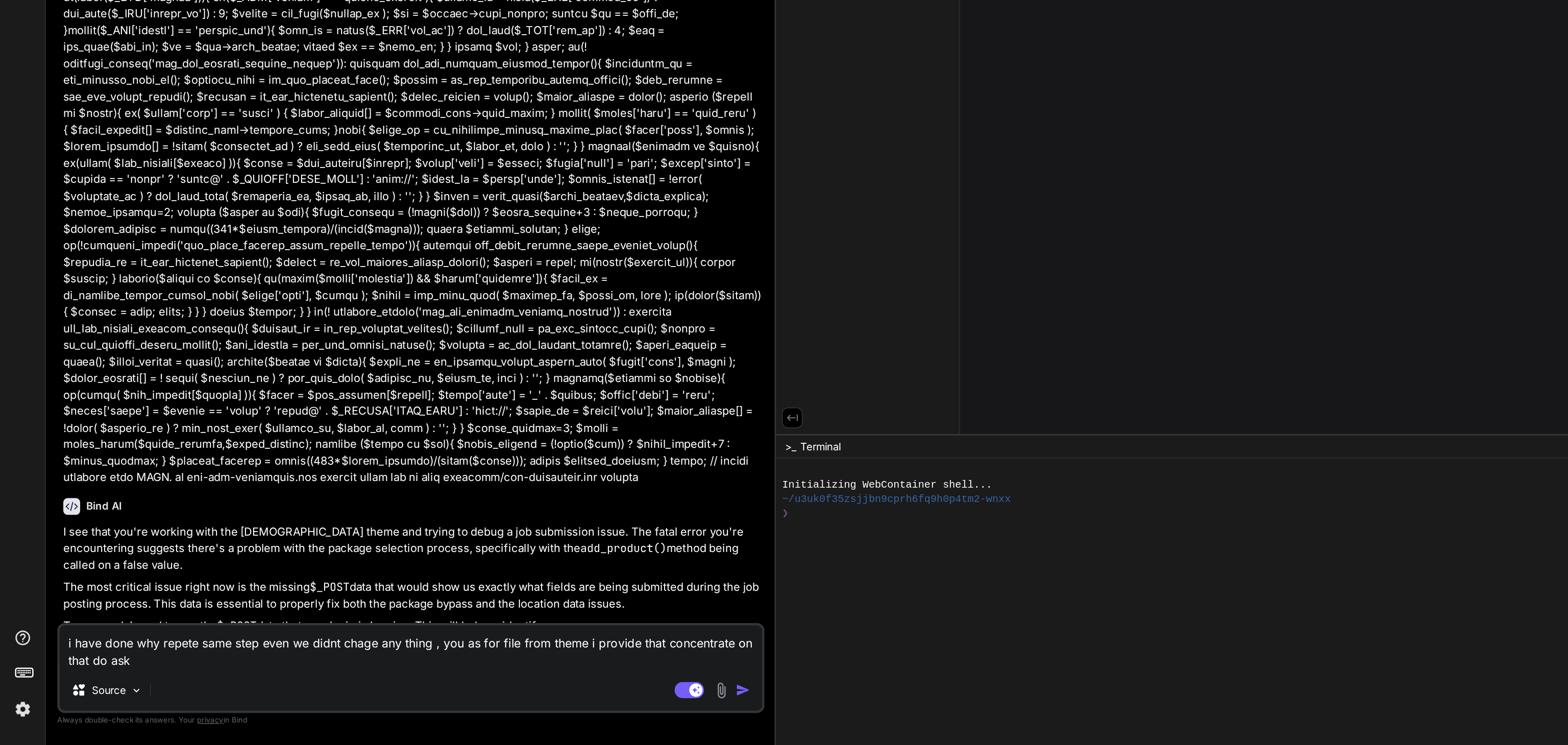
type textarea "x"
type textarea "i have done why repete same step even we didnt chage any thing , you as for fil…"
type textarea "x"
type textarea "i have done why repete same step even we didnt chage any thing , you as for fil…"
type textarea "x"
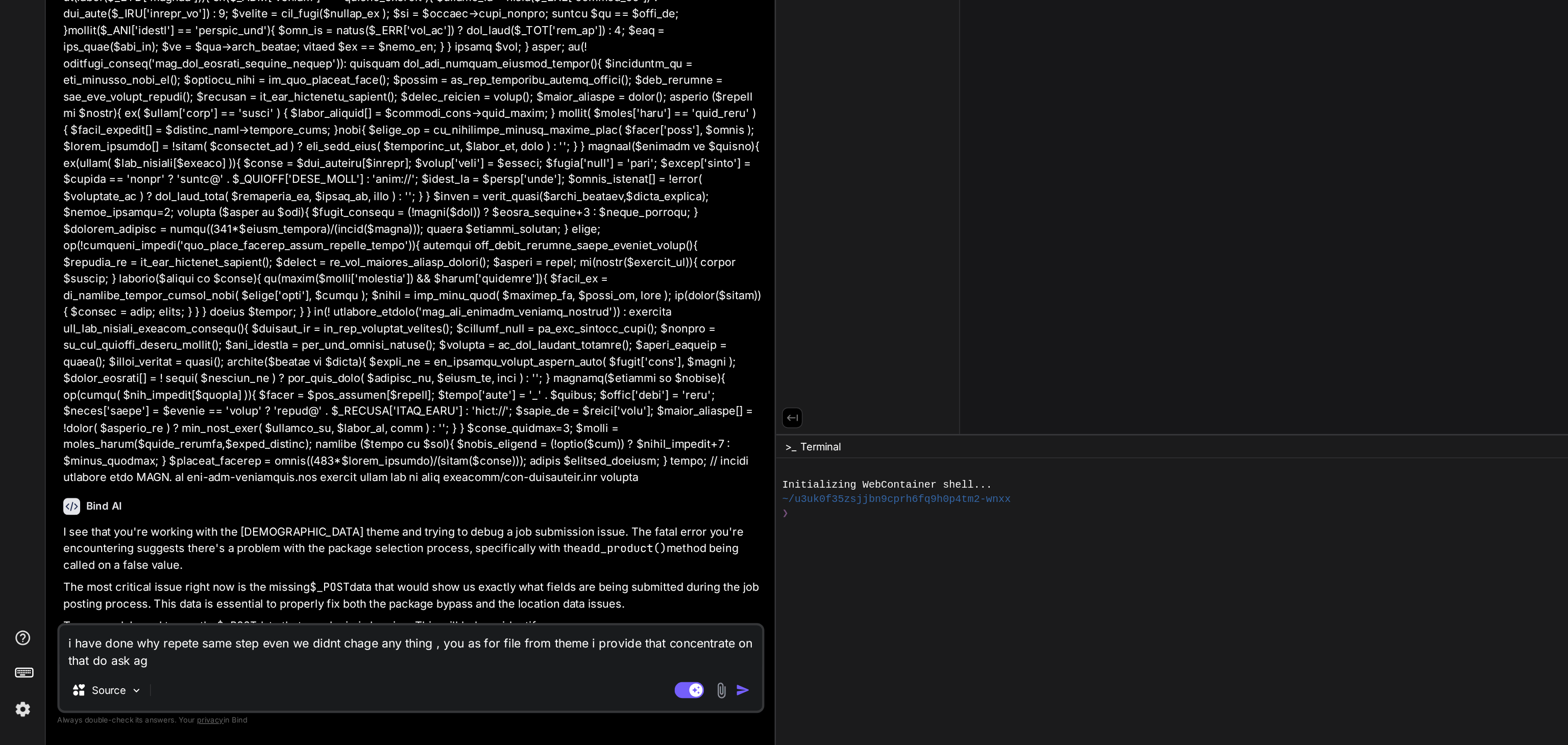
type textarea "i have done why repete same step even we didnt chage any thing , you as for fil…"
type textarea "x"
type textarea "i have done why repete same step even we didnt chage any thing , you as for fil…"
type textarea "x"
type textarea "i have done why repete same step even we didnt chage any thing , you as for fil…"
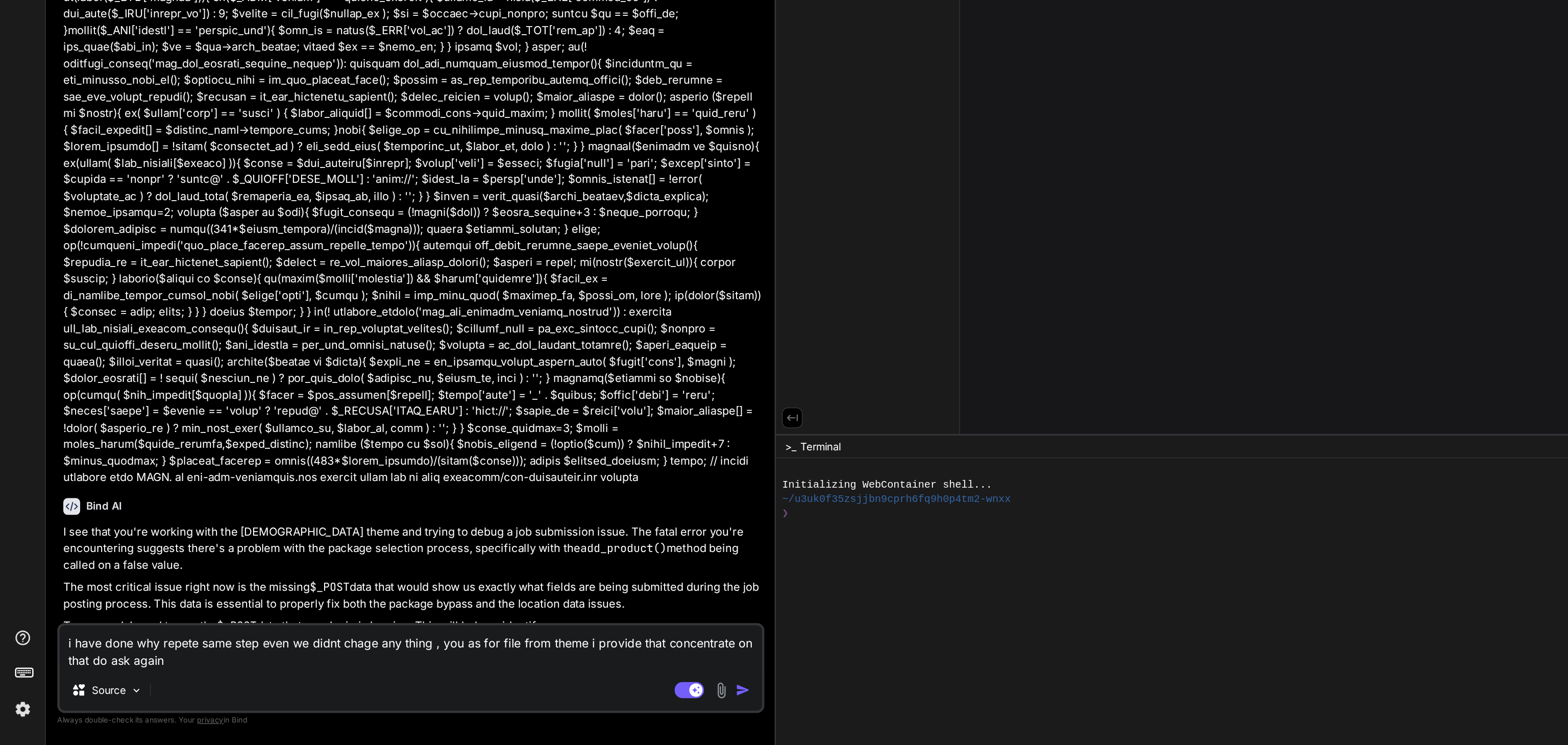
type textarea "x"
type textarea "i have done why repete same step even we didnt chage any thing , you as for fil…"
type textarea "x"
type textarea "i have done why repete same step even we didnt chage any thing , you as for fil…"
type textarea "x"
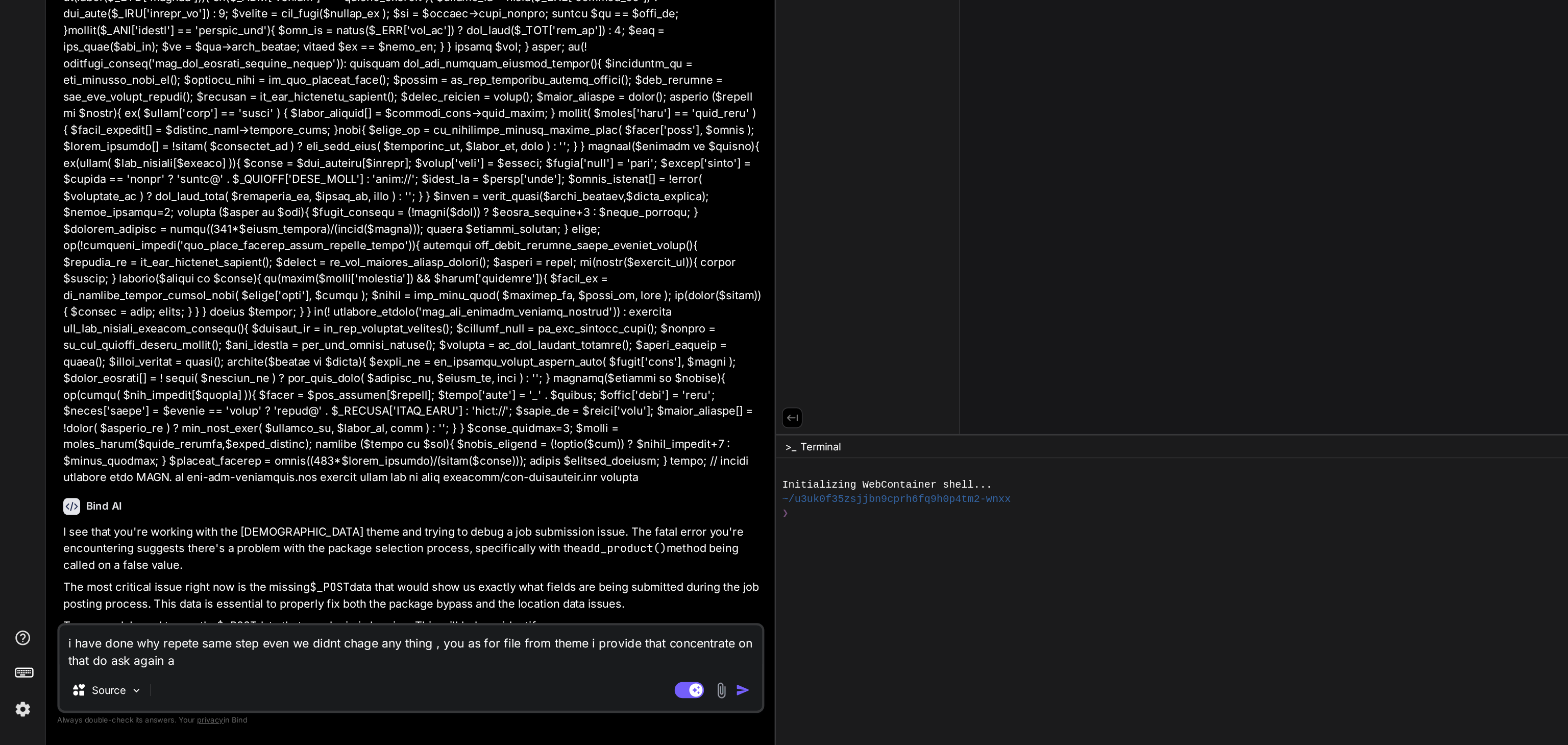
type textarea "i have done why repete same step even we didnt chage any thing , you as for fil…"
type textarea "x"
type textarea "i have done why repete same step even we didnt chage any thing , you as for fil…"
type textarea "x"
type textarea "i have done why repete same step even we didnt chage any thing , you as for fil…"
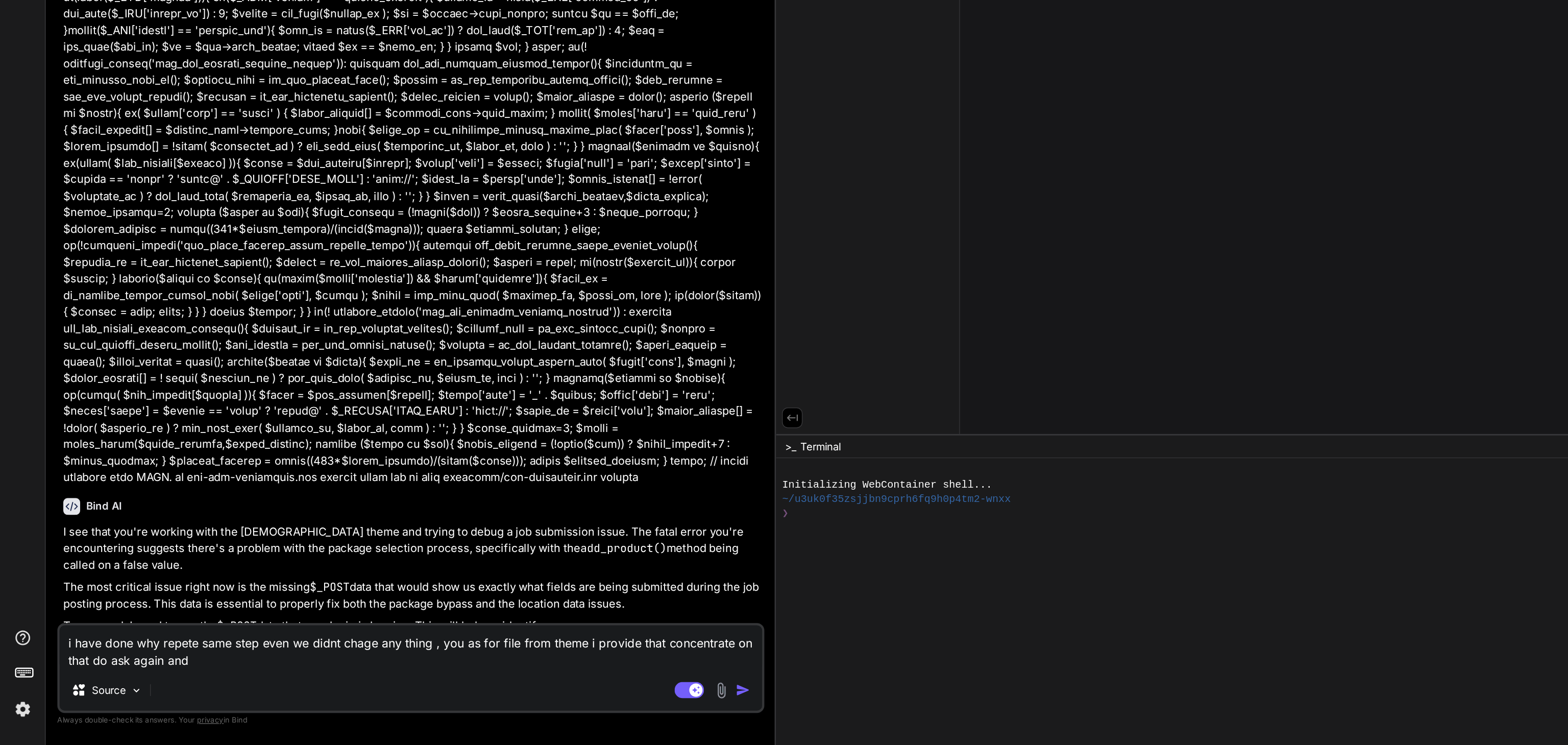
type textarea "x"
type textarea "i have done why repete same step even we didnt chage any thing , you as for fil…"
type textarea "x"
type textarea "i have done why repete same step even we didnt chage any thing , you as for fil…"
type textarea "x"
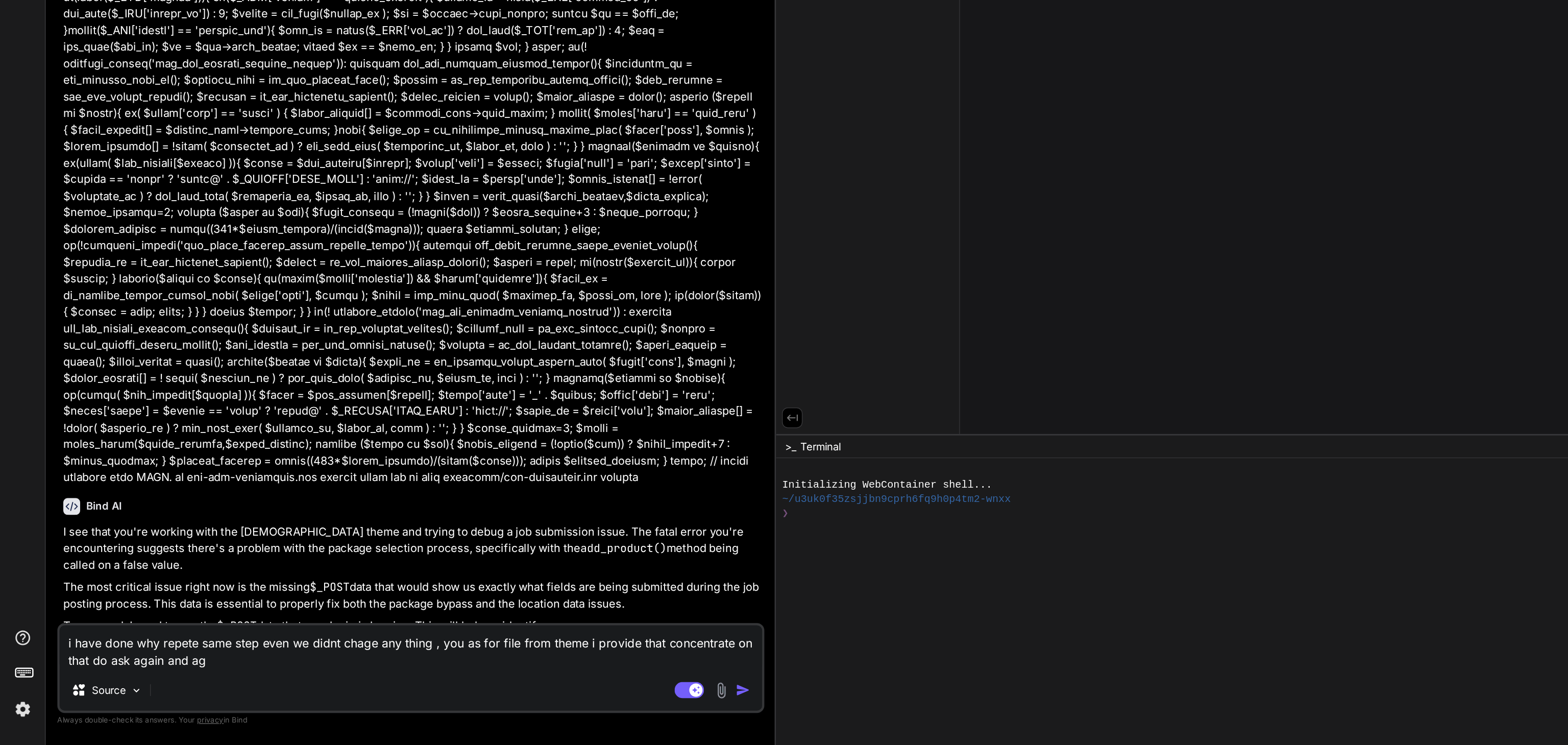
type textarea "i have done why repete same step even we didnt chage any thing , you as for fil…"
type textarea "x"
type textarea "i have done why repete same step even we didnt chage any thing , you as for fil…"
type textarea "x"
type textarea "i have done why repete same step even we didnt chage any thing , you as for fil…"
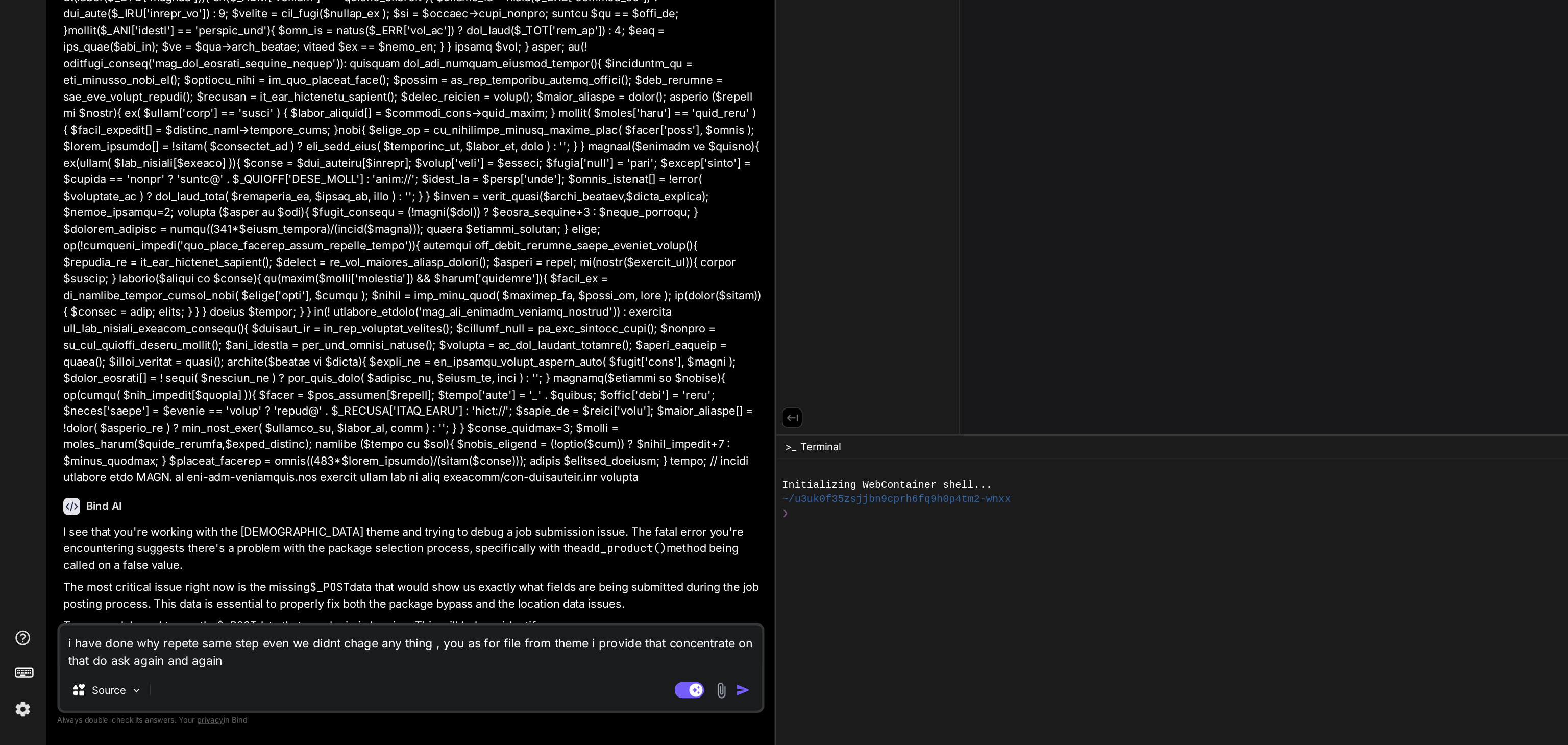
type textarea "x"
type textarea "i have done why repete same step even we didnt chage any thing , you as for fil…"
type textarea "x"
type textarea "i have done why repete same step even we didnt chage any thing , you as for fil…"
type textarea "x"
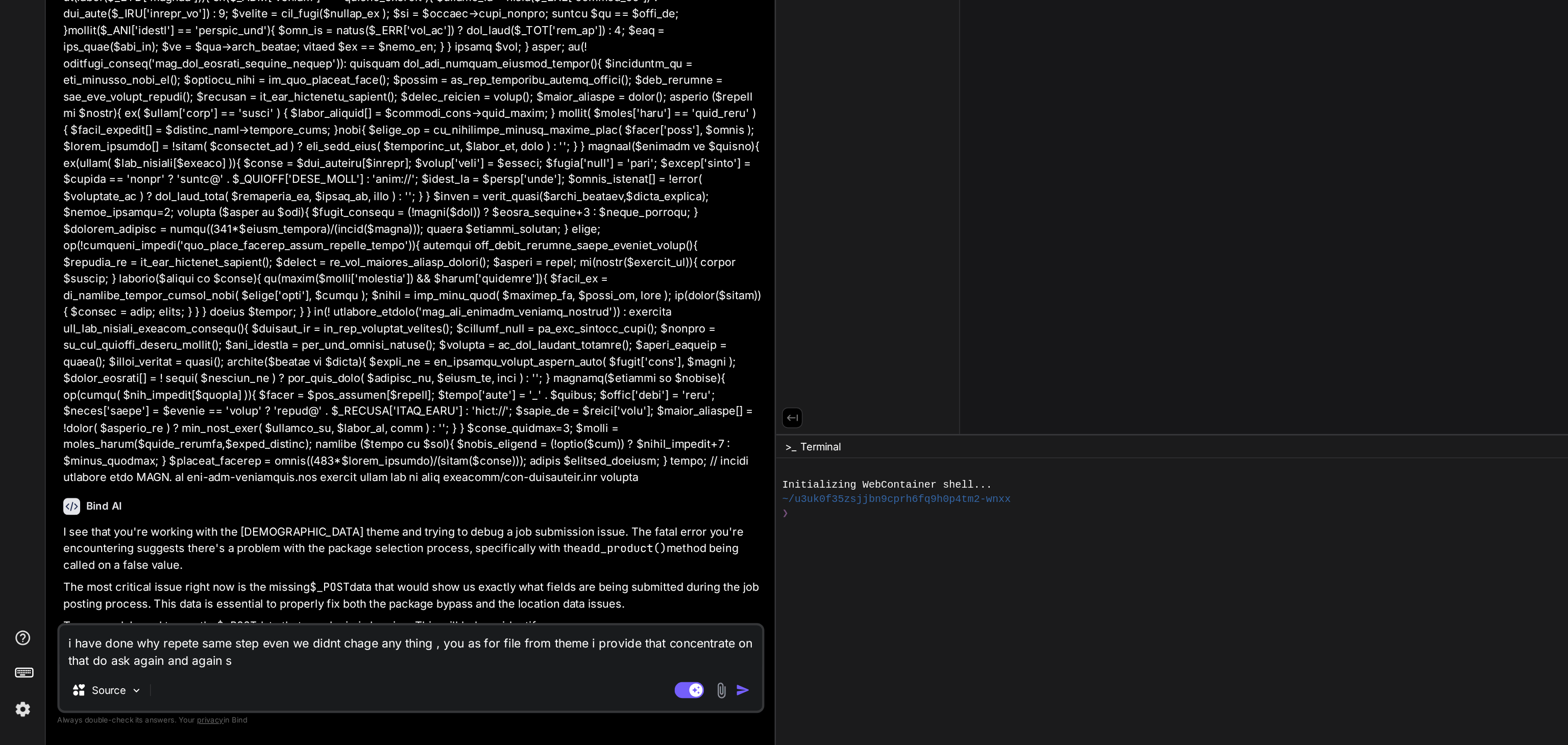
type textarea "i have done why repete same step even we didnt chage any thing , you as for fil…"
type textarea "x"
type textarea "i have done why repete same step even we didnt chage any thing , you as for fil…"
type textarea "x"
type textarea "i have done why repete same step even we didnt chage any thing , you as for fil…"
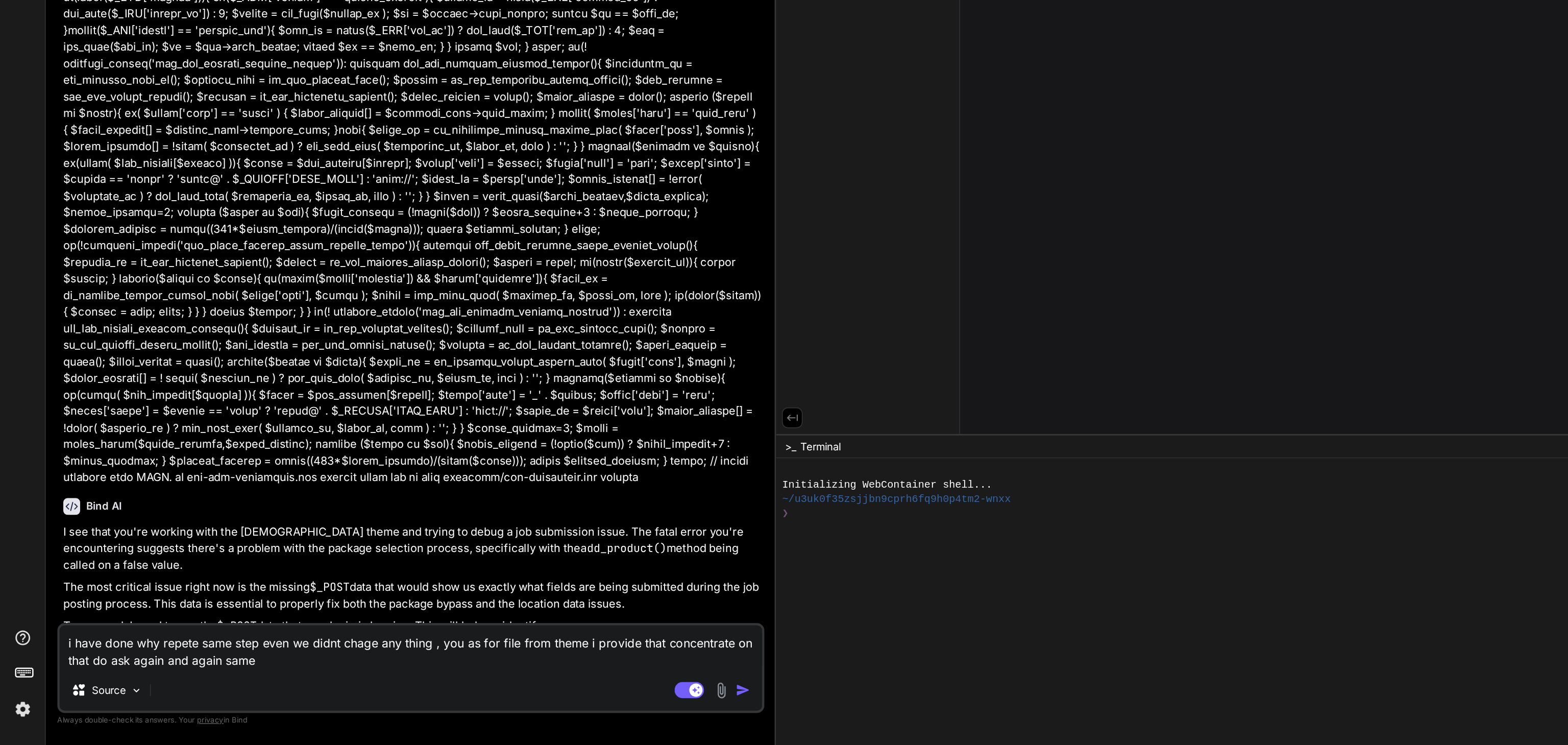
type textarea "x"
type textarea "i have done why repete same step even we didnt chage any thing , you as for fil…"
type textarea "x"
type textarea "i have done why repete same step even we didnt chage any thing , you as for fil…"
type textarea "x"
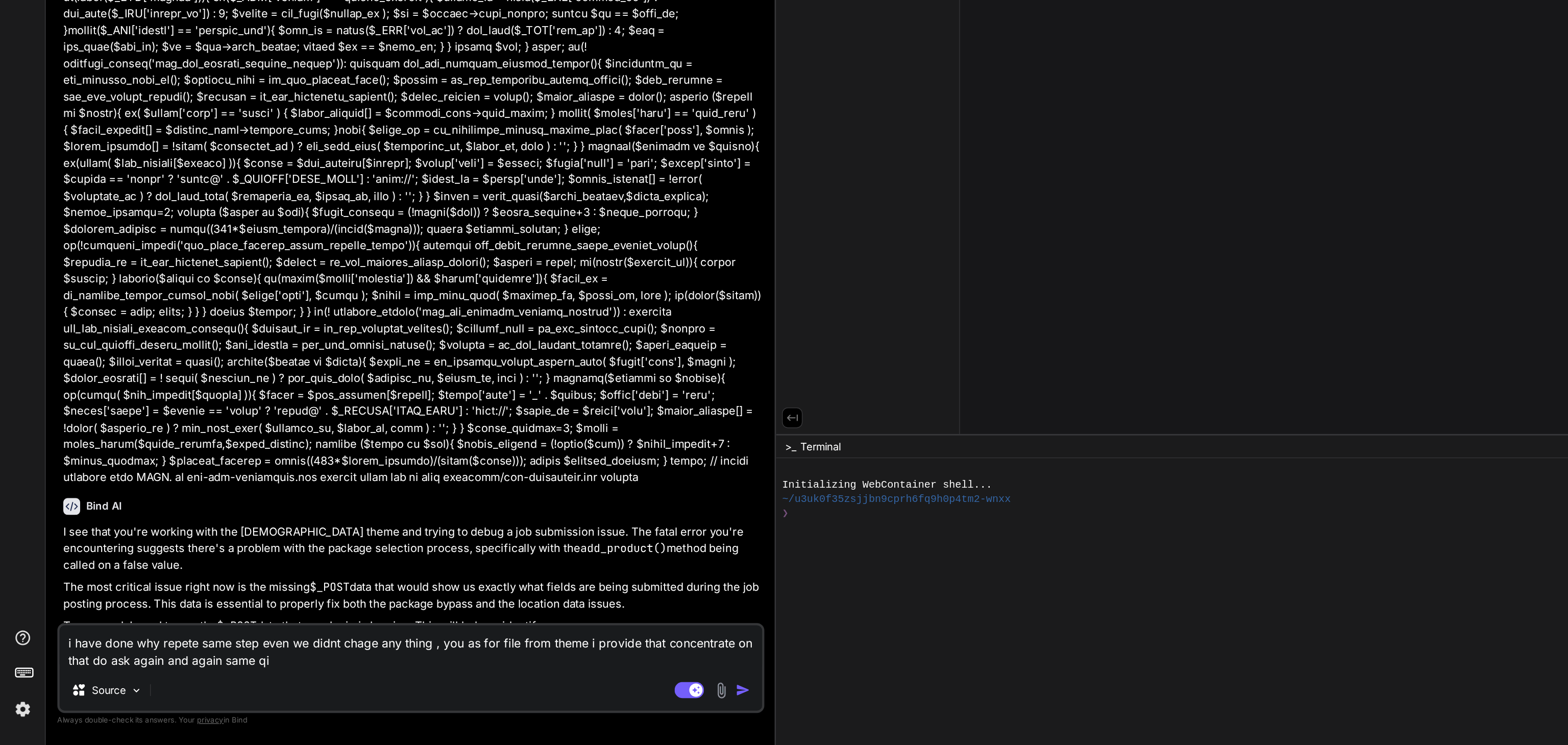
type textarea "i have done why repete same step even we didnt chage any thing , you as for fil…"
type textarea "x"
type textarea "i have done why repete same step even we didnt chage any thing , you as for fil…"
type textarea "x"
type textarea "i have done why repete same step even we didnt chage any thing , you as for fil…"
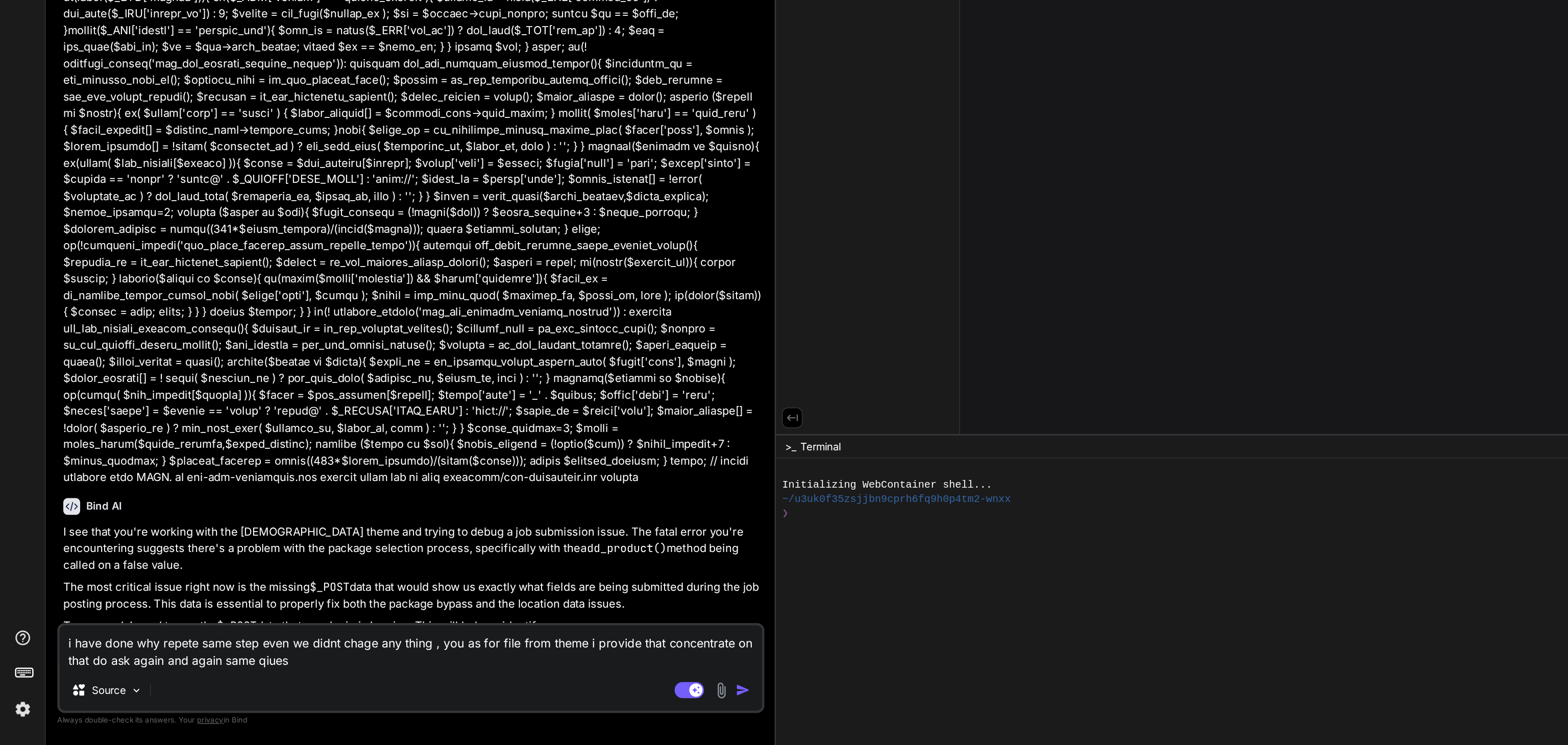
type textarea "x"
type textarea "i have done why repete same step even we didnt chage any thing , you as for fil…"
type textarea "x"
type textarea "i have done why repete same step even we didnt chage any thing , you as for fil…"
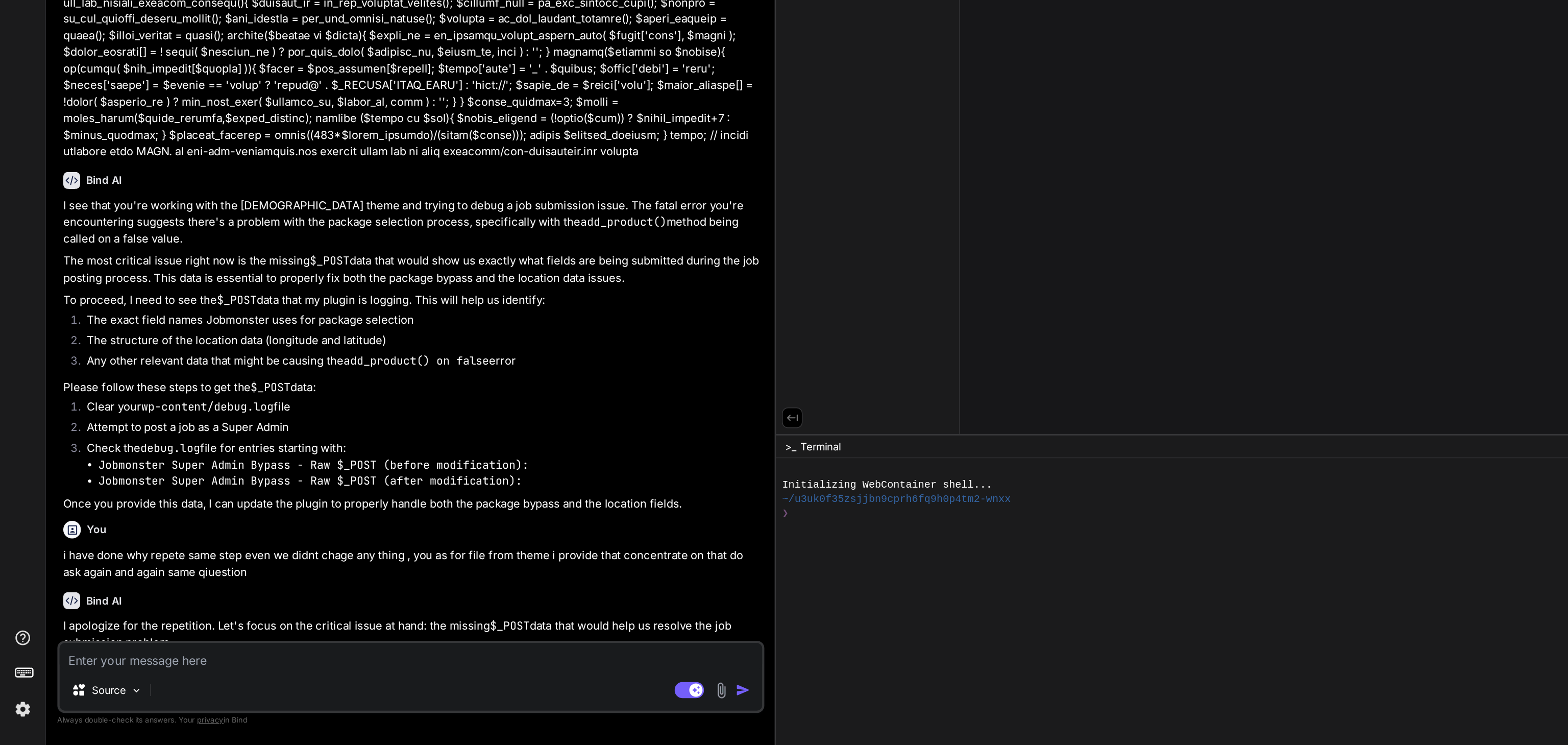
scroll to position [10301, 0]
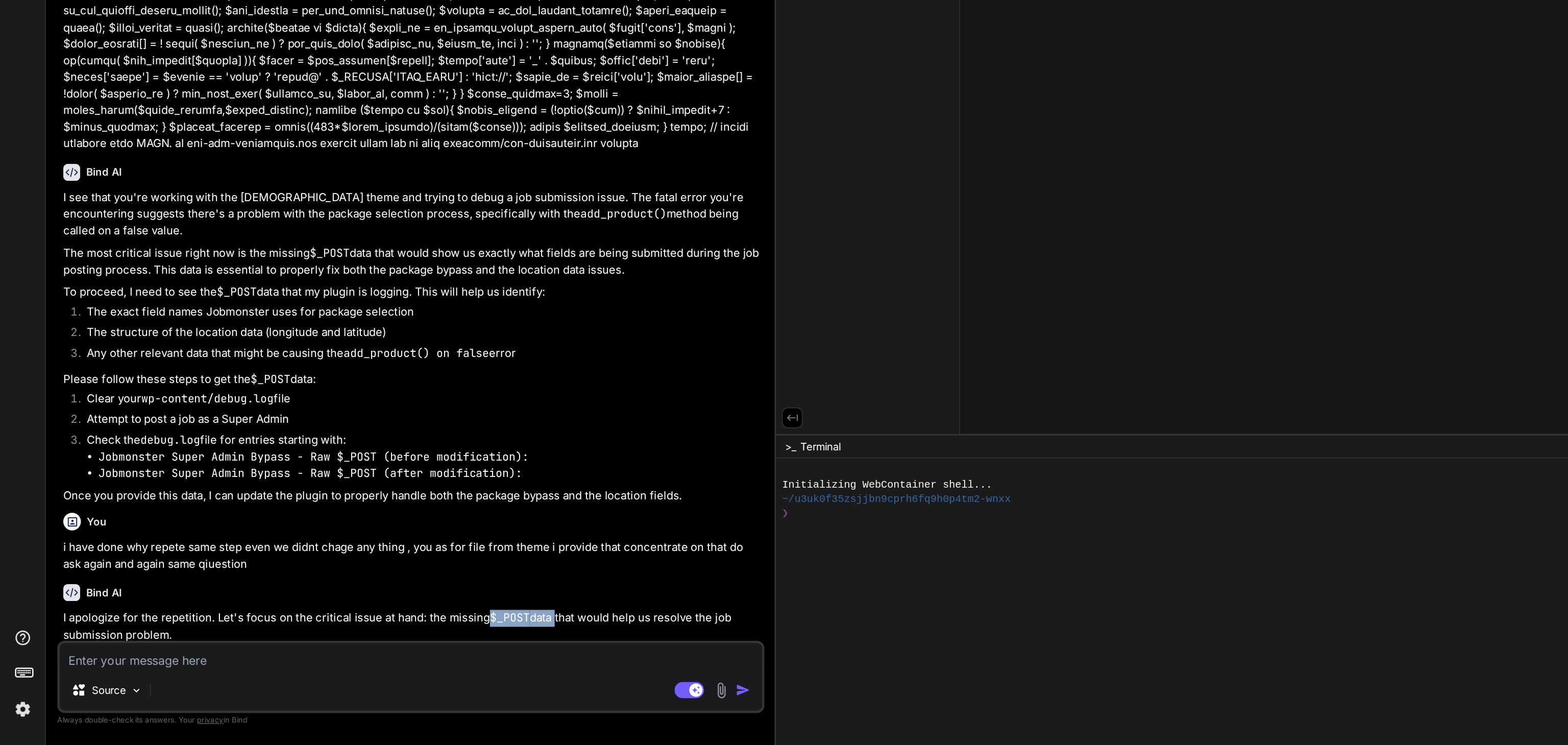
drag, startPoint x: 338, startPoint y: 516, endPoint x: 385, endPoint y: 521, distance: 47.3
click at [385, 651] on p "I apologize for the repetition. Let's focus on the critical issue at hand: the …" at bounding box center [285, 663] width 484 height 23
click at [135, 686] on textarea at bounding box center [285, 682] width 487 height 18
paste textarea "includes/job-submission.php"
drag, startPoint x: 174, startPoint y: 583, endPoint x: 219, endPoint y: 583, distance: 45.0
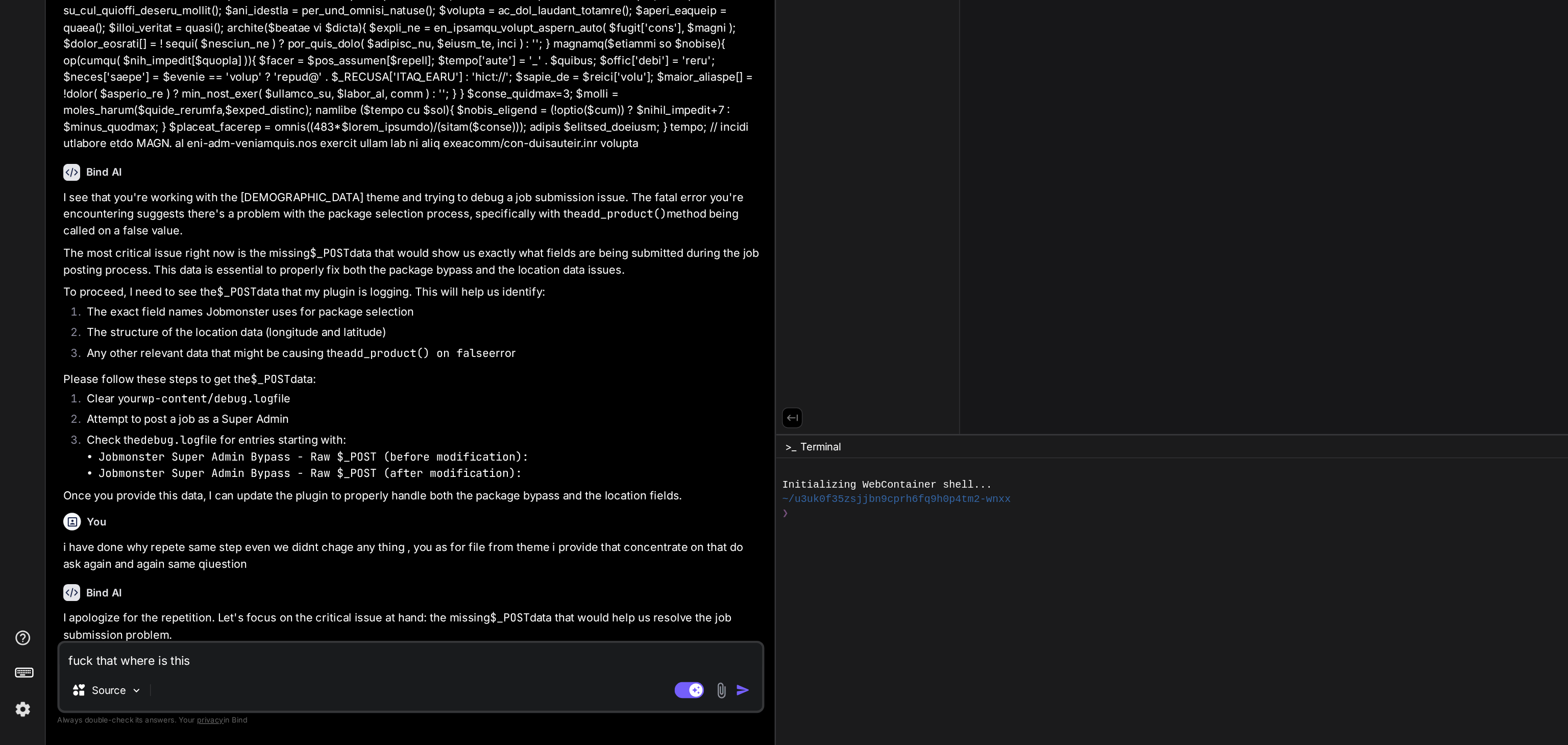
click at [219, 717] on p "Please follow these steps to get the $_POST data:" at bounding box center [285, 722] width 484 height 12
copy p "$_POST data"
click at [149, 683] on textarea "fuck that where is this" at bounding box center [285, 682] width 487 height 18
paste textarea "$_POST data"
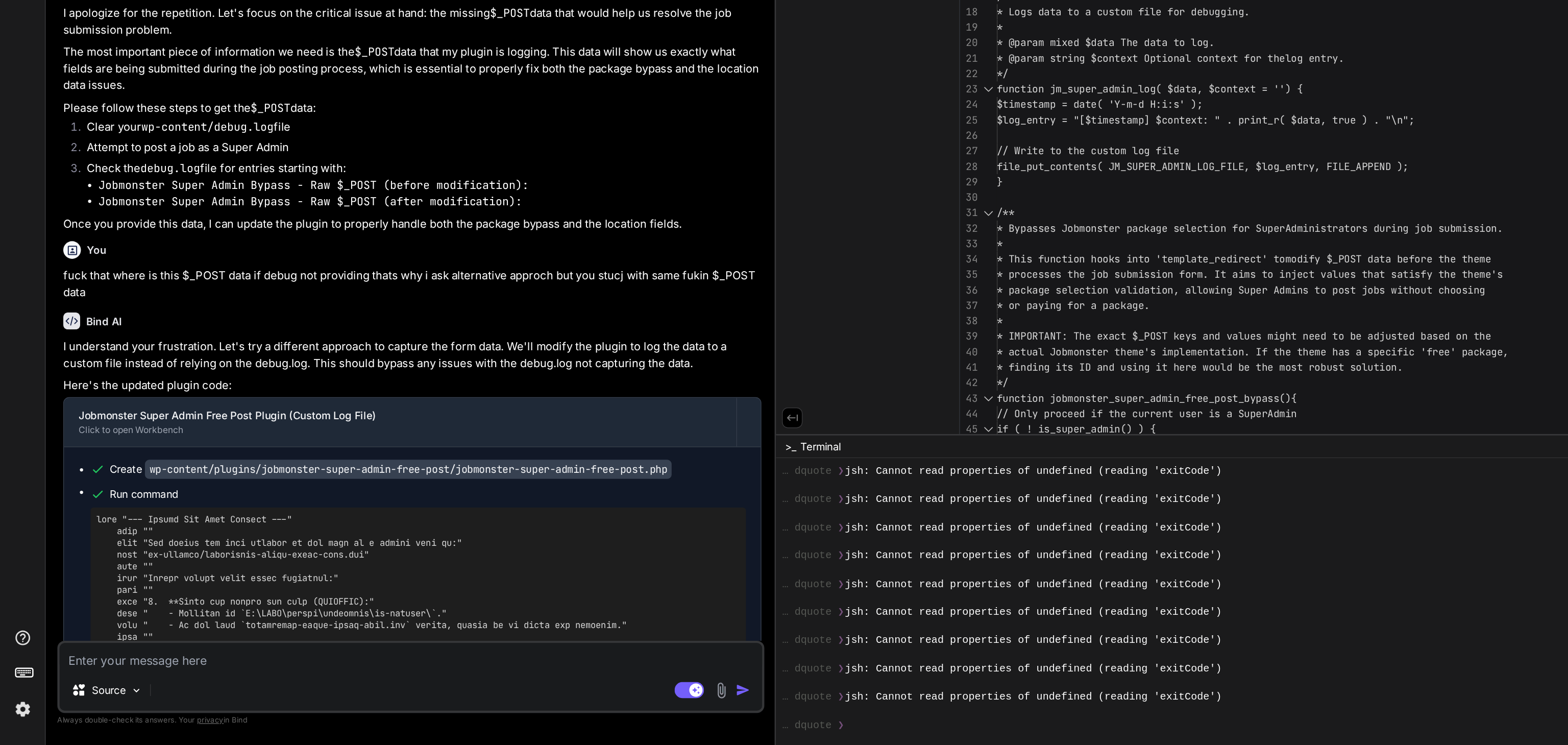
scroll to position [0, 0]
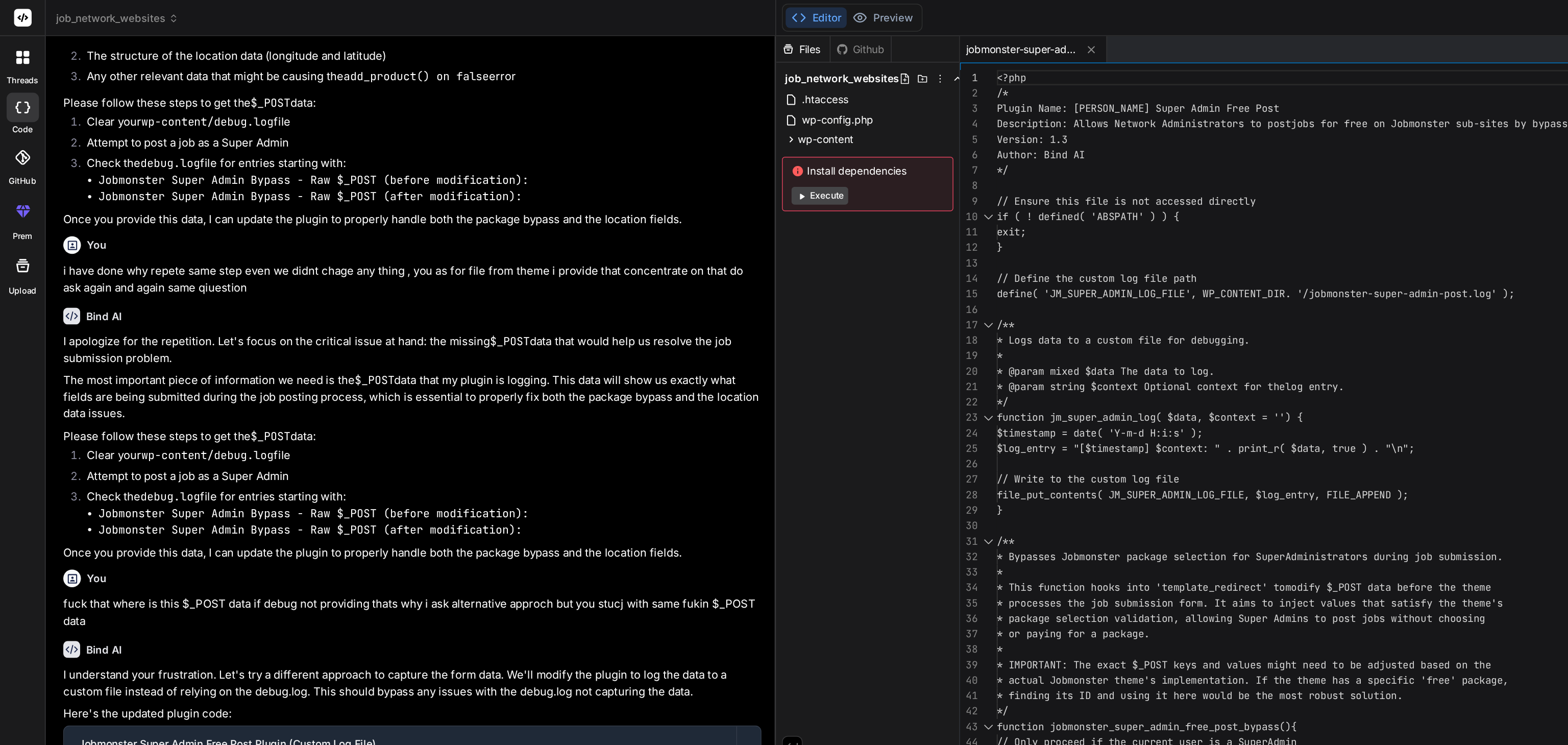
click at [726, 34] on span "jobmonster-super-admin-free-post.php" at bounding box center [708, 34] width 76 height 10
click at [546, 95] on icon at bounding box center [549, 97] width 9 height 9
click at [558, 109] on icon at bounding box center [559, 110] width 3 height 4
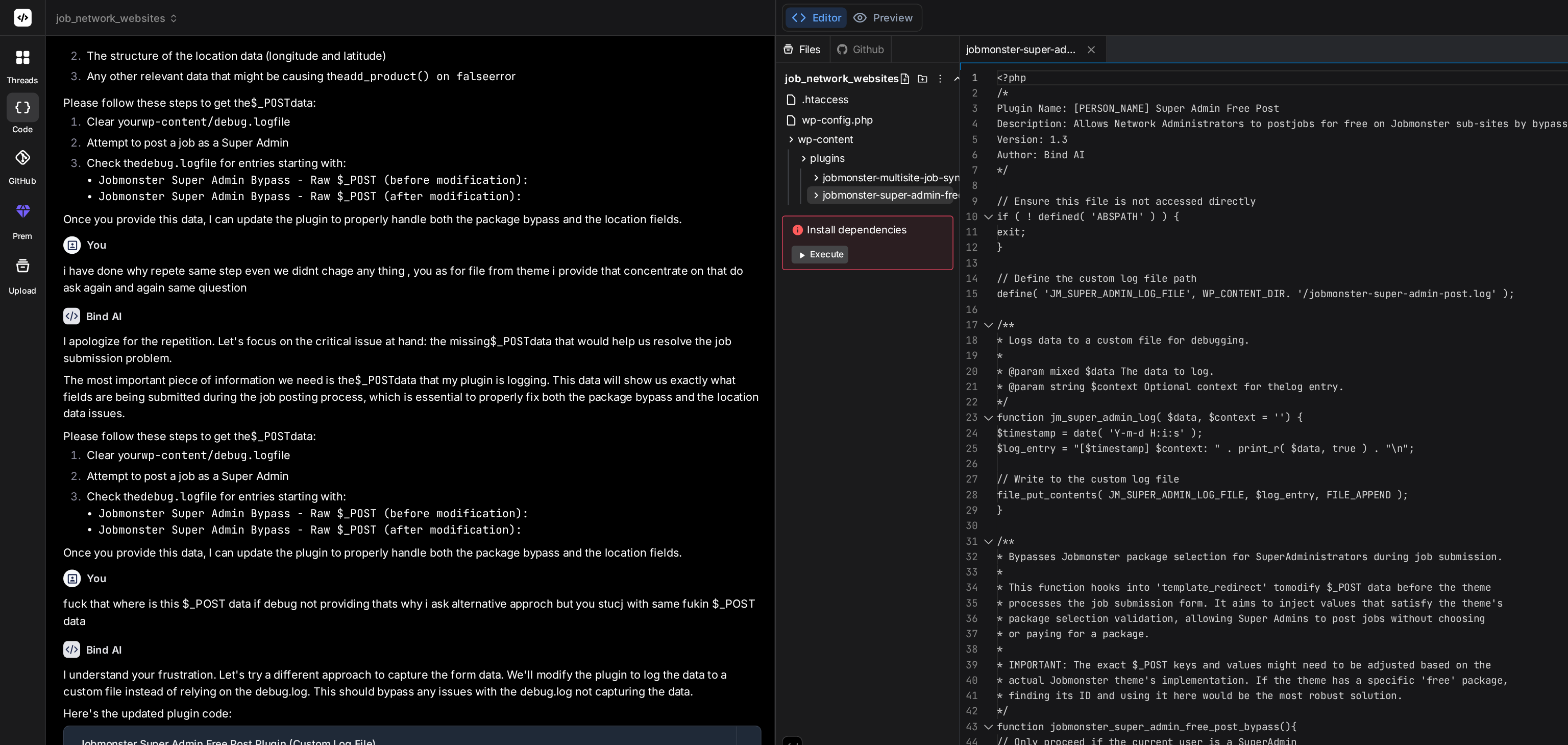
click at [564, 136] on icon at bounding box center [567, 135] width 9 height 9
click at [622, 148] on span "jobmonster-super-admin-free-post.php" at bounding box center [647, 149] width 133 height 12
click at [634, 148] on span "jobmonster-super-admin-free-post.php" at bounding box center [647, 149] width 133 height 12
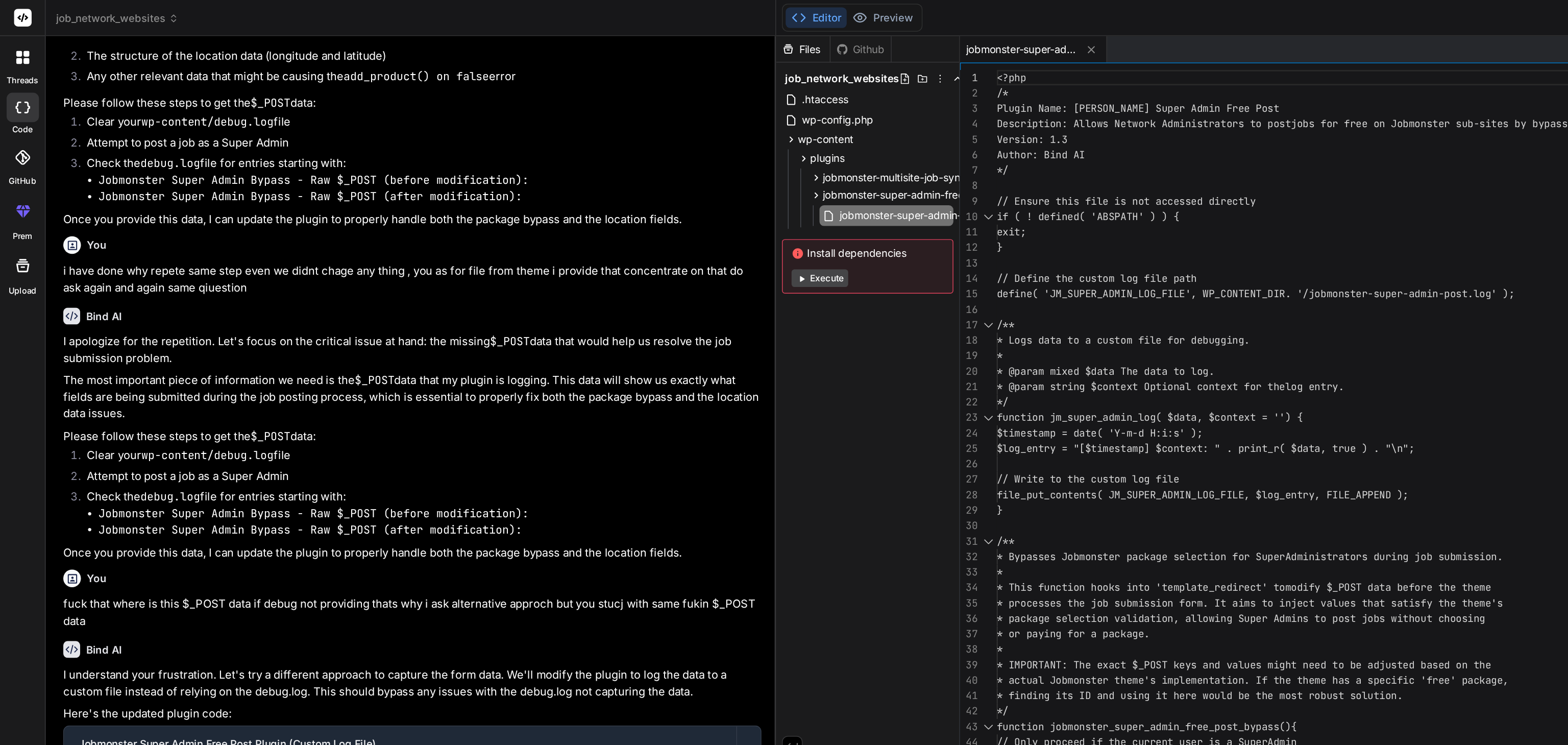
click at [728, 155] on div "<?php /* Plugin Name: Jobmonster Super Admin Free Post Description: Allows Netw…" at bounding box center [1081, 606] width 778 height 1115
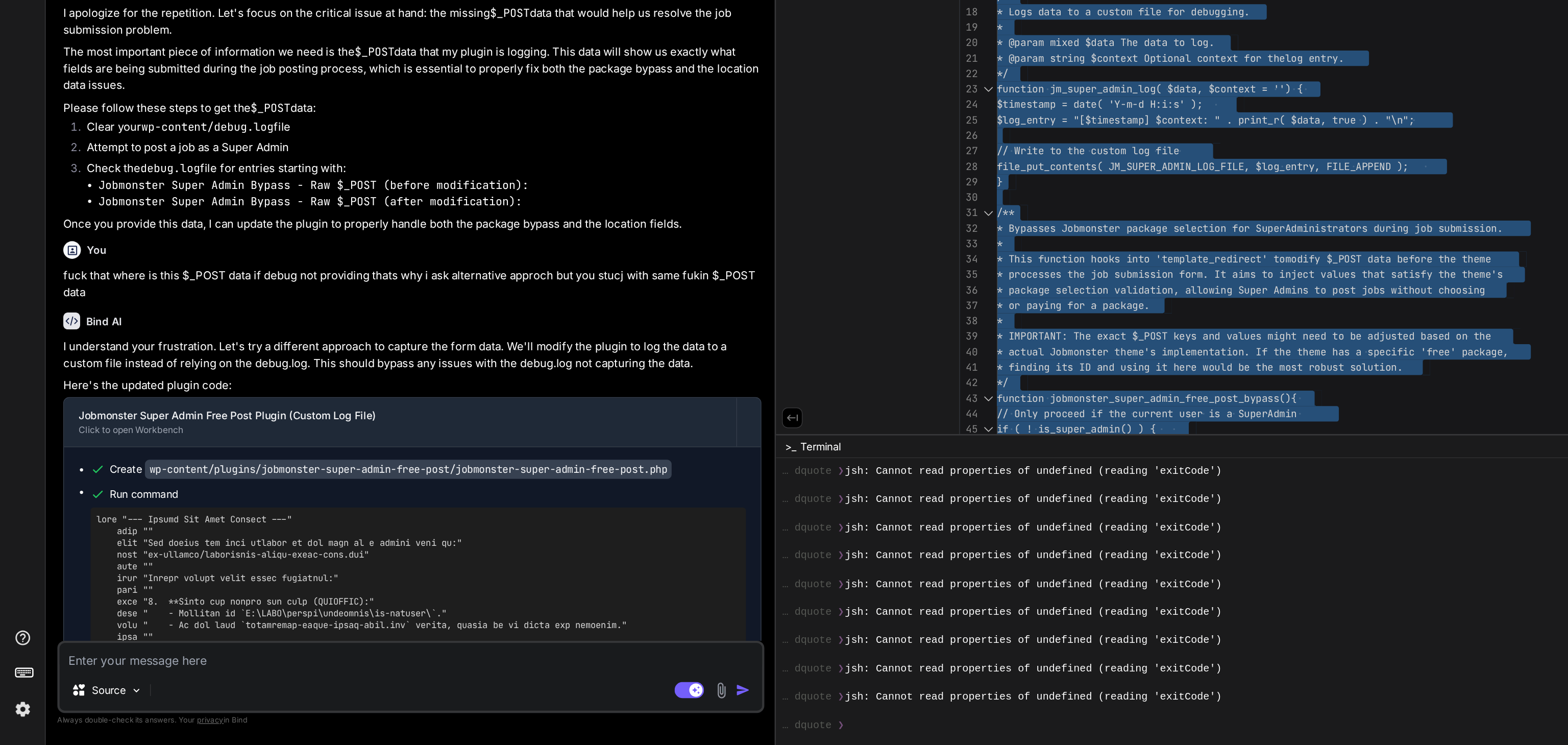
click at [372, 614] on pre at bounding box center [290, 690] width 446 height 213
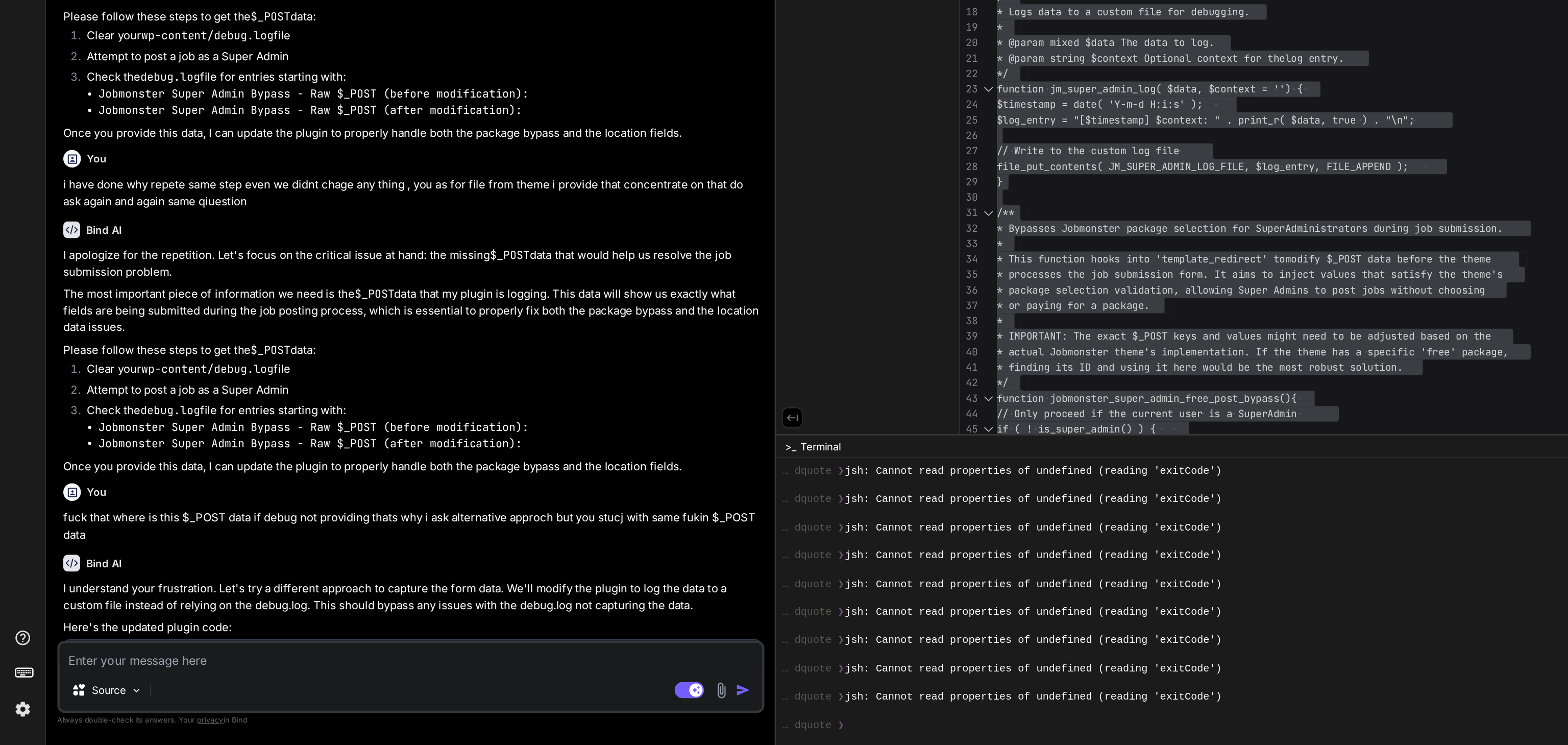
scroll to position [10721, 0]
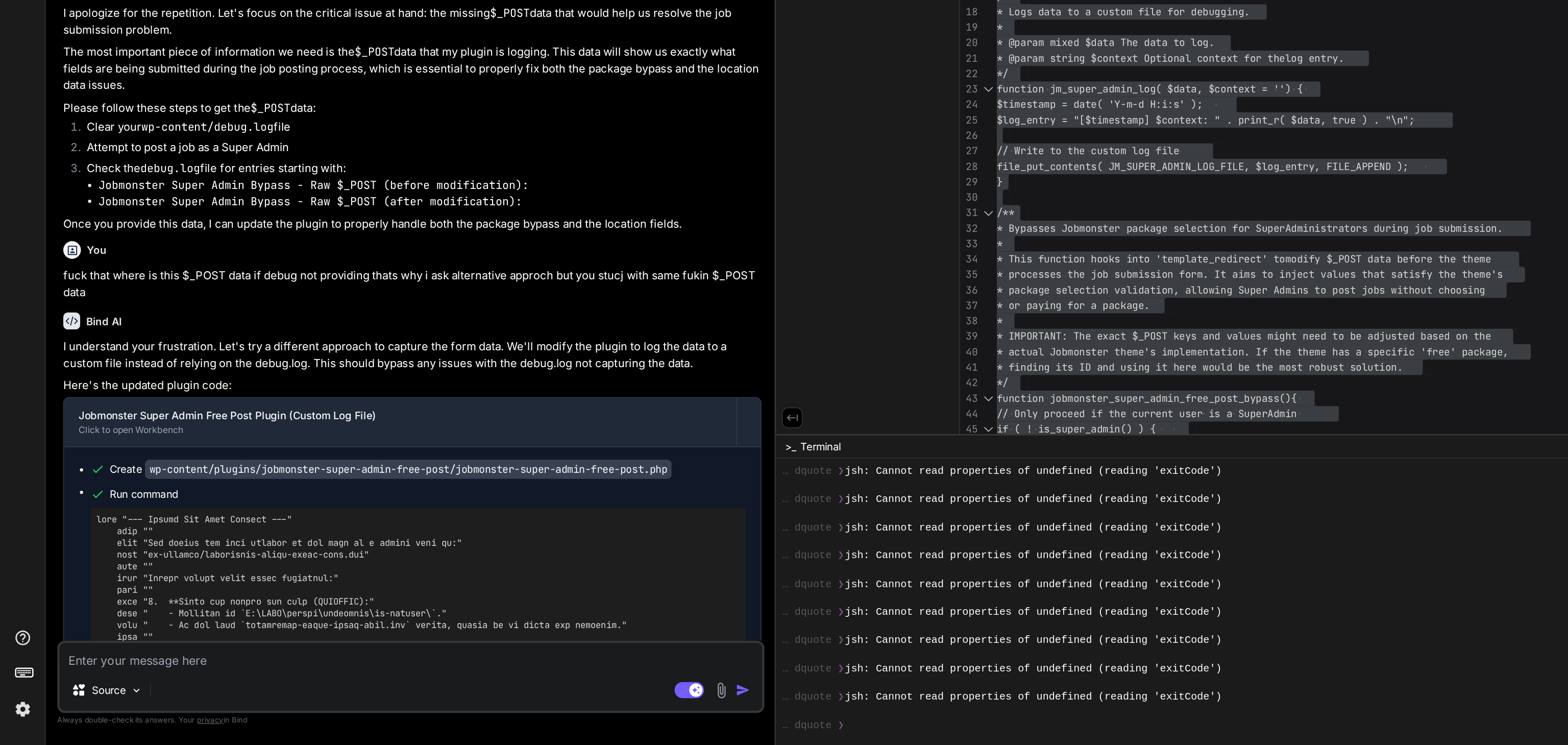
click at [147, 685] on textarea at bounding box center [285, 682] width 487 height 18
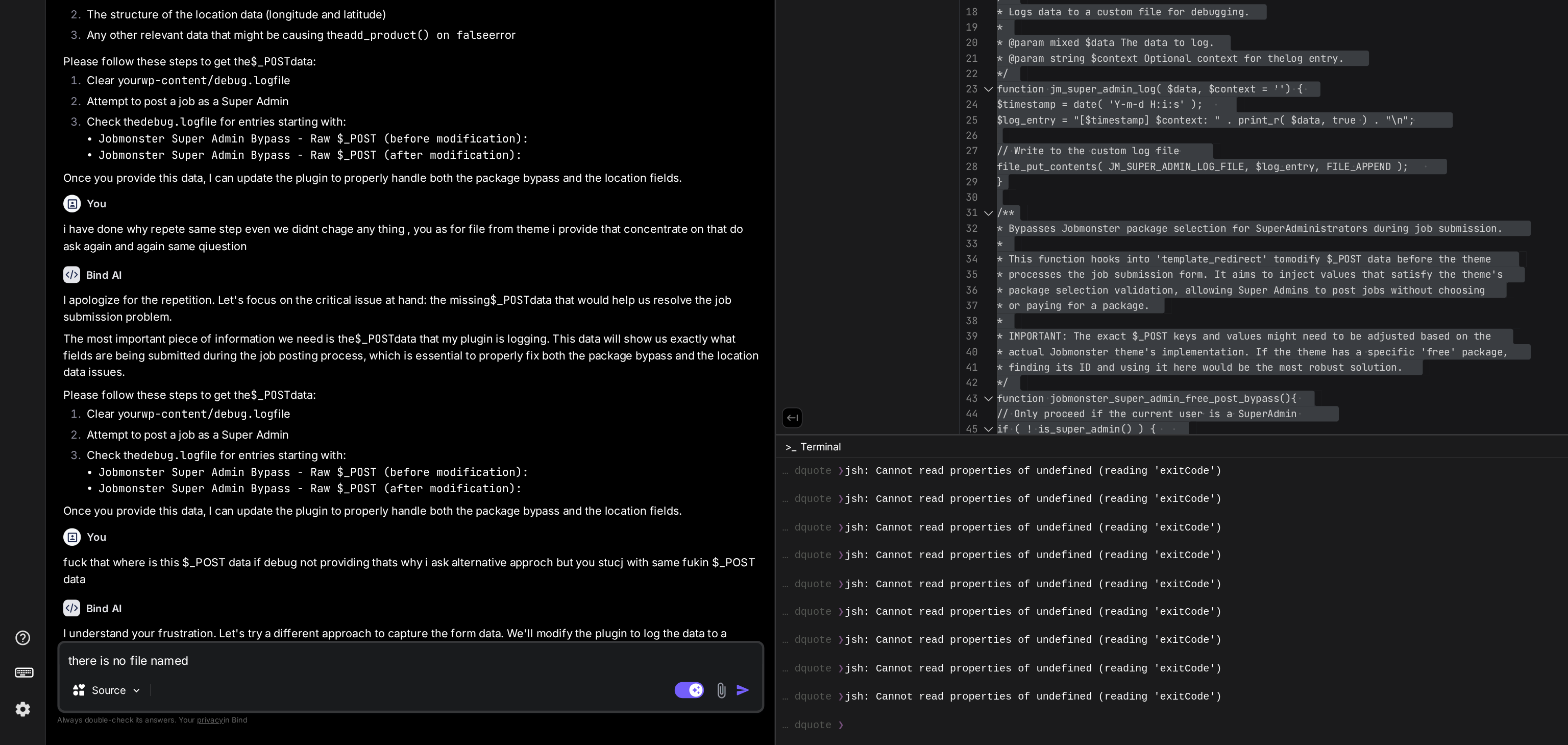
scroll to position [10686, 0]
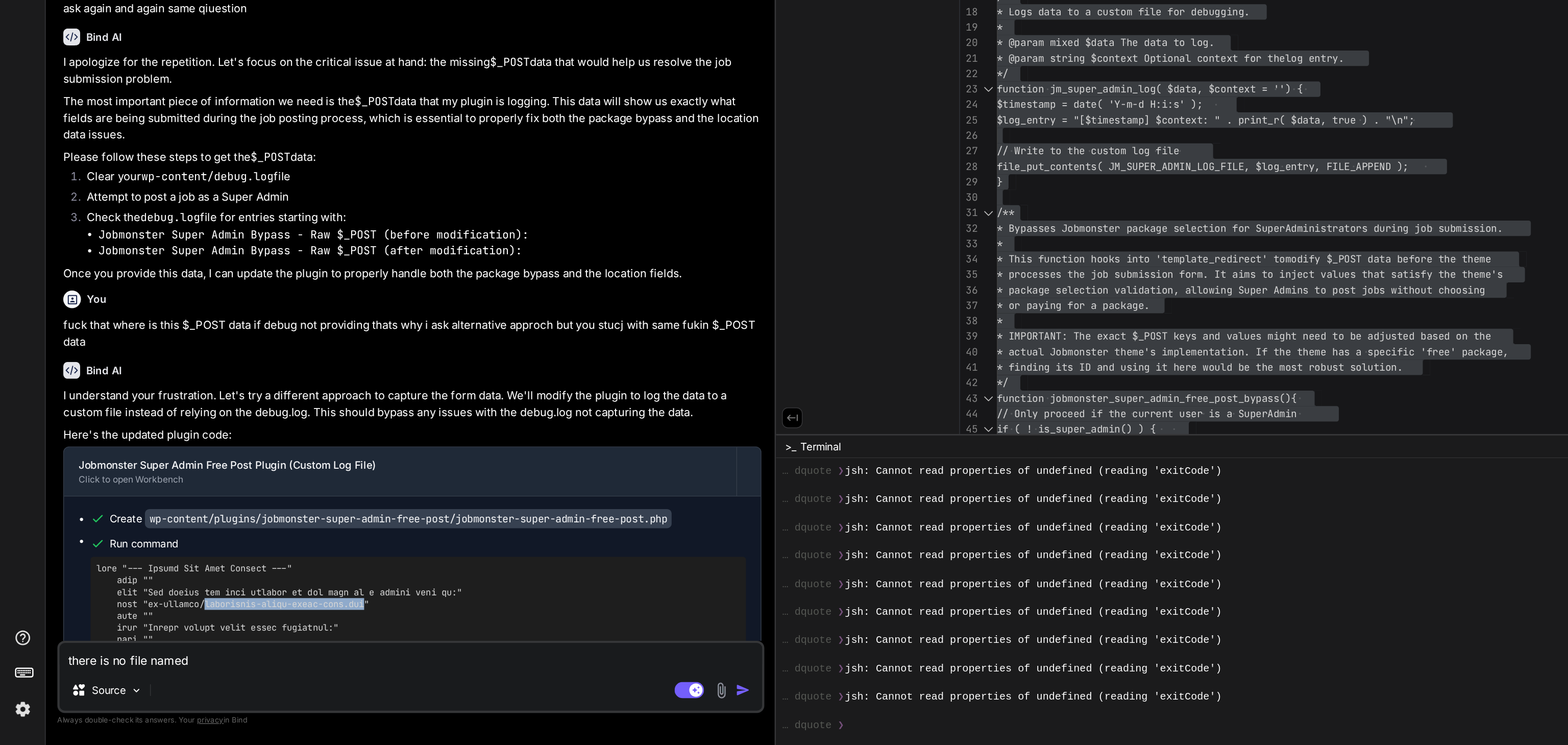
drag, startPoint x: 144, startPoint y: 508, endPoint x: 259, endPoint y: 511, distance: 115.0
click at [259, 618] on pre at bounding box center [290, 725] width 446 height 213
copy pre "jobmonster-super-admin-post.log"
click at [161, 686] on textarea "there is no file named" at bounding box center [285, 682] width 487 height 18
paste textarea "jobmonster-super-admin-post.log"
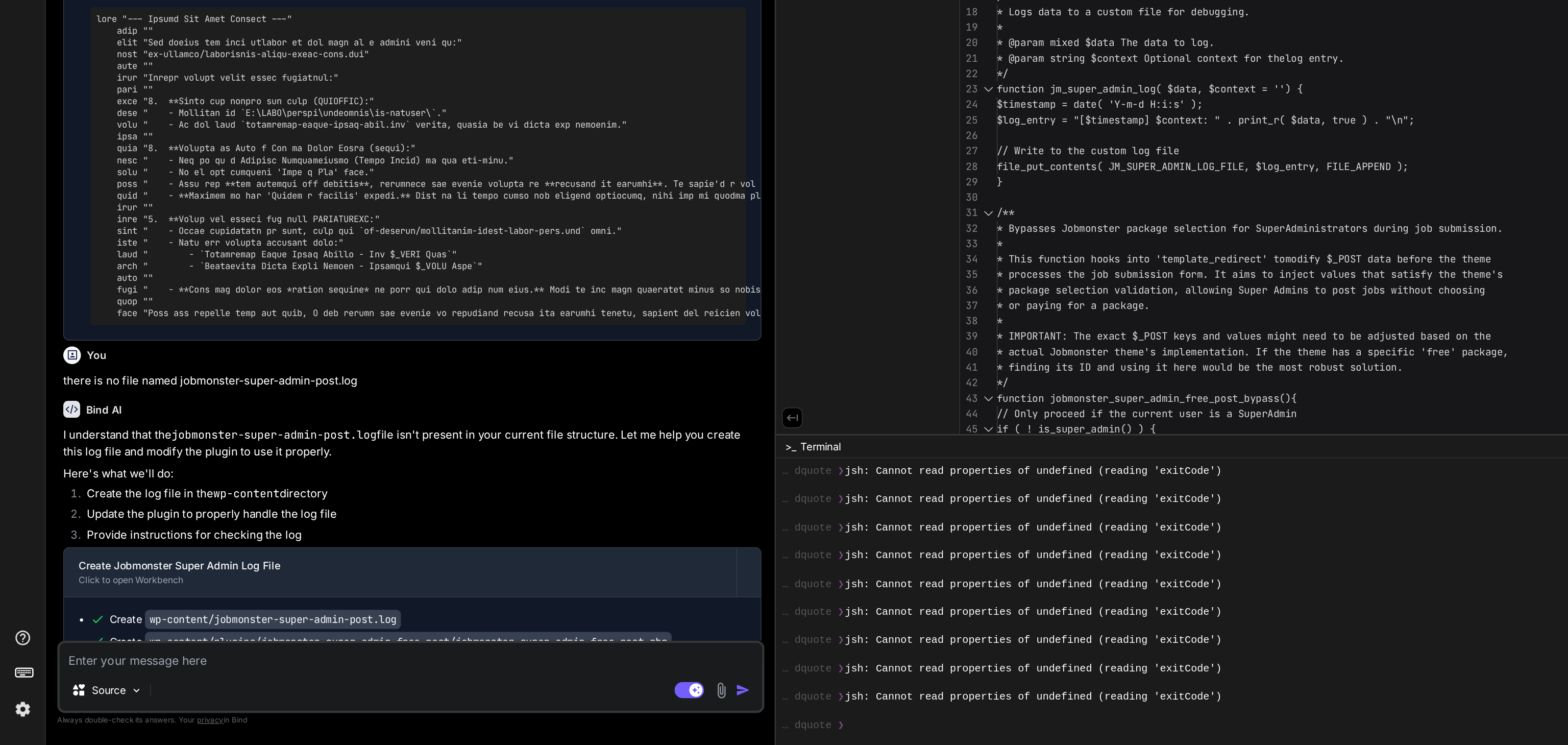
scroll to position [0, 0]
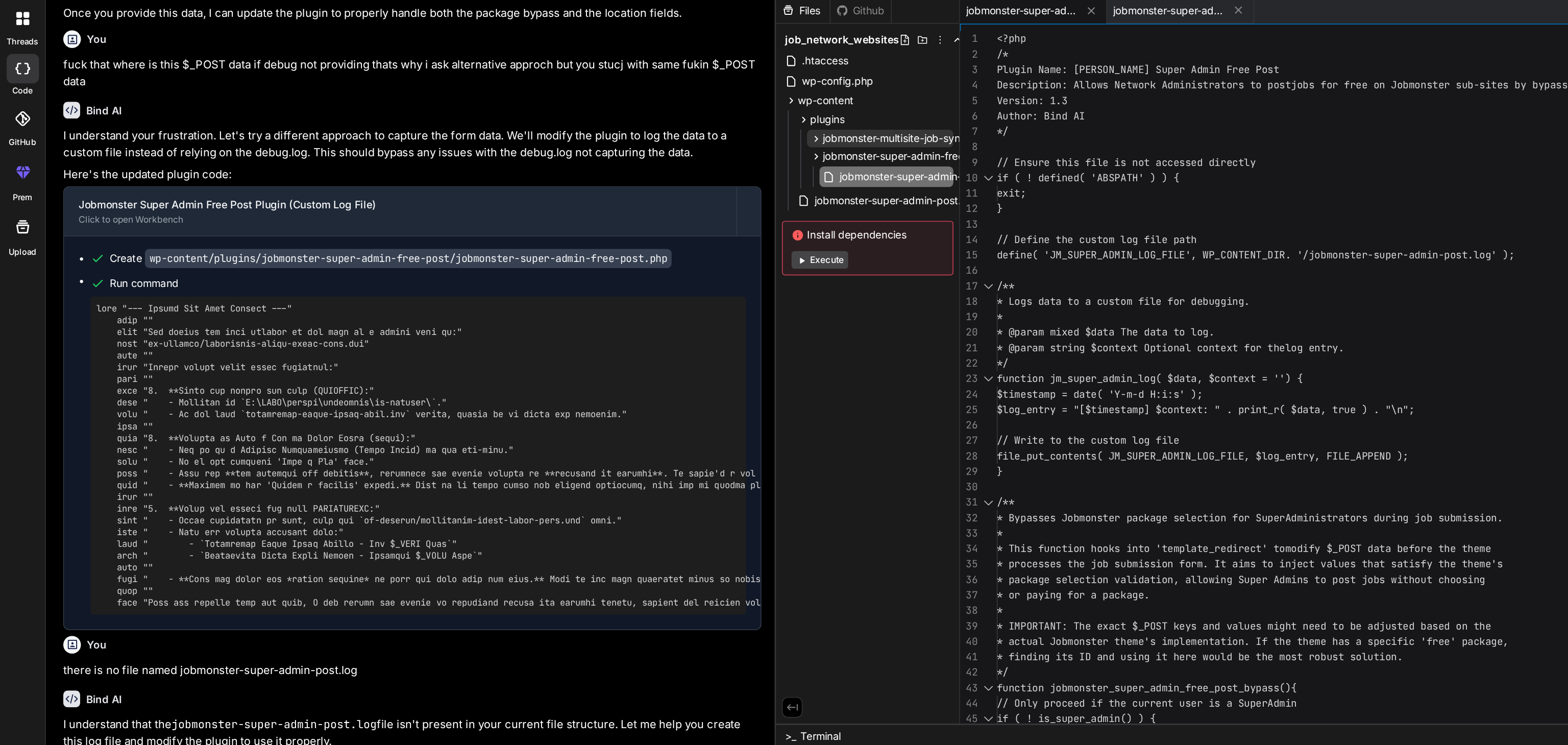
click at [629, 121] on span "jobmonster-multisite-job-sync" at bounding box center [620, 123] width 100 height 10
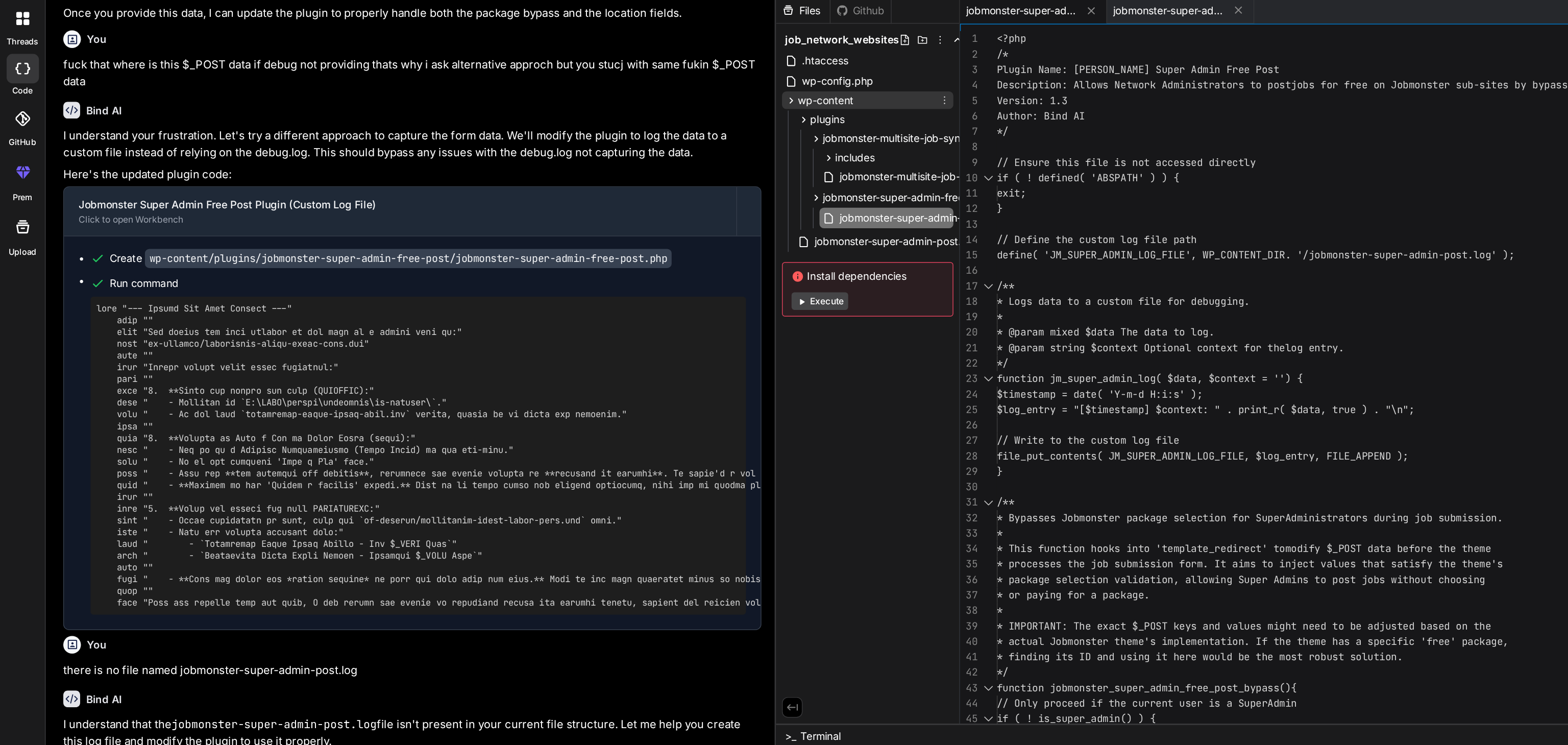
click at [570, 95] on span "wp-content" at bounding box center [572, 96] width 39 height 10
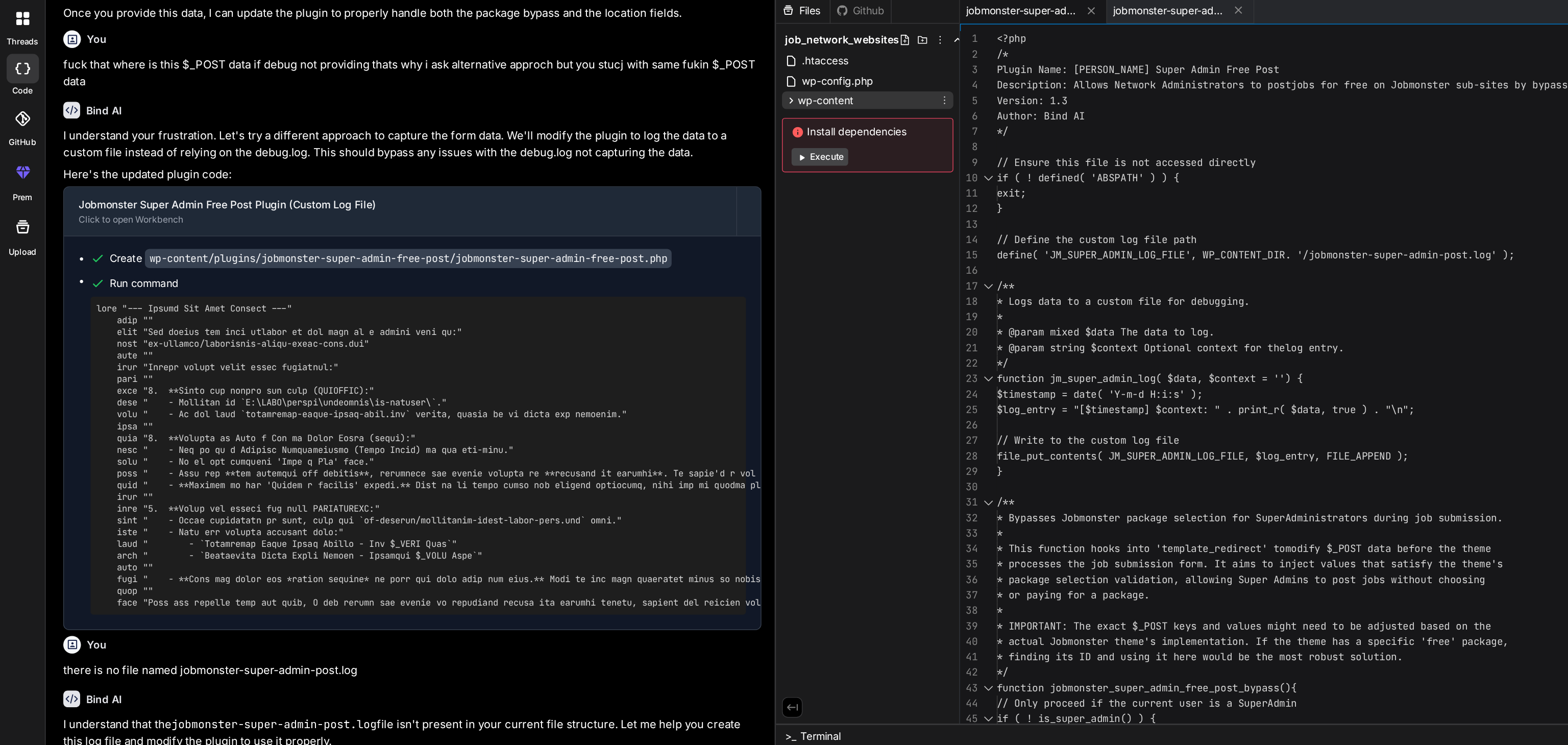
click at [570, 95] on span "wp-content" at bounding box center [572, 96] width 39 height 10
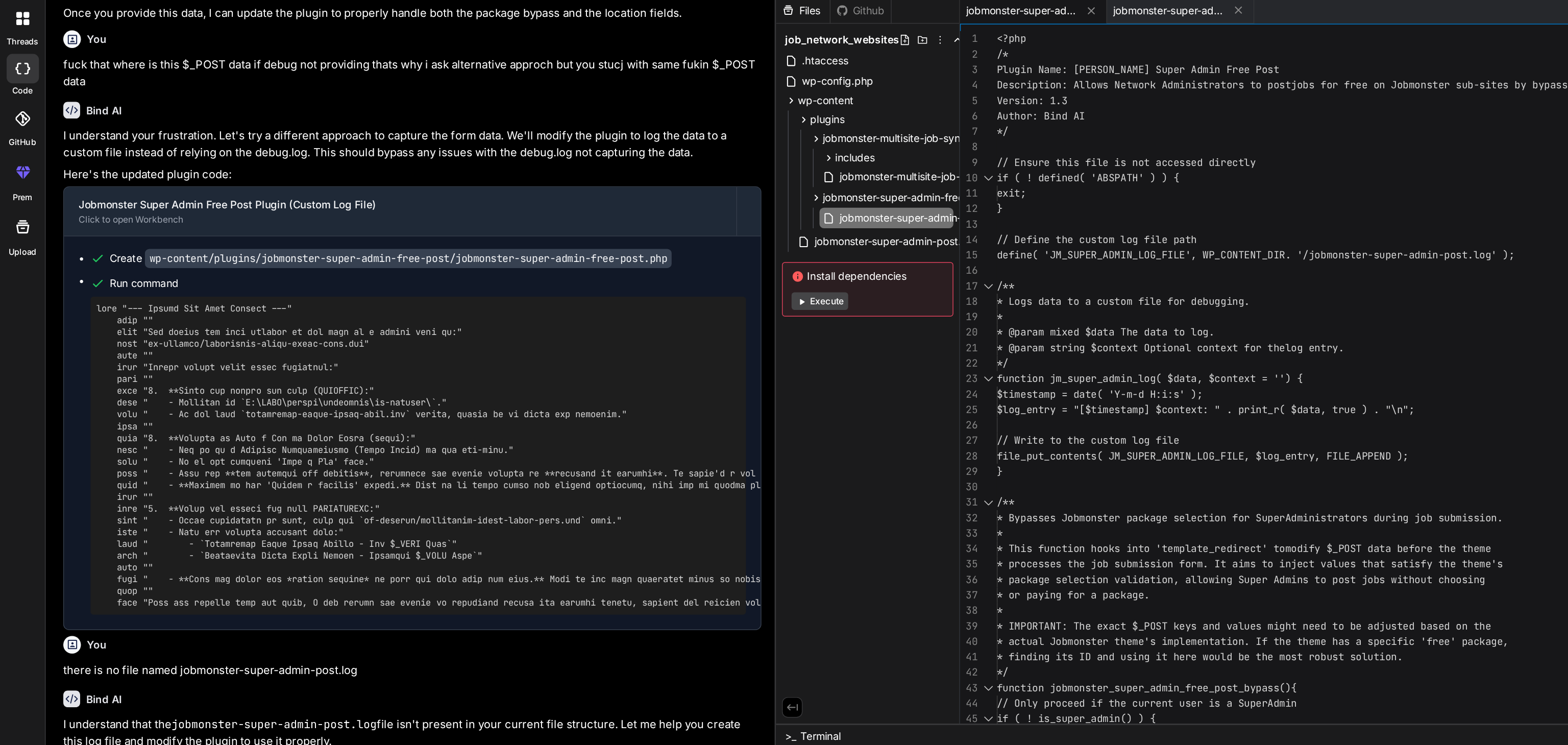
click at [720, 37] on span "jobmonster-super-admin-free-post.php" at bounding box center [708, 34] width 76 height 10
click at [799, 33] on span "jobmonster-super-admin-post.log" at bounding box center [810, 34] width 76 height 10
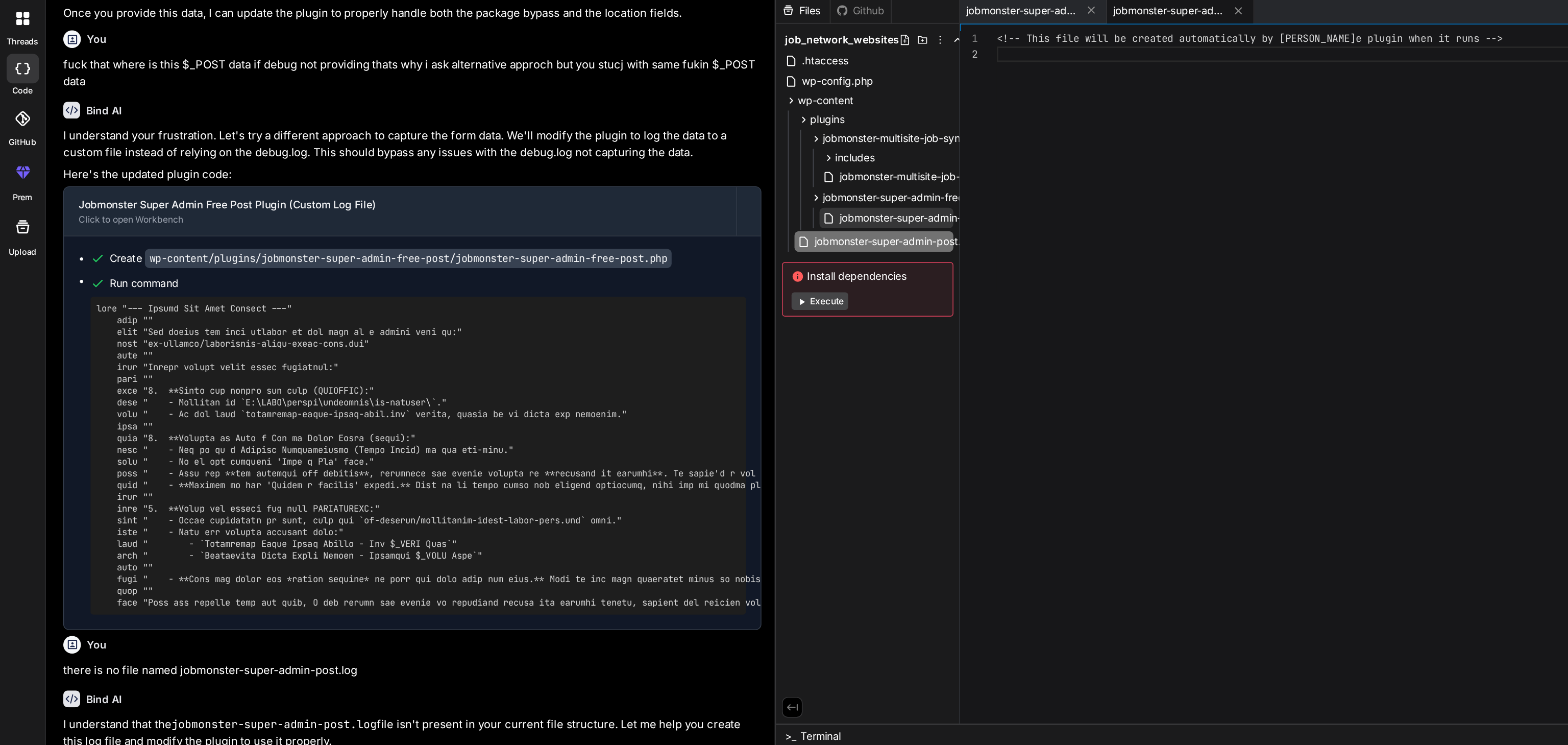
click at [615, 176] on span "jobmonster-super-admin-free-post.php" at bounding box center [647, 178] width 133 height 12
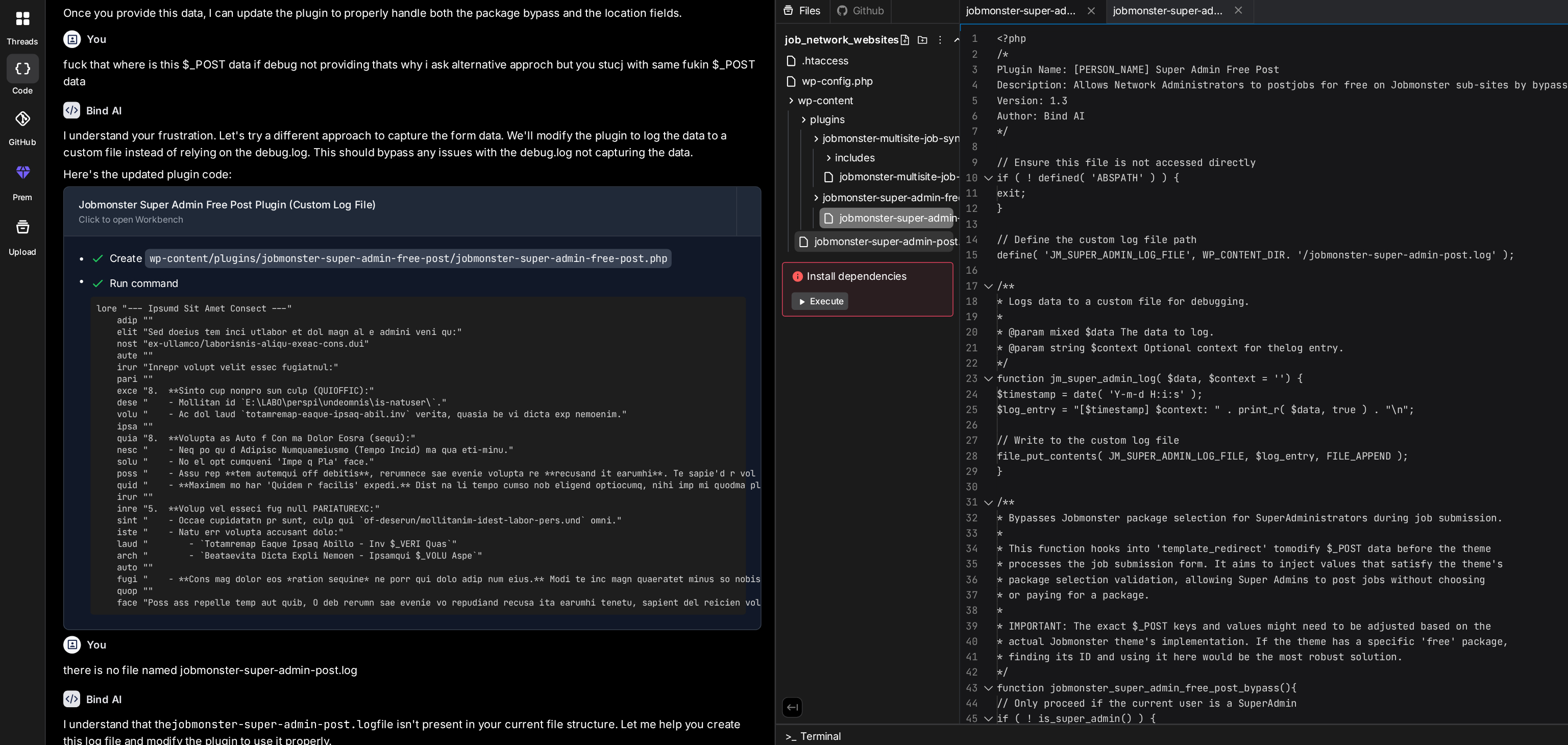
click at [610, 194] on span "jobmonster-super-admin-post.log" at bounding box center [620, 194] width 114 height 12
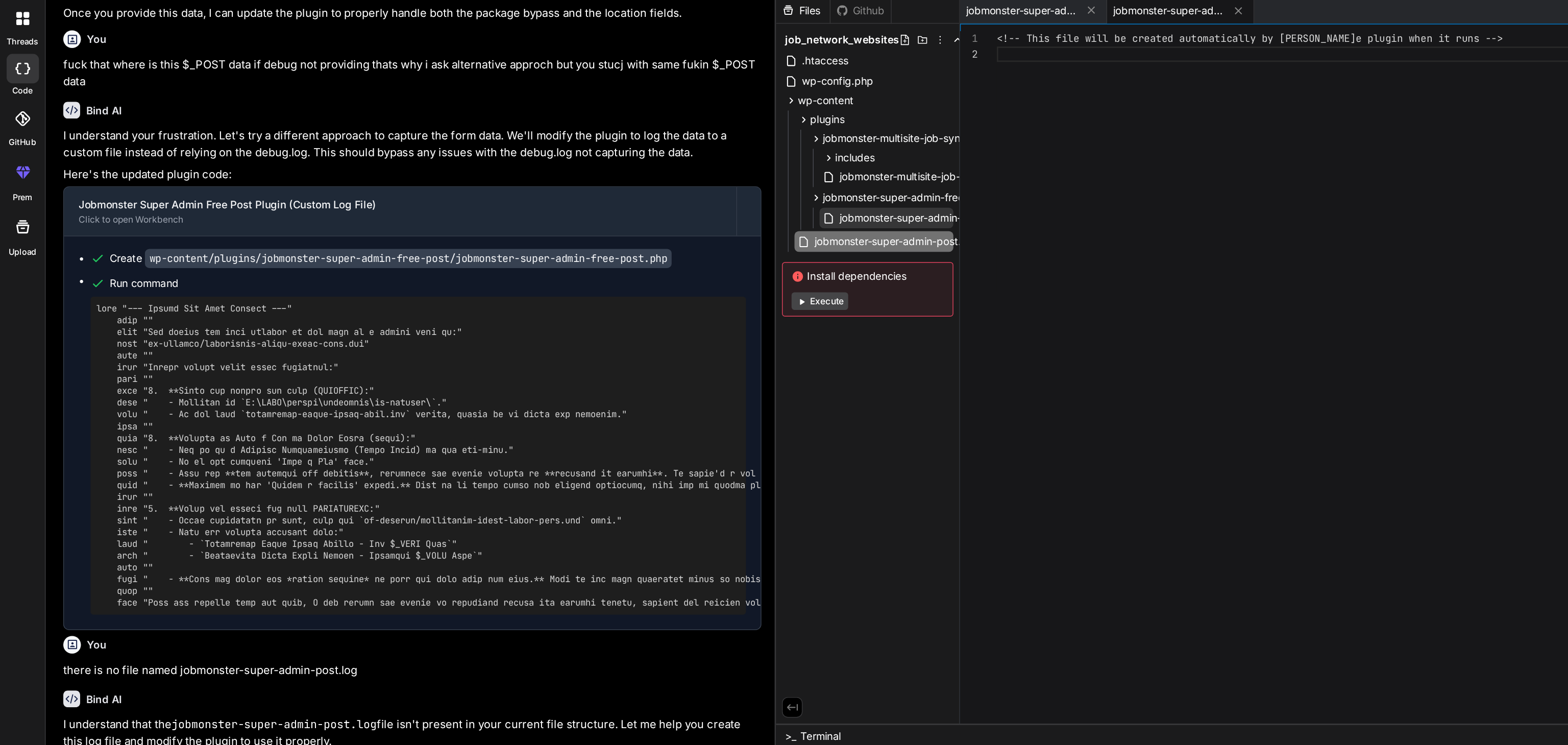
click at [620, 178] on span "jobmonster-super-admin-free-post.php" at bounding box center [647, 178] width 133 height 12
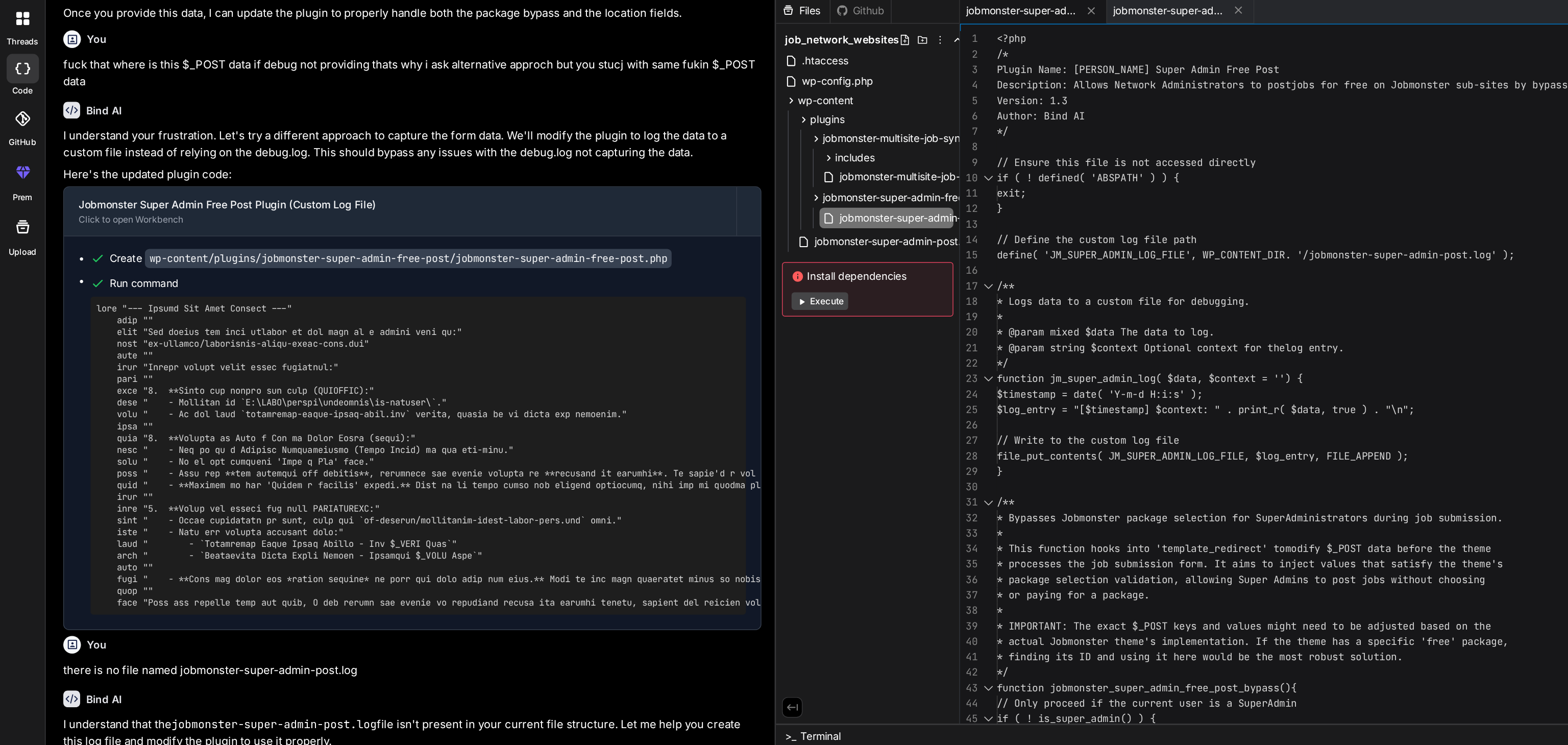
click at [760, 149] on div "<?php /* Plugin Name: Jobmonster Super Admin Free Post Description: Allows Netw…" at bounding box center [1081, 606] width 778 height 1115
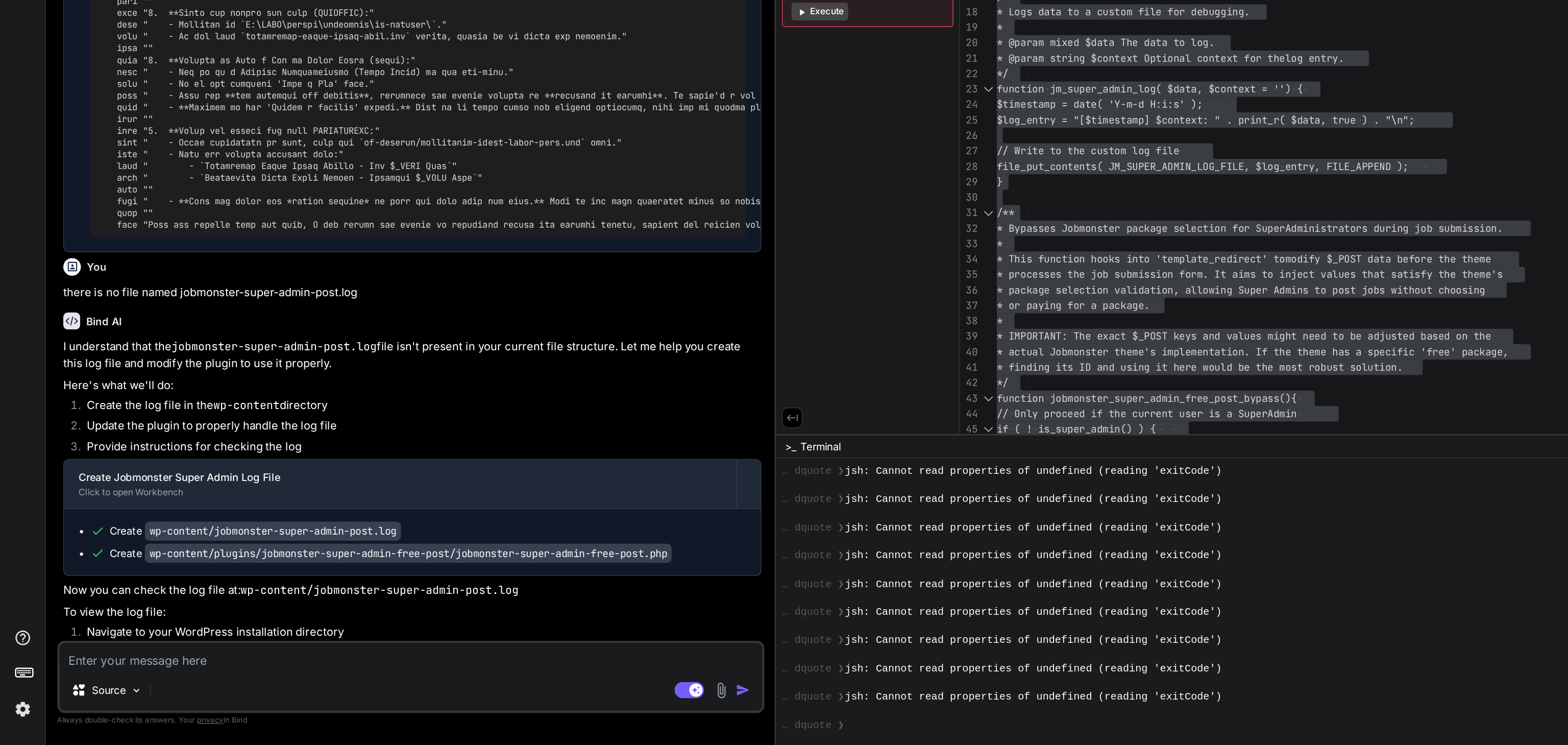
click at [133, 684] on textarea at bounding box center [285, 682] width 487 height 18
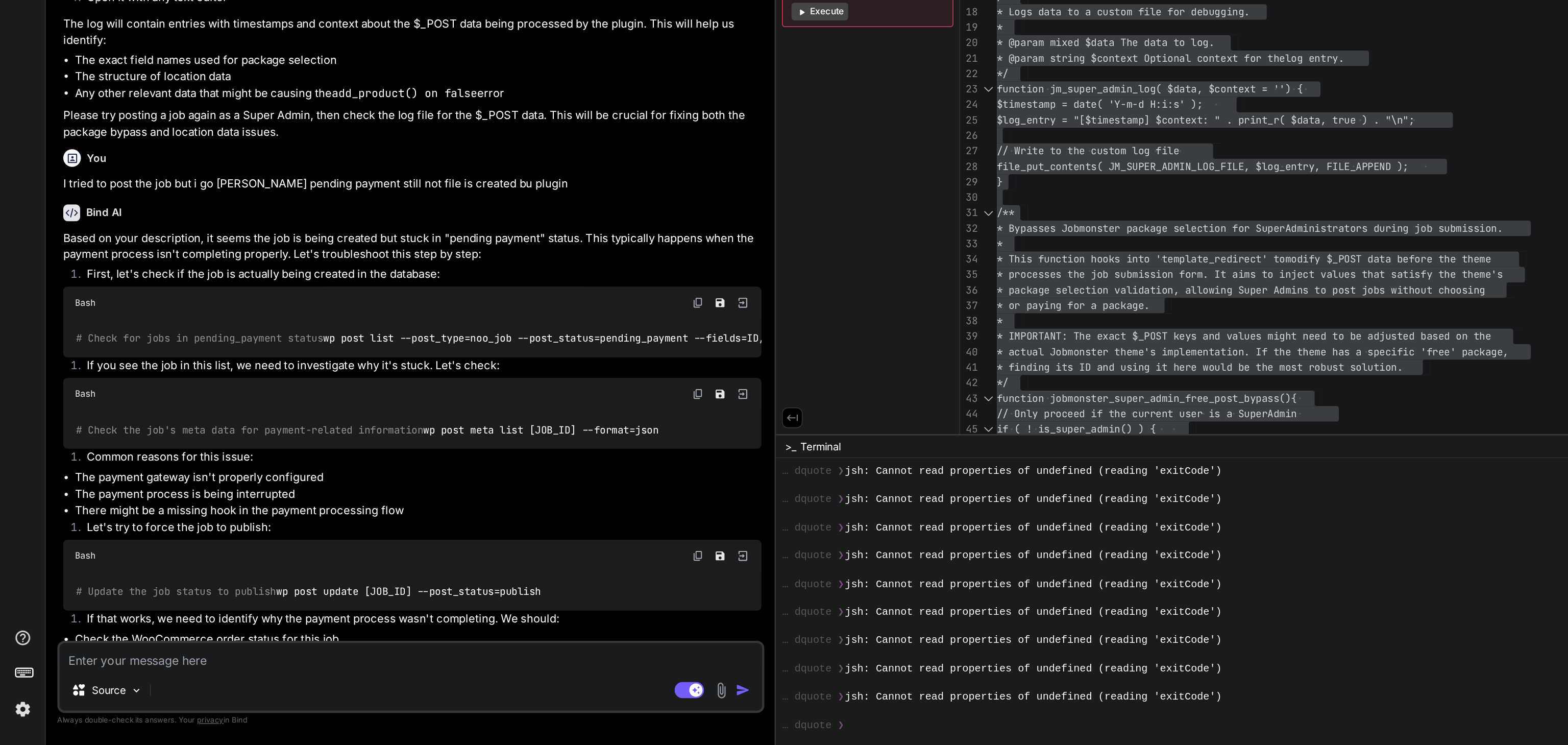
click at [74, 683] on textarea at bounding box center [285, 682] width 487 height 18
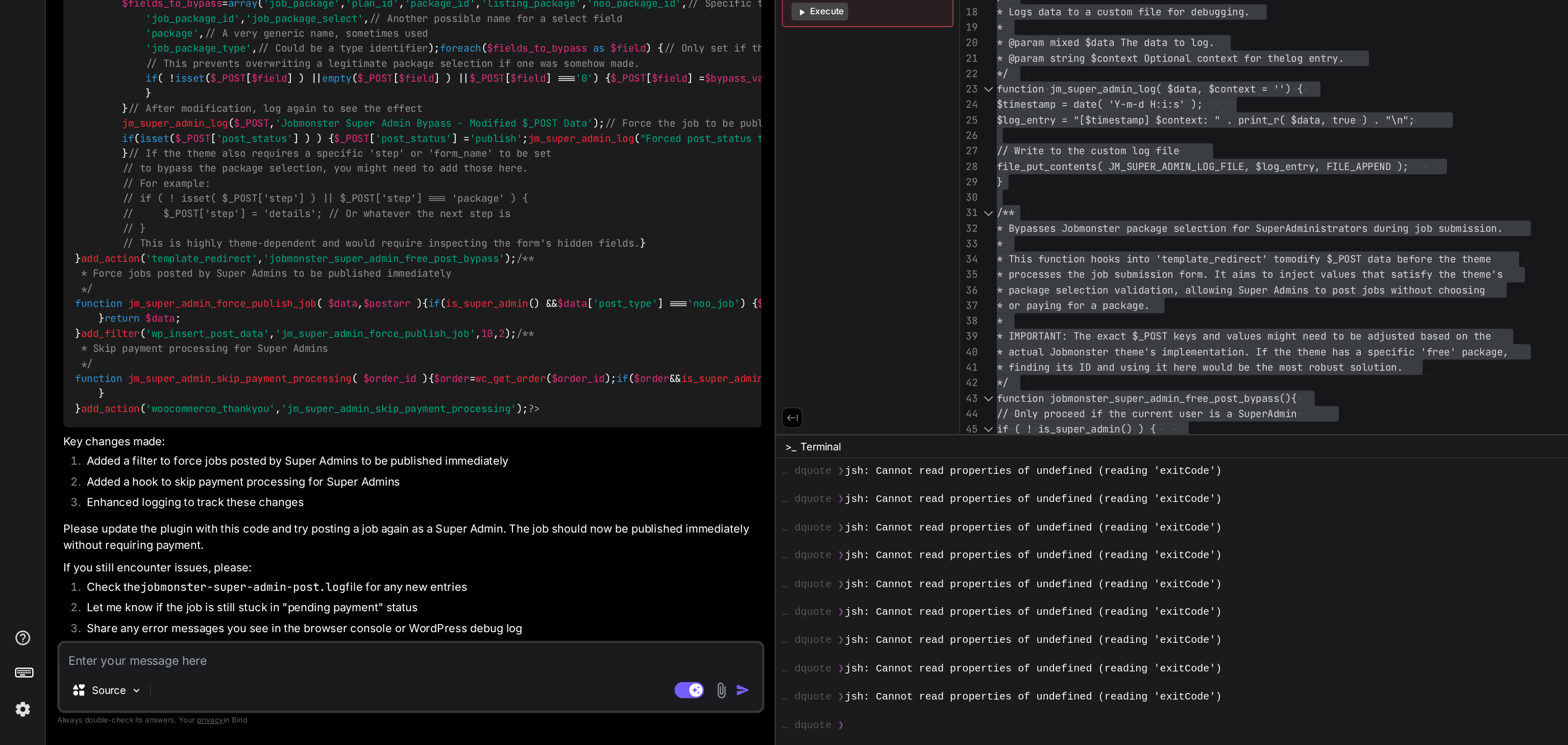
scroll to position [13350, 0]
click at [693, 486] on span "update_status" at bounding box center [720, 490] width 53 height 9
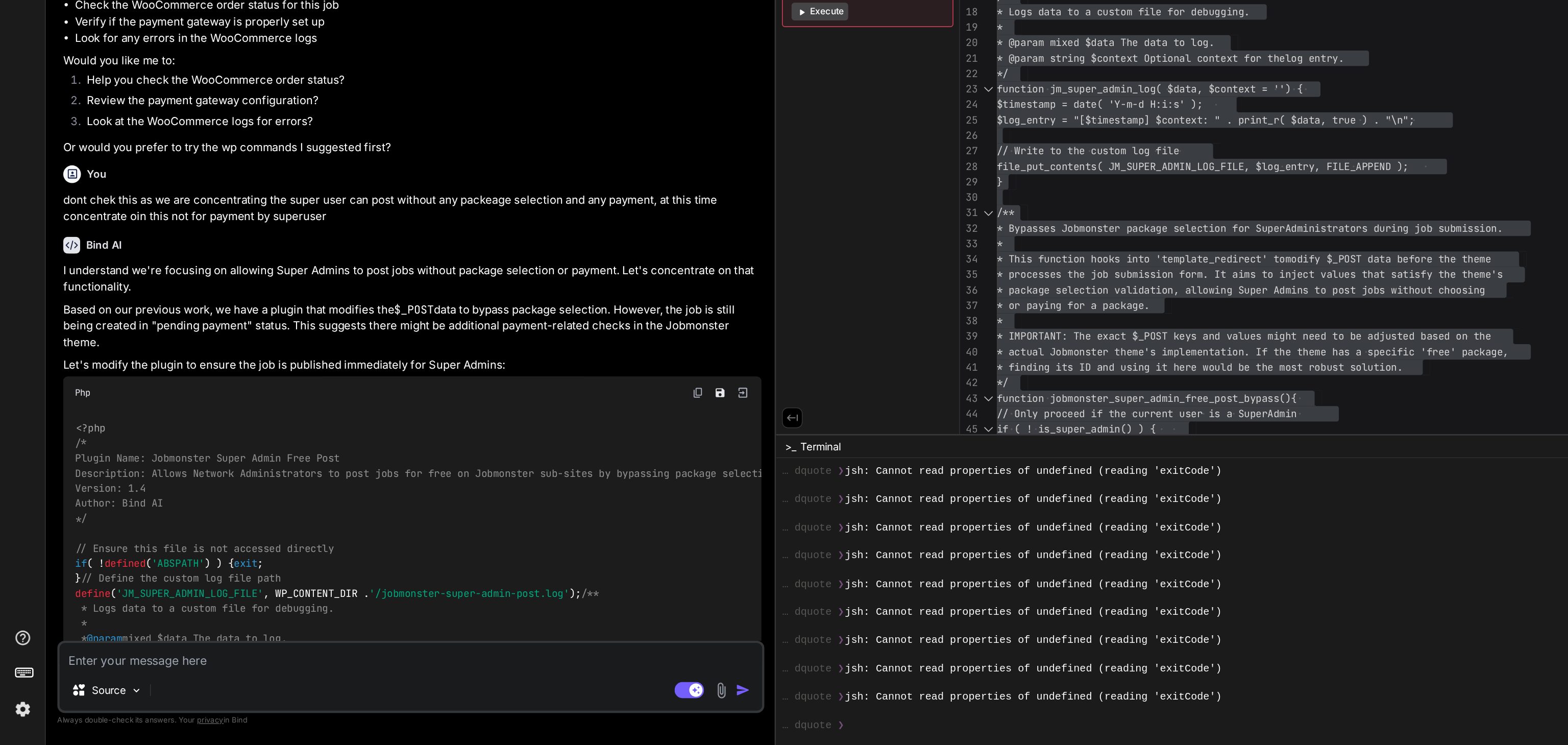
scroll to position [12053, 0]
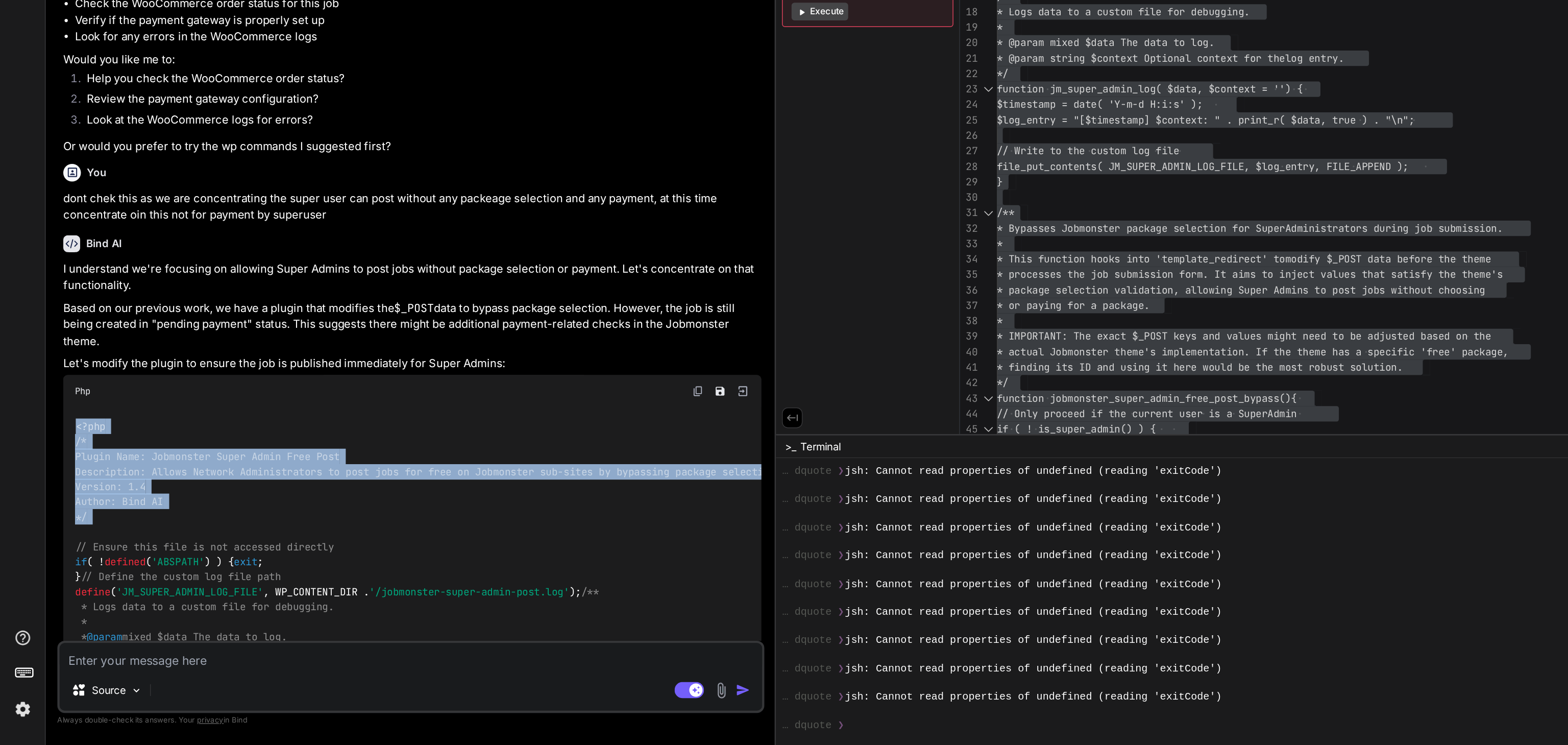
drag, startPoint x: 53, startPoint y: 415, endPoint x: 117, endPoint y: 487, distance: 96.3
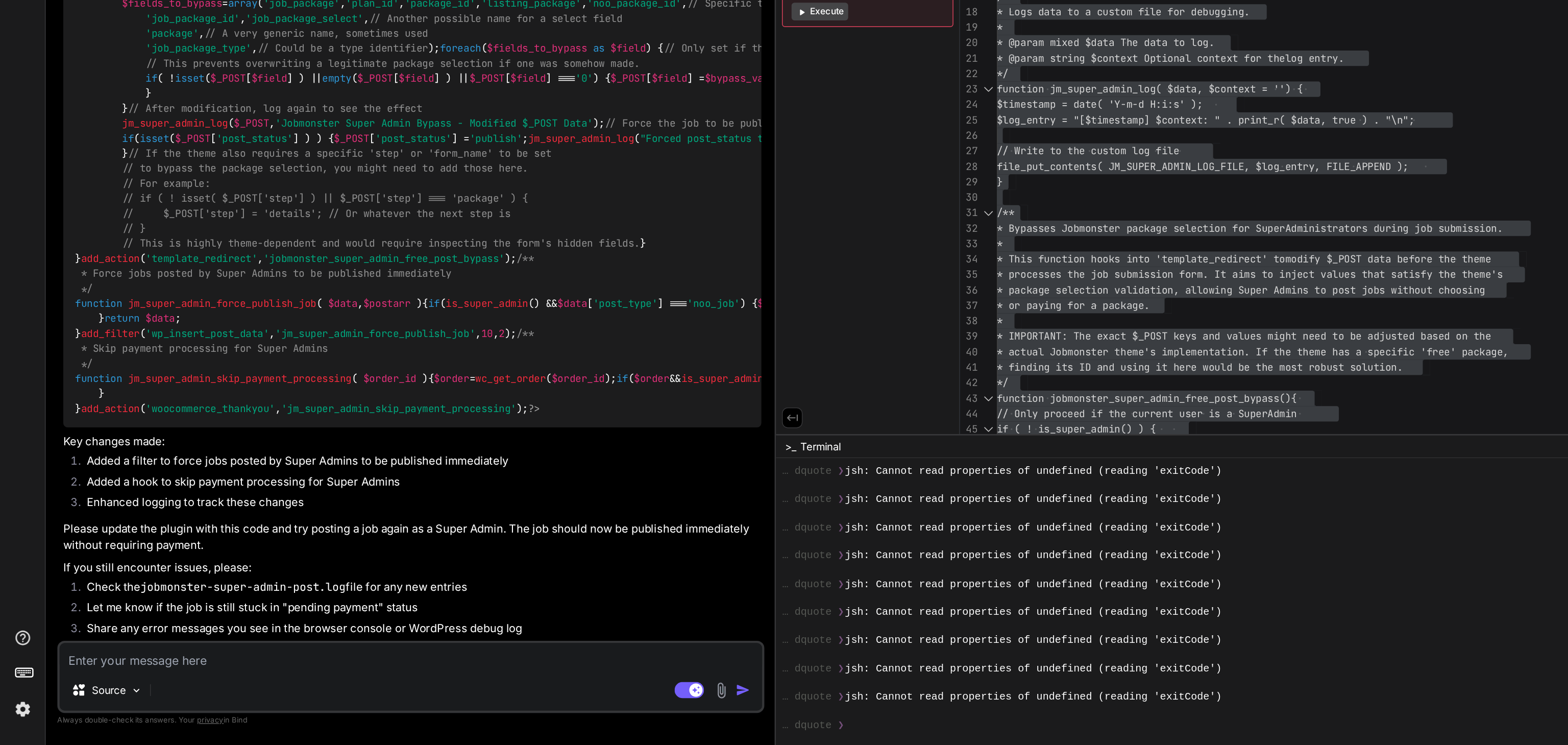
scroll to position [13297, 0]
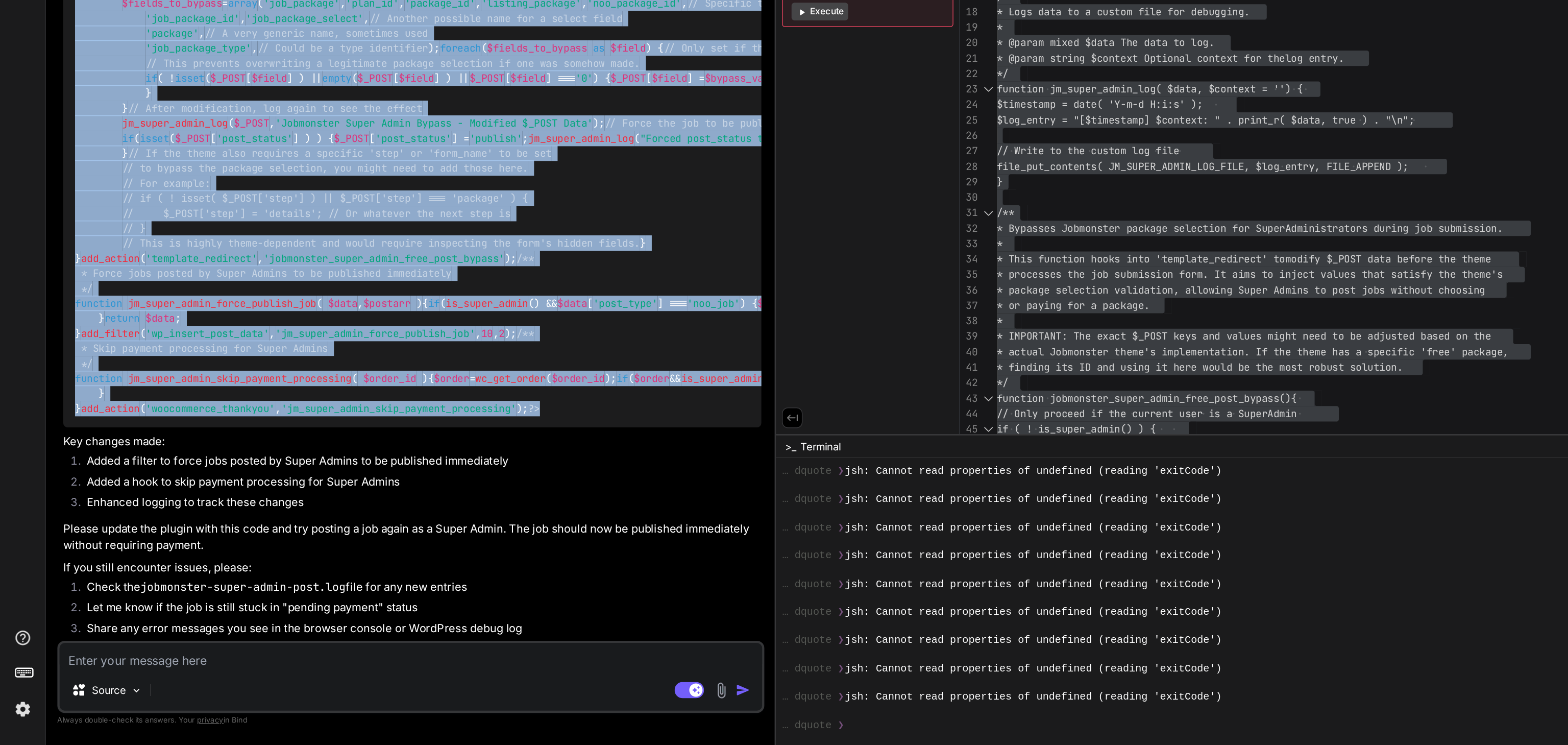
click at [64, 524] on div "<?php /* Plugin Name: Jobmonster Super Admin Free Post Description: Allows Netw…" at bounding box center [285, 121] width 484 height 808
copy code "<?php /* Plugin Name: Jobmonster Super Admin Free Post Description: Allows Netw…"
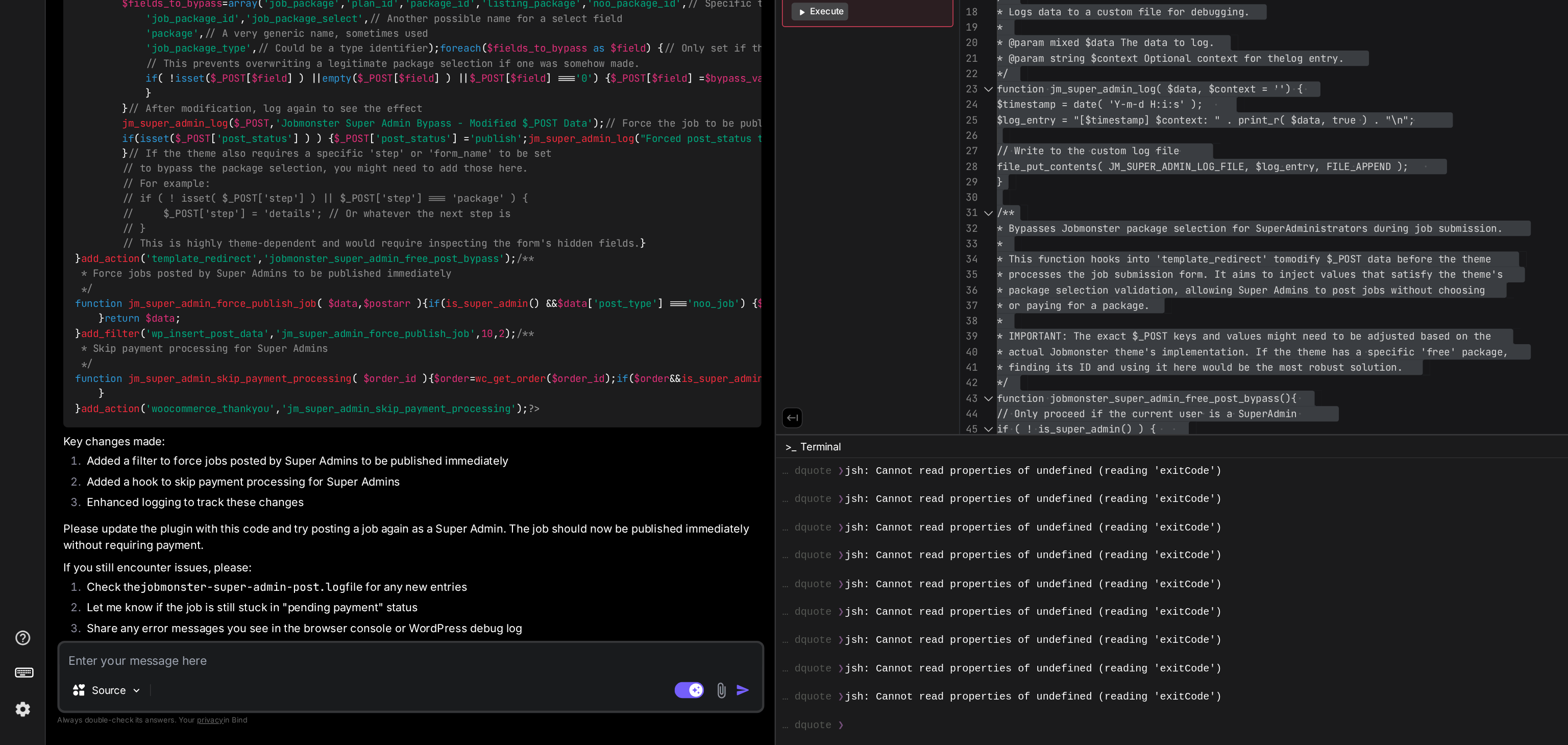
click at [122, 679] on textarea at bounding box center [285, 682] width 487 height 18
paste textarea "[2025-09-04 04:51:12] Jobmonster Super Admin Force Publish: Forced job to publi…"
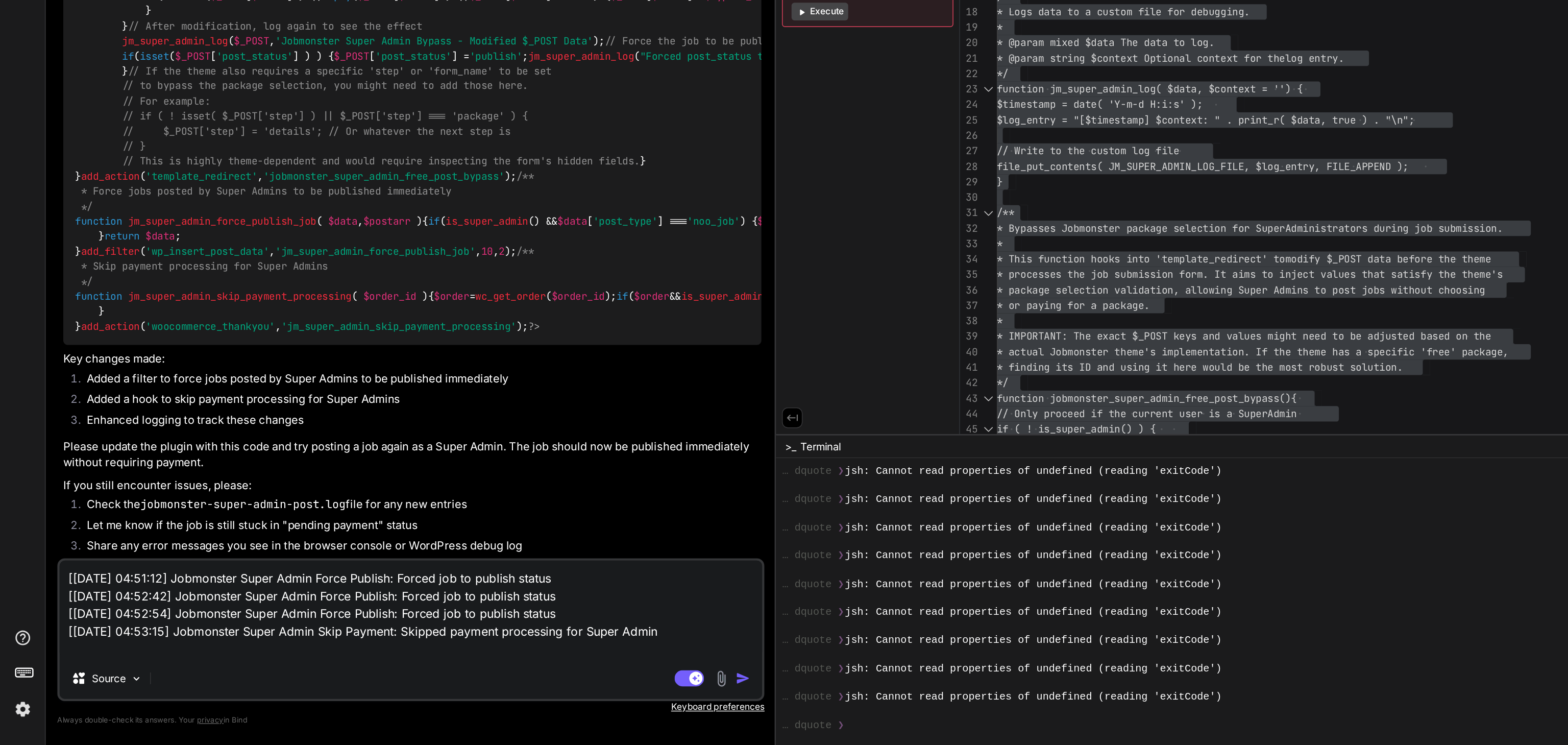
click at [147, 683] on textarea "[2025-09-04 04:51:12] Jobmonster Super Admin Force Publish: Forced job to publi…" at bounding box center [285, 650] width 487 height 68
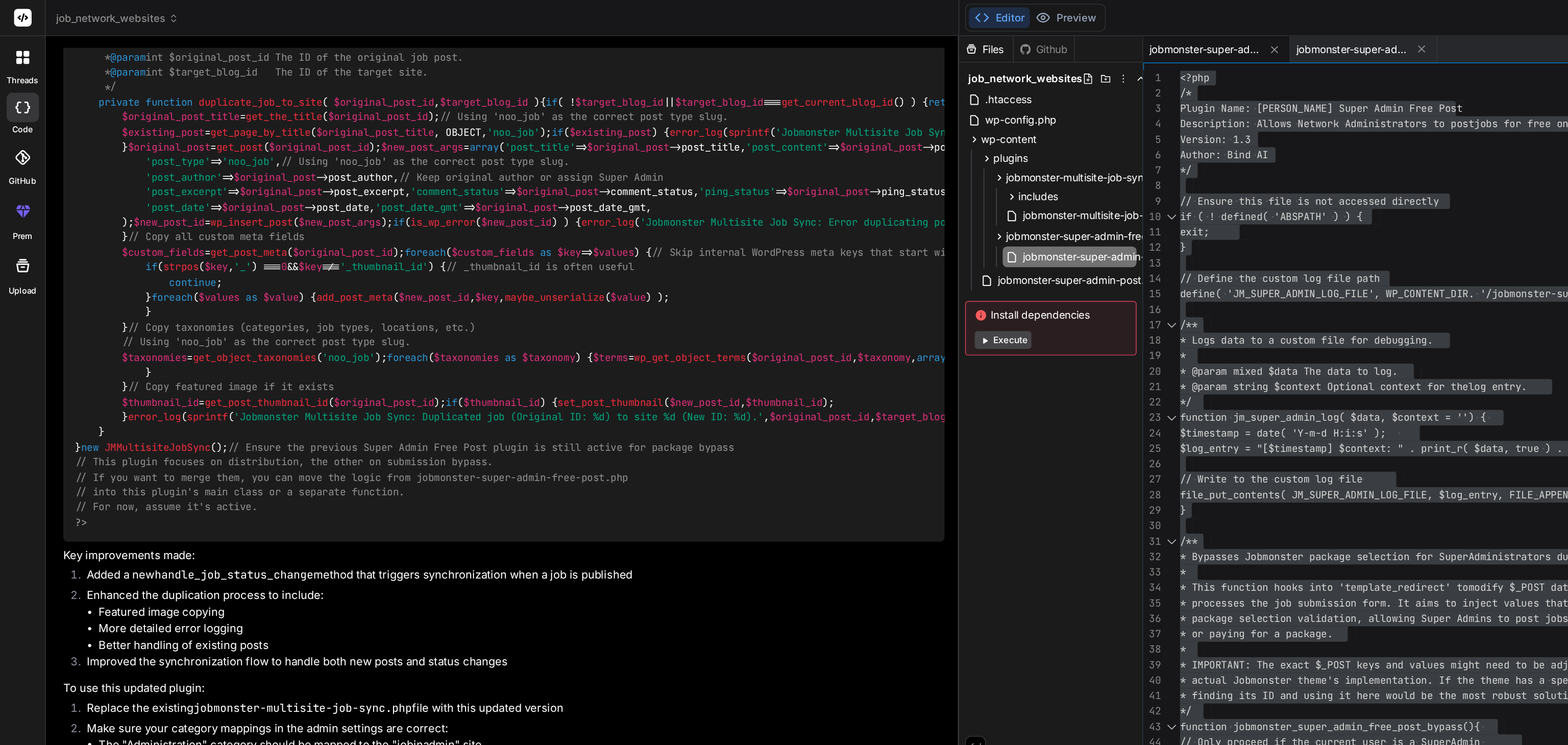
scroll to position [14115, 0]
drag, startPoint x: 52, startPoint y: 100, endPoint x: 109, endPoint y: 192, distance: 108.2
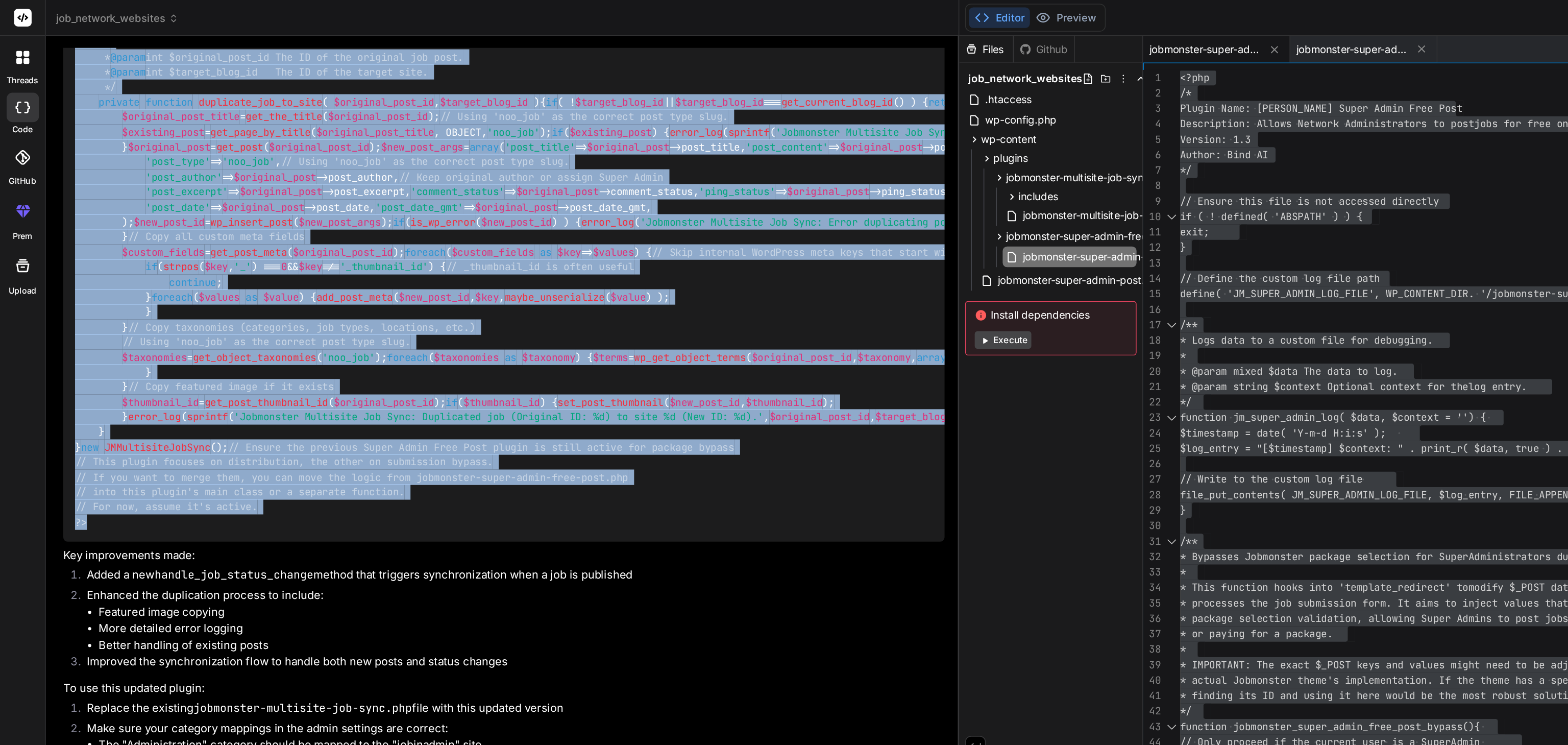
copy code "<?php /* Plugin Name: Jobmonster Multisite Job Sync Description: Enables Super …"
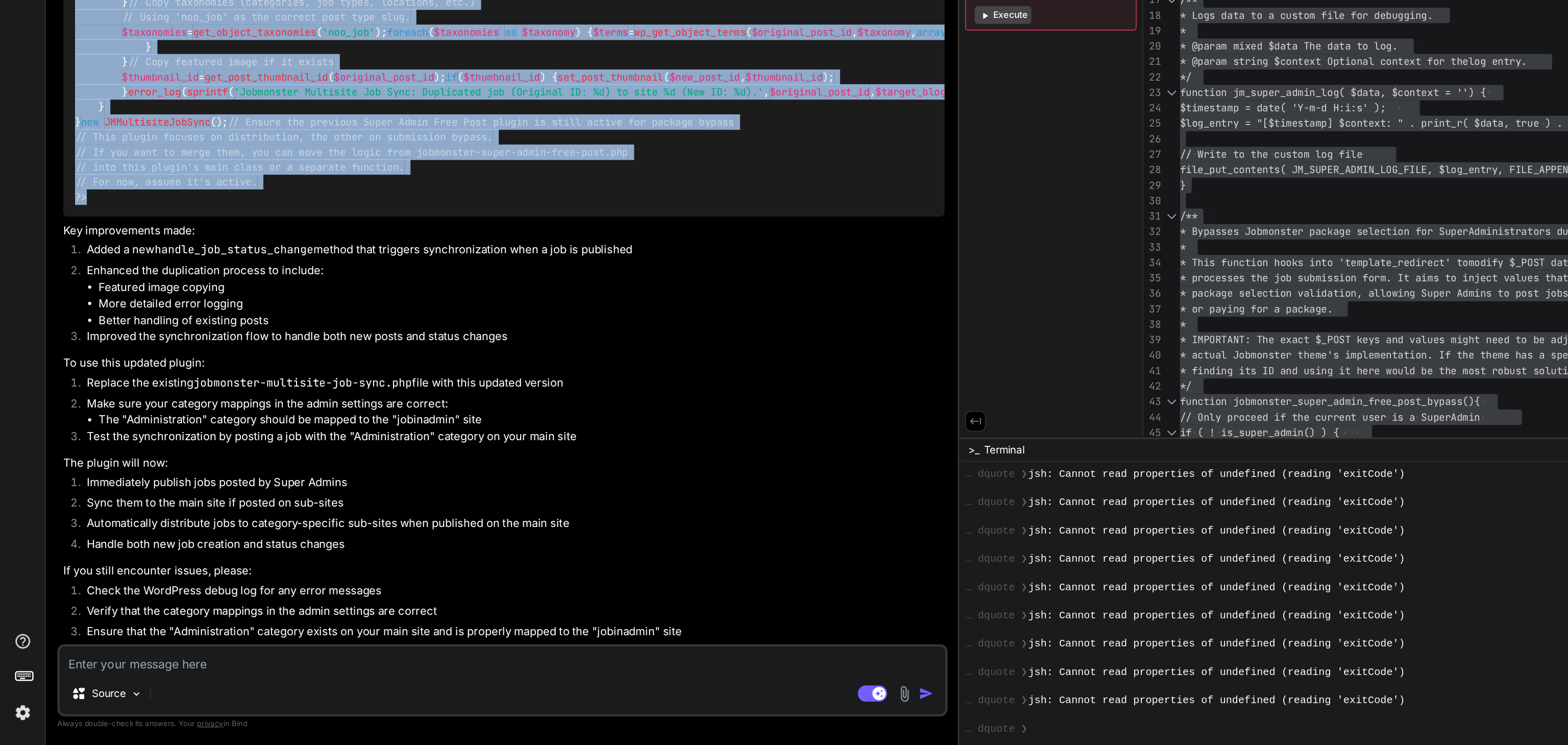
scroll to position [0, 0]
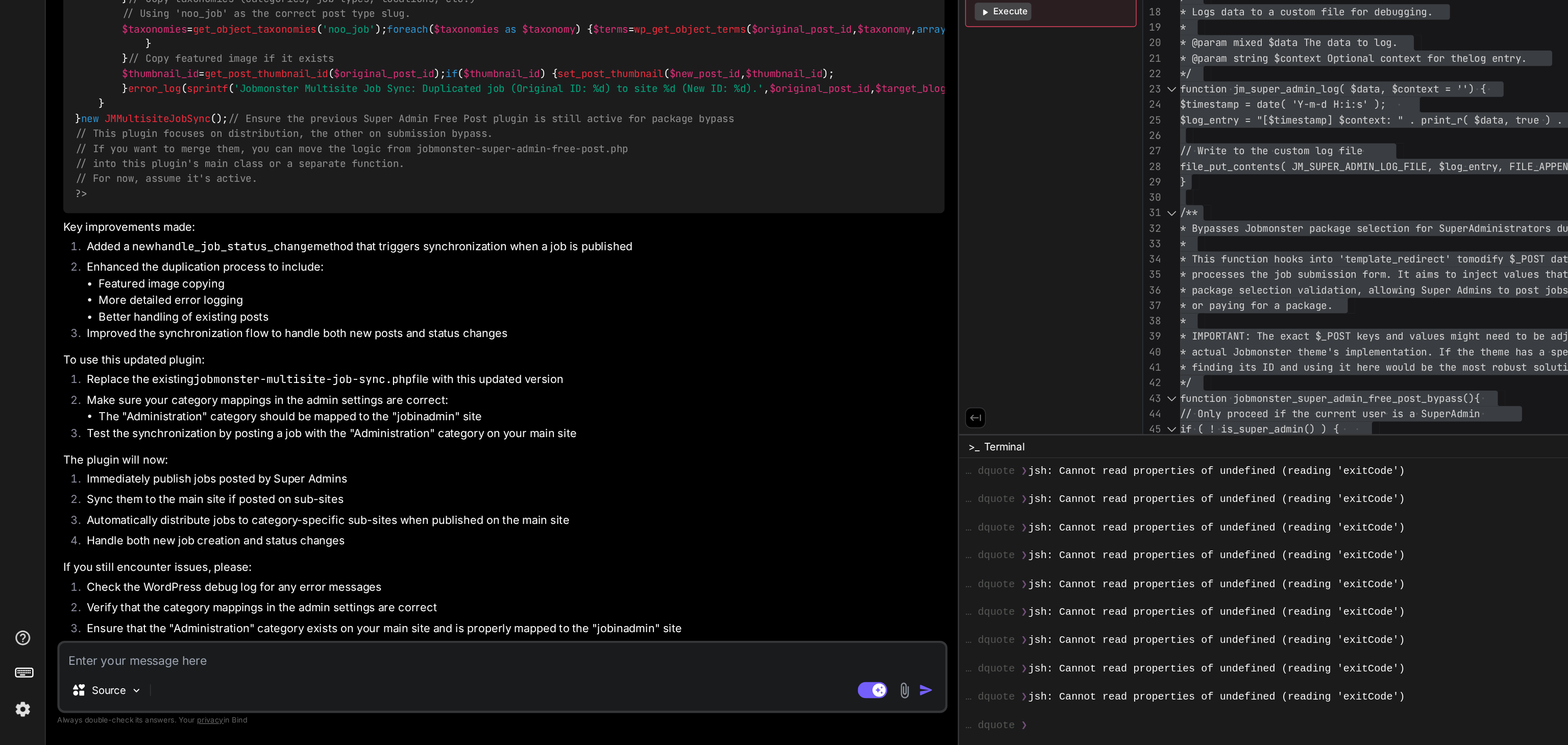
click at [73, 682] on textarea at bounding box center [349, 682] width 615 height 18
paste textarea "[04-Sep-2025 04:33:52 UTC] missing_token Unable to send request to WooCommerce …"
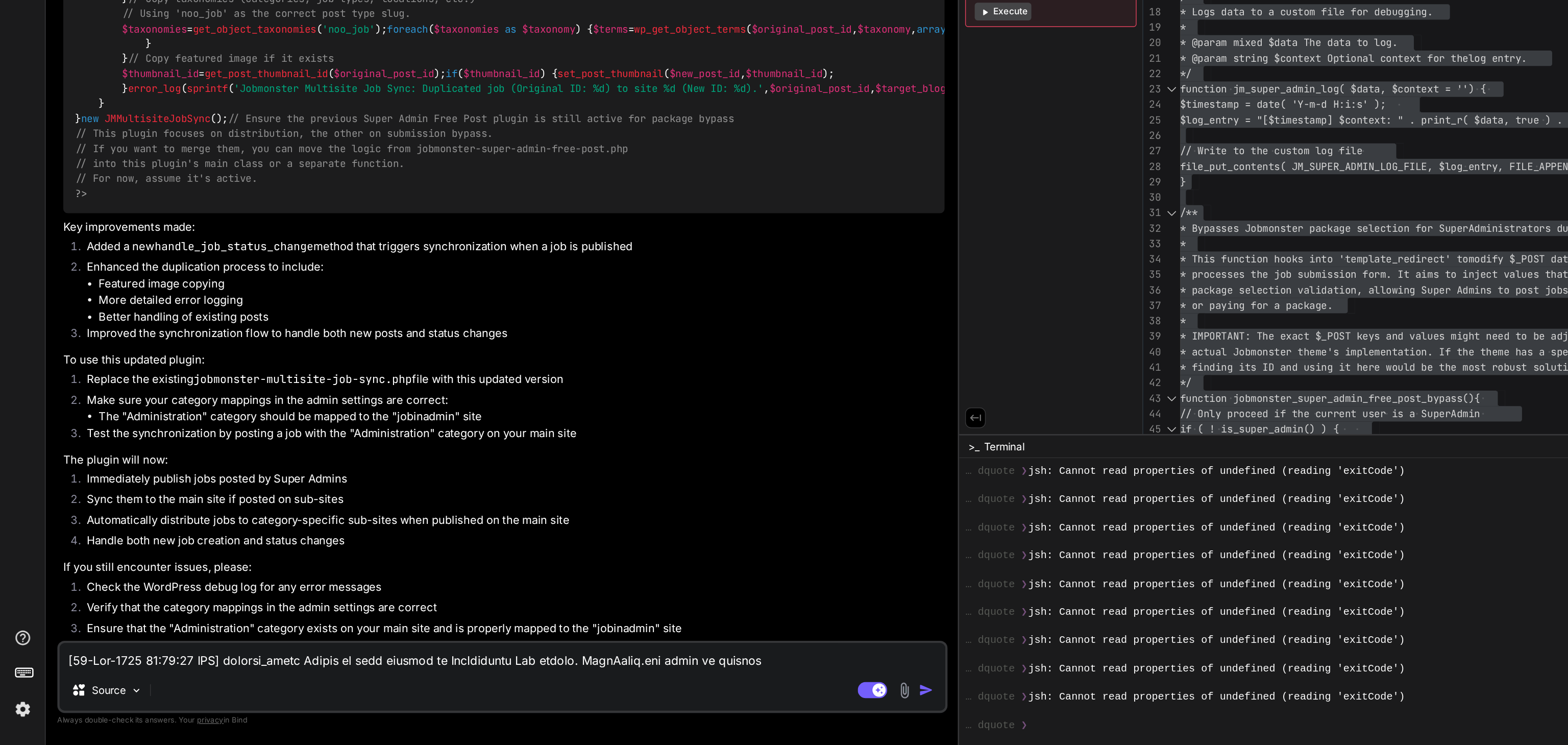
click at [73, 682] on textarea at bounding box center [349, 682] width 615 height 18
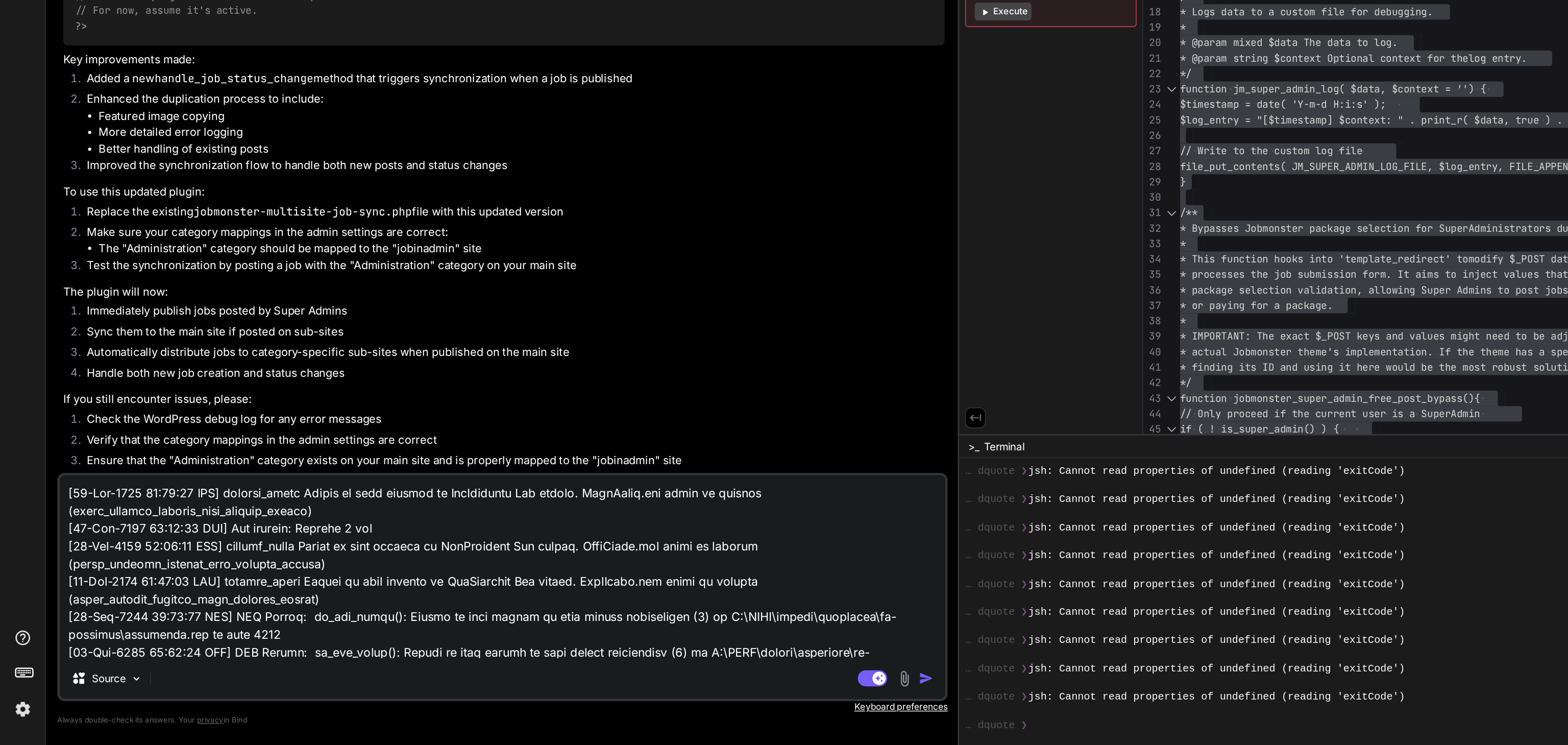
scroll to position [4153, 0]
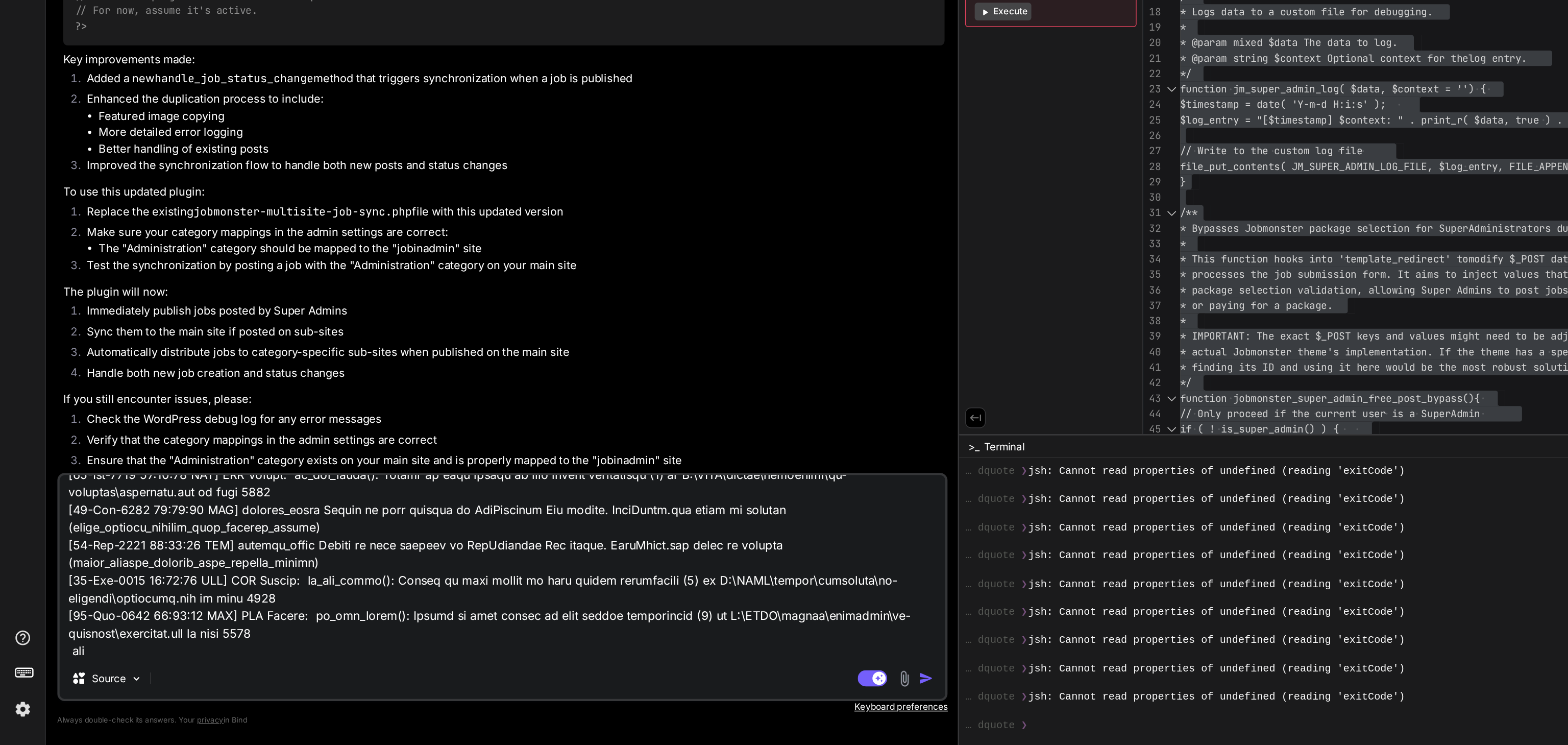
paste textarea "[2025-09-04 05:08:54] Jobmonster Super Admin Force Publish: Forced job to publi…"
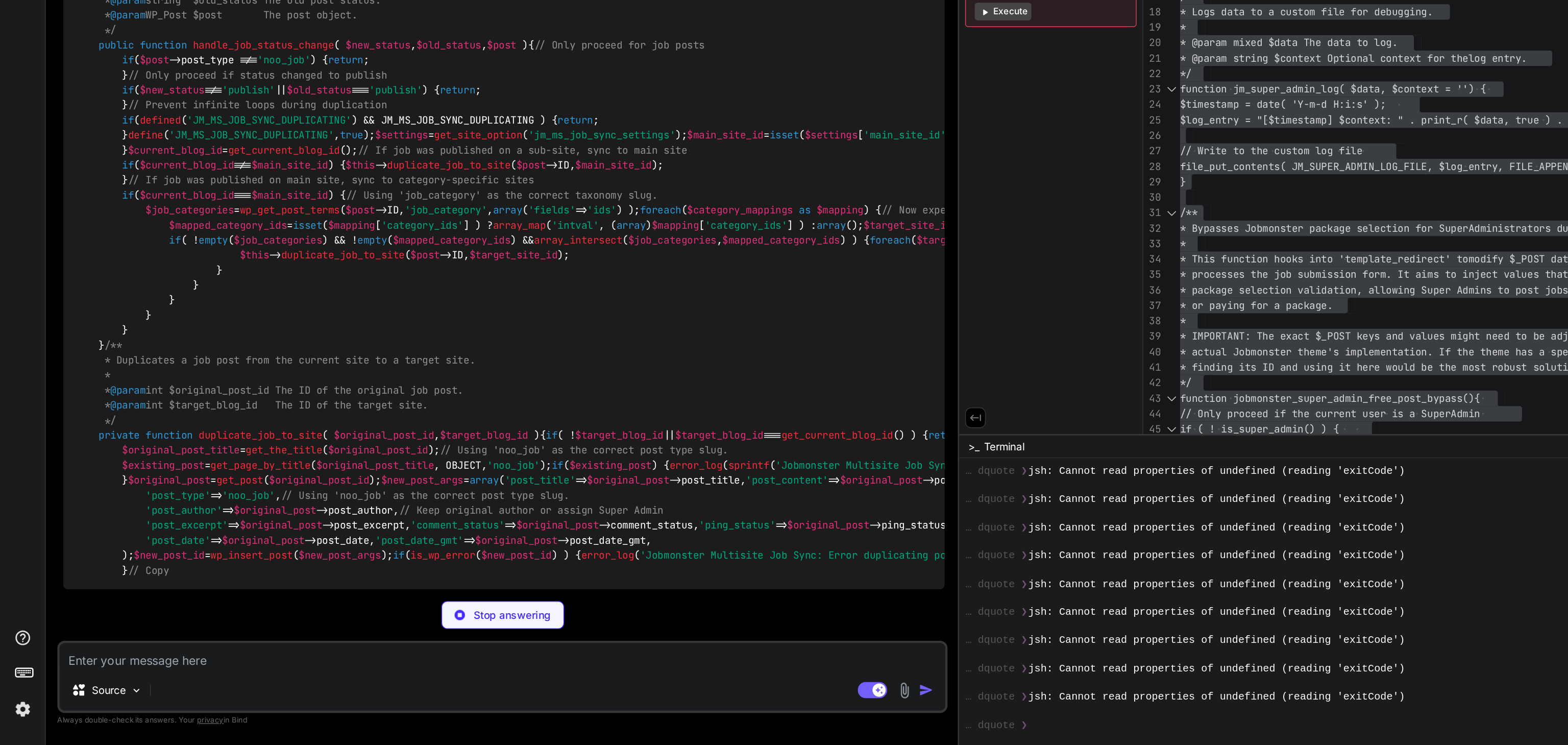
scroll to position [19599, 0]
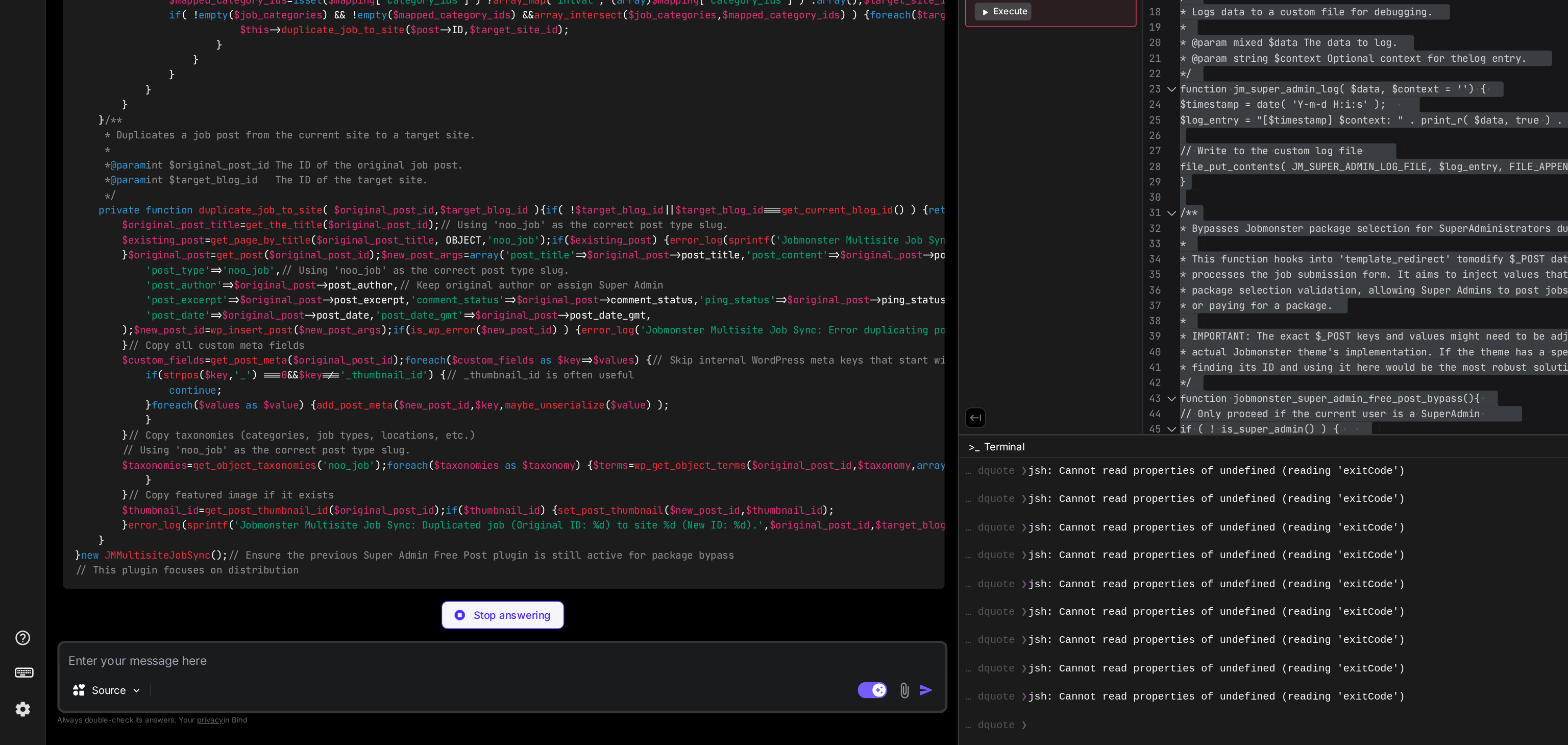
drag, startPoint x: 52, startPoint y: 377, endPoint x: 79, endPoint y: 441, distance: 69.5
click at [79, 441] on code "<?php /* Plugin Name: Jobmonster Multisite Job Sync Description: Enables Super …" at bounding box center [866, 108] width 1629 height 1041
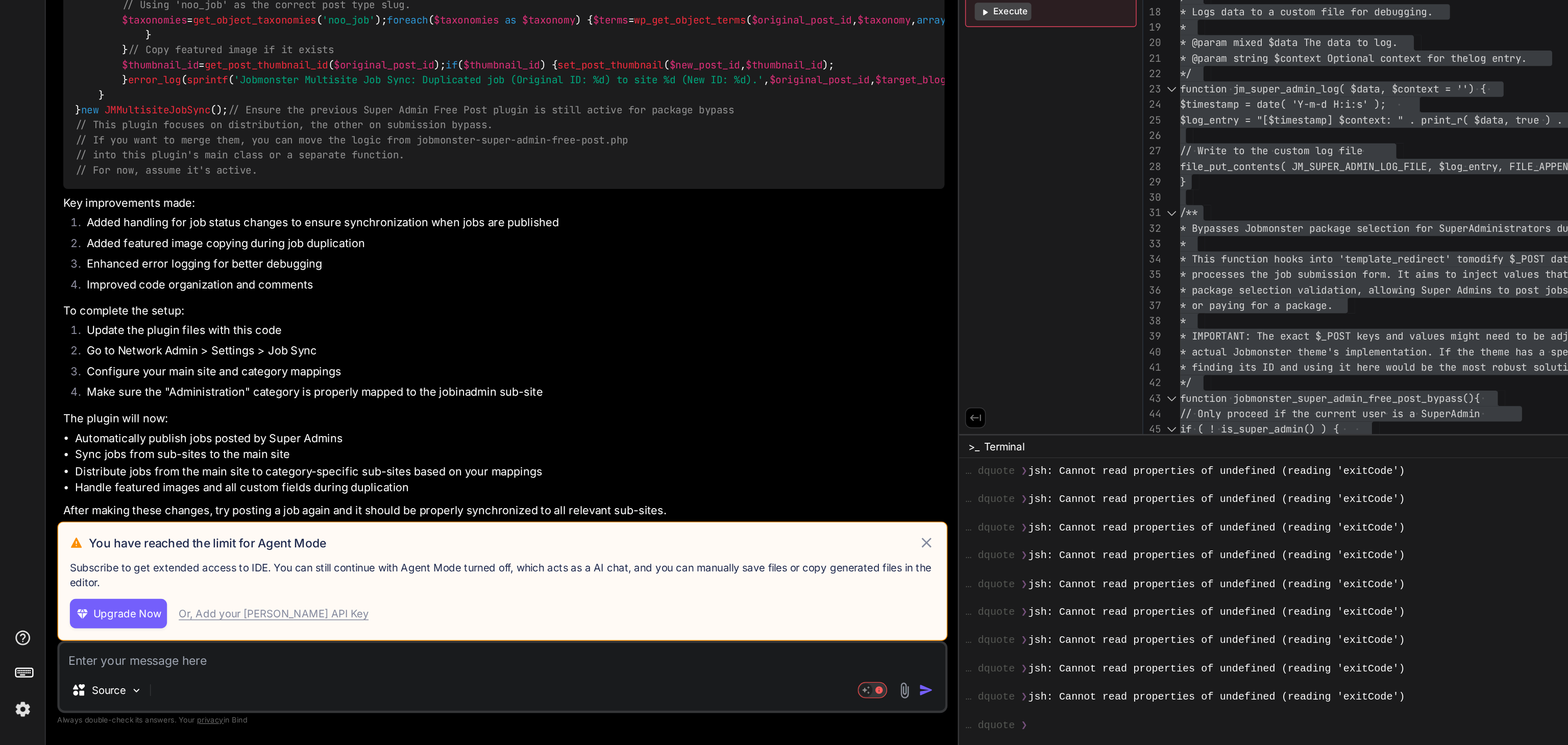
scroll to position [19857, 0]
click at [637, 608] on icon at bounding box center [643, 604] width 12 height 12
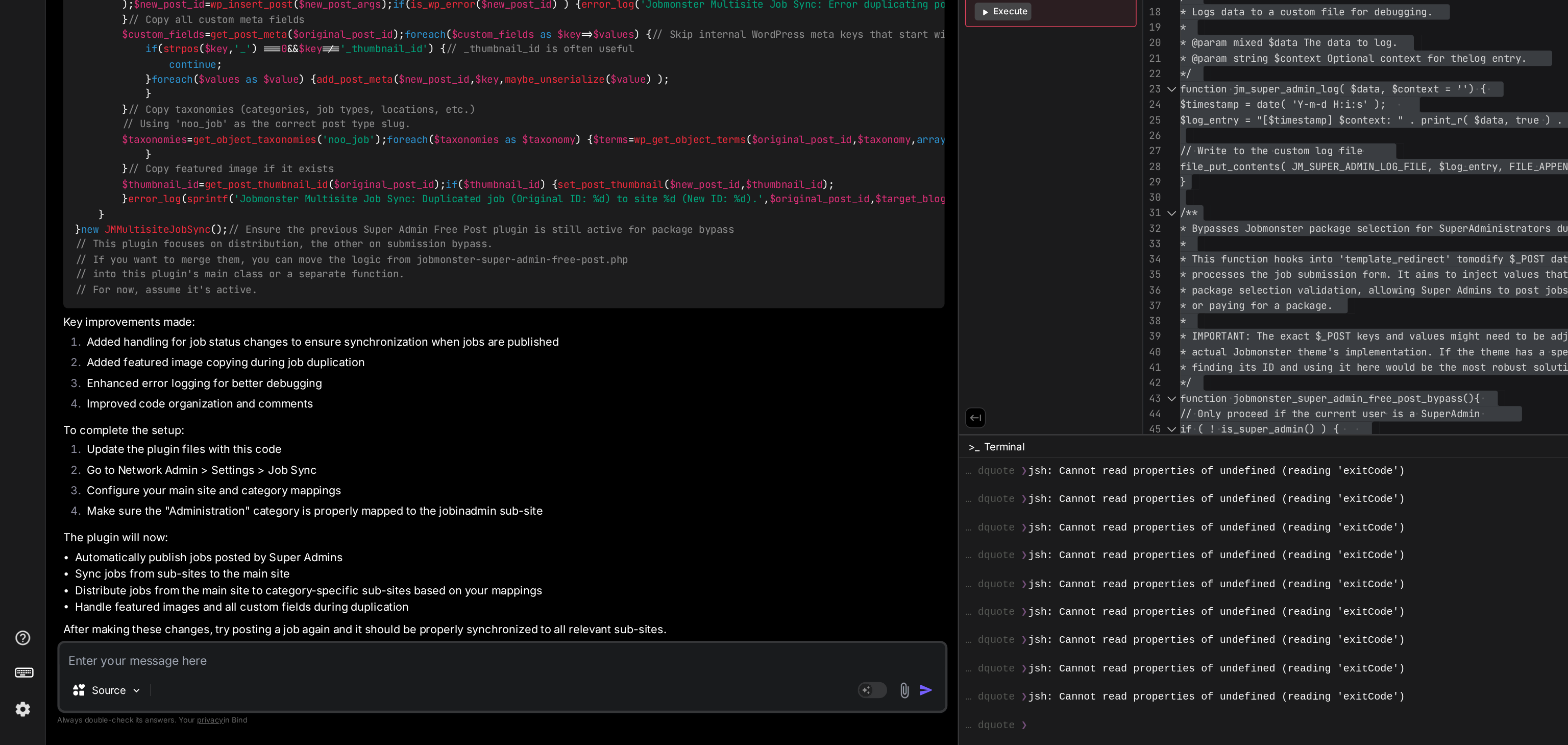
scroll to position [22050, 0]
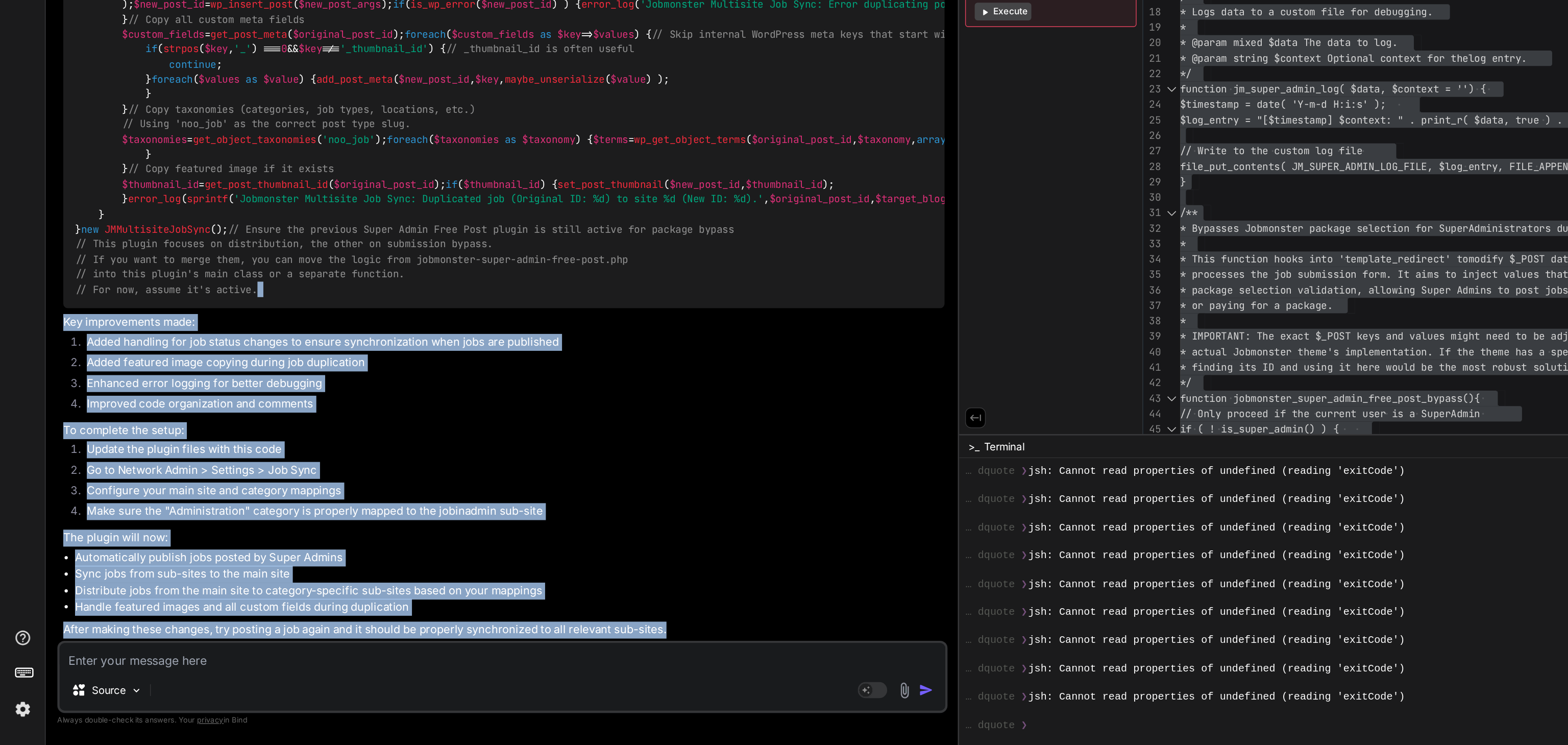
click at [177, 424] on span "// For now, assume it's active." at bounding box center [115, 428] width 127 height 9
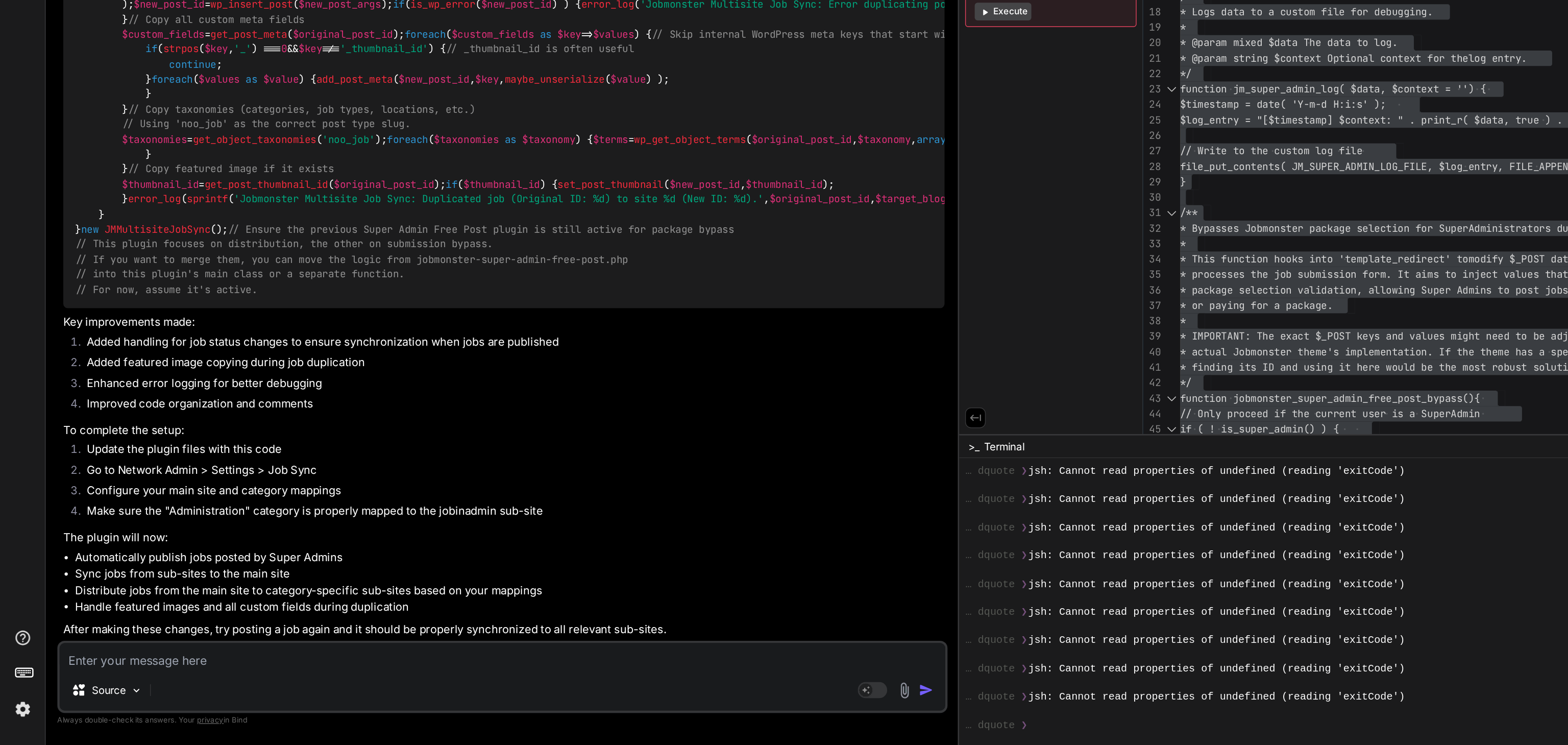
drag, startPoint x: 52, startPoint y: 388, endPoint x: 76, endPoint y: 419, distance: 39.2
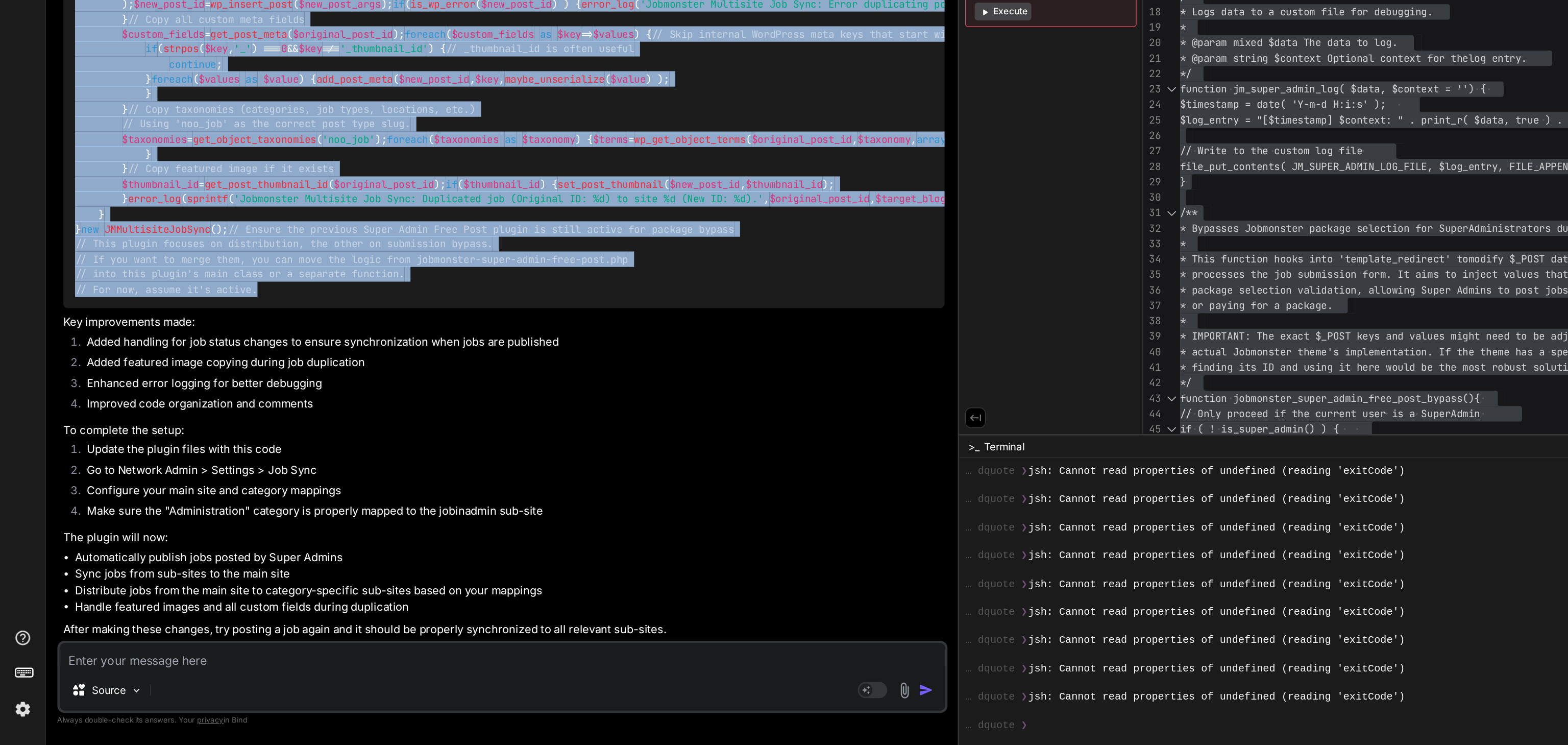
copy code "<?php /* Plugin Name: Jobmonster Multisite Job Sync Description: Enables Super …"
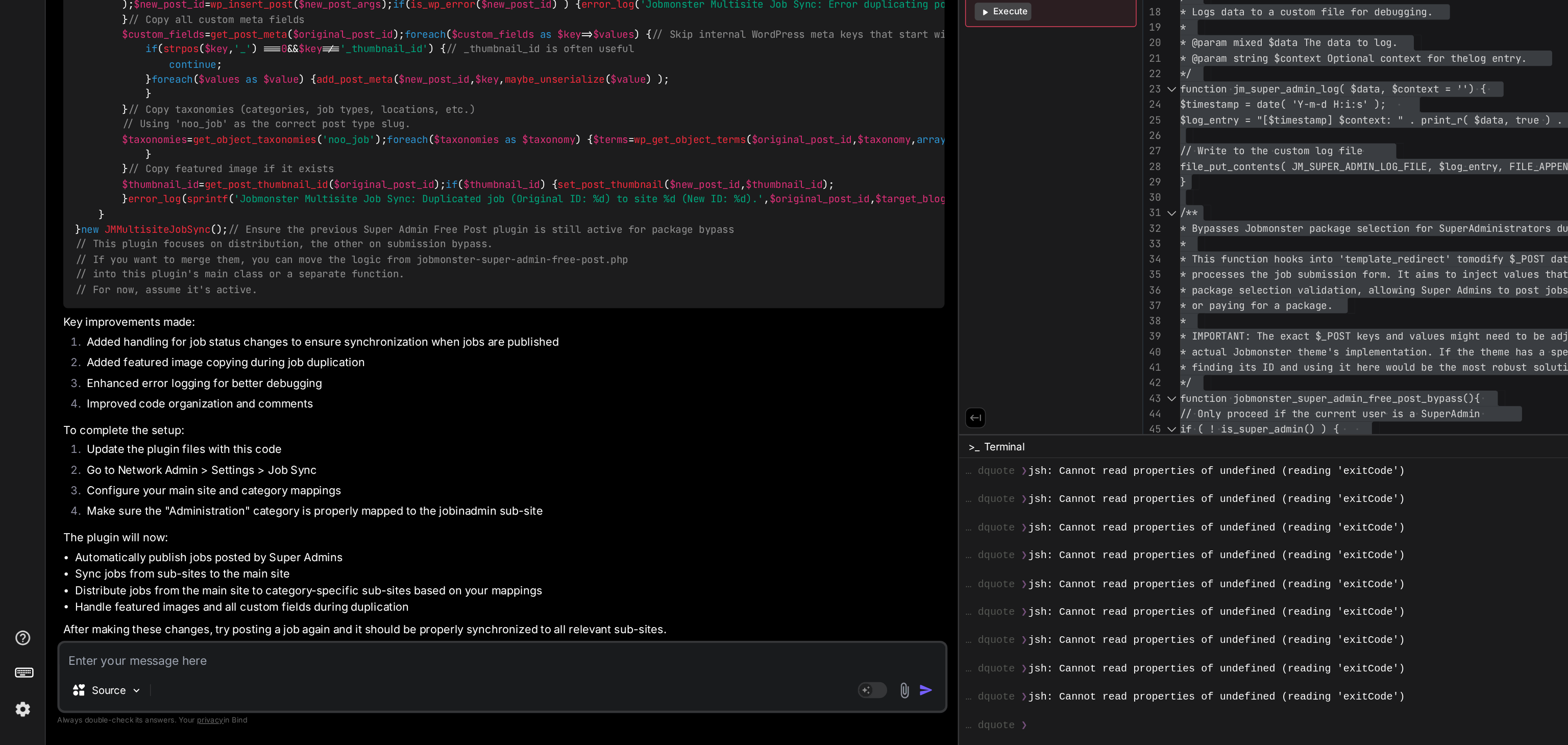
click at [86, 690] on textarea at bounding box center [349, 682] width 615 height 18
click at [104, 685] on textarea at bounding box center [349, 682] width 615 height 18
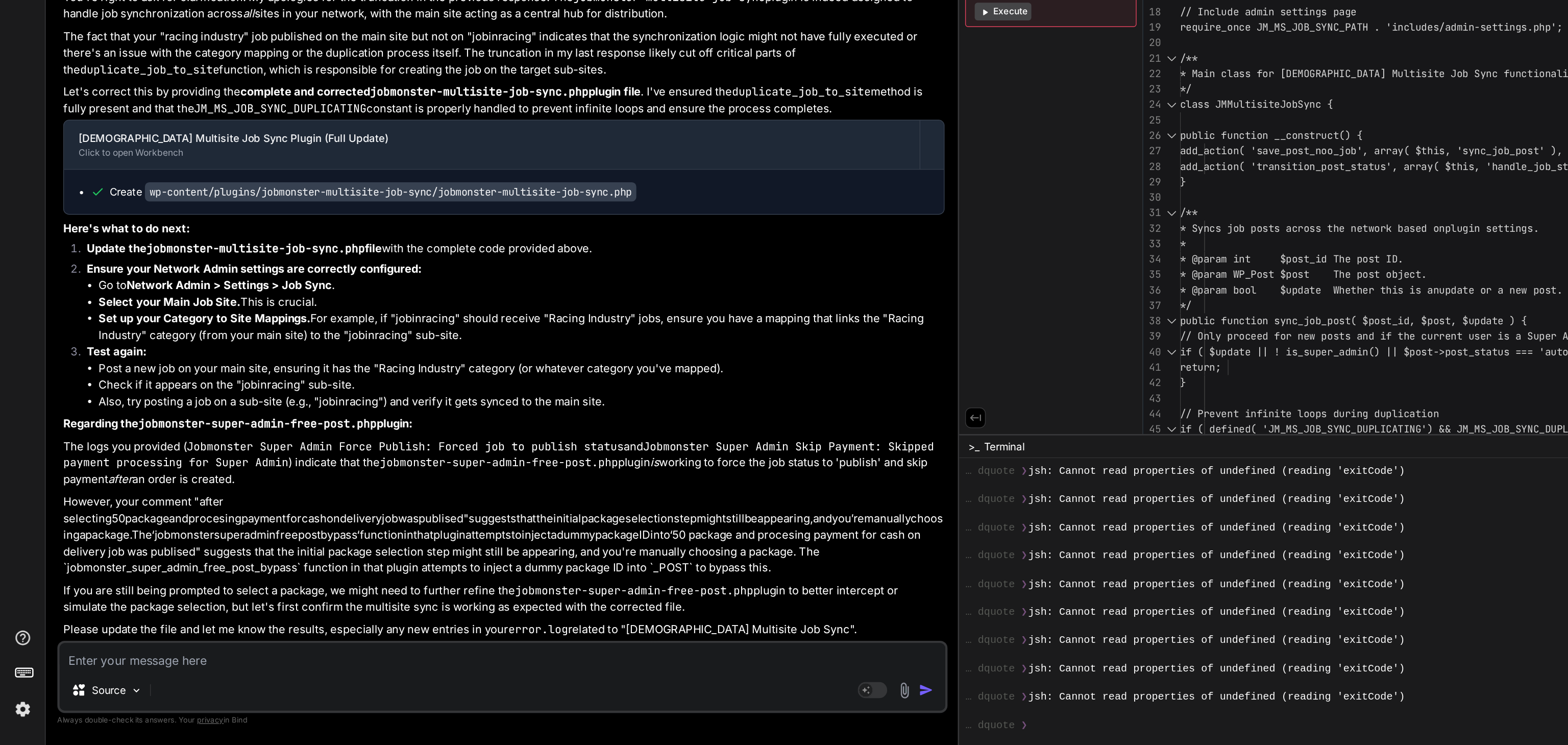
scroll to position [22430, 0]
click at [182, 368] on code "wp-content/plugins/jobmonster-multisite-job-sync/jobmonster-multisite-job-sync.…" at bounding box center [271, 360] width 341 height 13
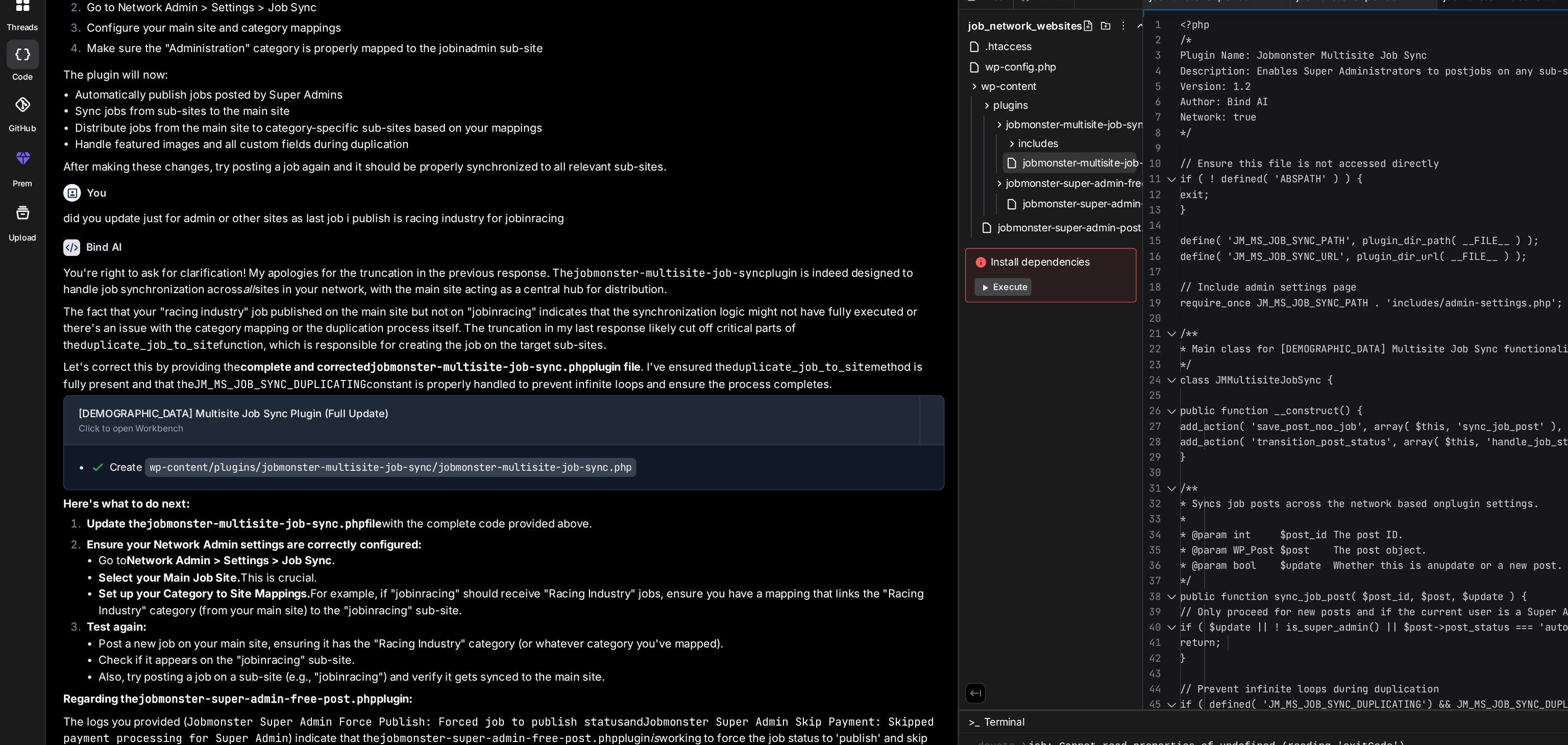
click at [709, 151] on span "jobmonster-multisite-job-sync.php" at bounding box center [767, 149] width 117 height 12
click at [709, 149] on span "jobmonster-multisite-job-sync.php" at bounding box center [767, 149] width 117 height 12
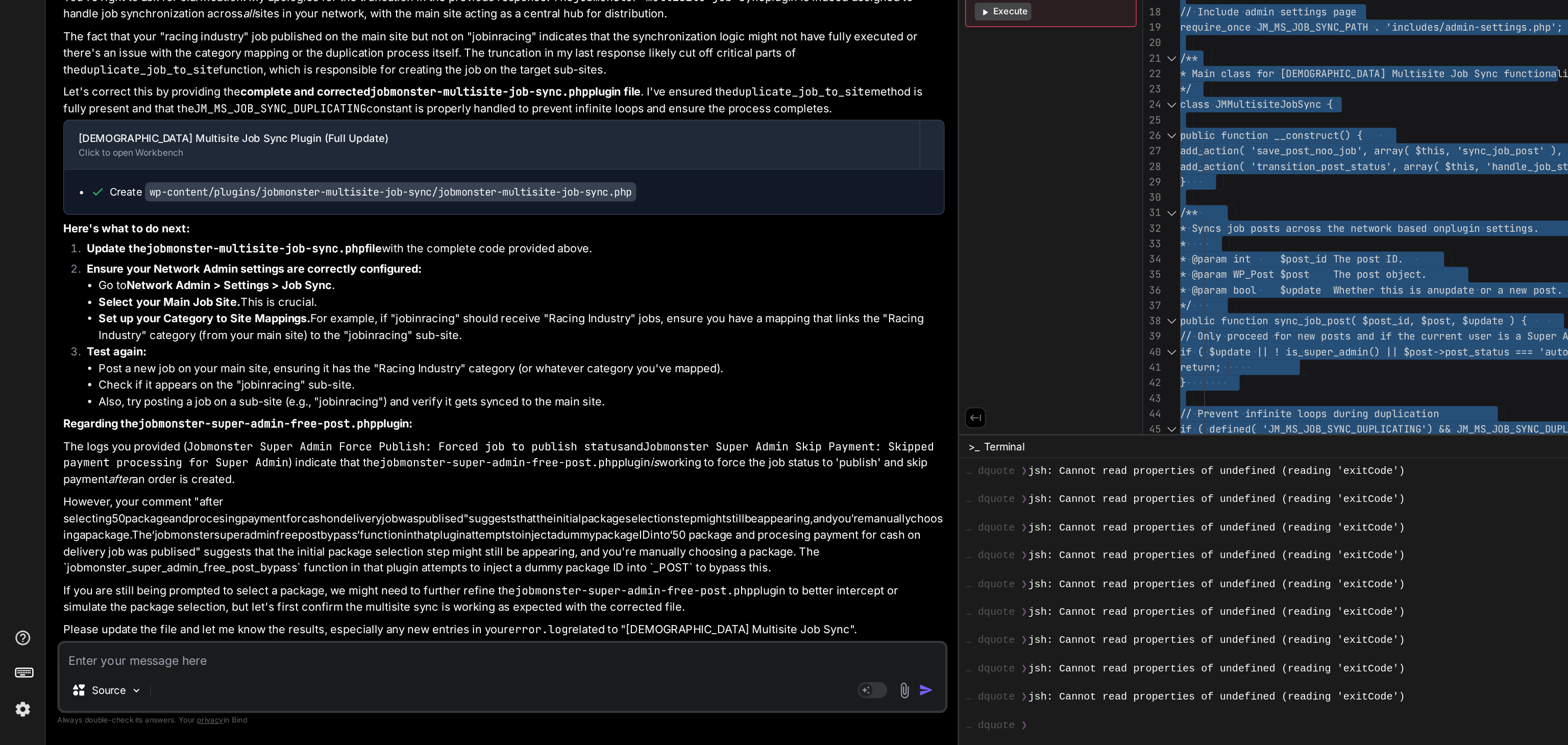
click at [78, 683] on textarea at bounding box center [349, 682] width 615 height 18
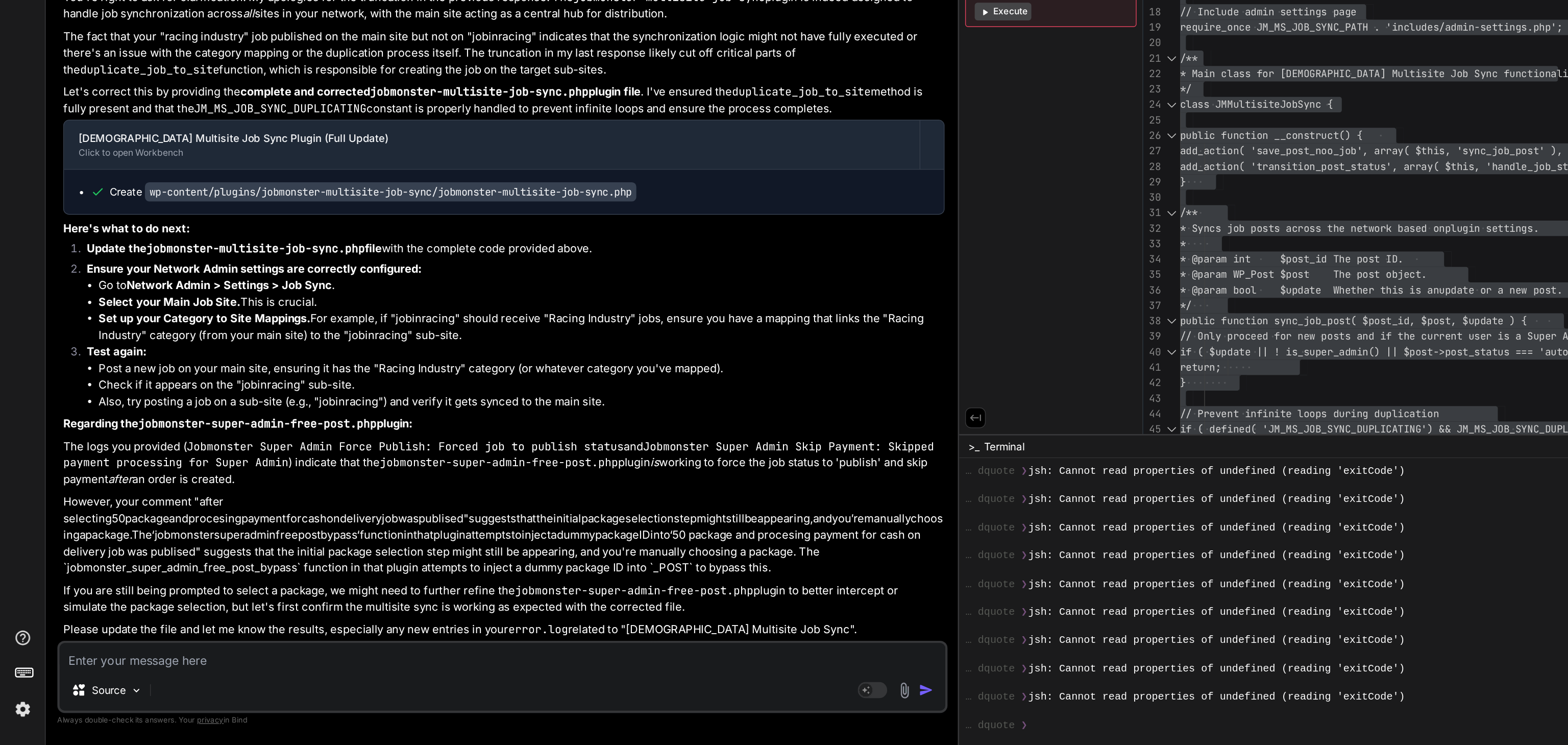
paste textarea "You can not add job PlanBronzerJob Limit1 jobJob Added1 jobJob Duration30 daysF…"
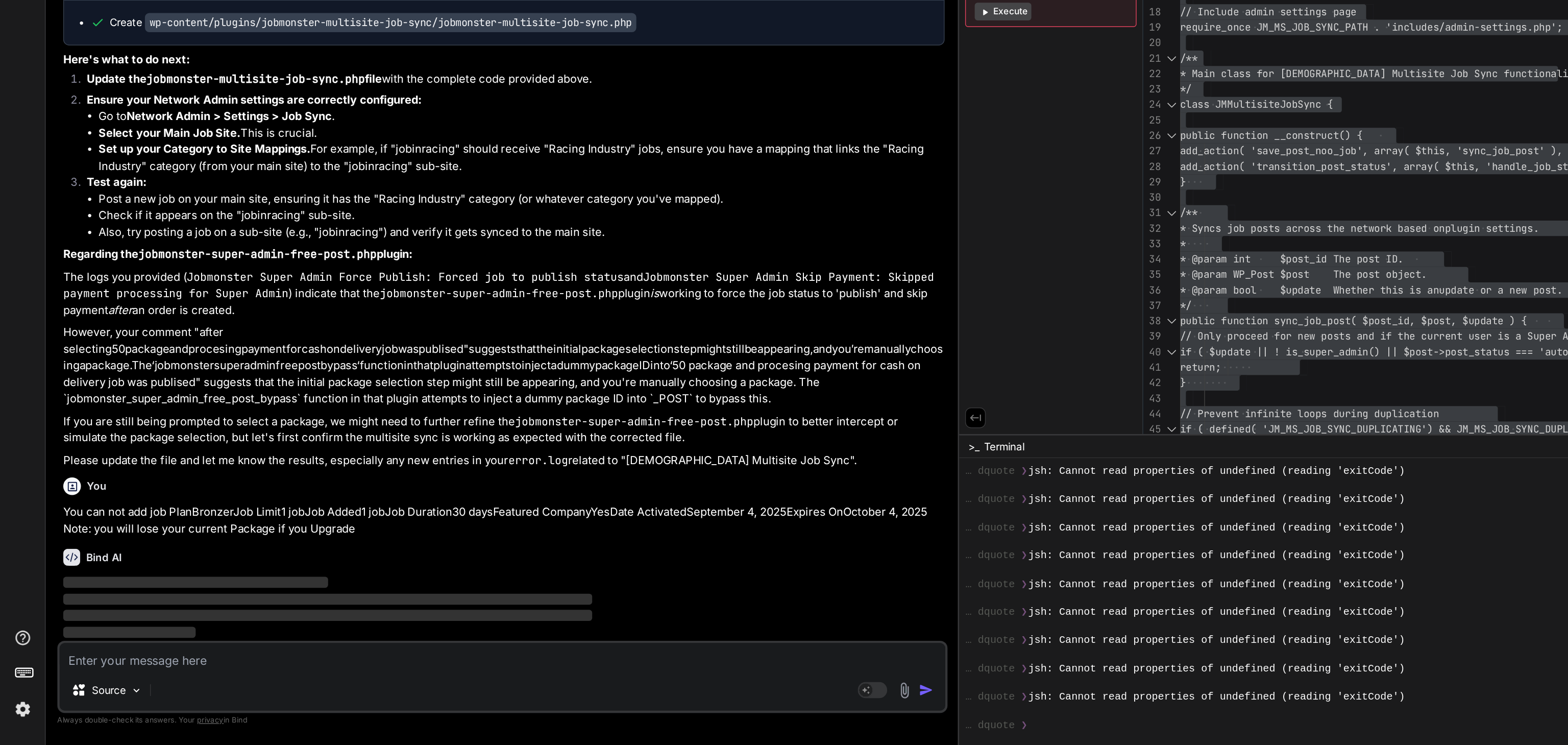
scroll to position [22719, 0]
click at [78, 683] on textarea at bounding box center [349, 682] width 615 height 18
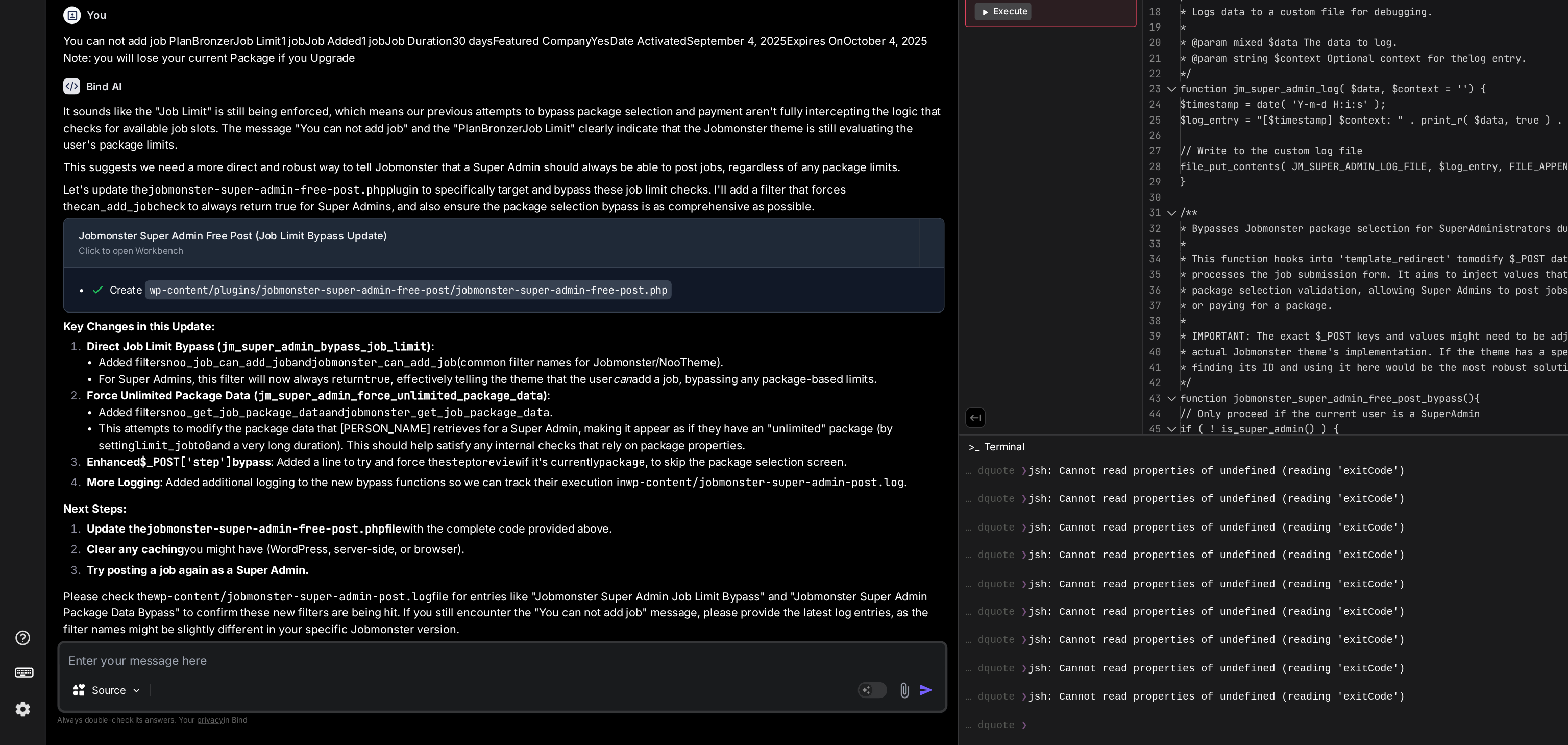
scroll to position [0, 0]
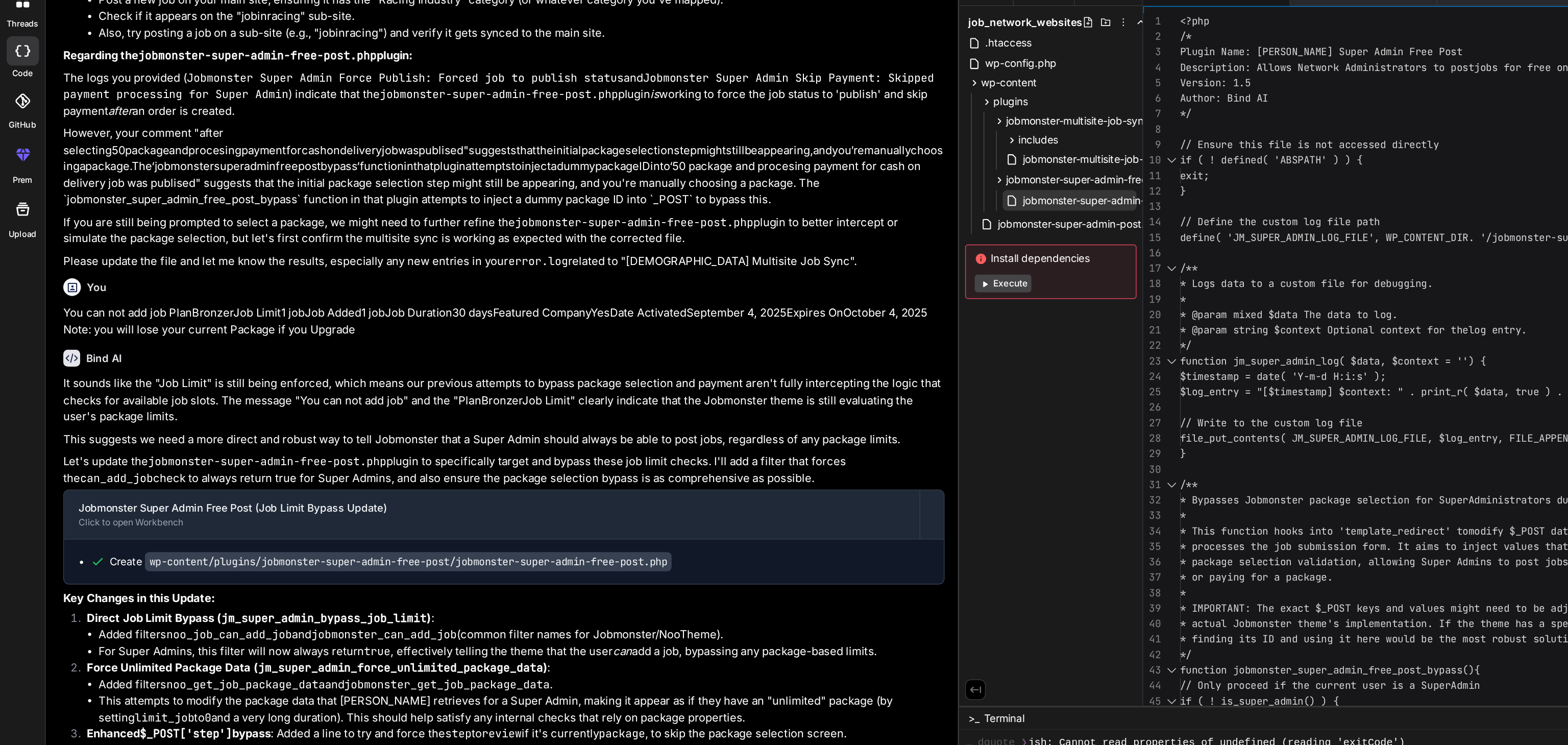
click at [709, 178] on span "jobmonster-super-admin-free-post.php" at bounding box center [775, 178] width 133 height 12
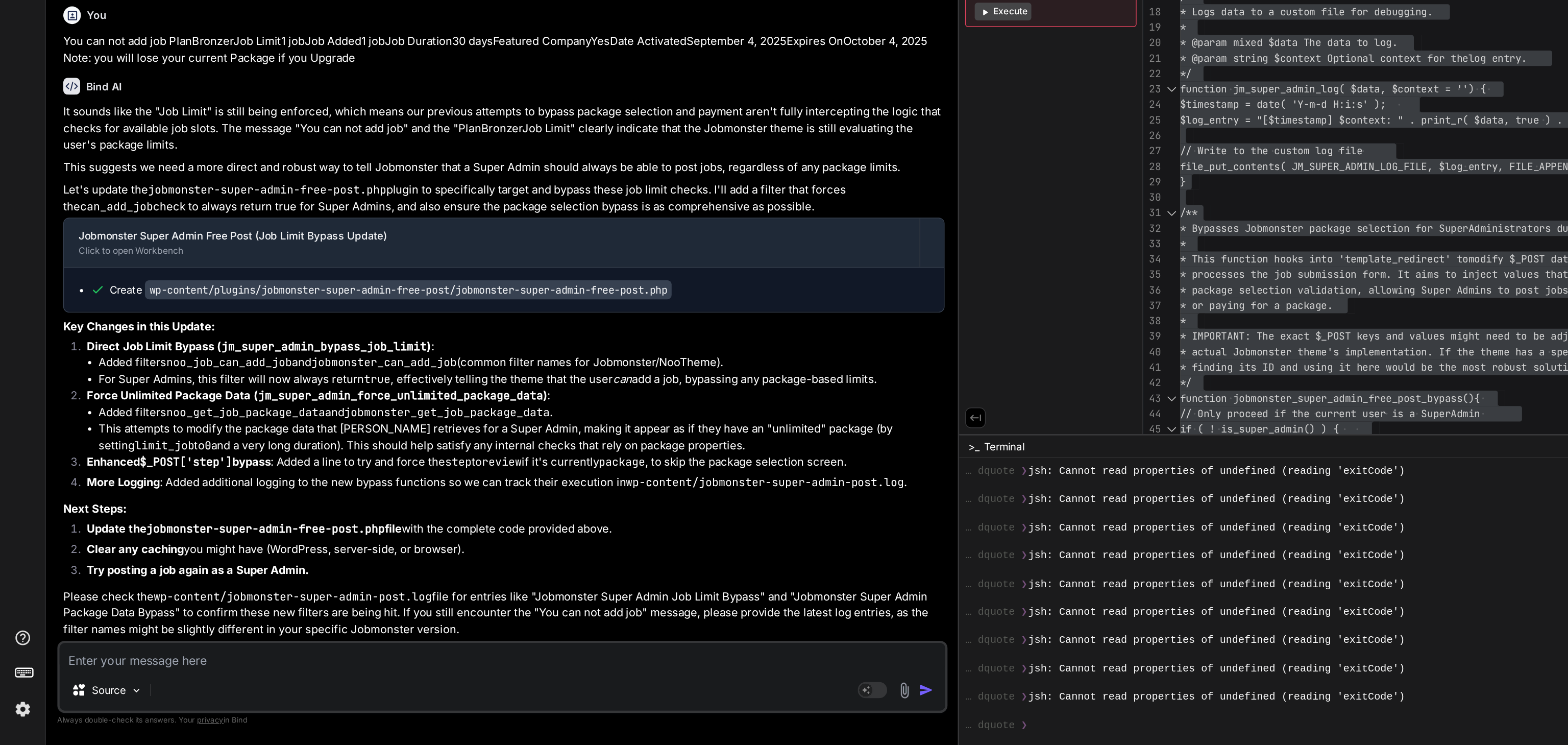
click at [88, 680] on textarea at bounding box center [349, 682] width 615 height 18
paste textarea "PlanBronzerJob Limit1 jobJob Added1 jobJob Duration30 daysFeatured CompanyYesDa…"
